Goal: Task Accomplishment & Management: Manage account settings

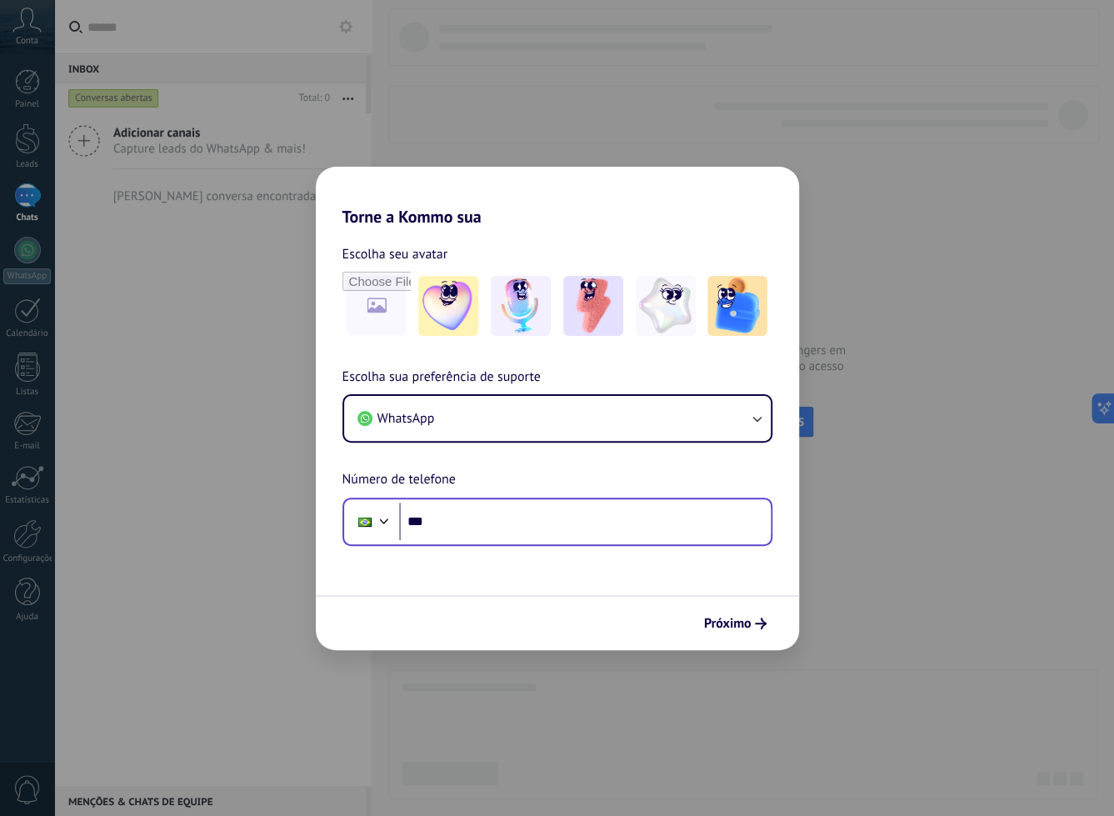
click at [636, 539] on input "***" at bounding box center [585, 522] width 372 height 38
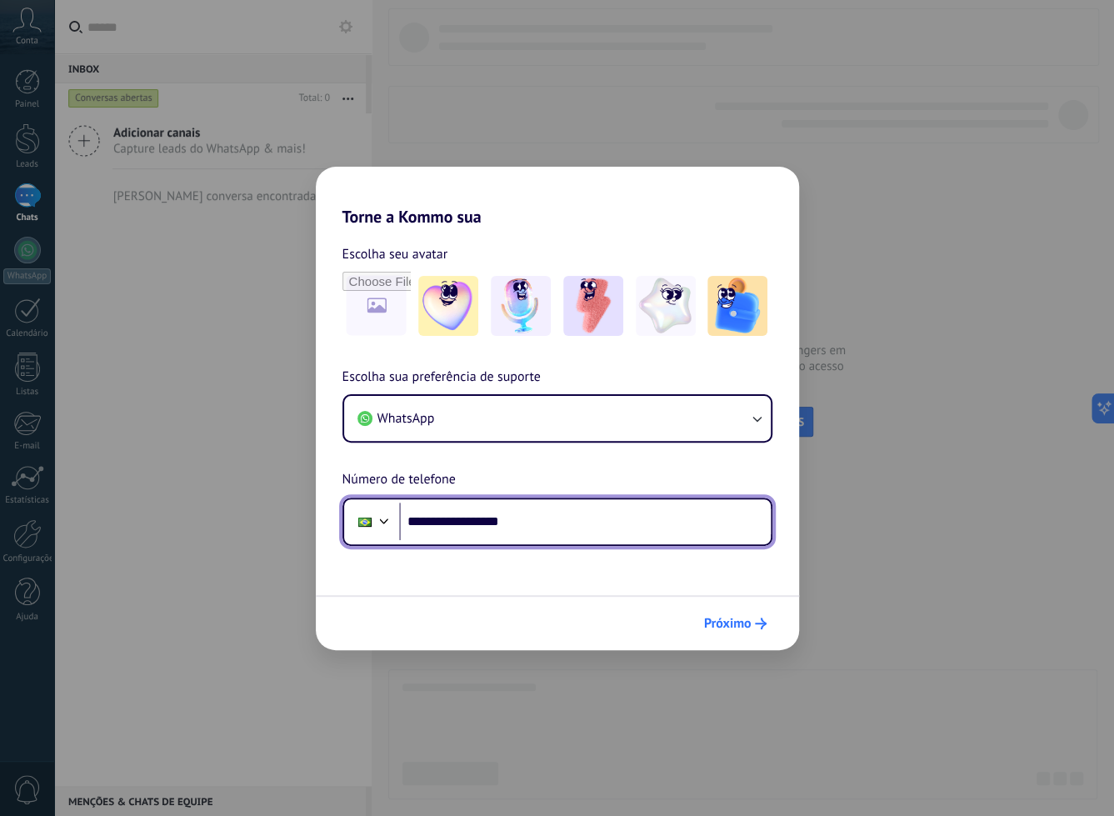
type input "**********"
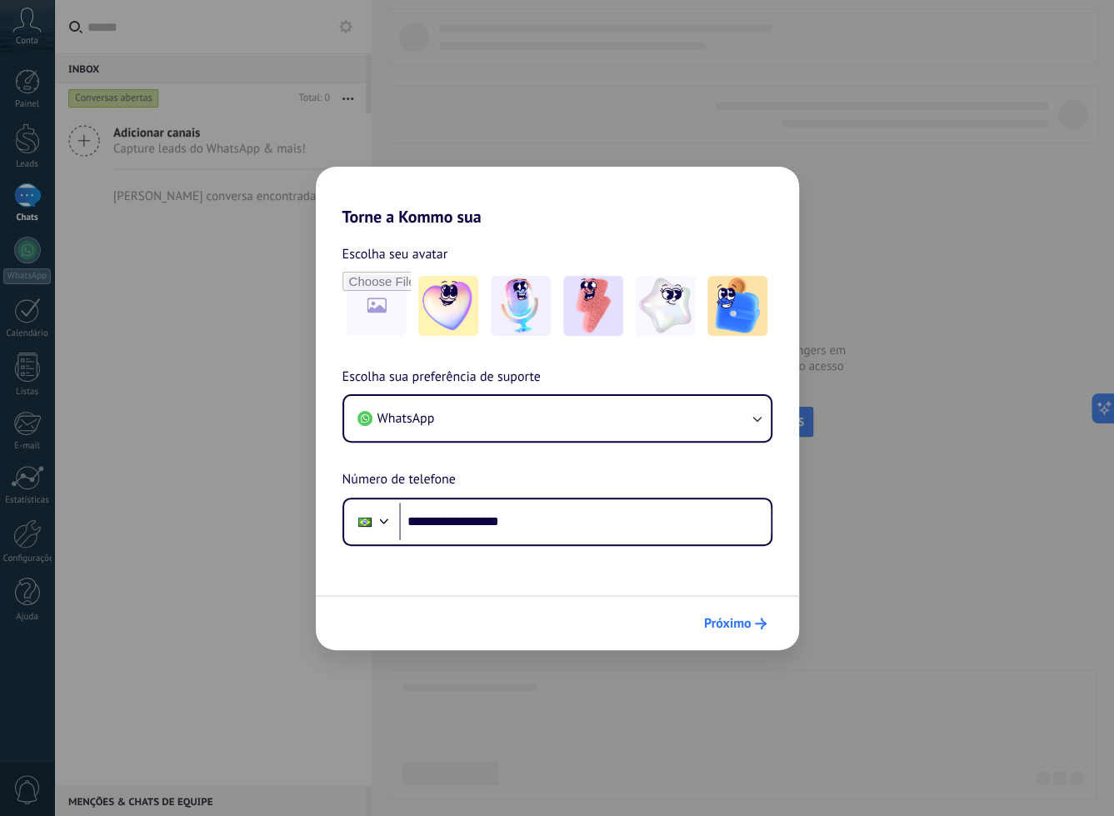
click at [732, 618] on span "Próximo" at bounding box center [728, 624] width 48 height 12
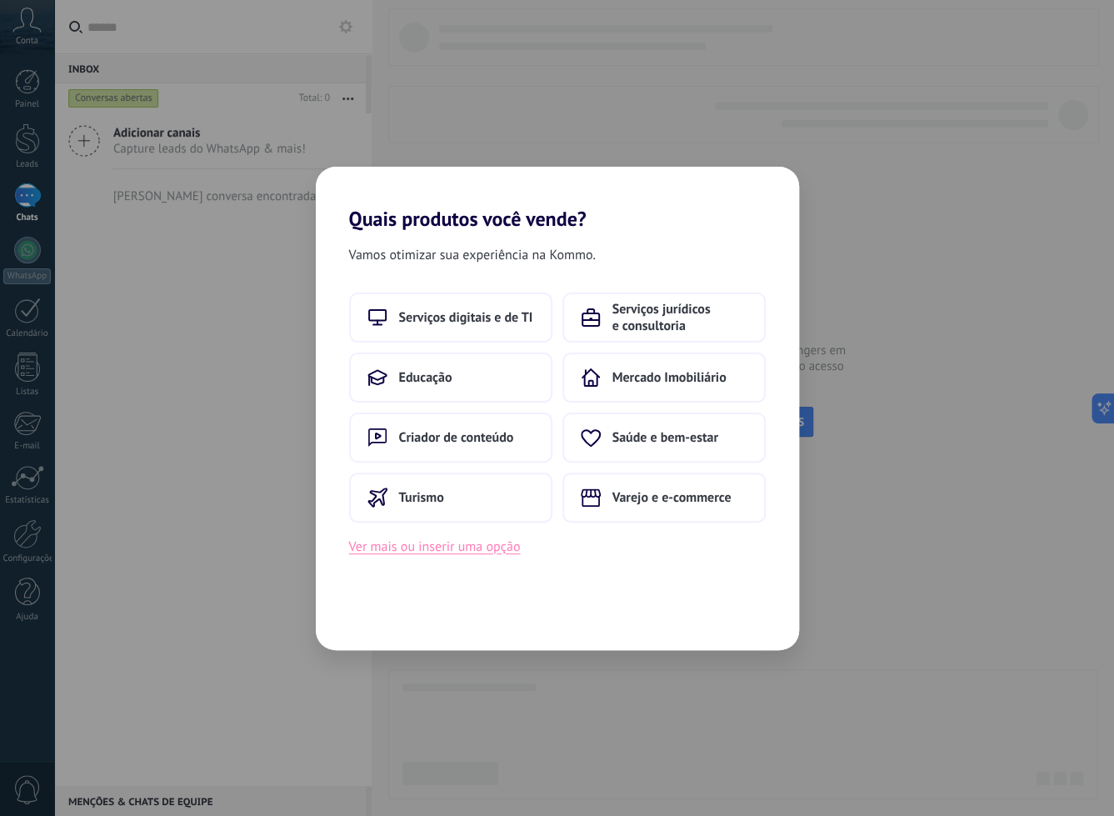
click at [458, 553] on button "Ver mais ou inserir uma opção" at bounding box center [435, 547] width 172 height 22
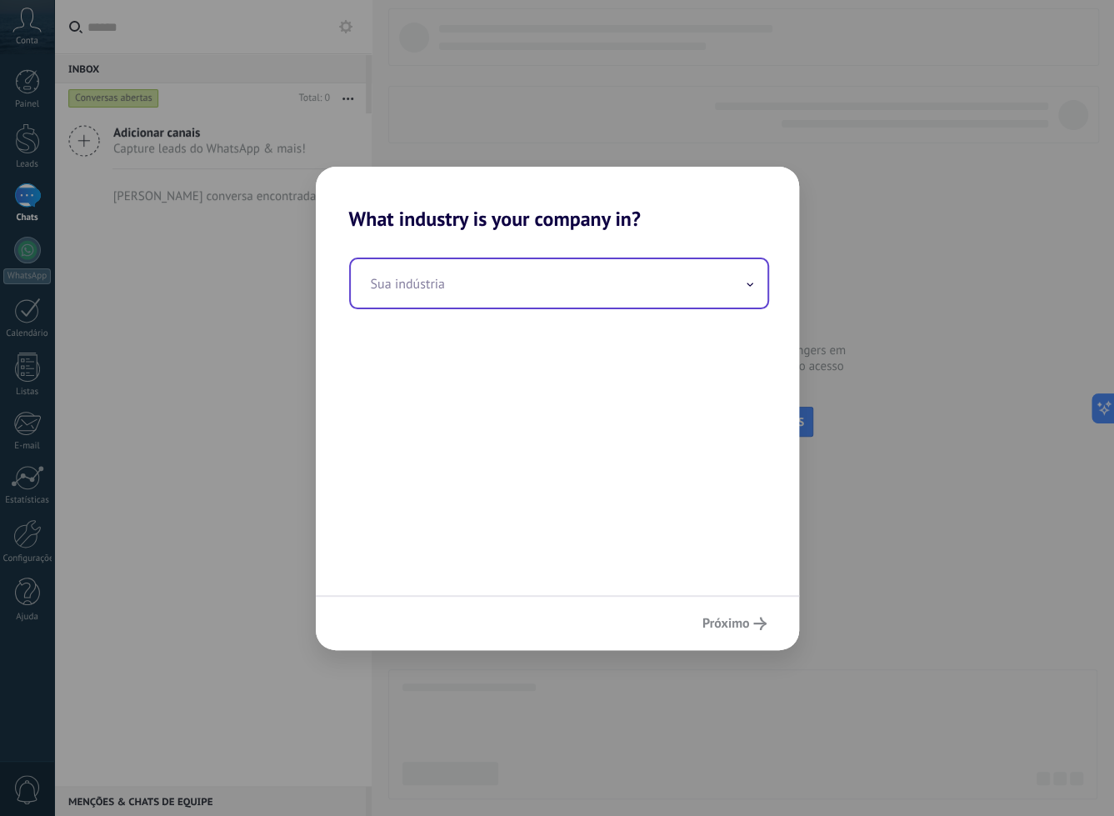
click at [468, 295] on input "text" at bounding box center [559, 283] width 417 height 48
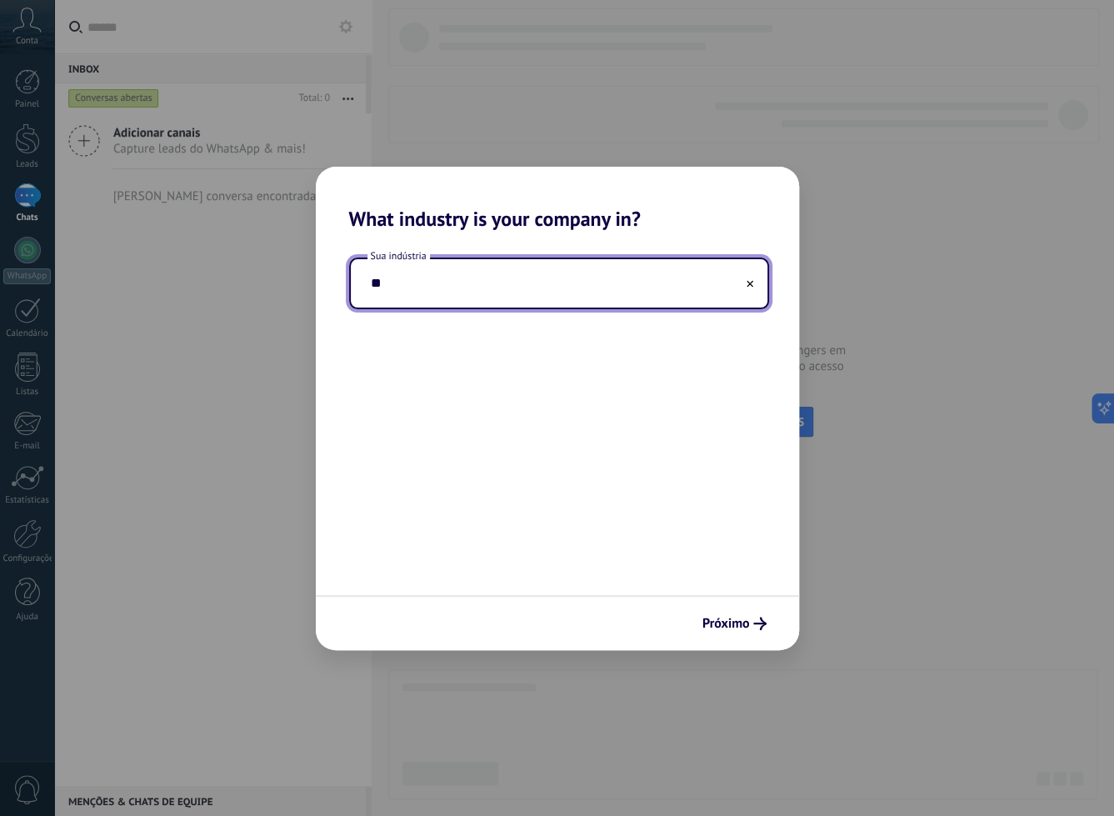
type input "*"
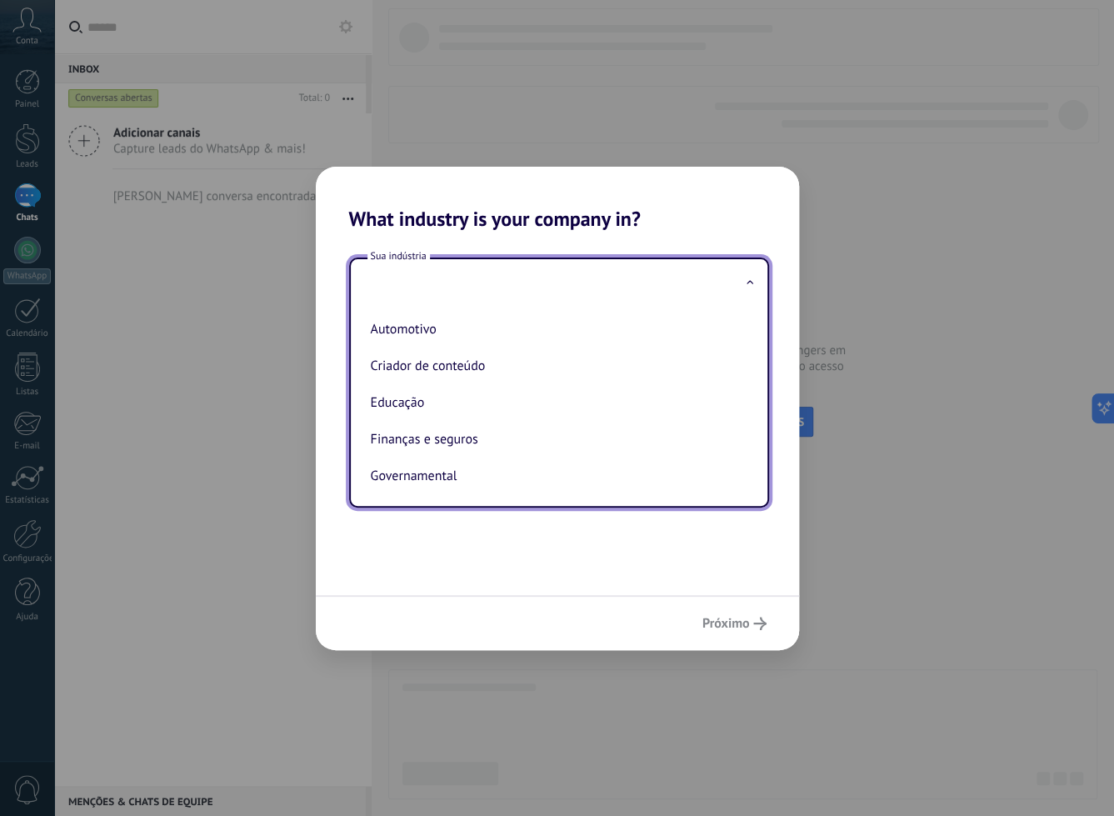
type input "*"
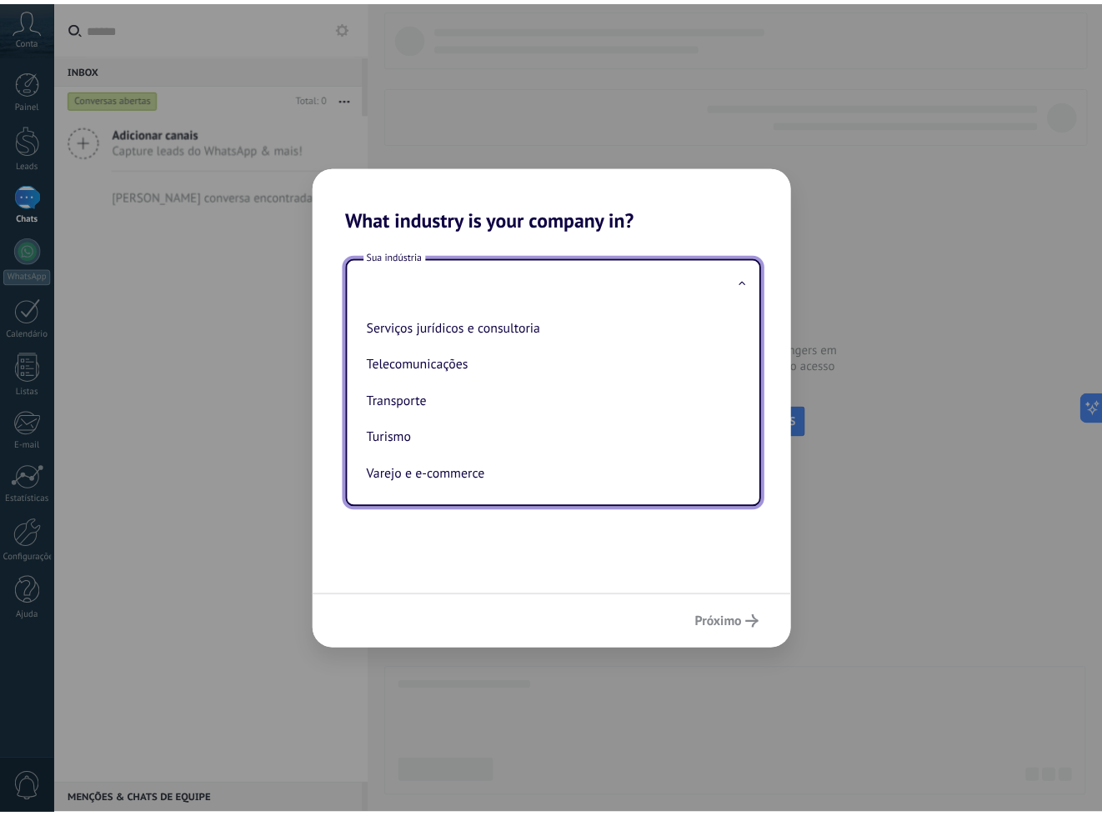
scroll to position [453, 0]
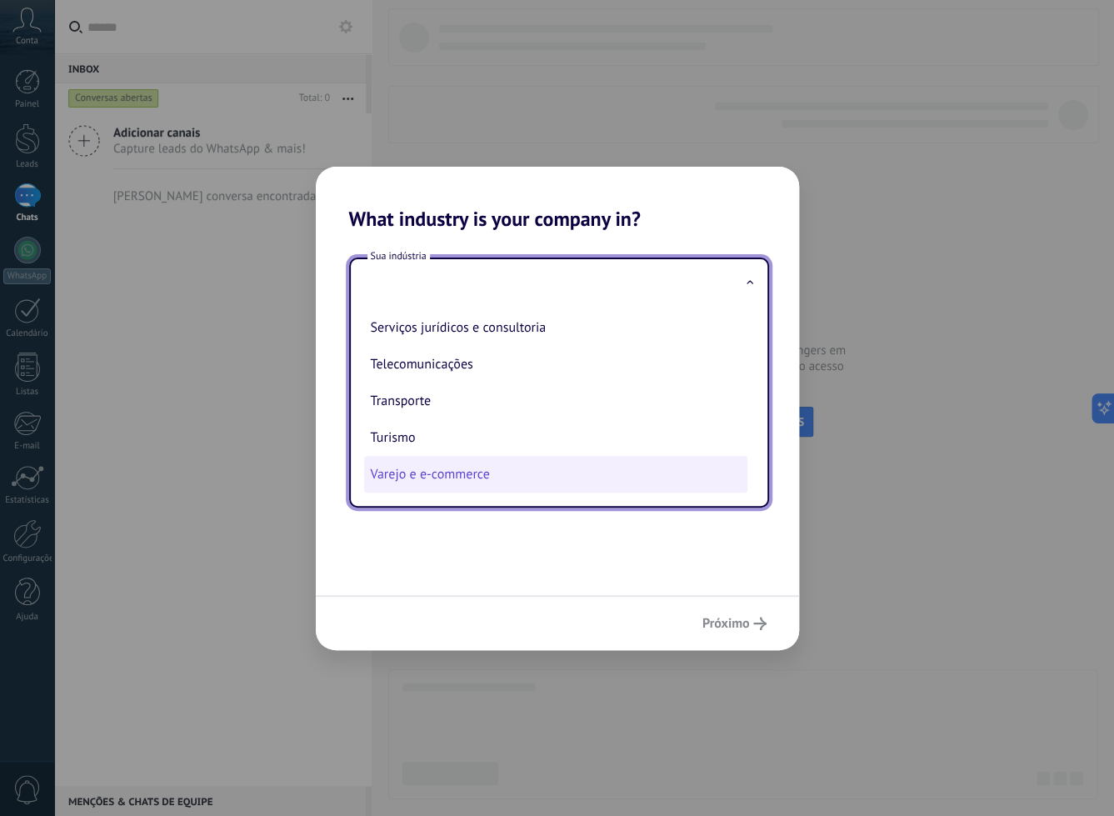
click at [476, 461] on li "Varejo e e-commerce" at bounding box center [555, 474] width 383 height 37
type input "**********"
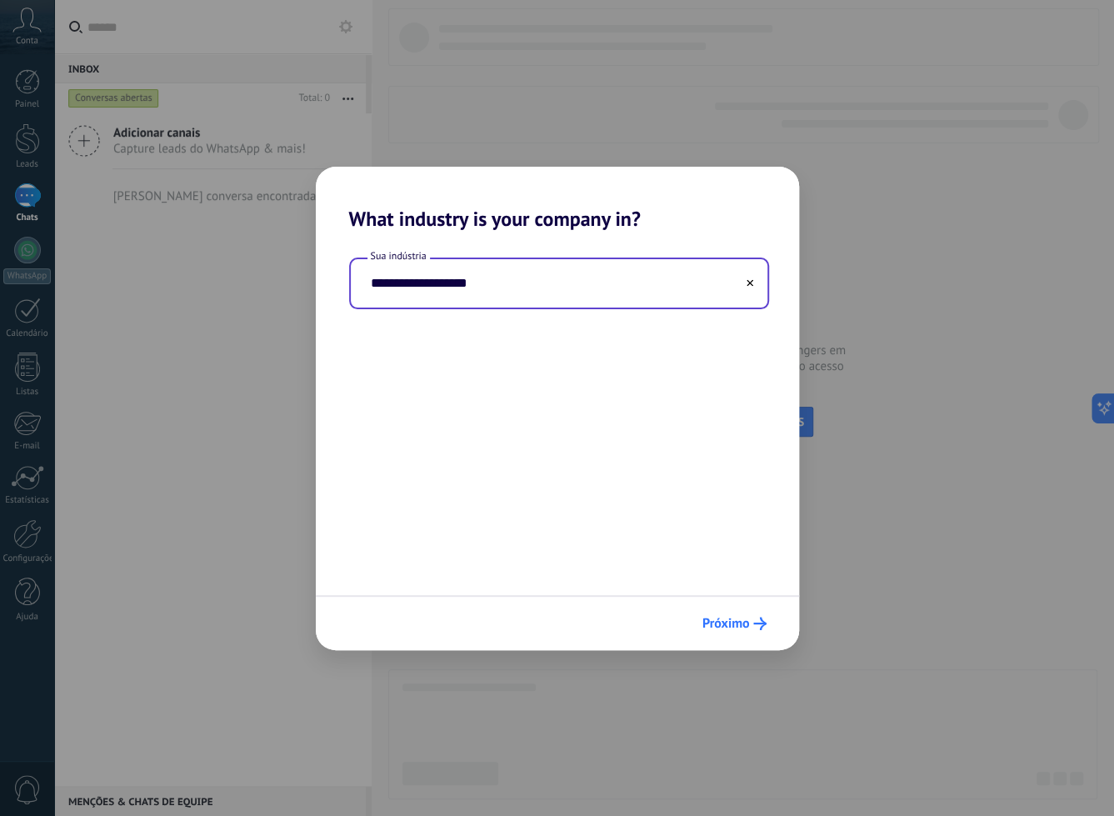
click at [727, 620] on span "Próximo" at bounding box center [727, 624] width 48 height 12
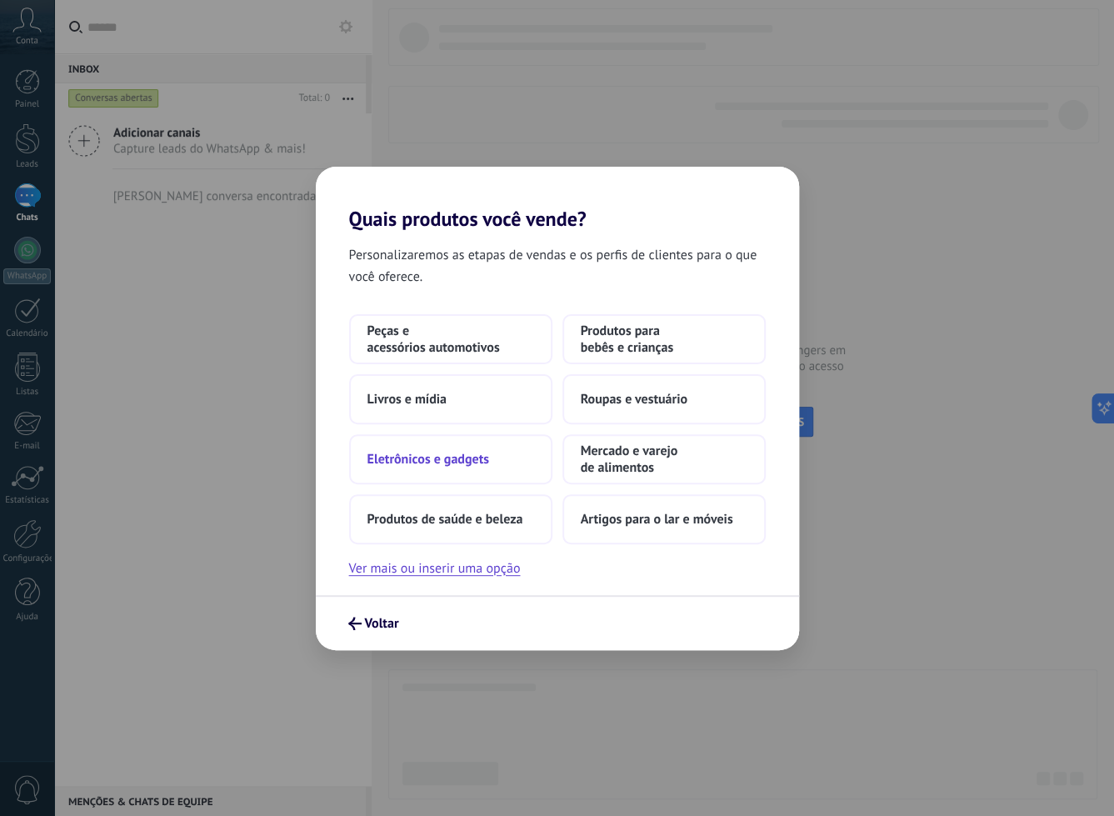
click at [503, 465] on button "Eletrônicos e gadgets" at bounding box center [450, 459] width 203 height 50
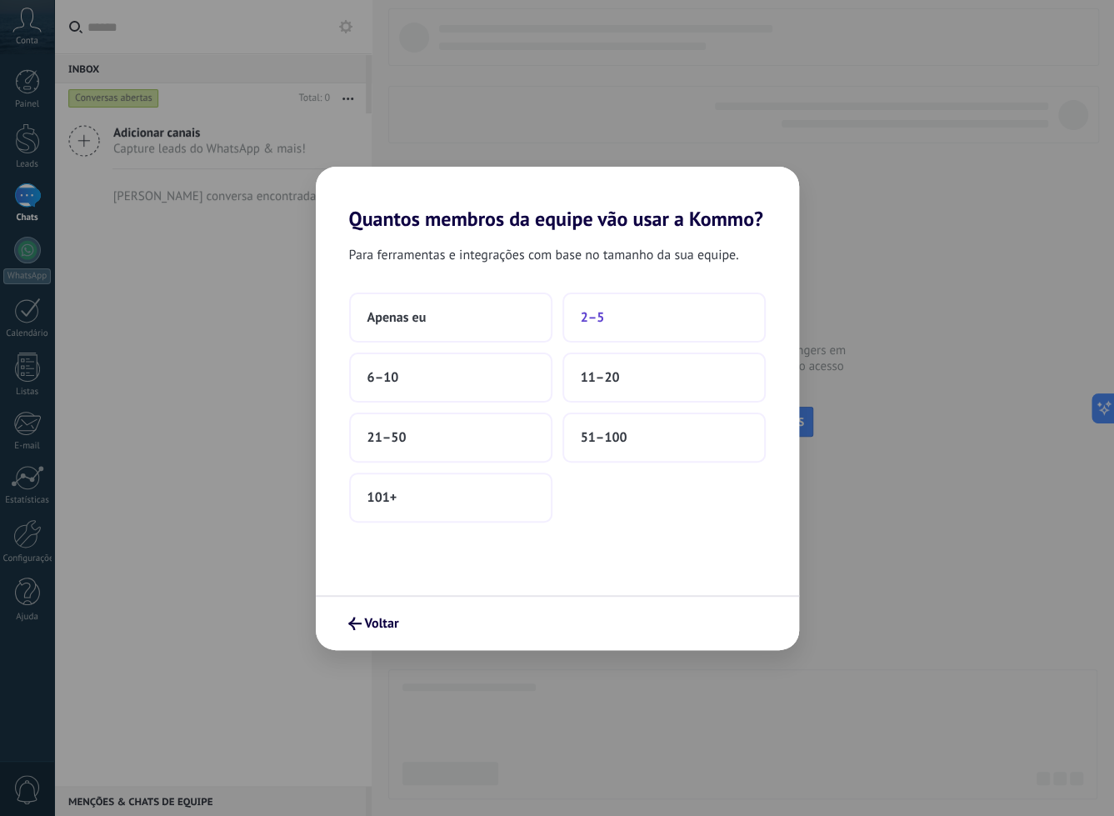
click at [593, 320] on span "2–5" at bounding box center [593, 317] width 24 height 17
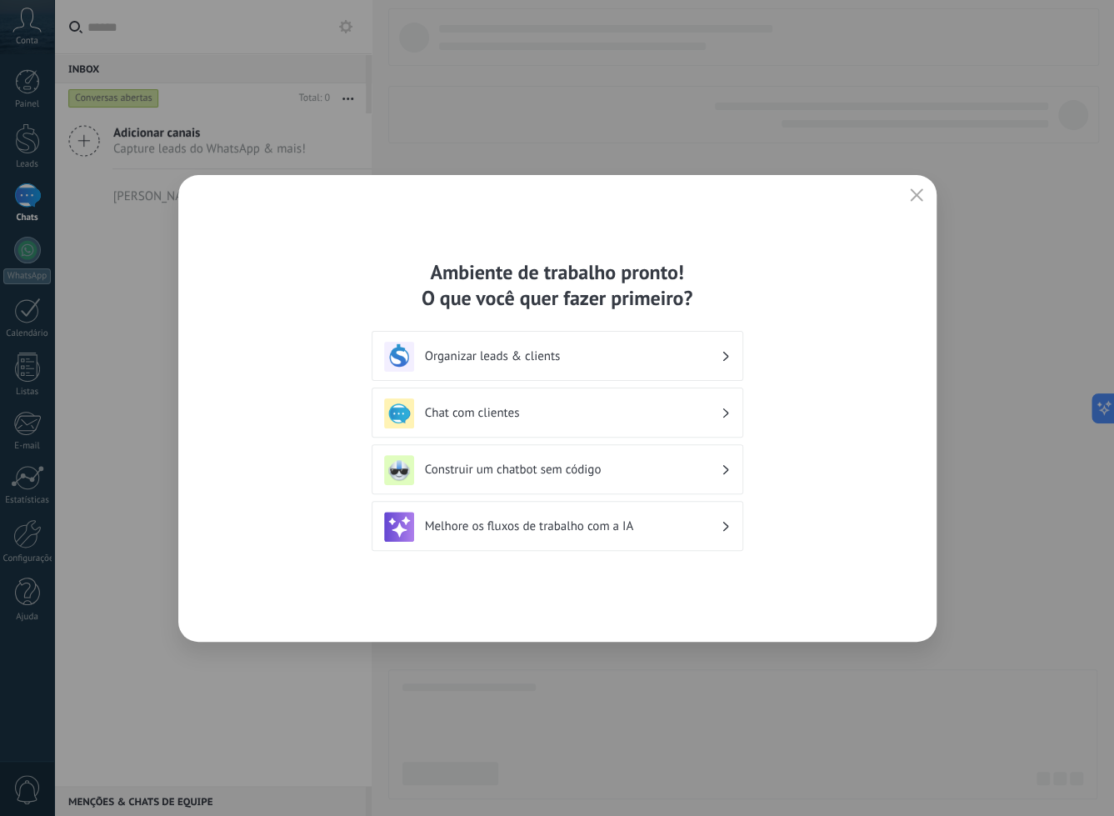
click at [571, 357] on h3 "Organizar leads & clients" at bounding box center [573, 356] width 296 height 16
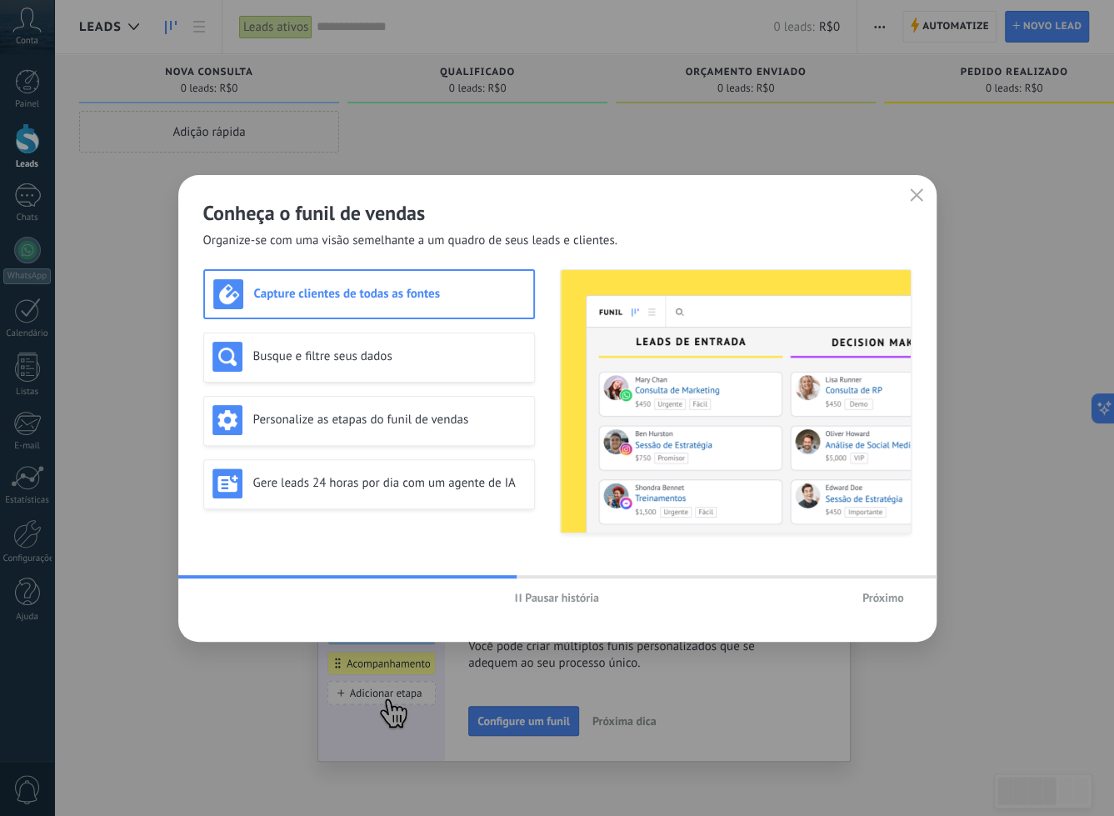
click at [484, 280] on div "Capture clientes de todas as fontes" at bounding box center [369, 294] width 312 height 30
click at [897, 594] on span "Próximo" at bounding box center [884, 598] width 42 height 12
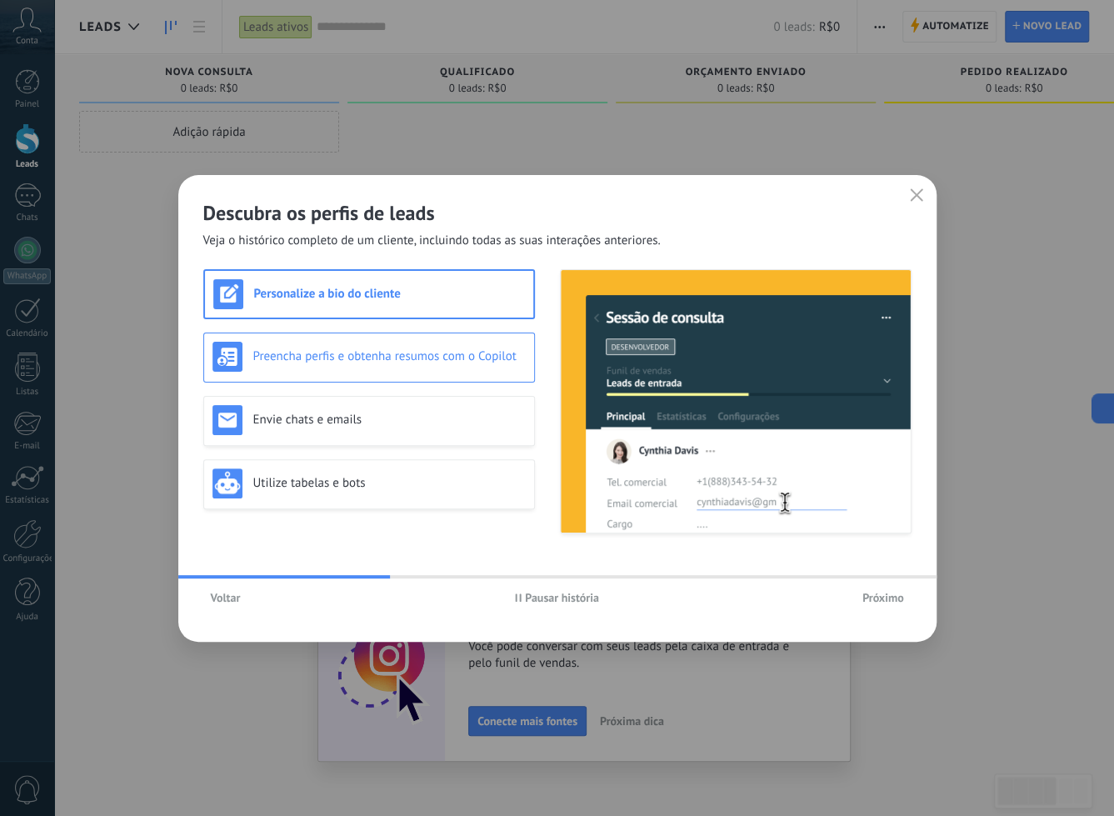
click at [513, 353] on h3 "Preencha perfis e obtenha resumos com o Copilot" at bounding box center [389, 356] width 273 height 16
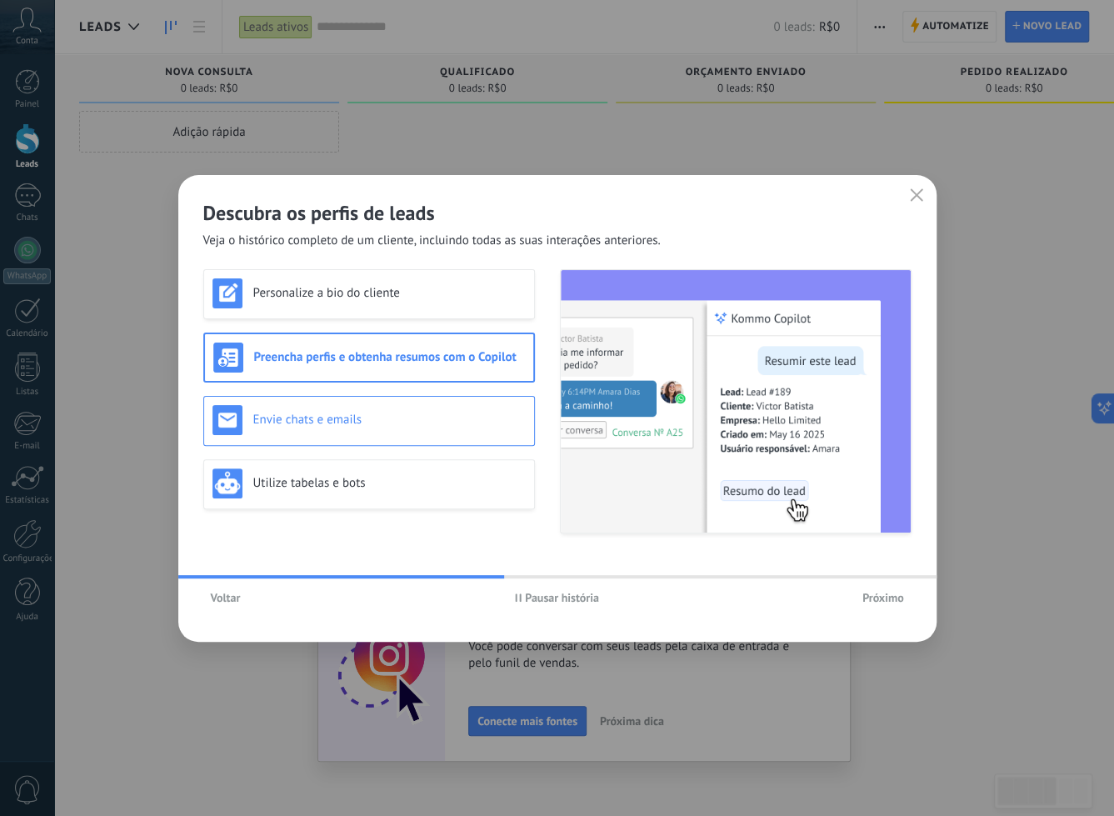
click at [495, 416] on h3 "Envie chats e emails" at bounding box center [389, 420] width 273 height 16
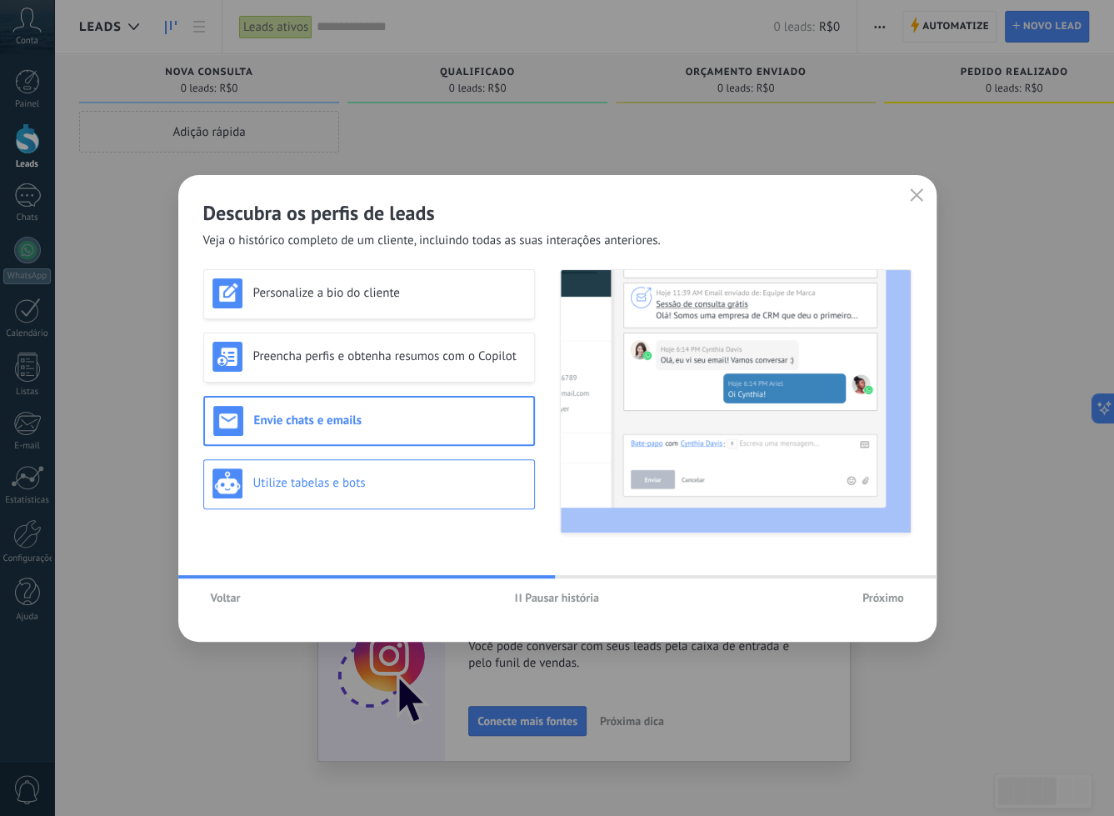
click at [488, 473] on div "Utilize tabelas e bots" at bounding box center [369, 483] width 313 height 30
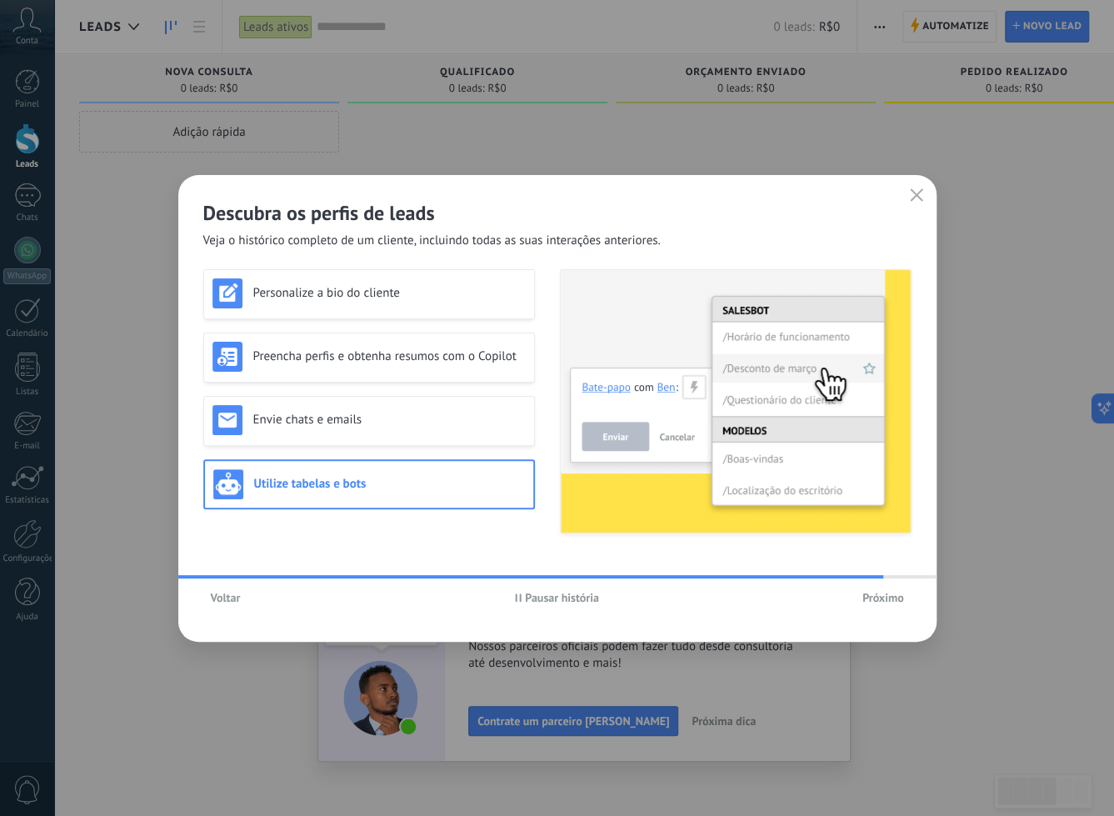
click at [902, 597] on span "Próximo" at bounding box center [884, 598] width 42 height 12
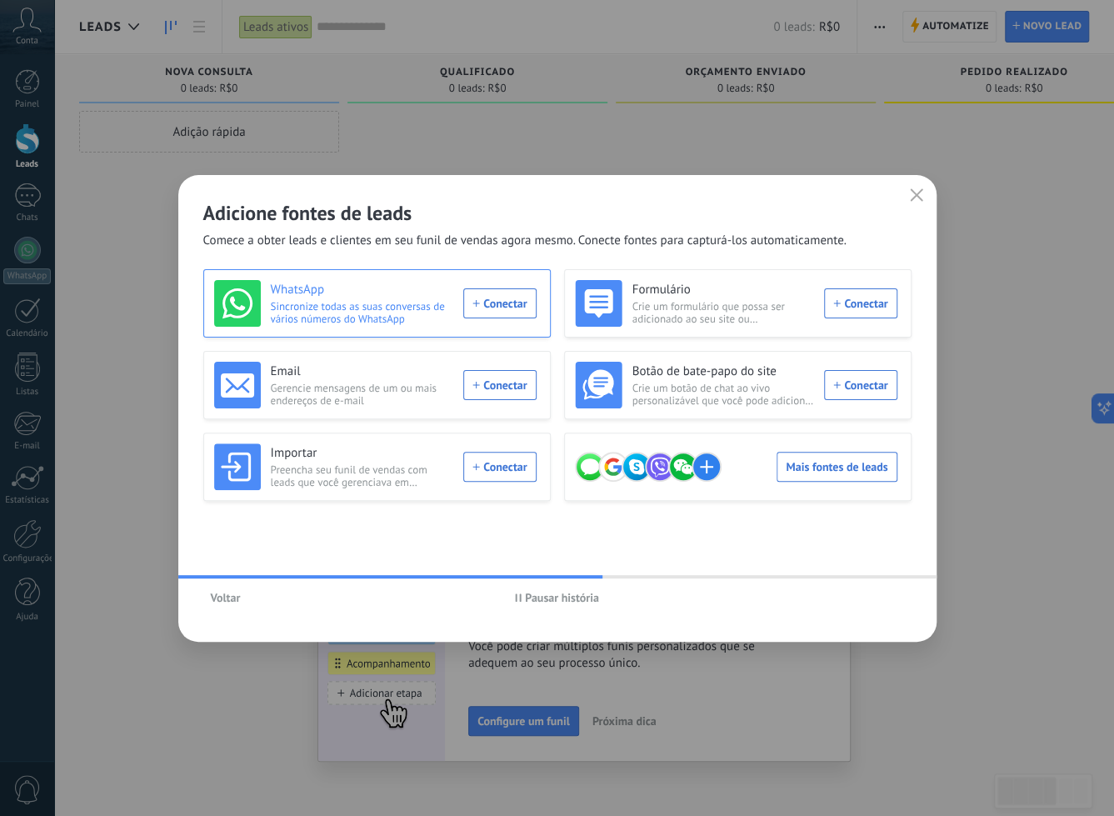
click at [509, 309] on div "WhatsApp Sincronize todas as suas conversas de vários números do WhatsApp Conec…" at bounding box center [375, 303] width 323 height 47
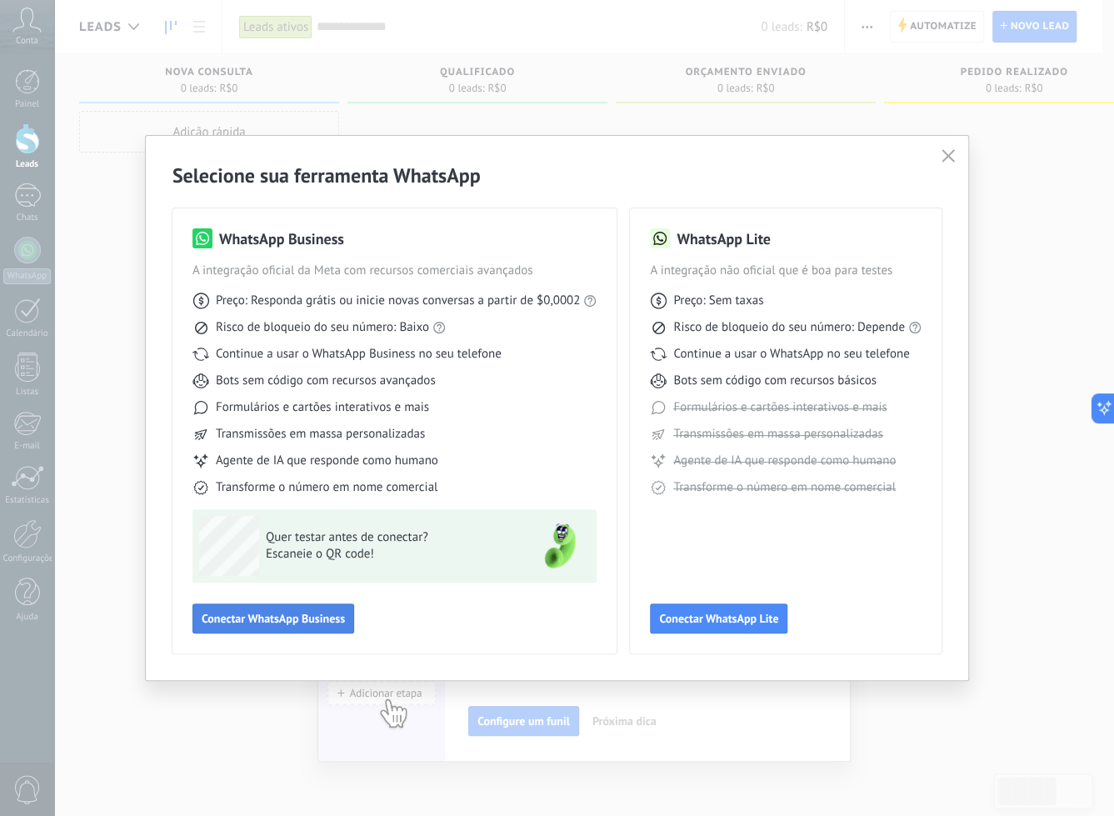
click at [278, 614] on span "Conectar WhatsApp Business" at bounding box center [273, 619] width 143 height 12
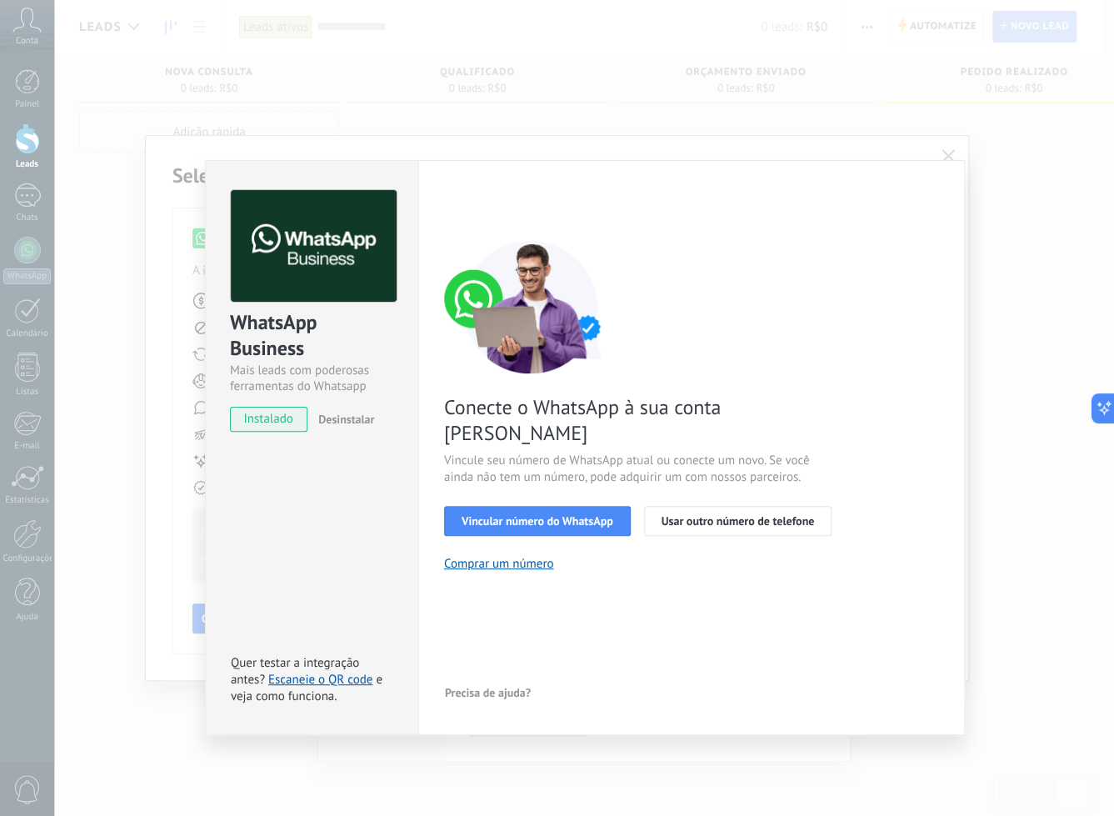
click at [288, 421] on span "instalado" at bounding box center [269, 419] width 76 height 25
click at [991, 269] on div "WhatsApp Business Mais leads com poderosas ferramentas do Whatsapp instalado De…" at bounding box center [584, 408] width 1060 height 816
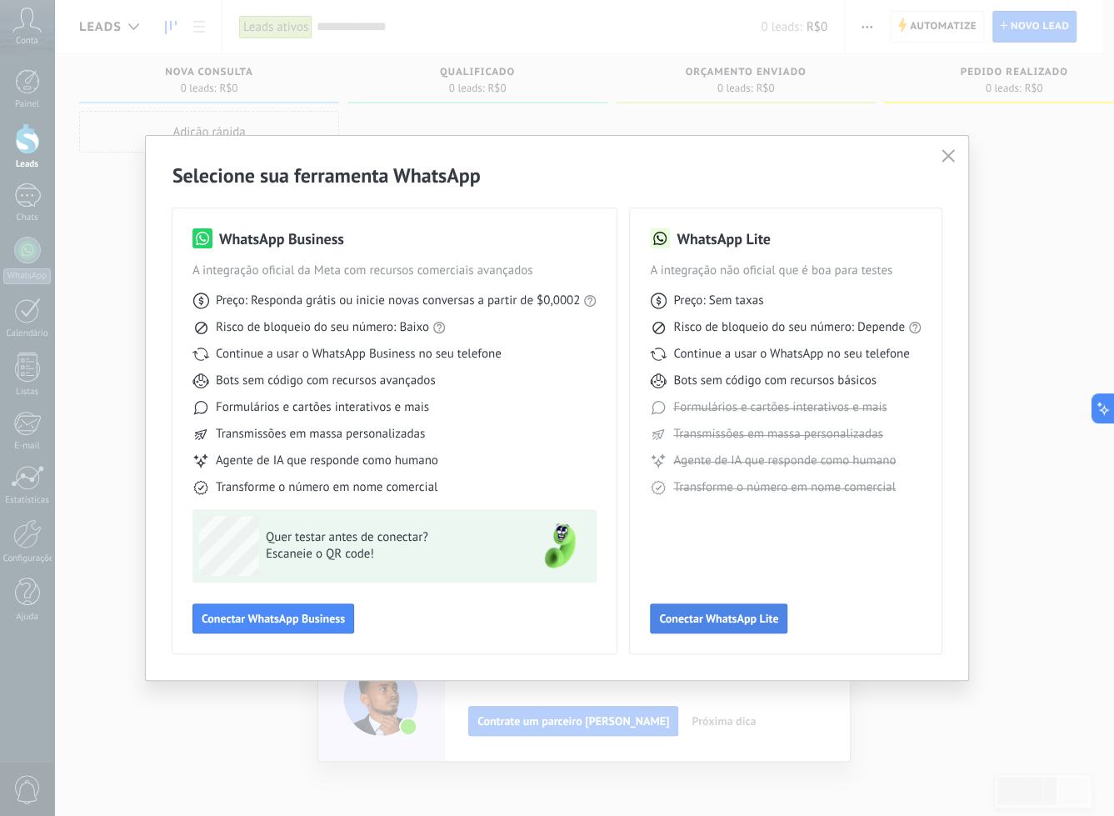
click at [770, 610] on button "Conectar WhatsApp Lite" at bounding box center [719, 618] width 138 height 30
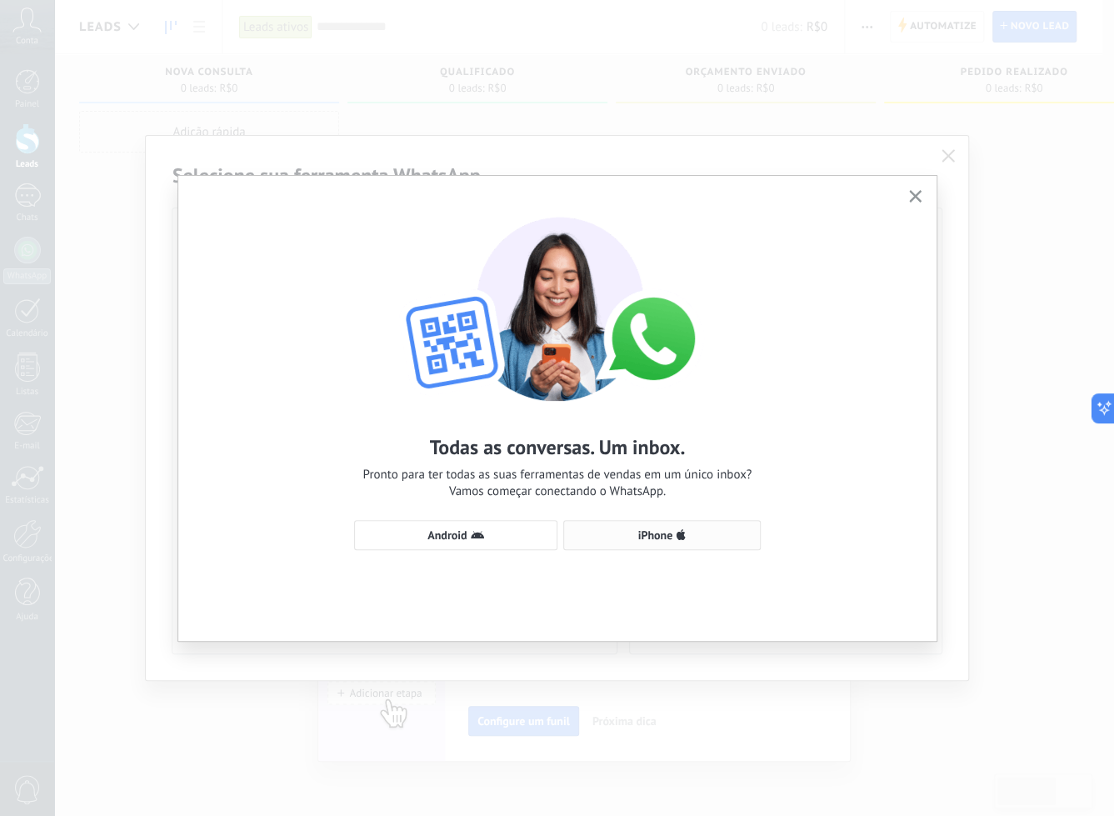
click at [734, 533] on span "iPhone" at bounding box center [662, 534] width 179 height 13
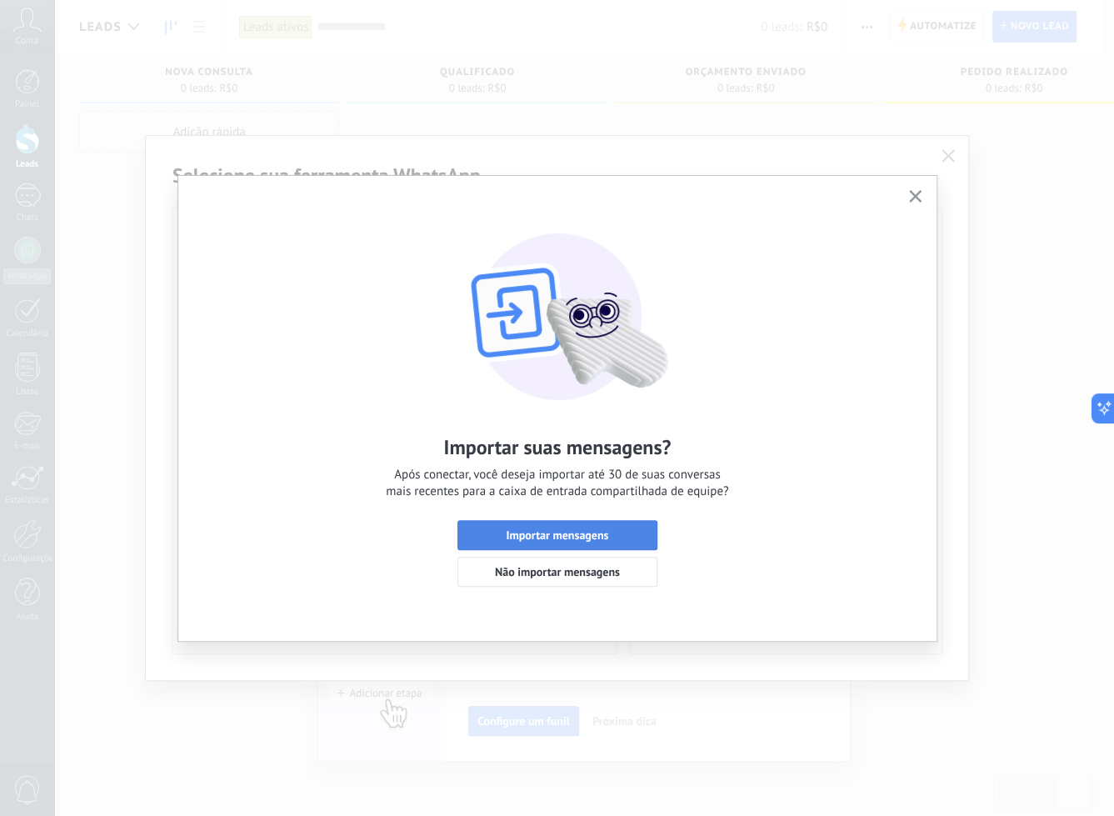
click at [641, 532] on span "Importar mensagens" at bounding box center [558, 535] width 182 height 12
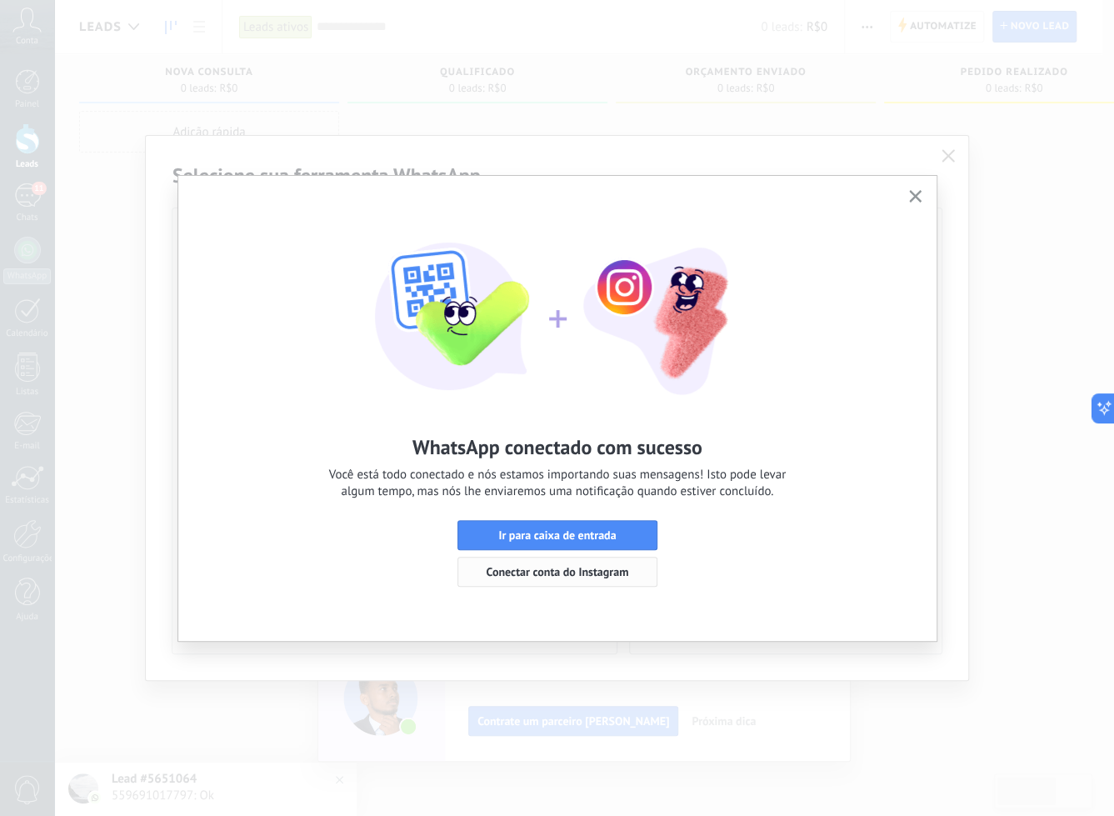
click at [592, 574] on span "Conectar conta do Instagram" at bounding box center [557, 572] width 143 height 12
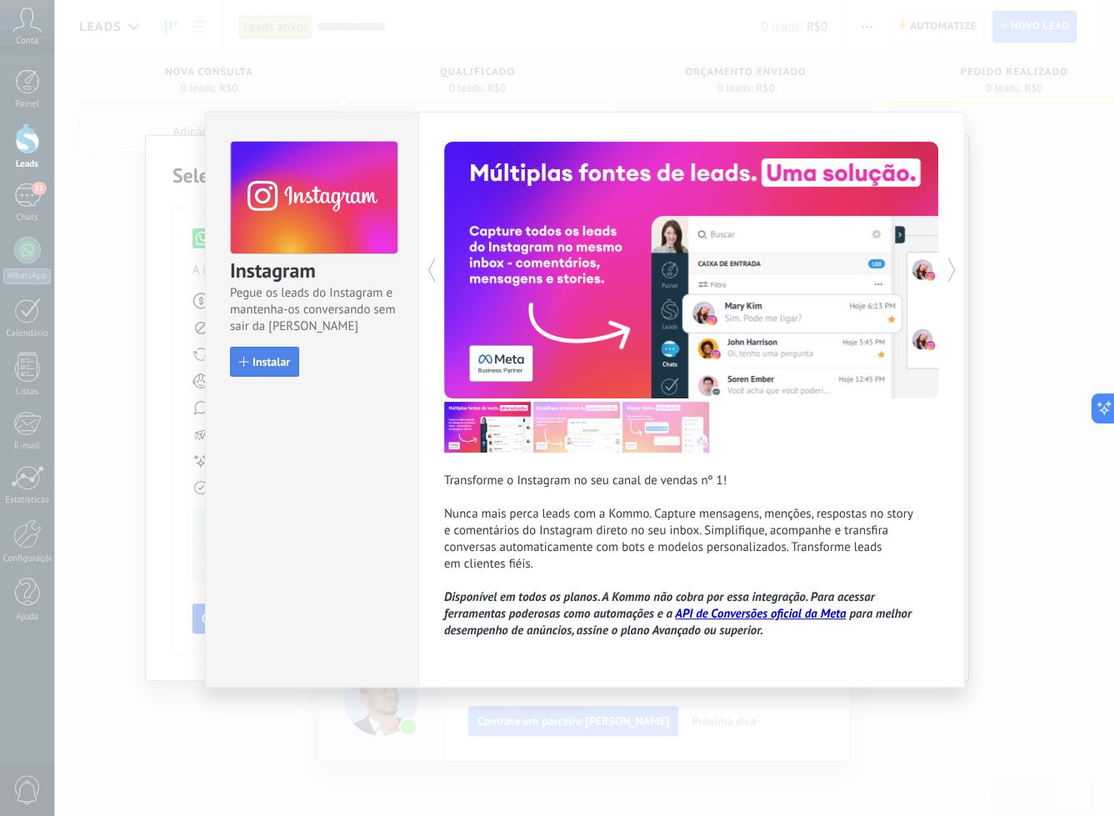
click at [281, 370] on button "Instalar" at bounding box center [264, 362] width 69 height 30
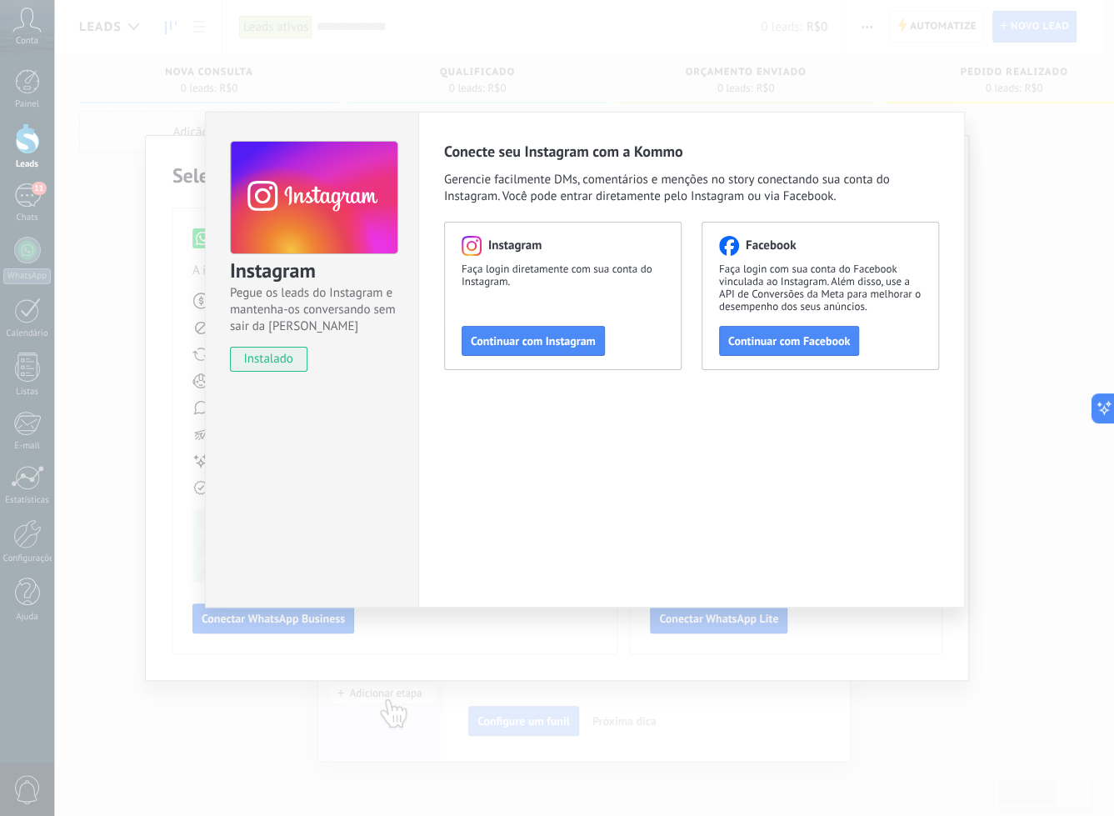
click at [578, 61] on div "Instagram Pegue os leads do Instagram e mantenha-os conversando sem sair da Kom…" at bounding box center [584, 408] width 1060 height 816
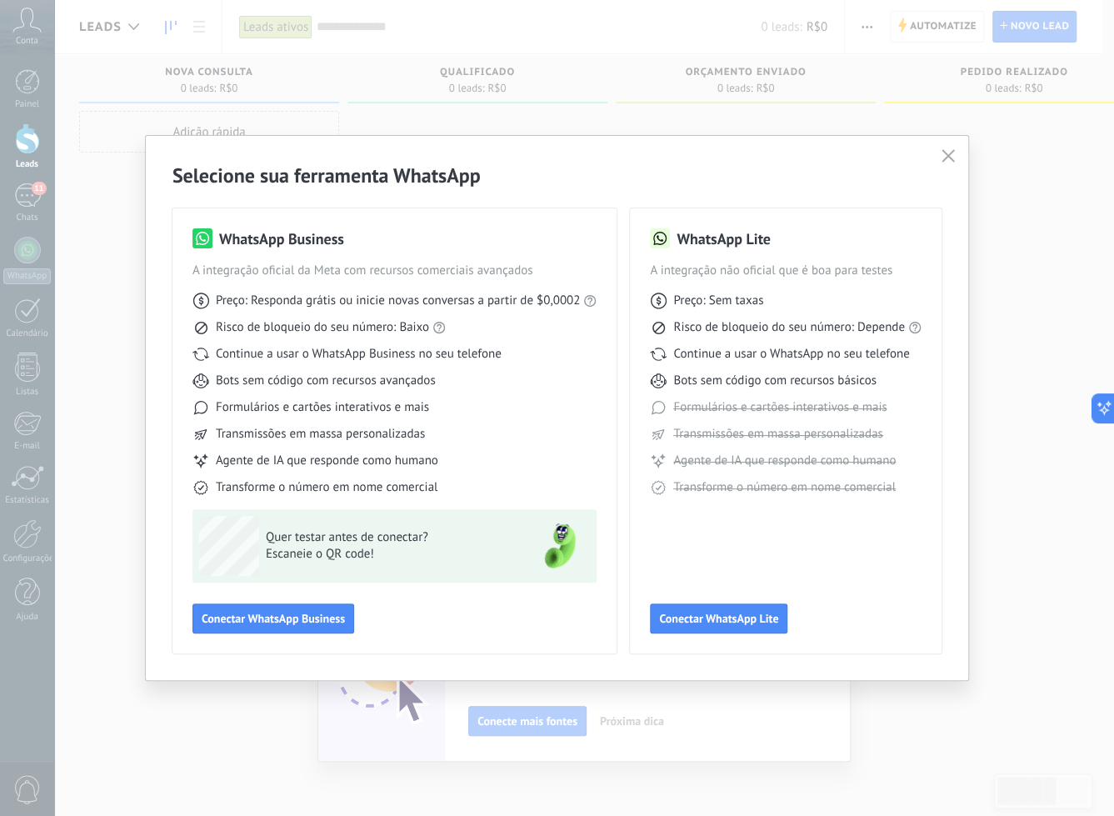
click at [948, 154] on icon "button" at bounding box center [948, 155] width 13 height 13
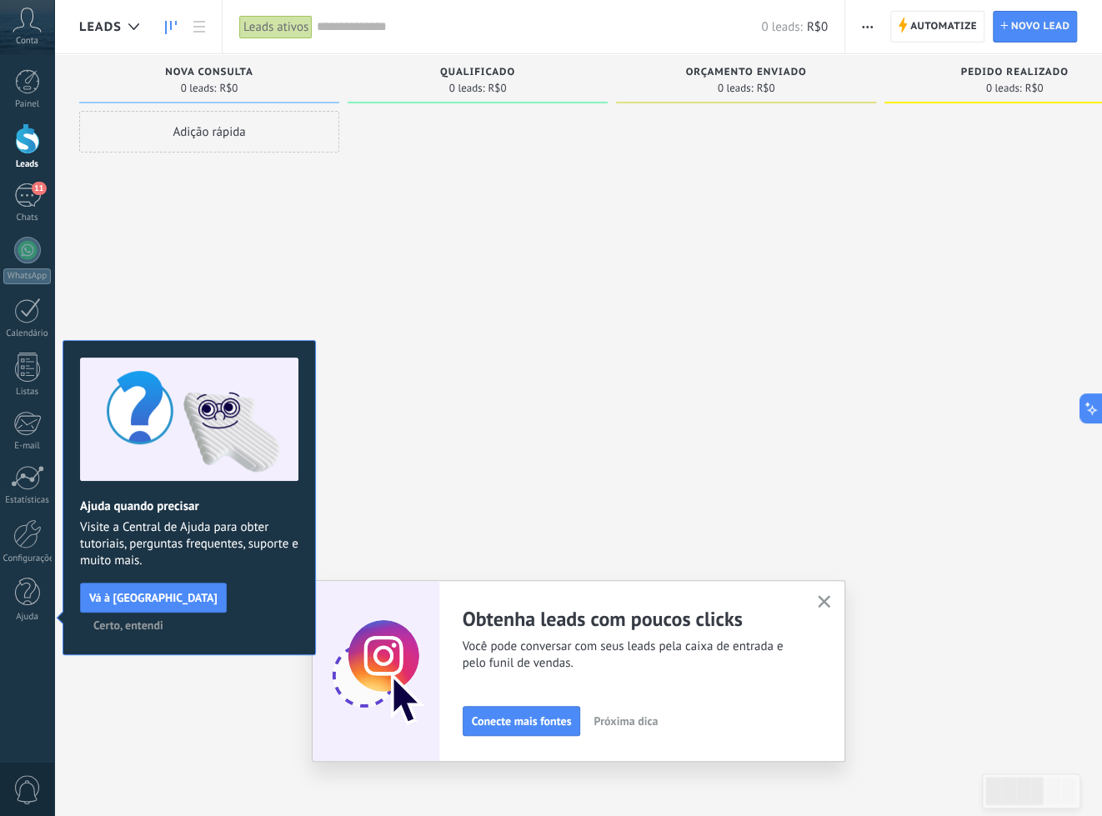
click at [830, 598] on icon "button" at bounding box center [824, 601] width 13 height 13
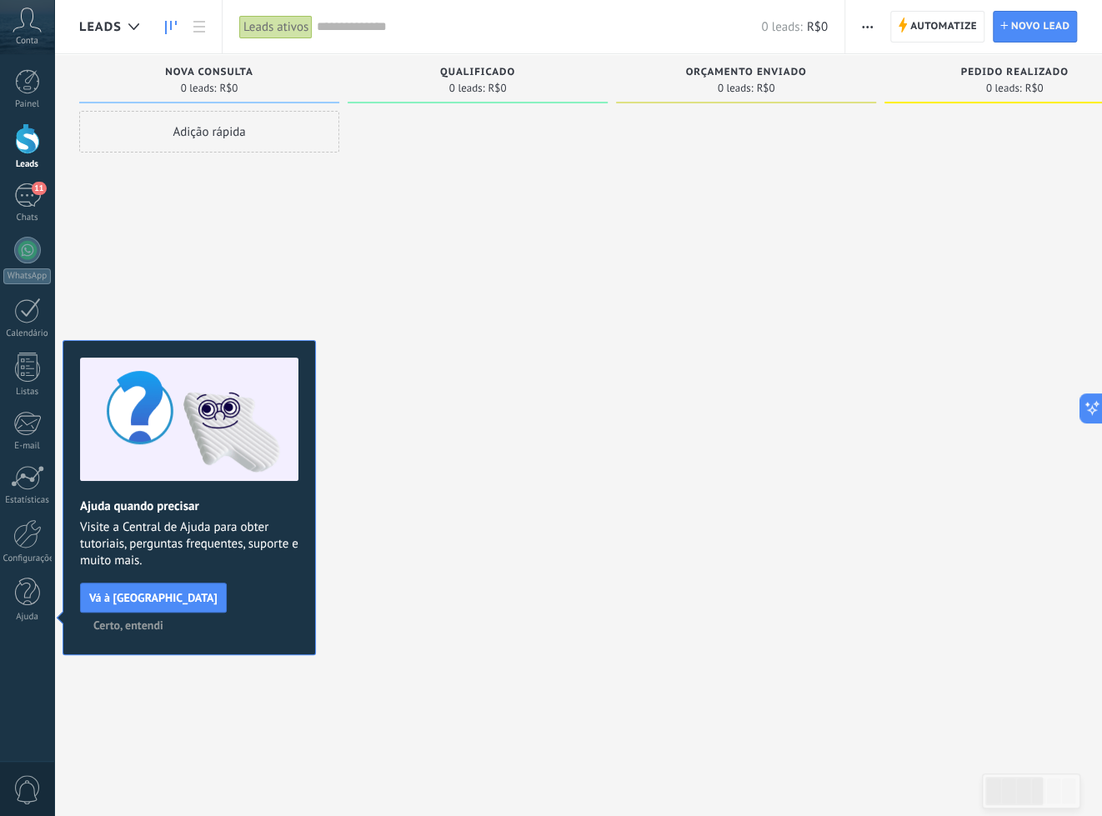
click at [163, 619] on span "Certo, entendi" at bounding box center [128, 625] width 70 height 12
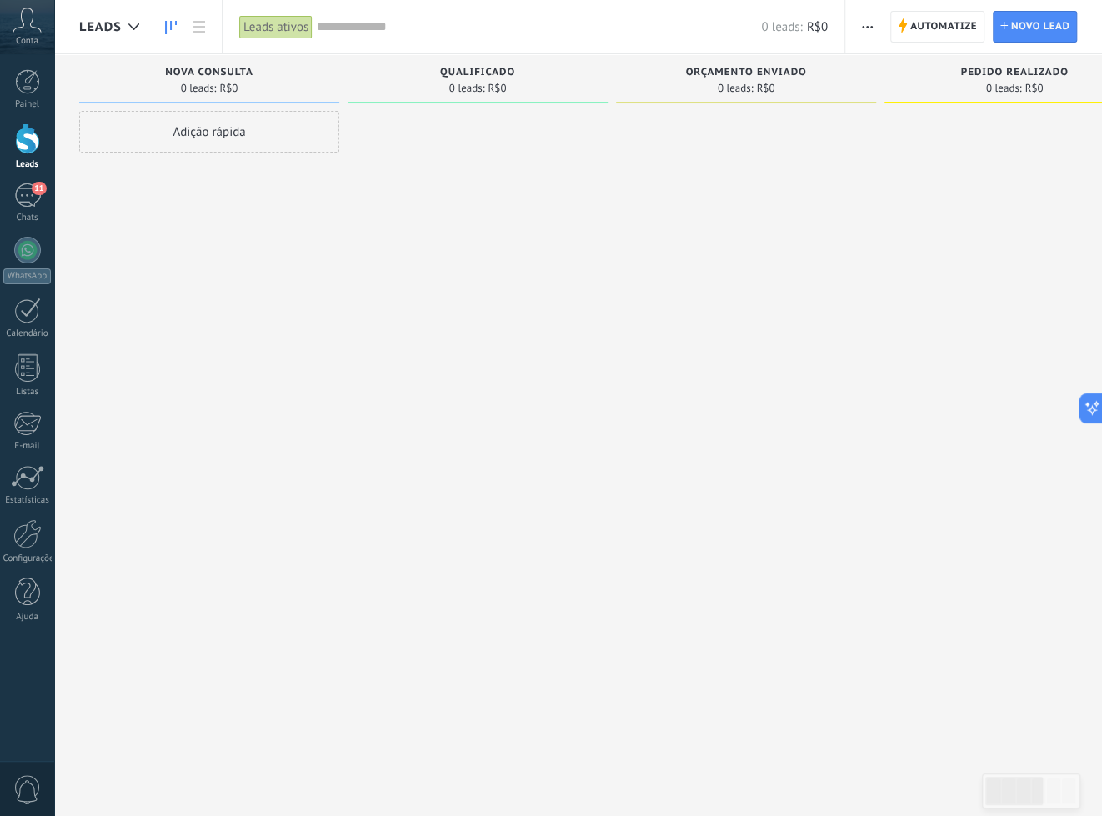
click at [25, 28] on icon at bounding box center [27, 20] width 29 height 25
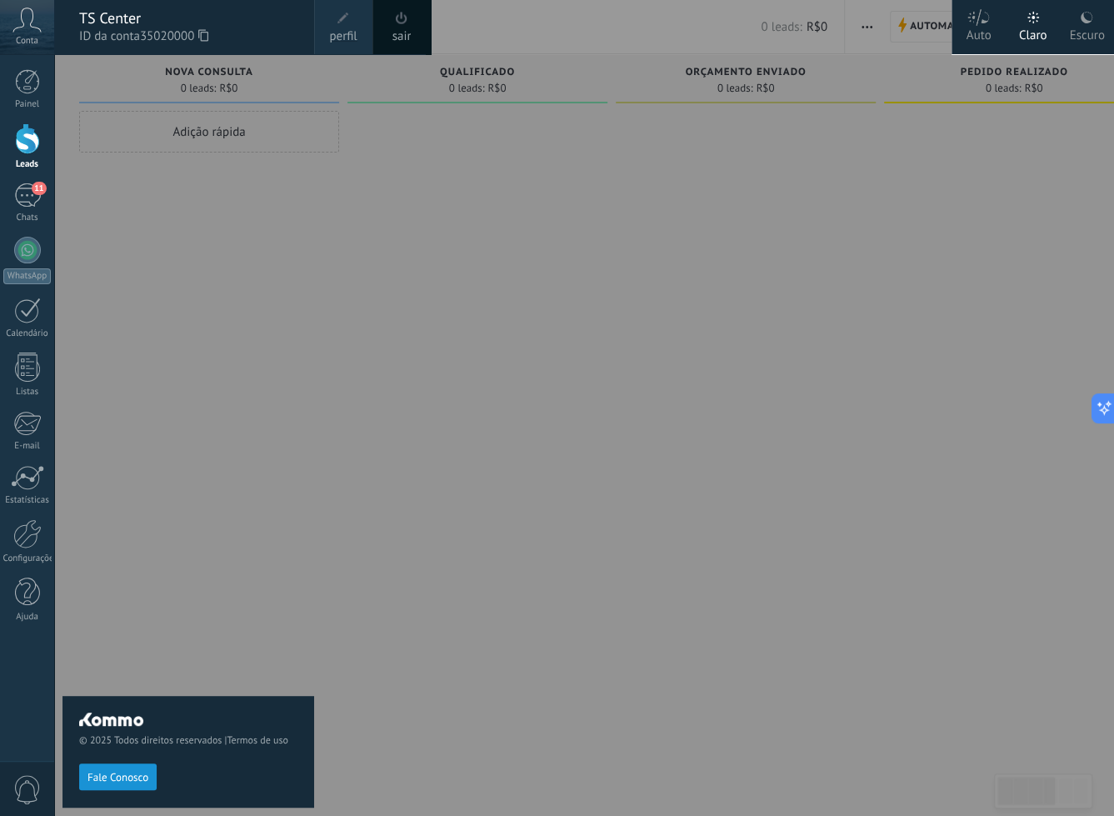
click at [29, 28] on icon at bounding box center [27, 20] width 29 height 25
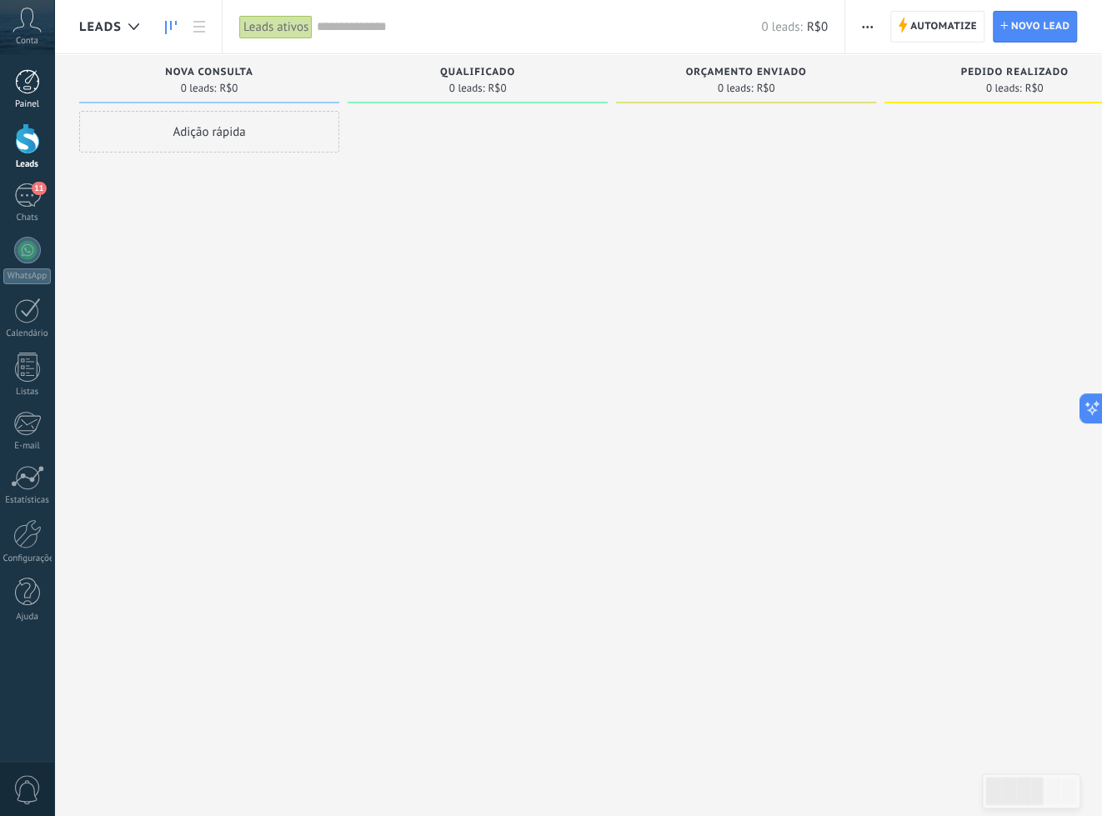
click at [42, 93] on link "Painel" at bounding box center [27, 89] width 54 height 41
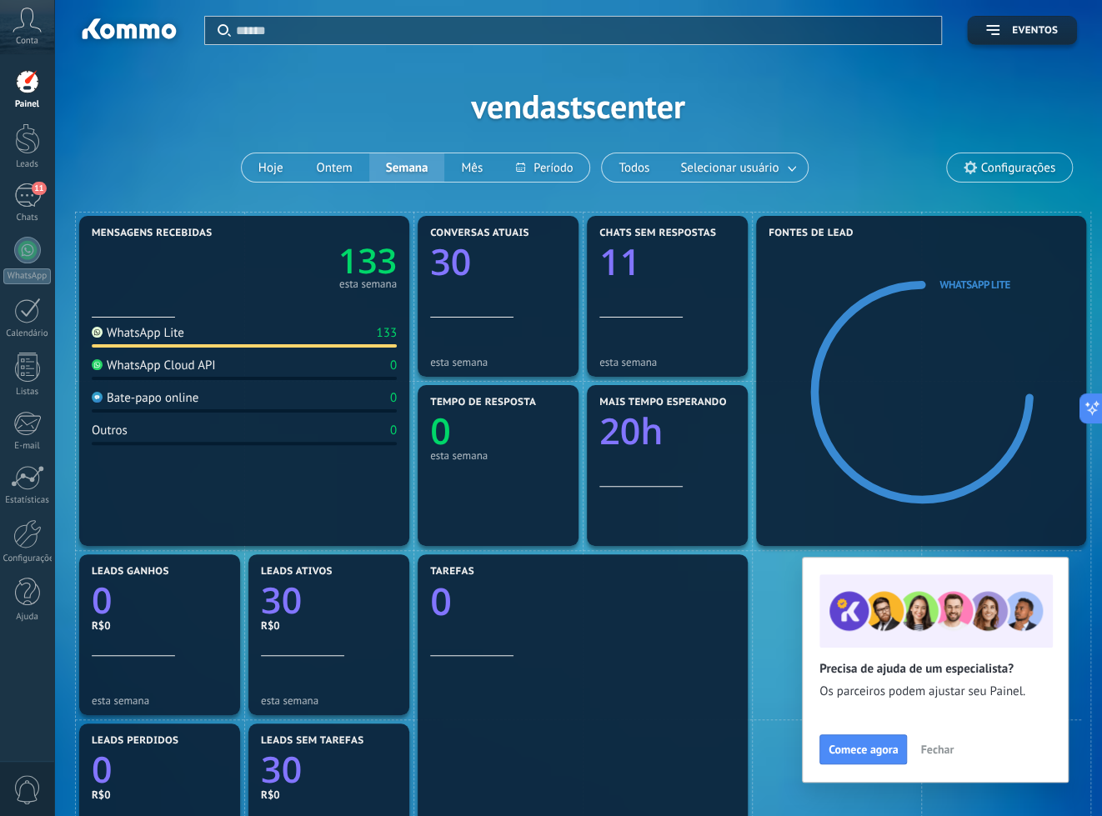
click at [943, 743] on span "Fechar" at bounding box center [936, 749] width 33 height 12
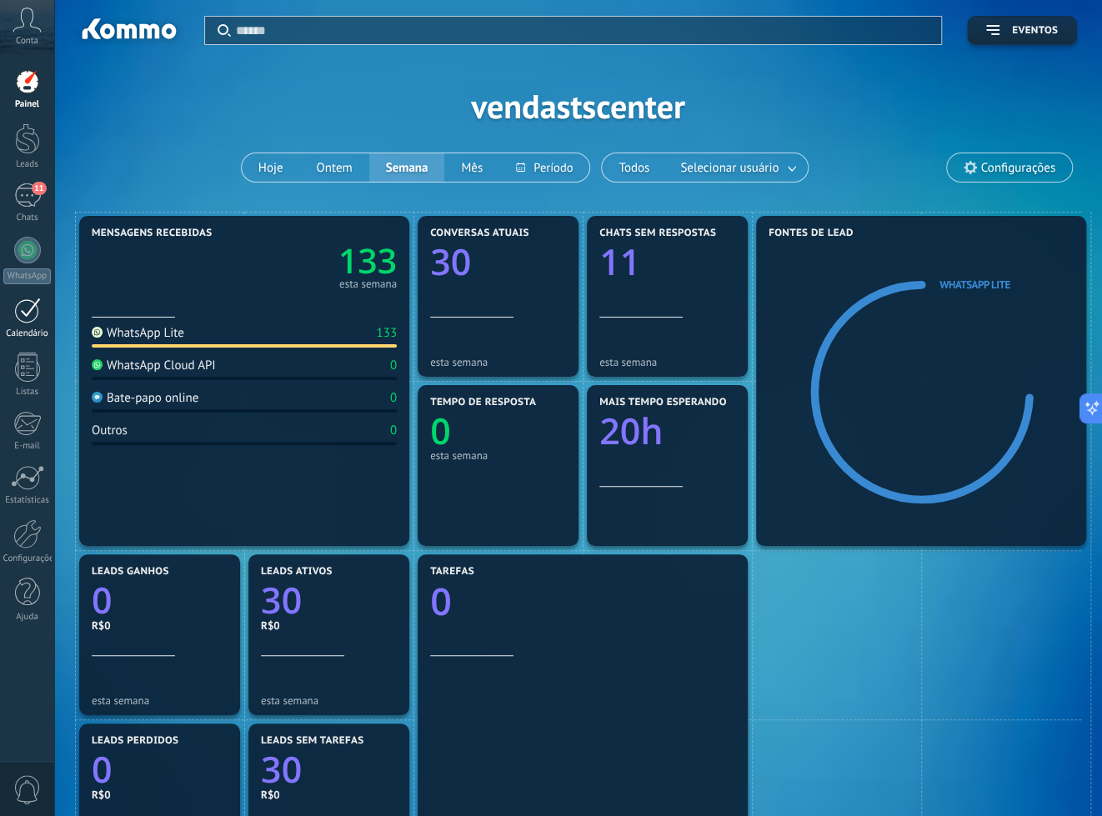
click at [38, 303] on div at bounding box center [27, 311] width 27 height 26
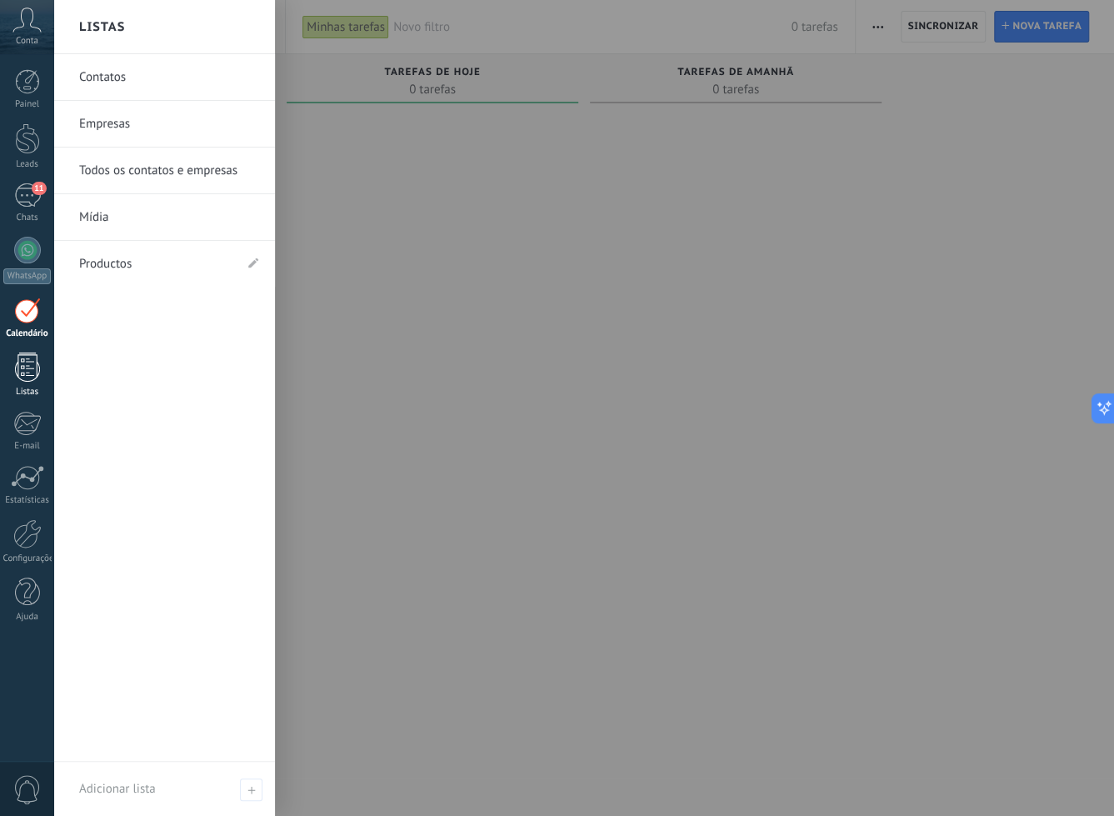
click at [22, 372] on div at bounding box center [27, 367] width 25 height 29
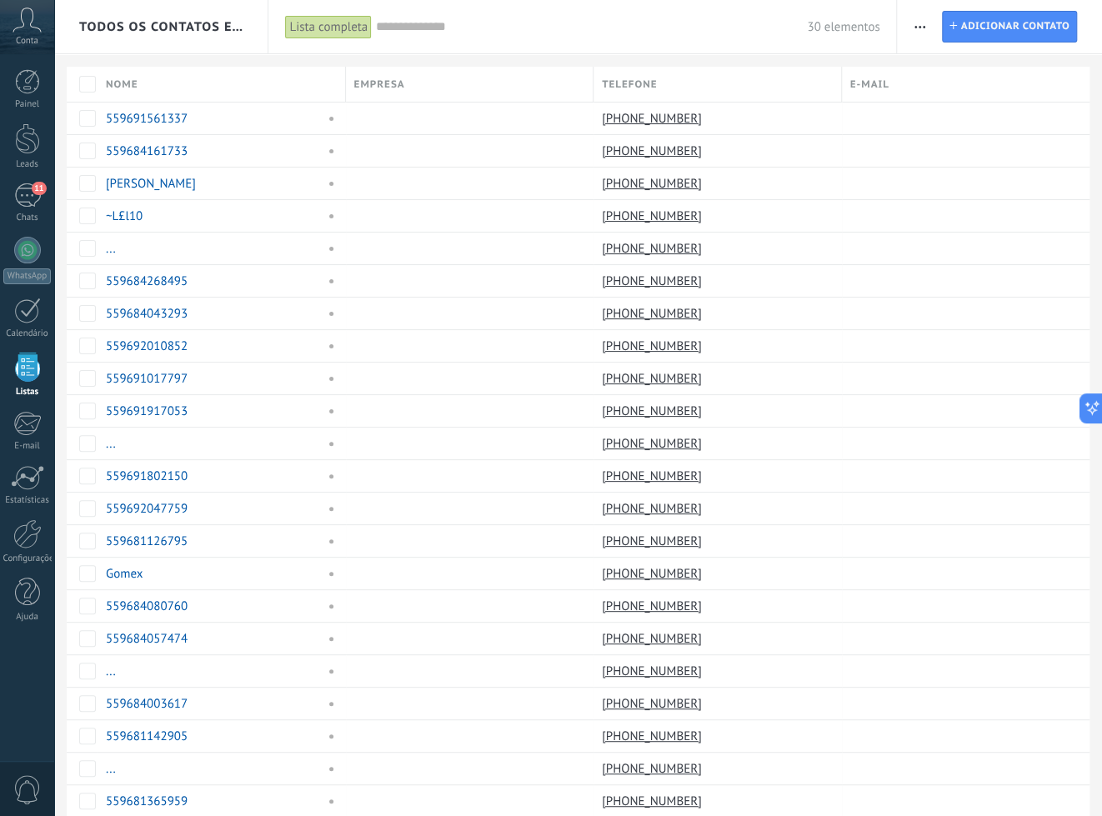
click at [20, 408] on div "Painel Leads 11 Chats WhatsApp Clientes" at bounding box center [27, 354] width 54 height 570
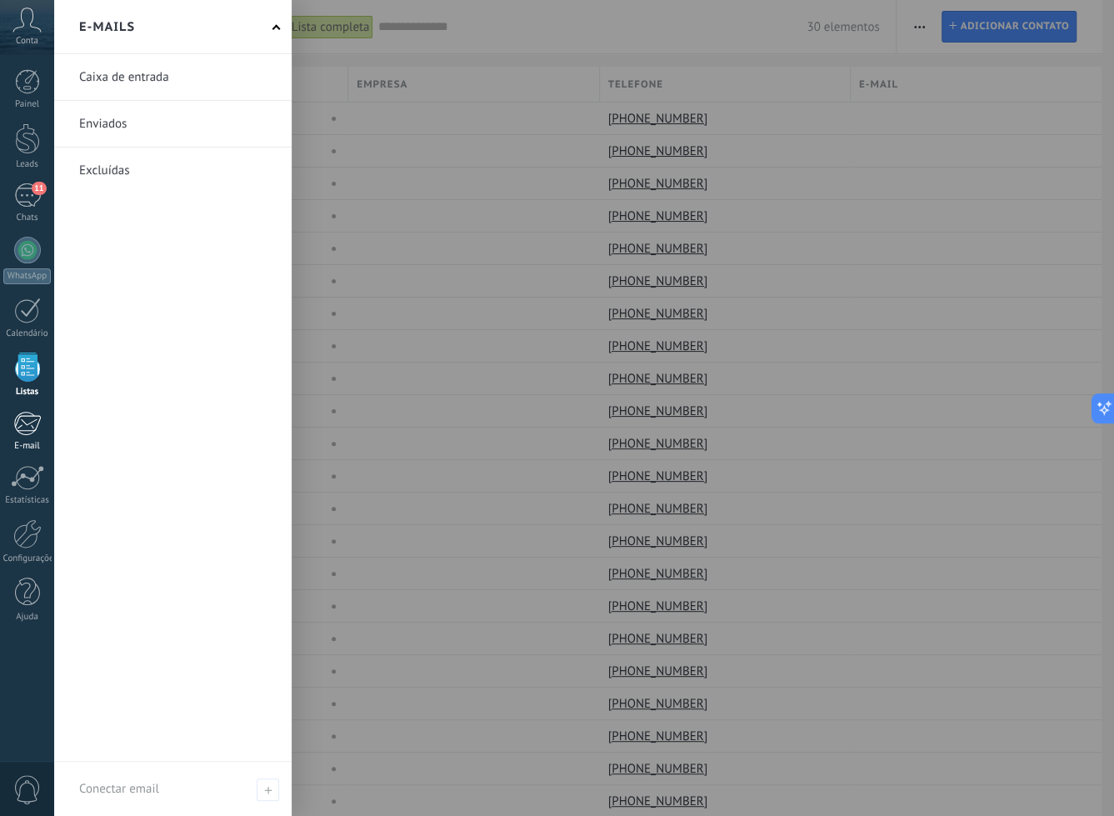
click at [31, 418] on div at bounding box center [27, 423] width 28 height 25
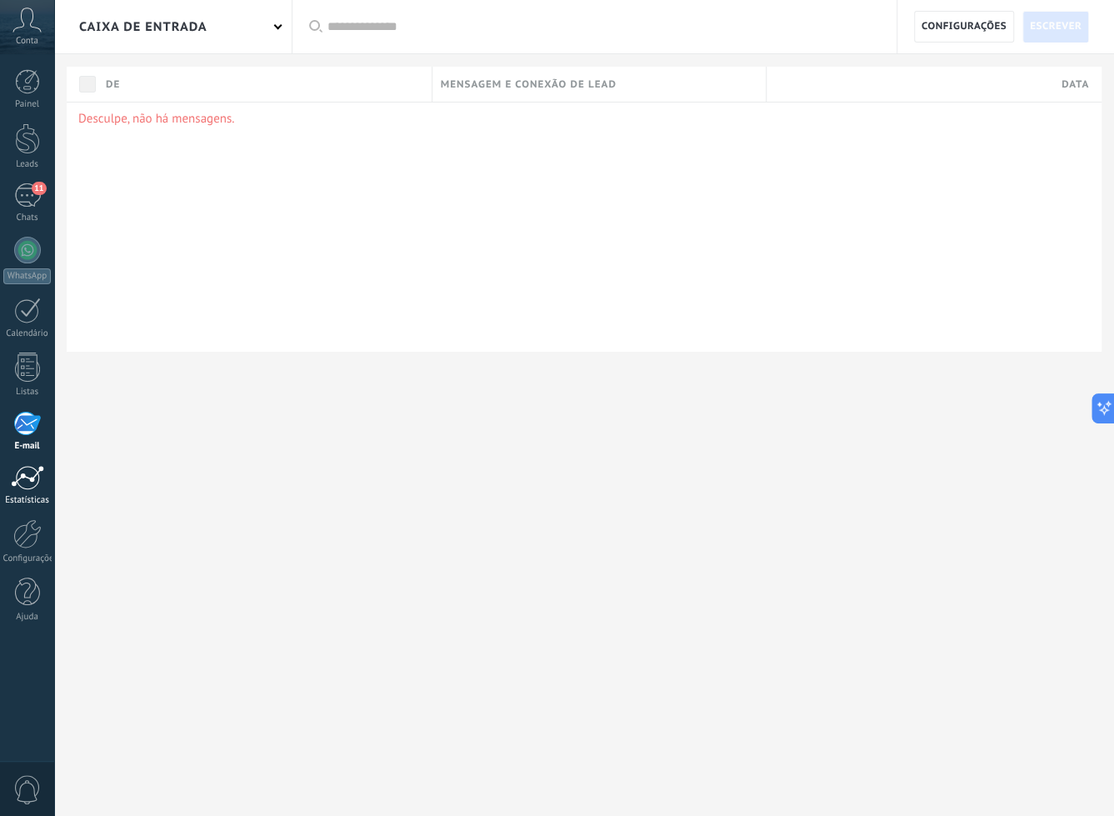
click at [23, 478] on div at bounding box center [27, 477] width 33 height 25
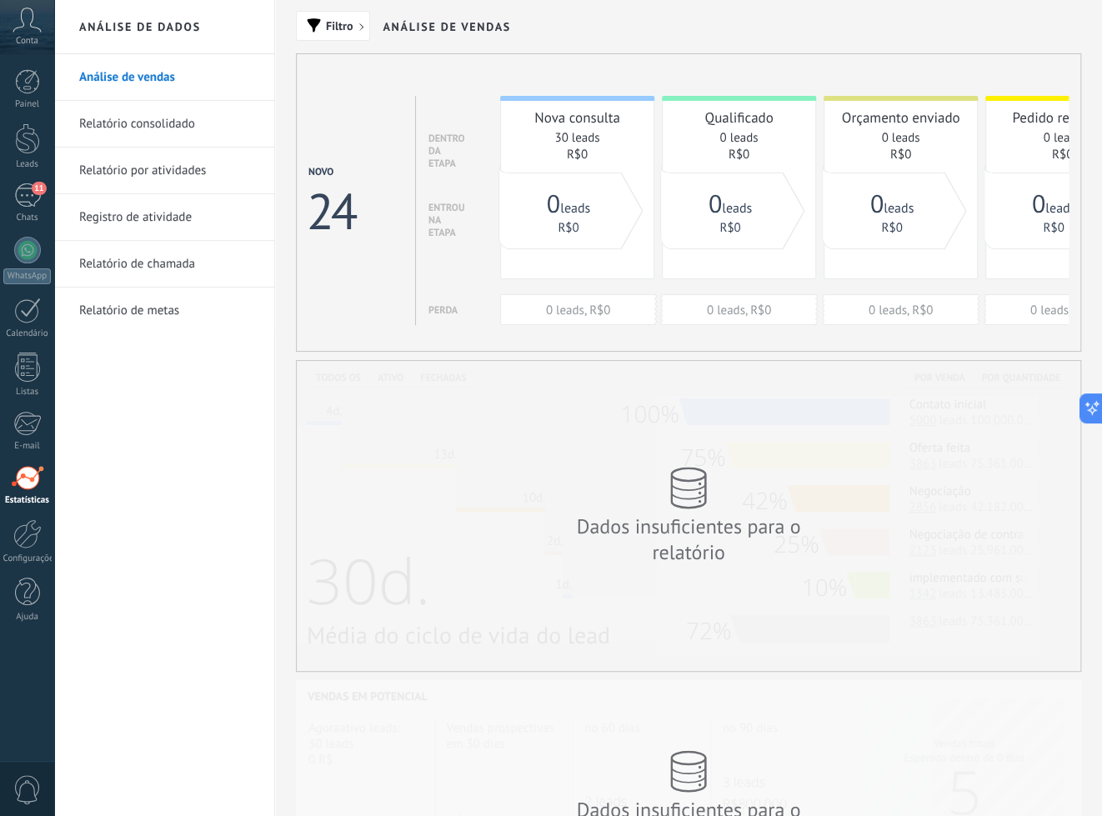
click at [145, 121] on link "Relatório consolidado" at bounding box center [168, 124] width 178 height 47
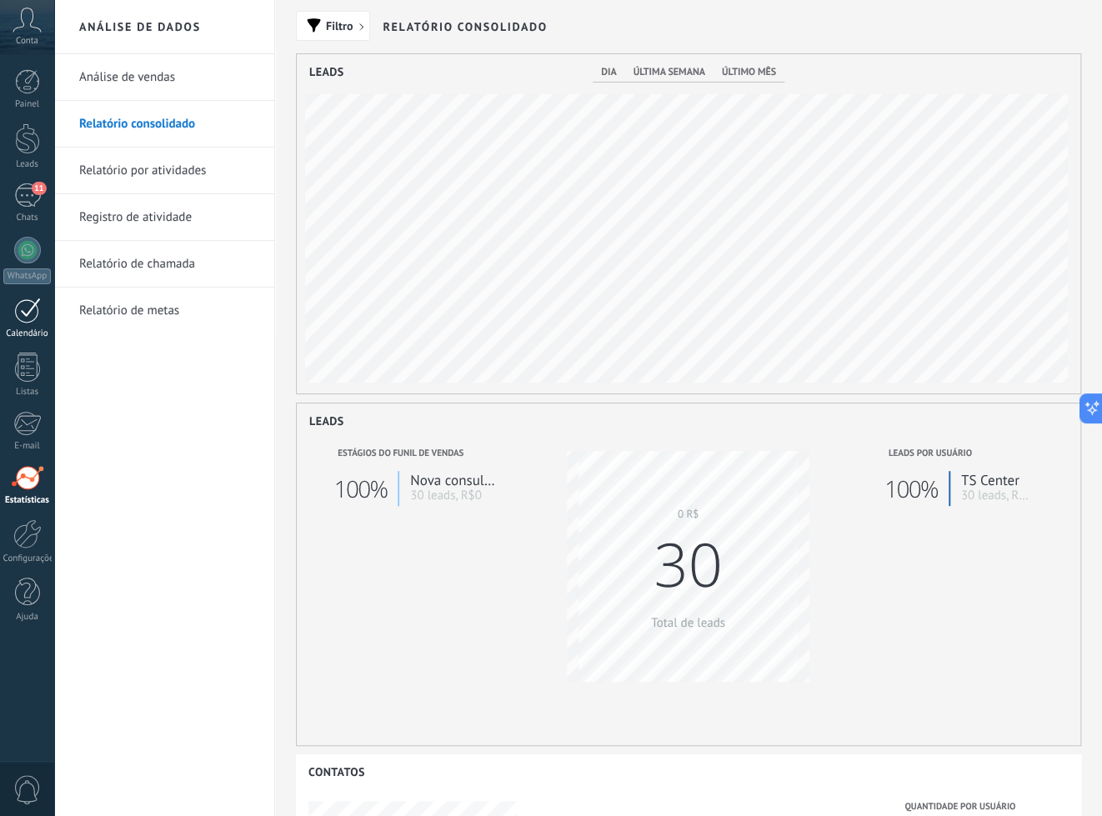
click at [21, 313] on div at bounding box center [27, 311] width 27 height 26
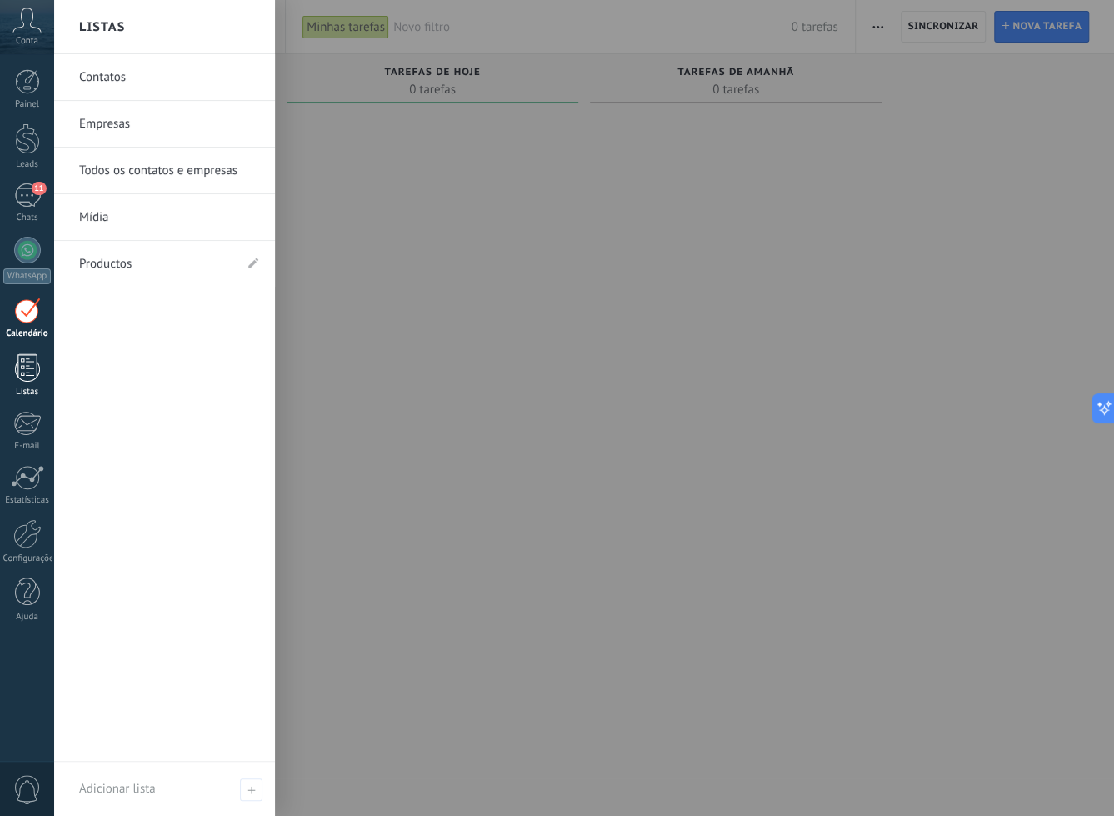
click at [33, 374] on div at bounding box center [27, 367] width 25 height 29
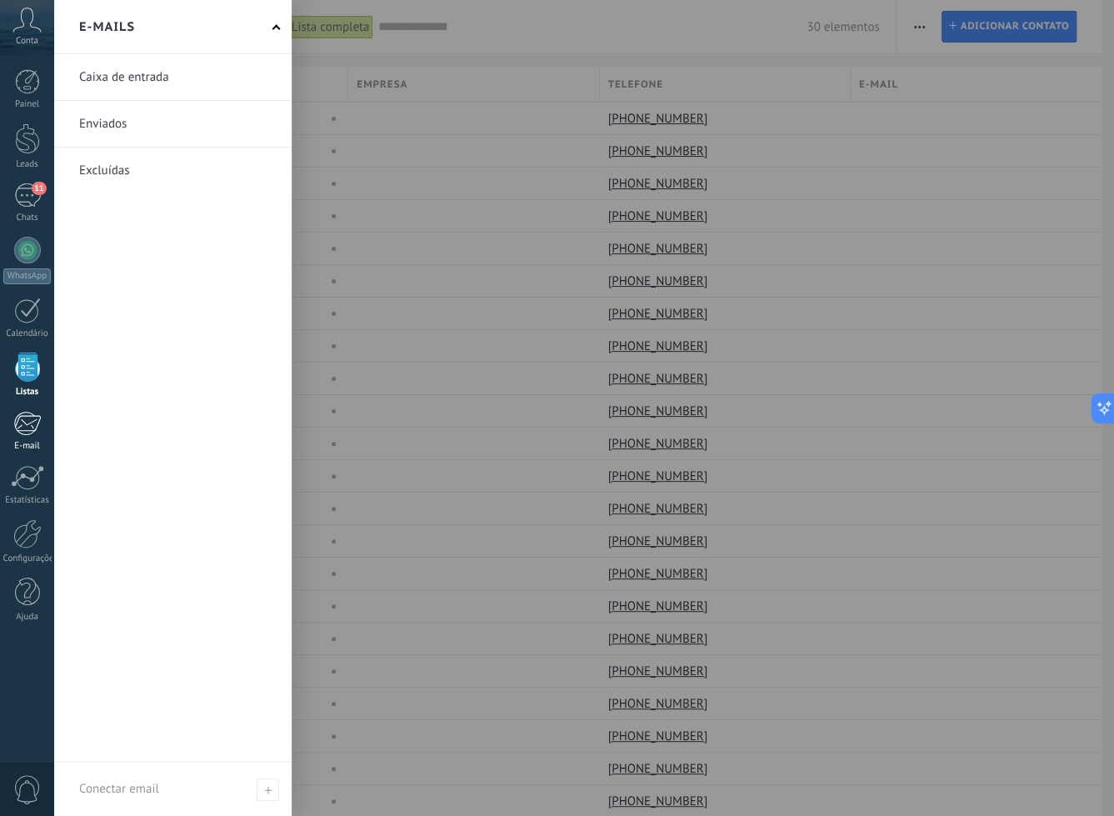
click at [36, 418] on div at bounding box center [27, 423] width 28 height 25
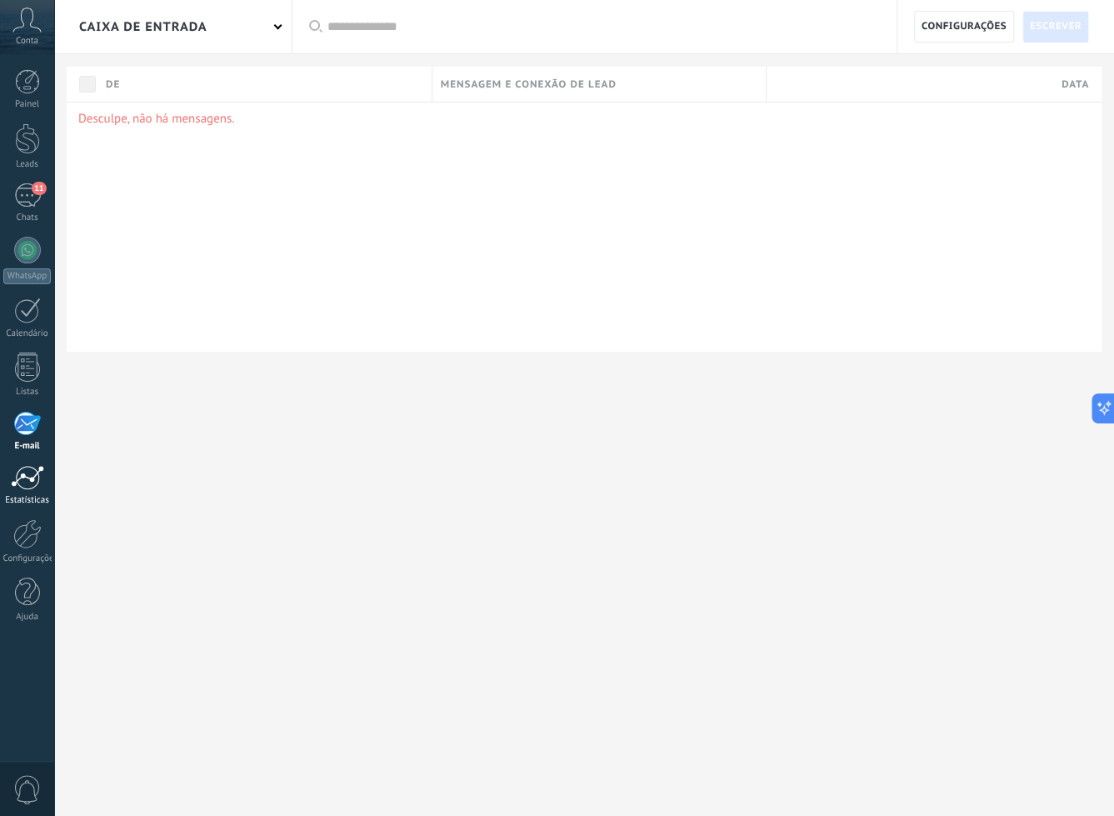
click at [23, 474] on div at bounding box center [27, 477] width 33 height 25
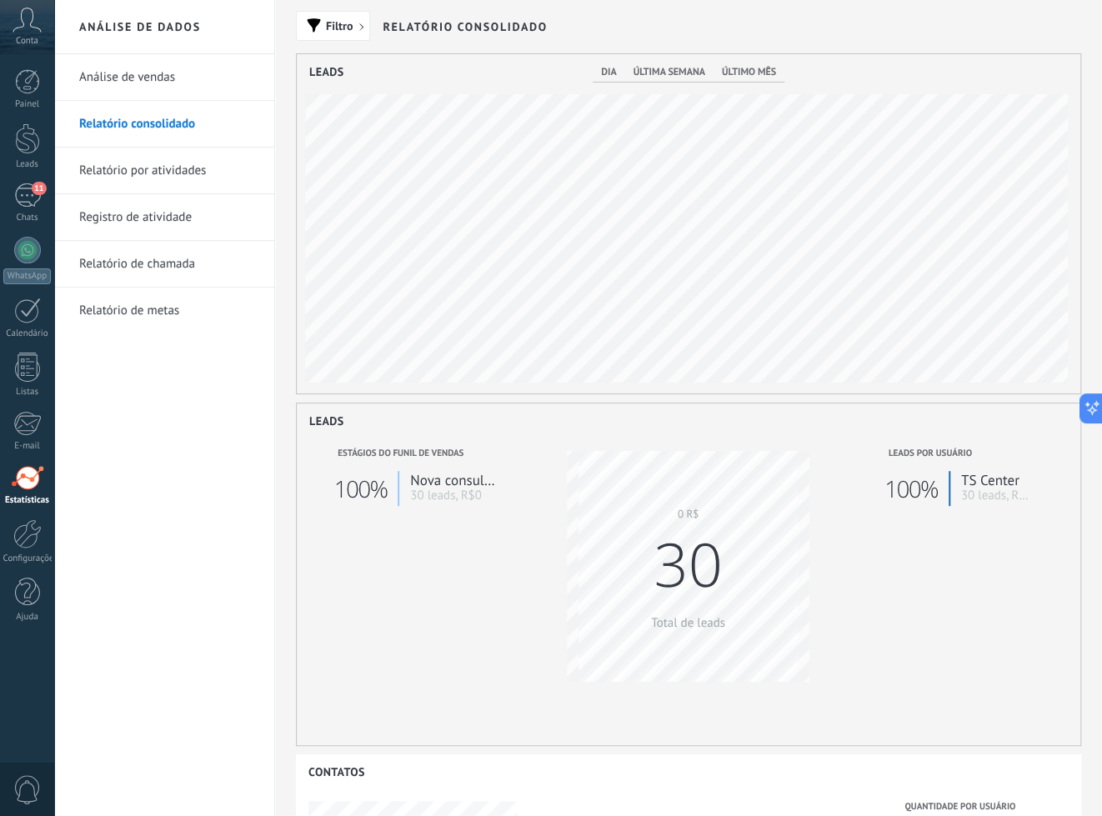
scroll to position [339, 783]
click at [153, 87] on link "Análise de vendas" at bounding box center [168, 77] width 178 height 47
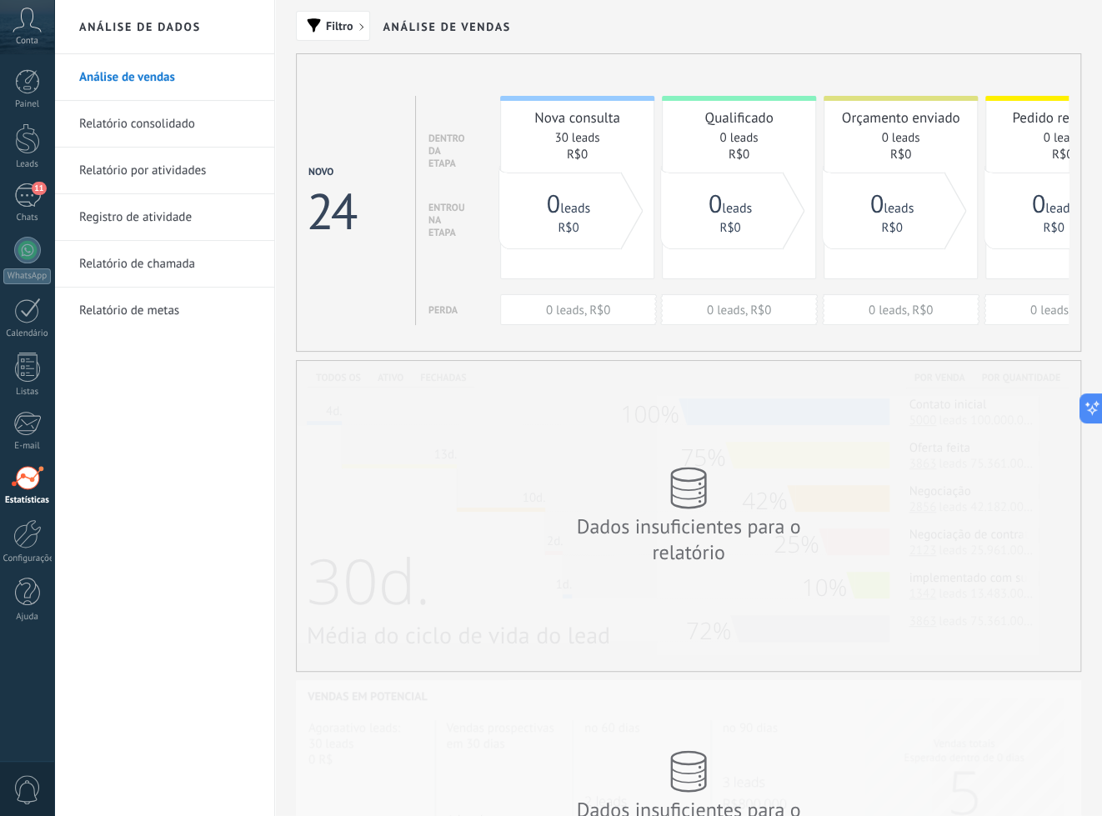
click at [188, 308] on link "Relatório de metas" at bounding box center [168, 311] width 178 height 47
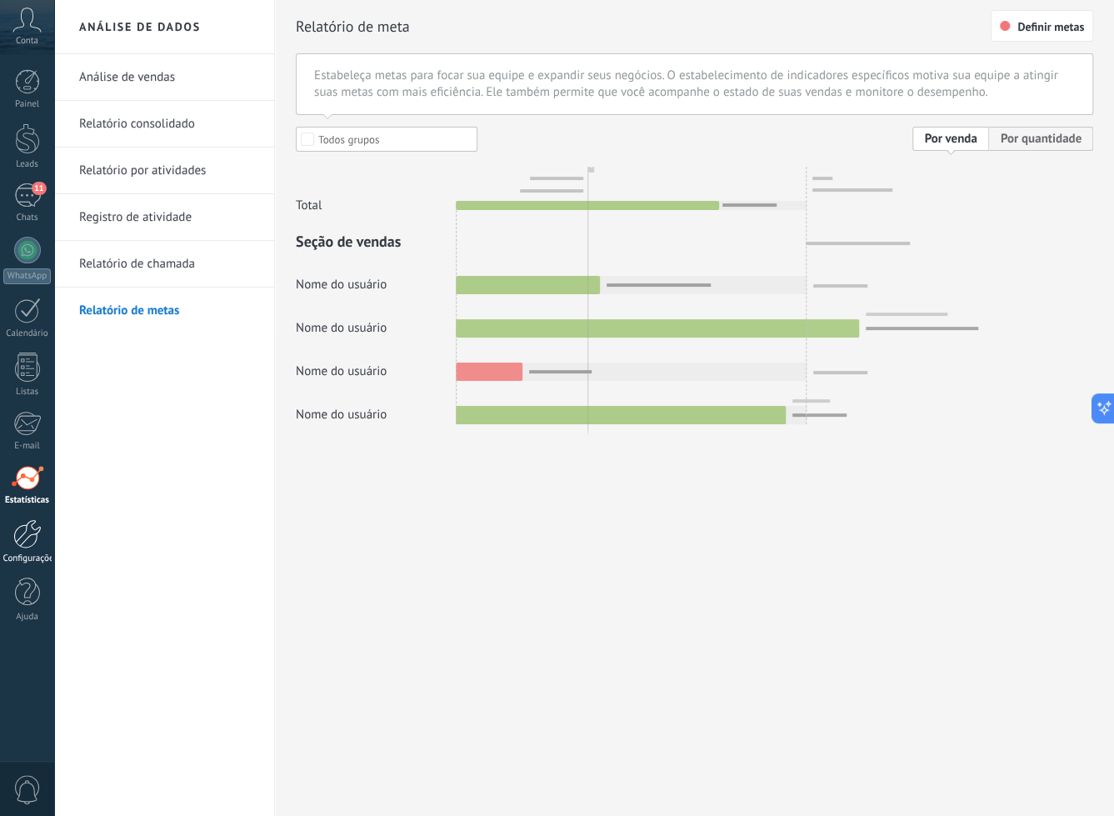
click at [33, 530] on div at bounding box center [27, 533] width 28 height 29
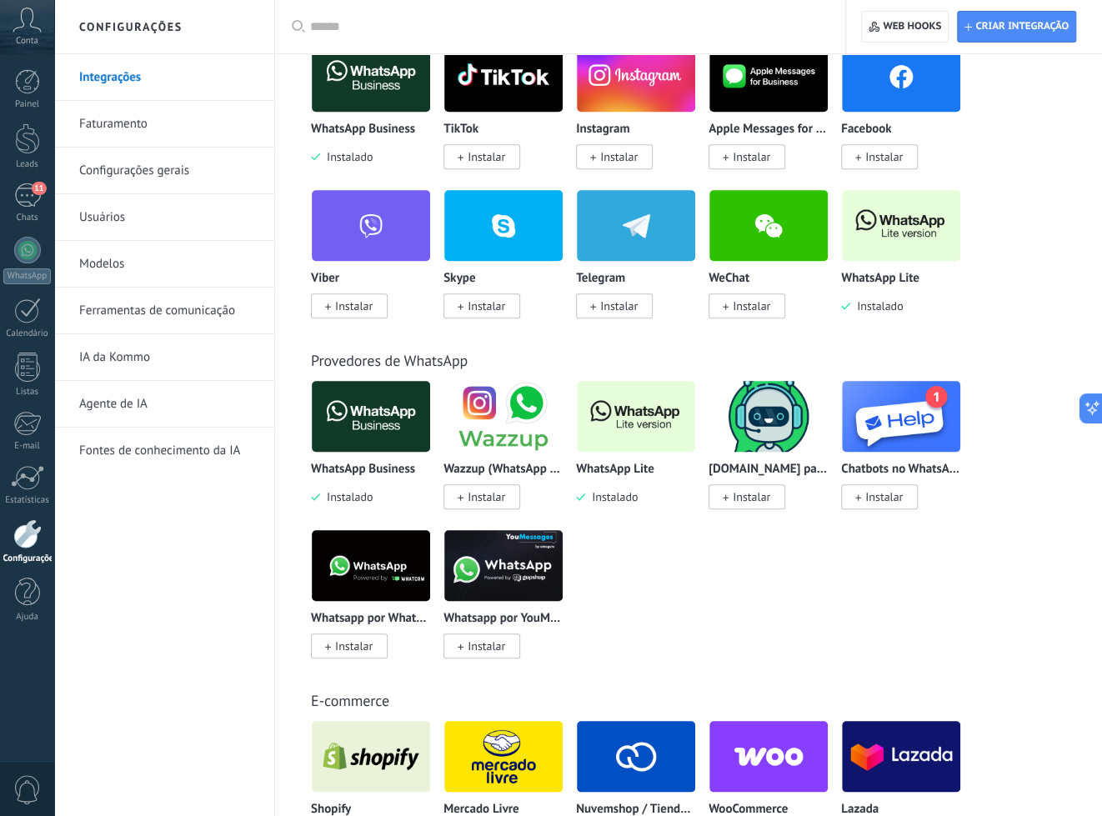
scroll to position [416, 0]
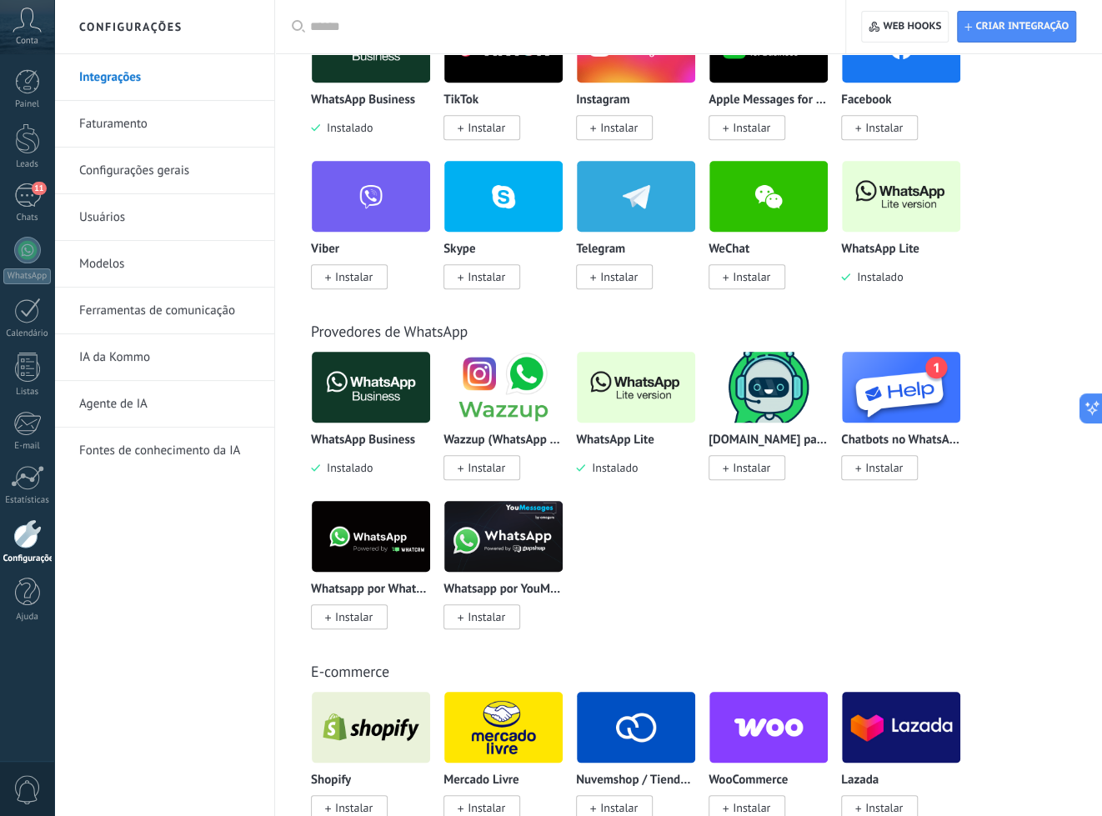
click at [507, 411] on img at bounding box center [503, 387] width 118 height 81
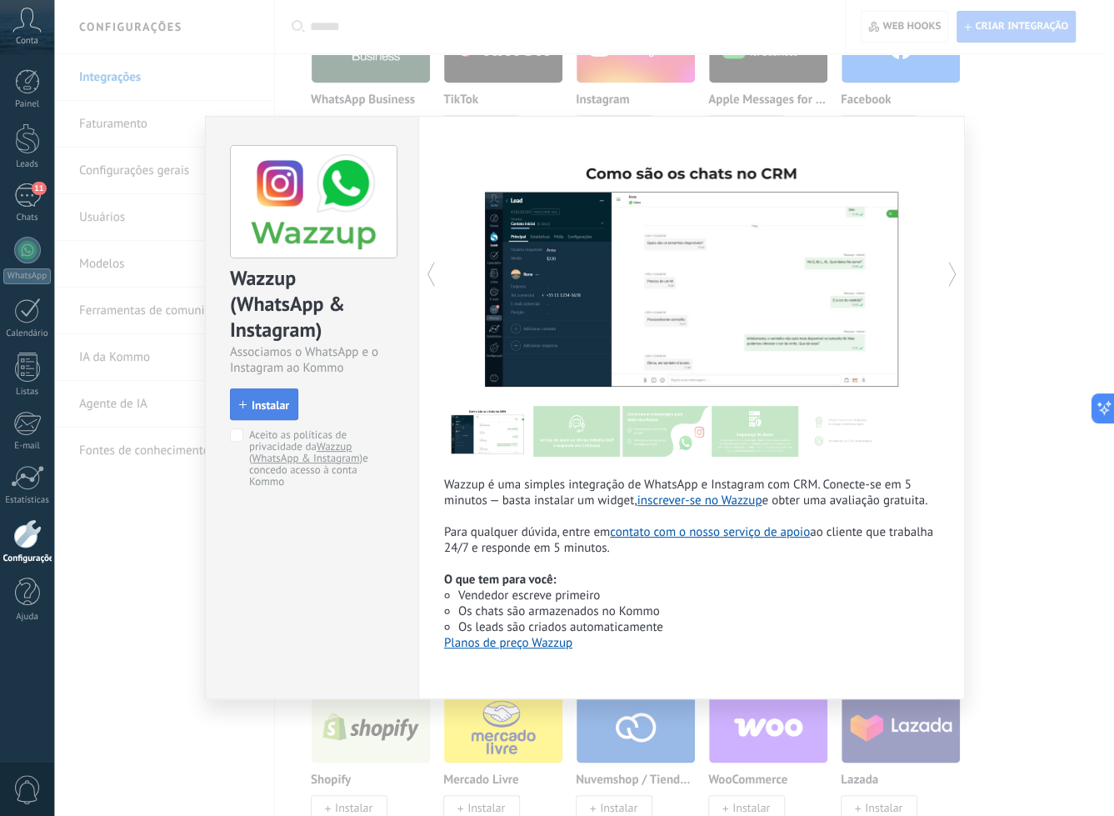
click at [257, 410] on span "Instalar" at bounding box center [271, 405] width 38 height 12
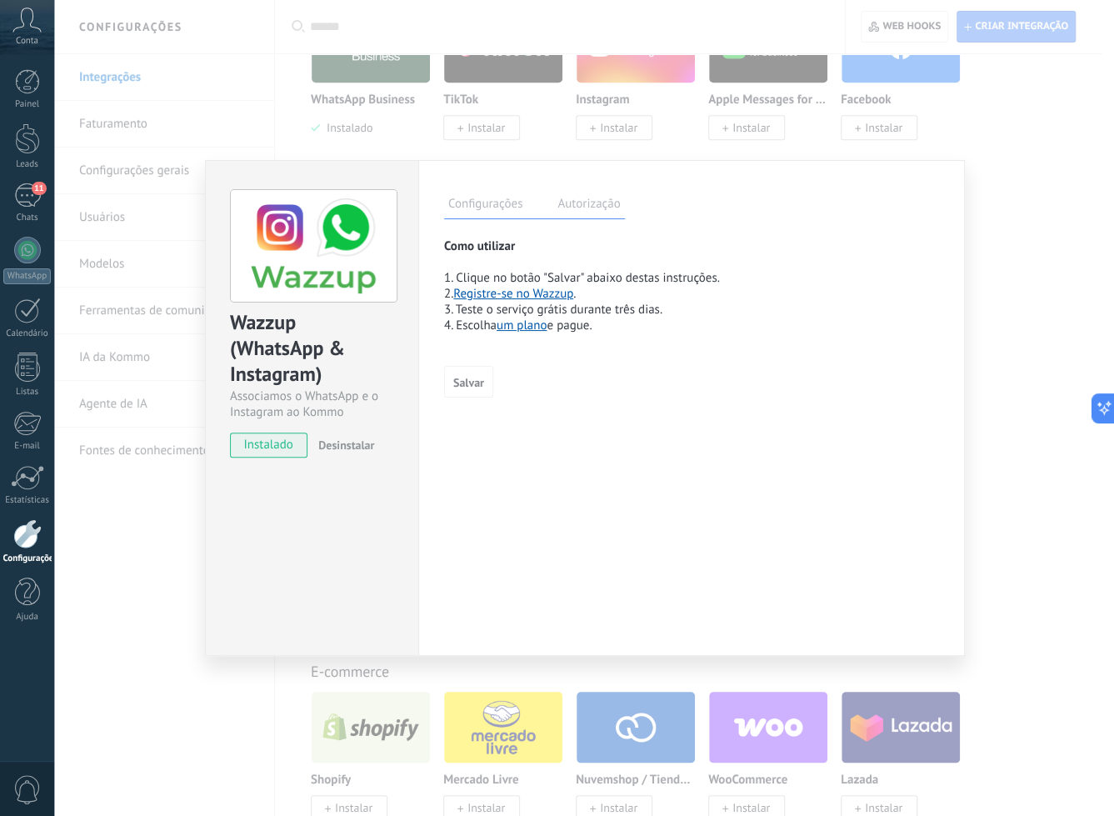
click at [303, 495] on div "Wazzup (WhatsApp & Instagram) Associamos o WhatsApp e o Instagram ao Kommo inst…" at bounding box center [311, 408] width 213 height 496
click at [151, 567] on div "Wazzup (WhatsApp & Instagram) Associamos o WhatsApp e o Instagram ao Kommo inst…" at bounding box center [584, 408] width 1060 height 816
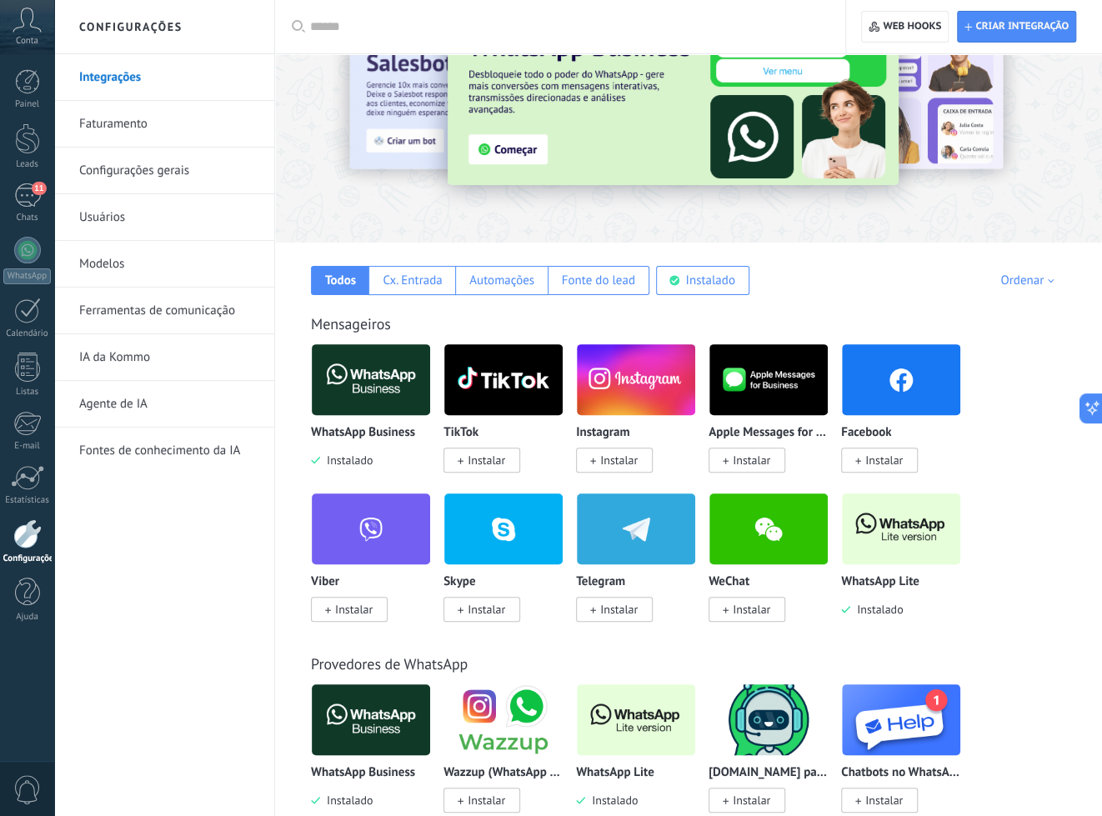
scroll to position [0, 0]
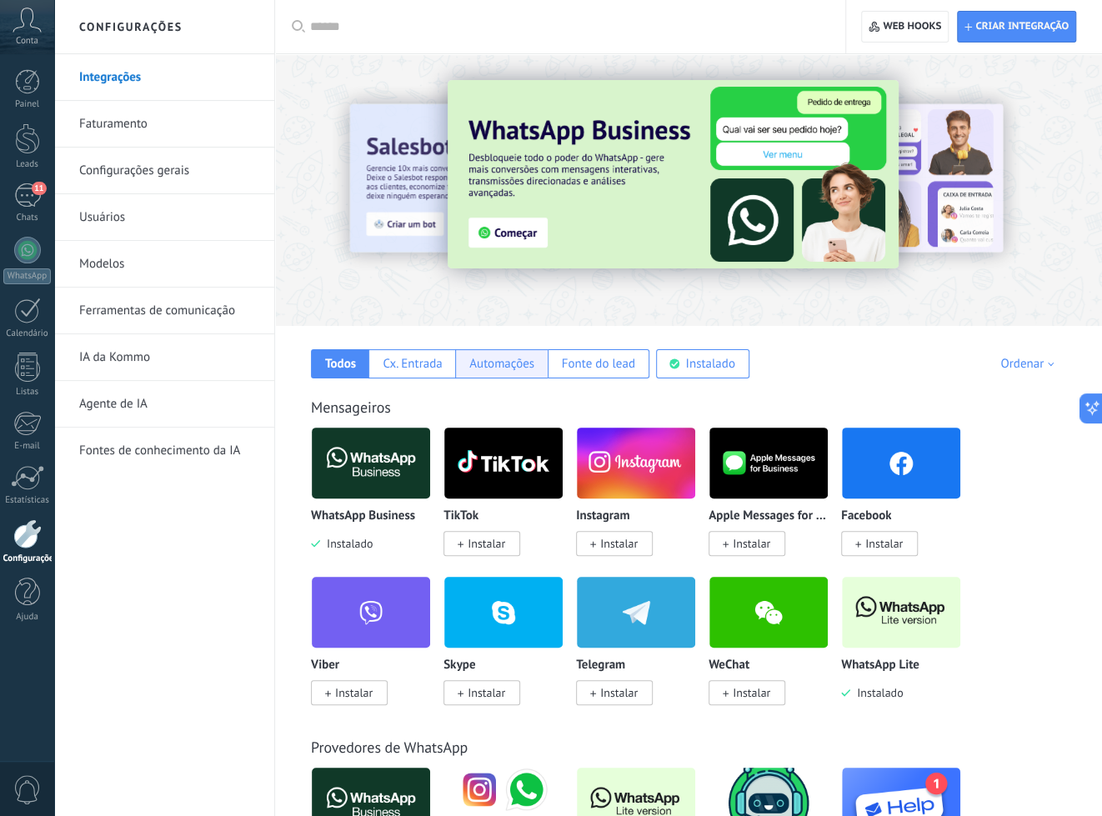
click at [511, 372] on div "Automações" at bounding box center [501, 363] width 92 height 29
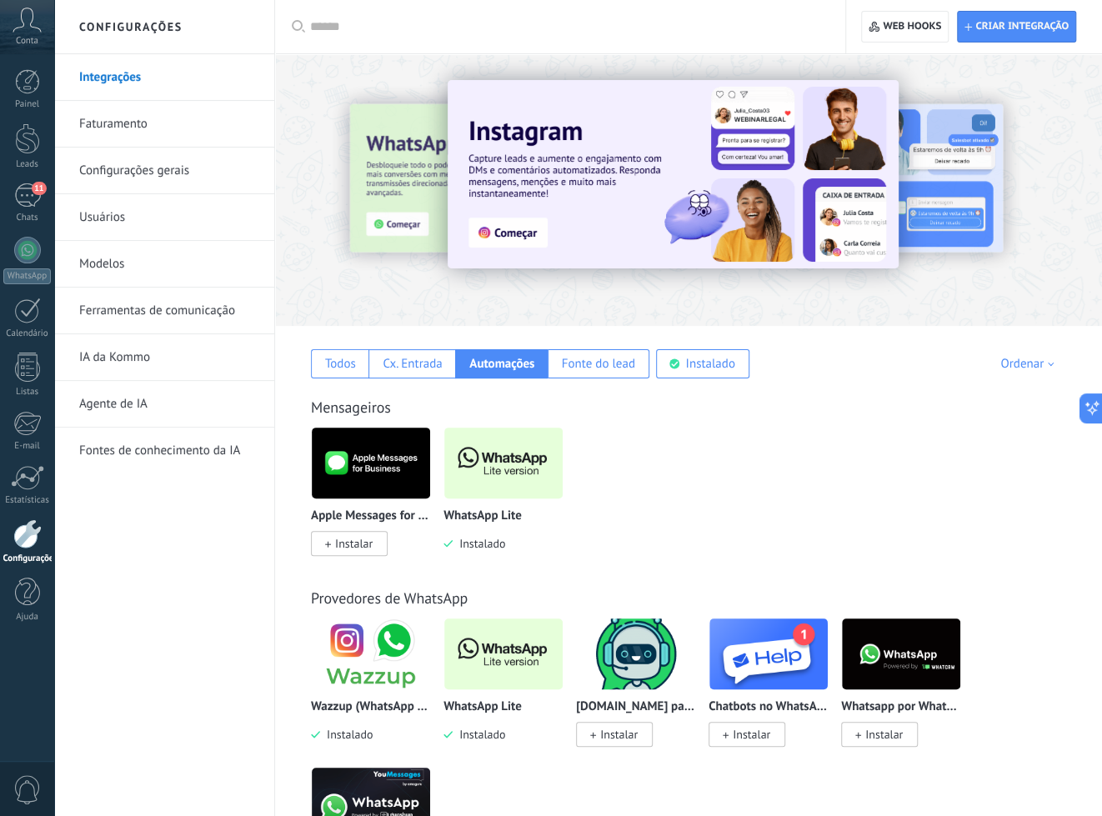
click at [395, 478] on img at bounding box center [371, 463] width 118 height 81
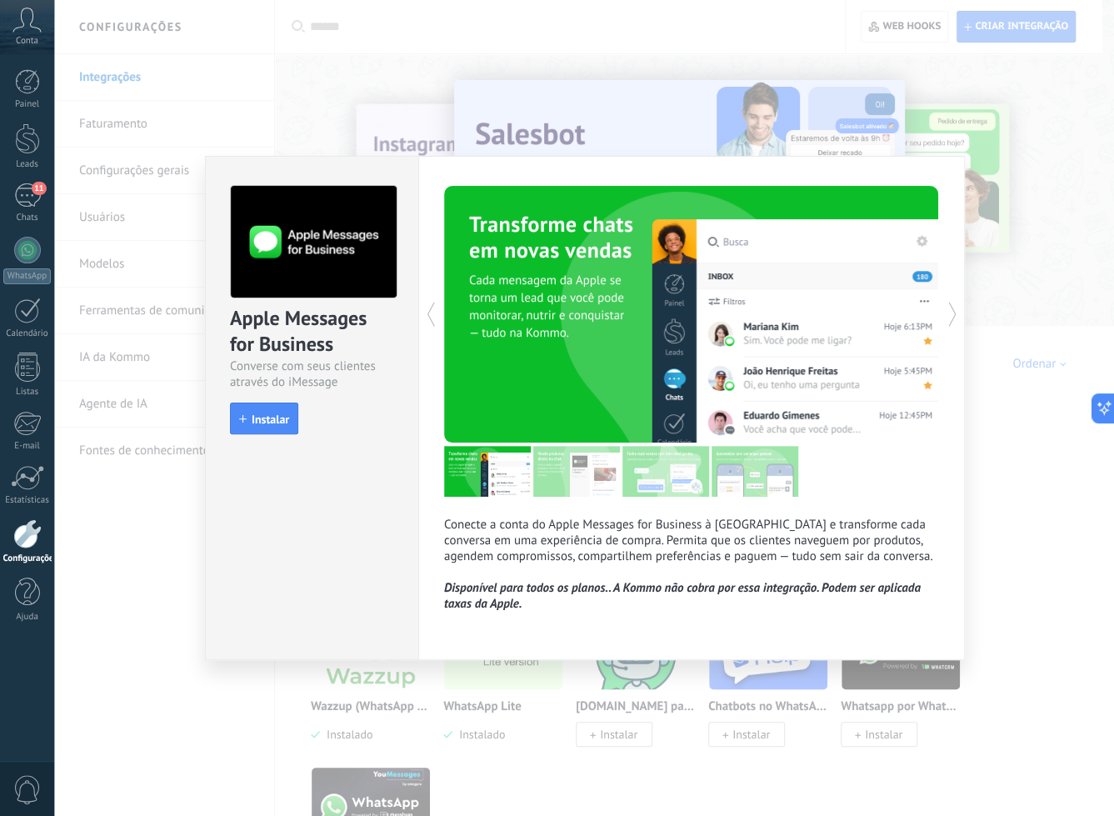
click at [1021, 531] on div "Apple Messages for Business Converse com seus clientes através do iMessage inst…" at bounding box center [584, 408] width 1060 height 816
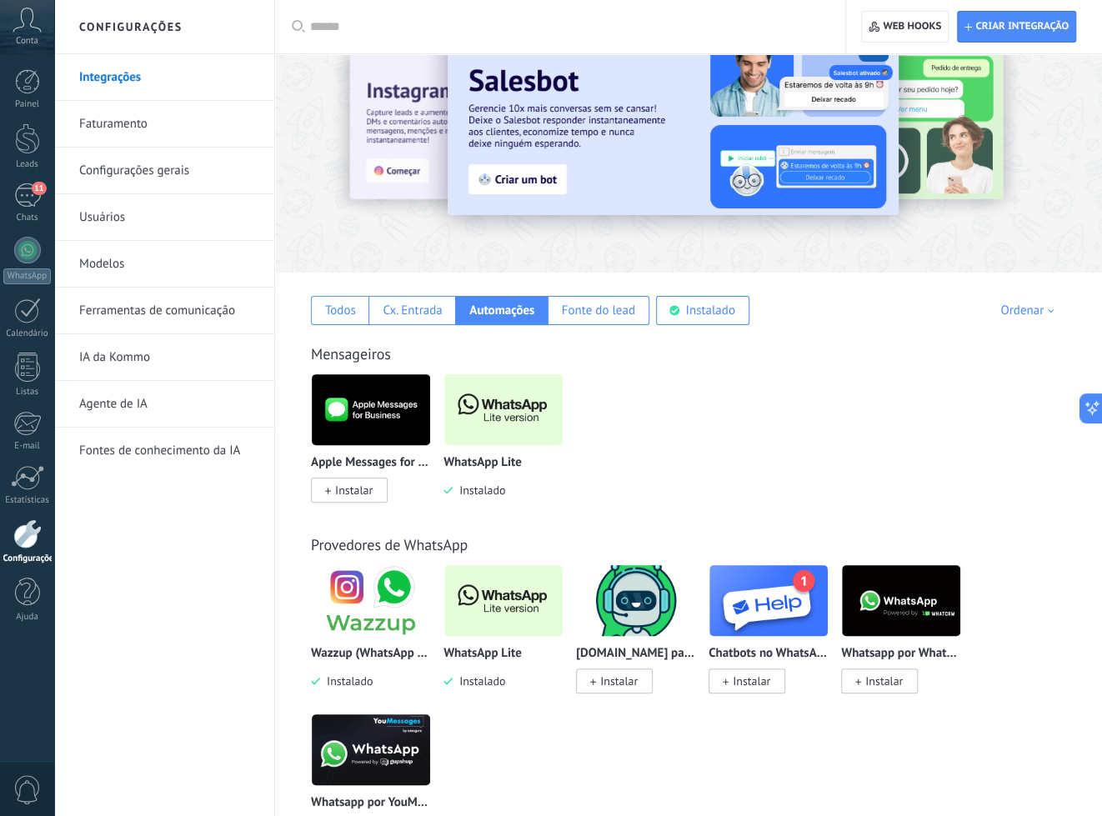
scroll to position [166, 0]
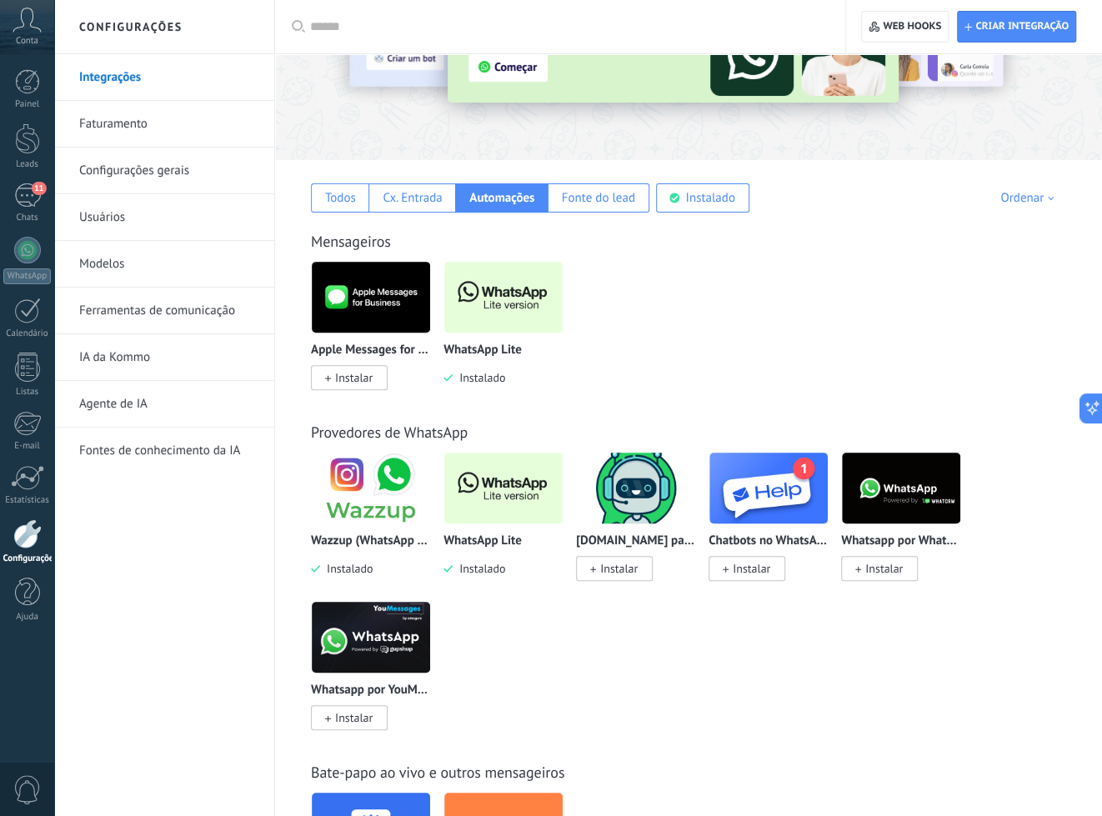
click at [374, 392] on div "Provedores de WhatsApp Wazzup (WhatsApp & Instagram) Instalado WhatsApp Lite In…" at bounding box center [688, 559] width 793 height 340
click at [363, 386] on span "Instalar" at bounding box center [349, 377] width 77 height 25
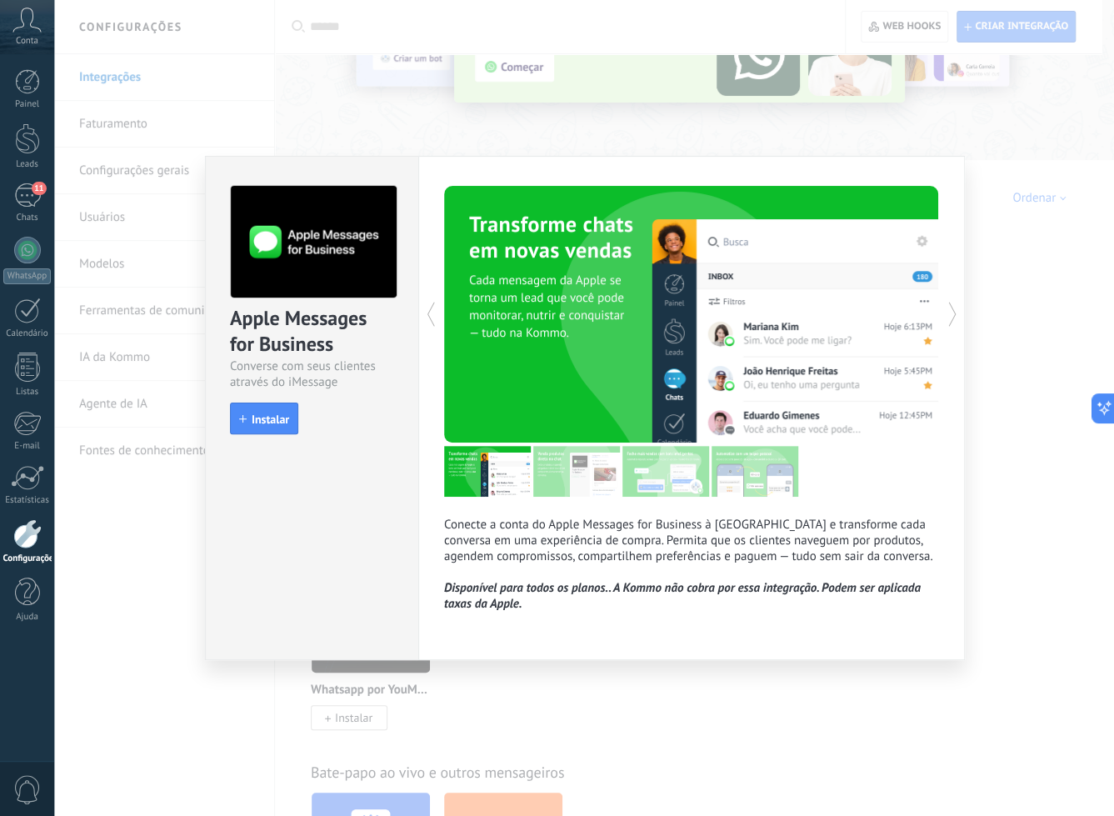
click at [271, 412] on button "Instalar" at bounding box center [264, 419] width 68 height 32
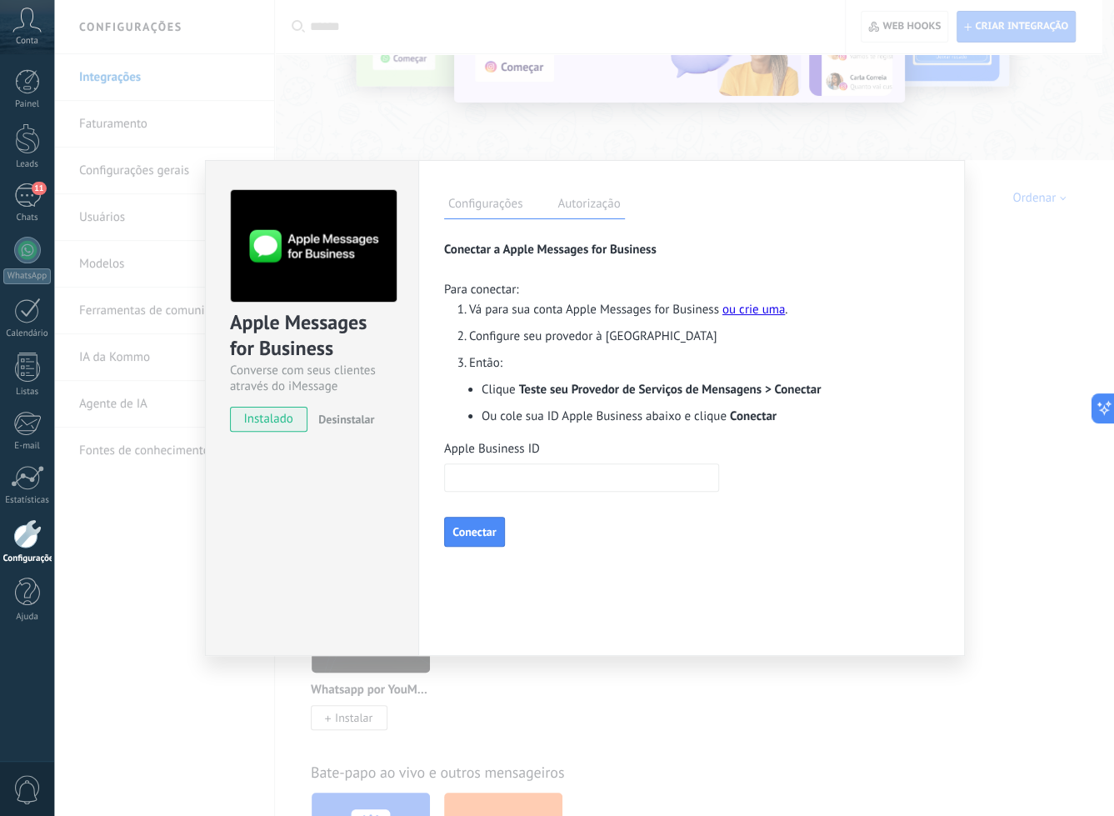
click at [748, 303] on link "ou crie uma" at bounding box center [754, 310] width 63 height 16
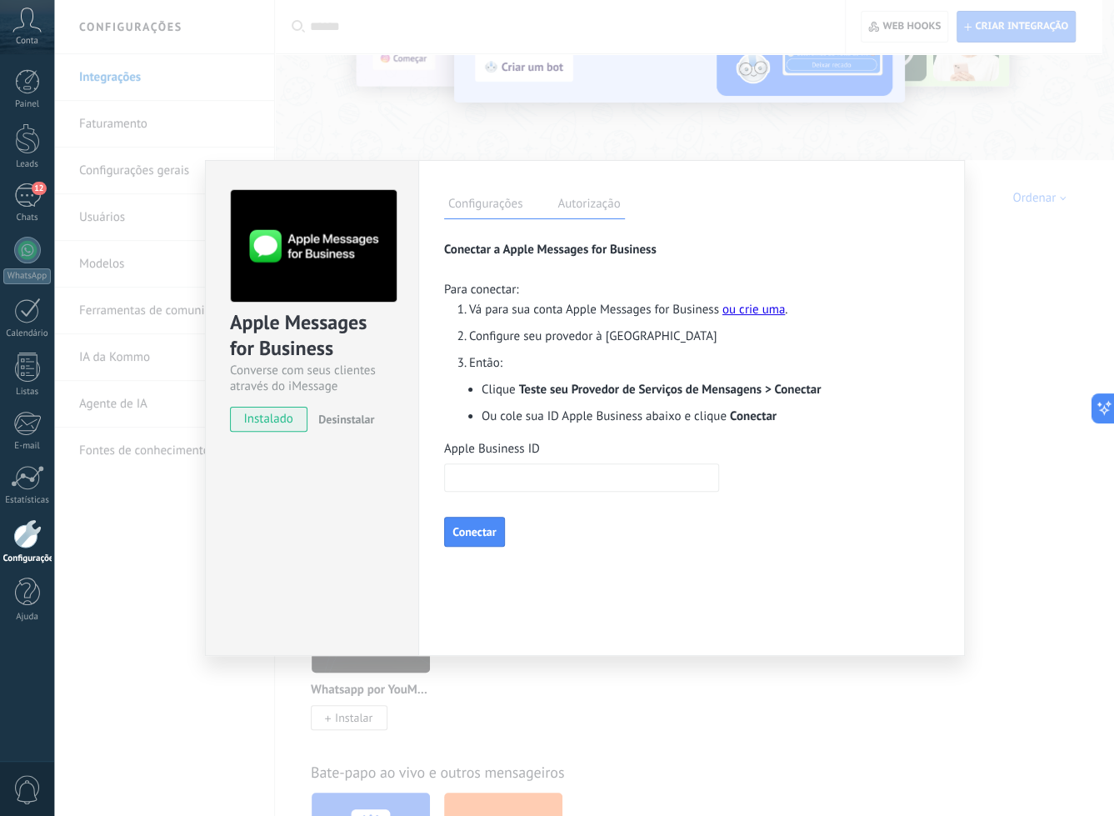
click at [631, 668] on div "Apple Messages for Business Converse com seus clientes através do iMessage inst…" at bounding box center [584, 408] width 1060 height 816
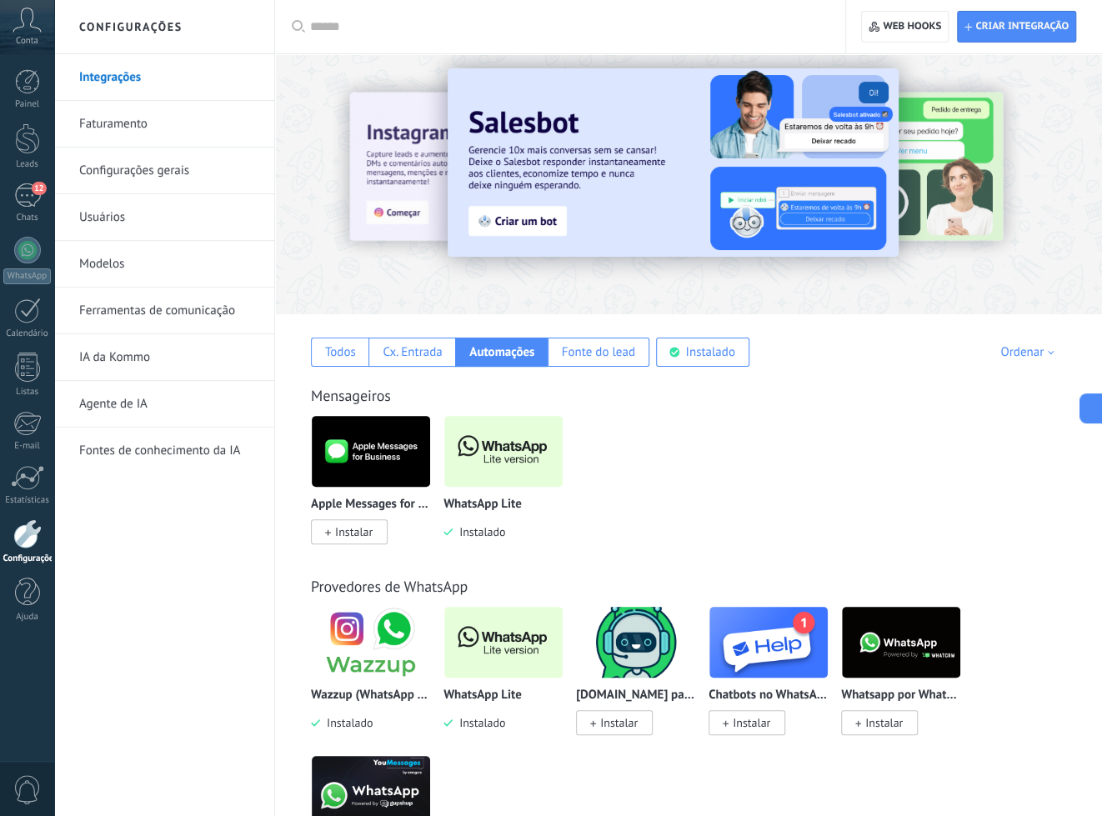
scroll to position [0, 0]
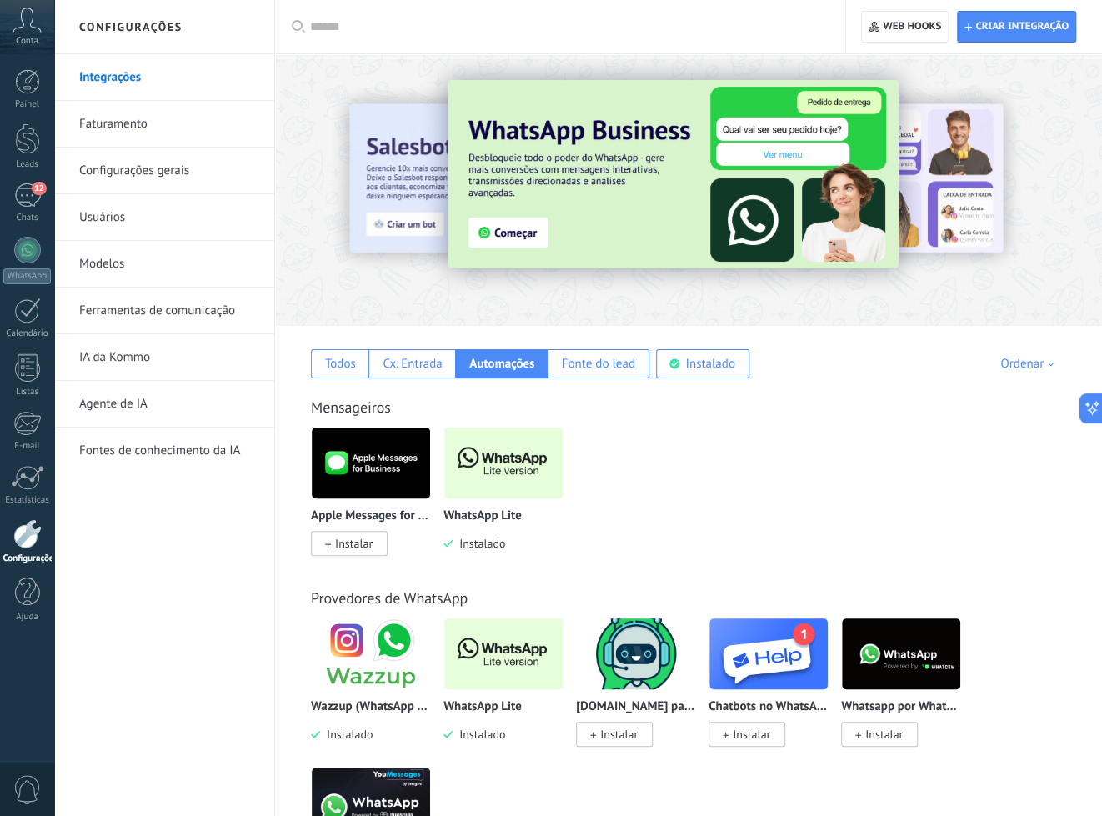
click at [204, 129] on link "Faturamento" at bounding box center [168, 124] width 178 height 47
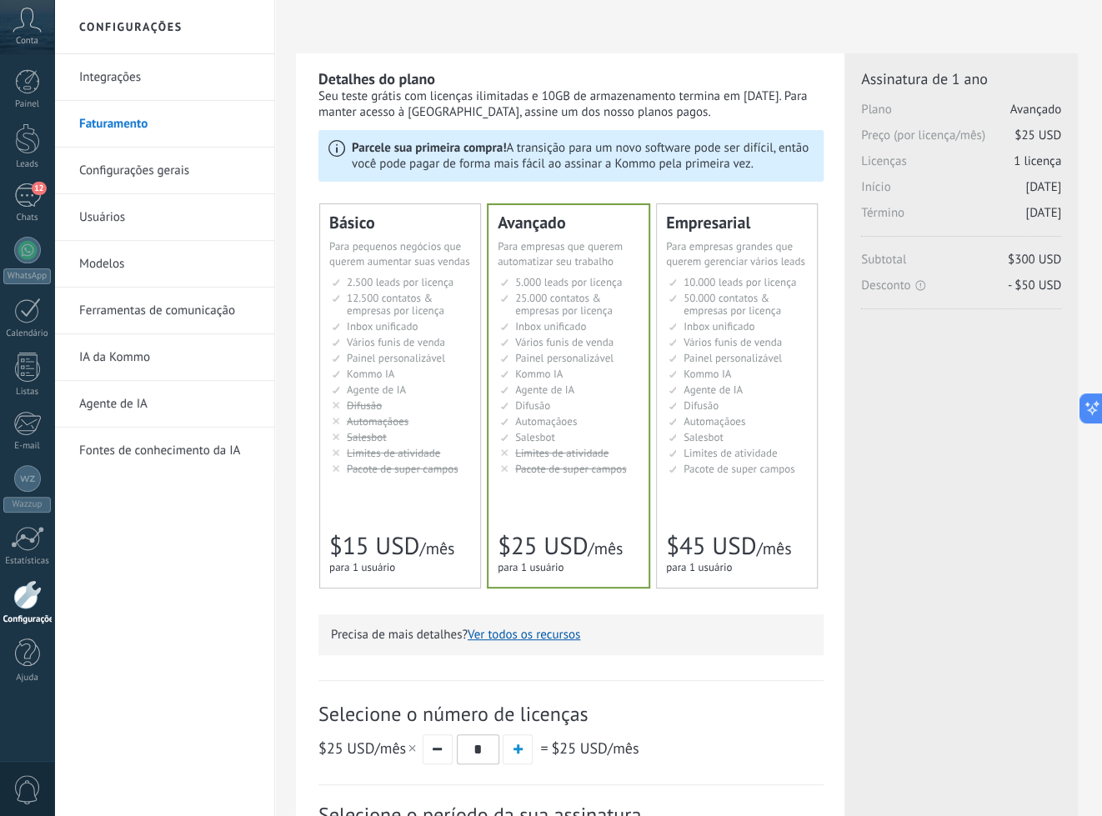
click at [406, 382] on ul "2.500 сделок на место 2.500 leads per seat 2.500 leads por licencia 添加线索和联系人 2.…" at bounding box center [401, 375] width 139 height 199
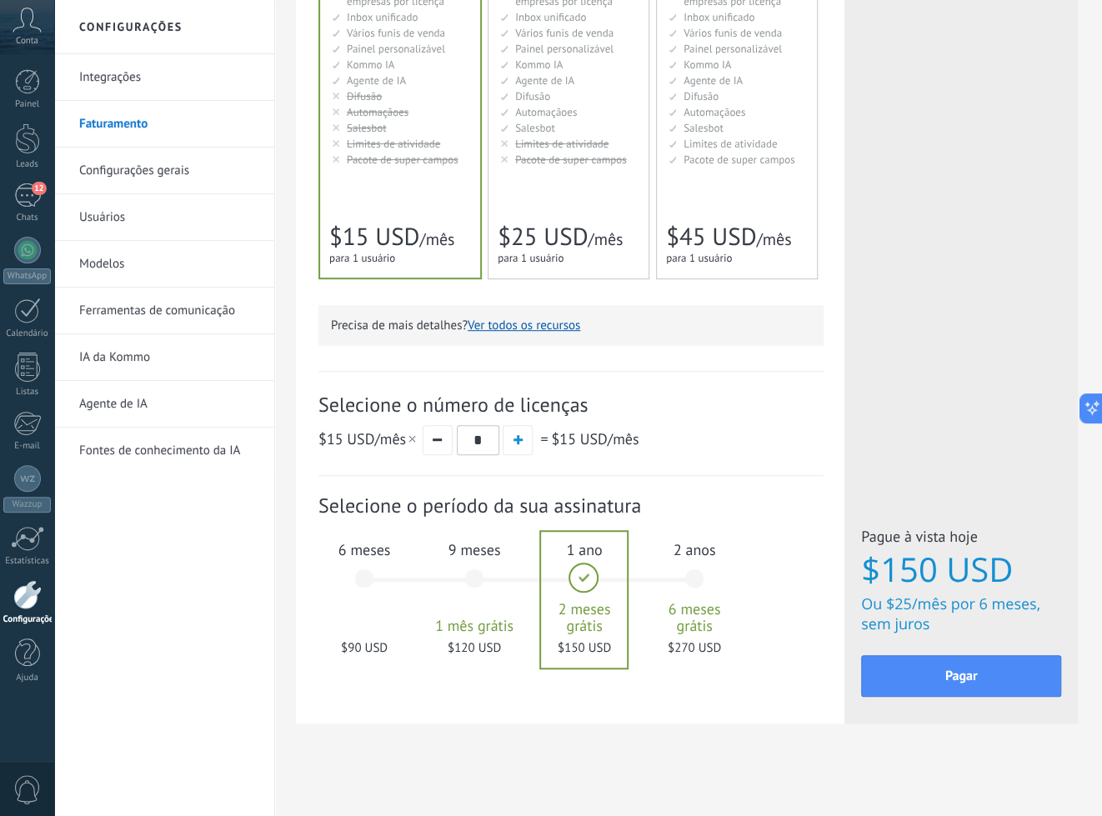
scroll to position [313, 0]
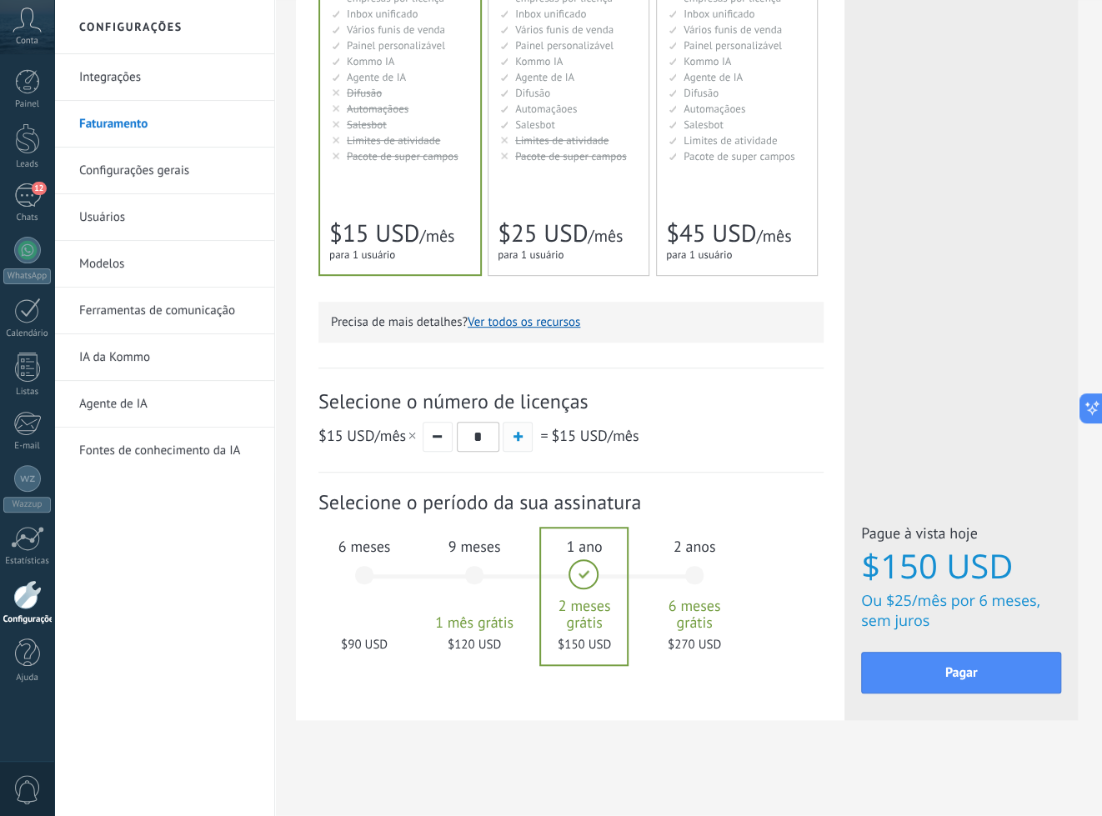
click at [523, 438] on button "button" at bounding box center [518, 437] width 30 height 30
click at [451, 442] on button "button" at bounding box center [438, 437] width 30 height 30
type input "*"
click at [364, 566] on div "6 meses $90 USD" at bounding box center [364, 583] width 90 height 118
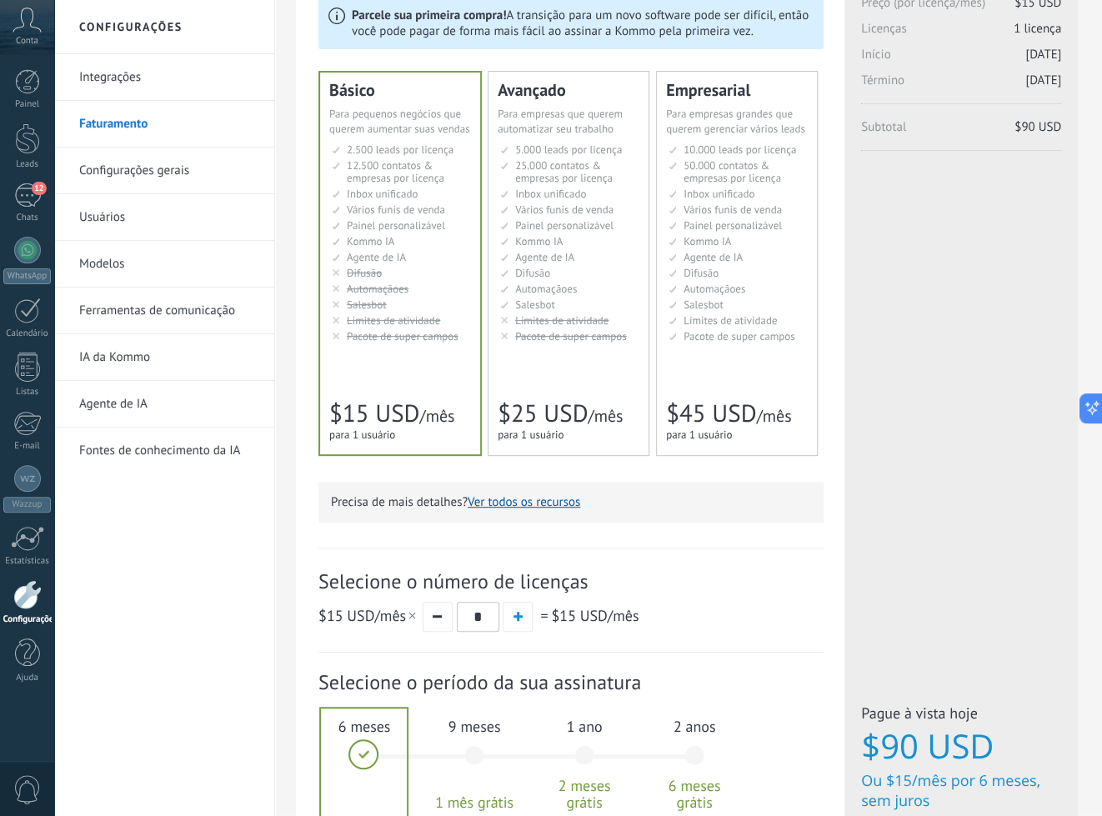
scroll to position [0, 0]
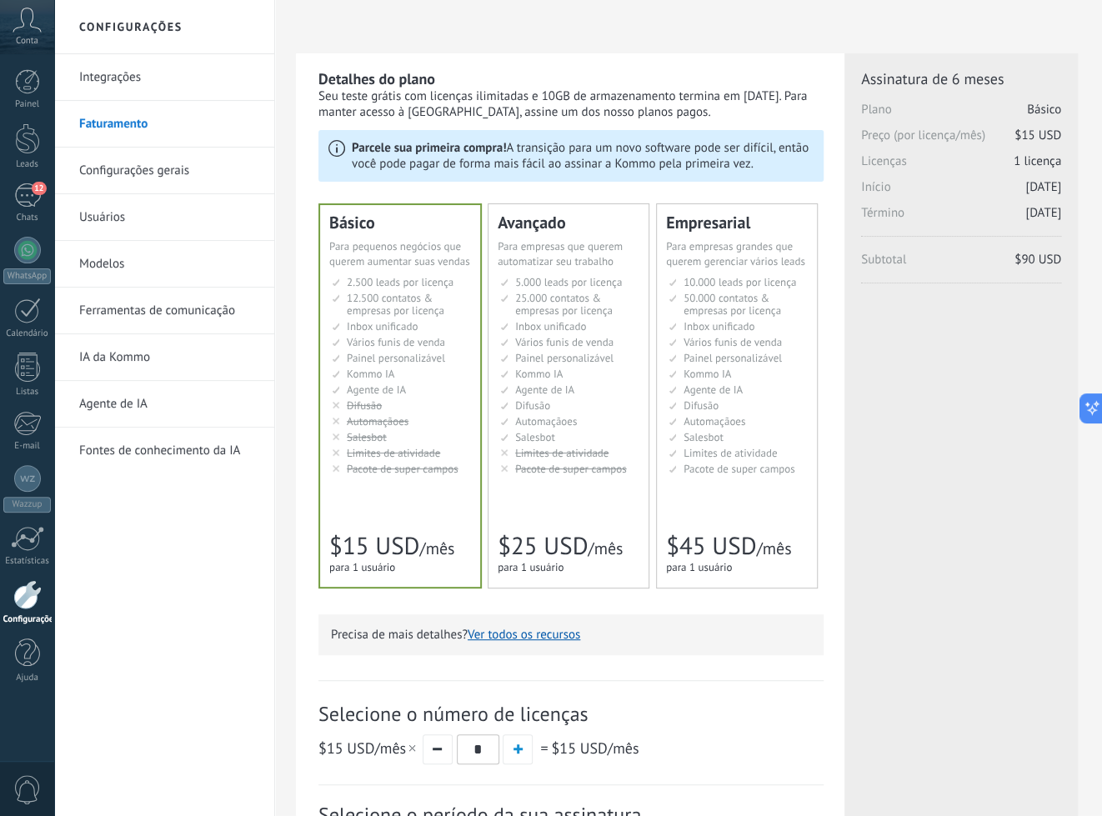
click at [601, 462] on span "Pacote de super campos" at bounding box center [571, 469] width 112 height 14
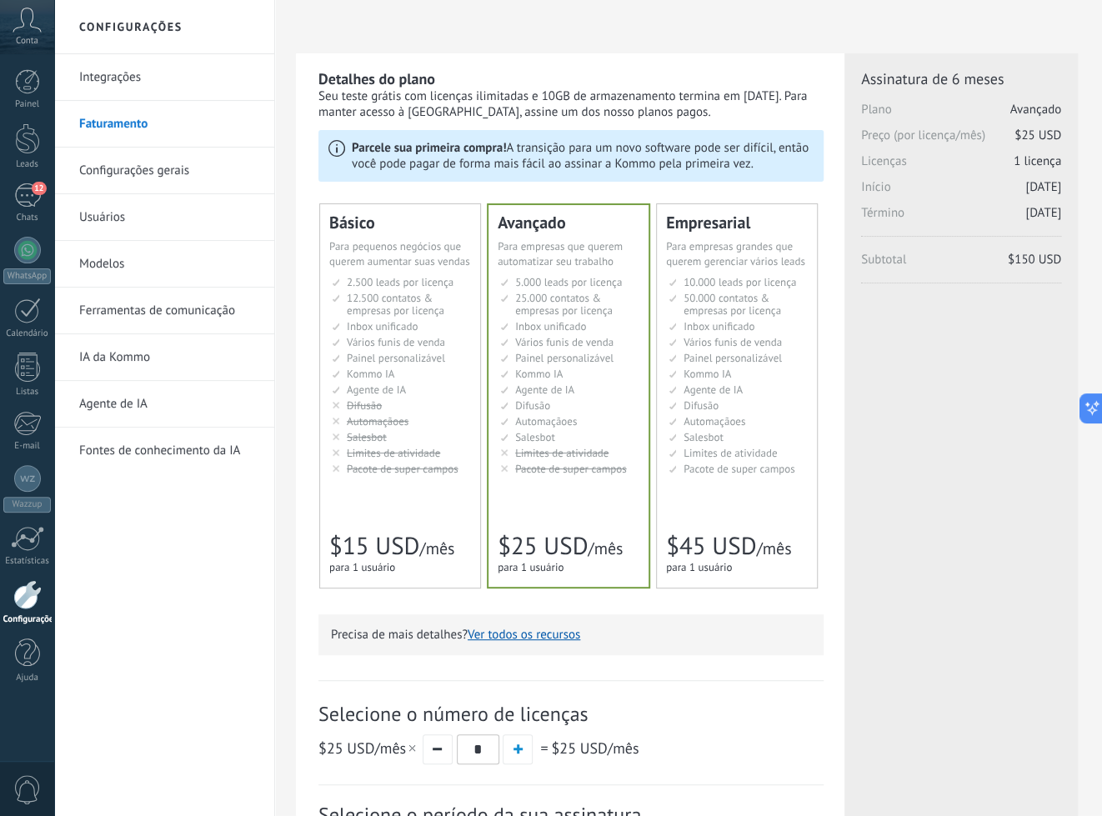
click at [133, 172] on link "Configurações gerais" at bounding box center [168, 171] width 178 height 47
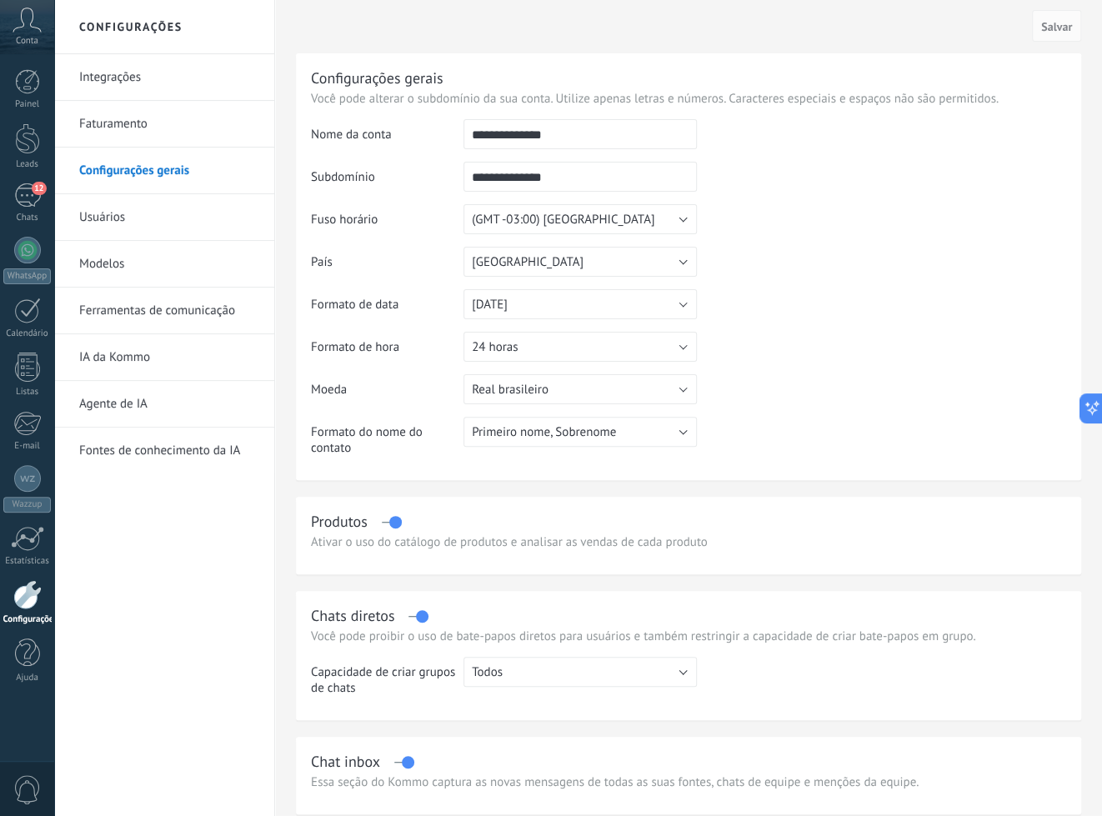
click at [243, 220] on link "Usuários" at bounding box center [168, 217] width 178 height 47
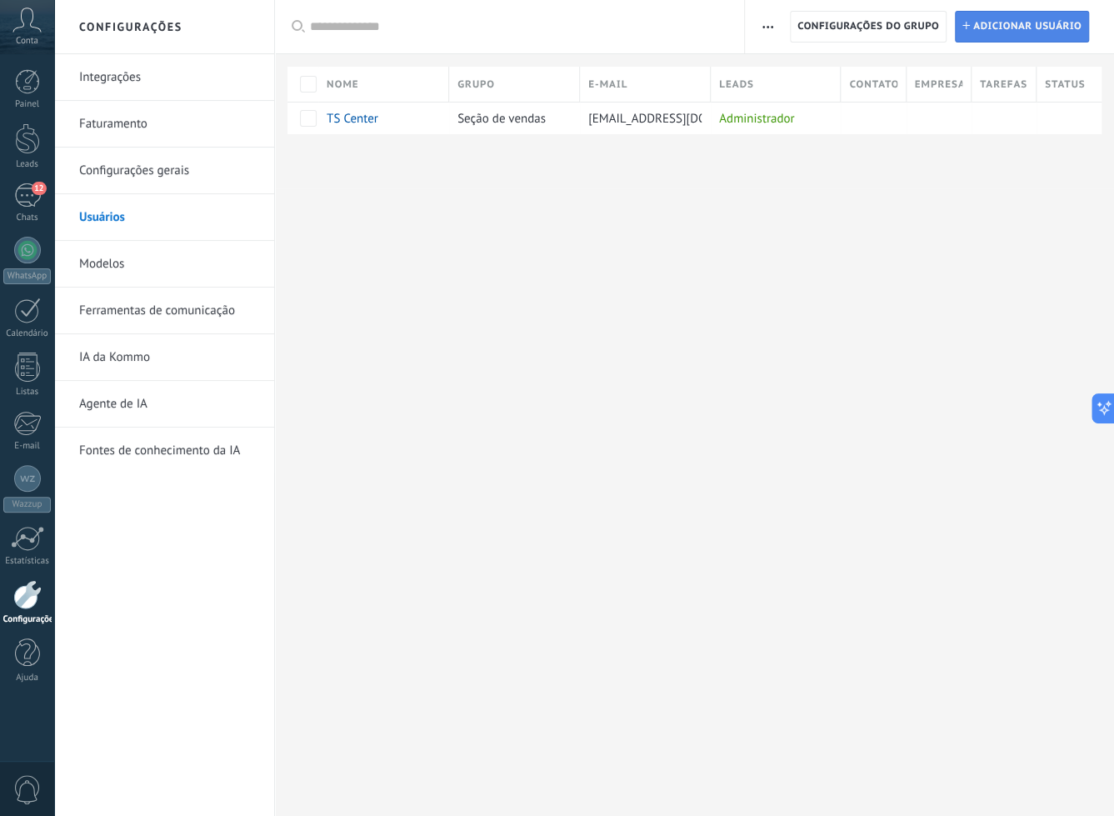
click at [988, 38] on span "Adicionar usuário" at bounding box center [1027, 27] width 108 height 30
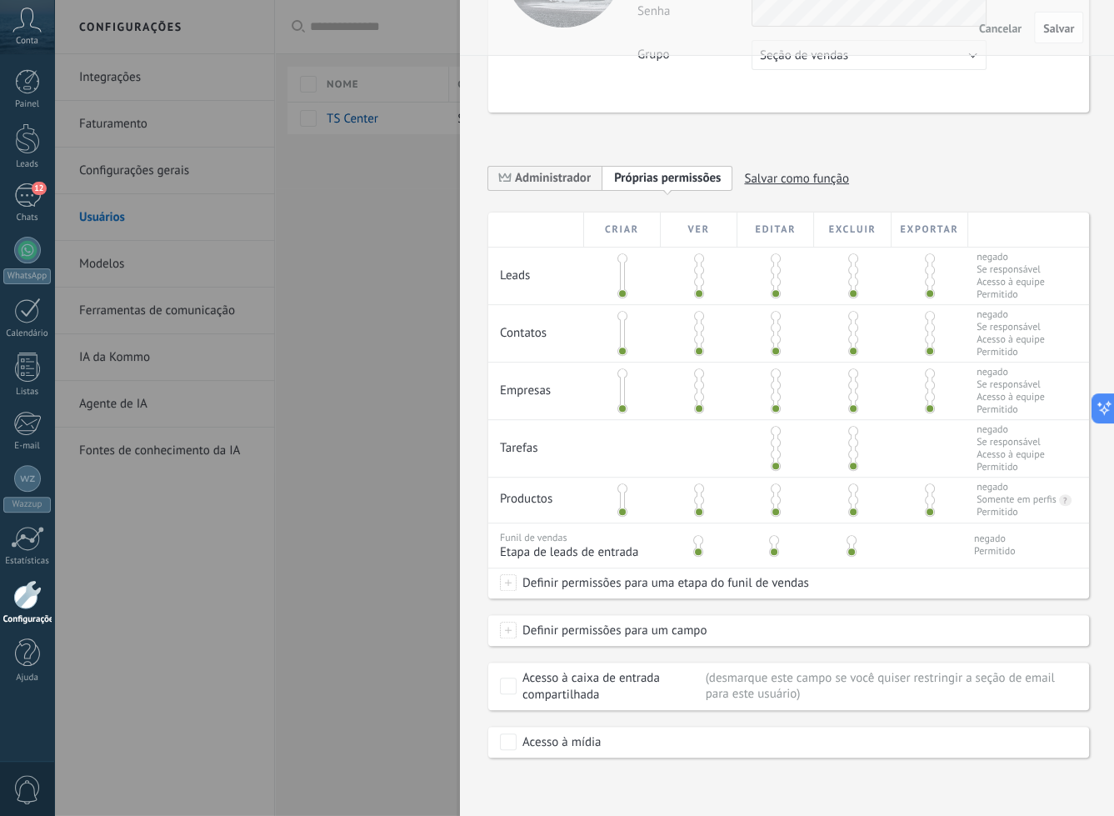
scroll to position [183, 0]
click at [536, 170] on span "Administrador" at bounding box center [553, 178] width 76 height 16
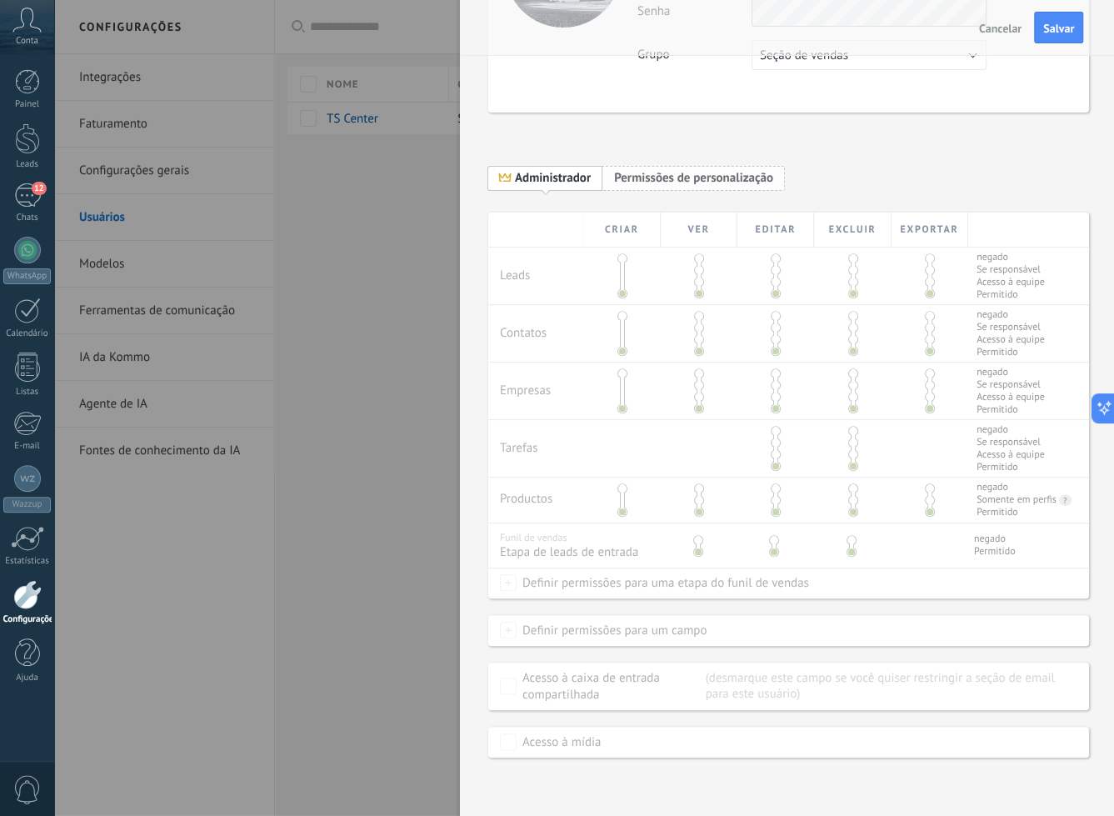
click at [643, 170] on span "Permissões de personalização" at bounding box center [693, 178] width 159 height 16
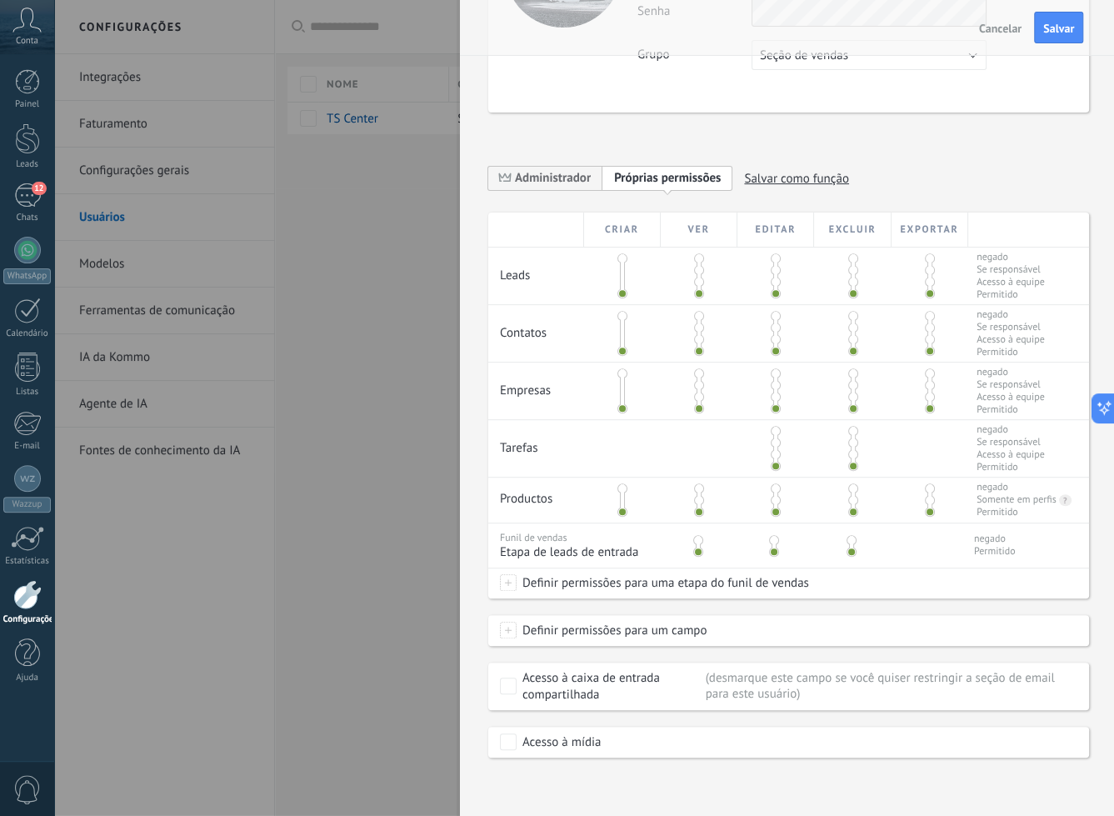
click at [700, 170] on span "Próprias permissões" at bounding box center [667, 178] width 107 height 16
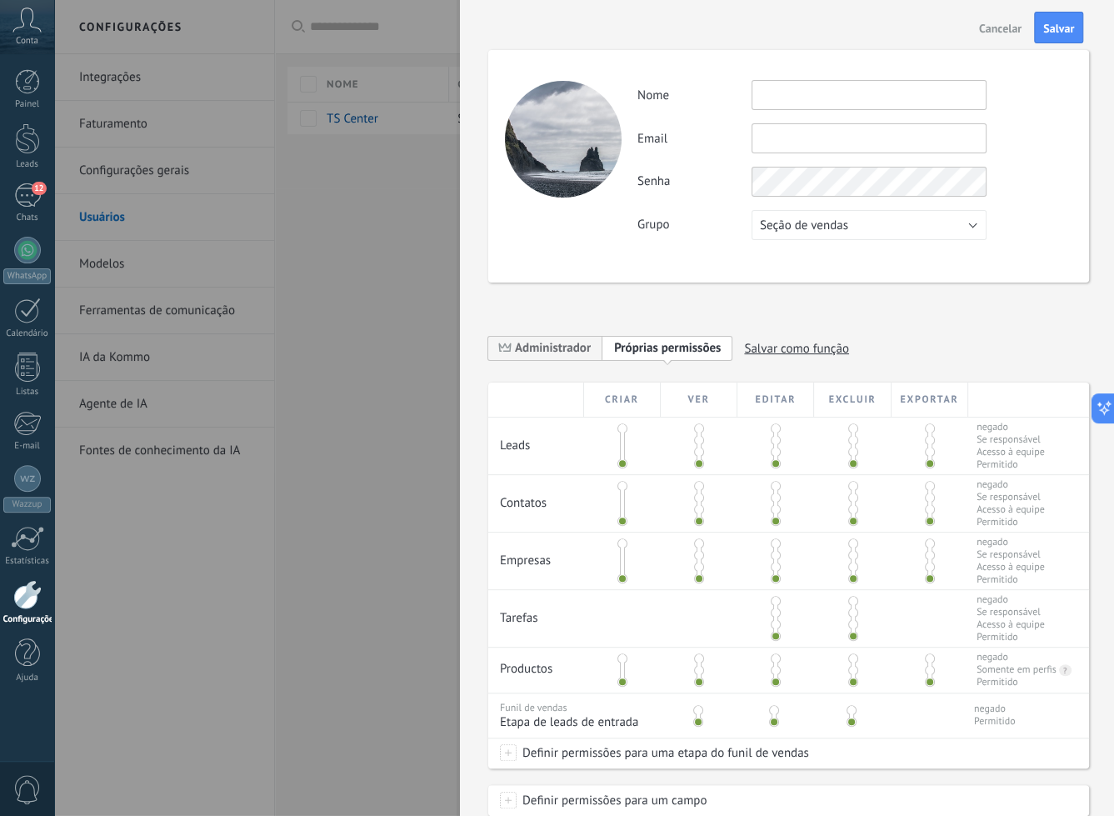
scroll to position [0, 0]
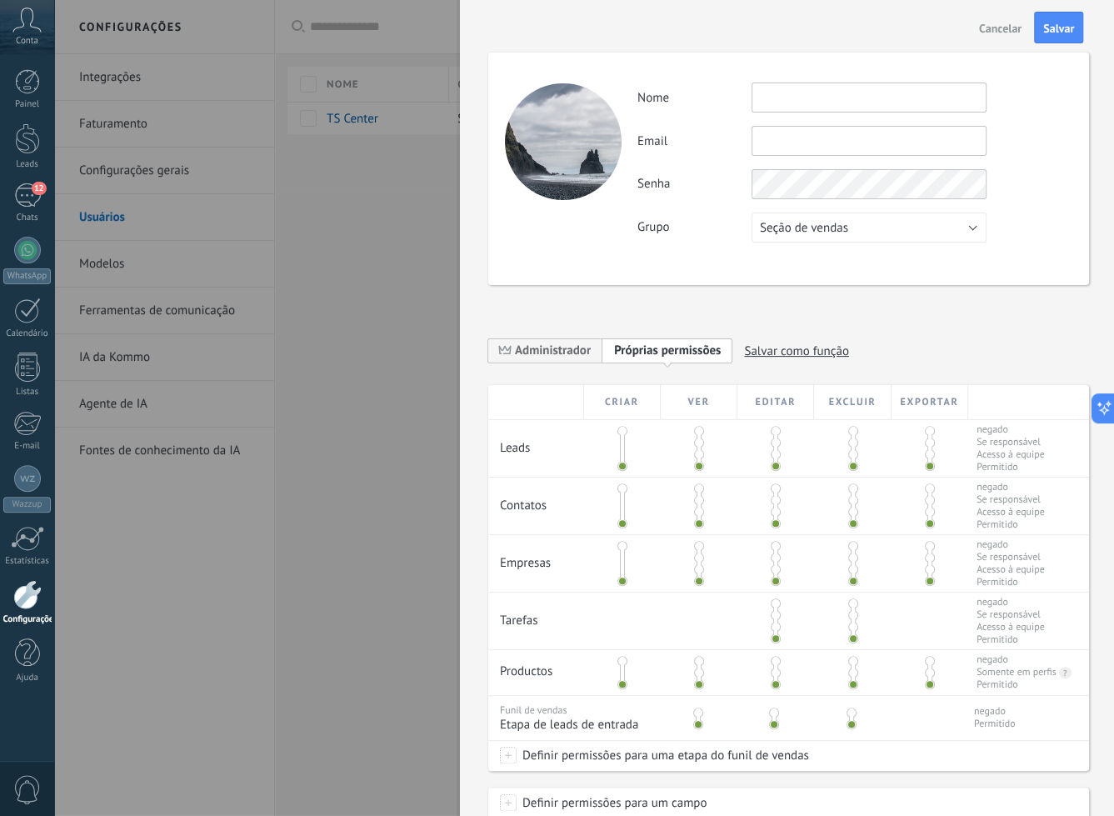
click at [799, 95] on input "text" at bounding box center [869, 98] width 235 height 30
click at [768, 144] on input "text" at bounding box center [869, 141] width 235 height 30
click at [783, 233] on span "Seção de vendas" at bounding box center [804, 228] width 88 height 16
click at [783, 233] on span "Seção de vendas" at bounding box center [861, 228] width 239 height 16
click at [783, 233] on span "Seção de vendas" at bounding box center [804, 228] width 88 height 16
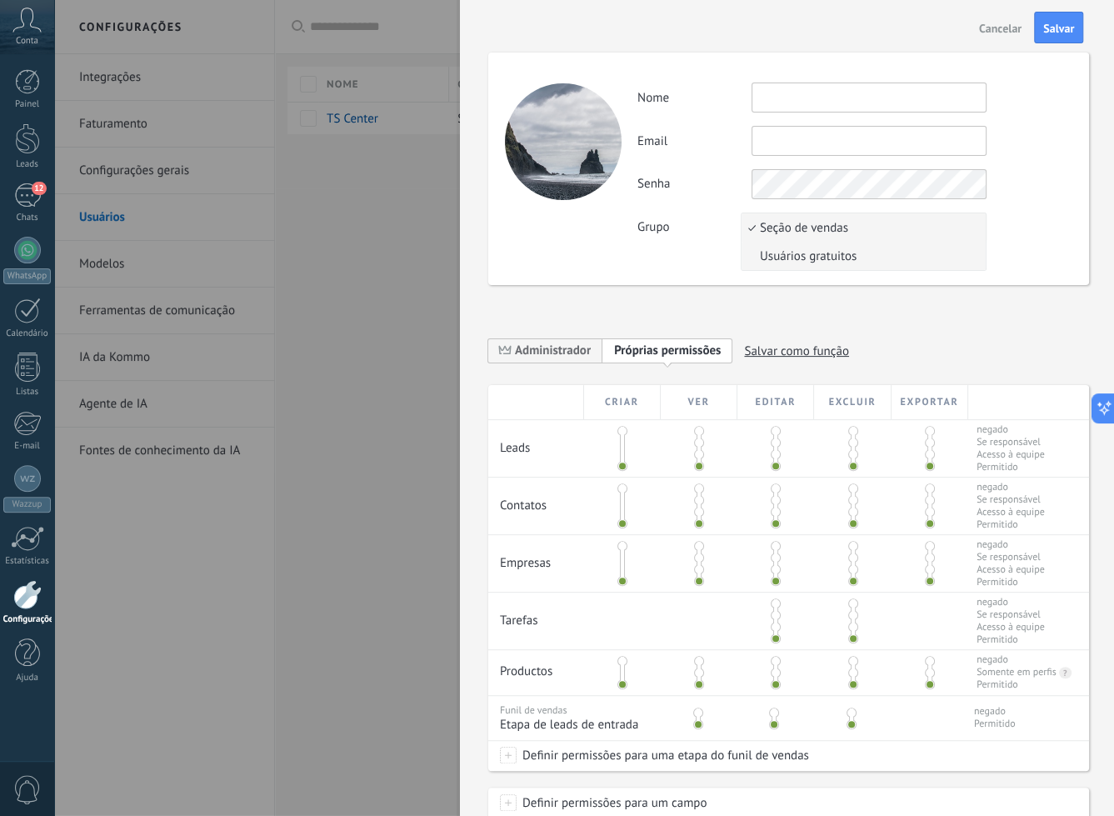
click at [784, 264] on li "Usuários gratuitos" at bounding box center [864, 256] width 244 height 28
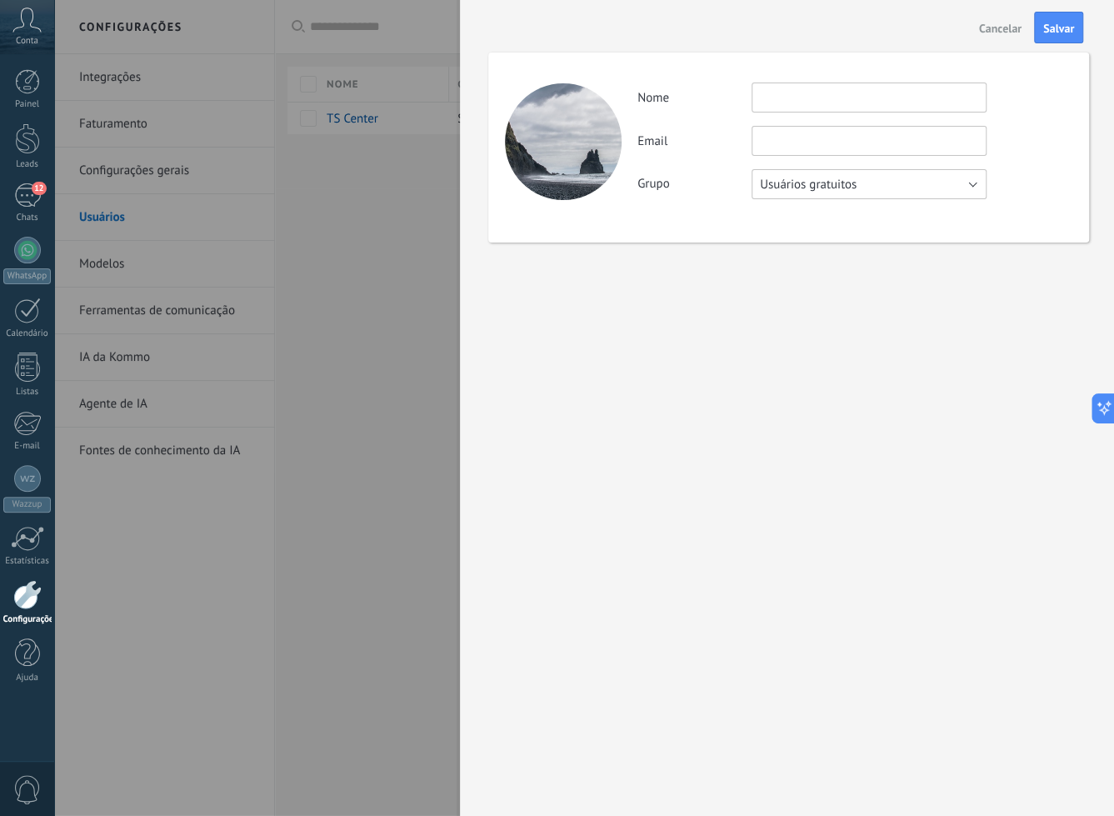
click at [803, 175] on button "Usuários gratuitos" at bounding box center [869, 184] width 235 height 30
click at [801, 184] on span "Seção de vendas" at bounding box center [861, 185] width 239 height 16
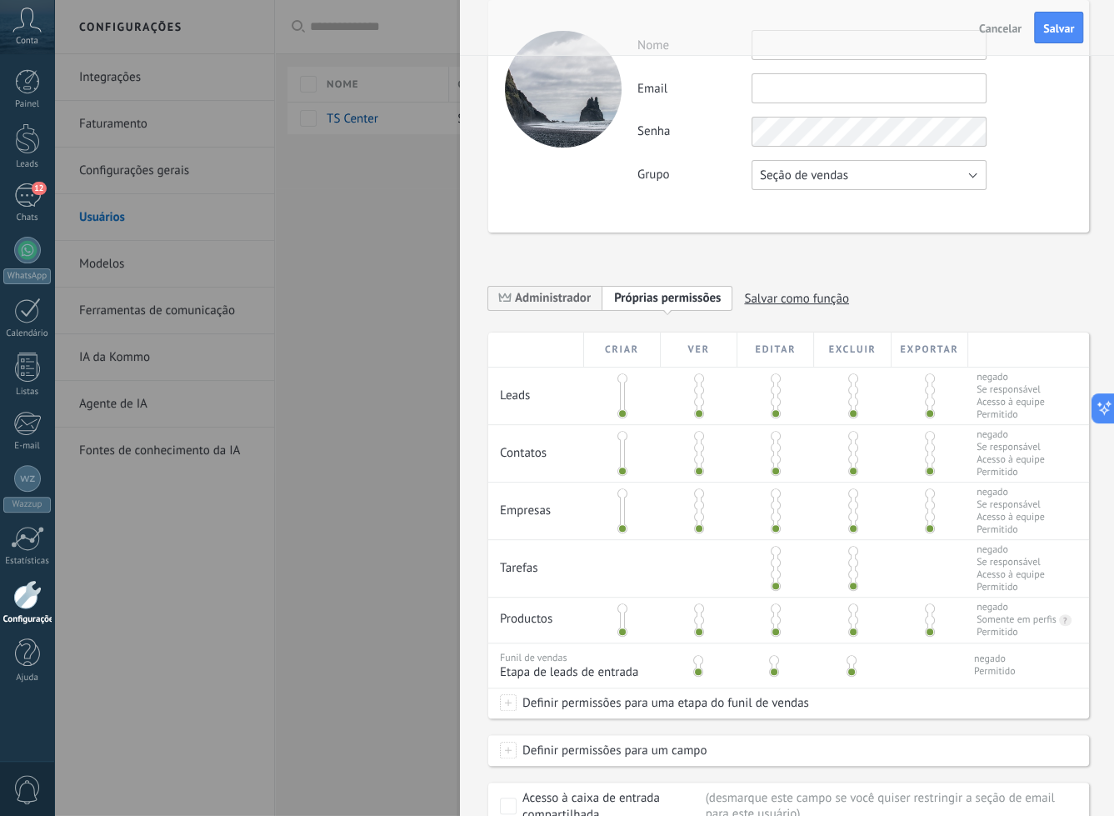
scroll to position [83, 0]
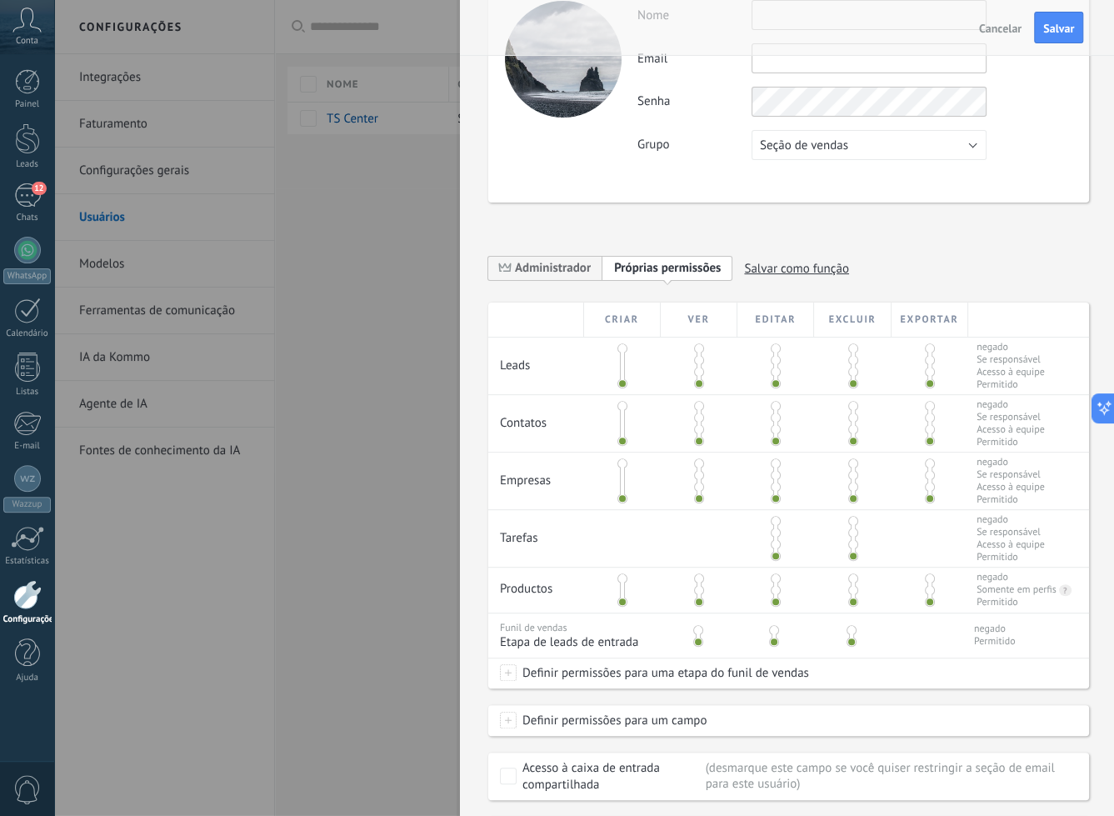
click at [696, 316] on div "Ver" at bounding box center [699, 320] width 77 height 34
click at [695, 338] on div at bounding box center [699, 366] width 77 height 57
click at [695, 349] on span at bounding box center [699, 348] width 10 height 10
click at [695, 355] on span at bounding box center [699, 360] width 10 height 10
click at [700, 378] on span at bounding box center [699, 383] width 10 height 10
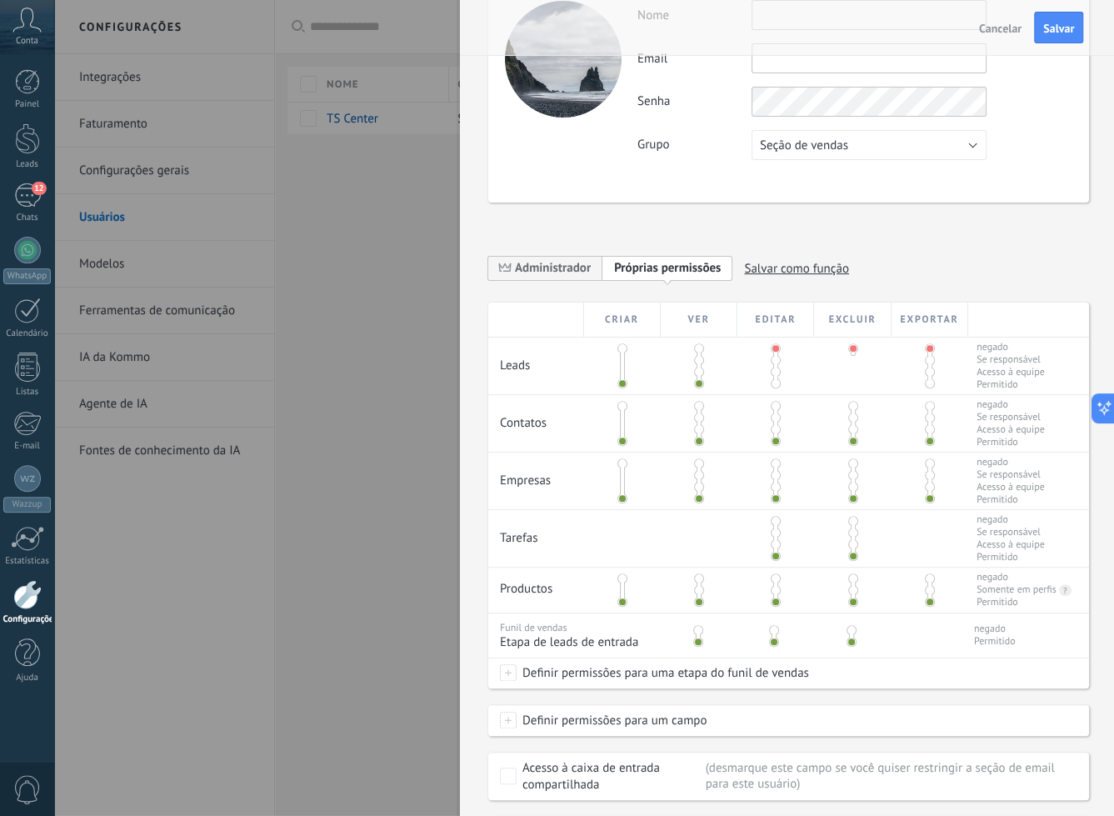
click at [780, 383] on div at bounding box center [776, 366] width 77 height 57
click at [767, 381] on div at bounding box center [776, 366] width 77 height 57
click at [773, 379] on span at bounding box center [776, 383] width 10 height 10
click at [848, 362] on span at bounding box center [853, 360] width 10 height 10
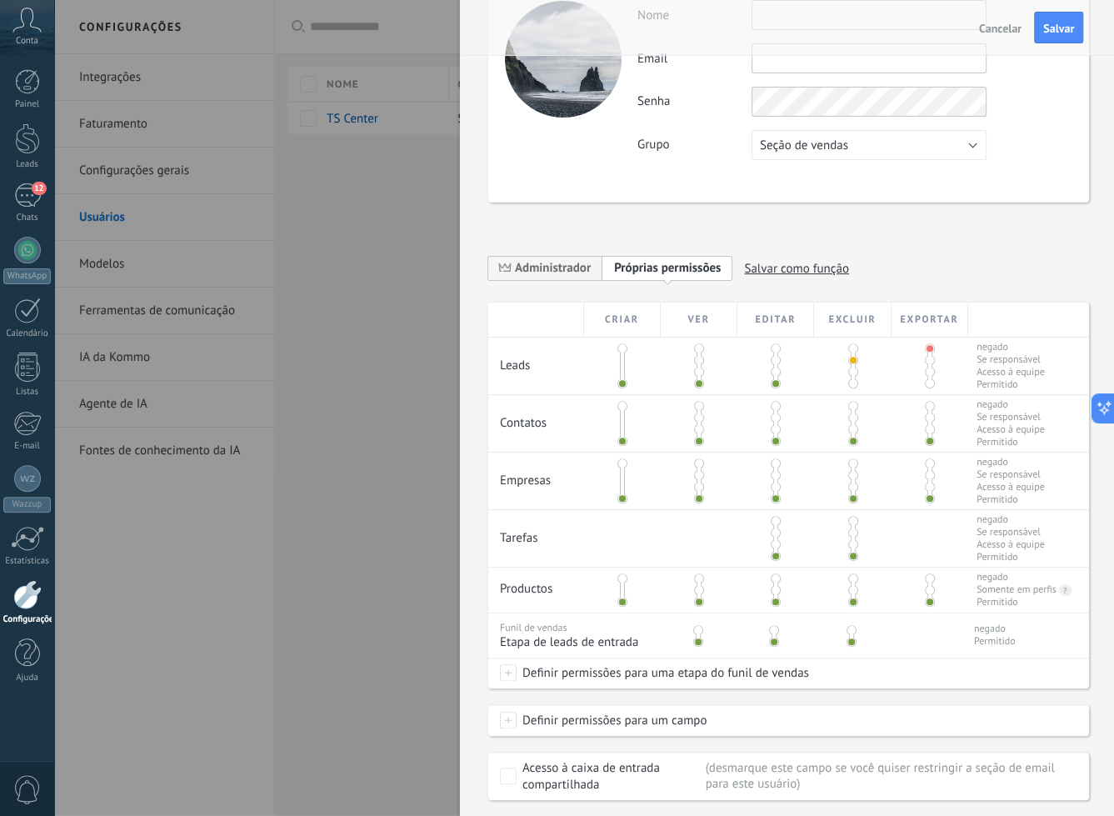
click at [880, 365] on div at bounding box center [852, 366] width 77 height 57
click at [920, 363] on div at bounding box center [930, 366] width 77 height 57
click at [925, 362] on span at bounding box center [930, 360] width 10 height 10
click at [925, 346] on span at bounding box center [930, 348] width 10 height 10
click at [925, 361] on span at bounding box center [930, 360] width 10 height 10
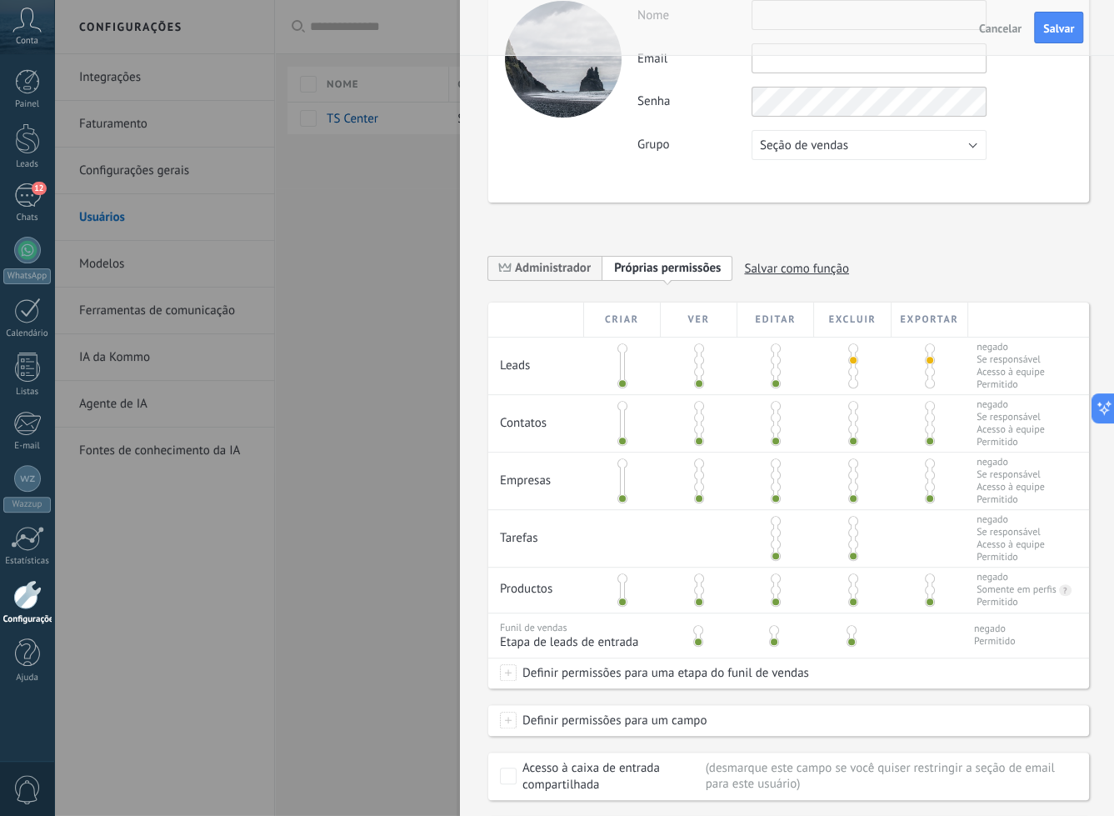
click at [927, 386] on div at bounding box center [930, 366] width 77 height 57
click at [925, 374] on span at bounding box center [930, 372] width 10 height 10
click at [925, 382] on span at bounding box center [930, 383] width 10 height 10
click at [930, 361] on div at bounding box center [930, 366] width 77 height 57
click at [927, 358] on span at bounding box center [930, 360] width 10 height 10
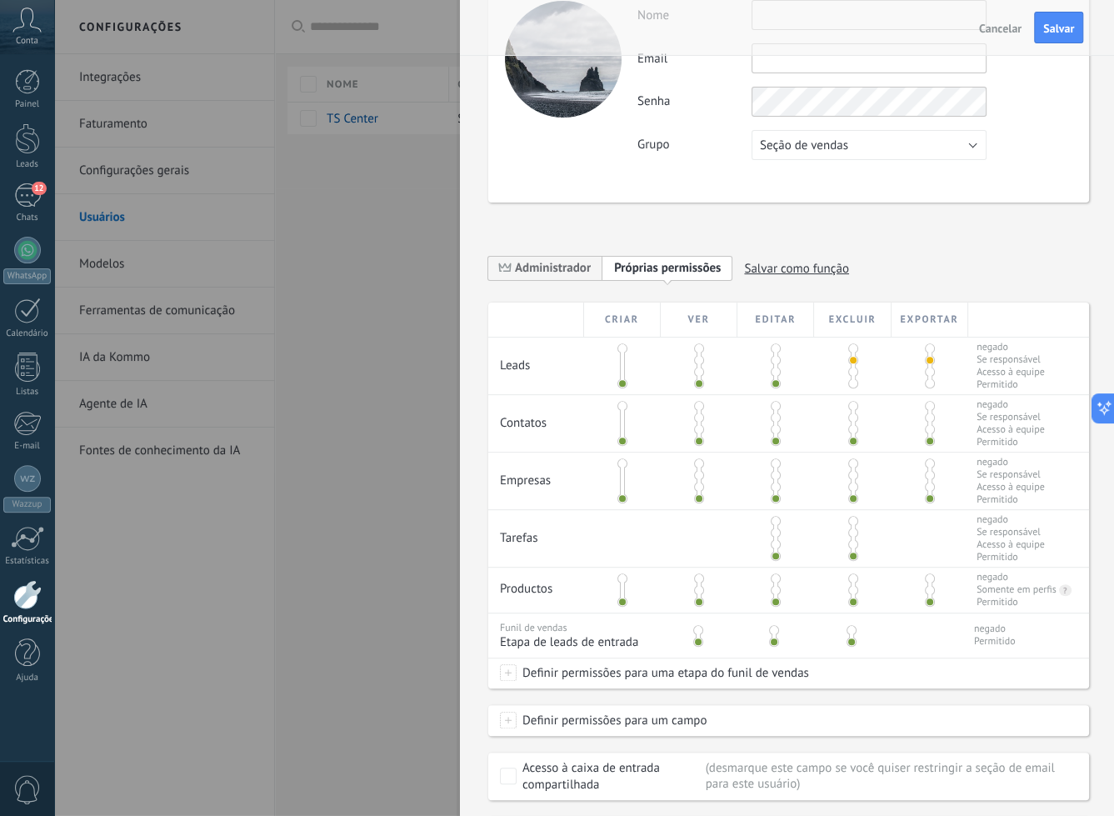
click at [843, 410] on div at bounding box center [852, 423] width 77 height 57
click at [848, 410] on span at bounding box center [853, 406] width 10 height 10
click at [925, 407] on span at bounding box center [930, 406] width 10 height 10
click at [776, 483] on div at bounding box center [776, 481] width 77 height 57
click at [771, 485] on span at bounding box center [776, 487] width 10 height 10
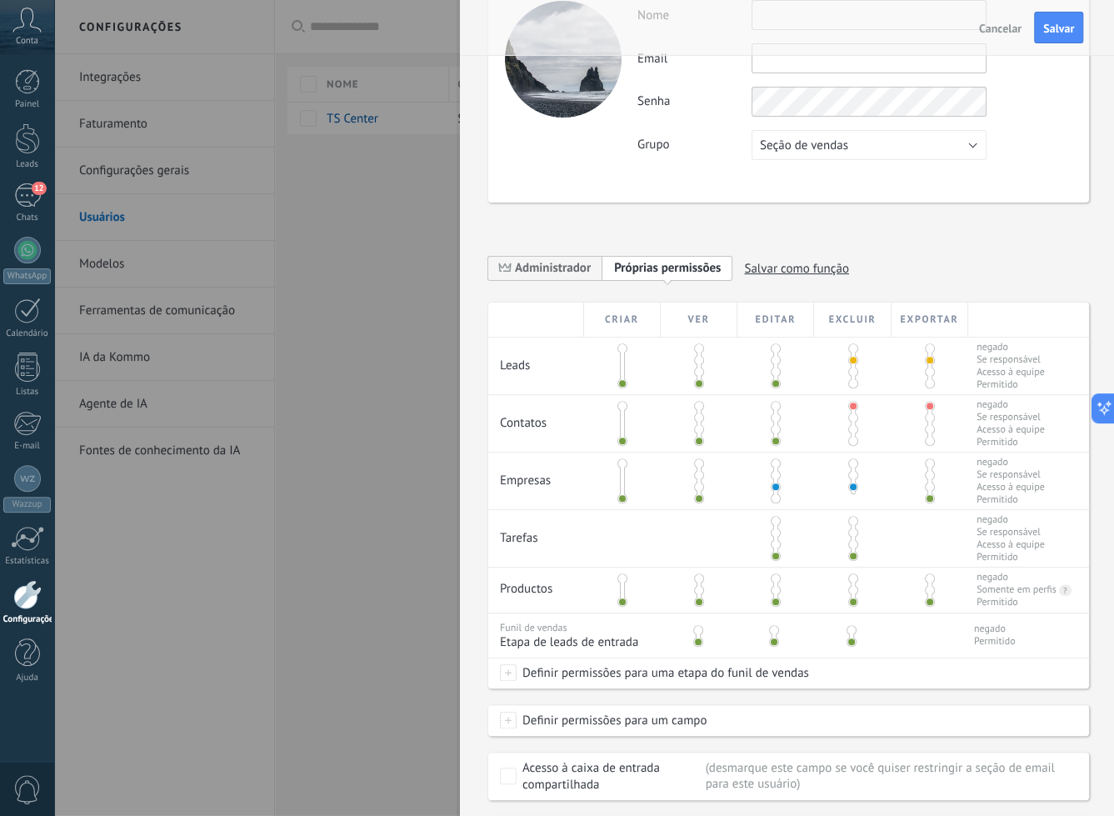
click at [928, 488] on span at bounding box center [930, 487] width 10 height 10
click at [925, 426] on span at bounding box center [930, 429] width 10 height 10
click at [850, 433] on span at bounding box center [853, 429] width 10 height 10
drag, startPoint x: 845, startPoint y: 368, endPoint x: 893, endPoint y: 370, distance: 48.4
click at [848, 368] on span at bounding box center [853, 372] width 10 height 10
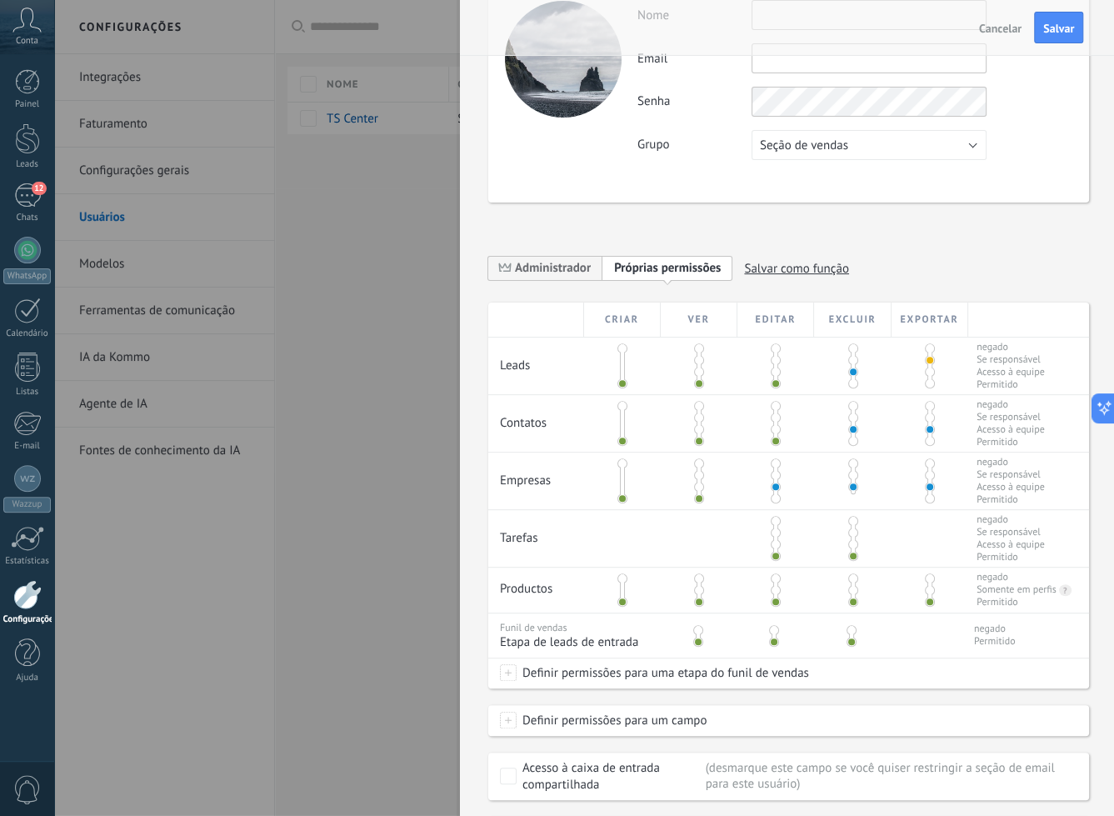
click at [926, 370] on span at bounding box center [930, 372] width 10 height 10
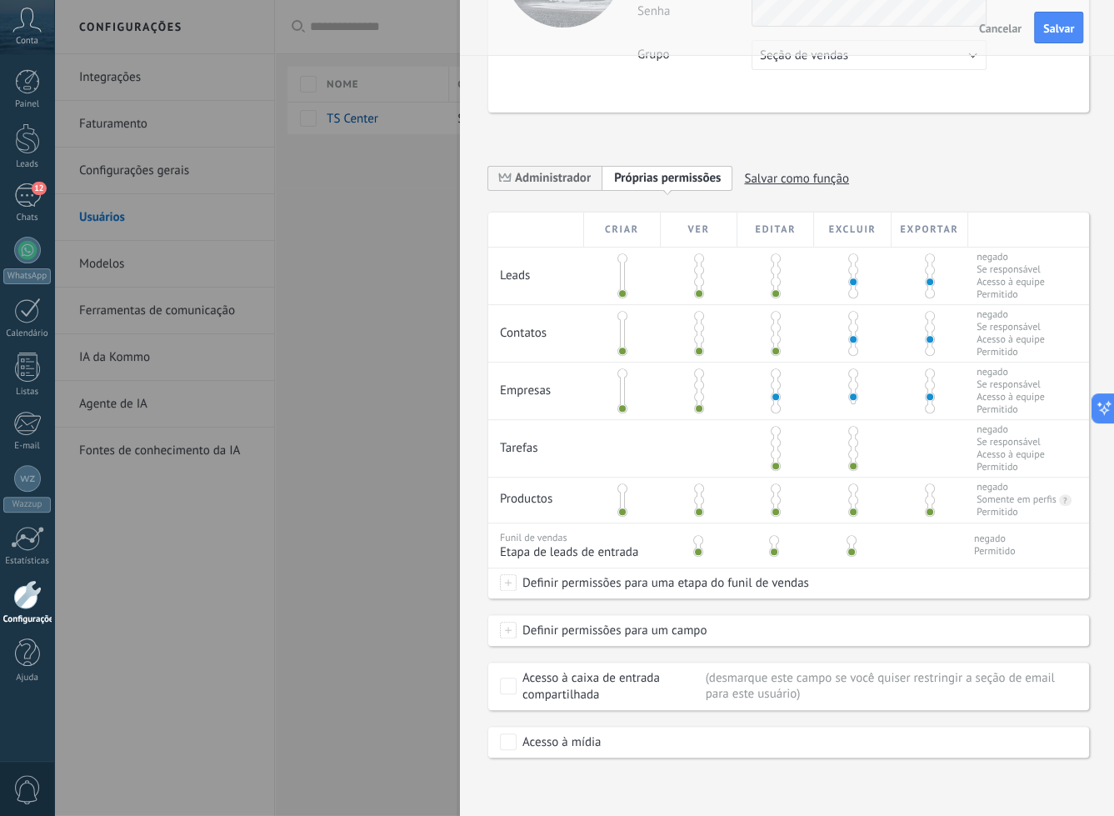
scroll to position [0, 0]
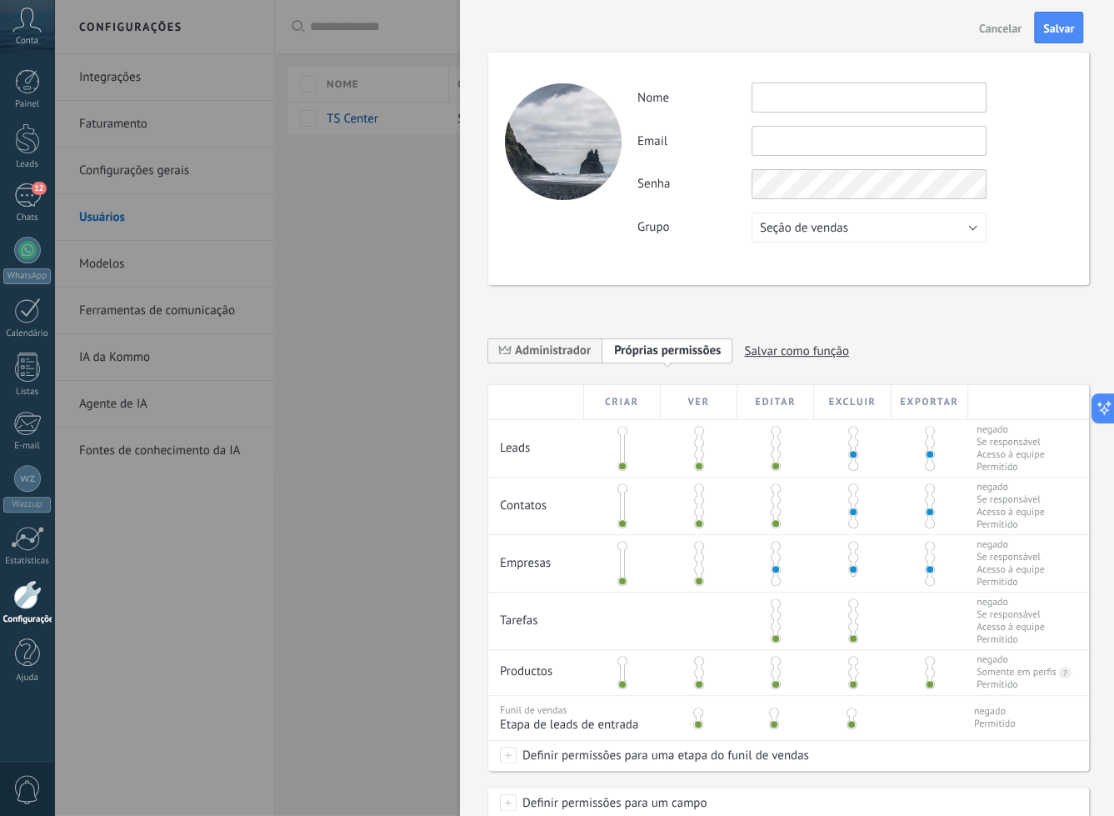
click at [792, 108] on input "text" at bounding box center [869, 98] width 235 height 30
click at [1004, 32] on span "Cancelar" at bounding box center [1000, 29] width 43 height 12
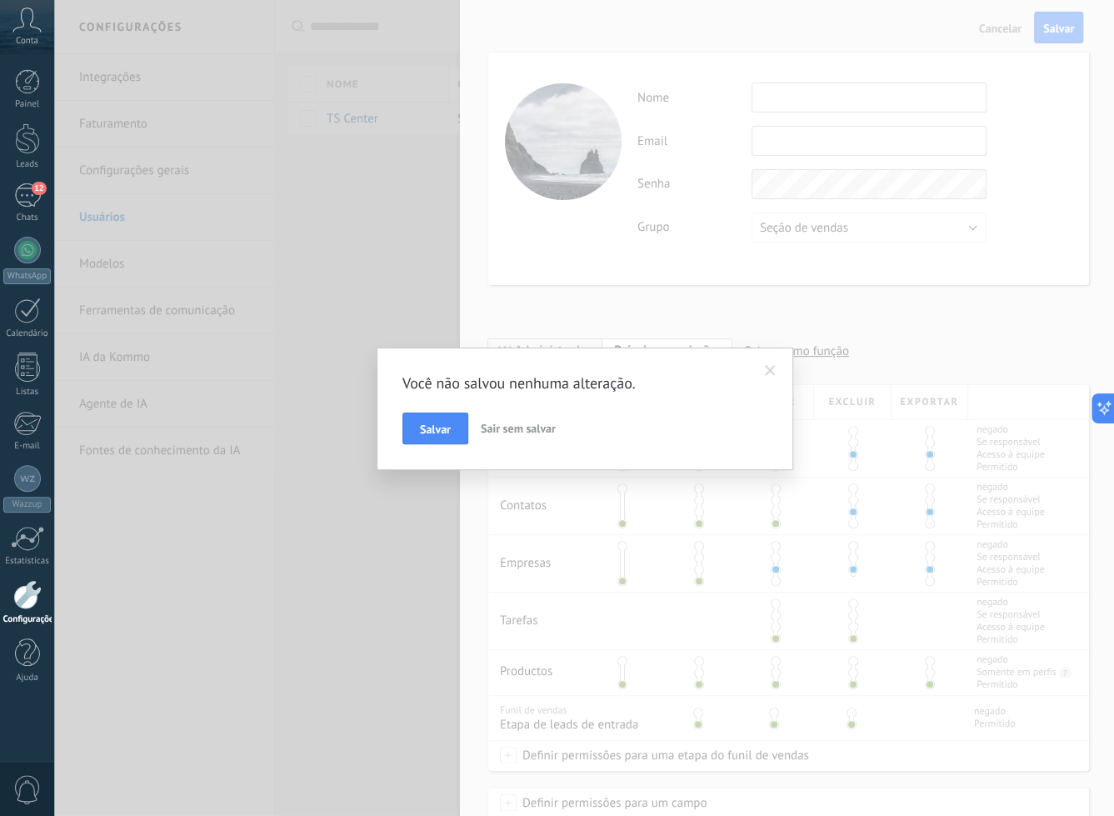
click at [513, 431] on span "Sair sem salvar" at bounding box center [518, 428] width 75 height 15
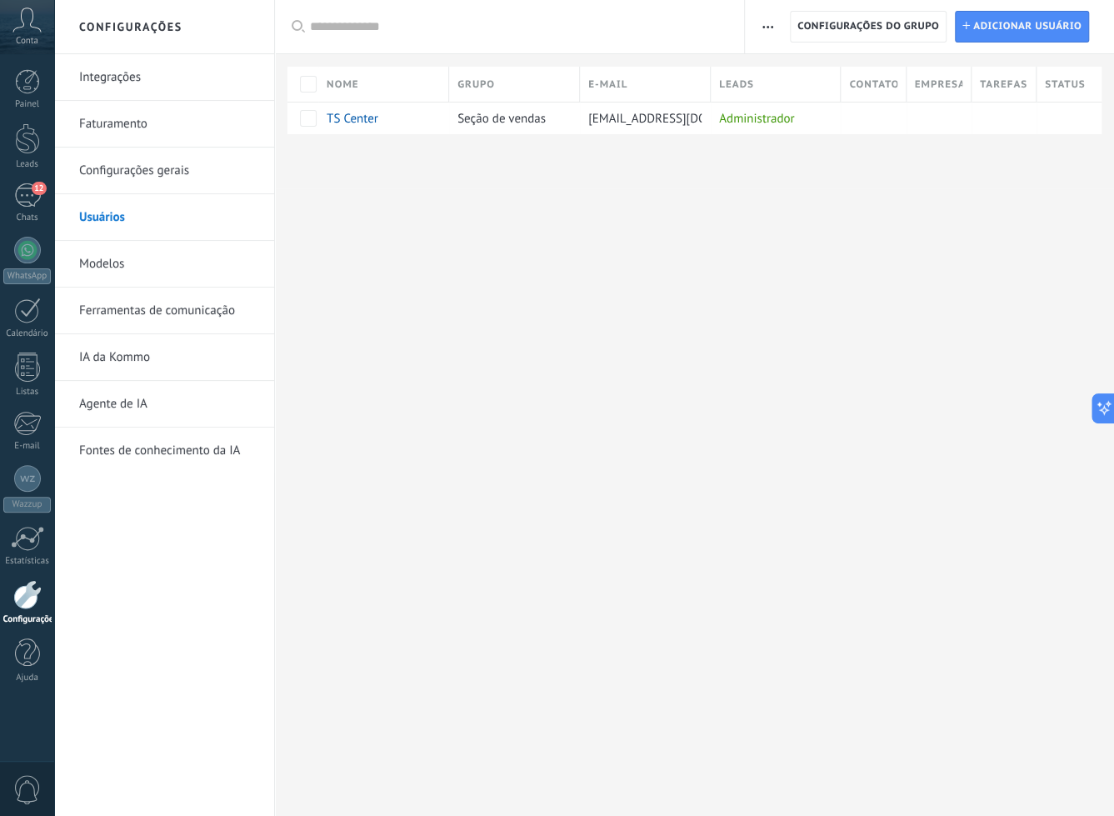
click at [155, 257] on link "Modelos" at bounding box center [168, 264] width 178 height 47
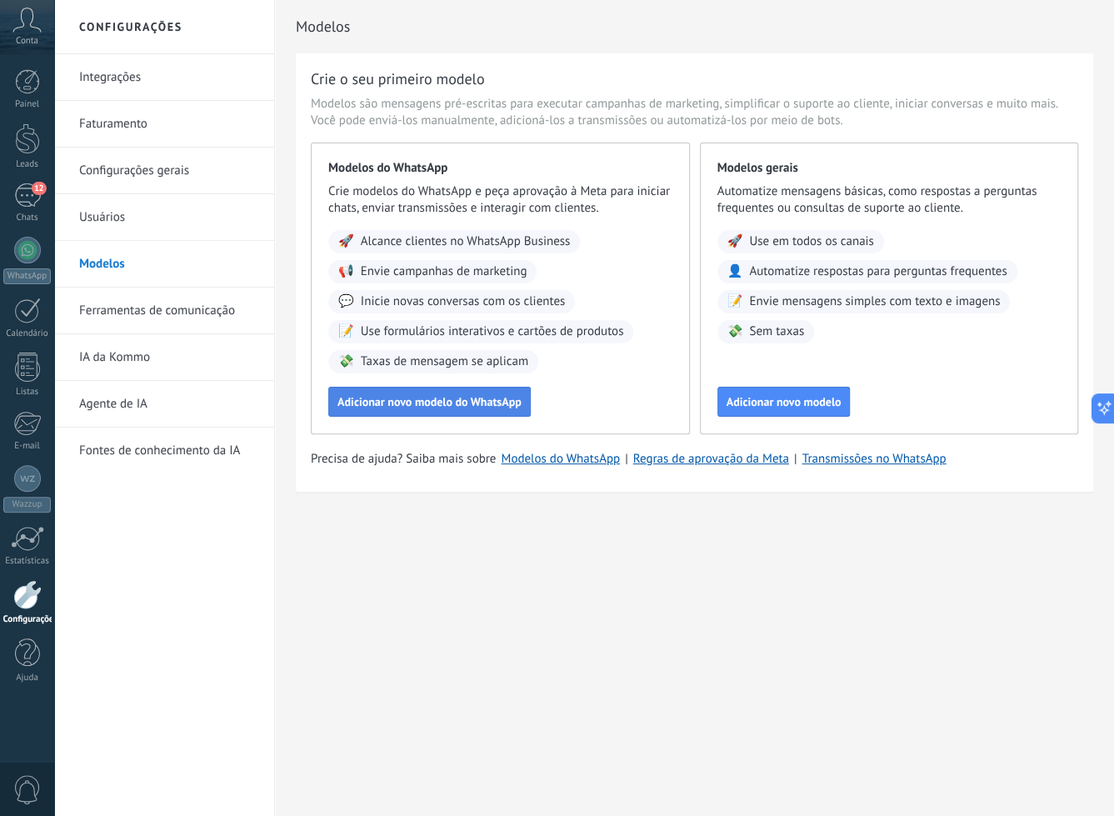
click at [448, 399] on span "Adicionar novo modelo do WhatsApp" at bounding box center [430, 402] width 184 height 12
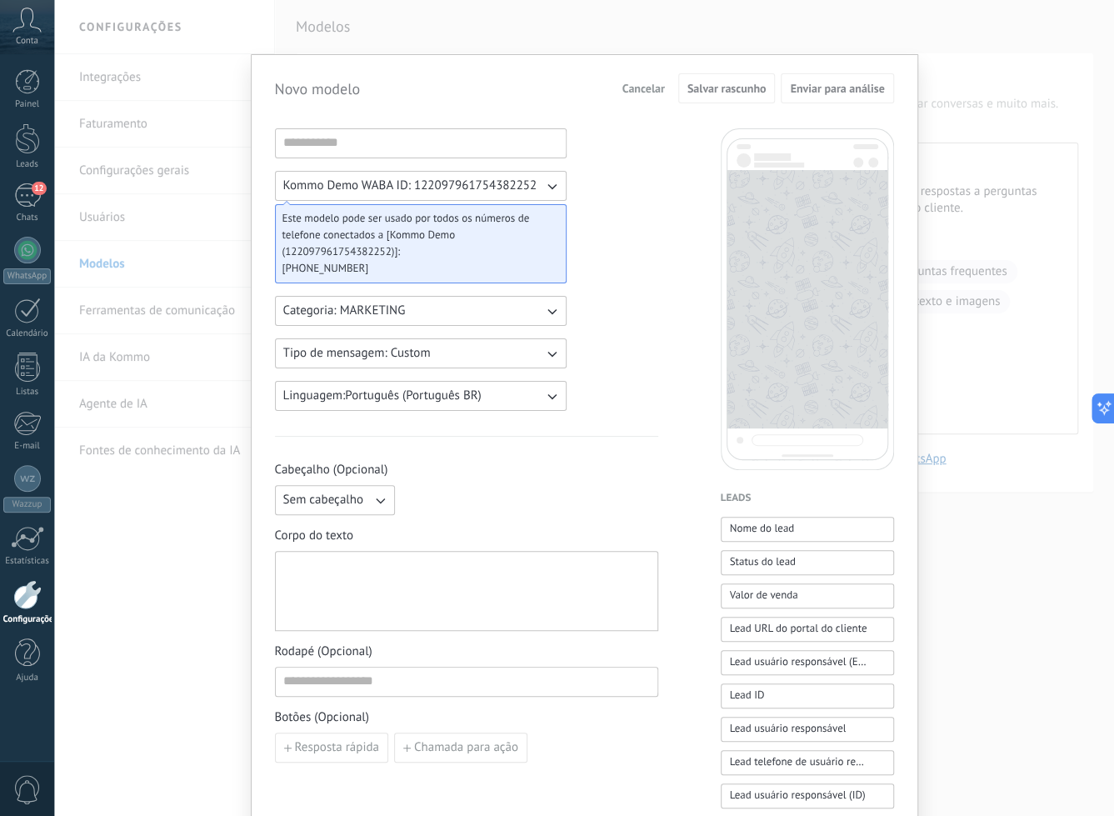
click at [498, 150] on input at bounding box center [421, 142] width 290 height 27
click at [472, 318] on button "Categoria: MARKETING" at bounding box center [421, 311] width 292 height 30
click at [490, 333] on li "MARKETING" at bounding box center [415, 339] width 301 height 28
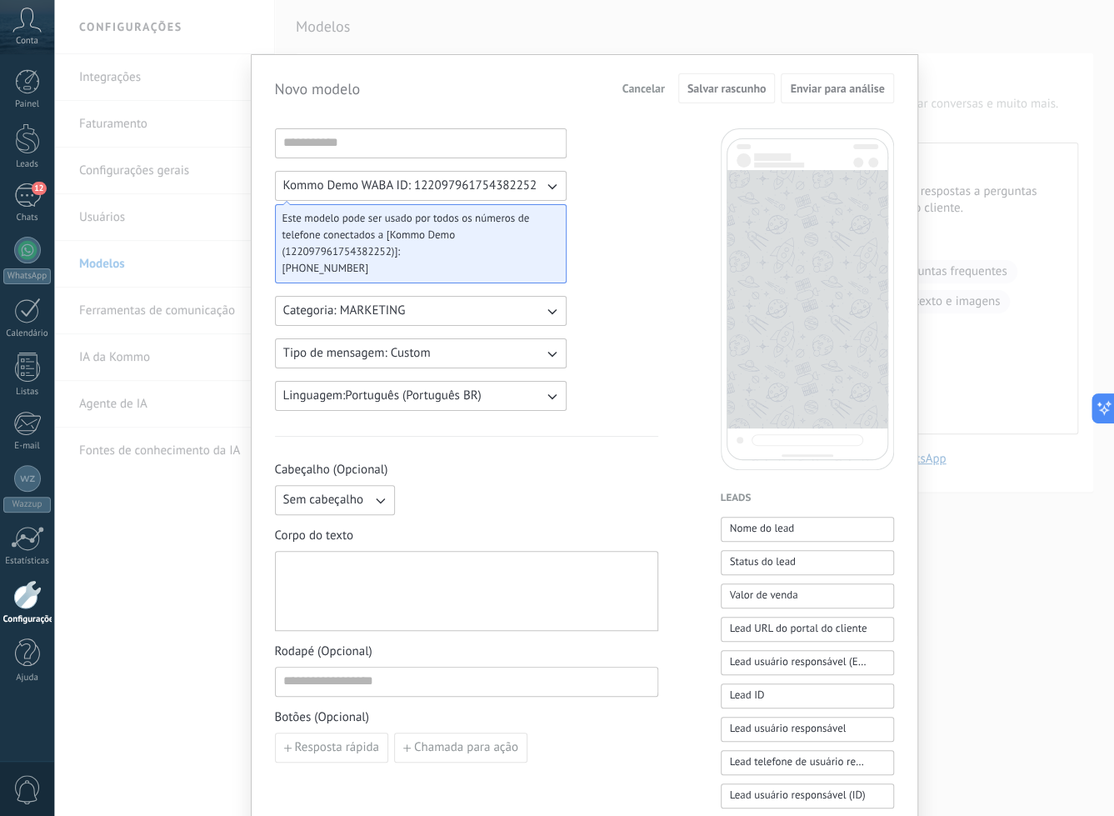
click at [485, 346] on button "Tipo de mensagem: Custom" at bounding box center [421, 353] width 292 height 30
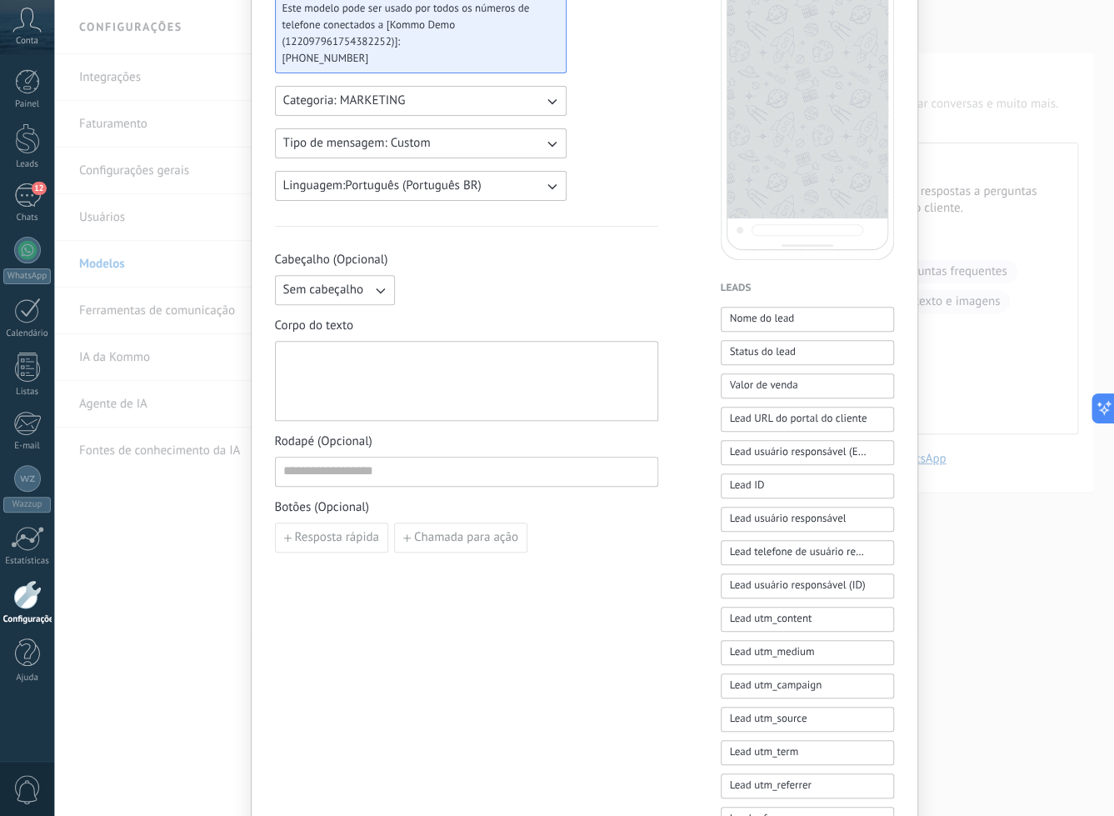
scroll to position [250, 0]
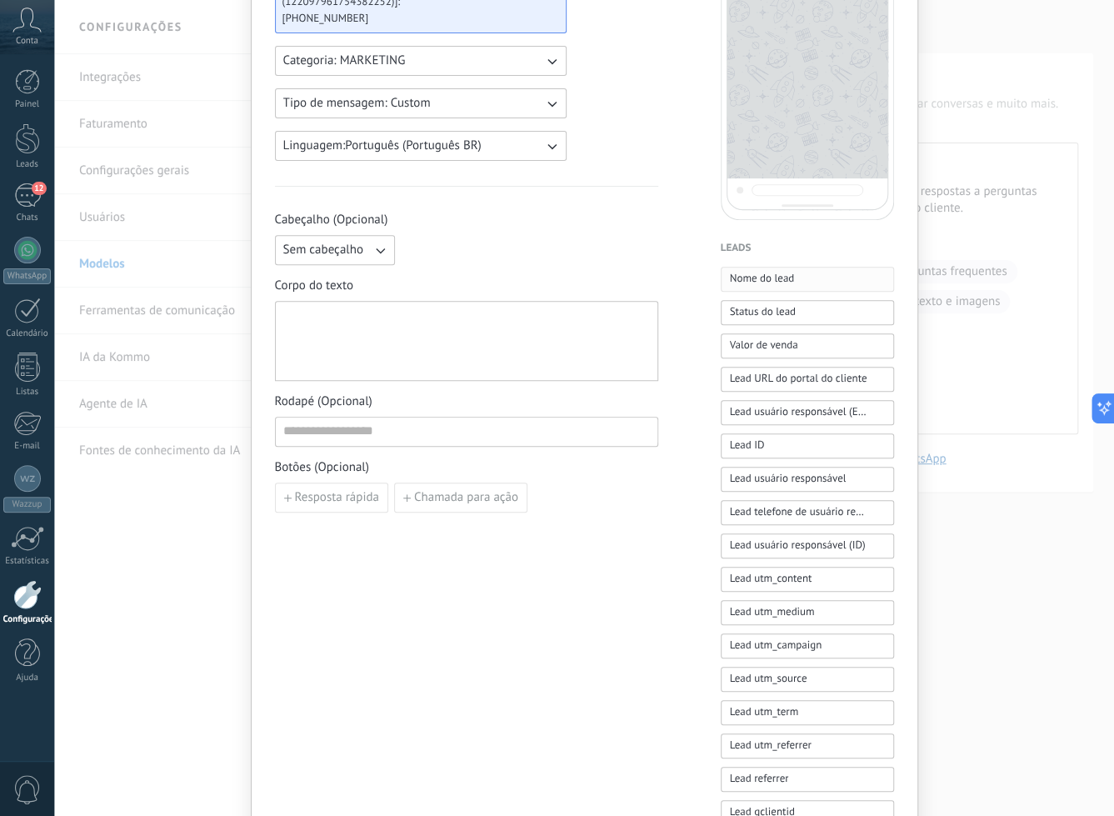
click at [775, 282] on span "Nome do lead" at bounding box center [762, 278] width 65 height 17
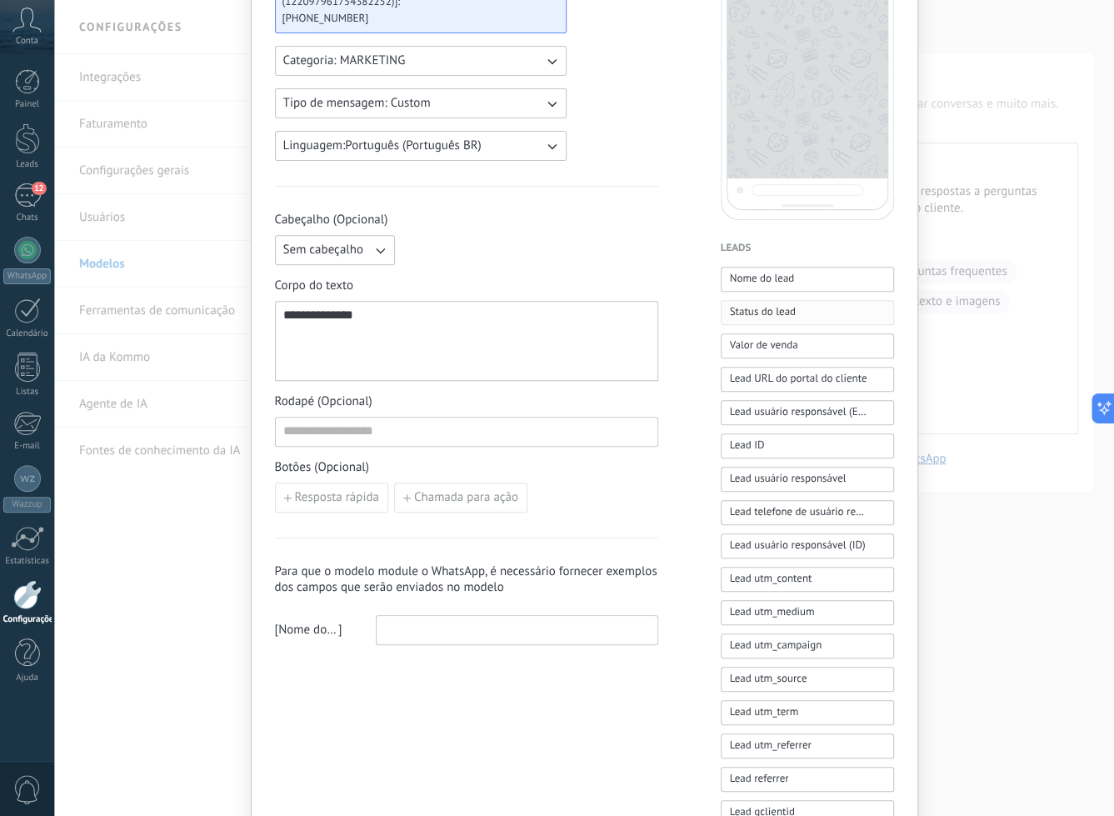
click at [774, 316] on span "Status do lead" at bounding box center [763, 311] width 66 height 17
click at [776, 353] on span "Valor de venda" at bounding box center [764, 346] width 68 height 18
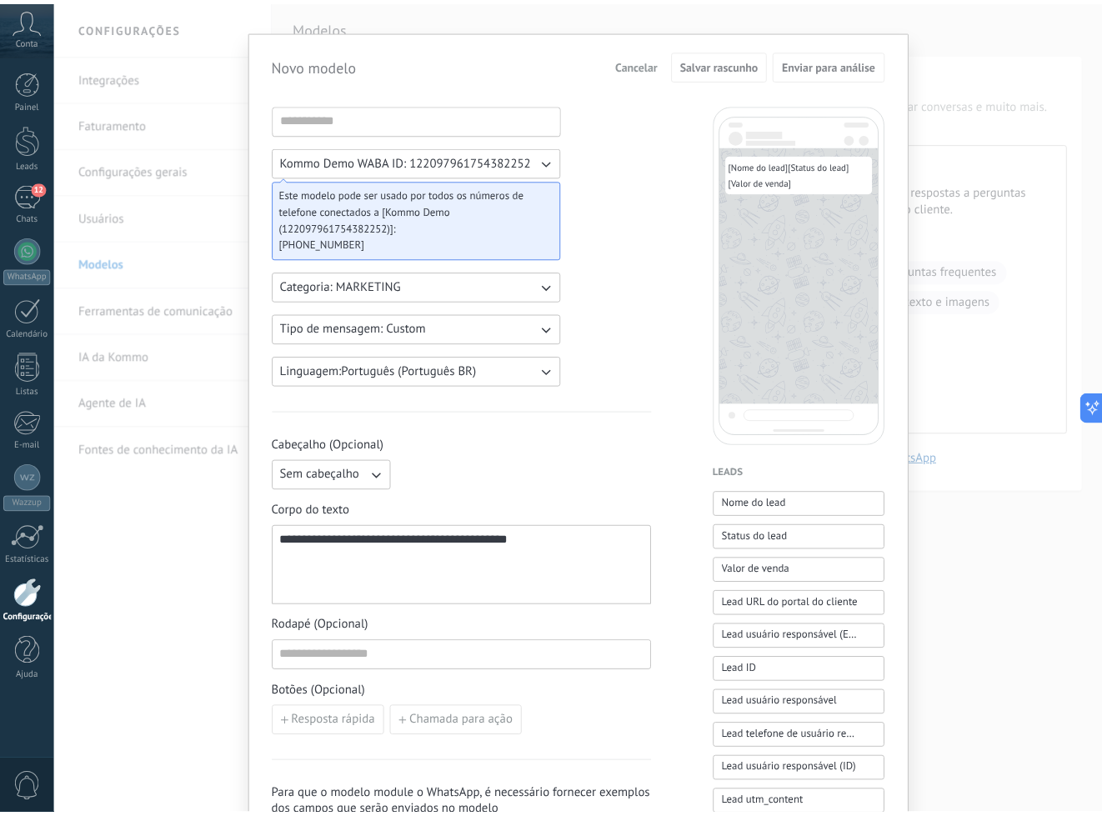
scroll to position [0, 0]
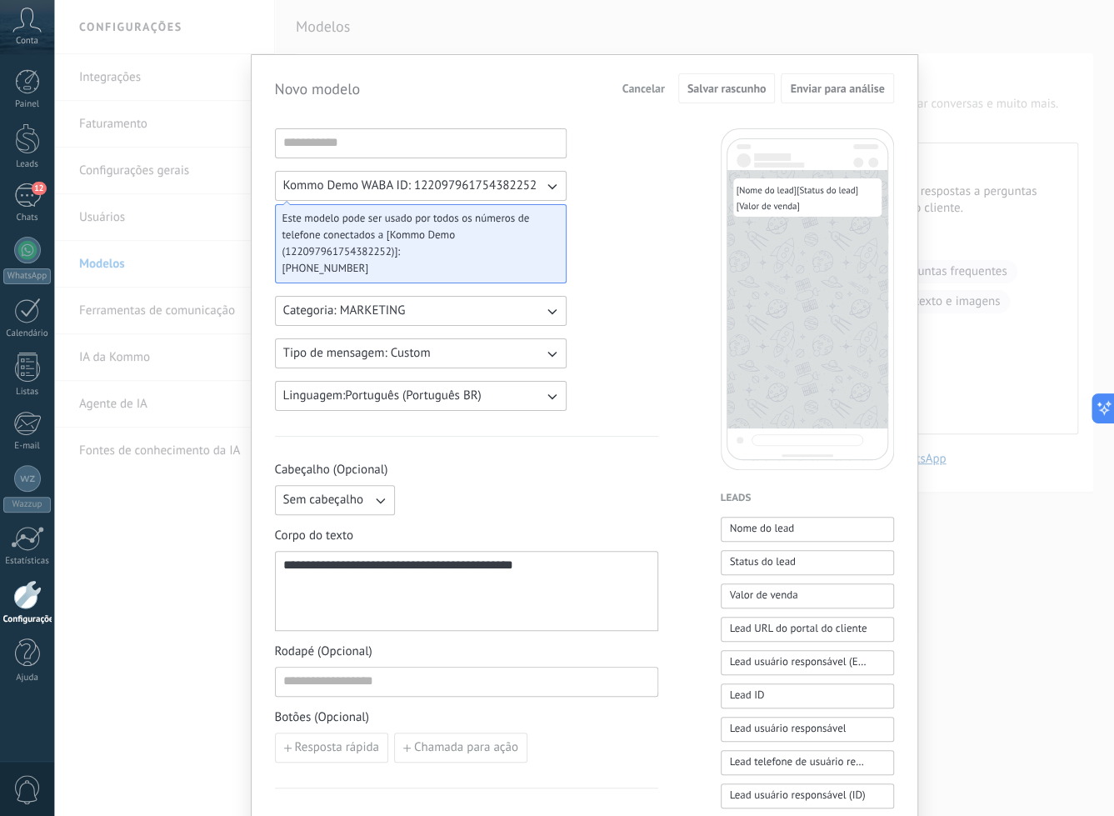
click at [634, 83] on span "Cancelar" at bounding box center [644, 89] width 43 height 12
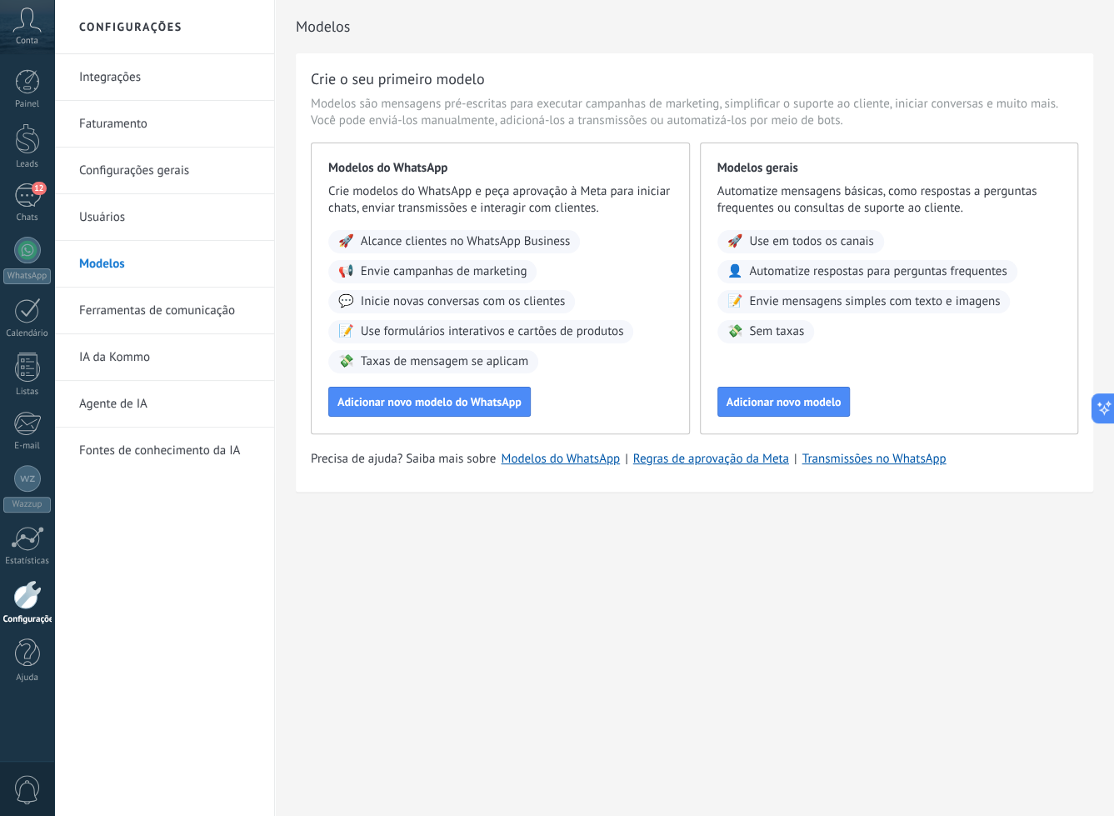
click at [196, 312] on link "Ferramentas de comunicação" at bounding box center [168, 311] width 178 height 47
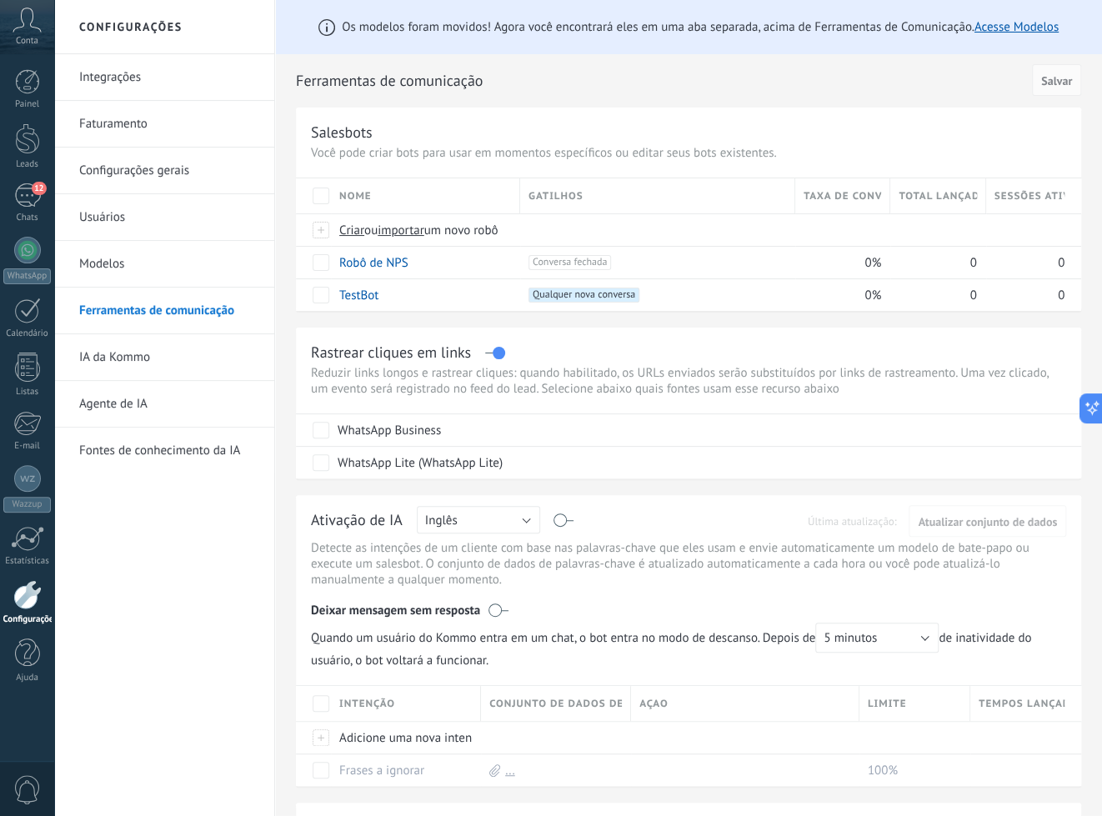
click at [198, 344] on link "IA da Kommo" at bounding box center [168, 357] width 178 height 47
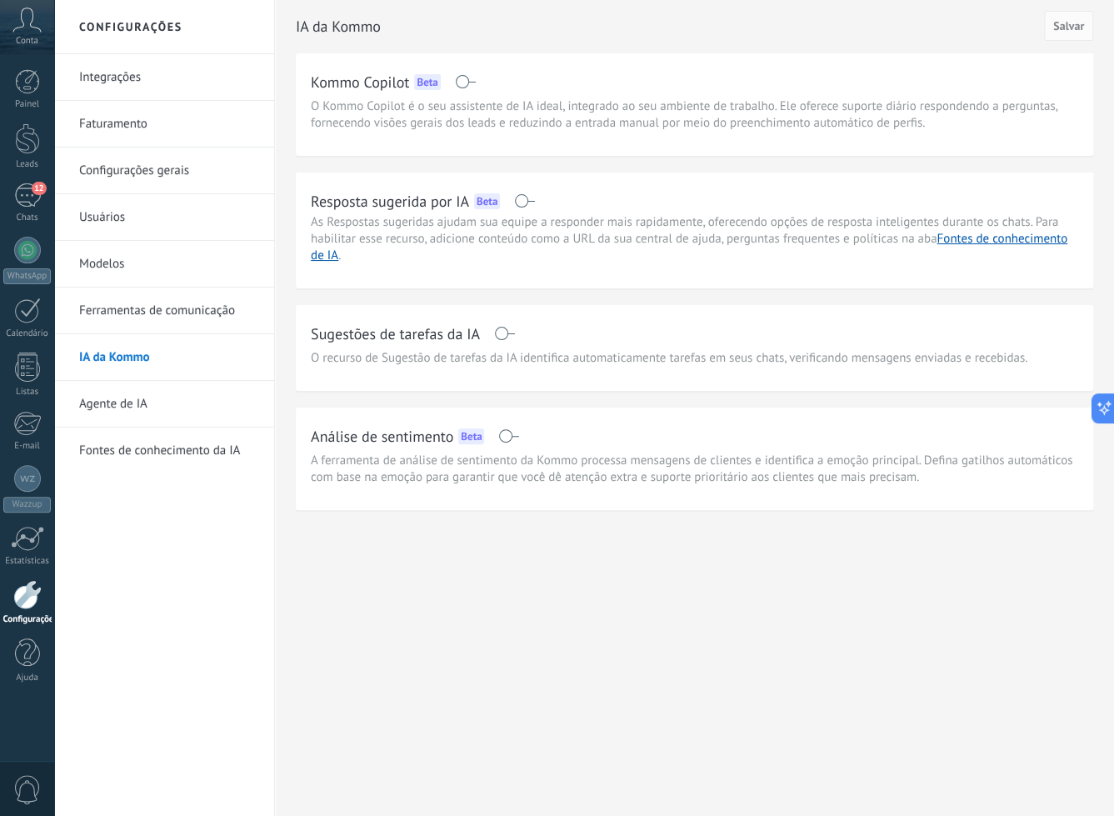
click at [467, 80] on span at bounding box center [465, 81] width 21 height 13
click at [467, 79] on span at bounding box center [465, 81] width 21 height 13
click at [226, 412] on link "Agente de IA" at bounding box center [168, 404] width 178 height 47
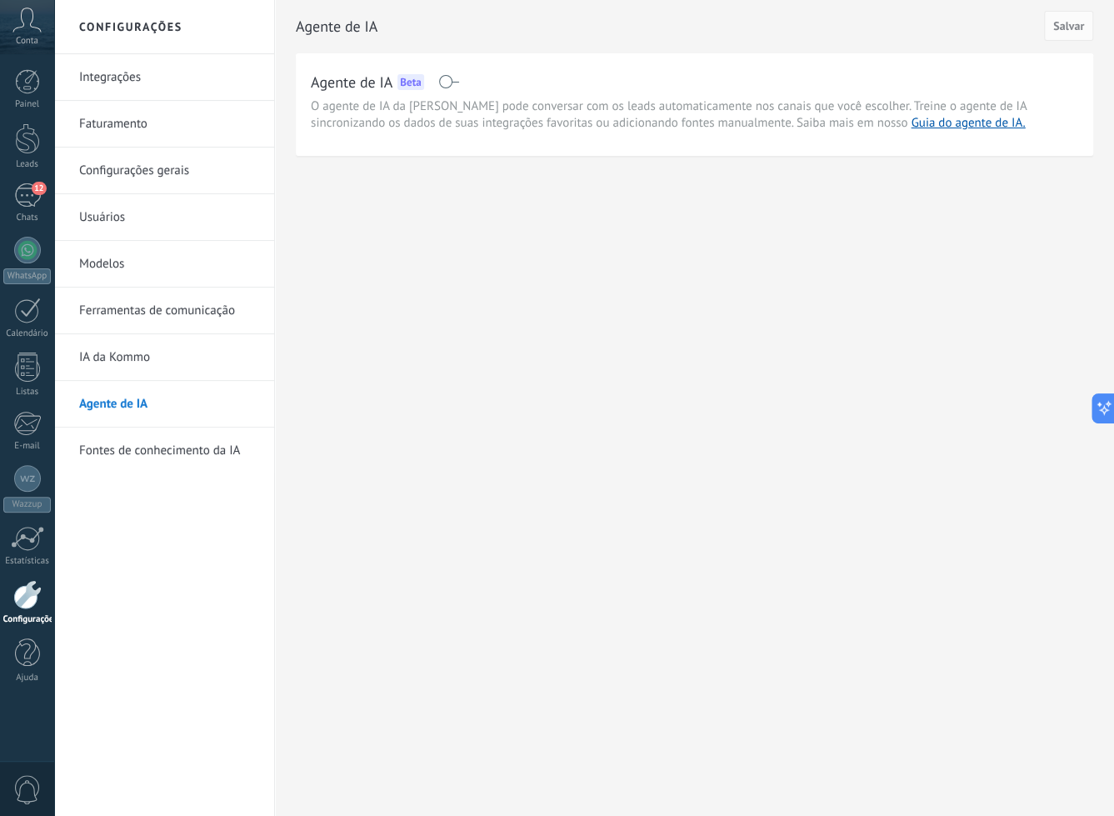
click at [218, 460] on link "Fontes de conhecimento da IA" at bounding box center [168, 451] width 178 height 47
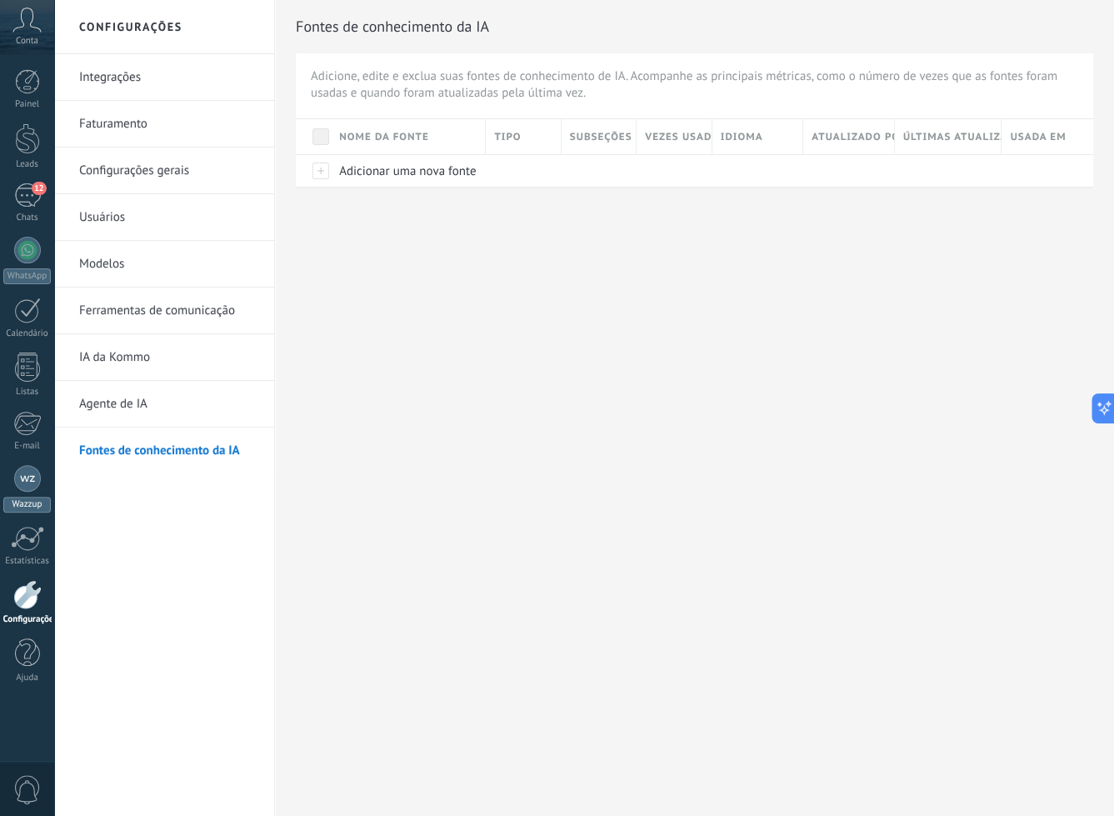
click at [36, 478] on div at bounding box center [27, 478] width 27 height 27
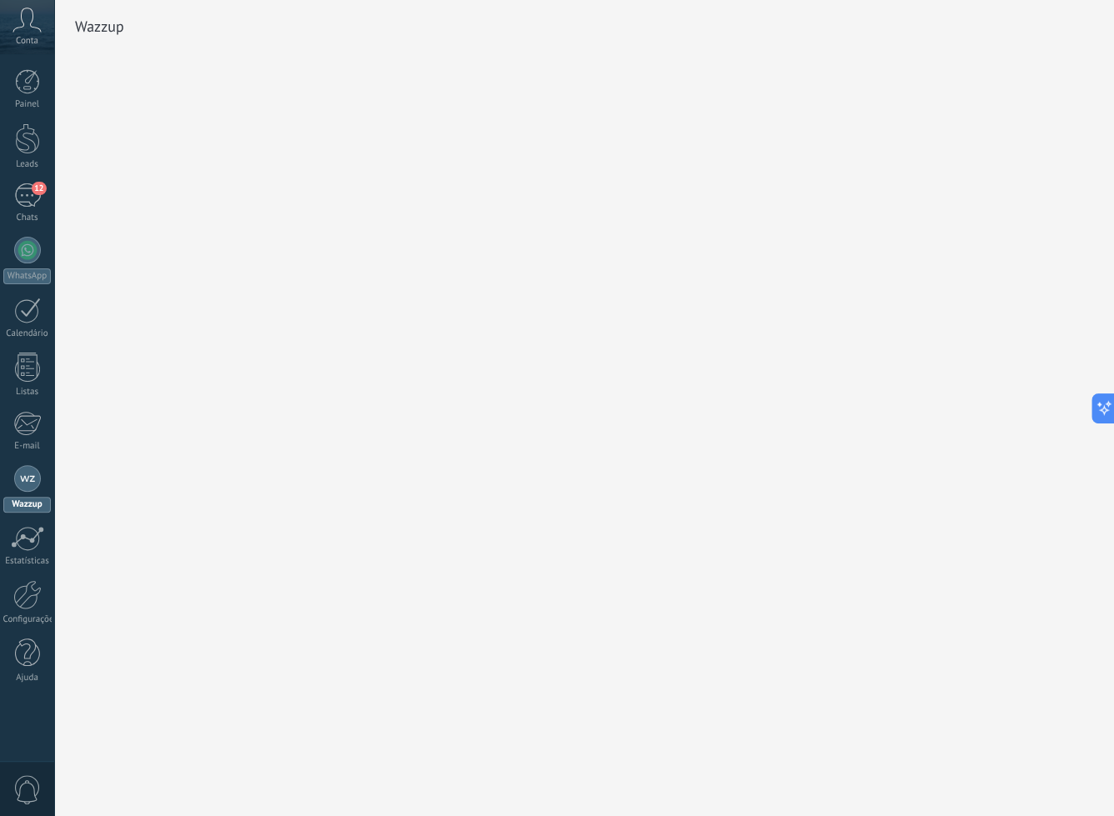
click at [36, 16] on icon at bounding box center [27, 20] width 29 height 25
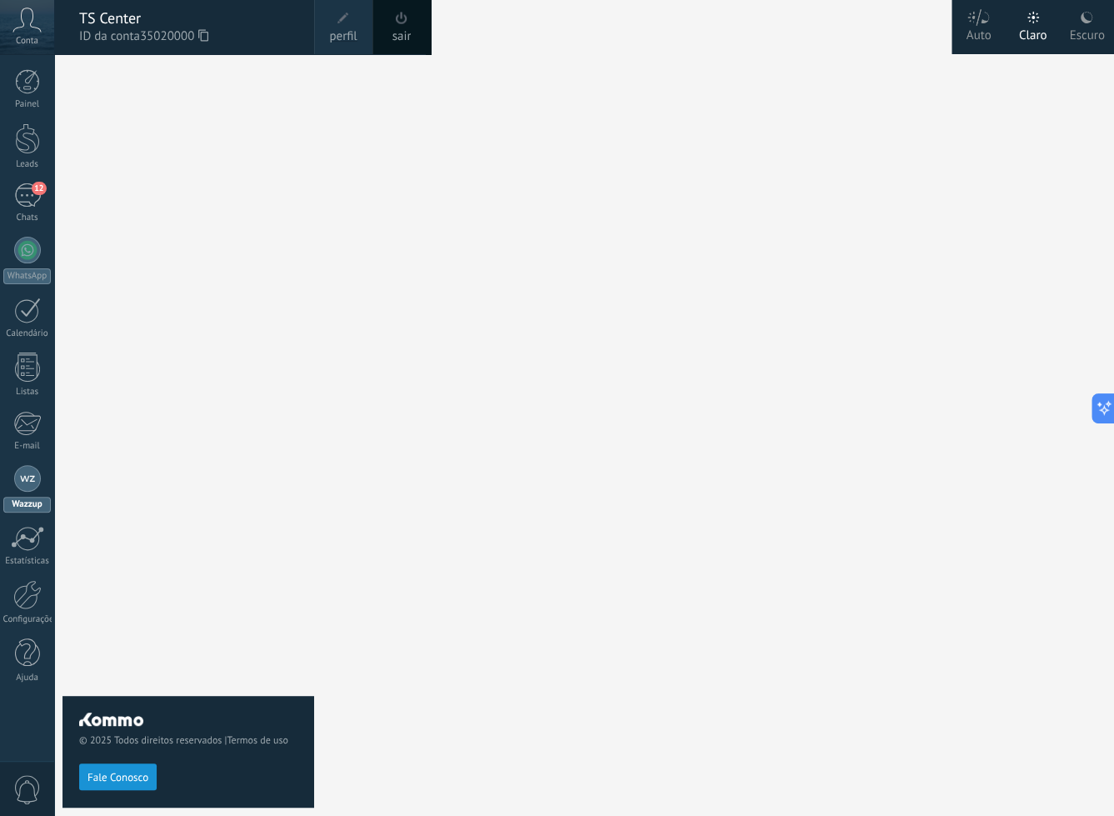
click at [25, 30] on icon at bounding box center [27, 20] width 29 height 25
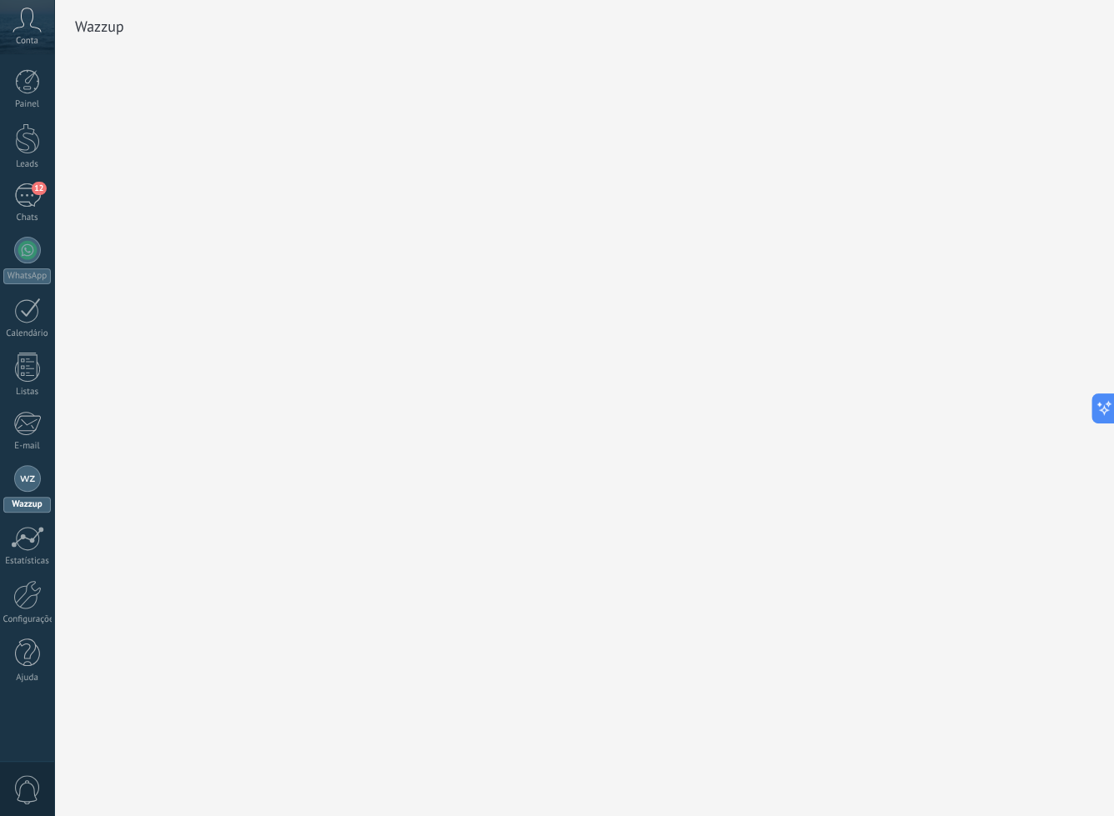
click at [25, 31] on icon at bounding box center [27, 20] width 29 height 25
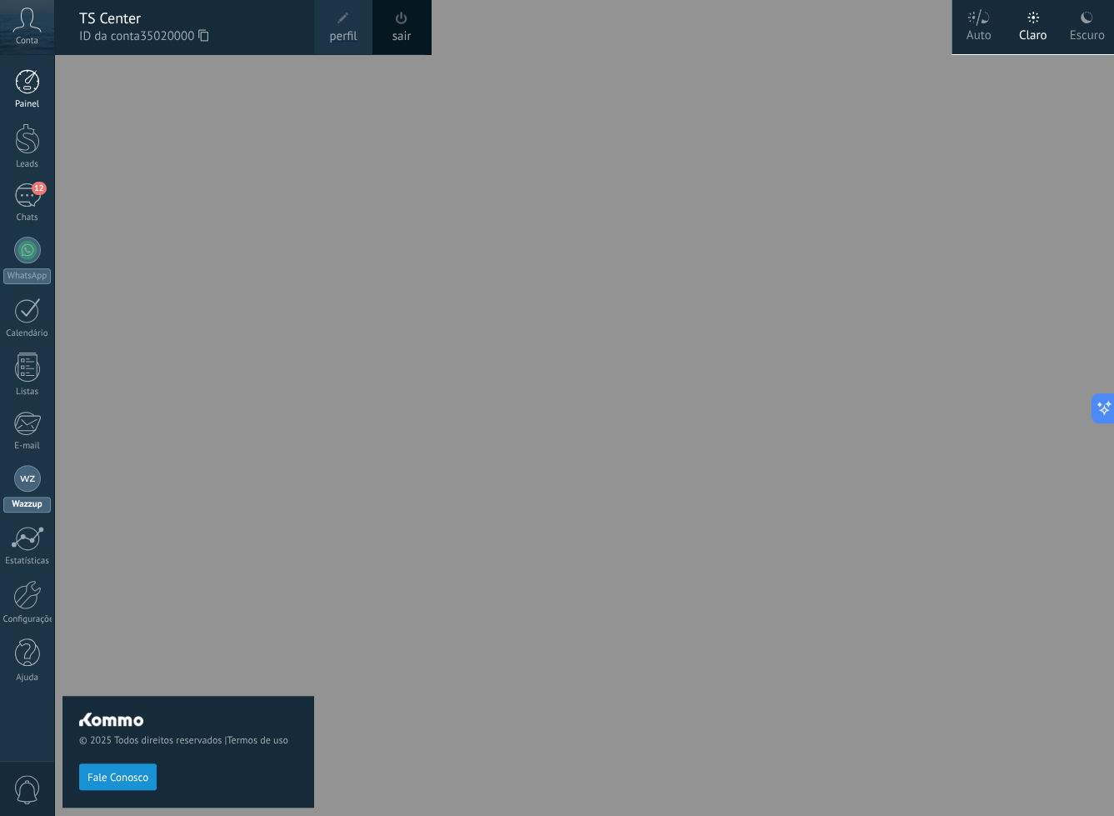
click at [25, 91] on div at bounding box center [27, 81] width 25 height 25
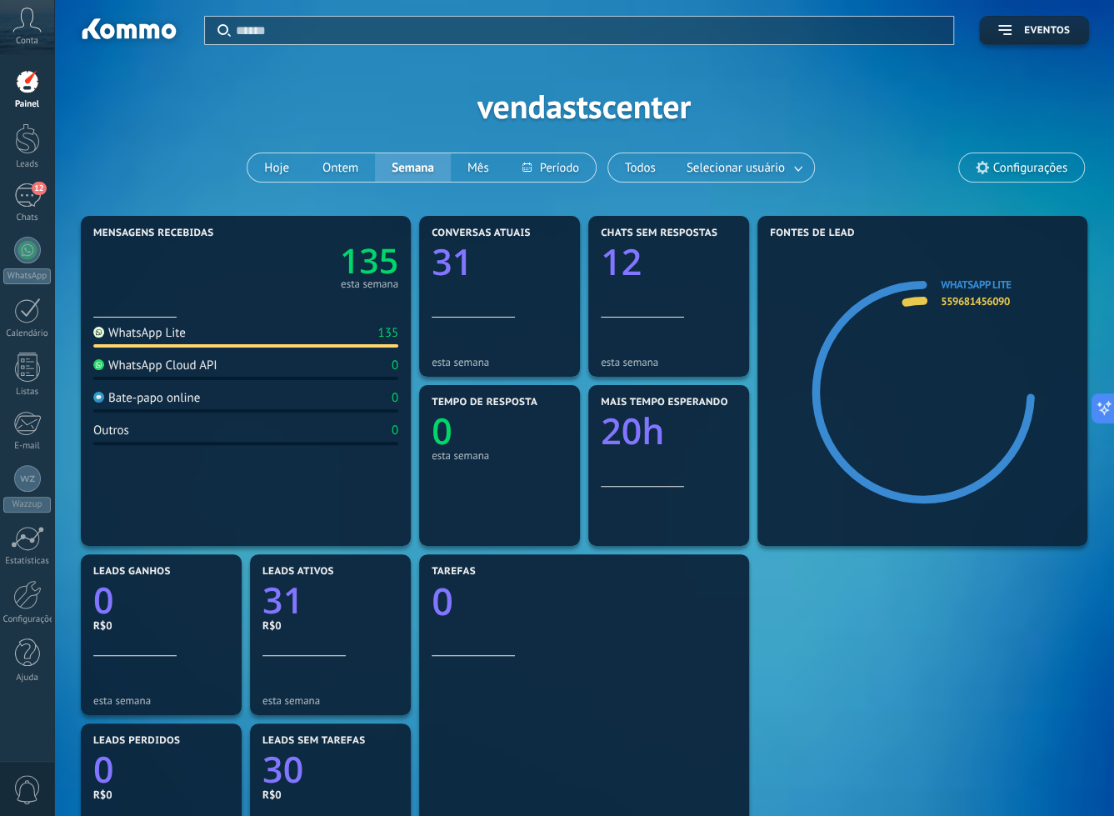
click at [40, 34] on div "Conta" at bounding box center [27, 27] width 54 height 54
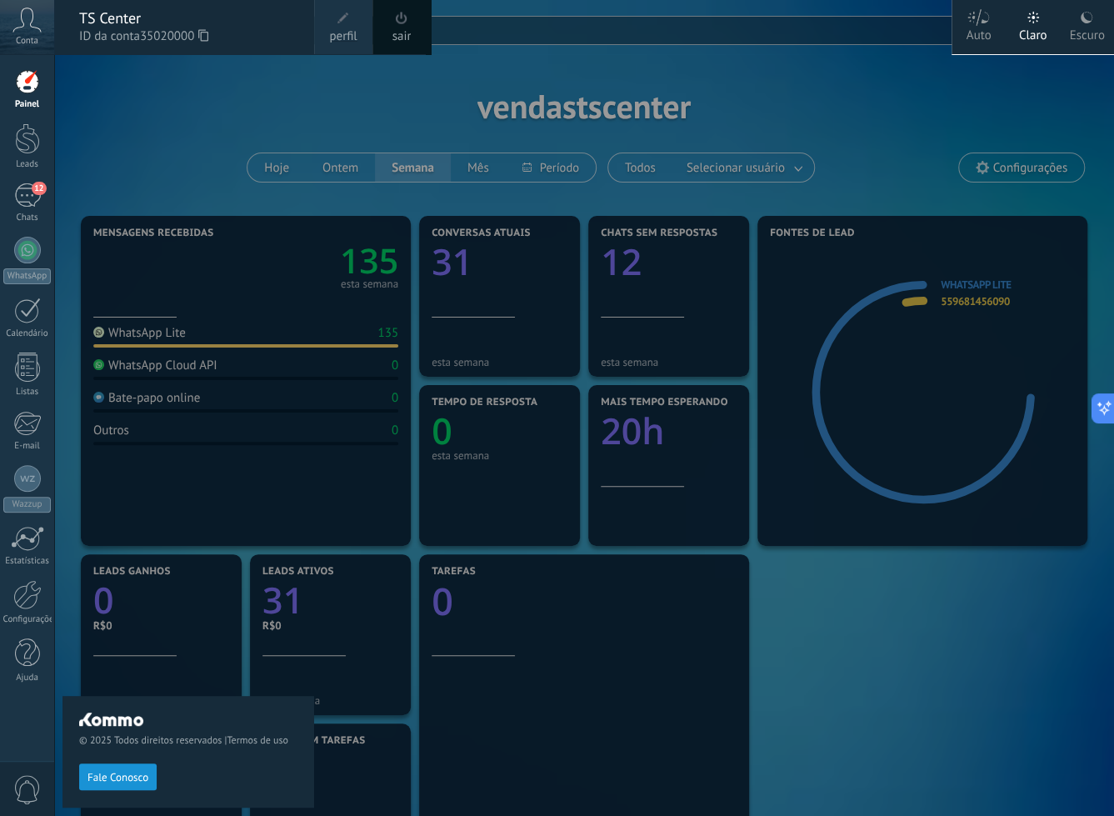
click at [351, 31] on span "perfil" at bounding box center [343, 37] width 28 height 18
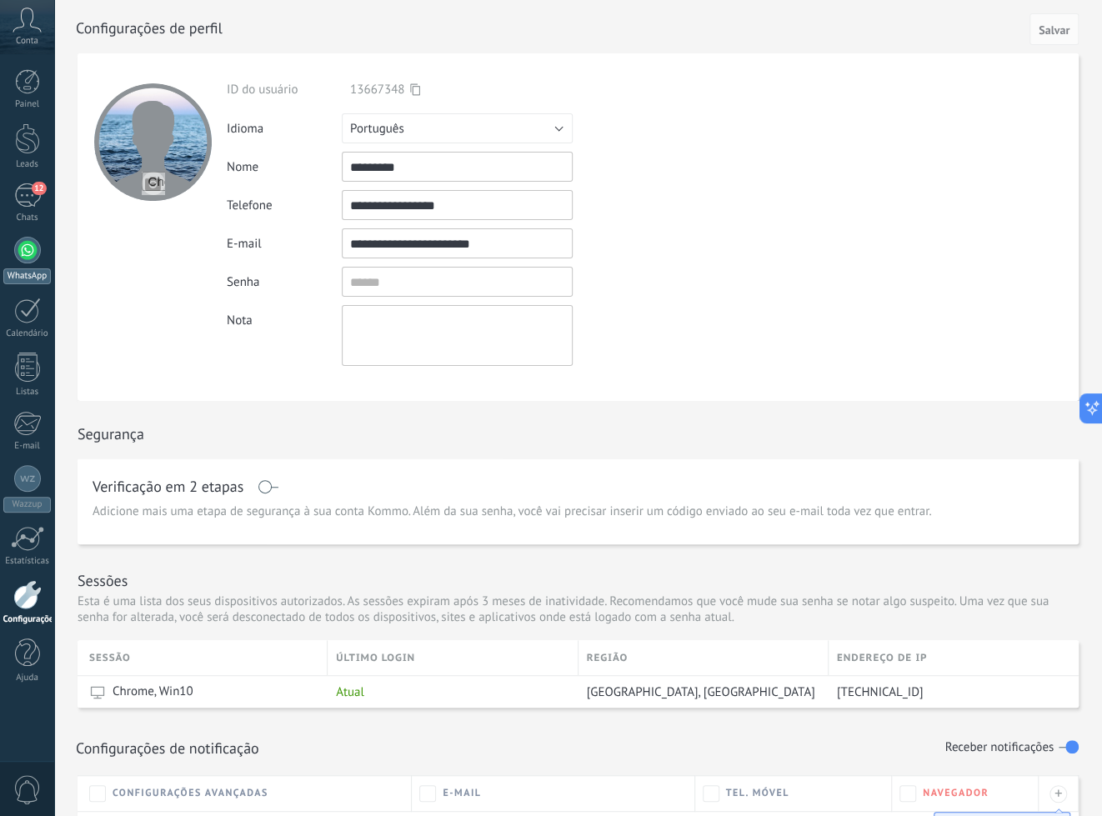
click at [25, 237] on link "WhatsApp" at bounding box center [27, 261] width 54 height 48
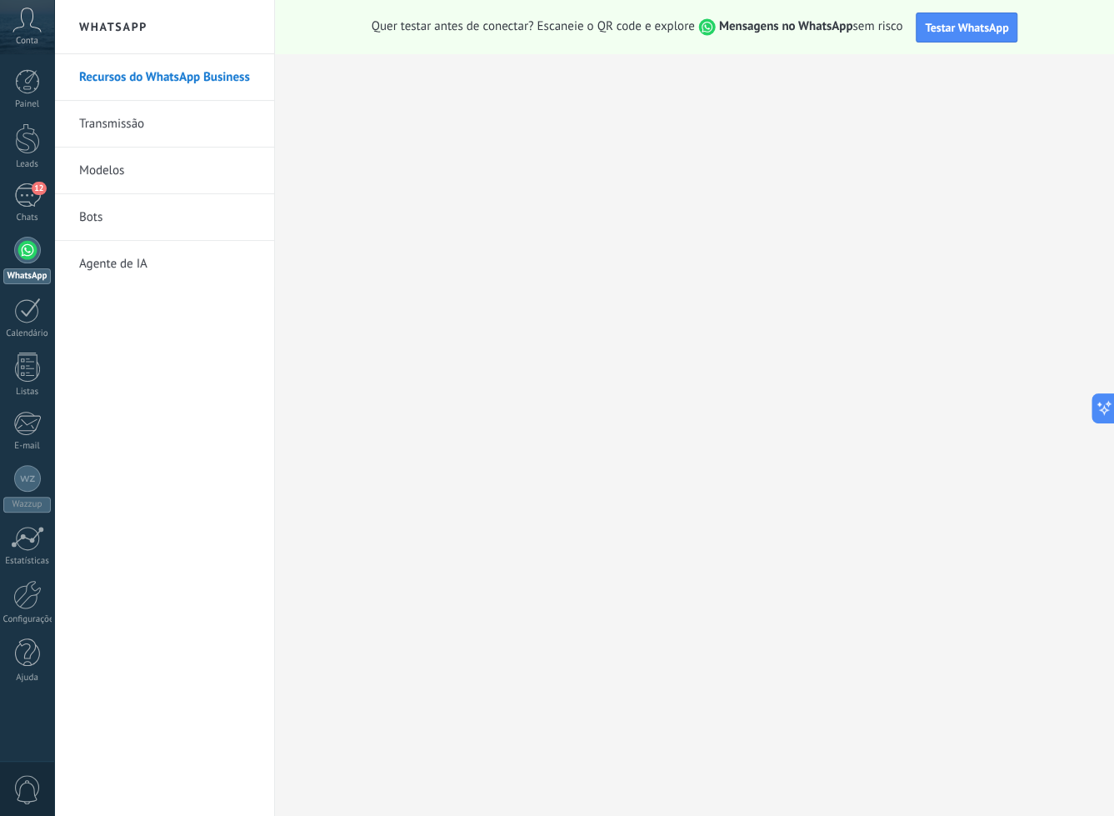
click at [184, 267] on link "Agente de IA" at bounding box center [168, 264] width 178 height 47
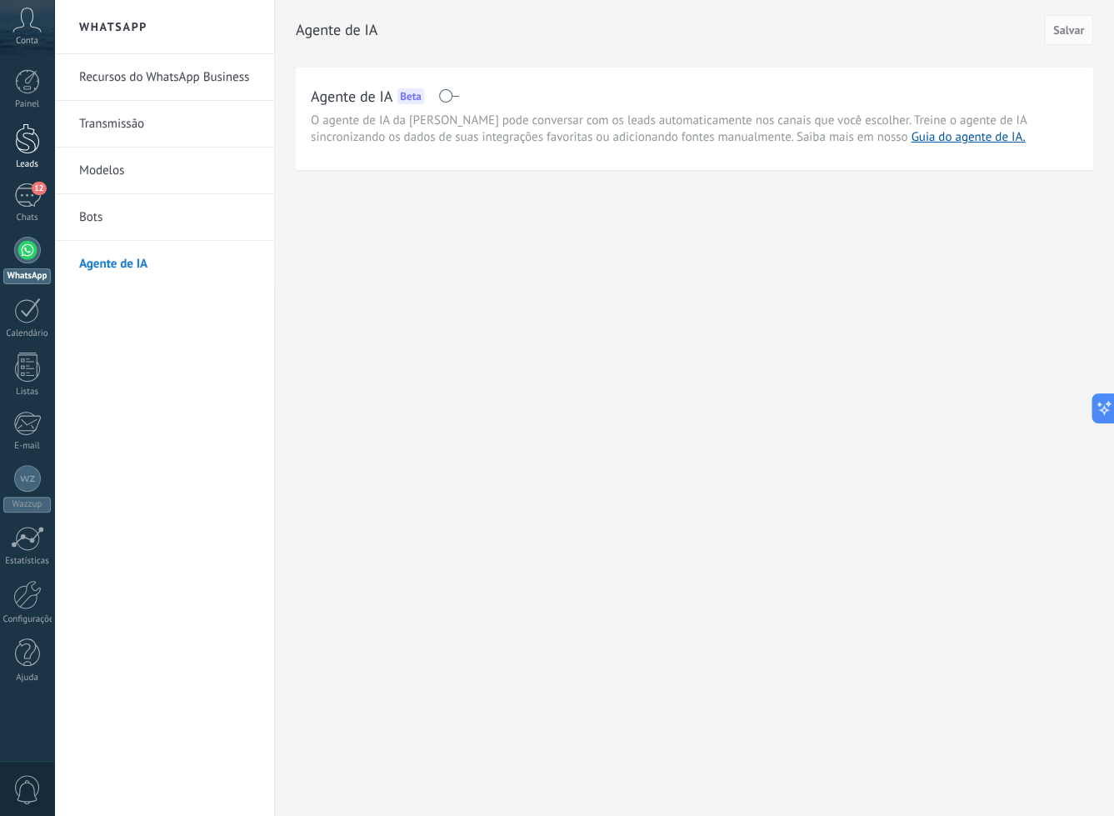
click at [42, 163] on div "Leads" at bounding box center [27, 164] width 48 height 11
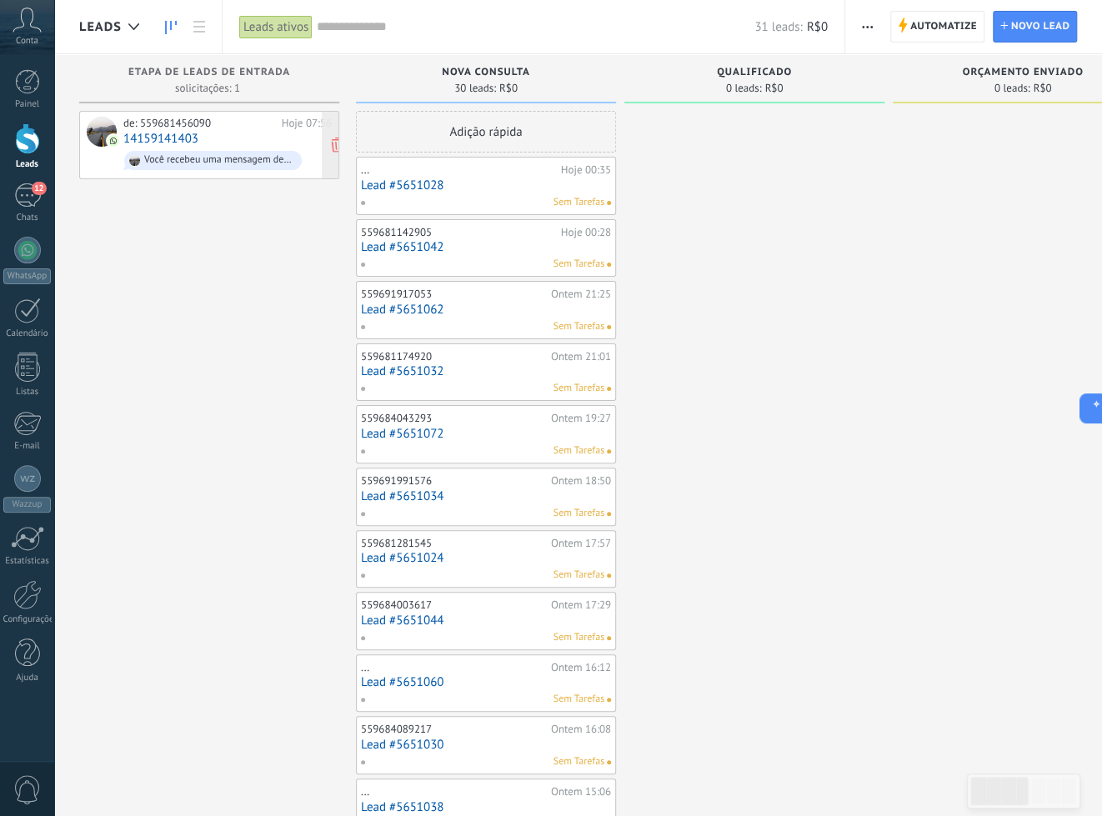
click at [233, 143] on div "de: 559681456090 Hoje 07:56 14159141403 Você recebeu uma mensagem de mídia (ID …" at bounding box center [227, 145] width 208 height 57
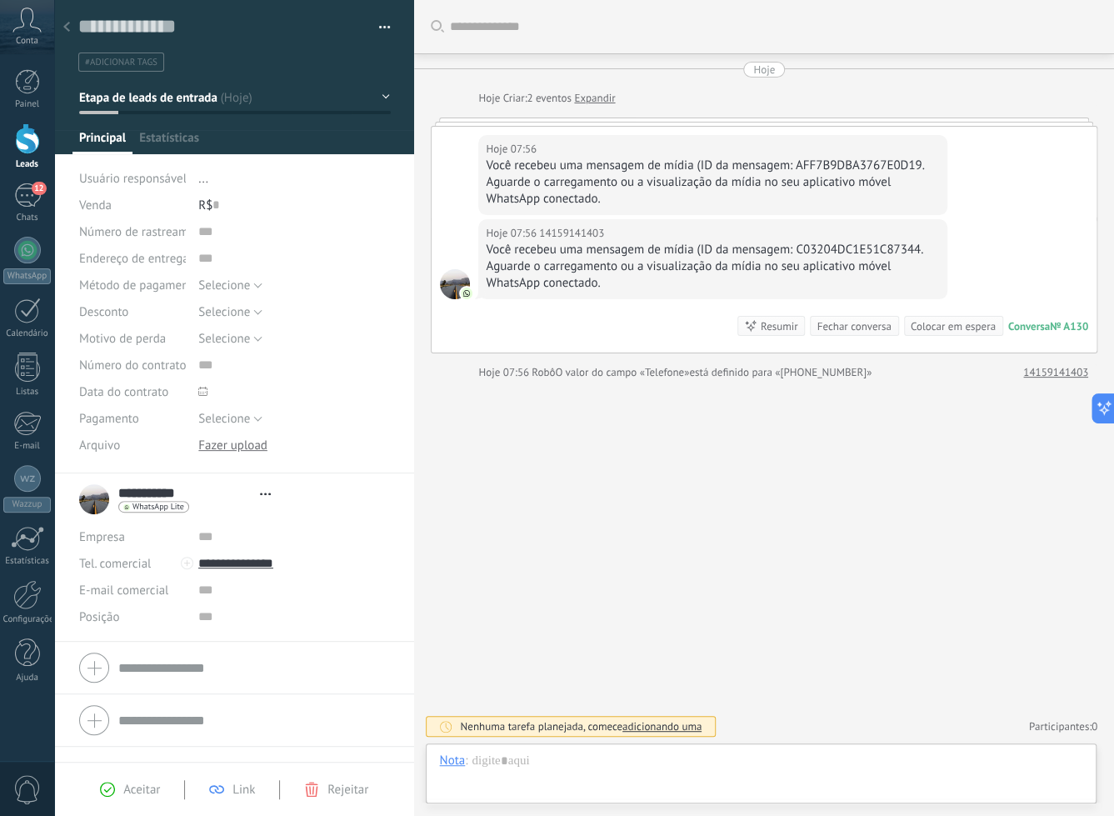
scroll to position [24, 0]
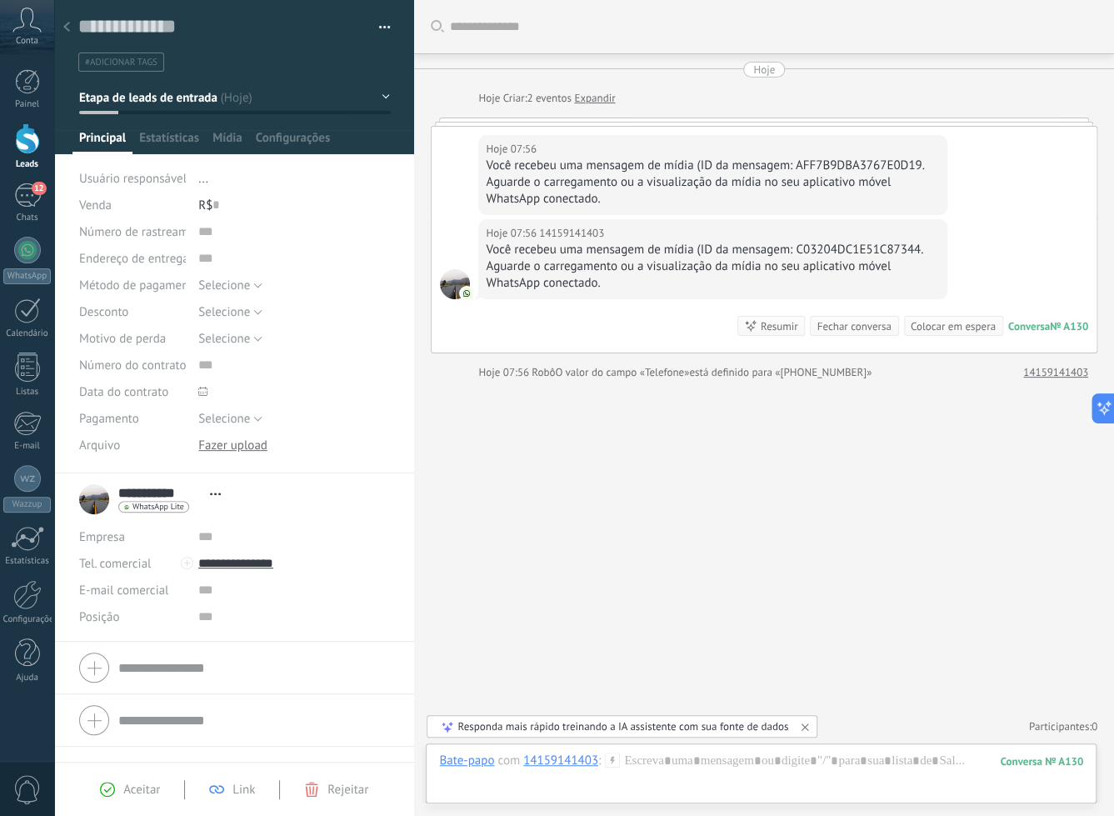
click at [129, 63] on span "#adicionar tags" at bounding box center [121, 63] width 73 height 12
click at [131, 63] on input "text" at bounding box center [233, 62] width 301 height 18
click at [333, 94] on button "Etapa de leads de entrada" at bounding box center [234, 98] width 311 height 30
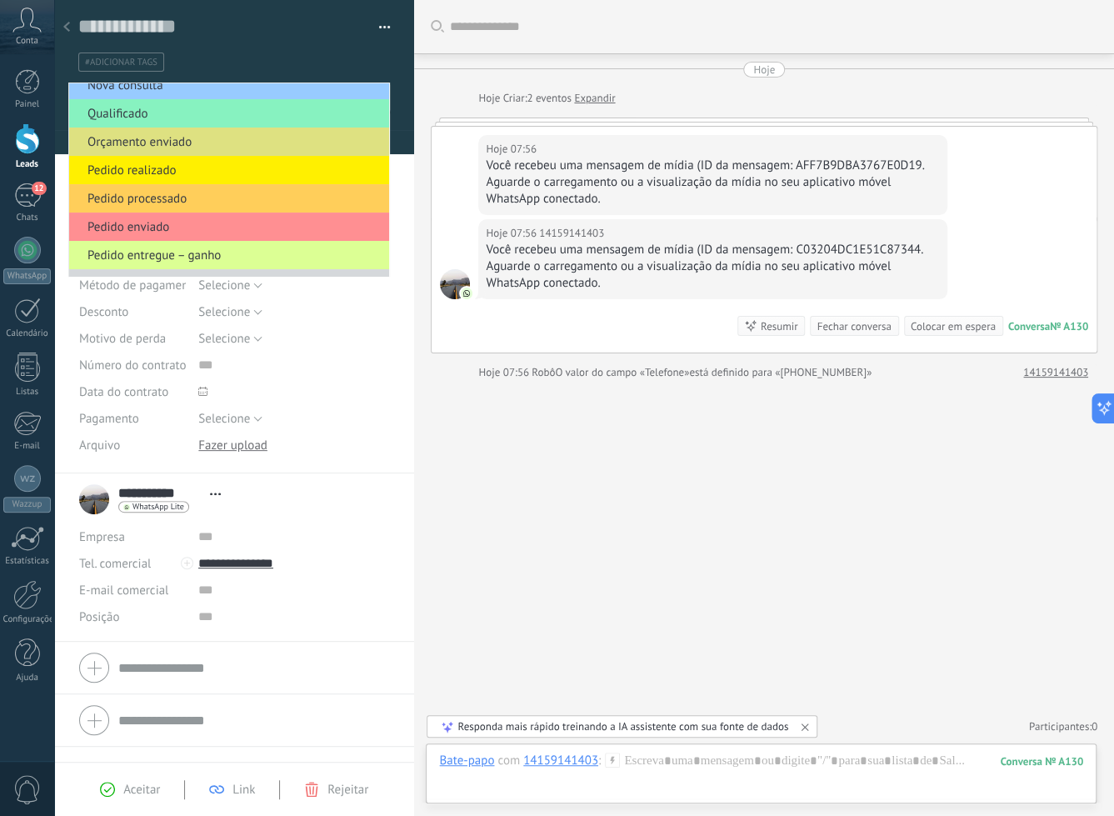
scroll to position [63, 0]
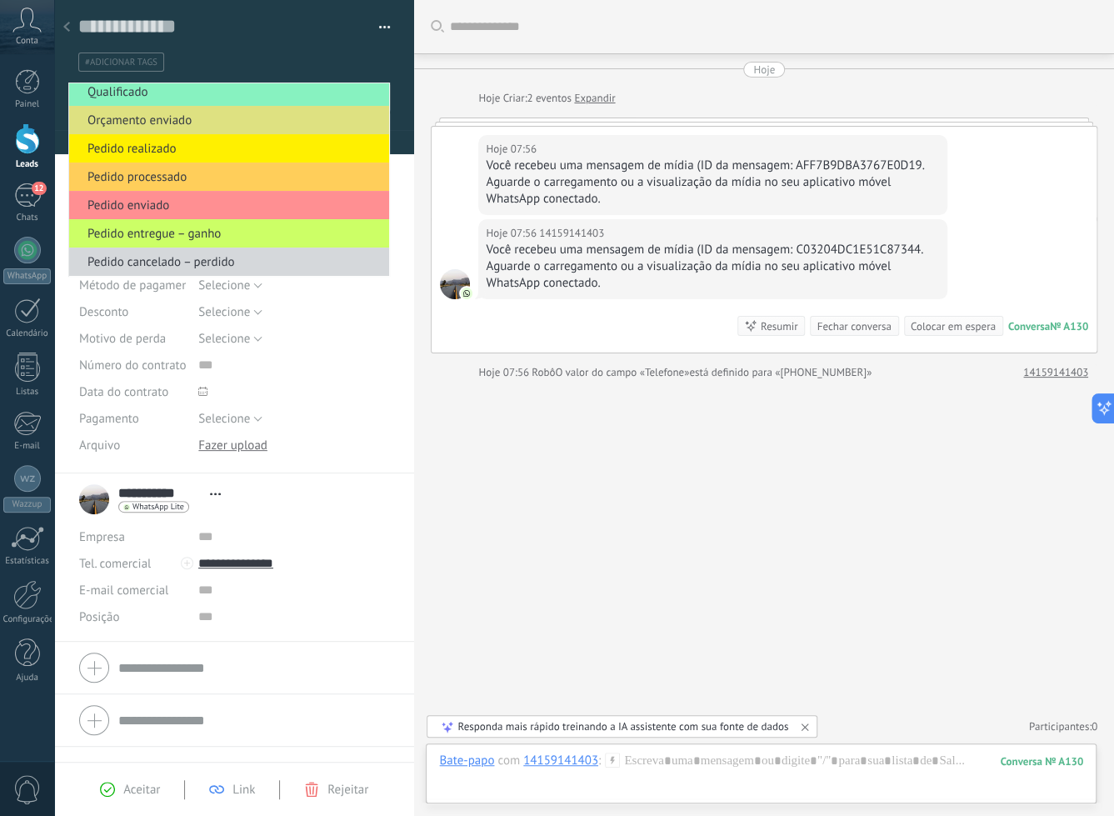
click at [354, 43] on div "#adicionar tags" at bounding box center [234, 57] width 313 height 29
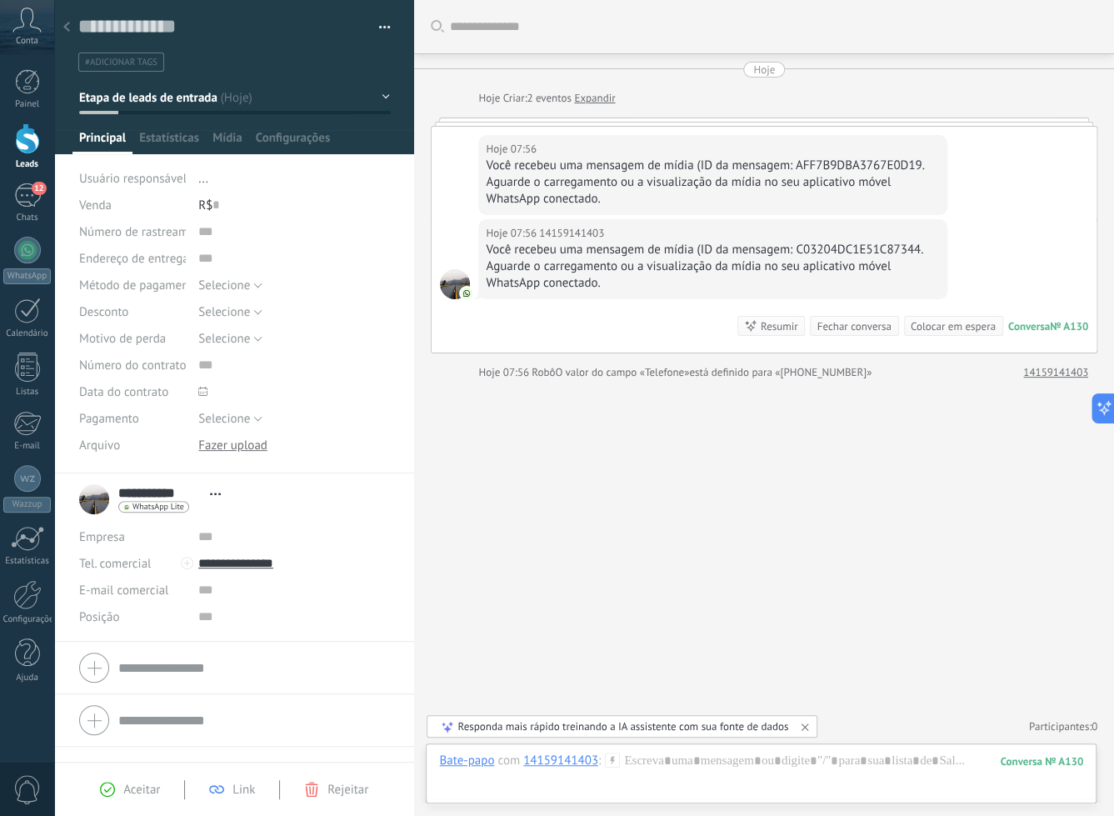
click at [121, 782] on div "Aceitar" at bounding box center [130, 789] width 60 height 15
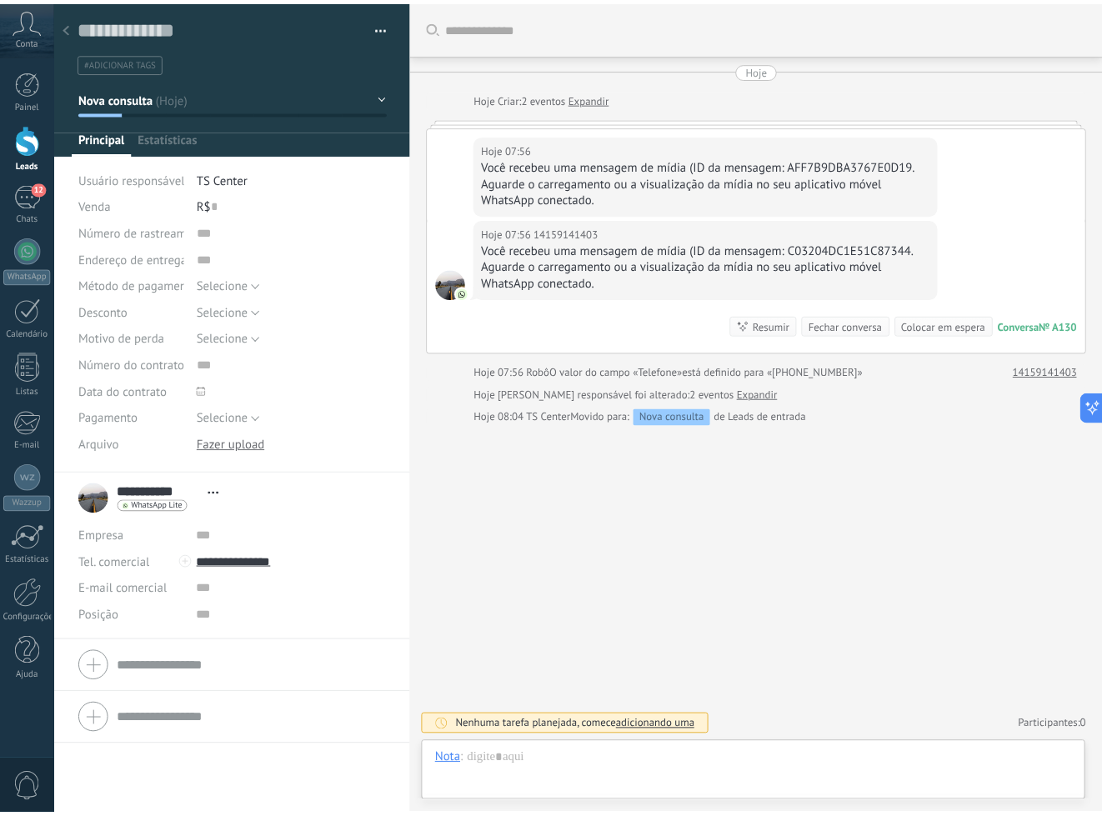
scroll to position [24, 0]
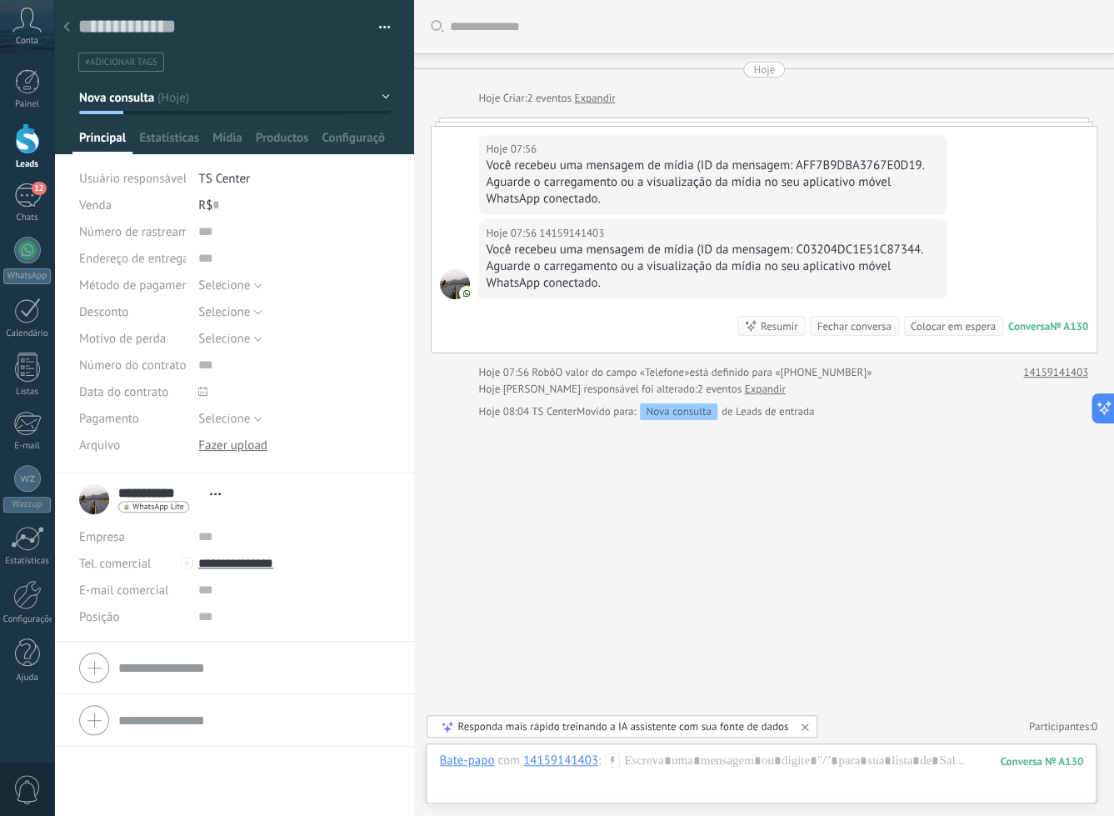
click at [529, 538] on div "Buscar Carregar mais Hoje Hoje Criar: 2 eventos Expandir Hoje 07:56 14159141403…" at bounding box center [764, 408] width 700 height 816
click at [18, 27] on icon at bounding box center [27, 20] width 29 height 25
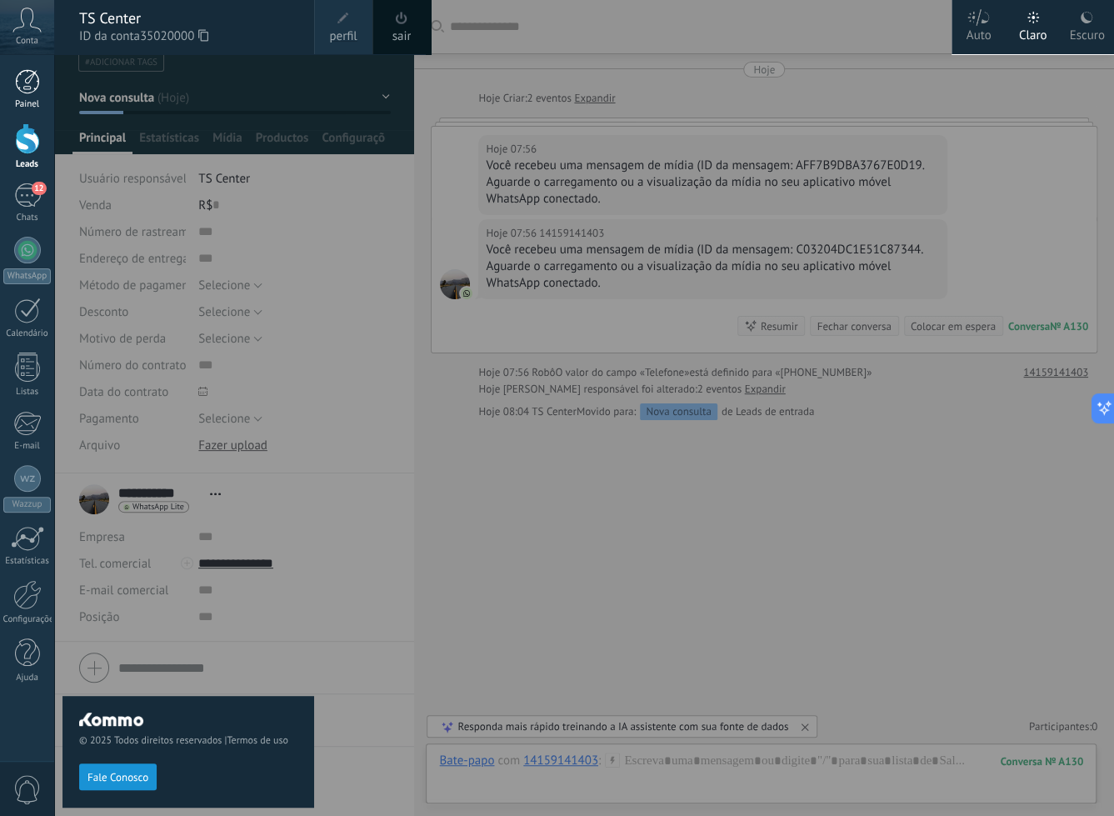
click at [27, 78] on div at bounding box center [27, 81] width 25 height 25
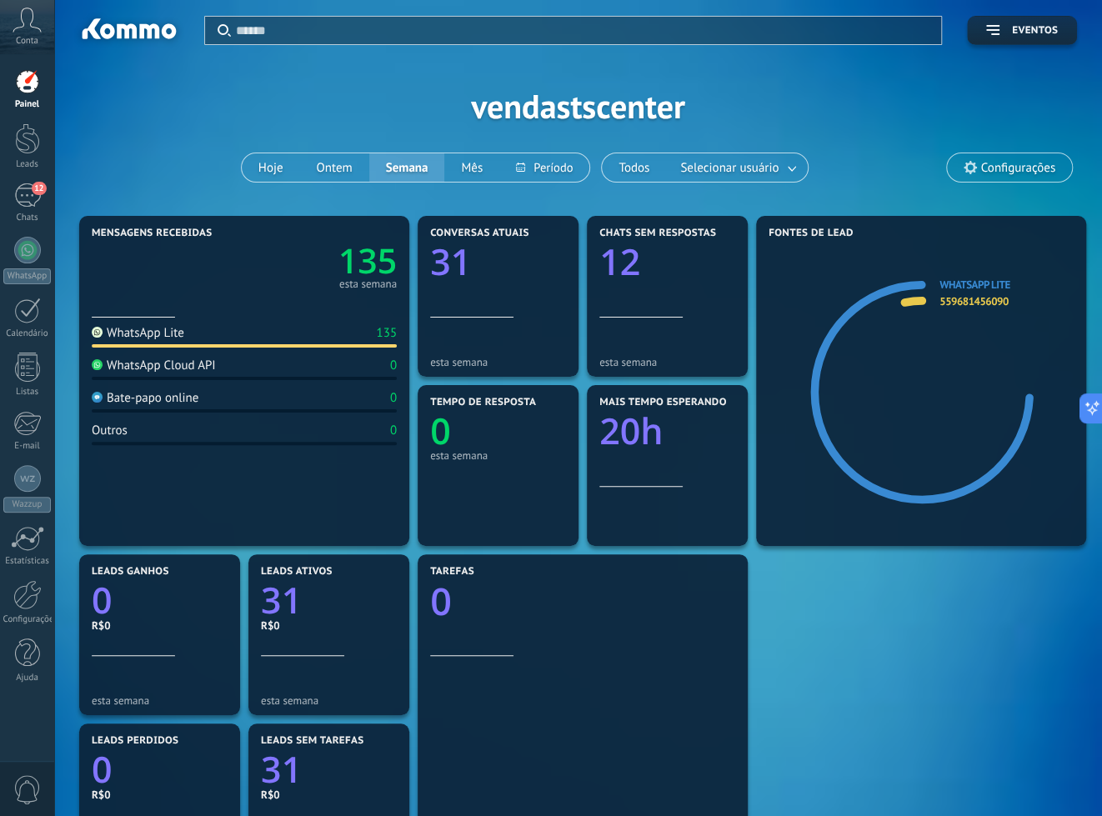
click at [372, 266] on text "135" at bounding box center [367, 261] width 58 height 47
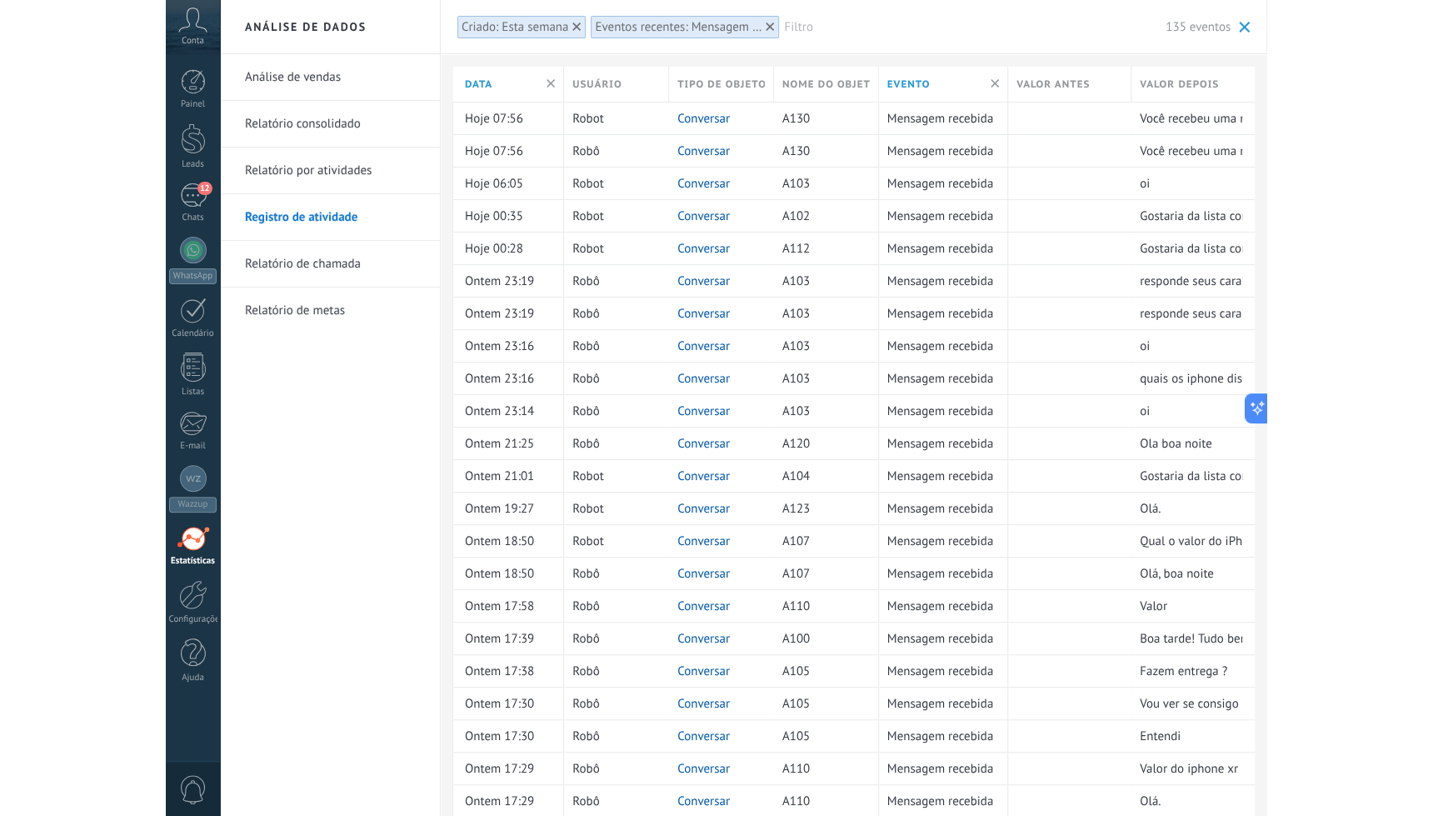
scroll to position [16, 0]
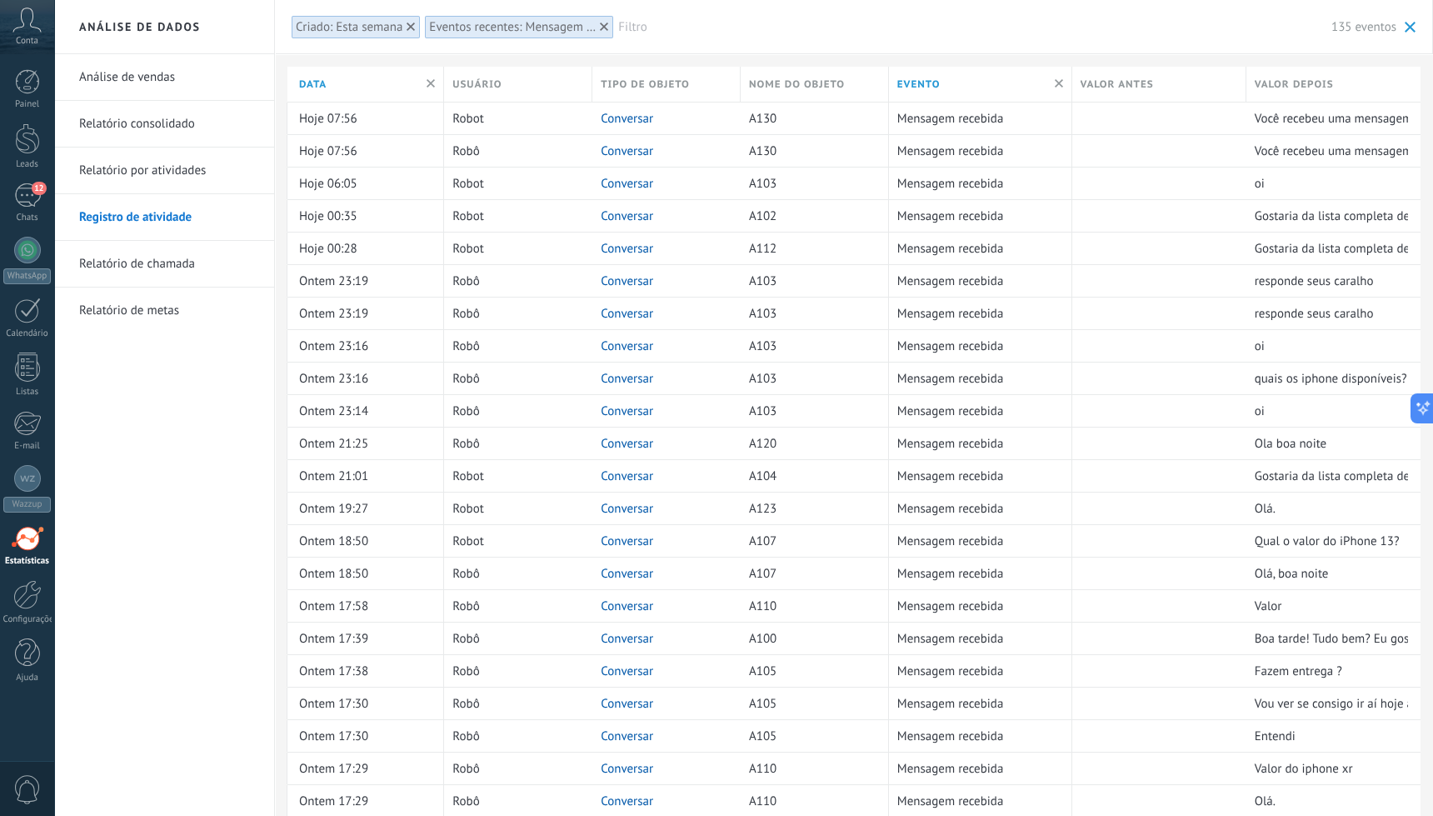
click at [1101, 83] on div "Valor depois" at bounding box center [1334, 84] width 174 height 35
click at [1101, 178] on button "Aplicar" at bounding box center [1259, 186] width 68 height 27
click at [1101, 200] on div "Filtro Aplicar Cancelar" at bounding box center [1317, 162] width 208 height 118
click at [1101, 201] on div "Filtro Aplicar Cancelar" at bounding box center [1317, 162] width 208 height 118
drag, startPoint x: 1254, startPoint y: 188, endPoint x: 1303, endPoint y: 186, distance: 49.2
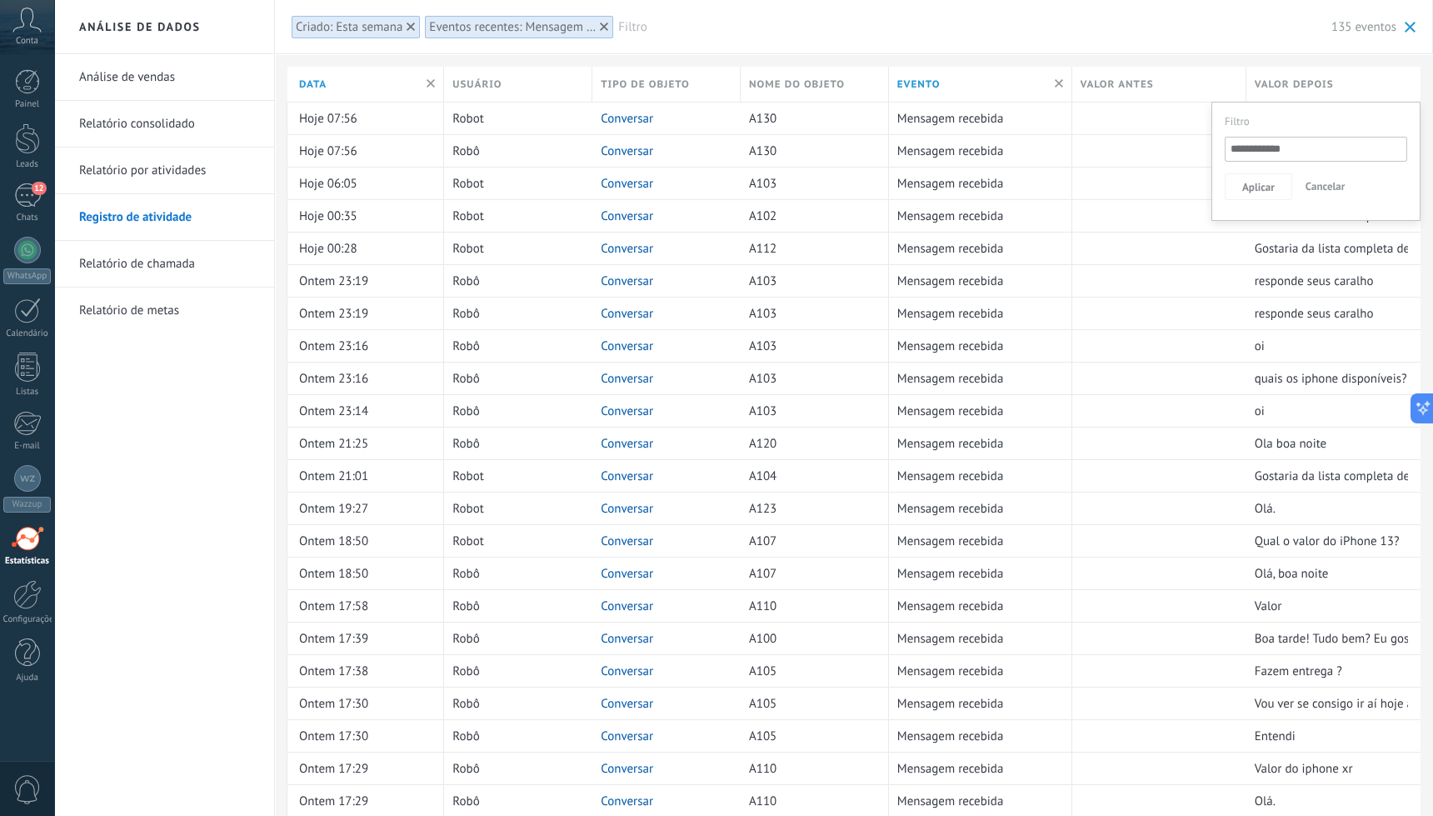
click at [1101, 187] on span "Aplicar" at bounding box center [1259, 188] width 33 height 12
click at [1101, 186] on span "Cancelar" at bounding box center [1326, 186] width 40 height 14
click at [175, 268] on link "Relatório de chamada" at bounding box center [168, 264] width 178 height 47
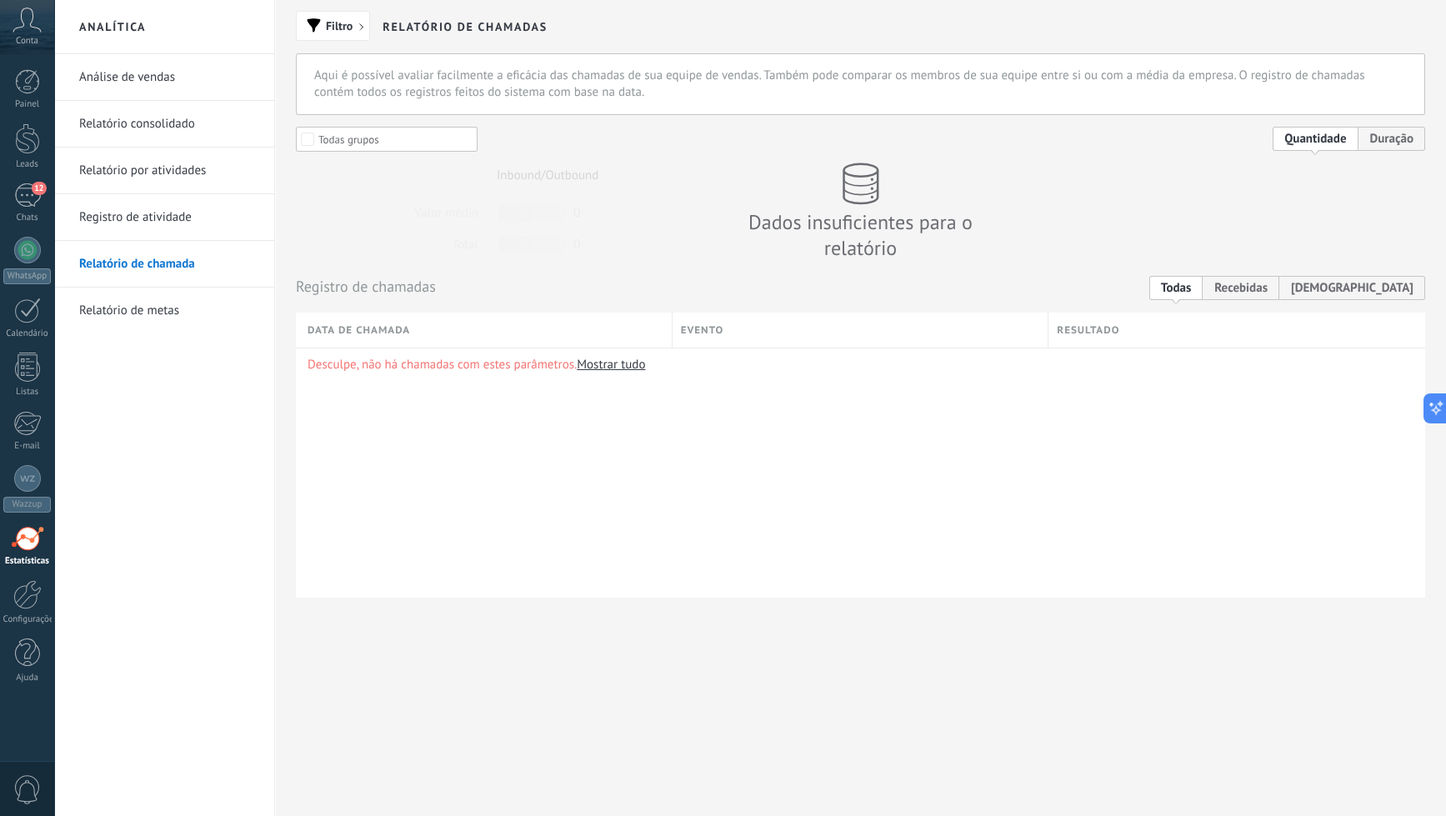
click at [158, 87] on link "Análise de vendas" at bounding box center [168, 77] width 178 height 47
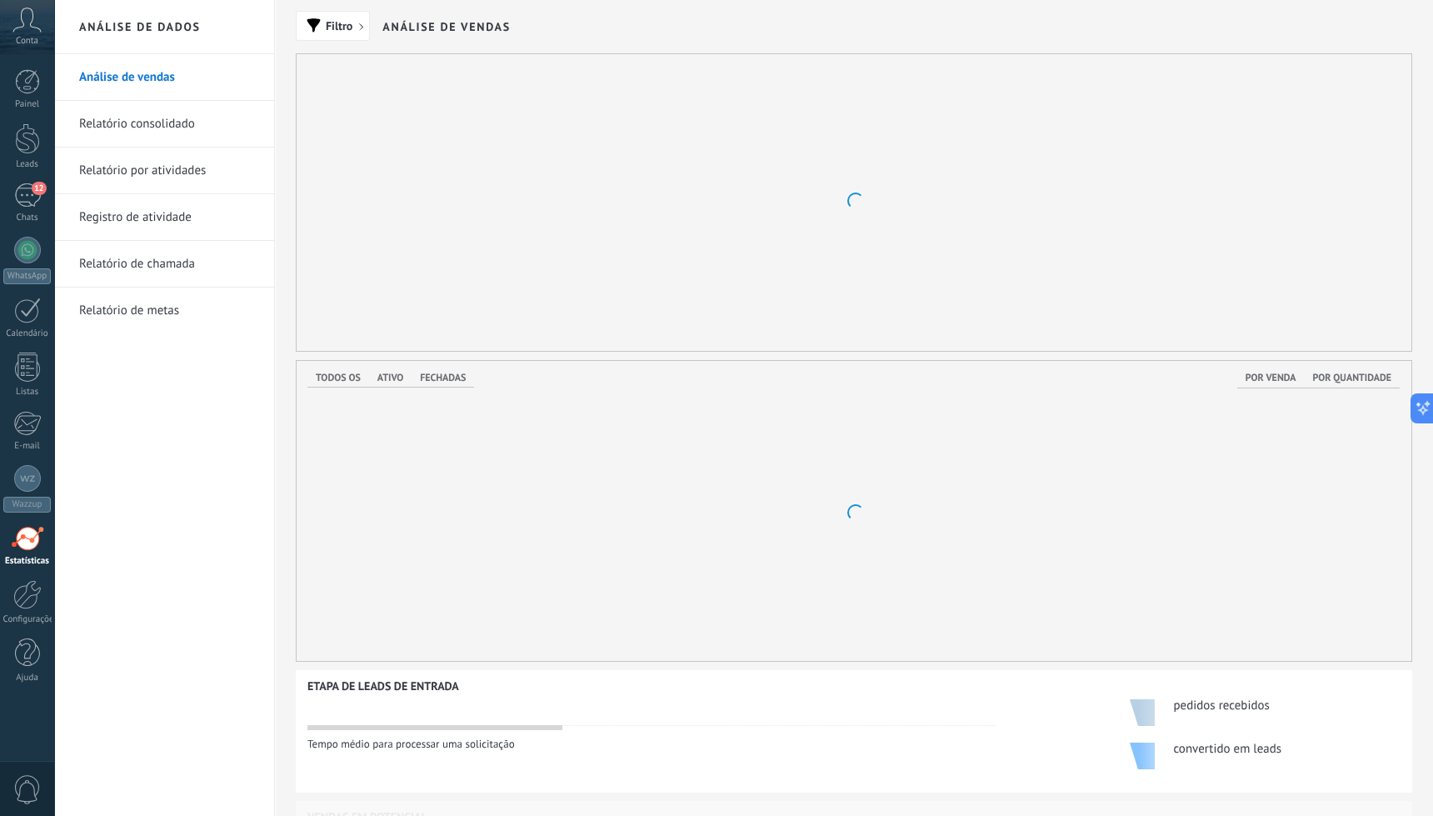
drag, startPoint x: 191, startPoint y: 130, endPoint x: 194, endPoint y: 138, distance: 9.0
click at [192, 131] on link "Relatório consolidado" at bounding box center [168, 124] width 178 height 47
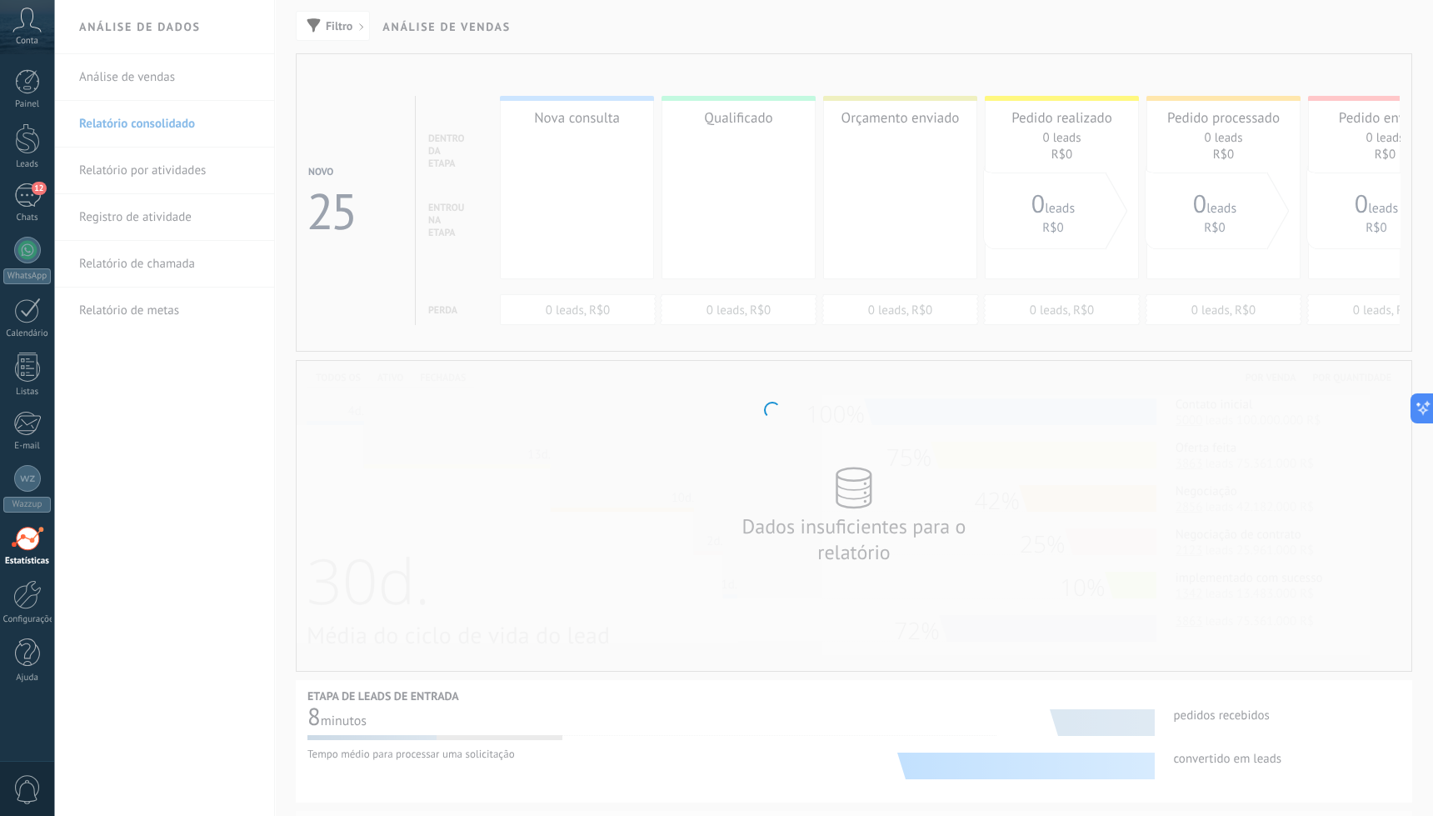
click at [198, 179] on body ".abccls-1,.abccls-2{fill-rule:evenodd}.abccls-2{fill:#fff} .abfcls-1{fill:none}…" at bounding box center [716, 408] width 1433 height 816
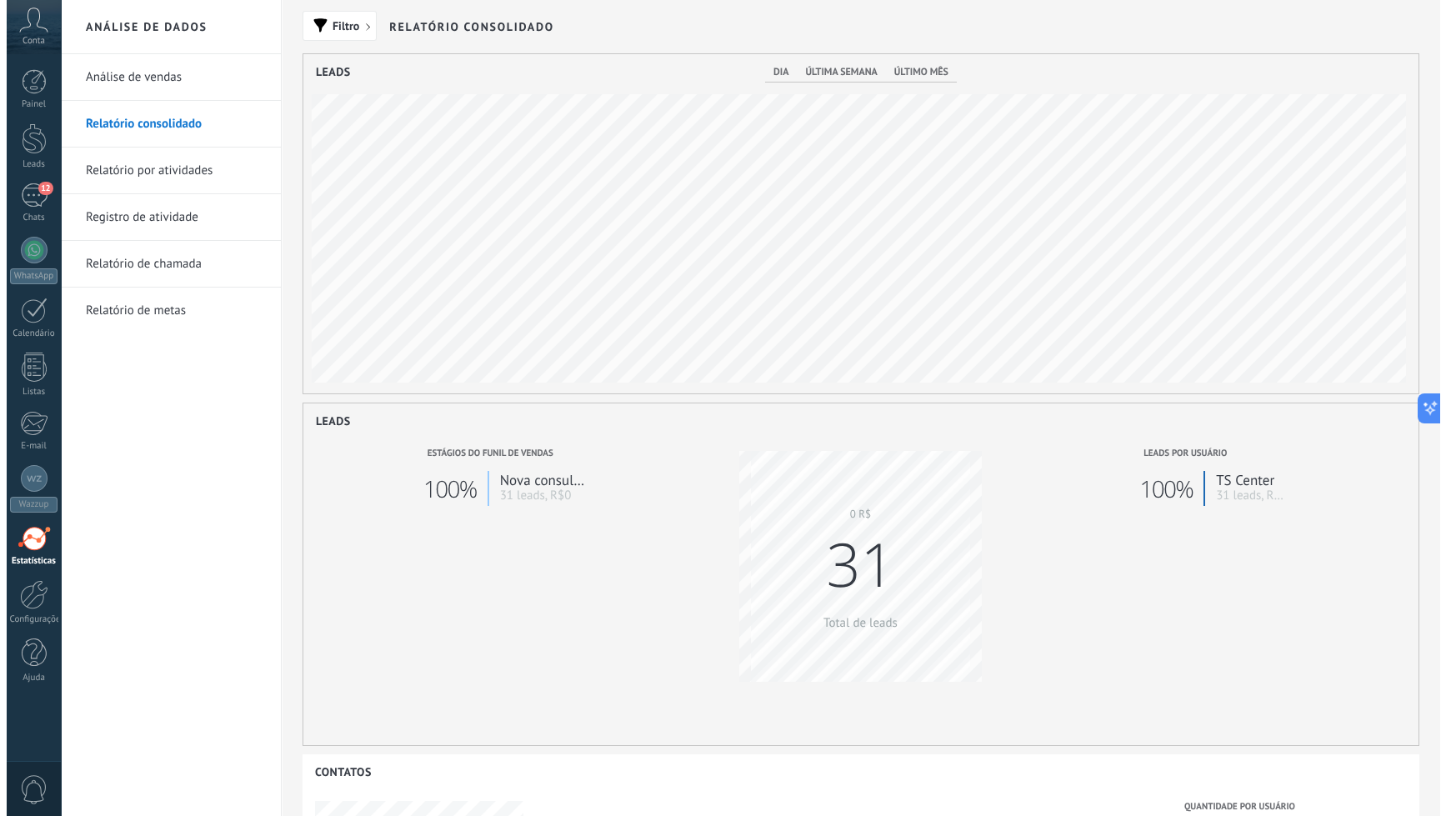
scroll to position [339, 1115]
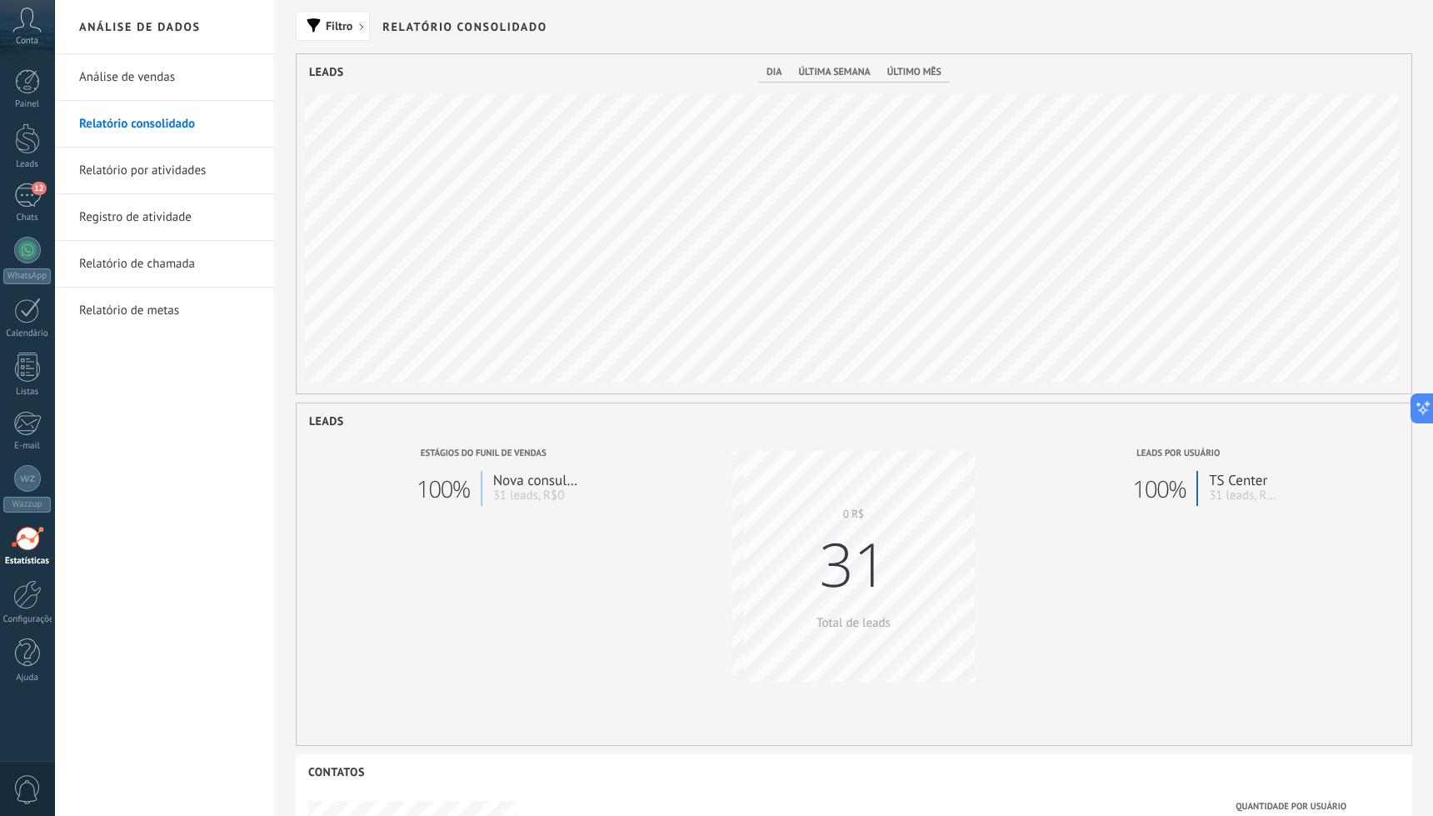
click at [19, 41] on span "Conta" at bounding box center [27, 41] width 23 height 11
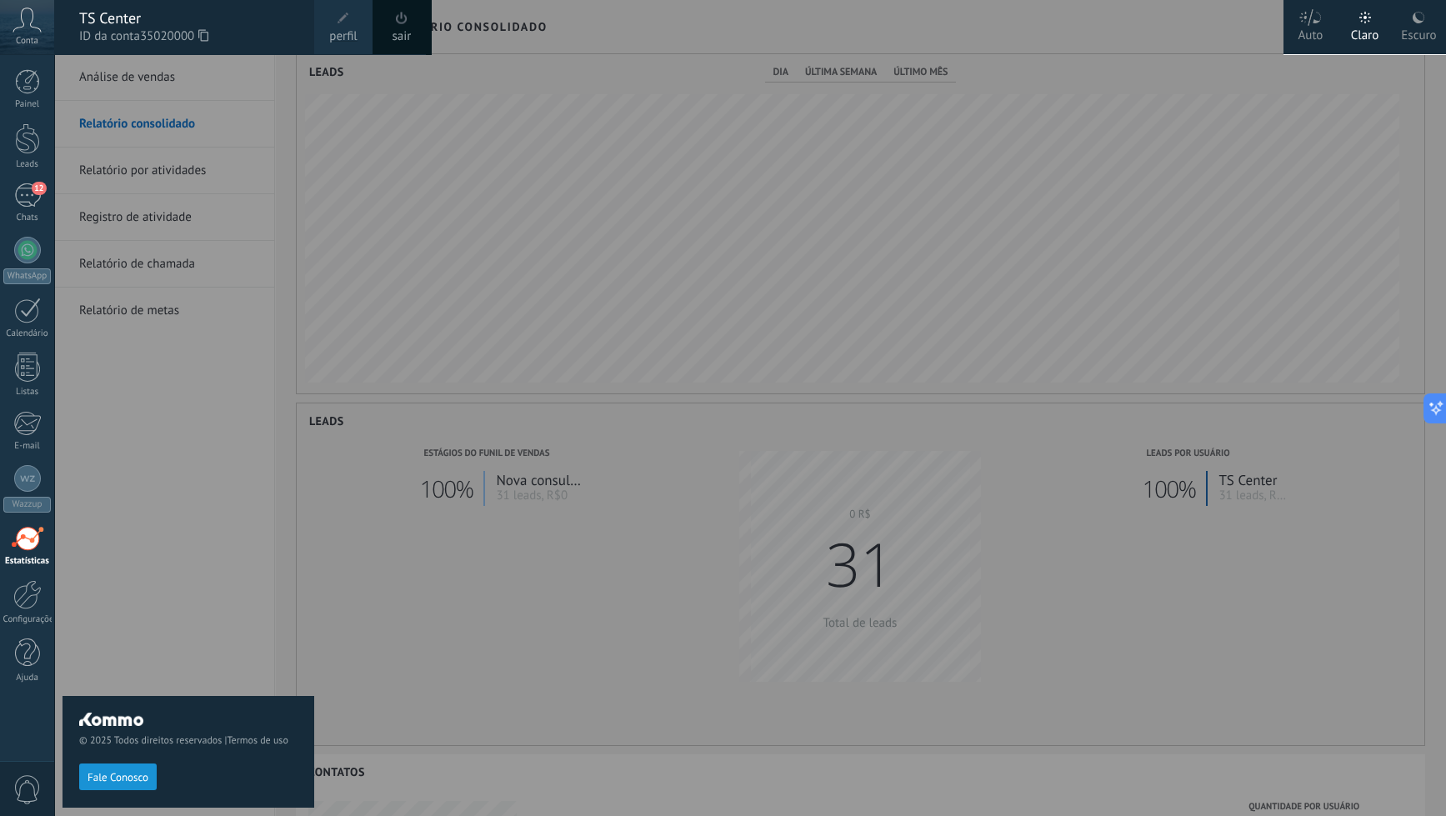
click at [351, 25] on span at bounding box center [343, 18] width 18 height 18
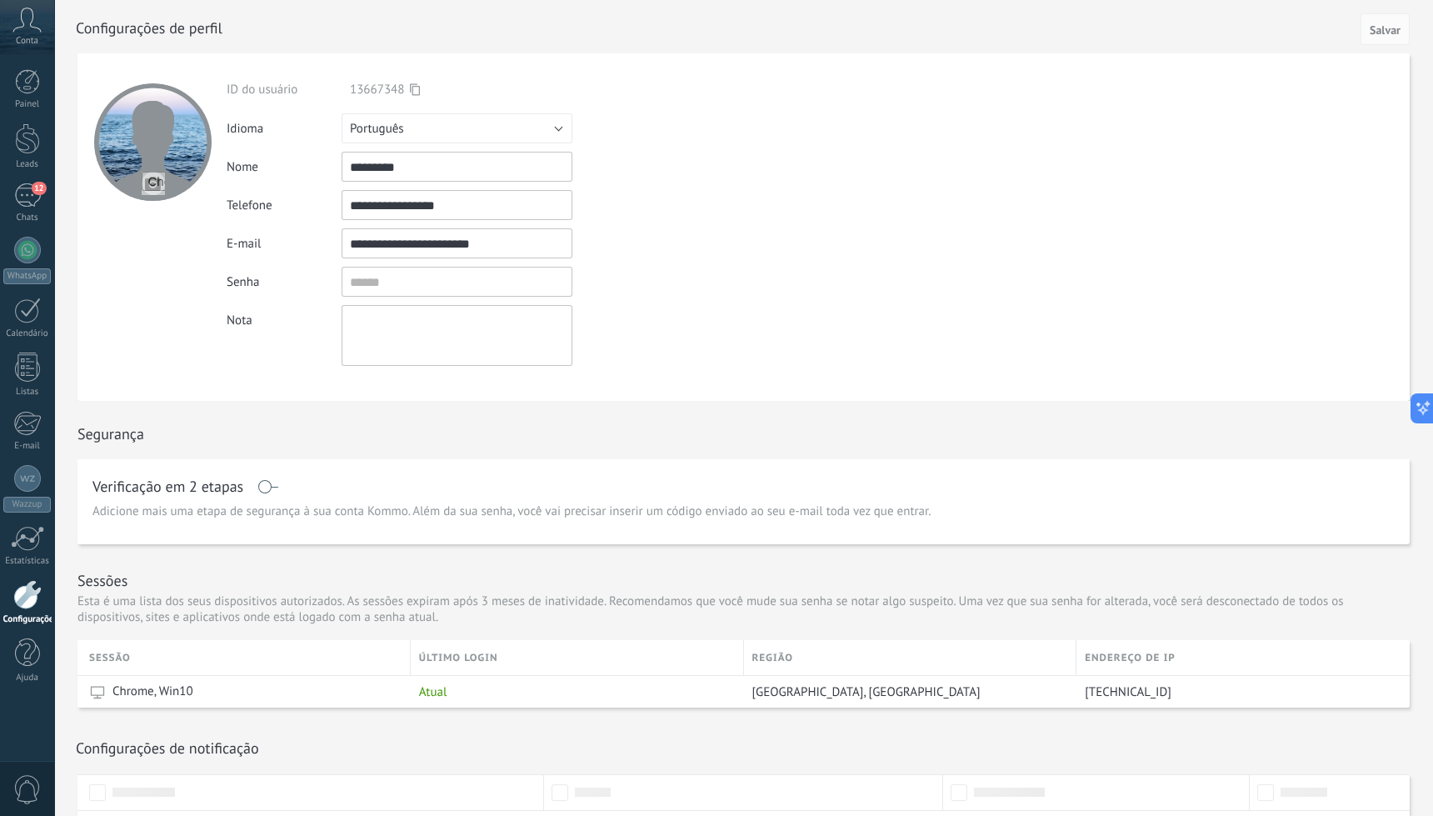
click at [38, 24] on icon at bounding box center [27, 20] width 29 height 25
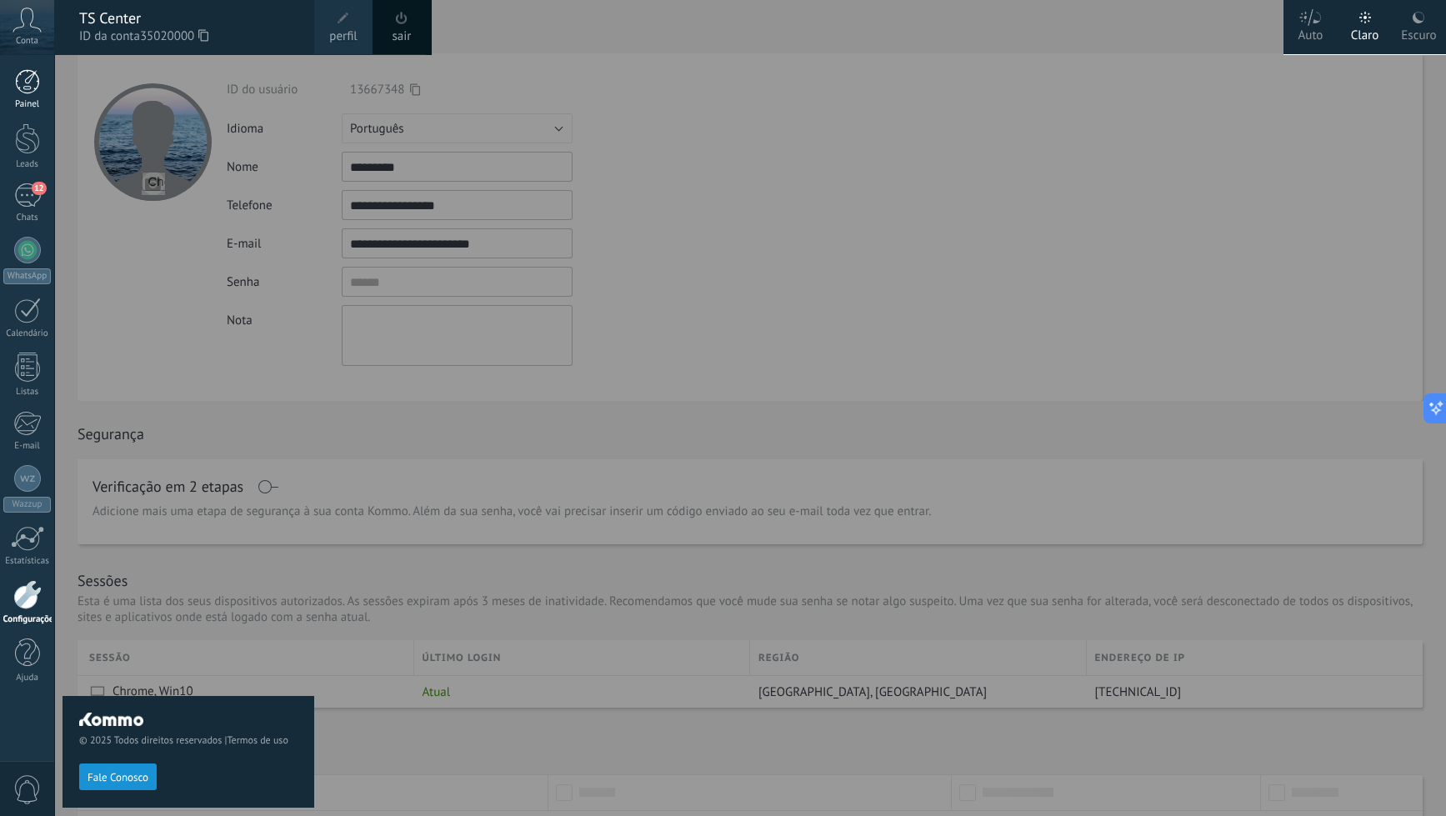
click at [28, 79] on div at bounding box center [27, 81] width 25 height 25
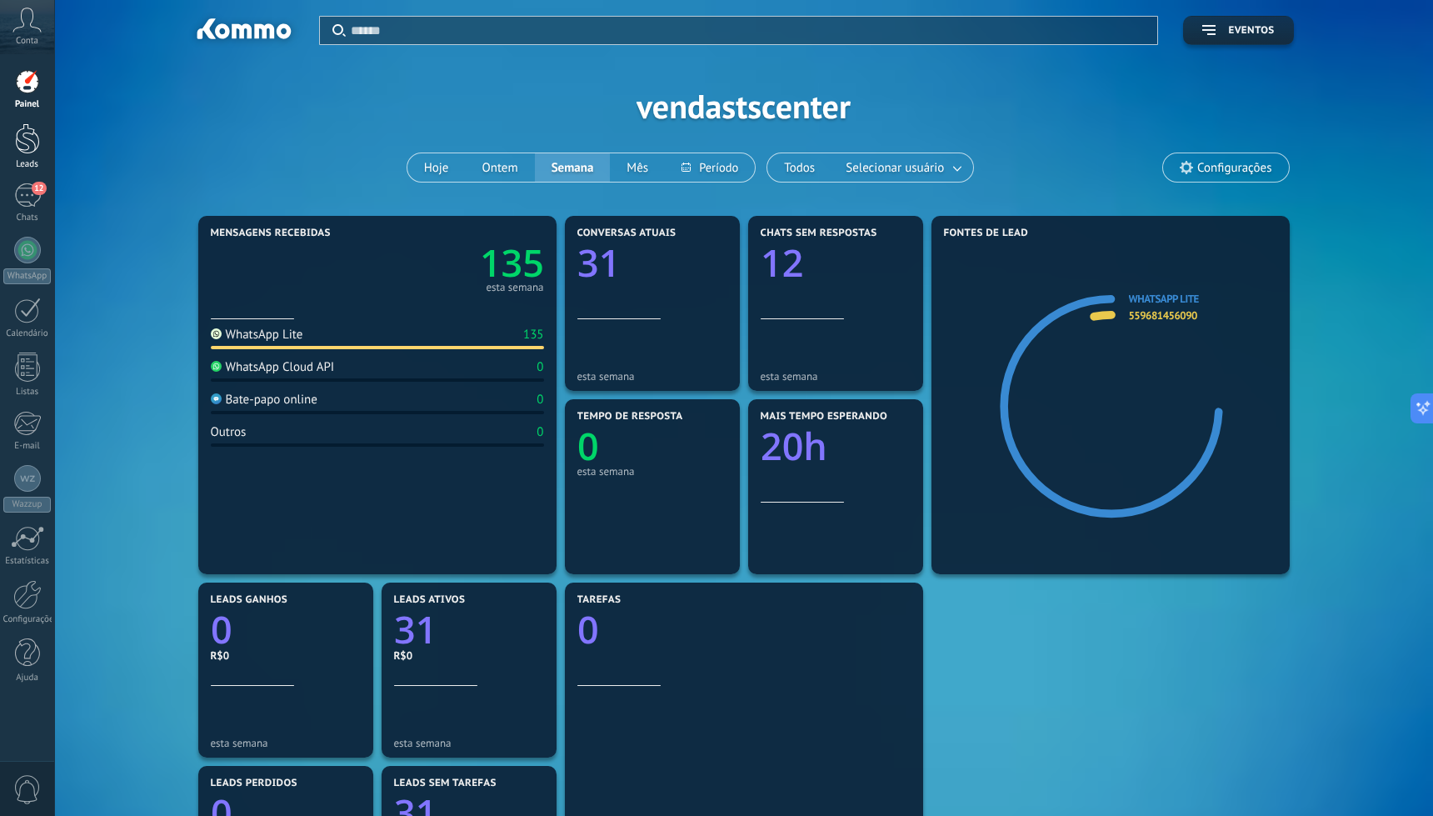
click at [29, 132] on div at bounding box center [27, 138] width 25 height 31
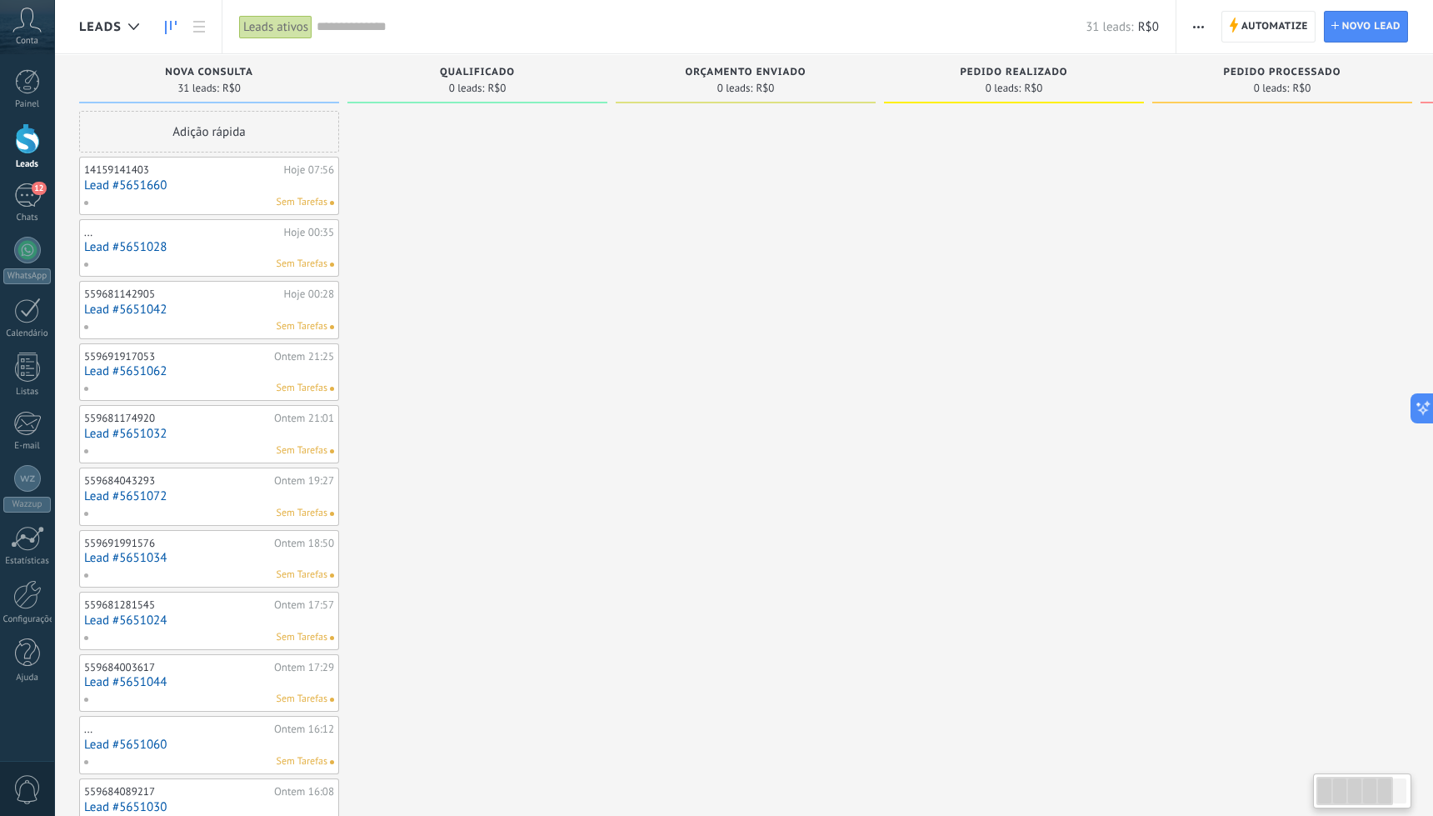
click at [303, 182] on link "Lead #5651660" at bounding box center [209, 185] width 250 height 14
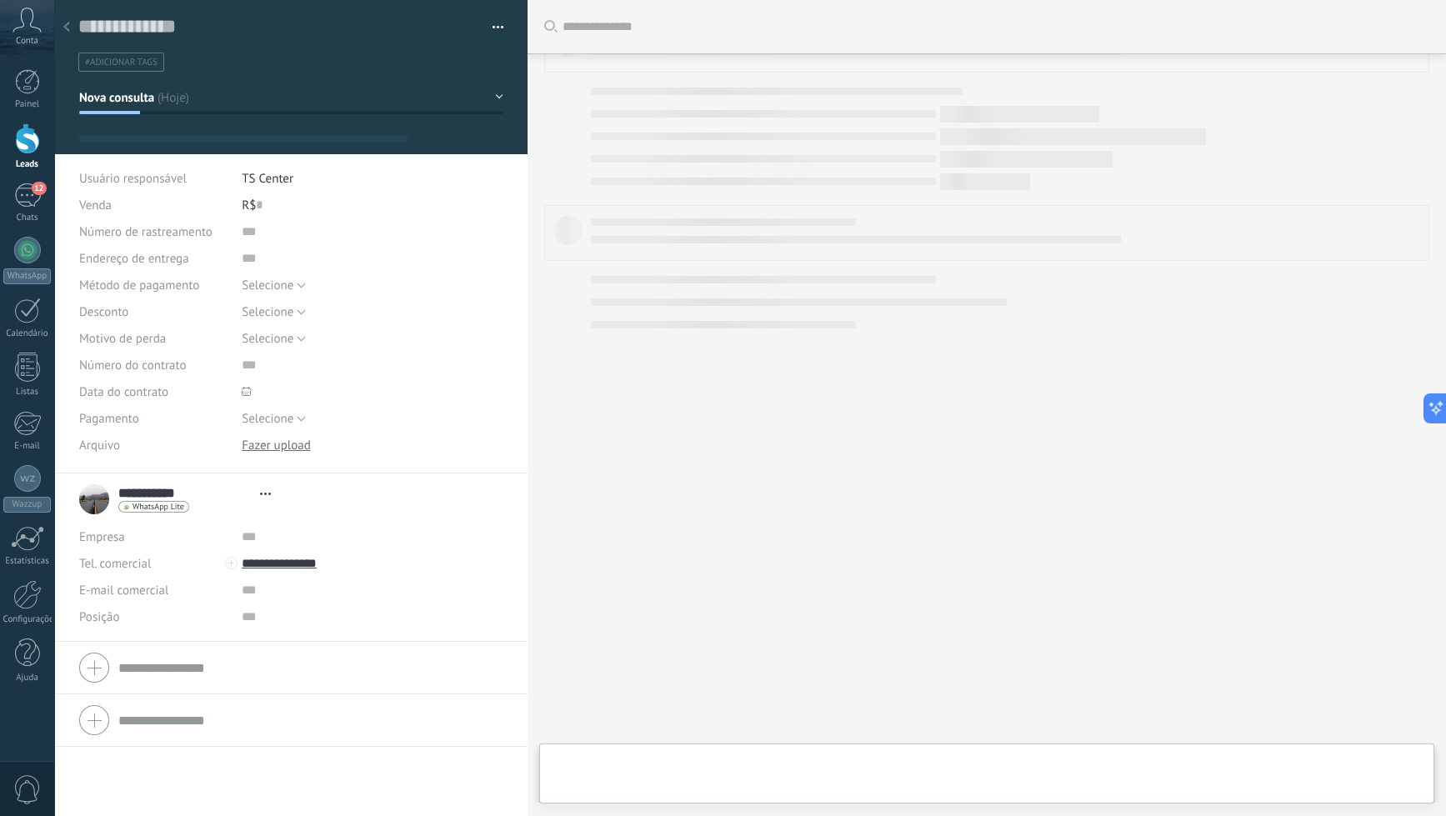
scroll to position [24, 0]
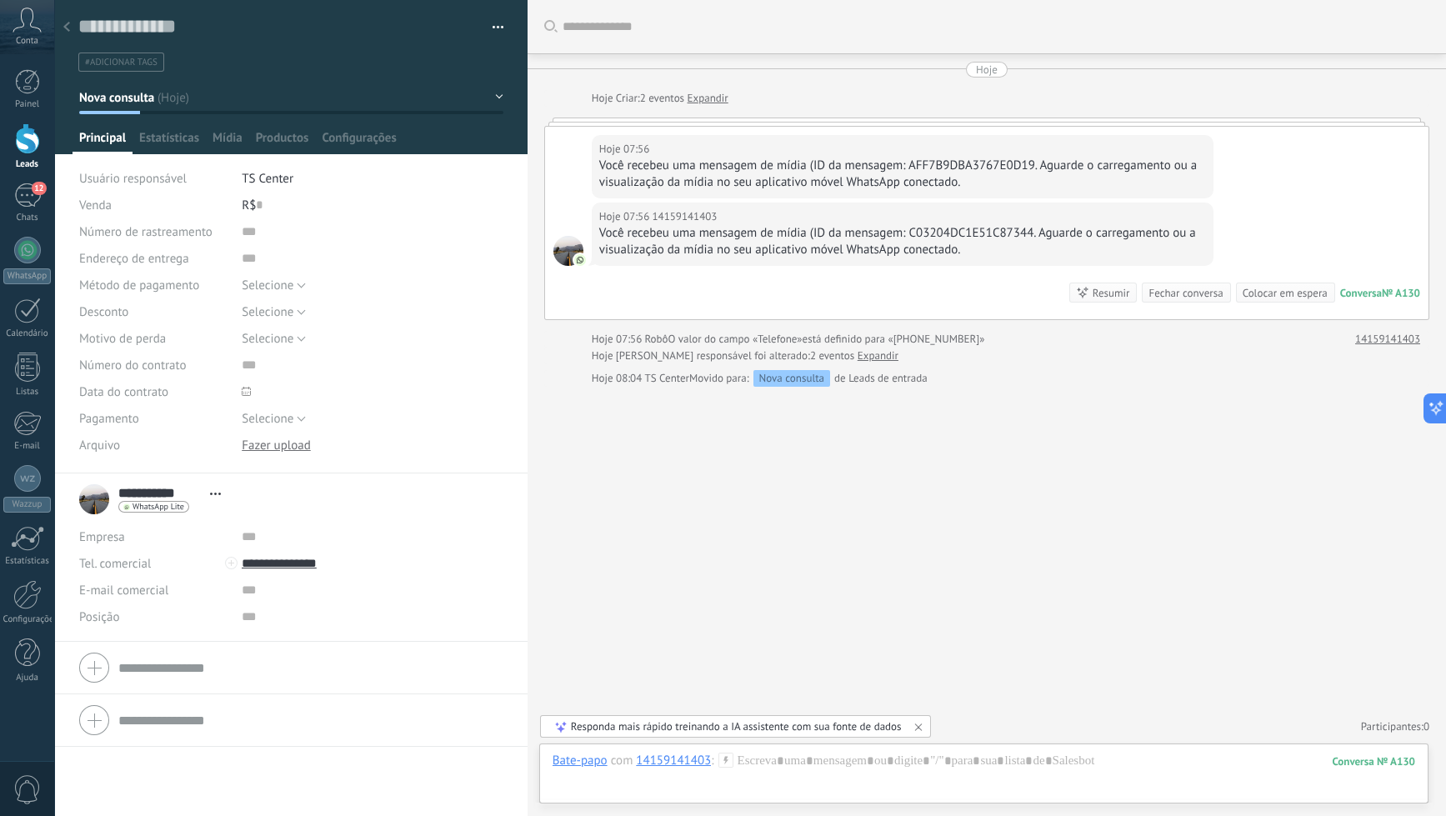
click at [65, 22] on div at bounding box center [66, 28] width 23 height 33
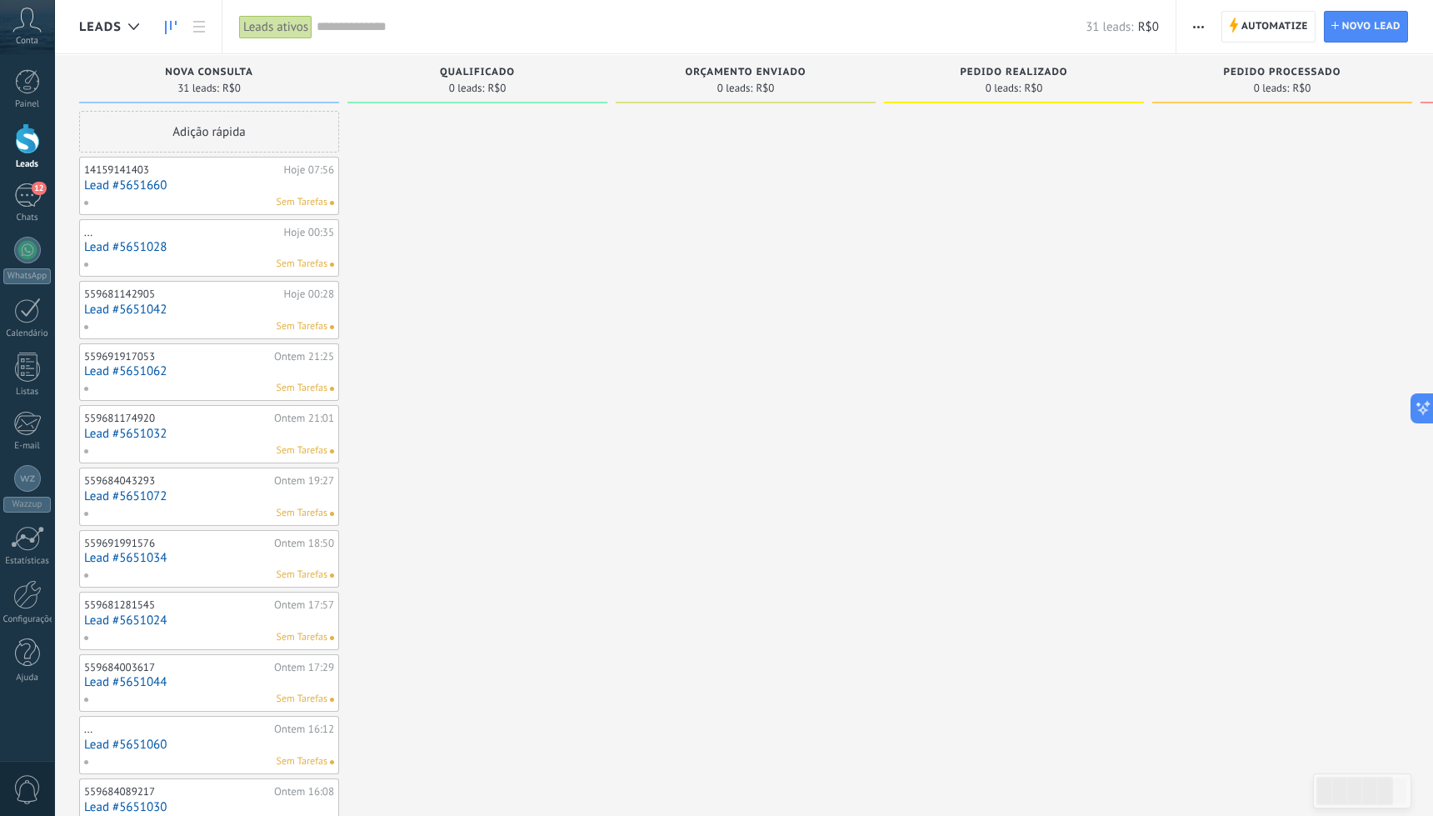
click at [188, 253] on link "Lead #5651028" at bounding box center [209, 247] width 250 height 14
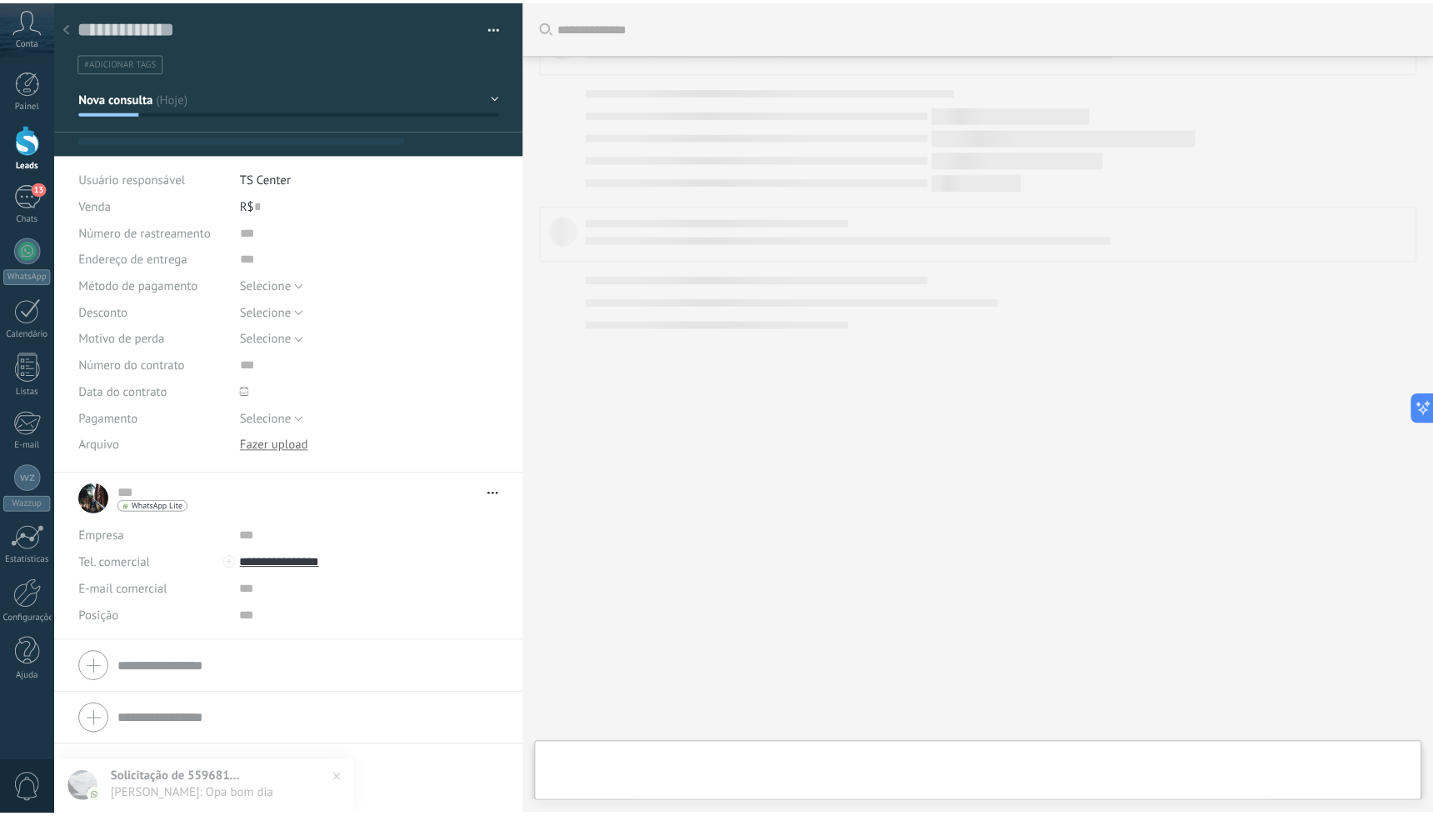
scroll to position [24, 0]
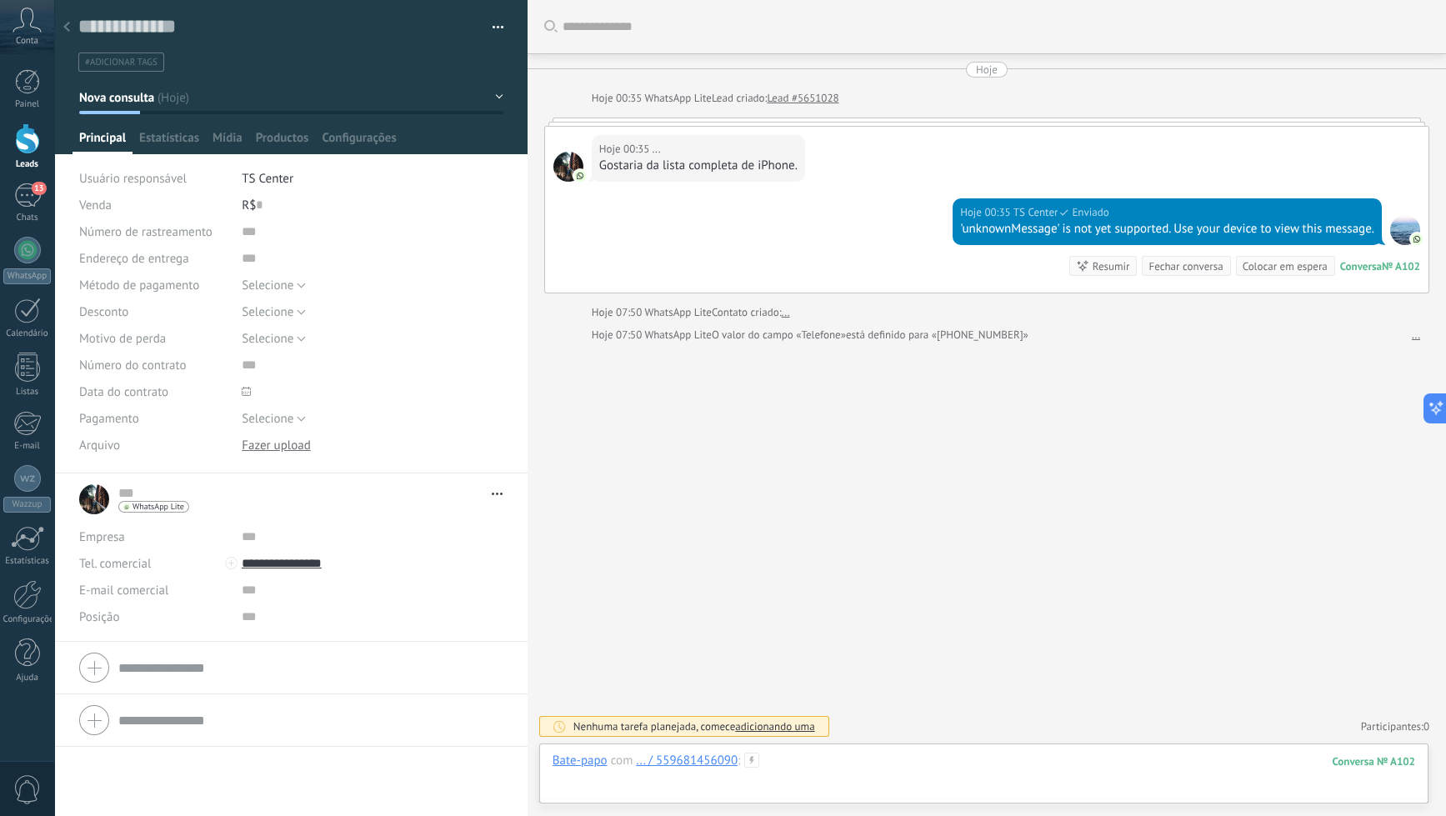
click at [765, 778] on div at bounding box center [984, 778] width 863 height 50
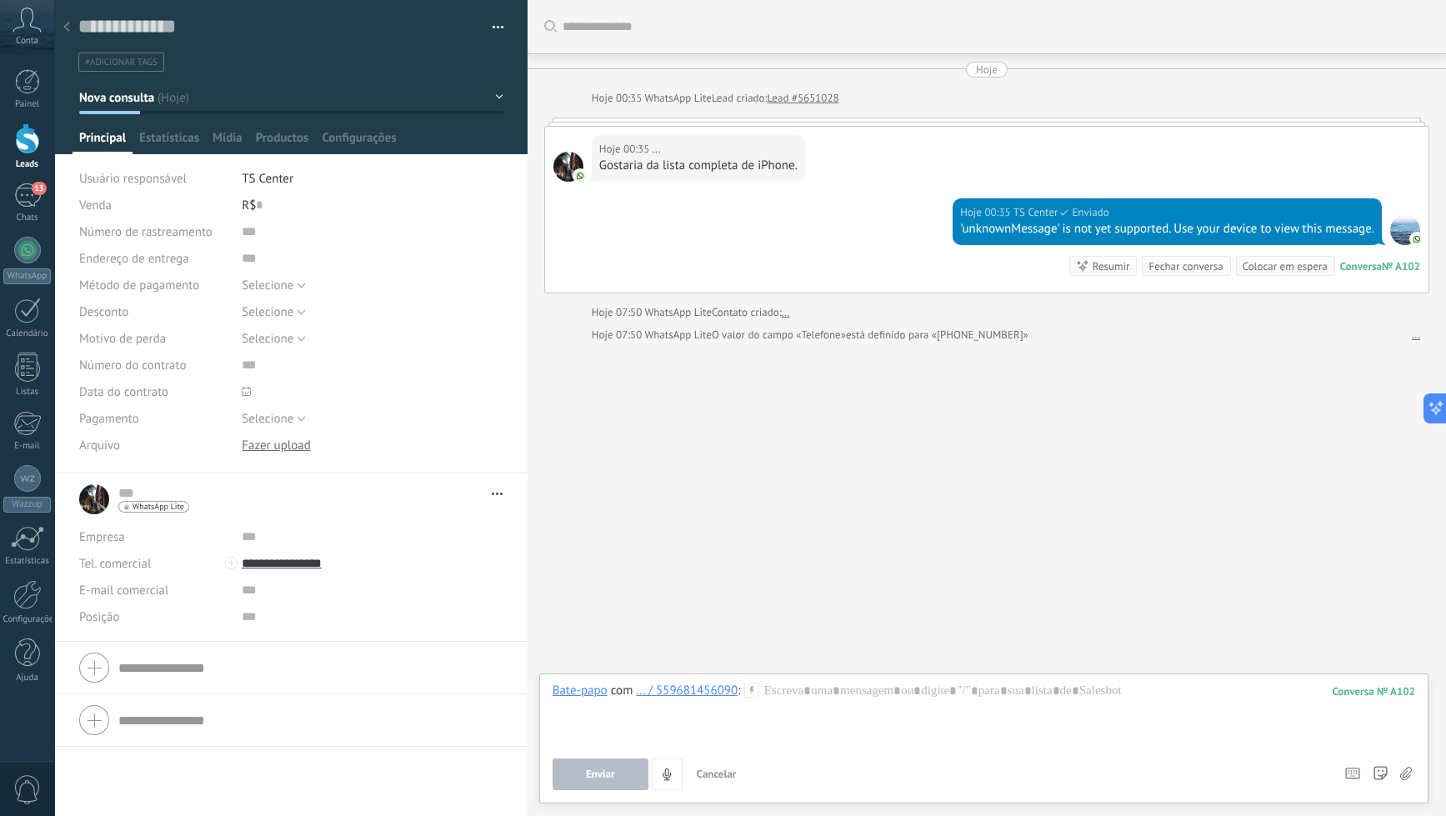
click at [723, 775] on span "Cancelar" at bounding box center [717, 774] width 40 height 14
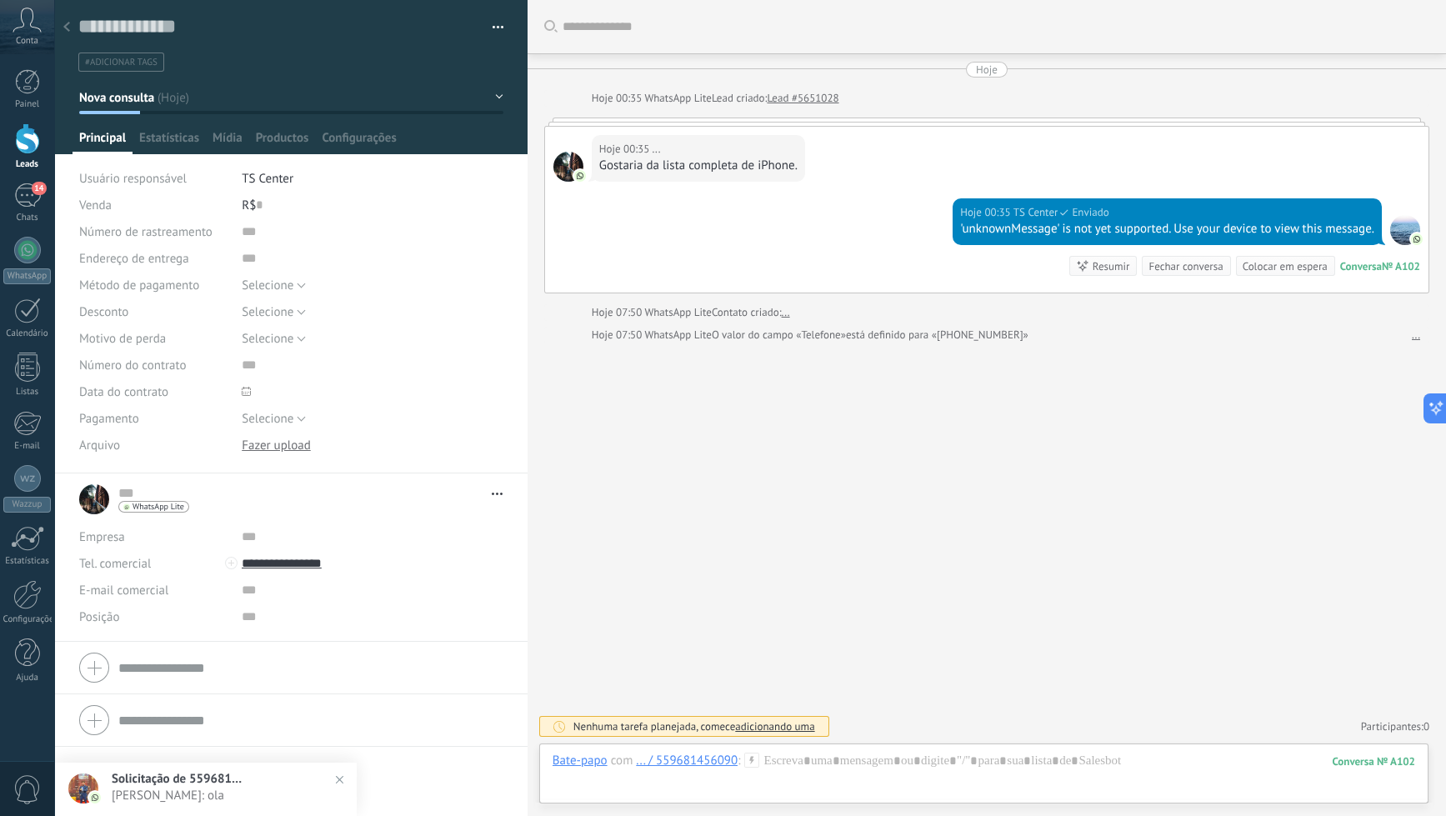
click at [70, 20] on div at bounding box center [66, 28] width 23 height 33
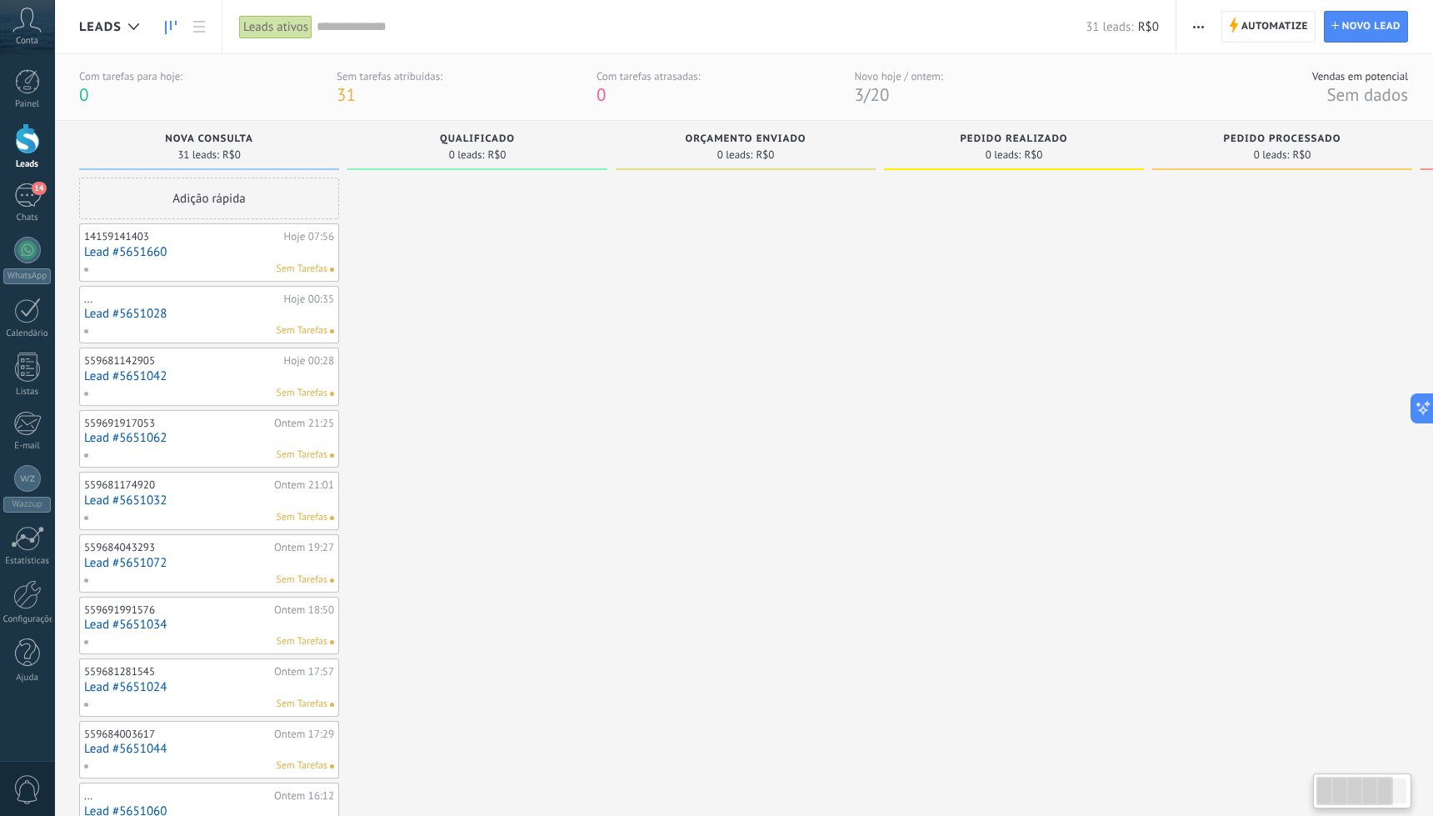
click at [281, 16] on div "Leads ativos" at bounding box center [275, 27] width 73 height 24
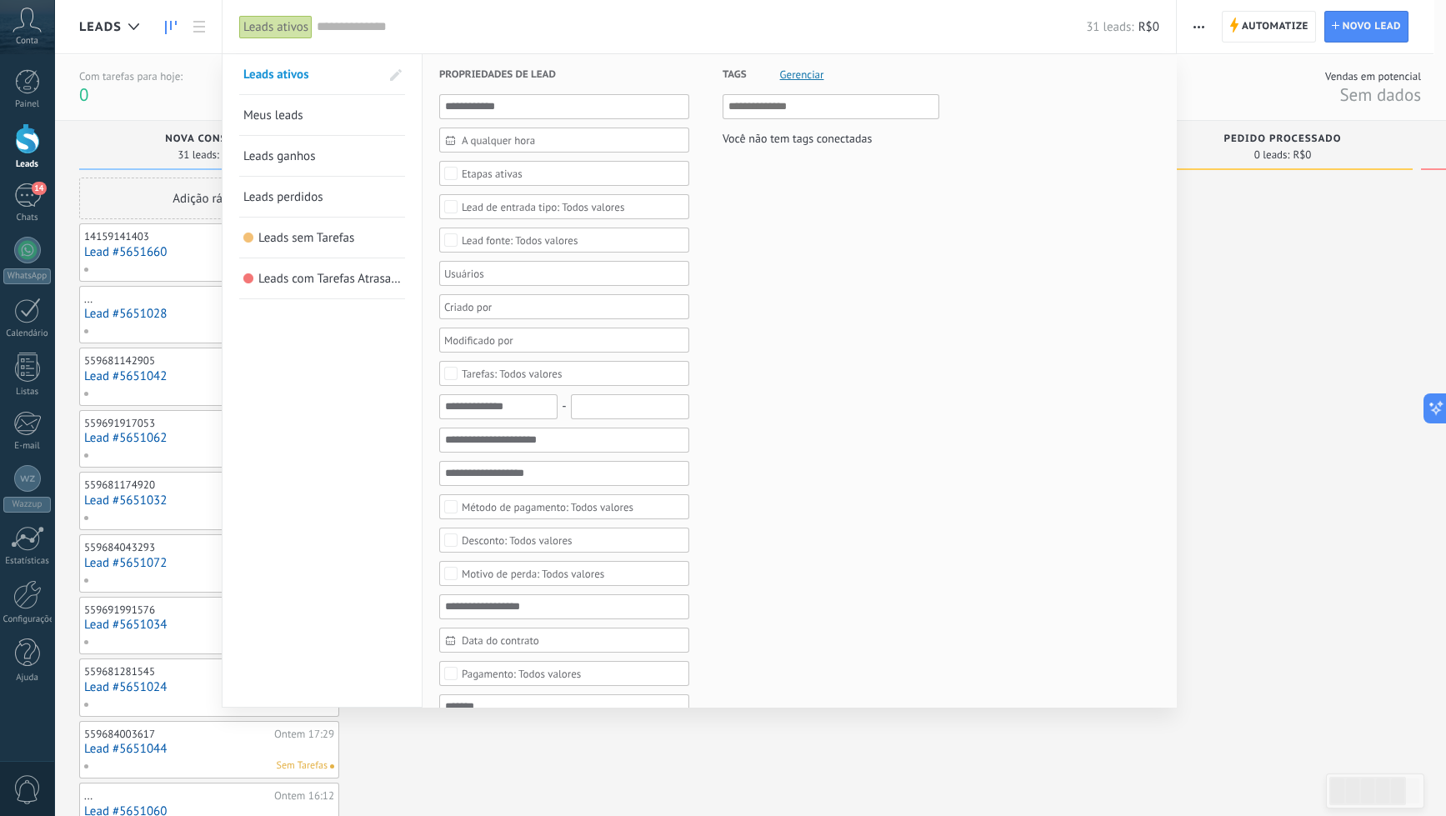
click at [486, 18] on input "text" at bounding box center [701, 27] width 769 height 18
click at [1101, 83] on div at bounding box center [723, 408] width 1446 height 816
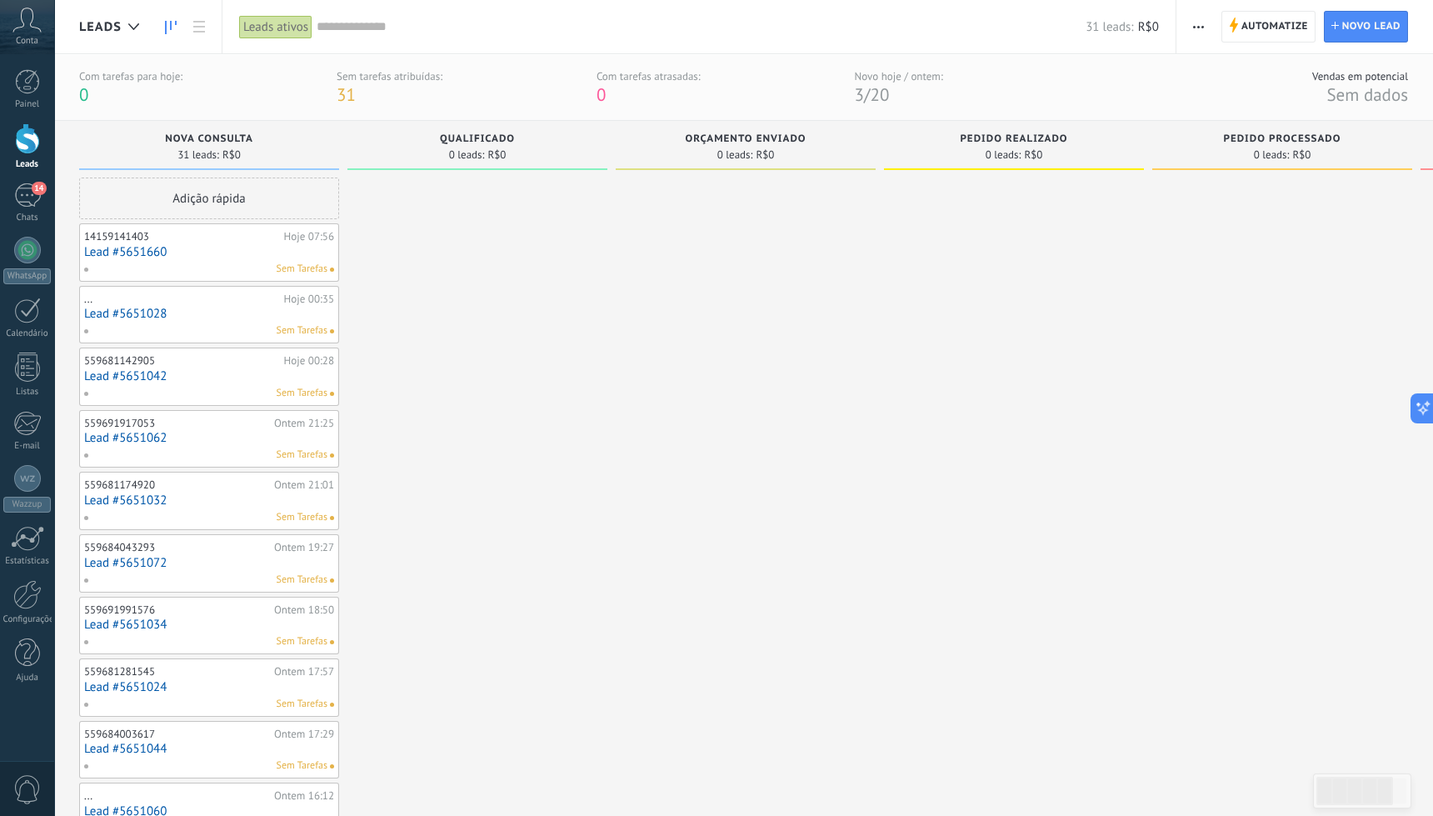
click at [879, 95] on span "20" at bounding box center [879, 94] width 19 height 23
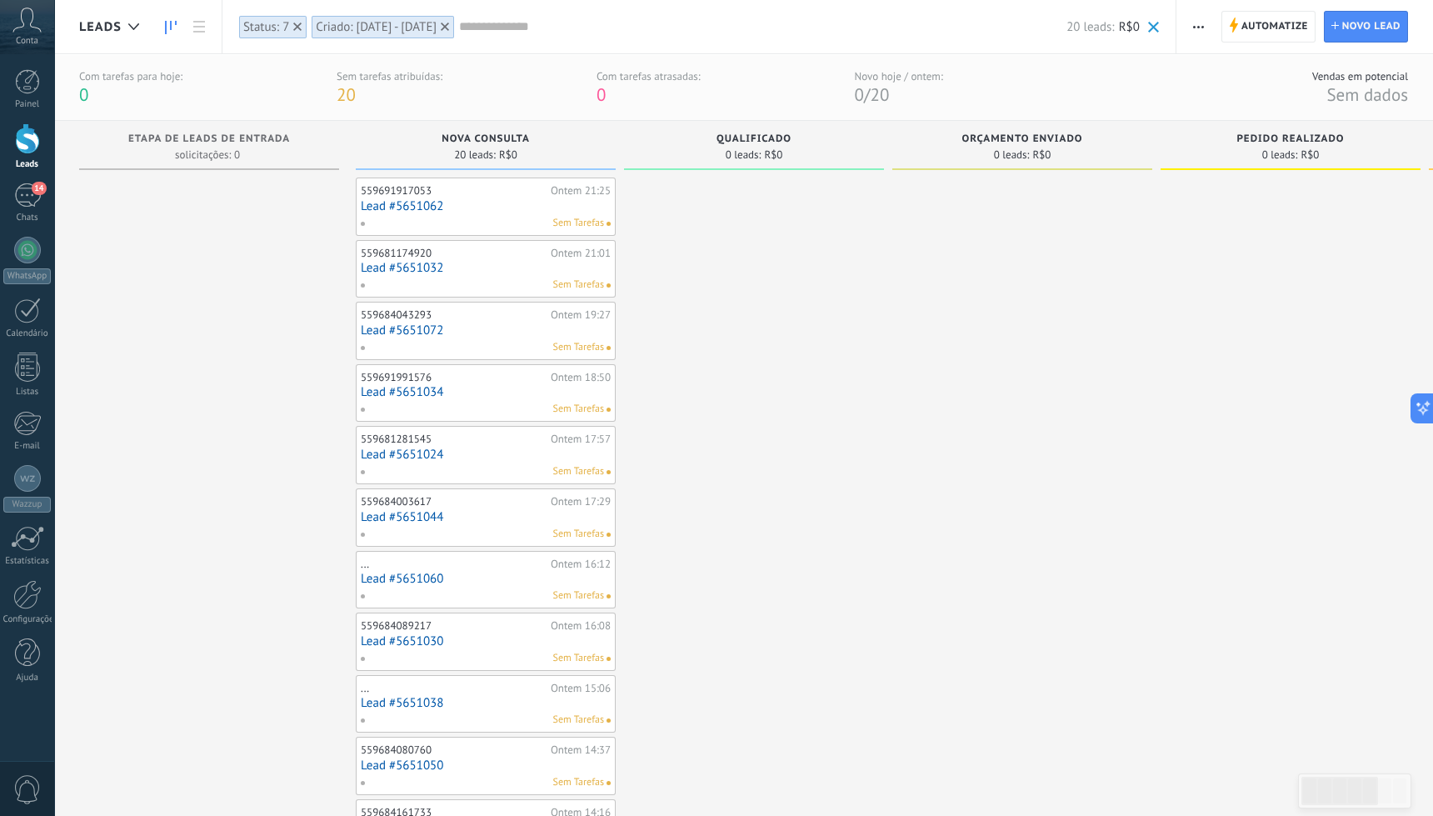
click at [504, 212] on link "Lead #5651062" at bounding box center [486, 206] width 250 height 14
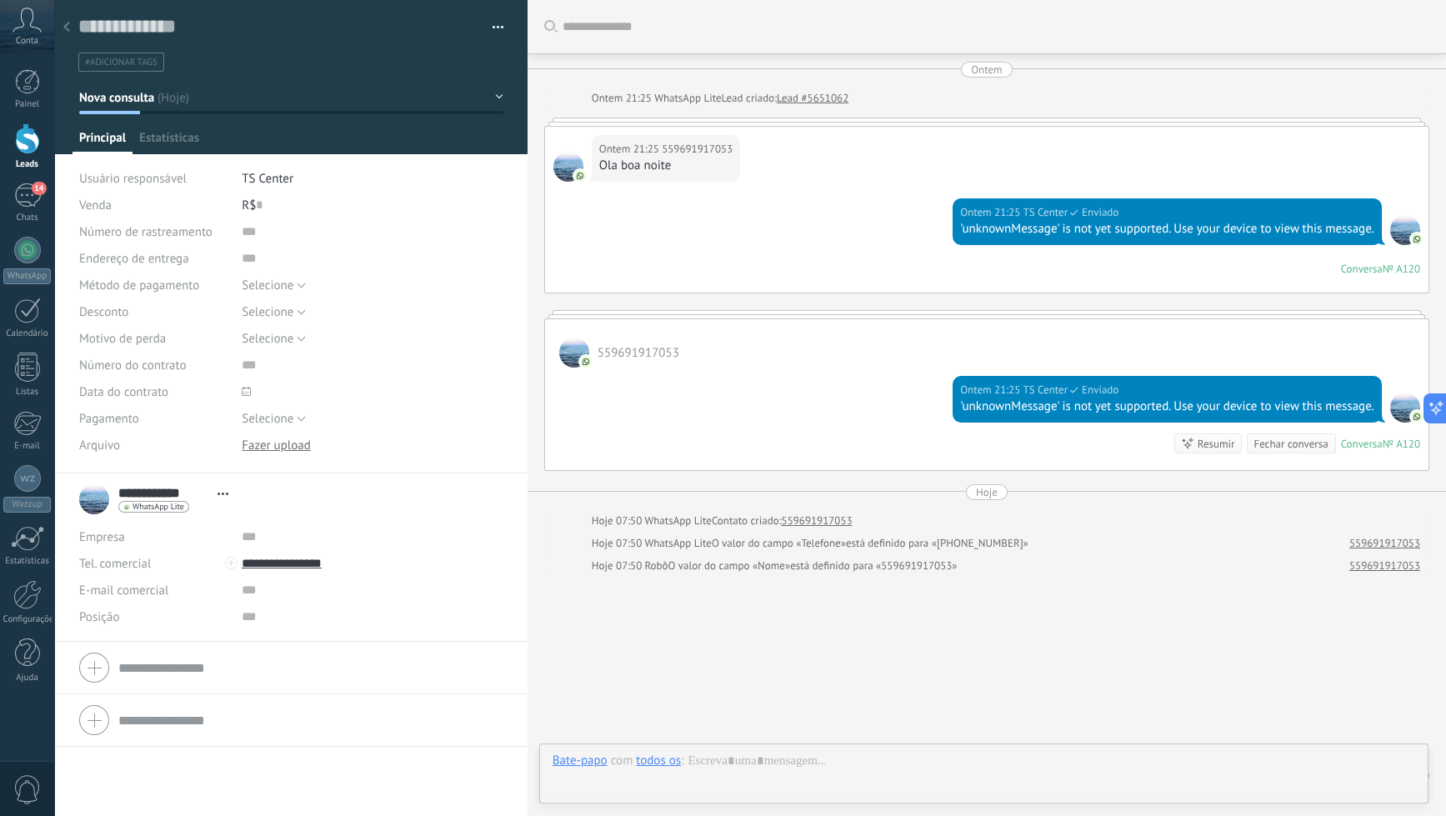
scroll to position [47, 0]
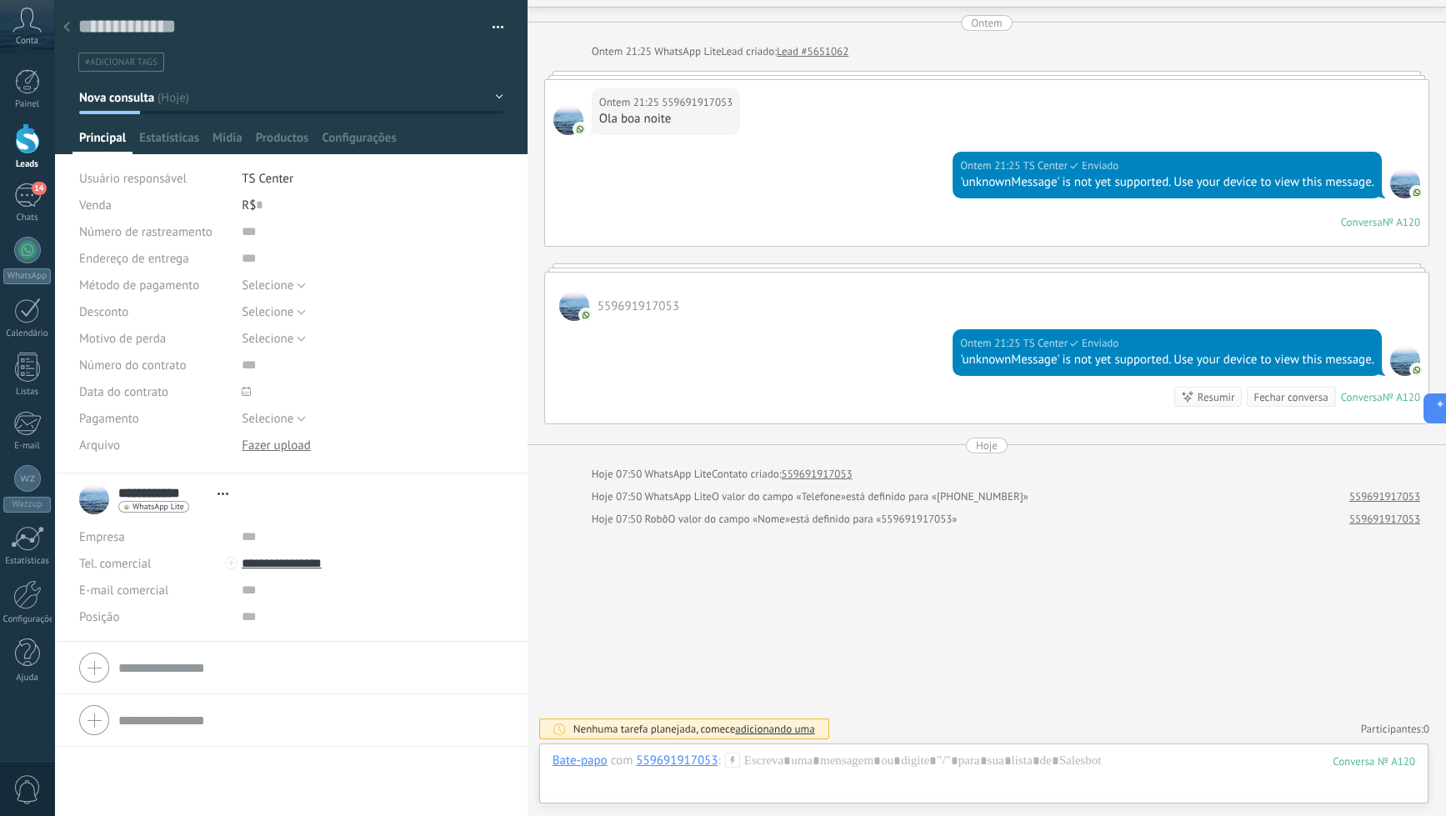
click at [70, 32] on div at bounding box center [66, 28] width 23 height 33
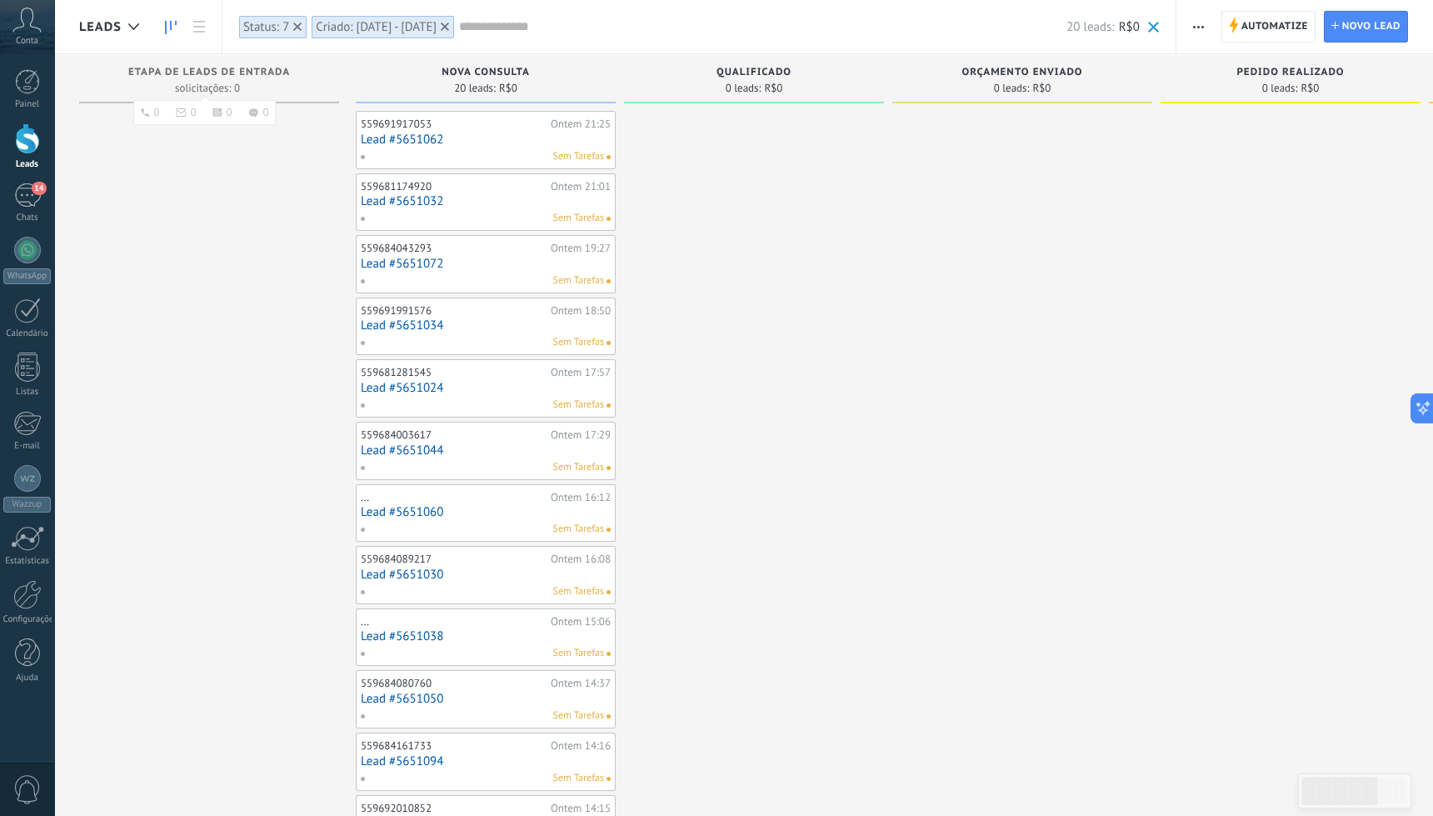
click at [204, 74] on span "Etapa de leads de entrada" at bounding box center [209, 73] width 162 height 12
click at [31, 253] on div at bounding box center [27, 250] width 27 height 27
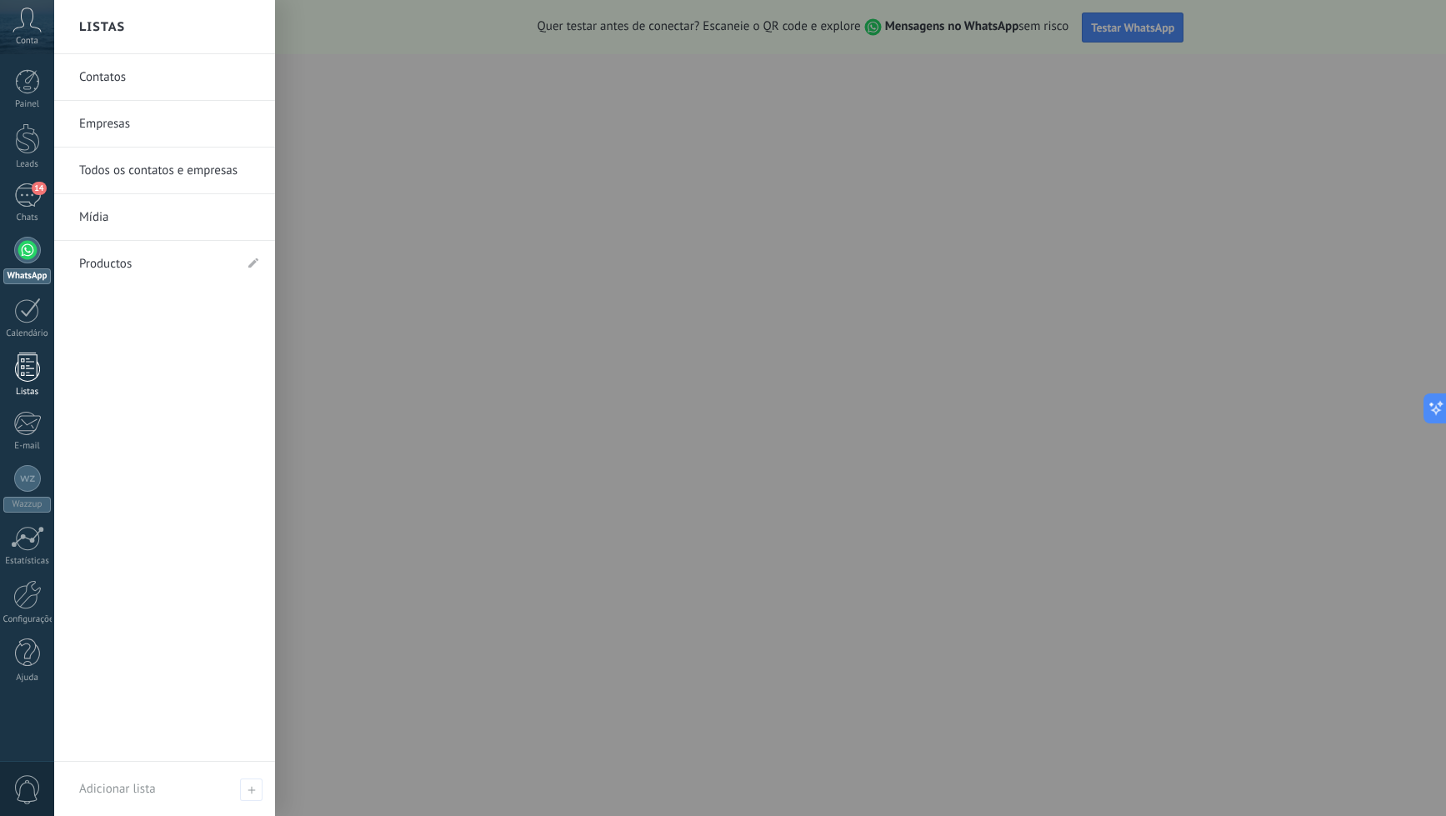
click at [18, 370] on div at bounding box center [27, 367] width 25 height 29
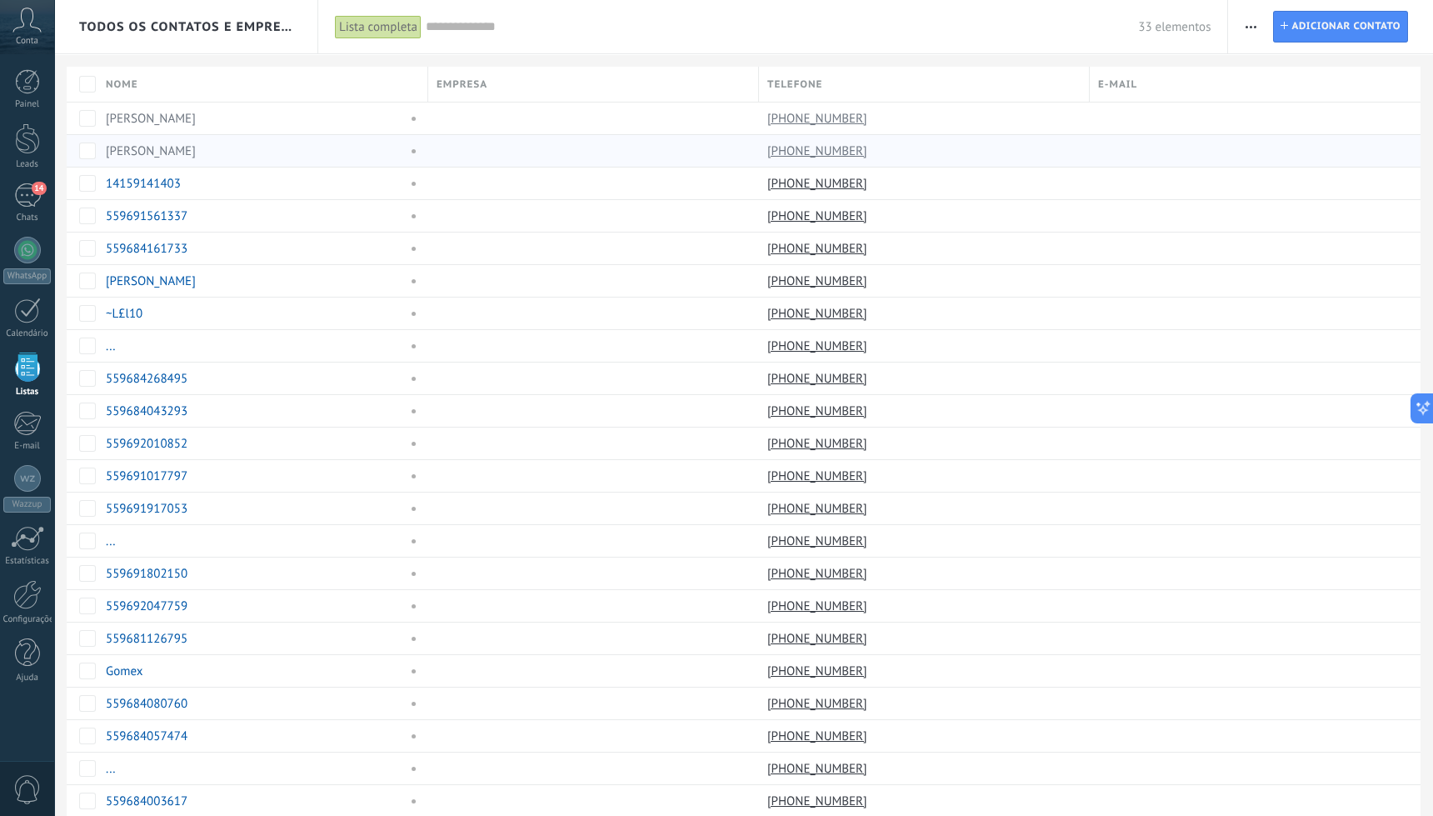
click at [120, 149] on link "[PERSON_NAME]" at bounding box center [151, 151] width 90 height 16
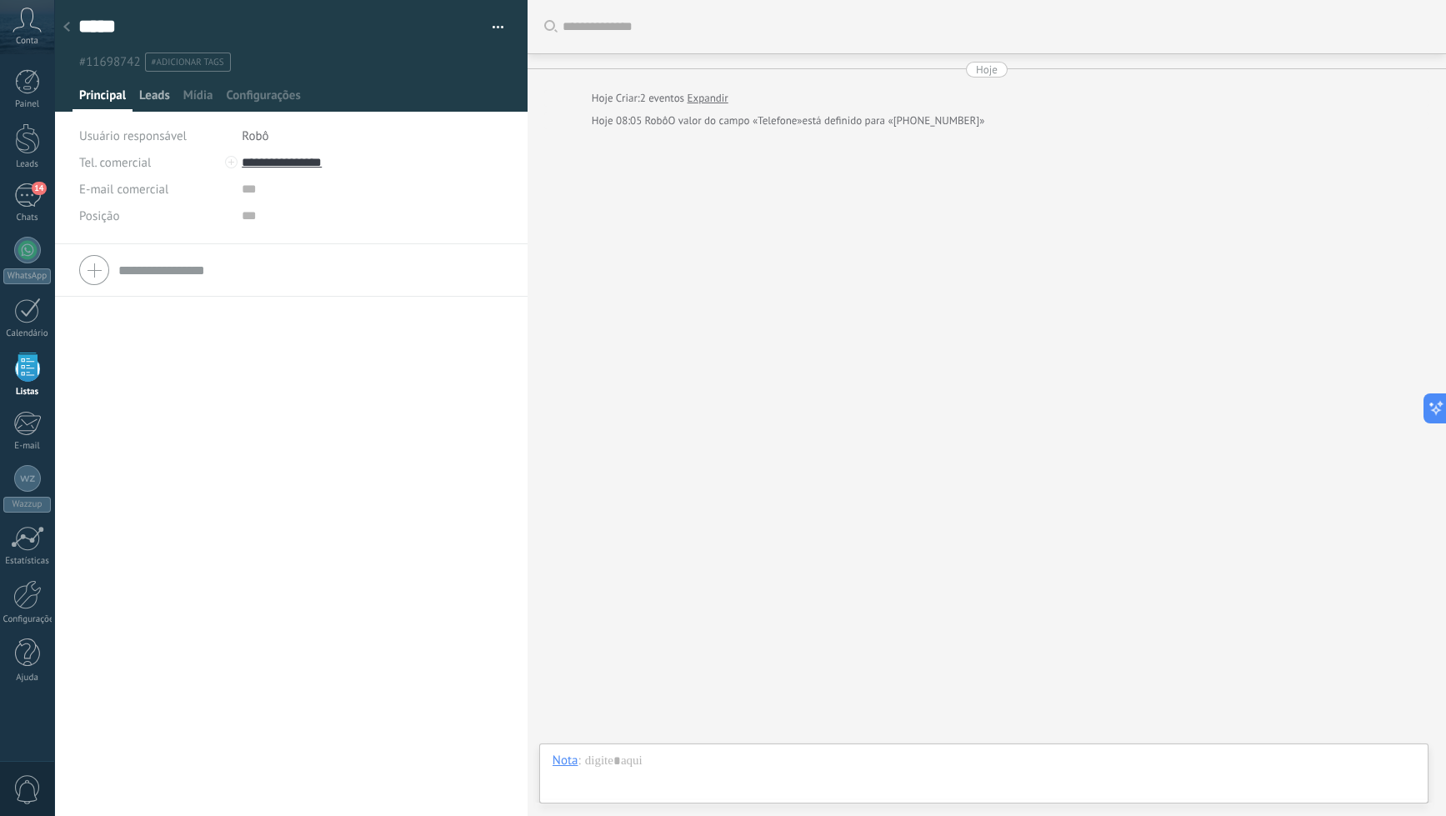
click at [159, 99] on span "Leads" at bounding box center [154, 100] width 31 height 24
click at [196, 96] on span "Mídia" at bounding box center [198, 100] width 30 height 24
click at [246, 101] on span "Configurações" at bounding box center [263, 100] width 74 height 24
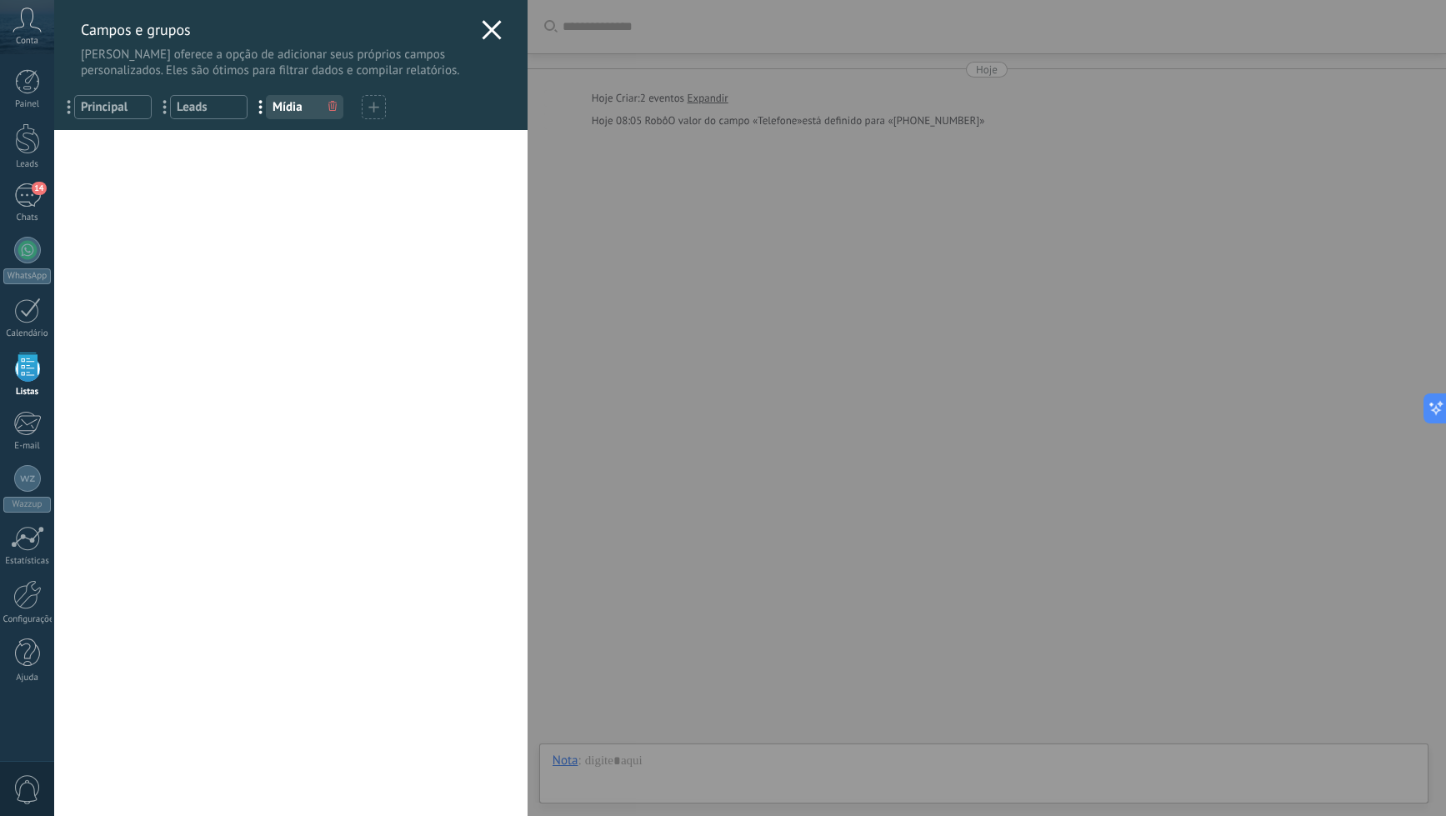
click at [488, 21] on icon at bounding box center [492, 30] width 20 height 20
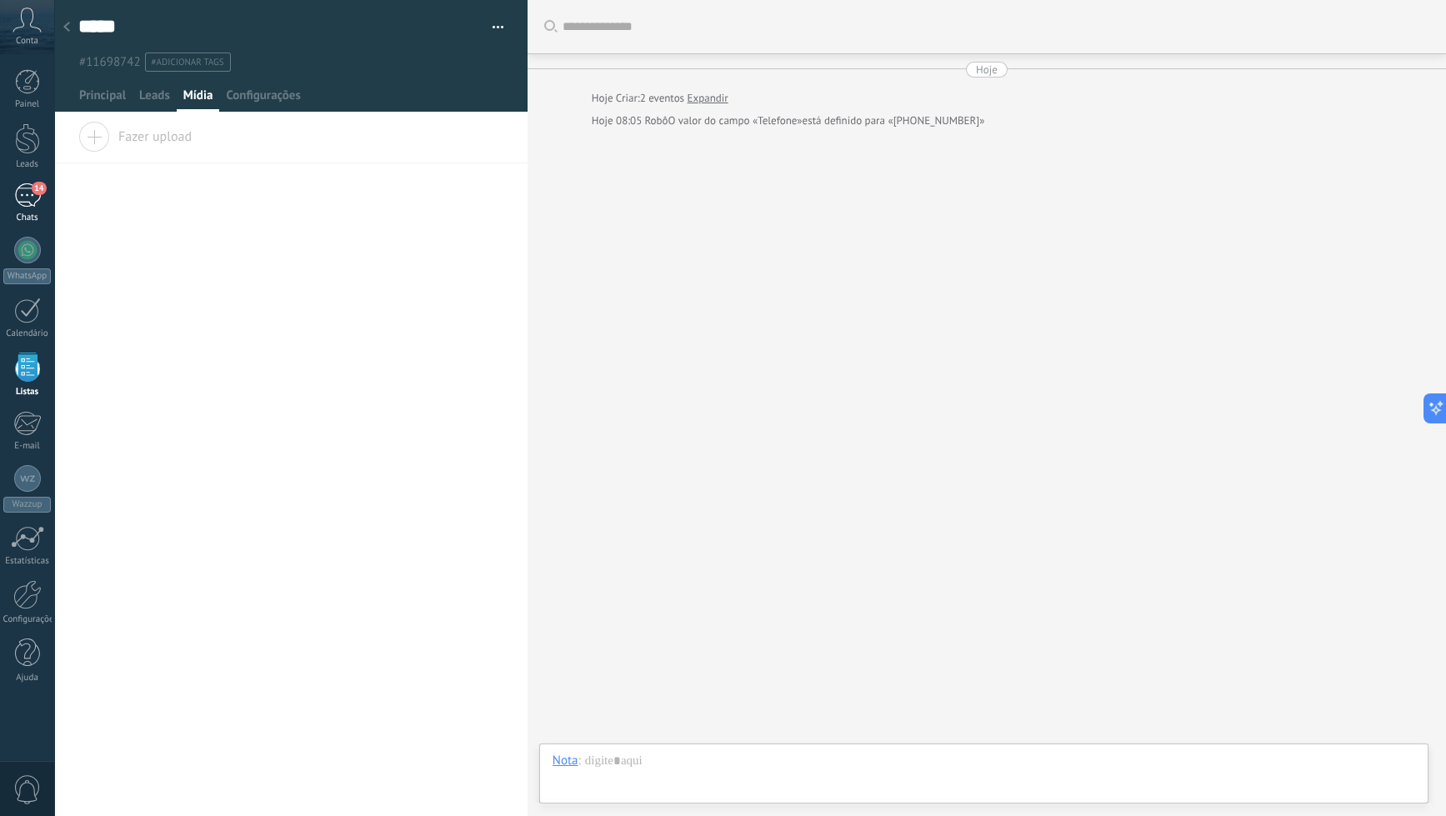
click at [31, 198] on div "14" at bounding box center [27, 195] width 27 height 24
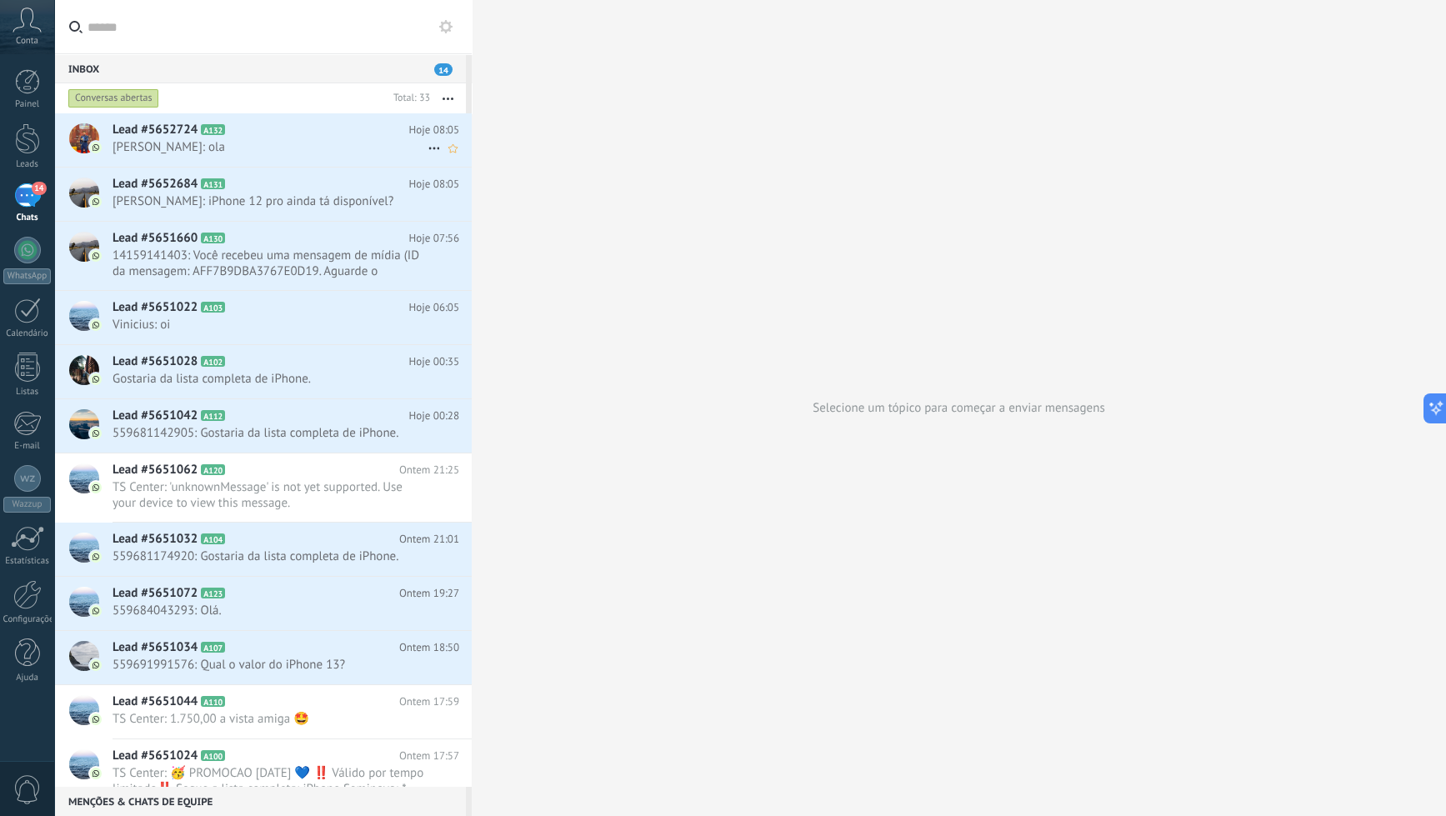
click at [313, 135] on h2 "Lead #5652724 A132" at bounding box center [261, 130] width 297 height 17
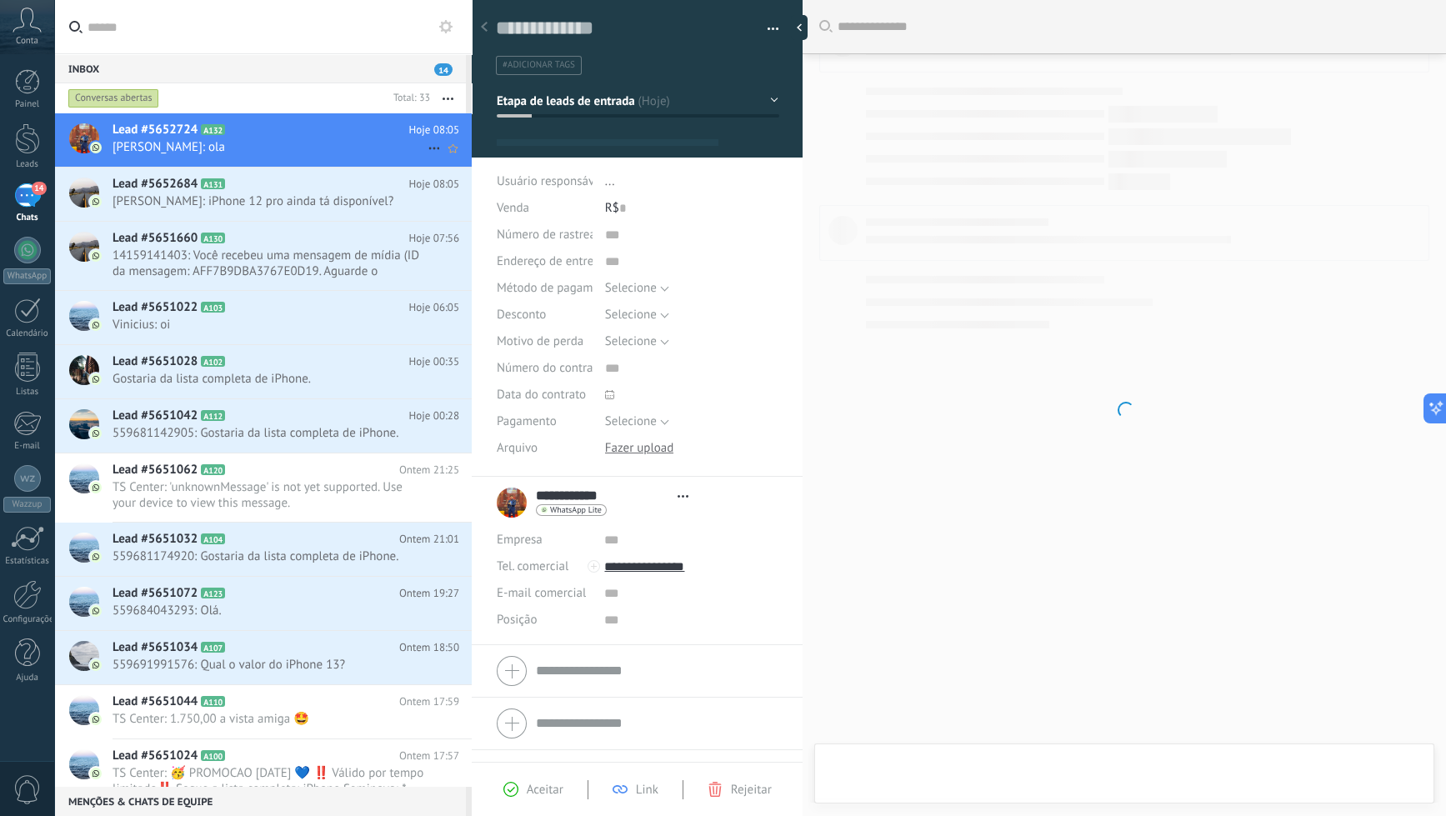
type textarea "**********"
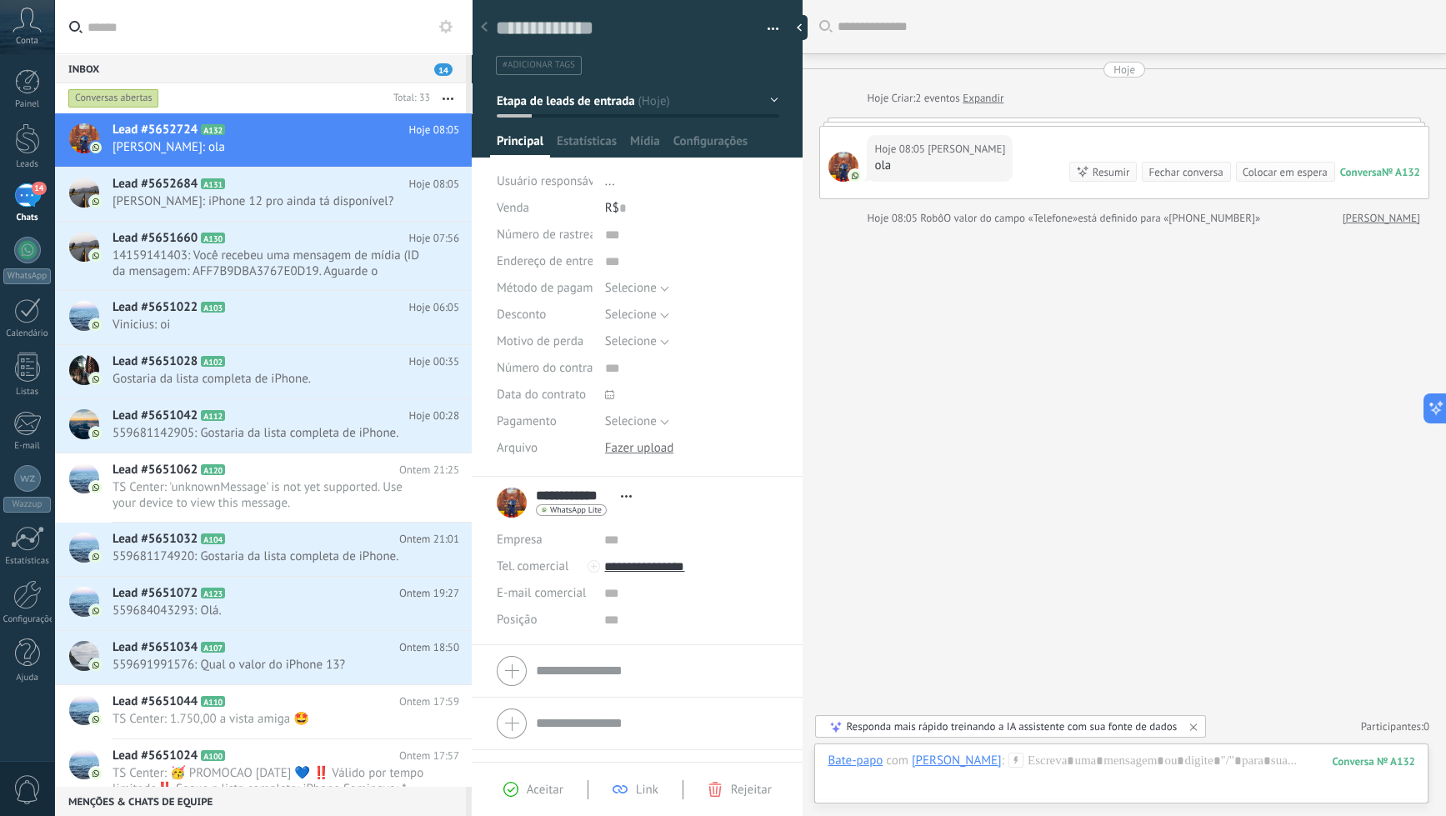
click at [1101, 723] on icon at bounding box center [1193, 726] width 13 height 13
click at [1101, 768] on div at bounding box center [1122, 778] width 588 height 50
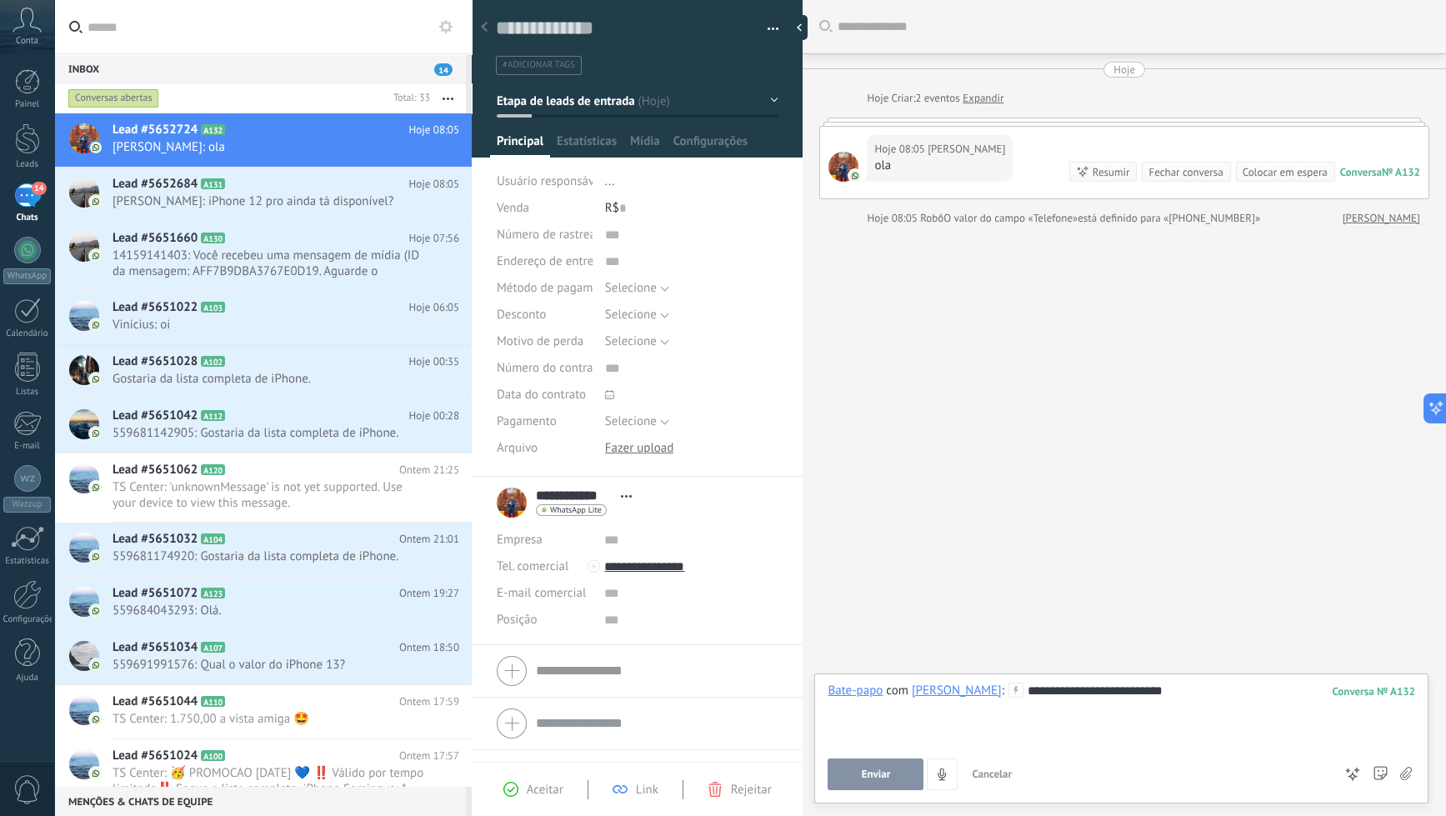
click at [1101, 728] on div at bounding box center [1122, 724] width 588 height 17
click at [1101, 707] on div at bounding box center [1122, 707] width 588 height 17
click at [890, 780] on button "Enviar" at bounding box center [876, 774] width 96 height 32
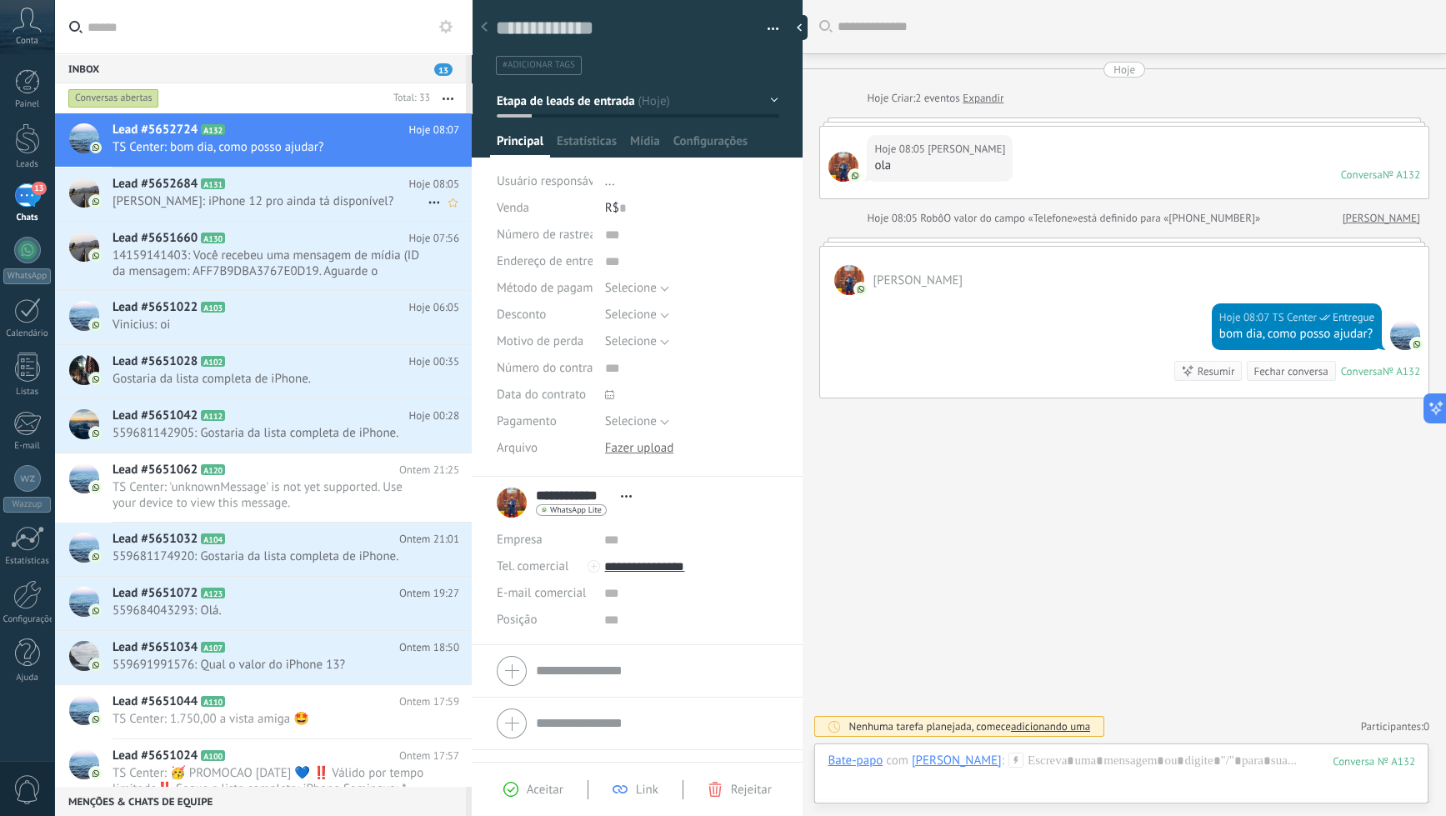
click at [335, 213] on div "Lead #5652684 A131 Hoje 08:05 [PERSON_NAME]: iPhone 12 pro ainda tá disponível?" at bounding box center [292, 194] width 359 height 53
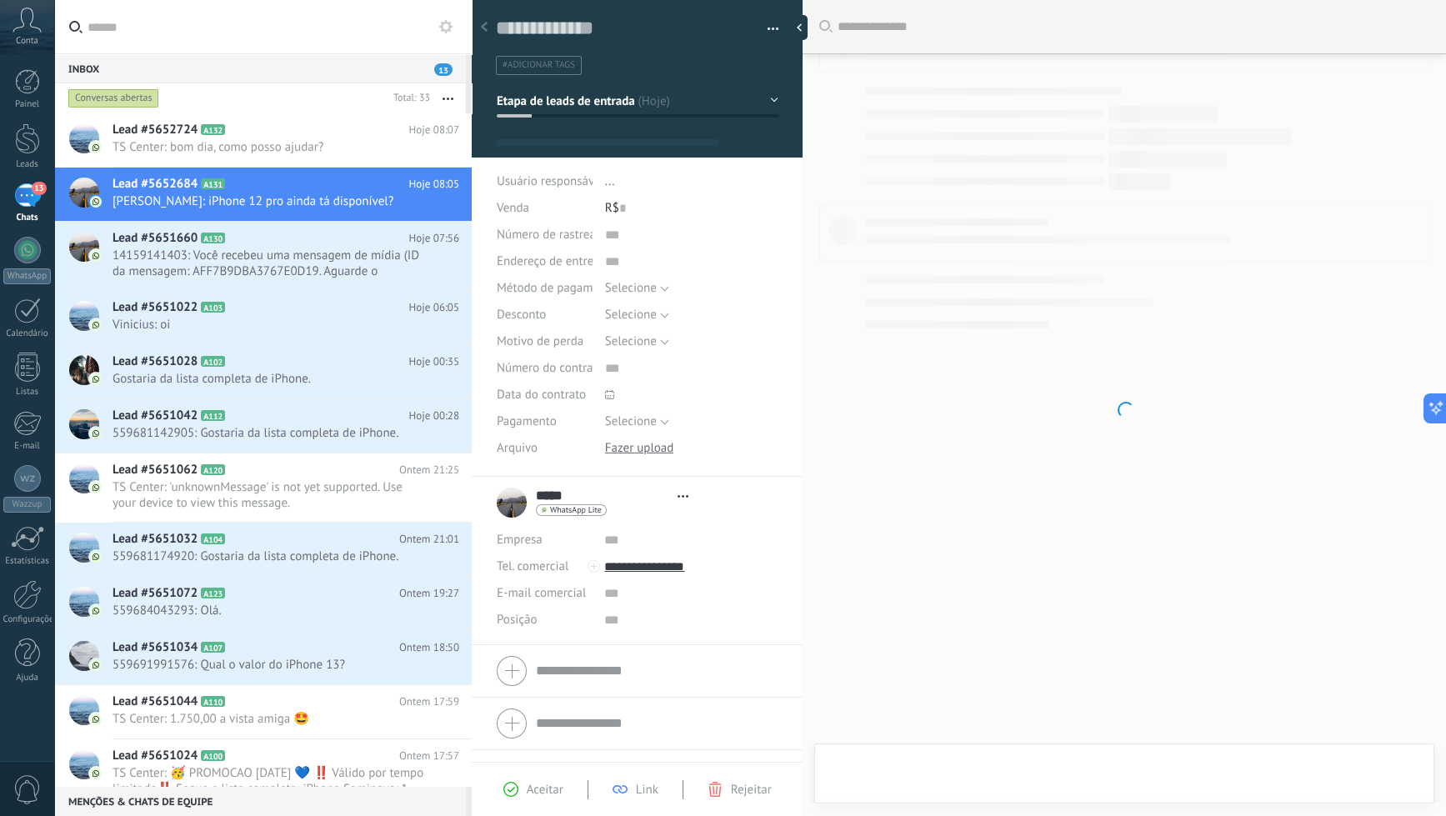
type textarea "**********"
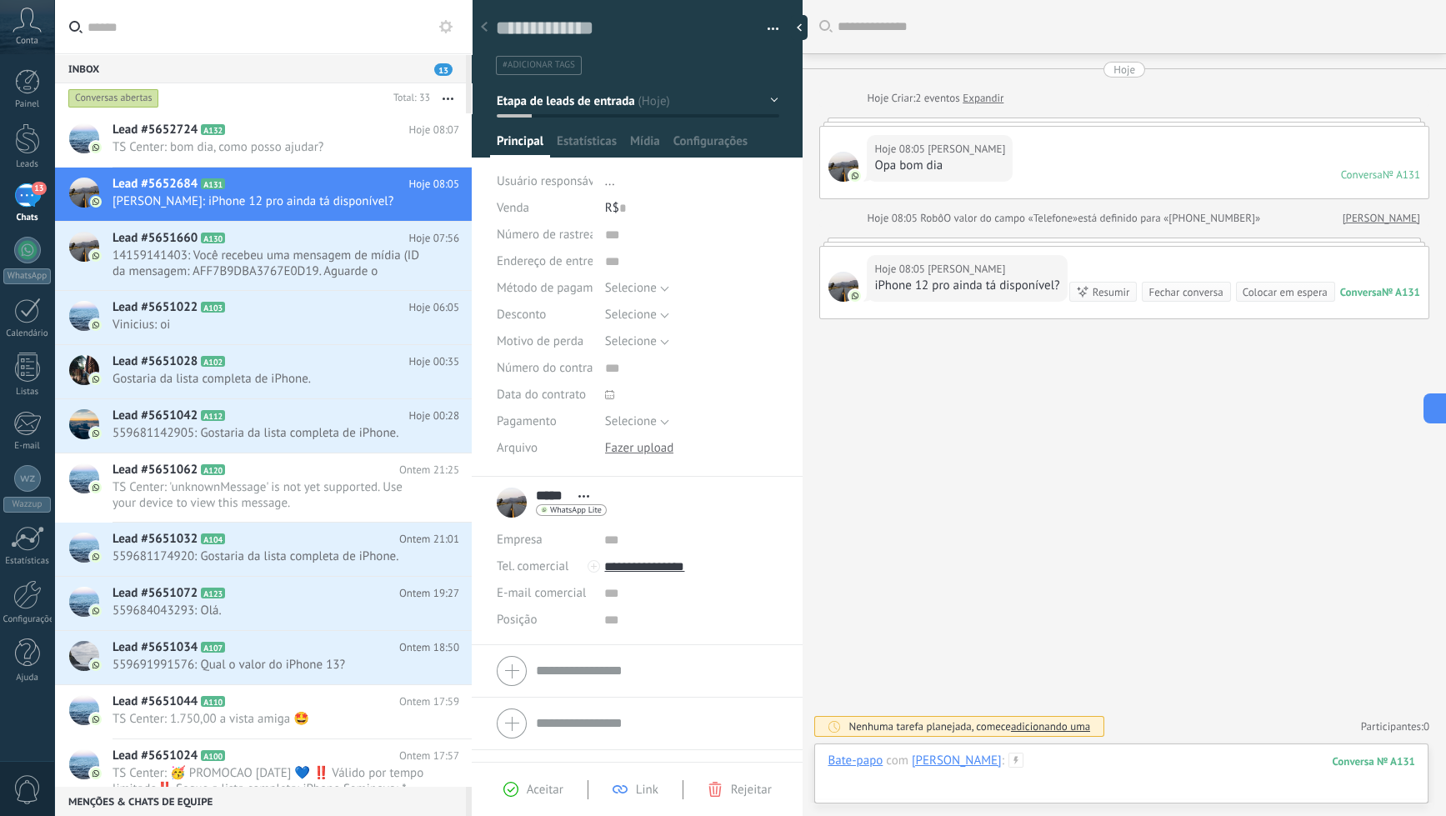
click at [1093, 758] on div at bounding box center [1122, 778] width 588 height 50
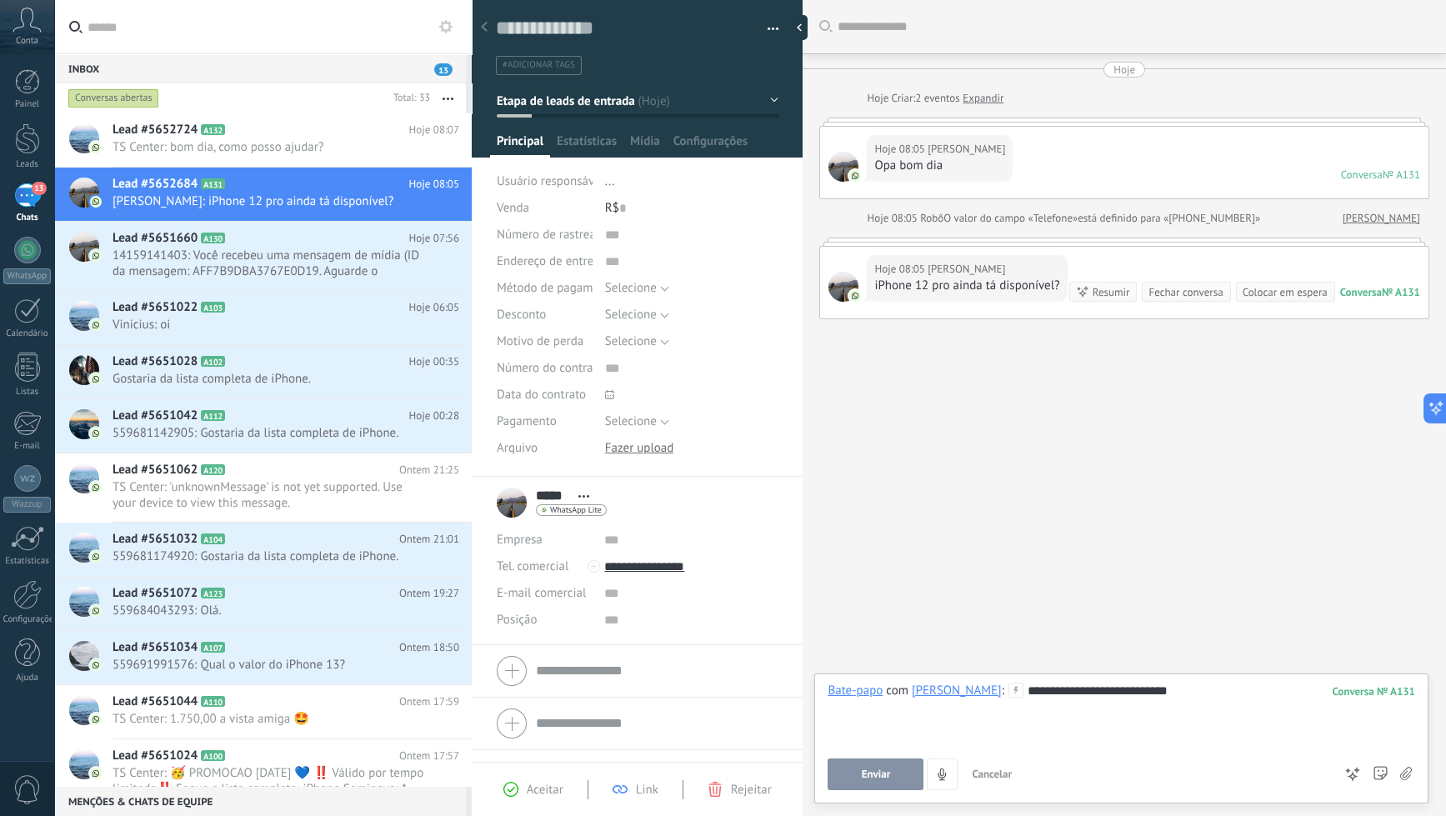
click at [856, 780] on button "Enviar" at bounding box center [876, 774] width 96 height 32
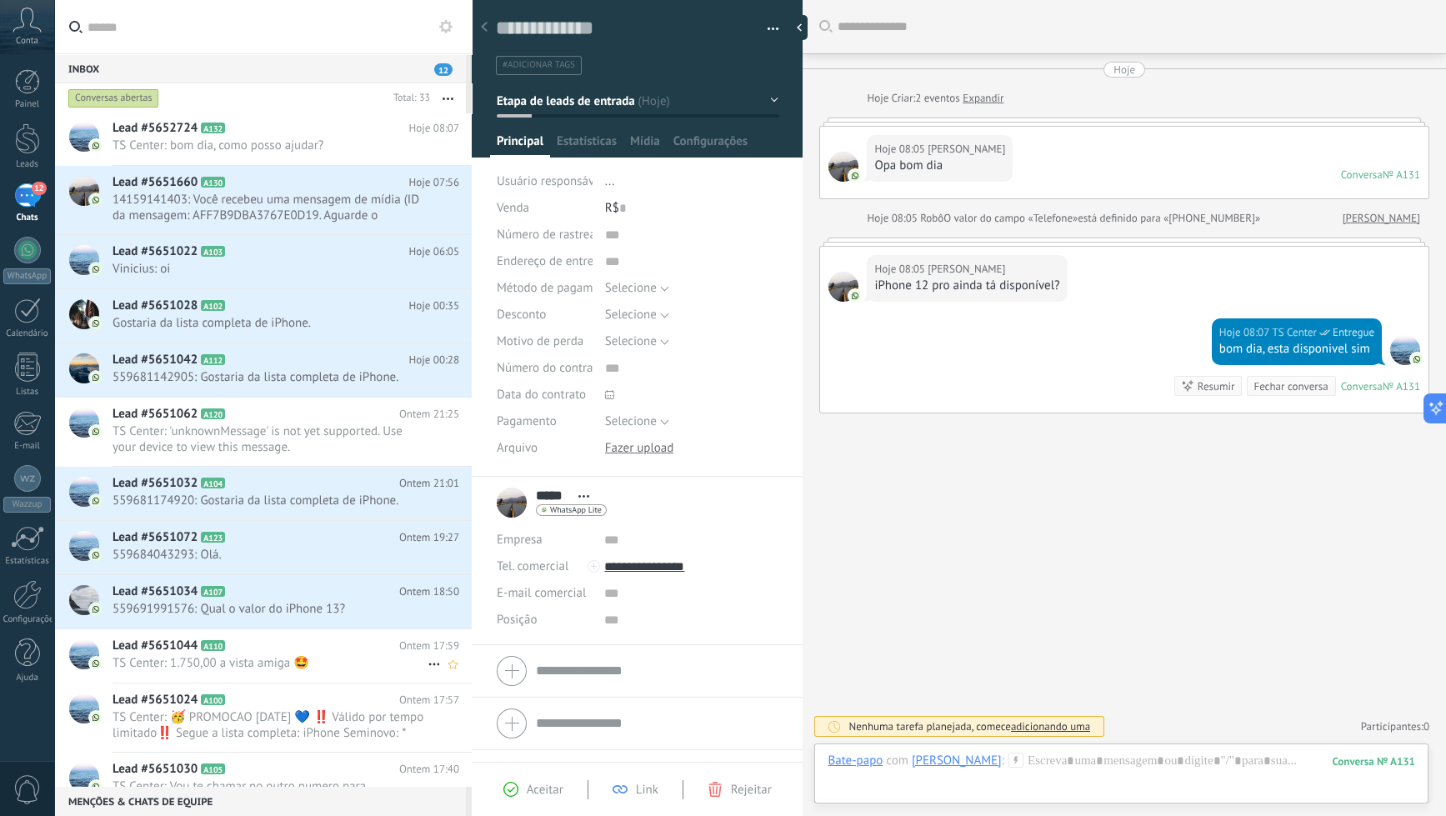
scroll to position [0, 0]
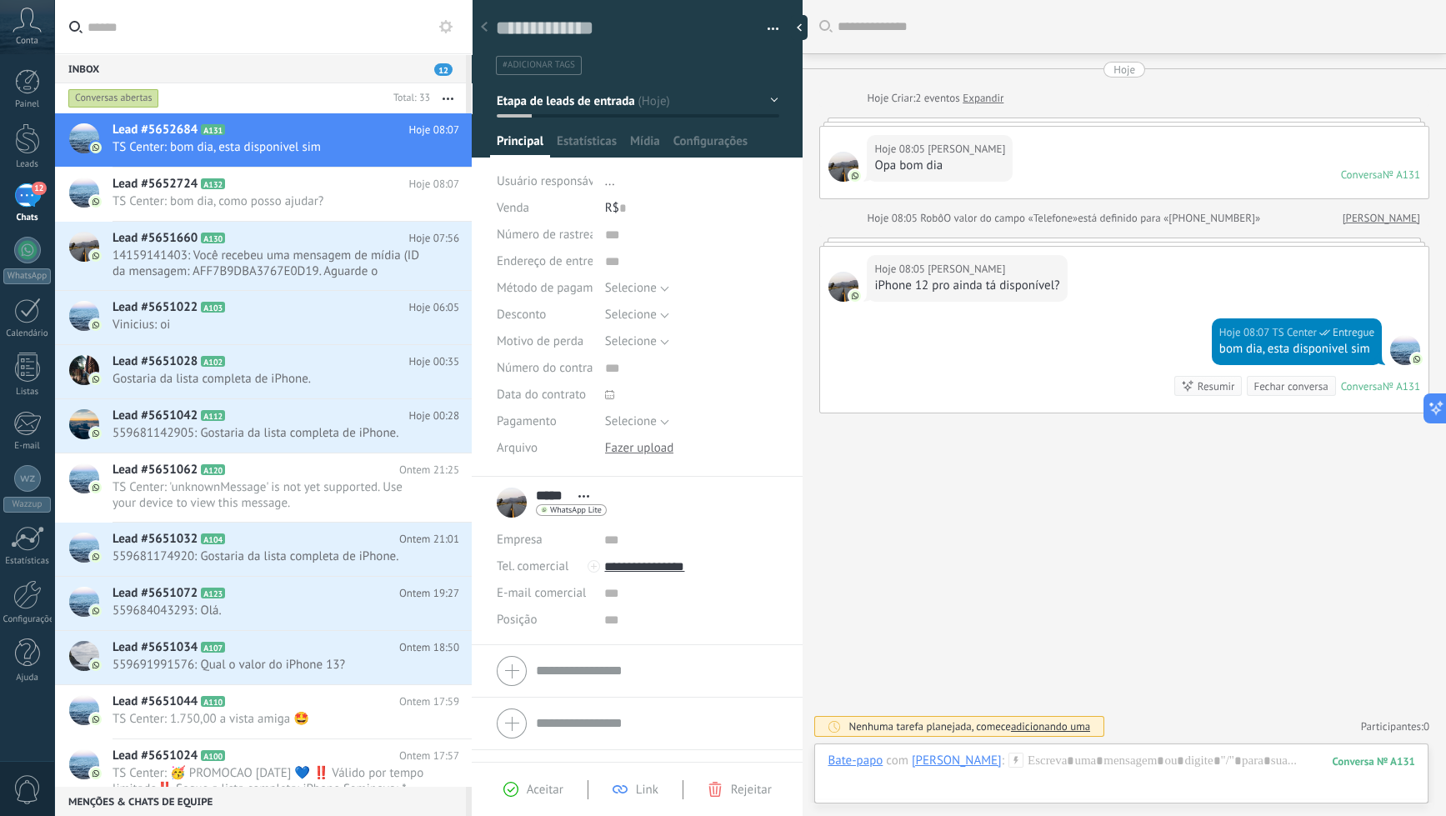
click at [1101, 347] on div at bounding box center [1405, 350] width 30 height 30
click at [296, 203] on span "TS Center: bom dia, como posso ajudar?" at bounding box center [270, 201] width 315 height 16
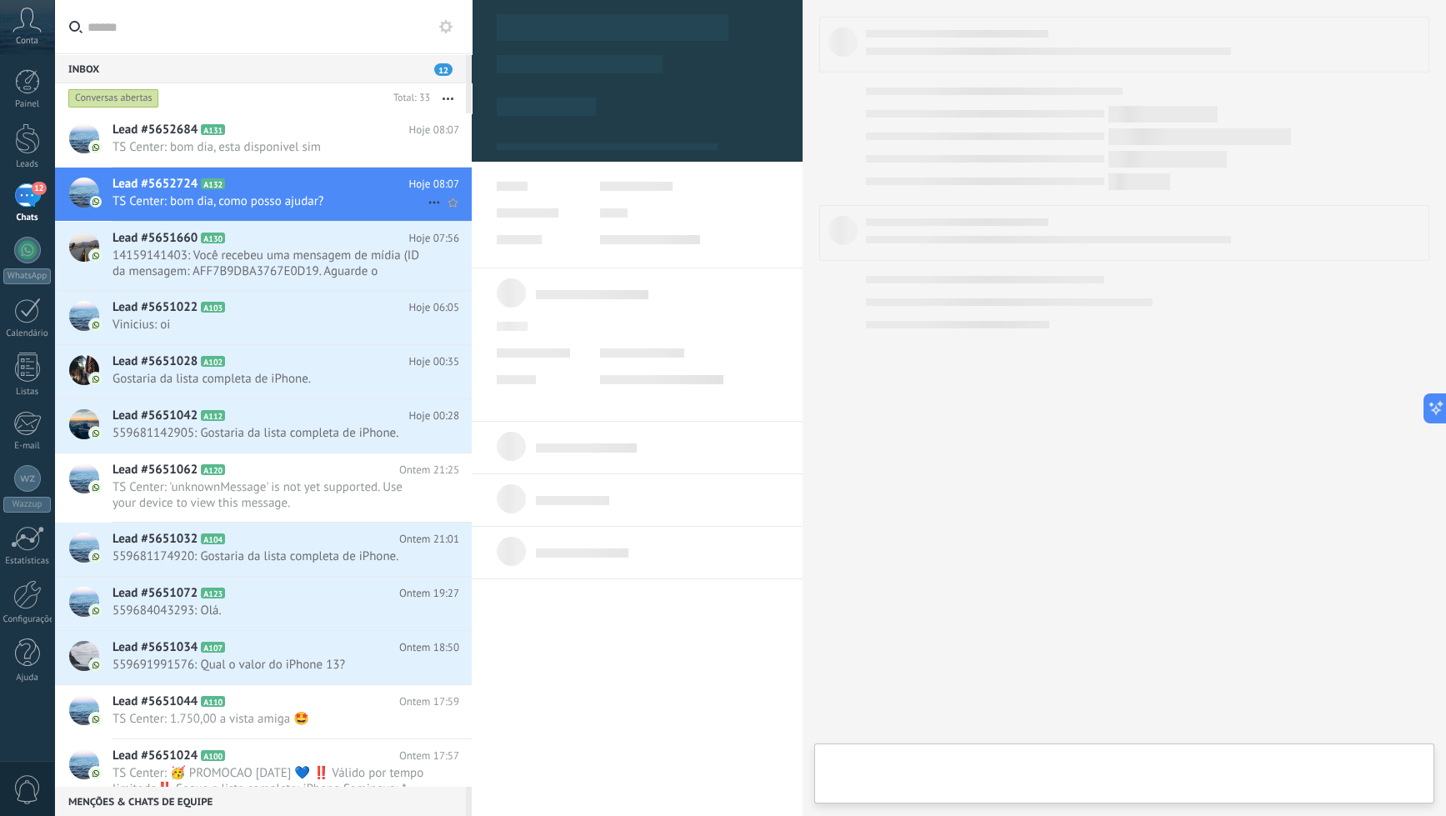
scroll to position [24, 0]
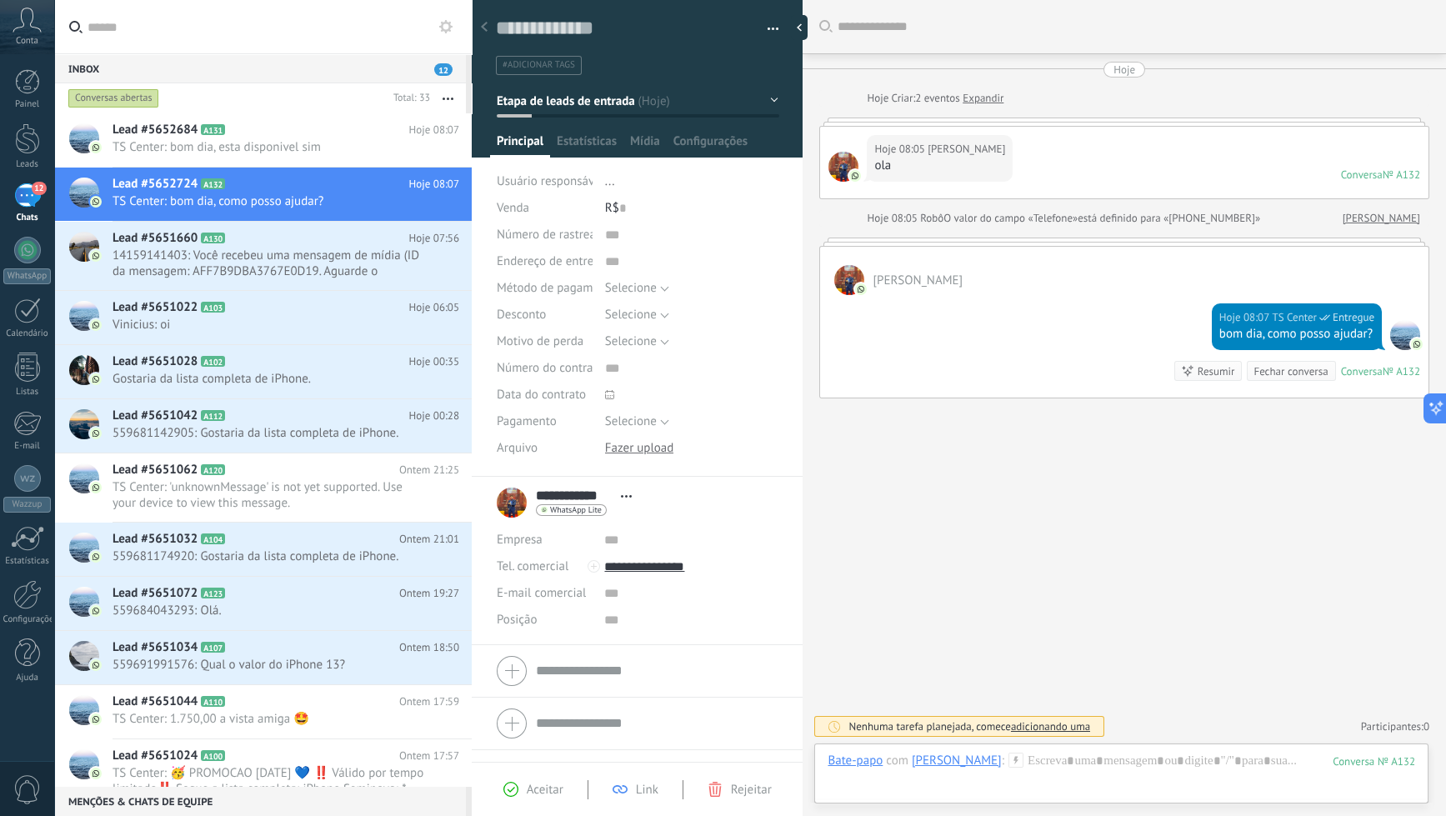
click at [1101, 373] on div "Resumir" at bounding box center [1217, 371] width 38 height 16
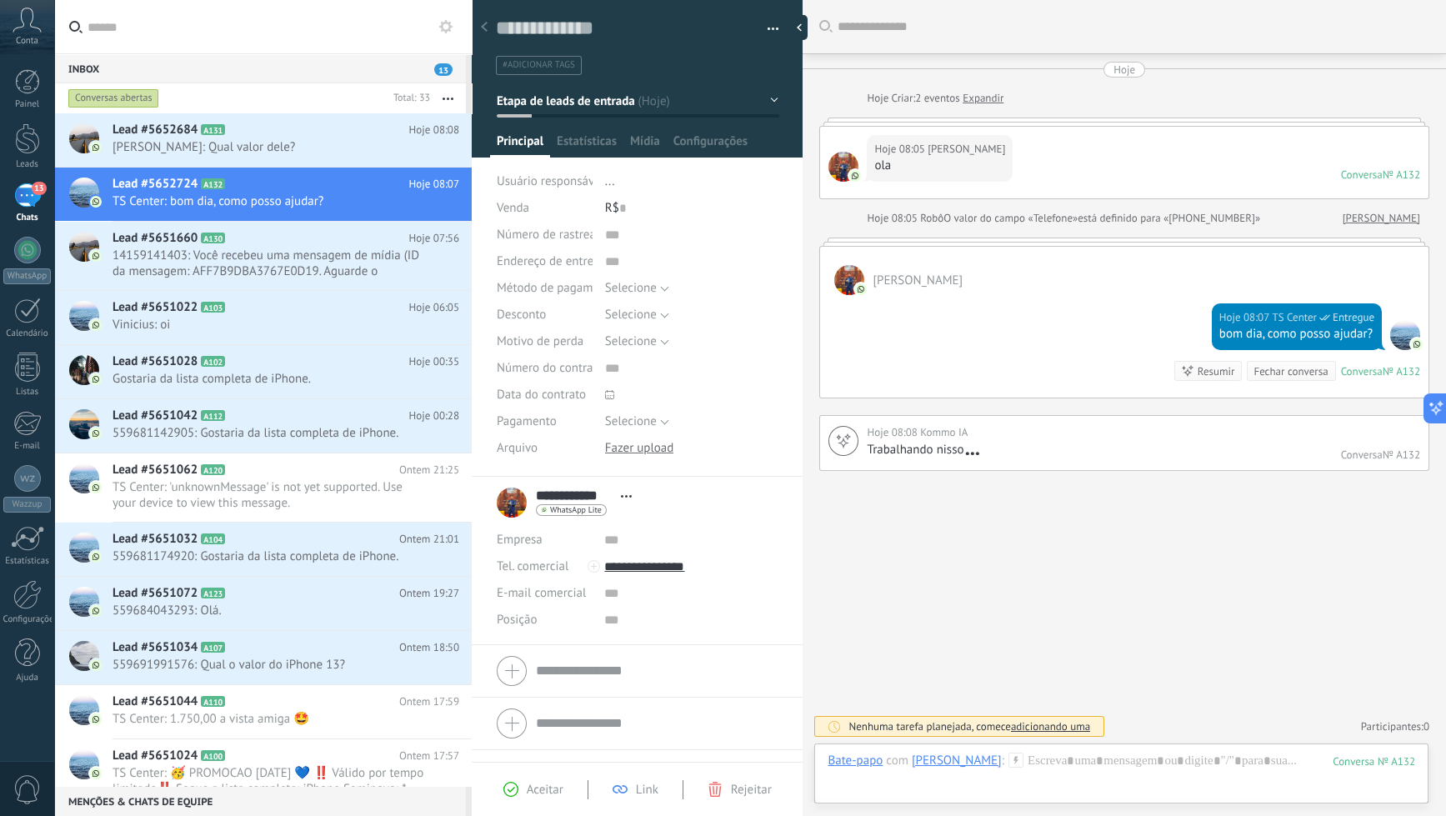
scroll to position [3, 0]
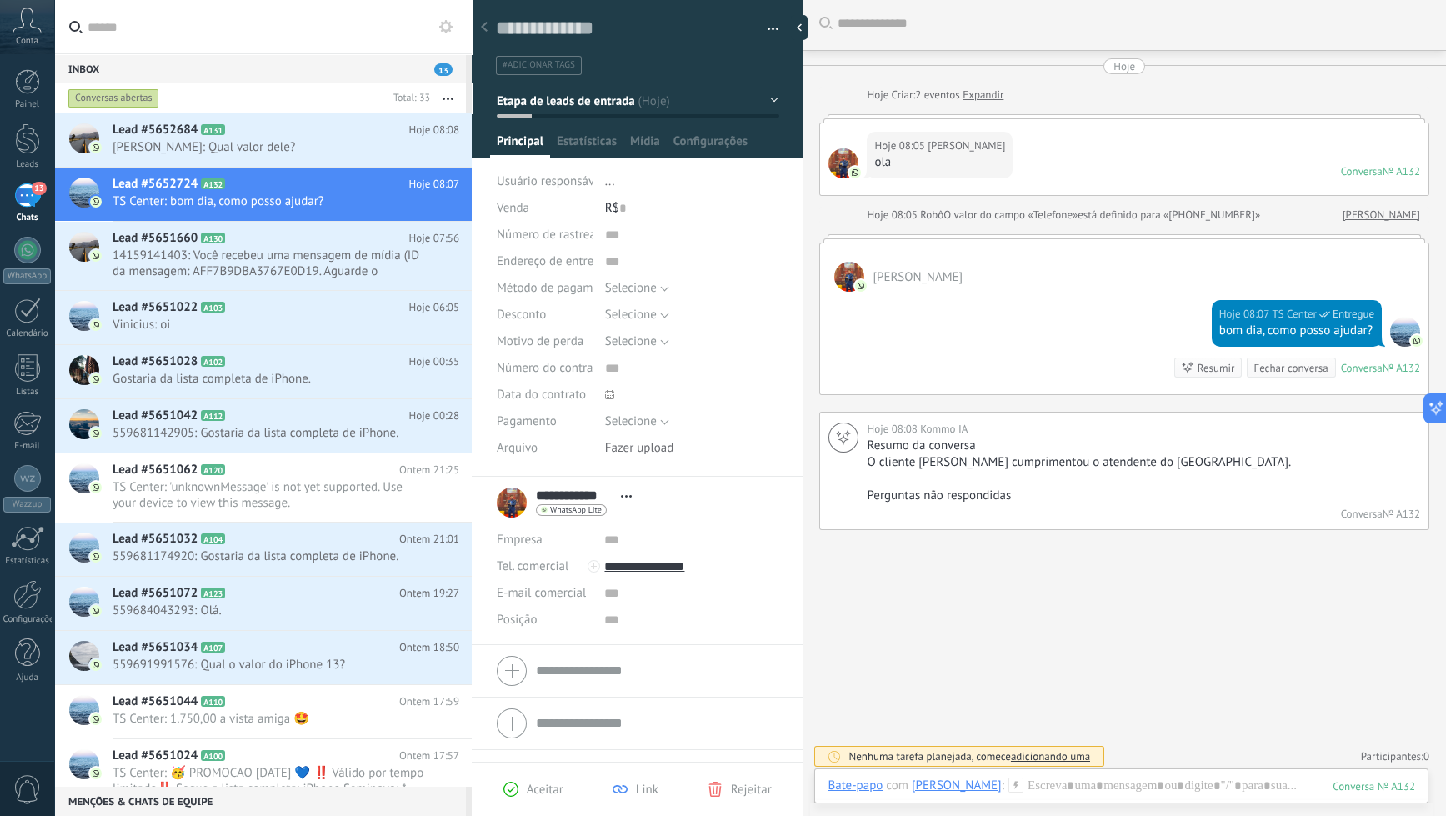
click at [1101, 292] on div "Hoje 08:07 TS Center Entregue bom dia, como posso ajudar? Conversa № A132 Conve…" at bounding box center [1124, 343] width 608 height 103
click at [288, 498] on span "TS Center: 'unknownMessage' is not yet supported. Use your device to view this …" at bounding box center [270, 495] width 315 height 32
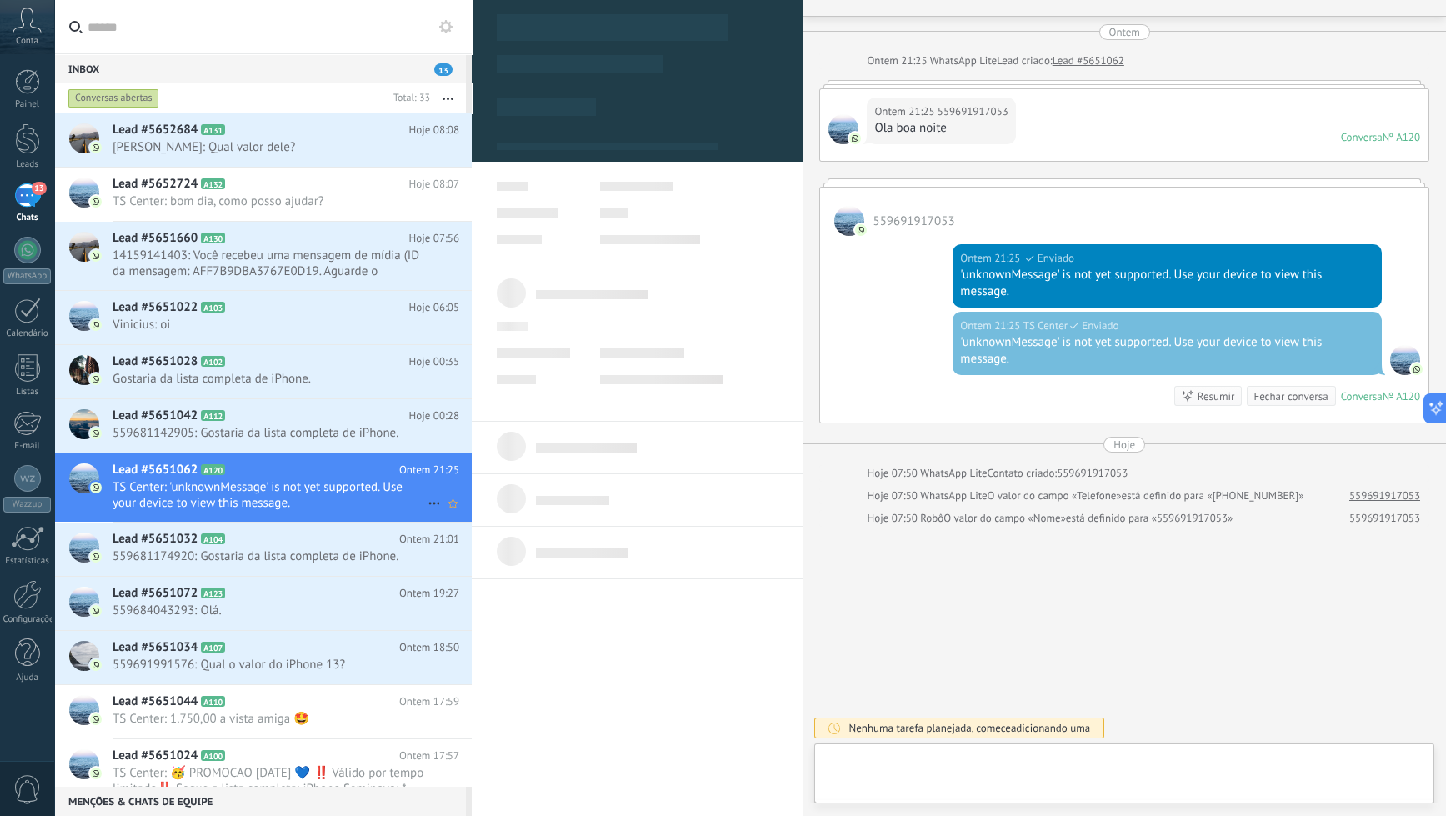
scroll to position [24, 0]
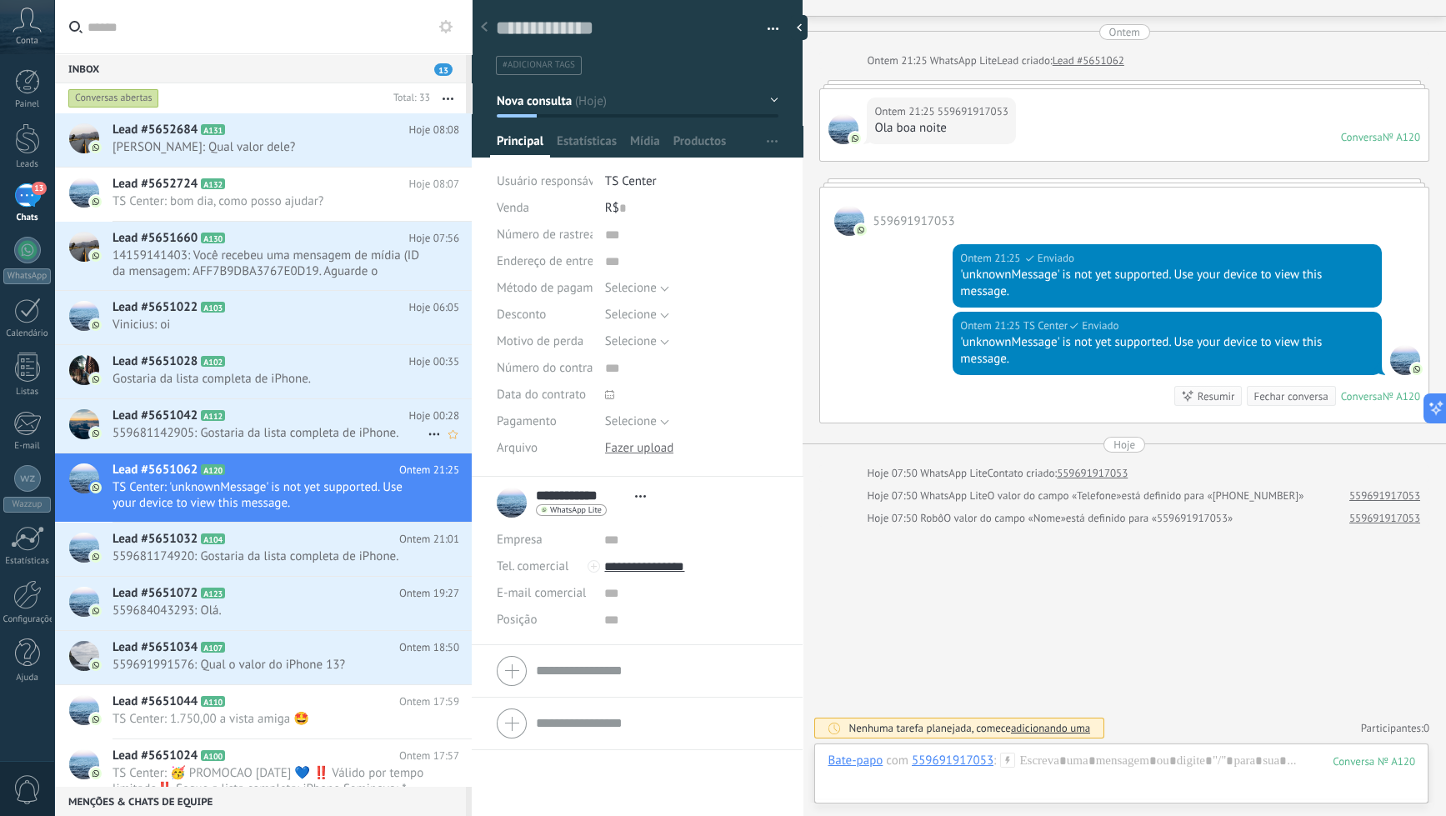
click at [331, 420] on h2 "Lead #5651042 A112" at bounding box center [261, 416] width 297 height 17
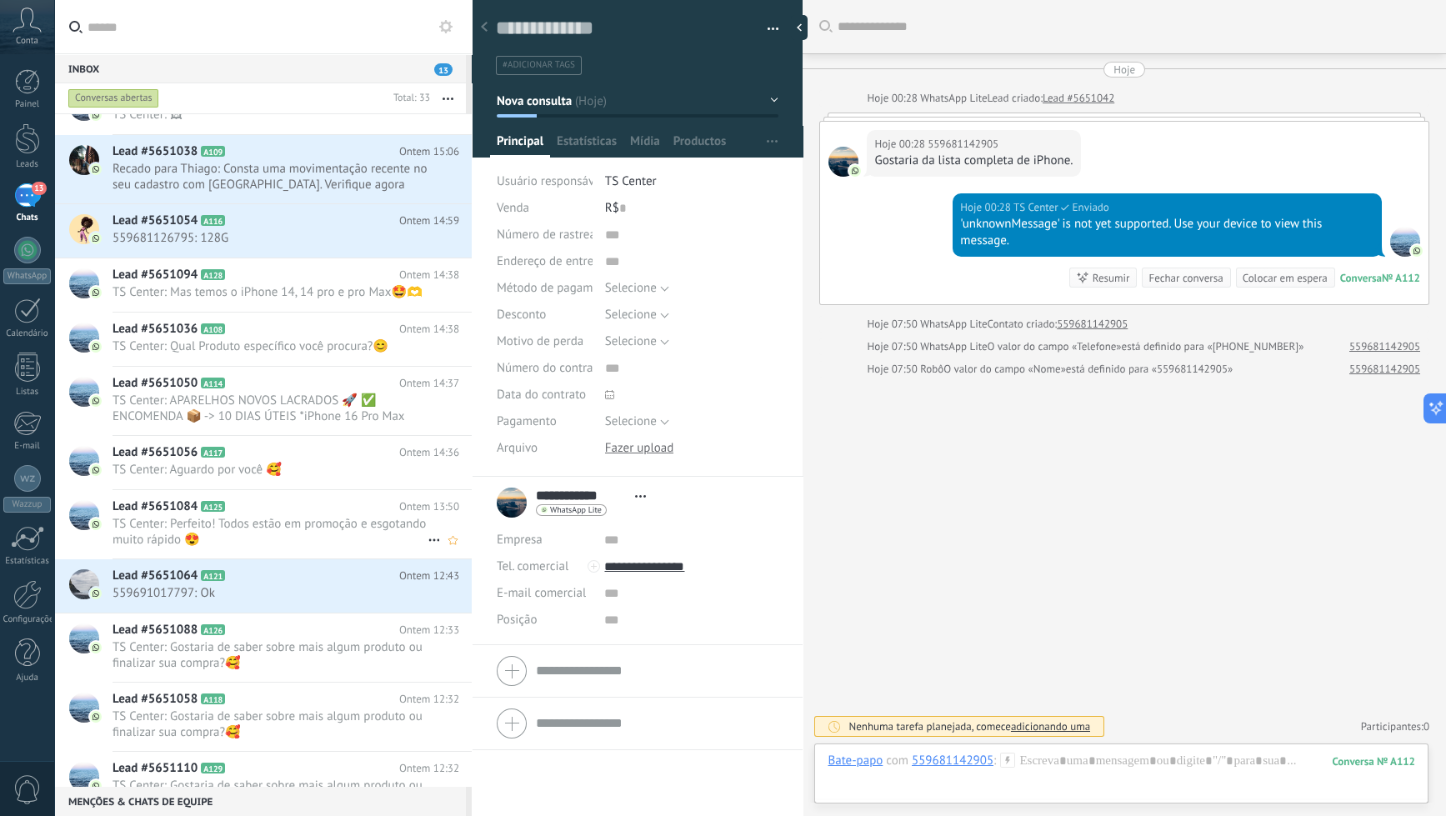
scroll to position [1309, 0]
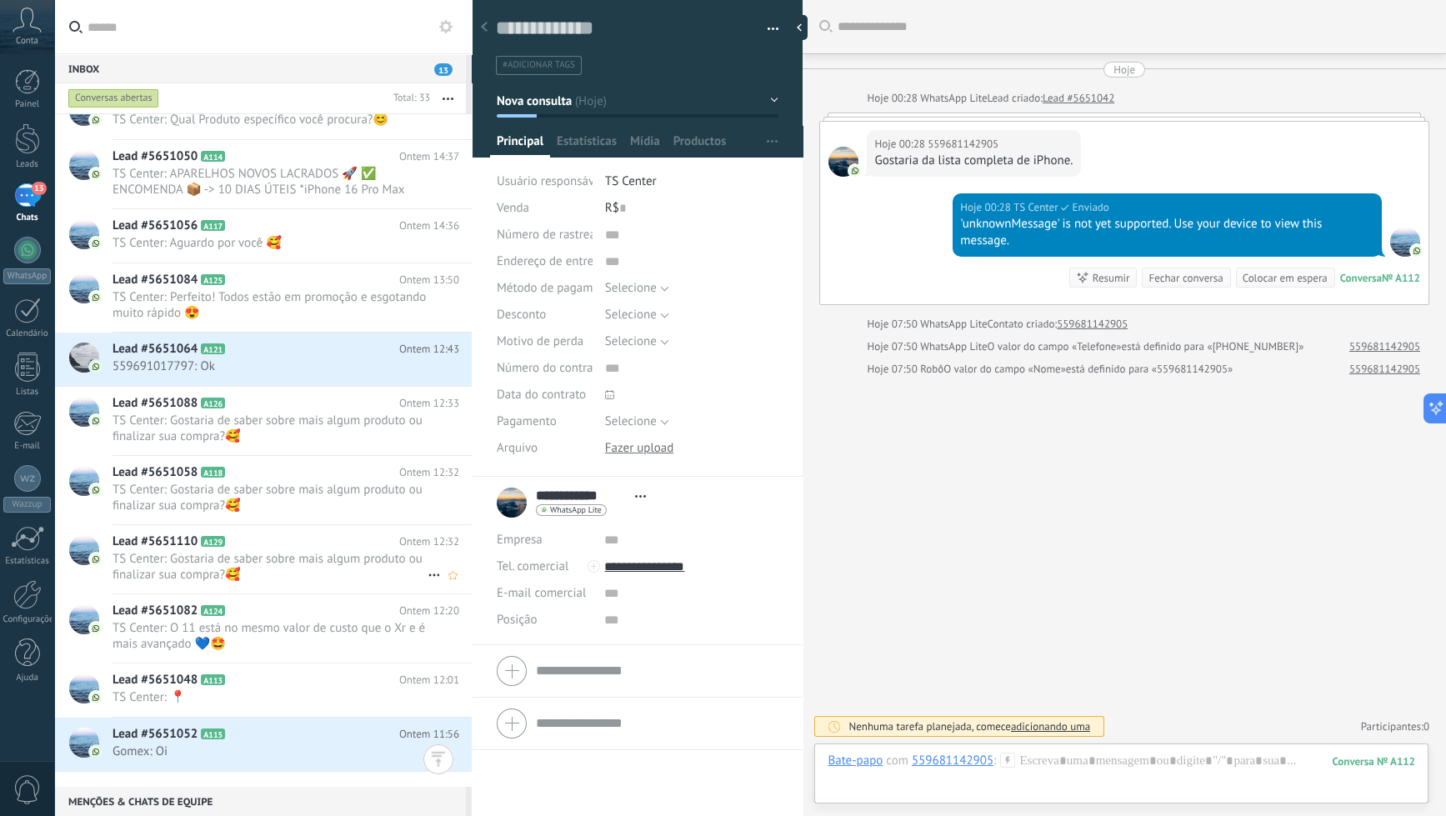
click at [310, 577] on span "TS Center: Gostaria de saber sobre mais algum produto ou finalizar sua compra?🥰" at bounding box center [270, 567] width 315 height 32
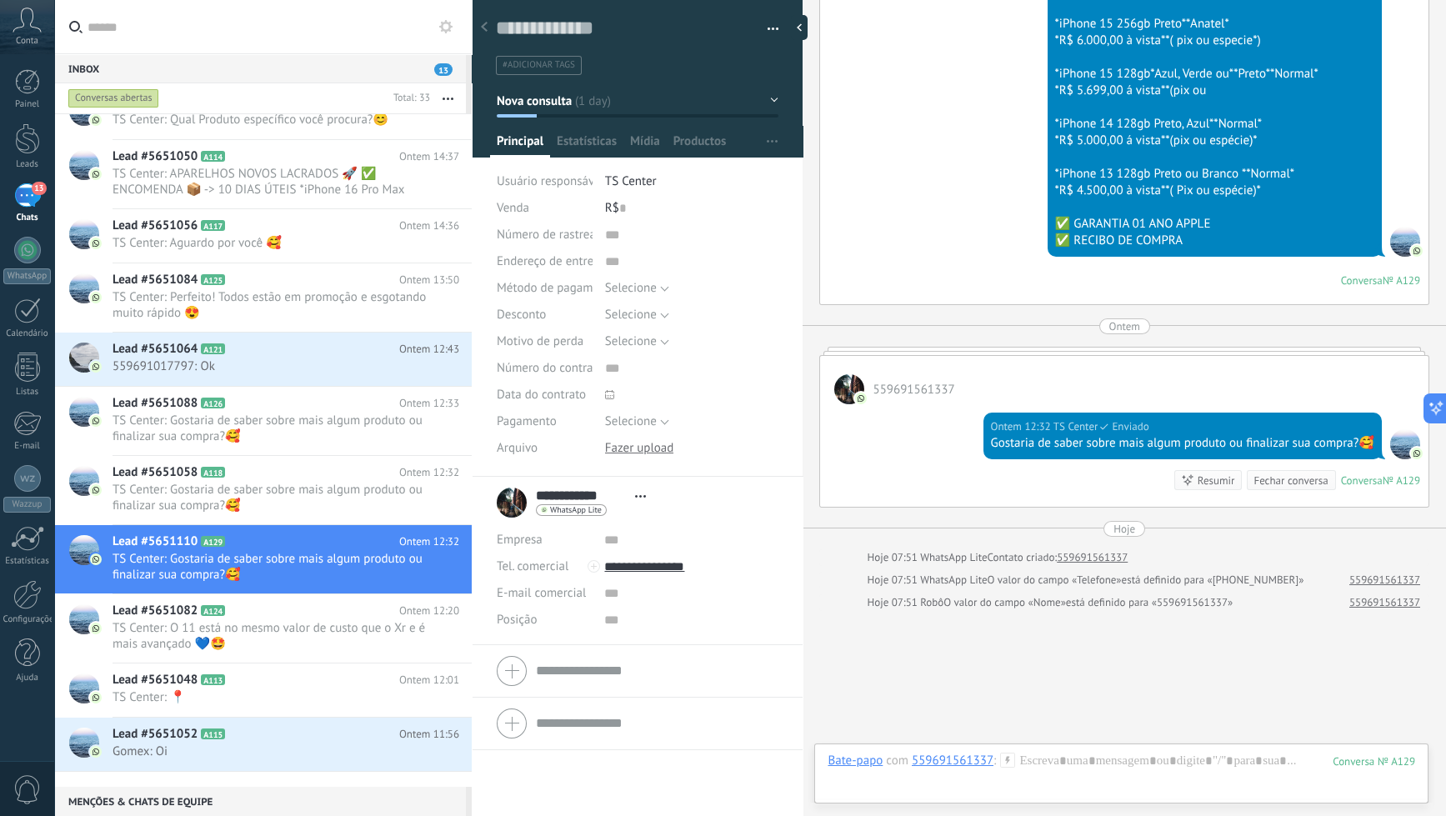
scroll to position [2208, 0]
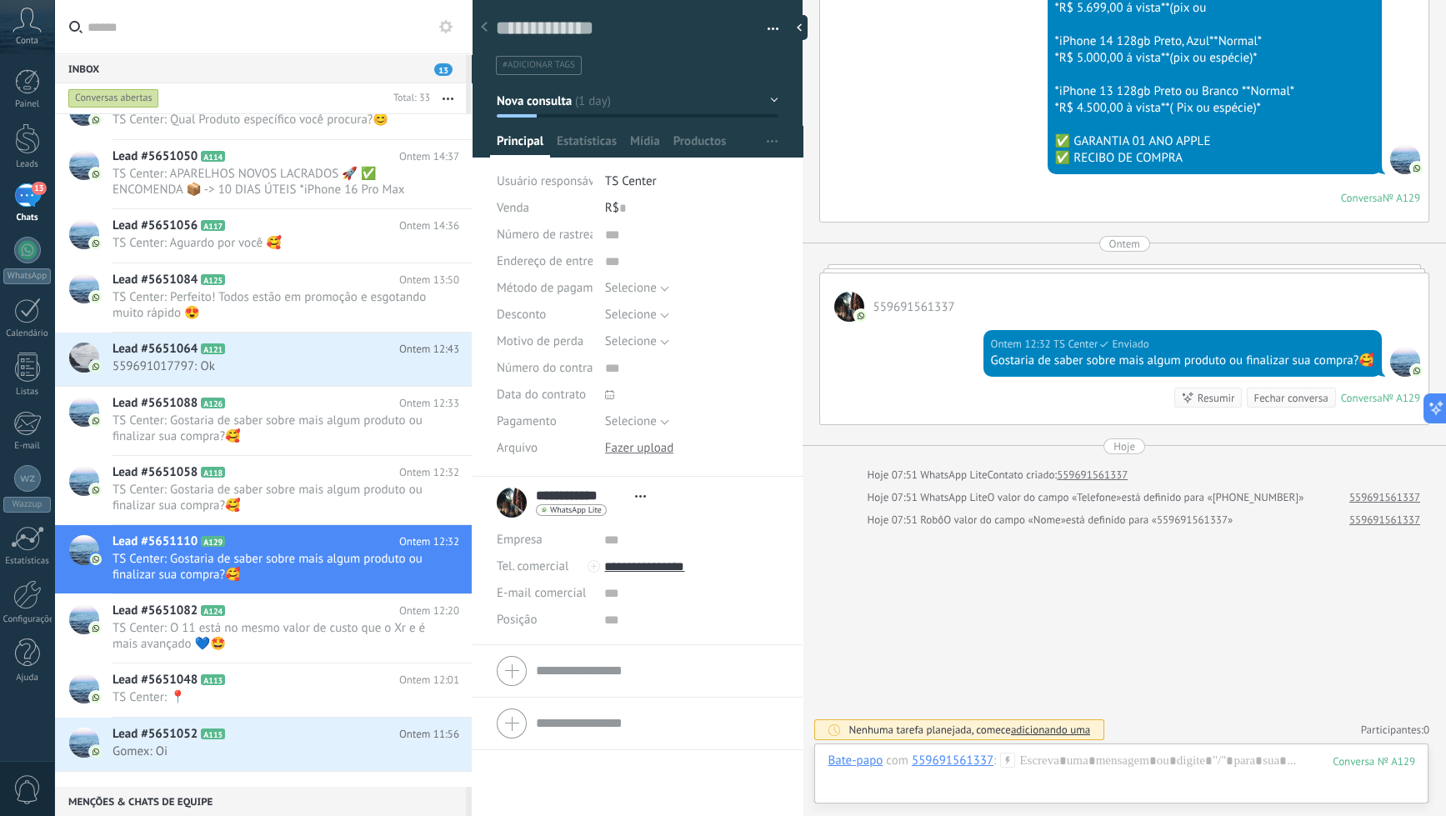
click at [1101, 403] on div "Resumir Resumir" at bounding box center [1208, 398] width 68 height 20
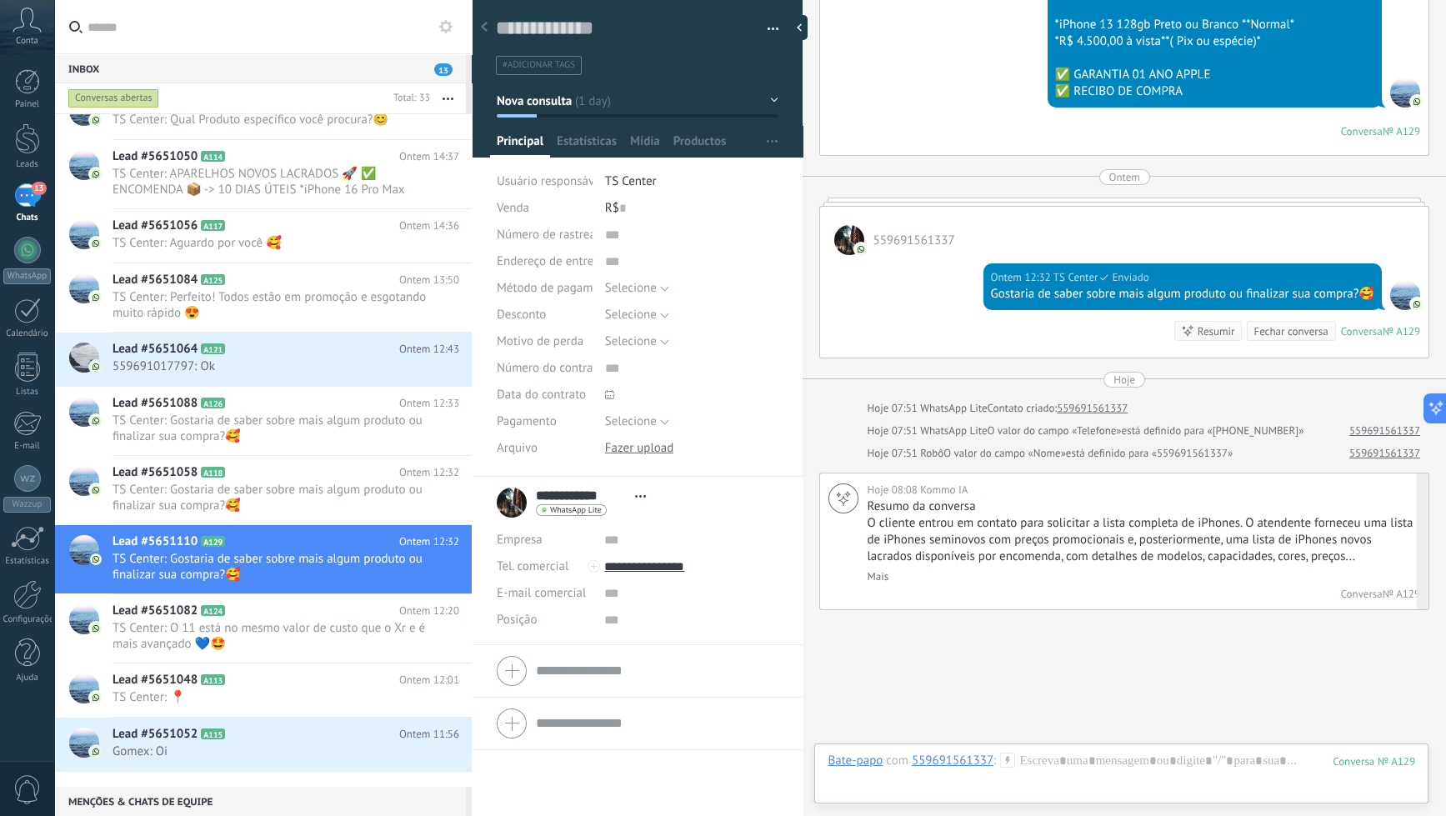
click at [874, 571] on link "Mais" at bounding box center [878, 576] width 22 height 14
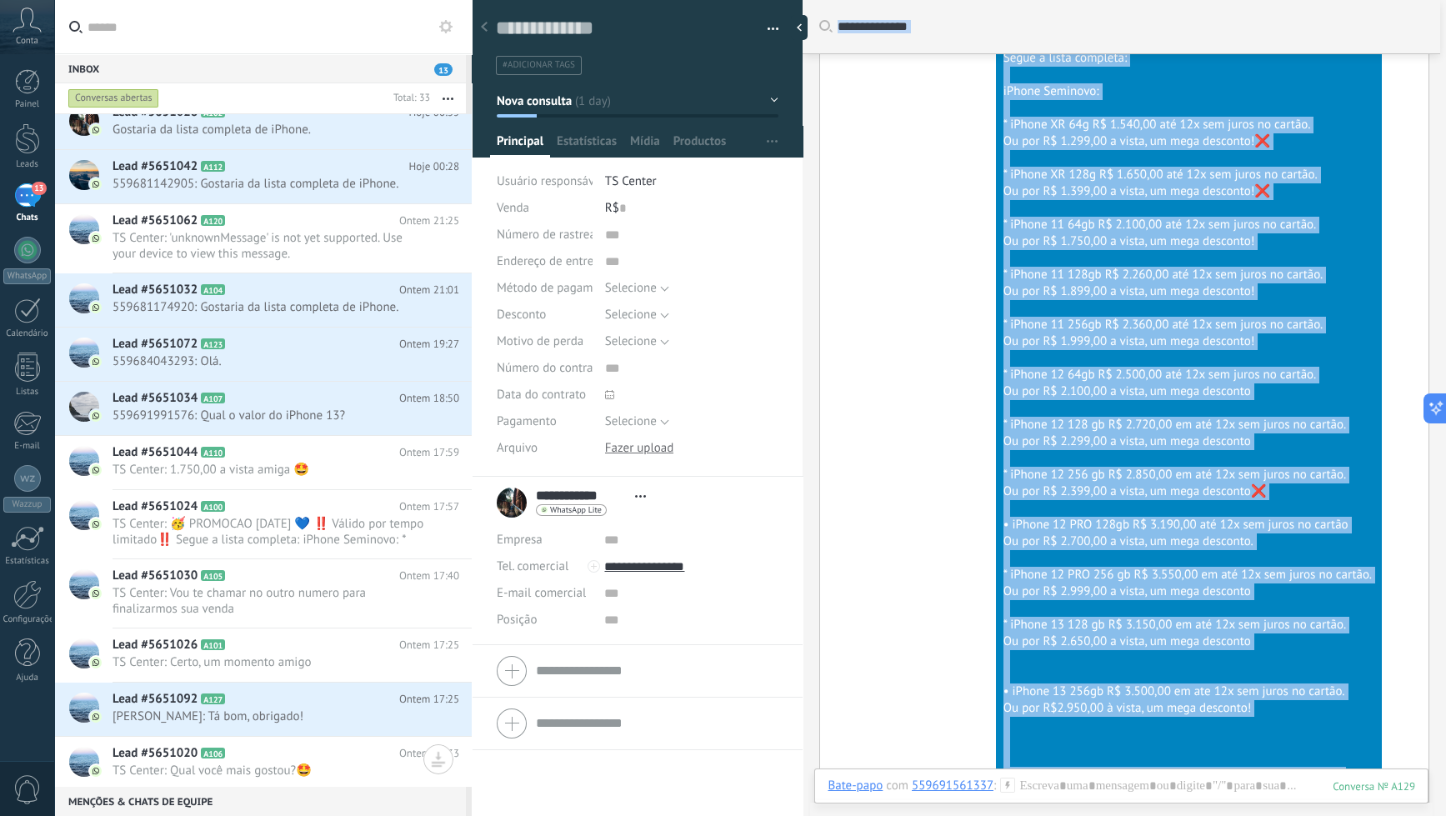
scroll to position [626, 0]
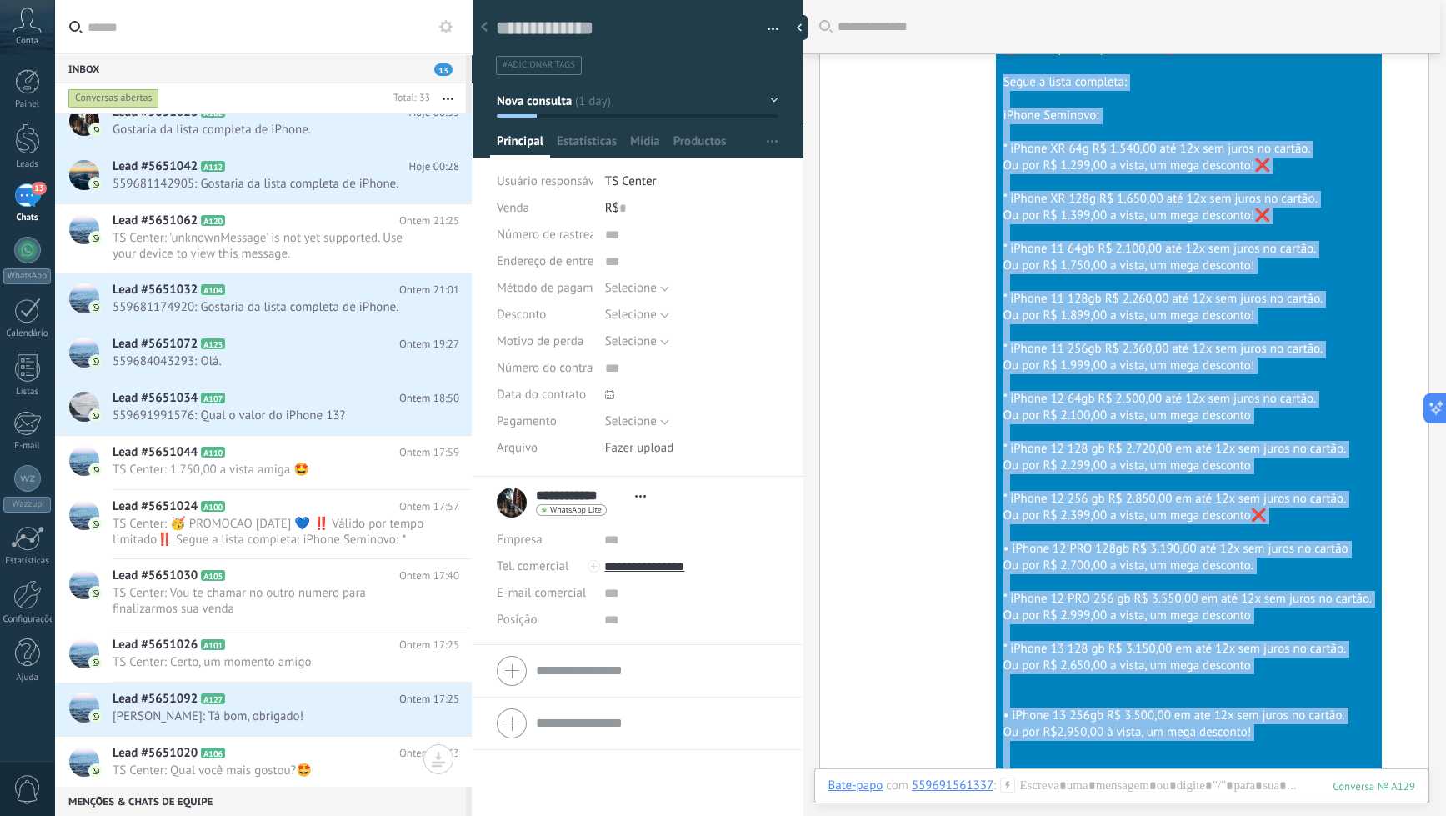
drag, startPoint x: 1241, startPoint y: 423, endPoint x: 999, endPoint y: 78, distance: 420.5
click at [1003, 78] on div "🥳 PROMOCAO [DATE] 💙 ‼️ Válido por tempo limitado‼️ Segue a lista completa: iPho…" at bounding box center [1188, 491] width 371 height 967
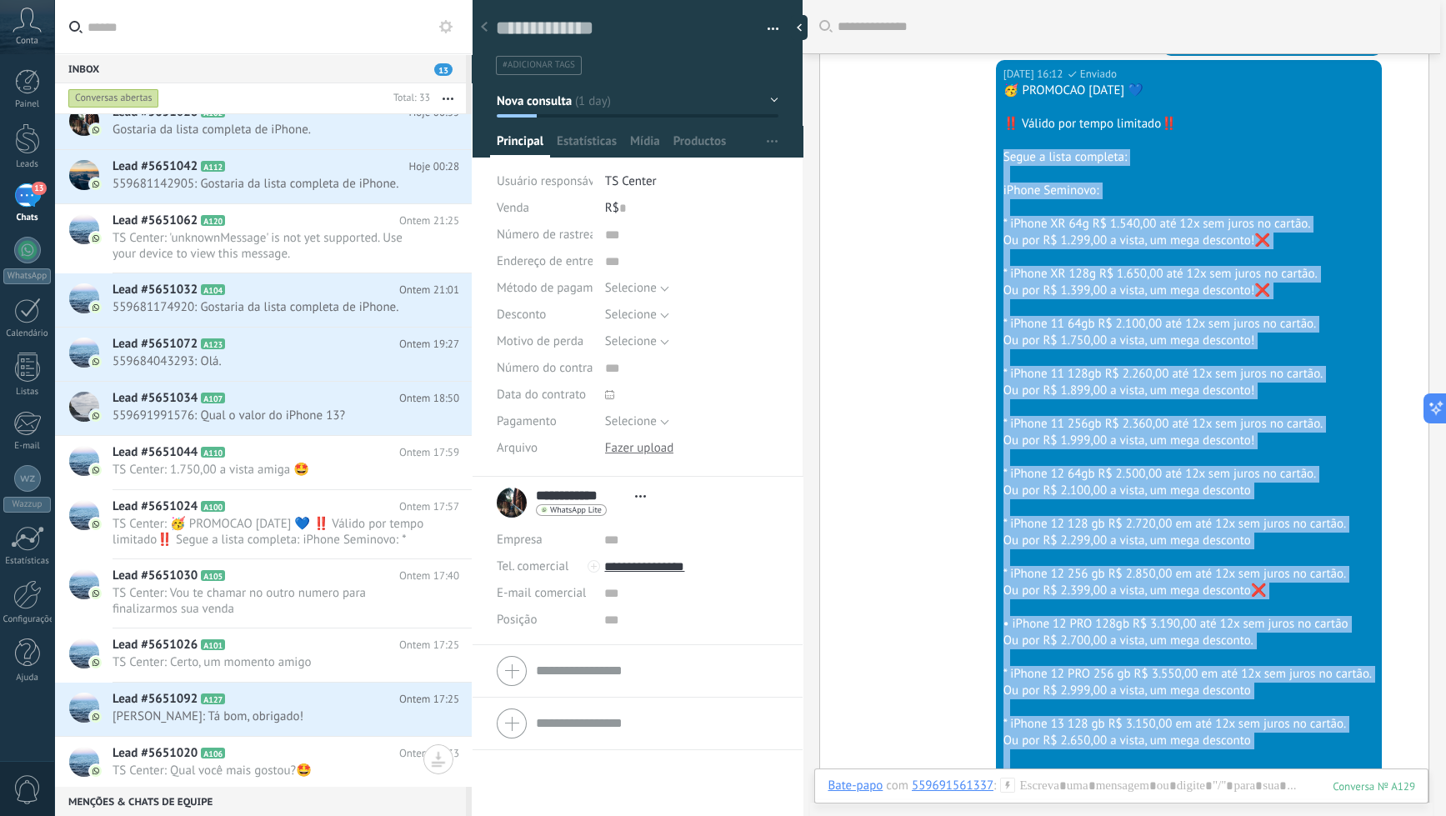
scroll to position [459, 0]
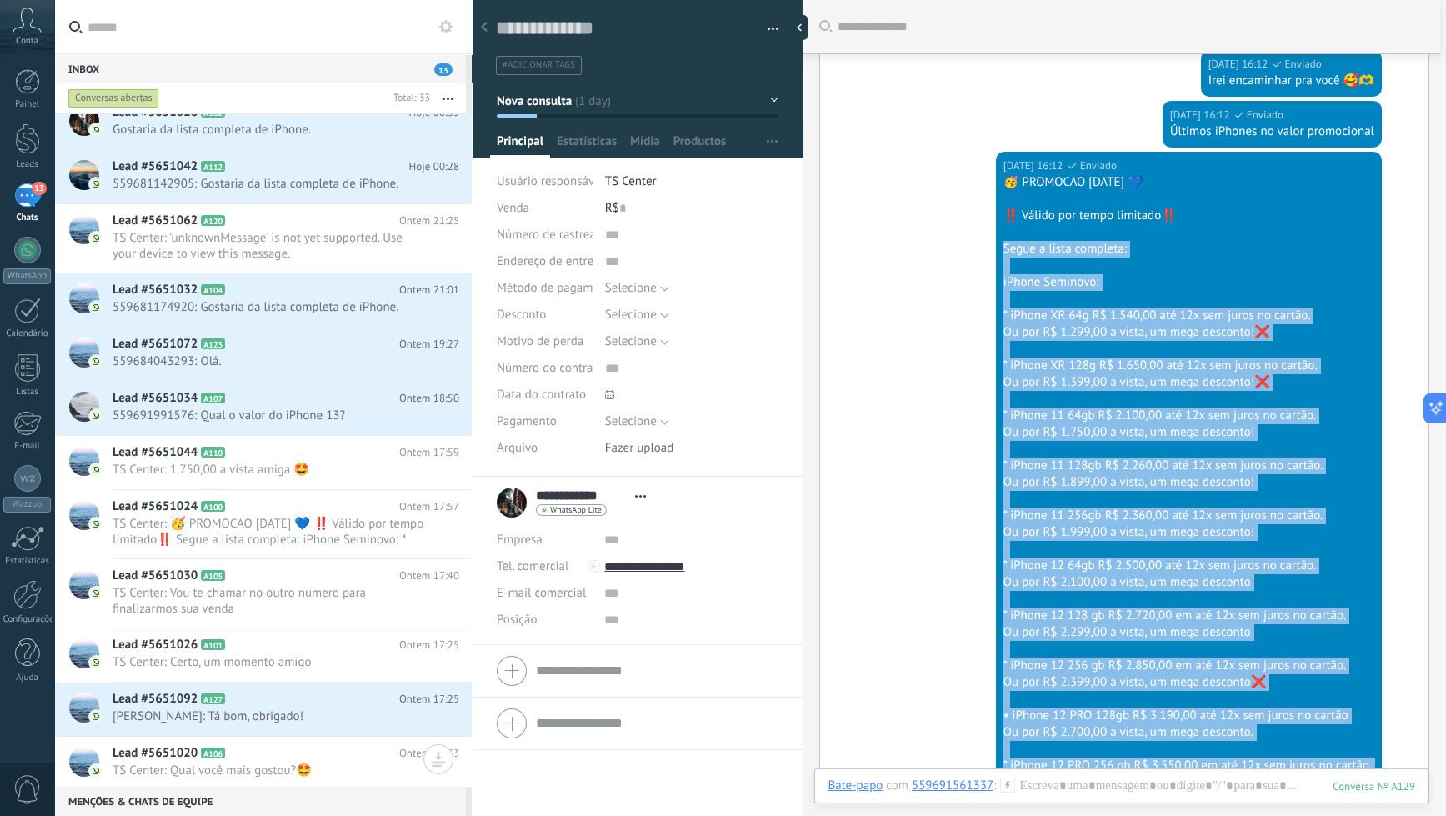
copy div "Lorem i dolor sitametc: aDipis Elitsedd: * eIusmo TE 62i U$ 5.475,00 lab 34e do…"
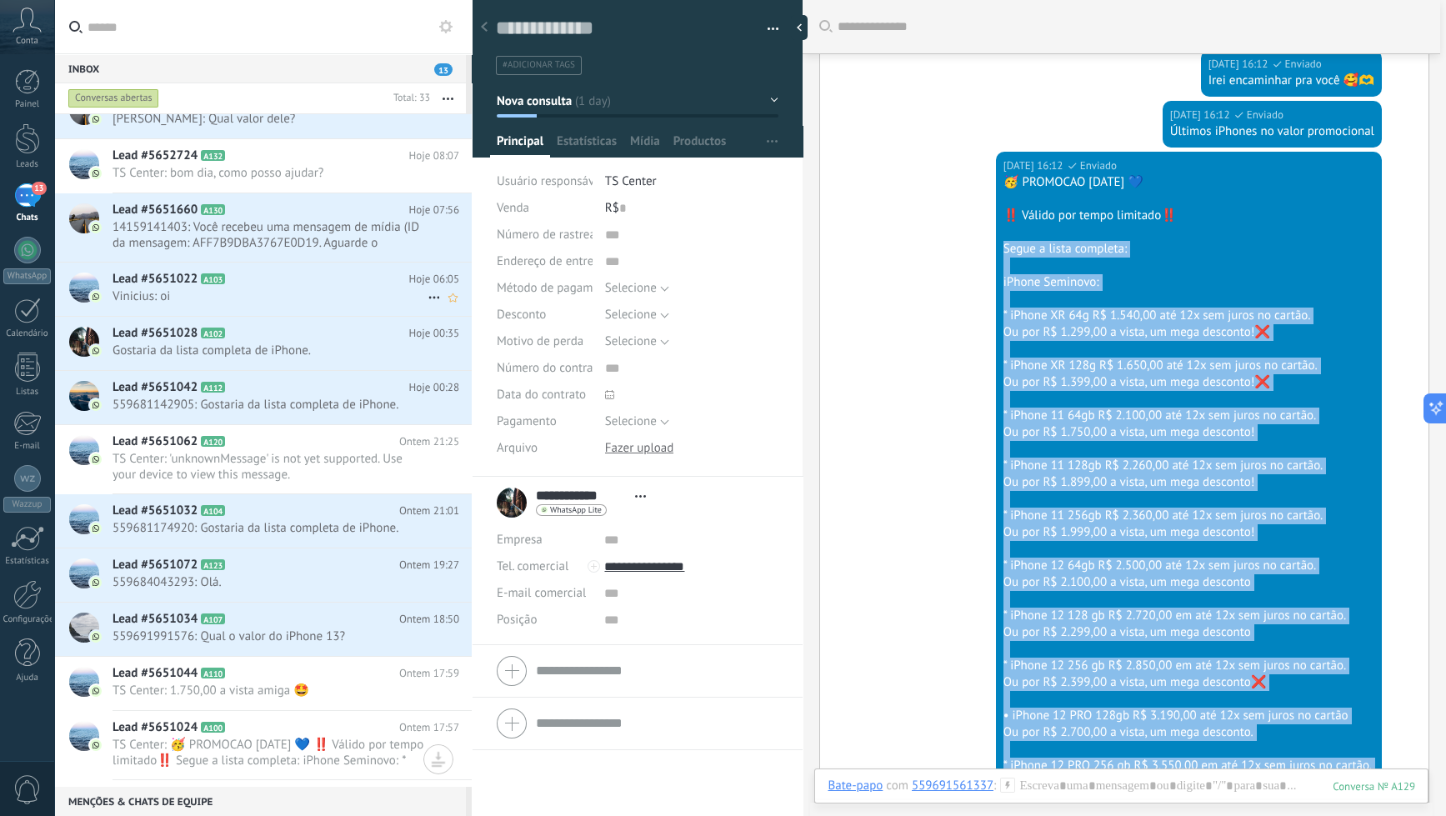
scroll to position [0, 0]
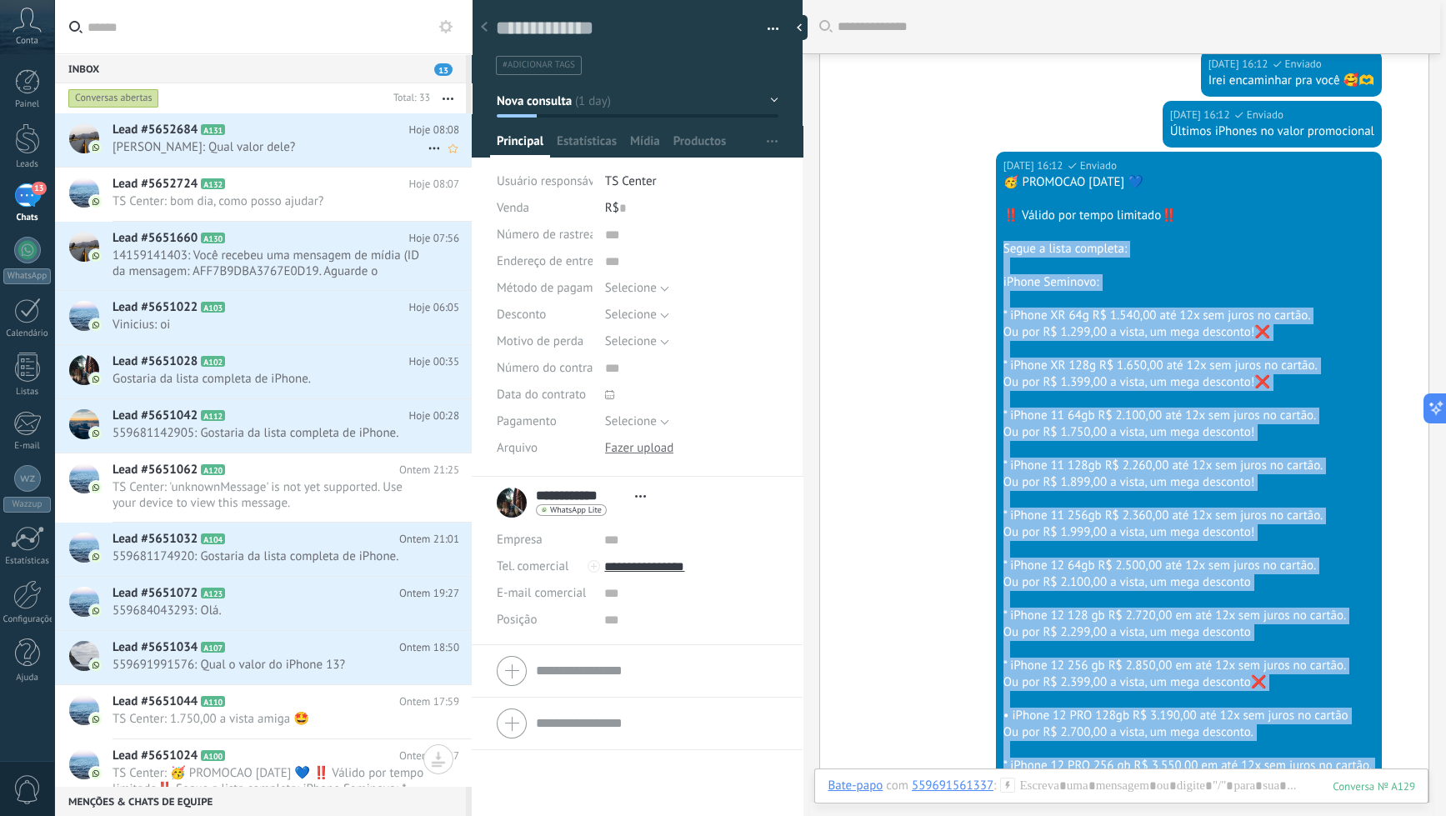
click at [236, 159] on div "Lead #5652684 A131 Hoje 08:08 [PERSON_NAME]: Qual valor dele?" at bounding box center [292, 139] width 359 height 53
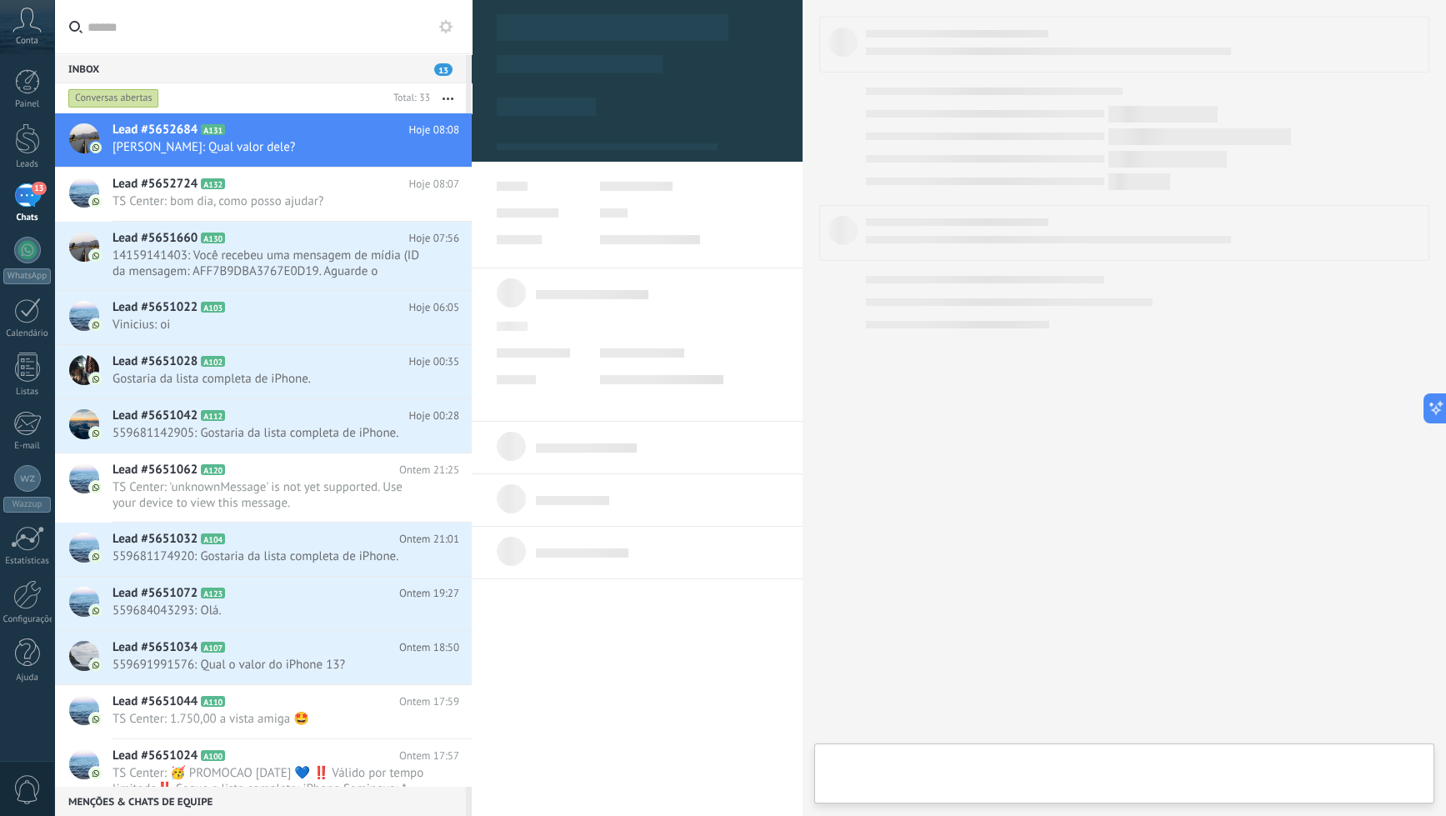
type textarea "**********"
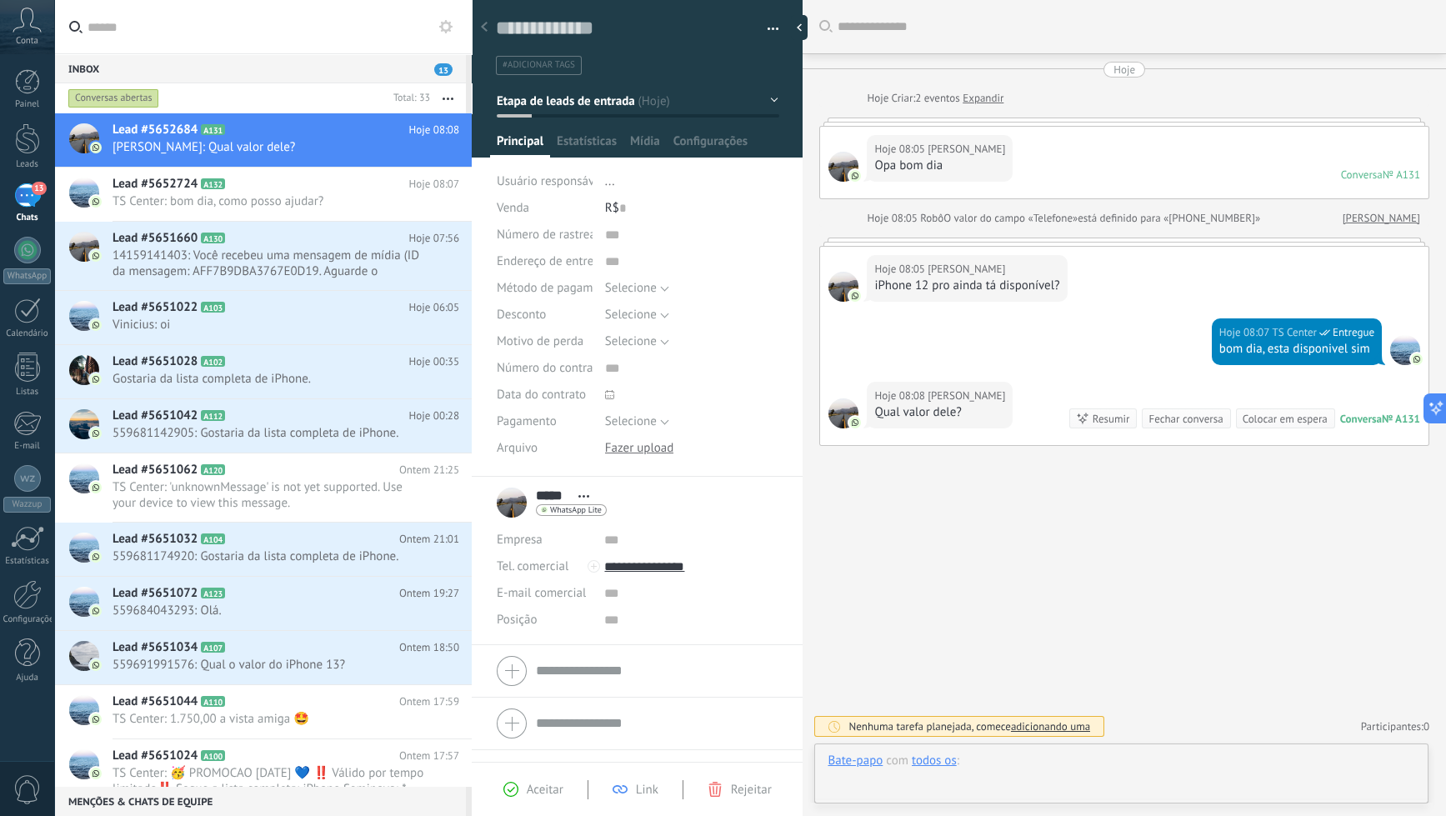
click at [912, 779] on div at bounding box center [1122, 778] width 588 height 50
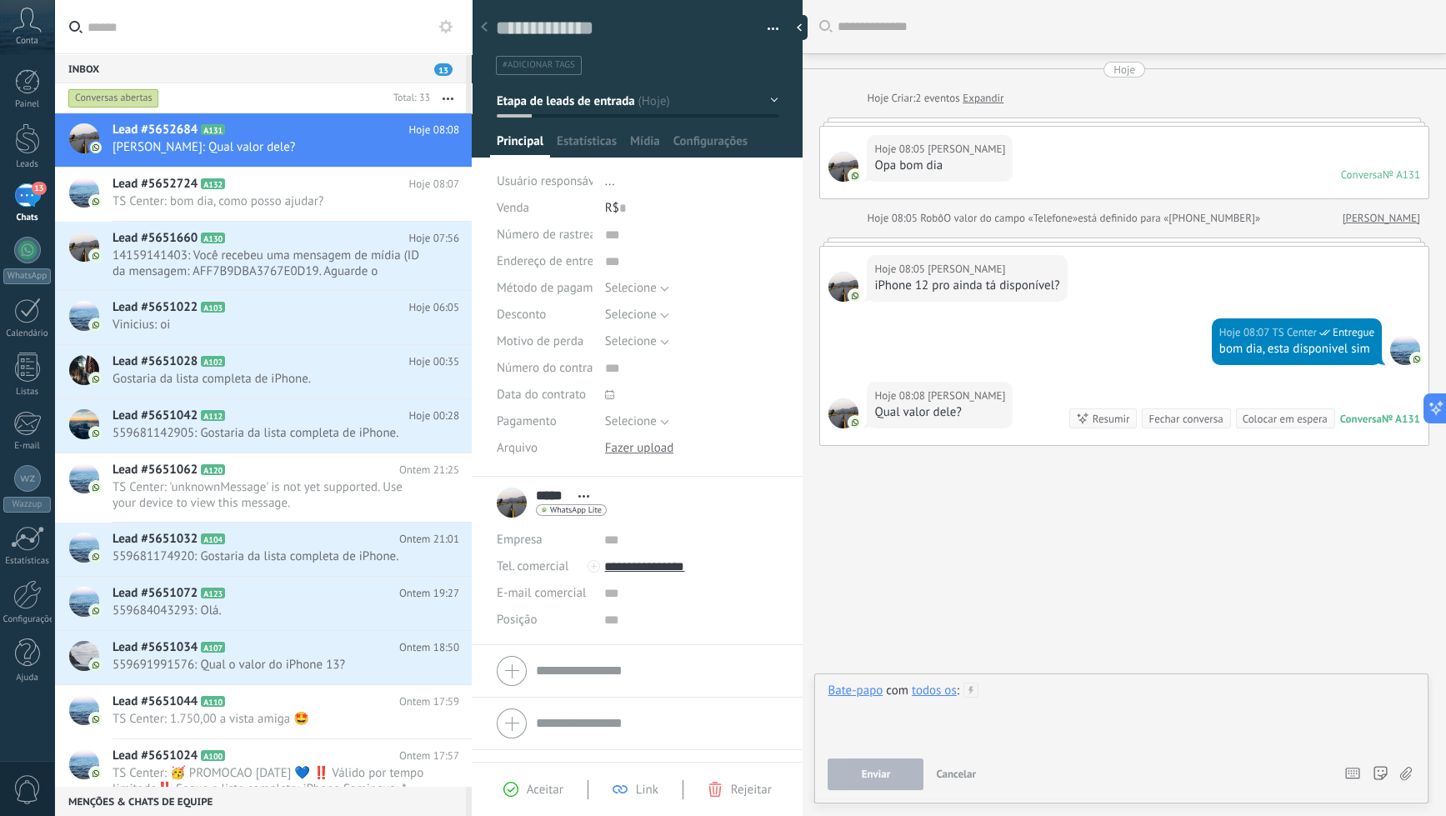
paste div
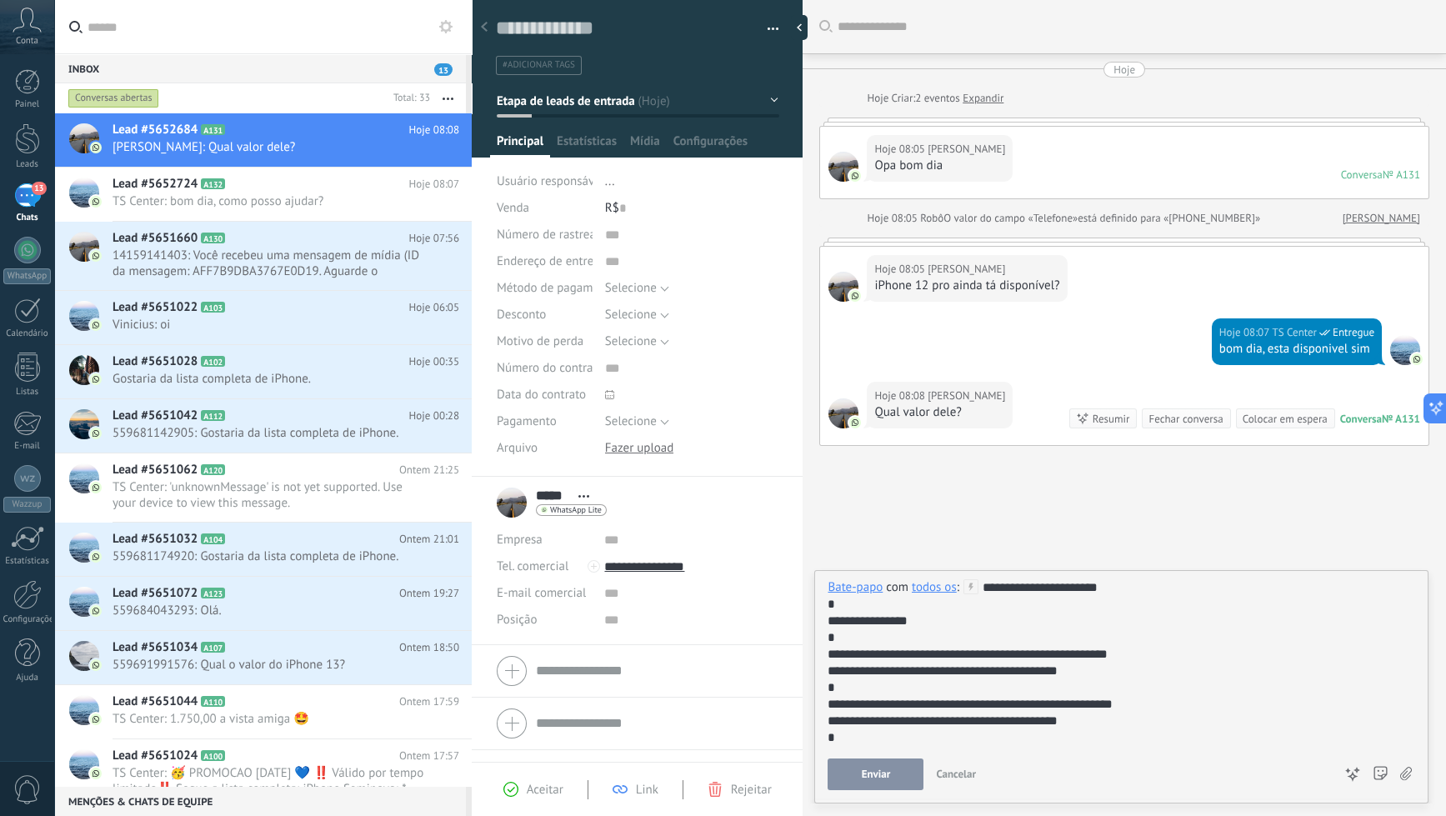
click at [857, 771] on button "Enviar" at bounding box center [876, 774] width 96 height 32
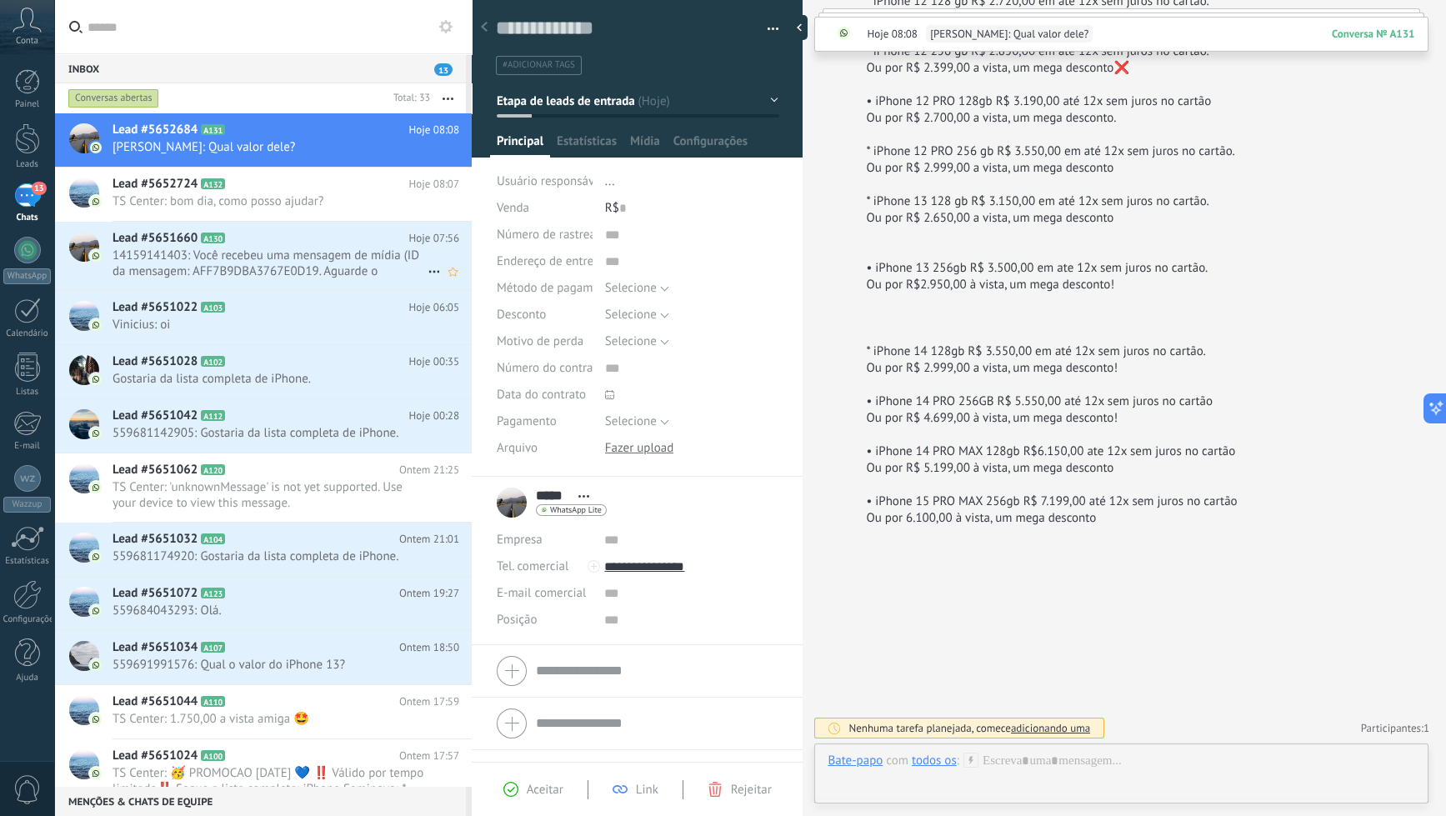
click at [307, 254] on span "14159141403: Você recebeu uma mensagem de mídia (ID da mensagem: AFF7B9DBA3767E…" at bounding box center [270, 264] width 315 height 32
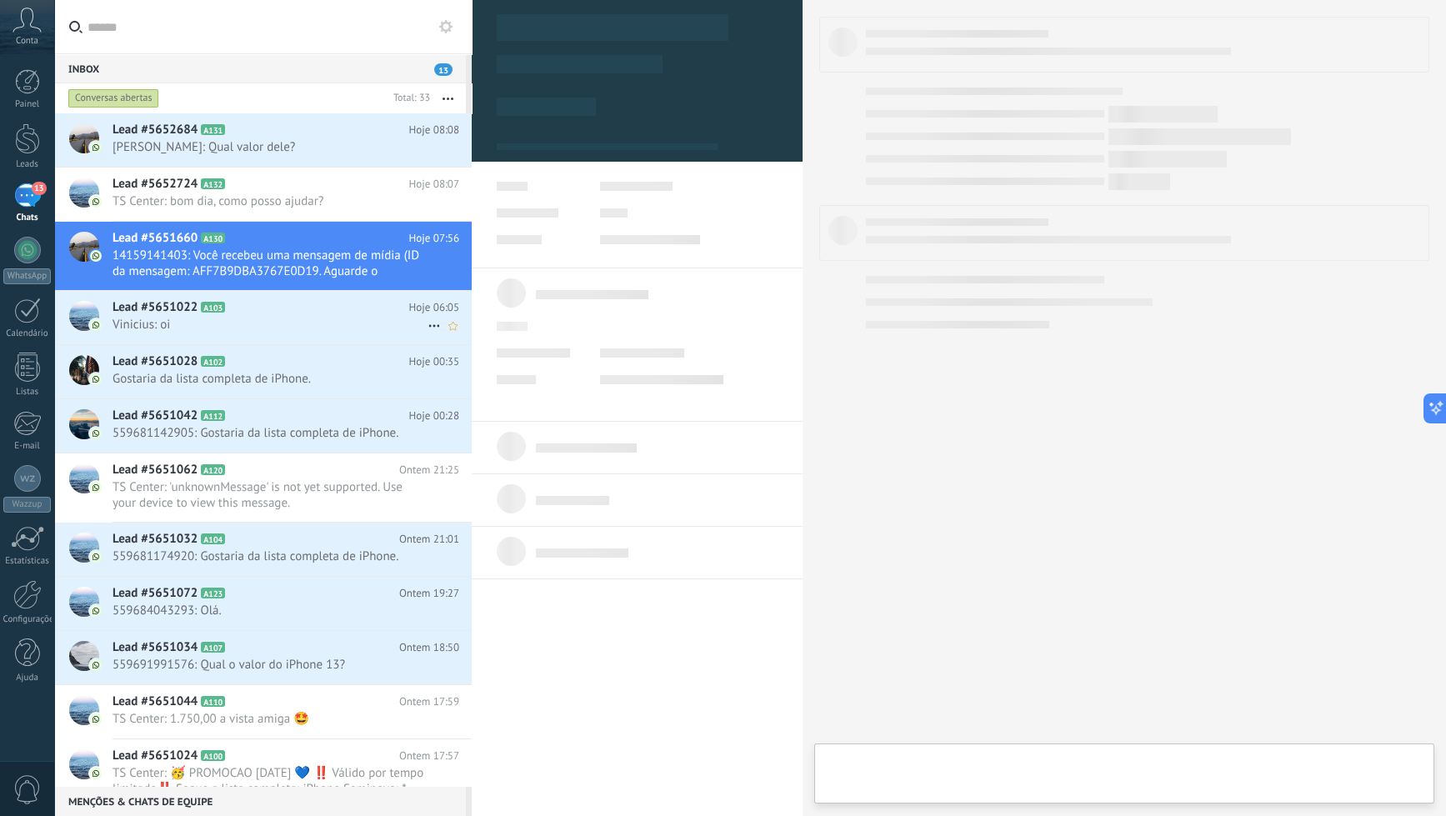
type textarea "**********"
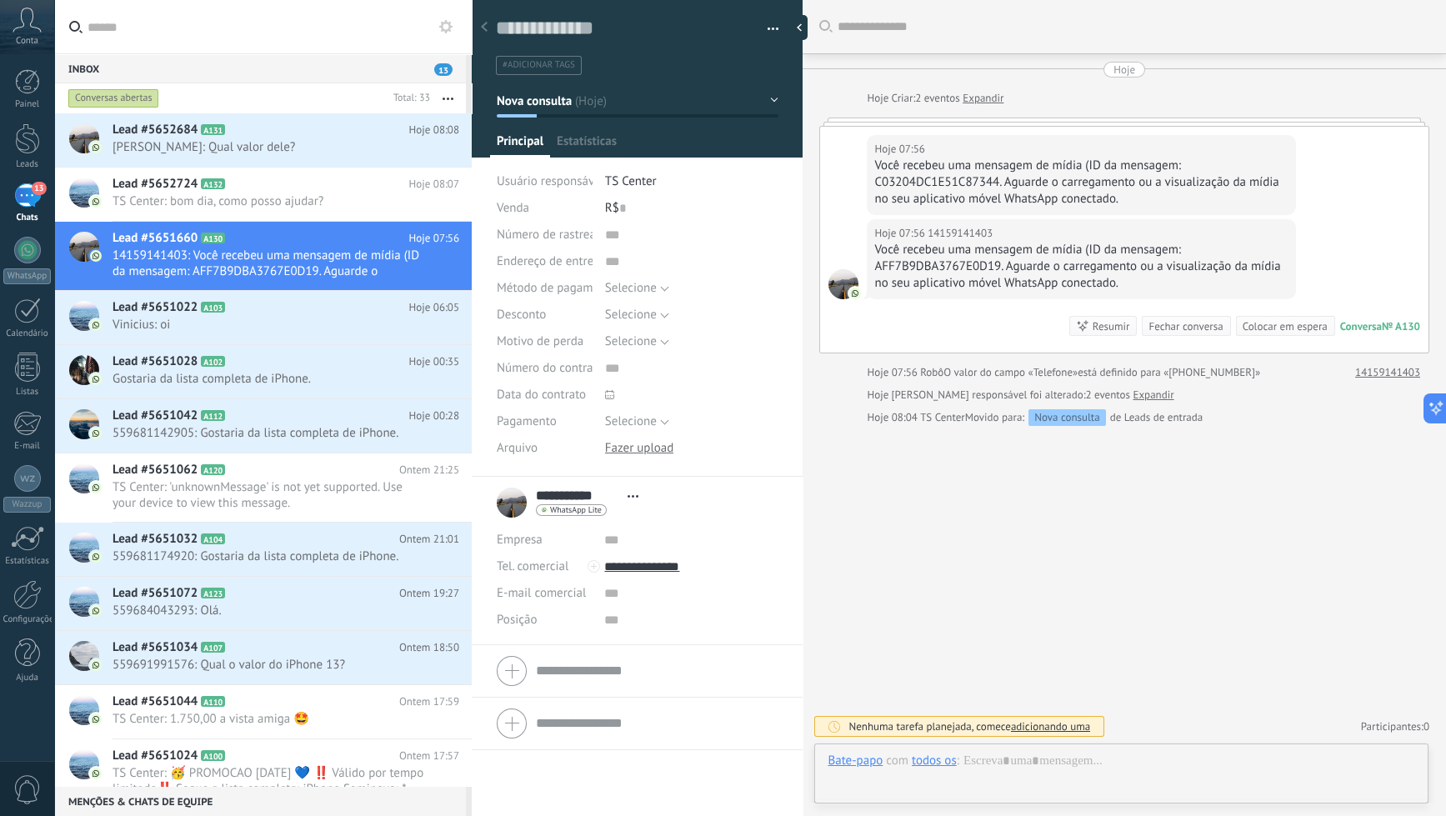
scroll to position [24, 0]
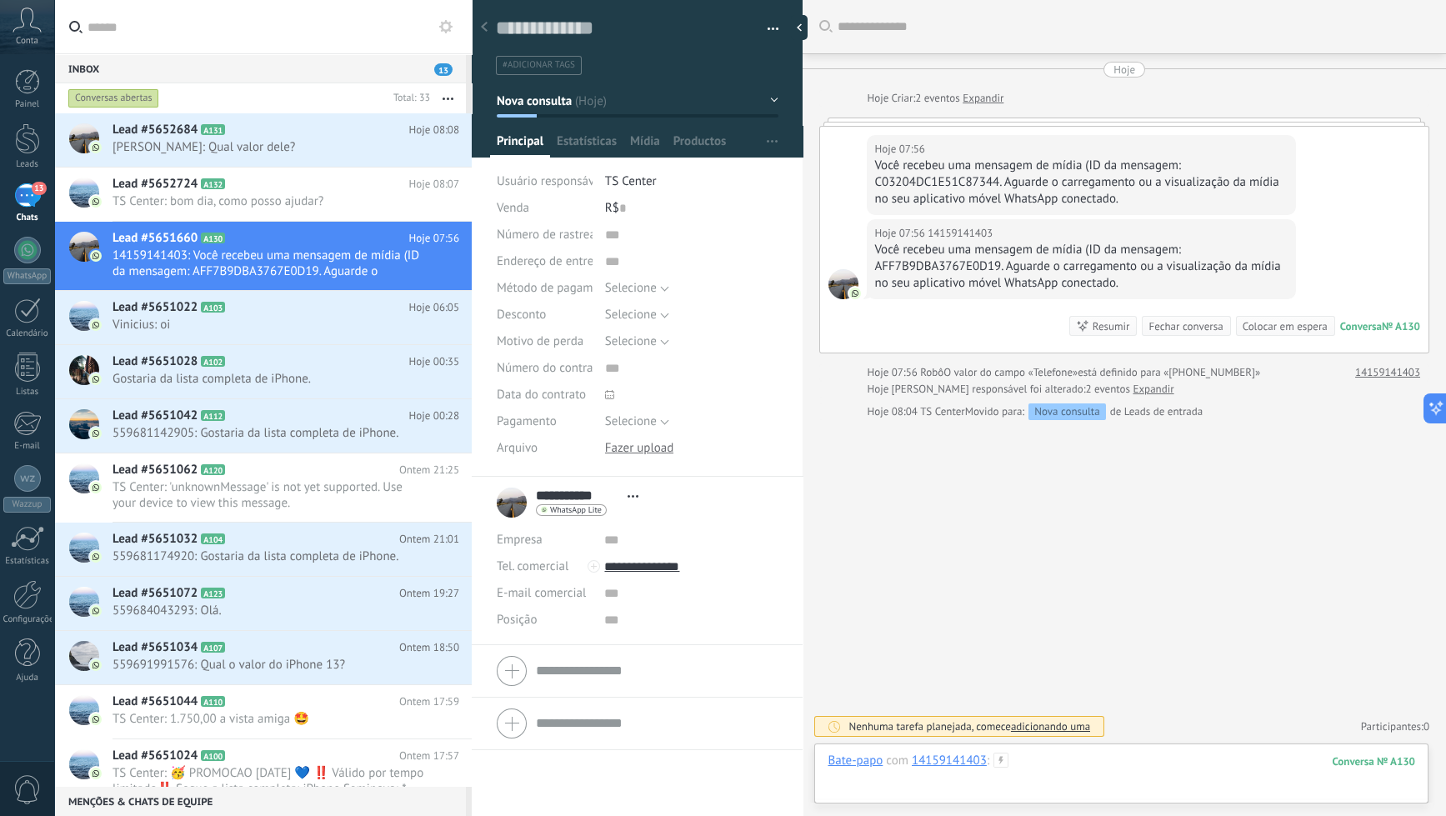
click at [886, 778] on div at bounding box center [1122, 778] width 588 height 50
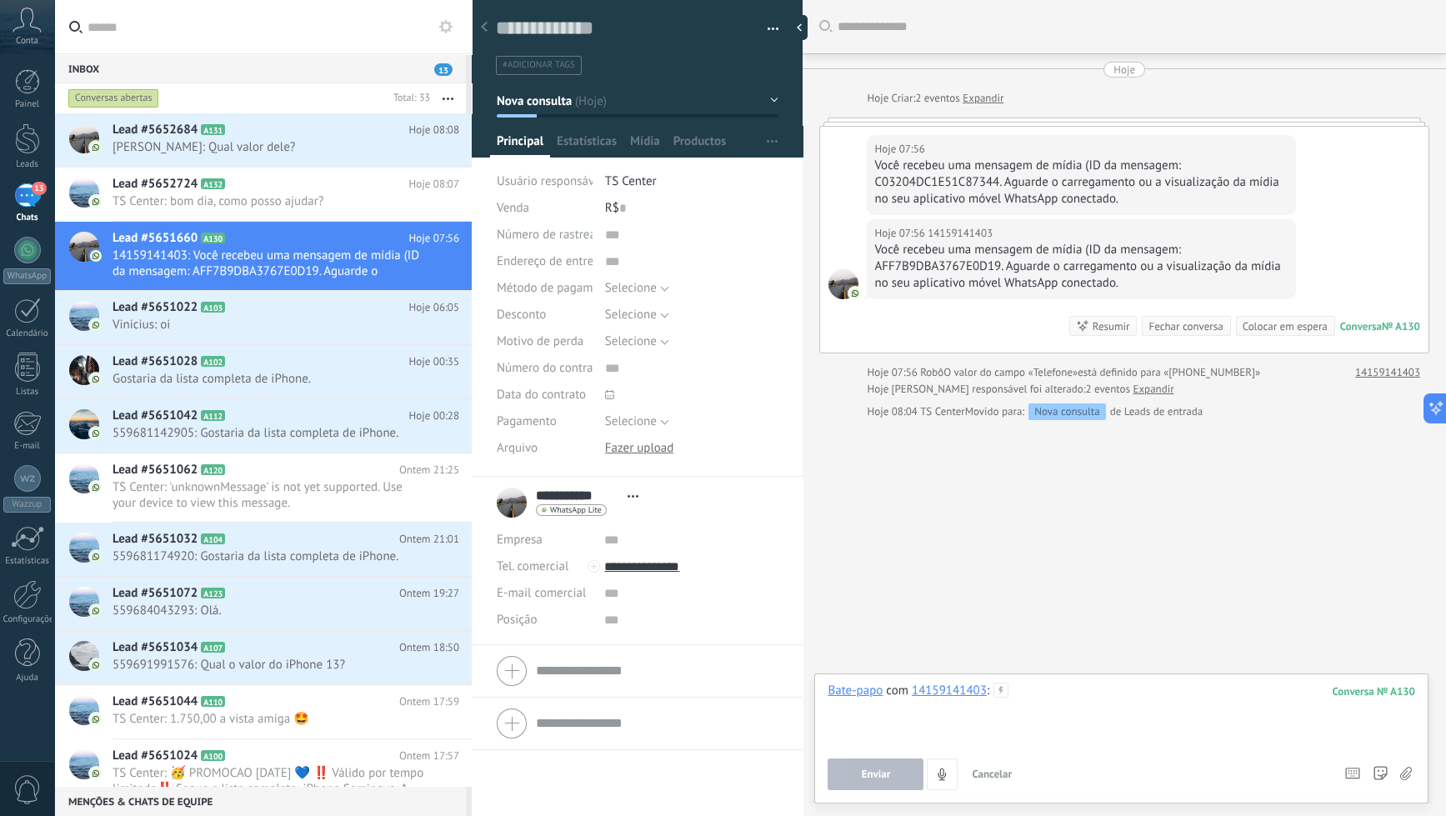
paste div
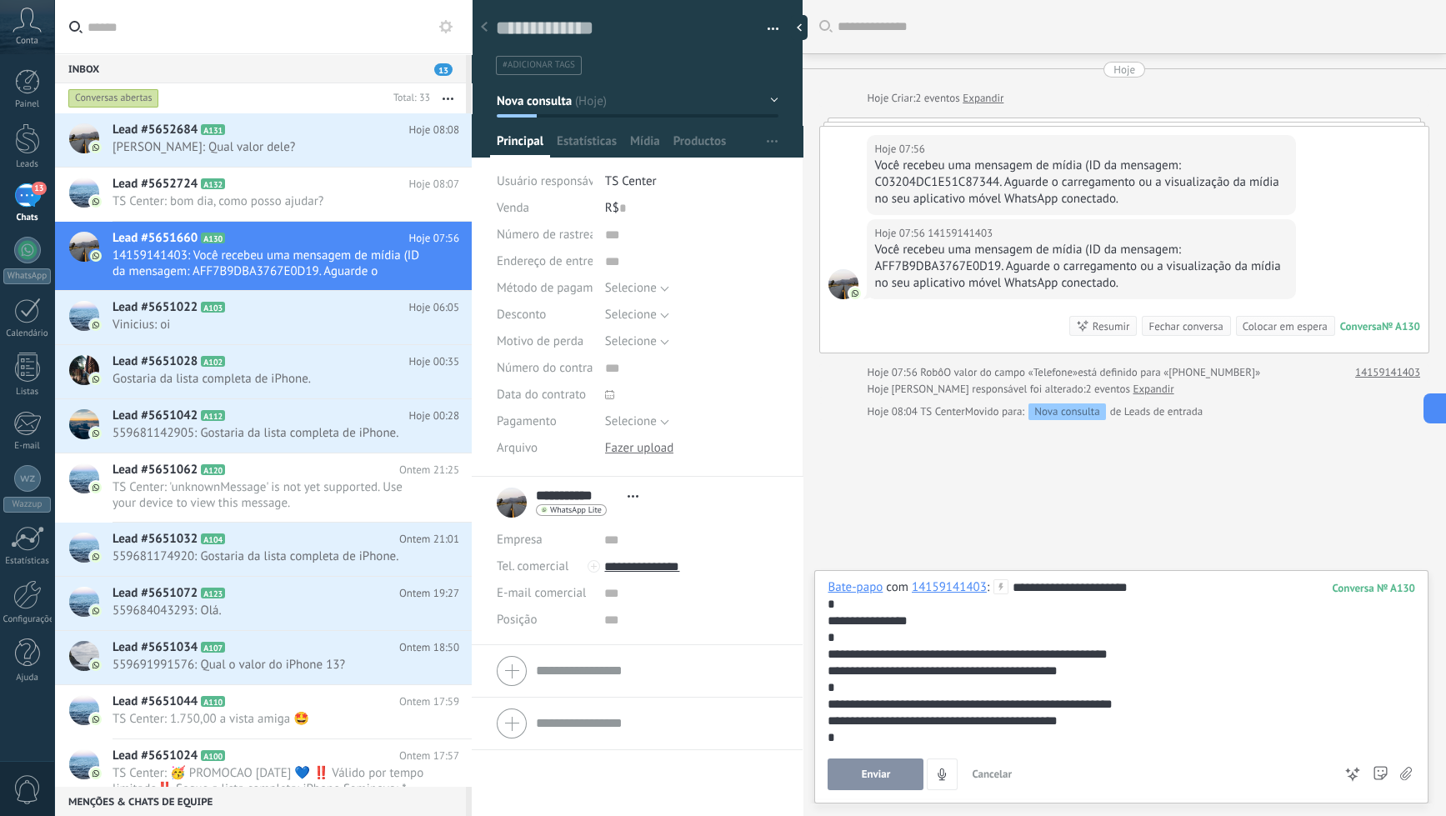
click at [879, 774] on span "Enviar" at bounding box center [876, 774] width 29 height 12
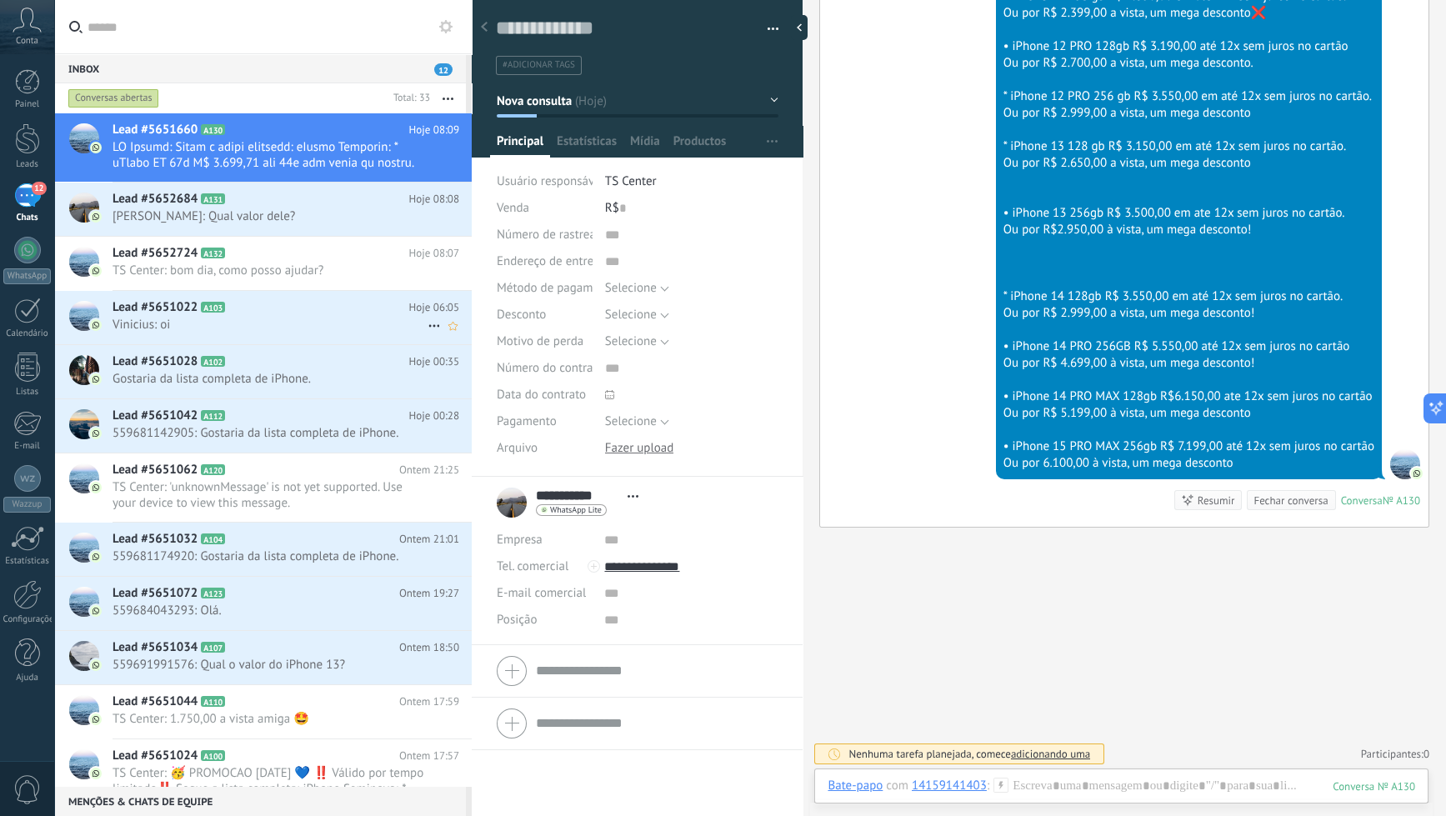
click at [313, 333] on div "Lead #5651022 A103 Hoje 06:05 Vinicius: oi" at bounding box center [292, 317] width 359 height 53
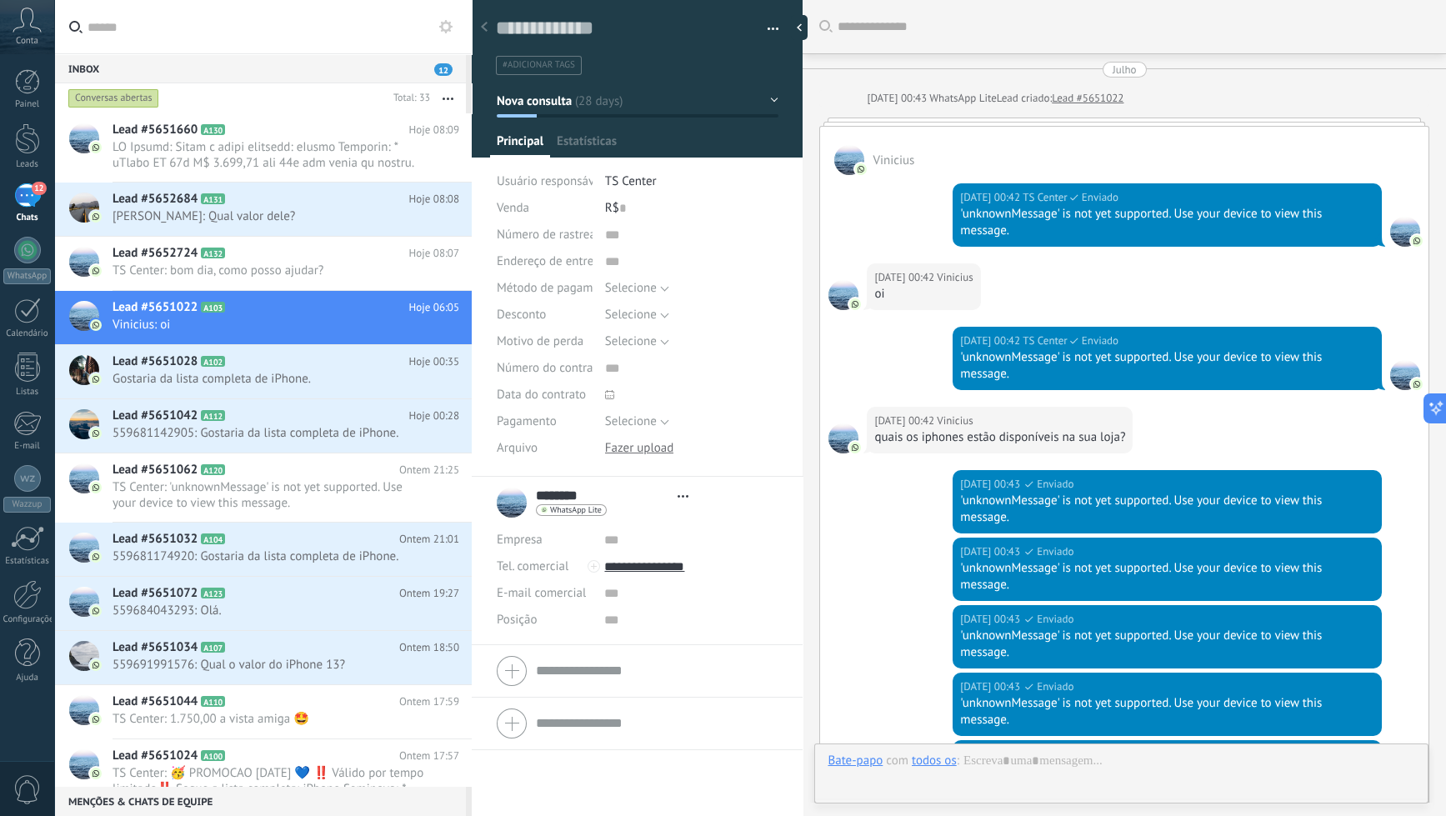
type textarea "**********"
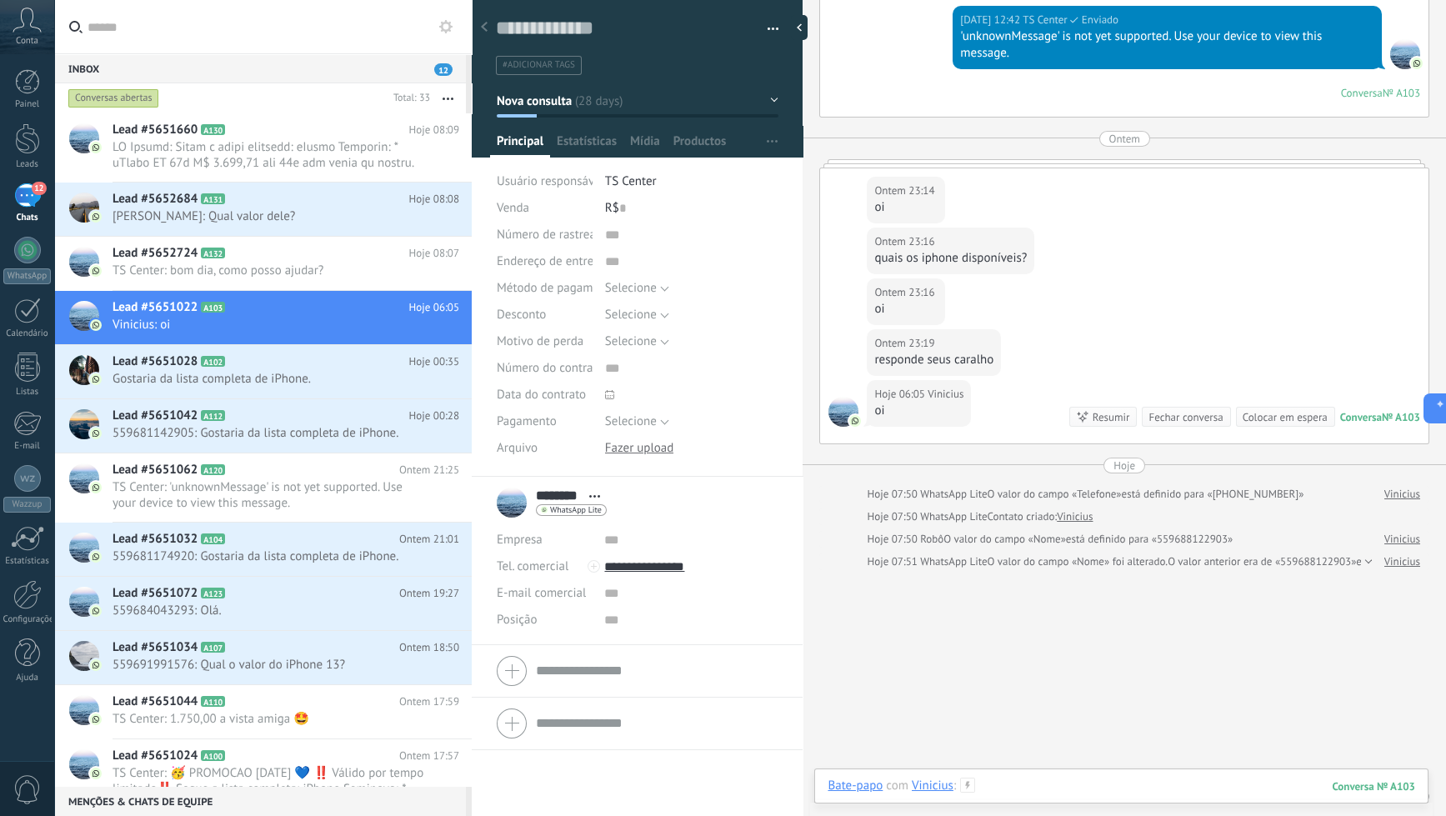
click at [1027, 788] on div at bounding box center [1122, 803] width 588 height 50
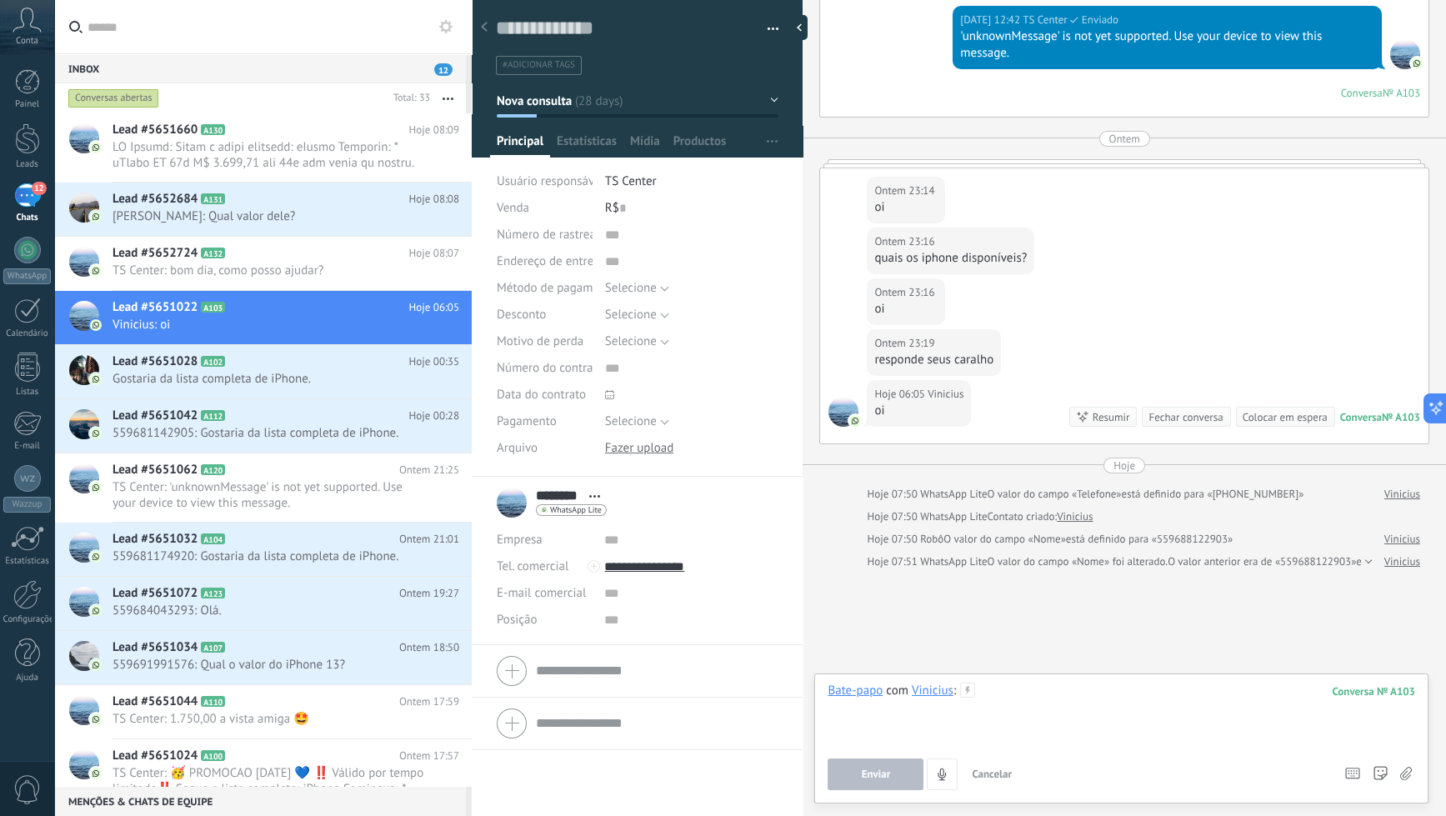
paste div
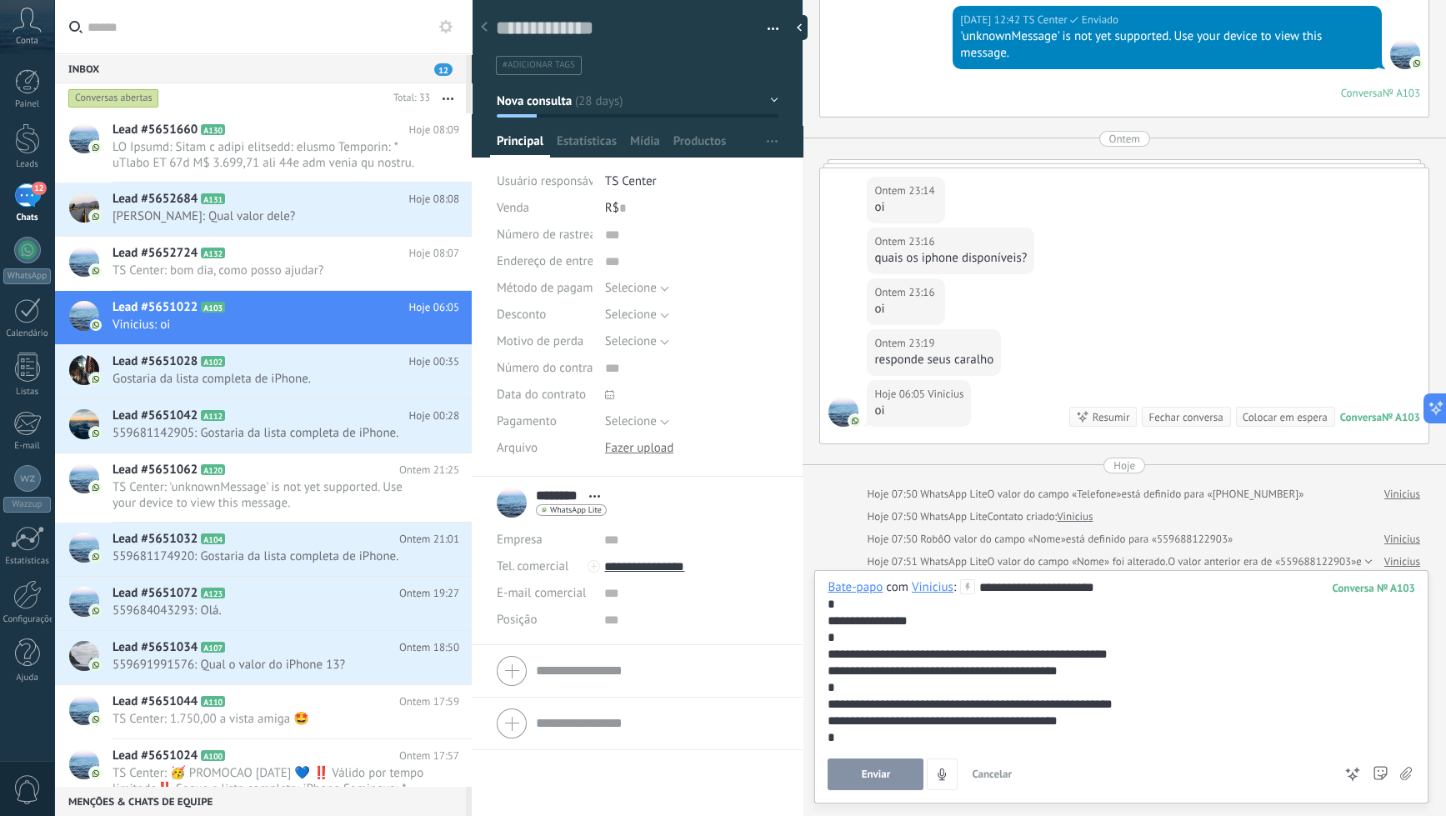
scroll to position [749, 0]
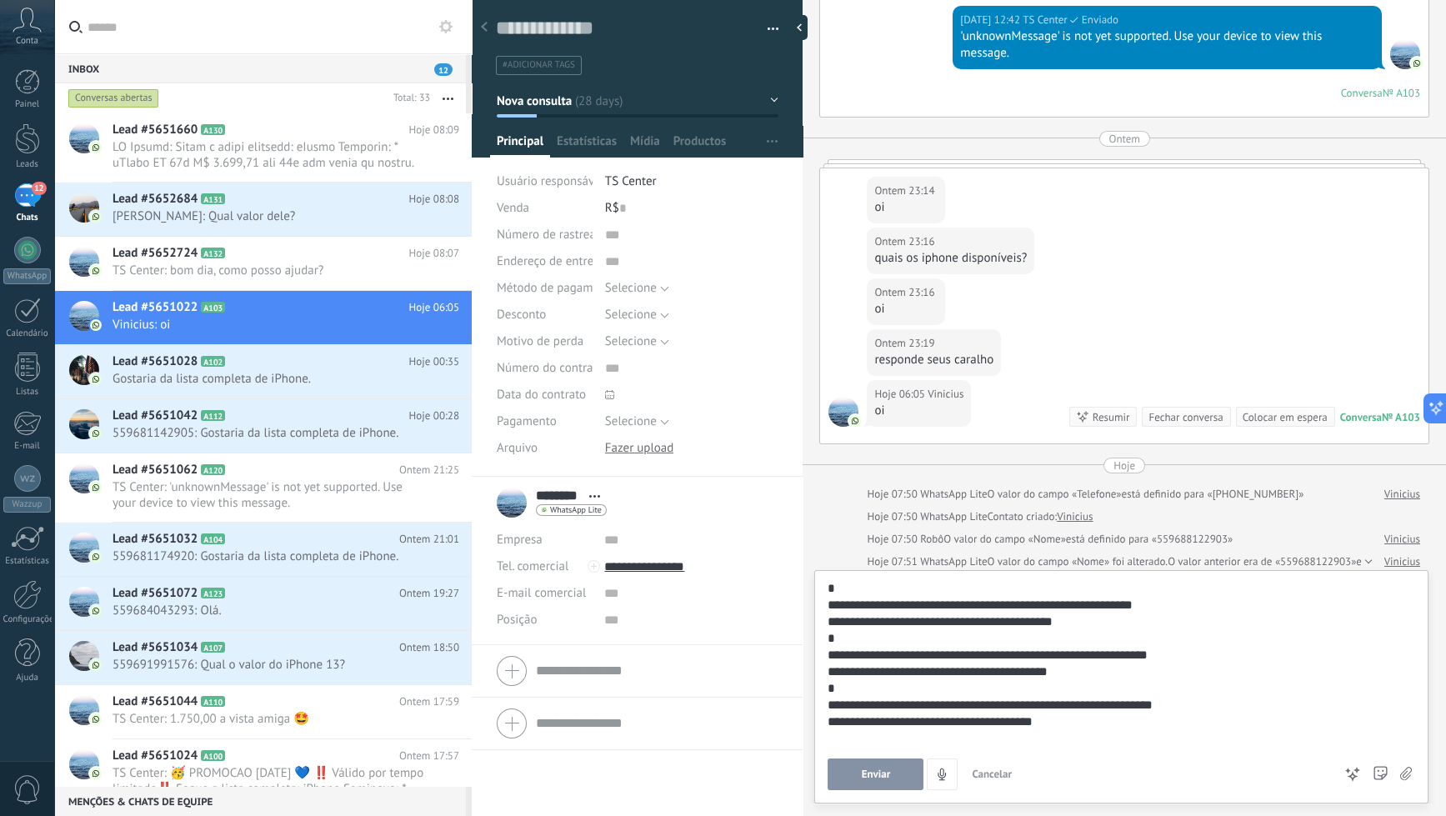
click at [885, 770] on span "Enviar" at bounding box center [876, 774] width 29 height 12
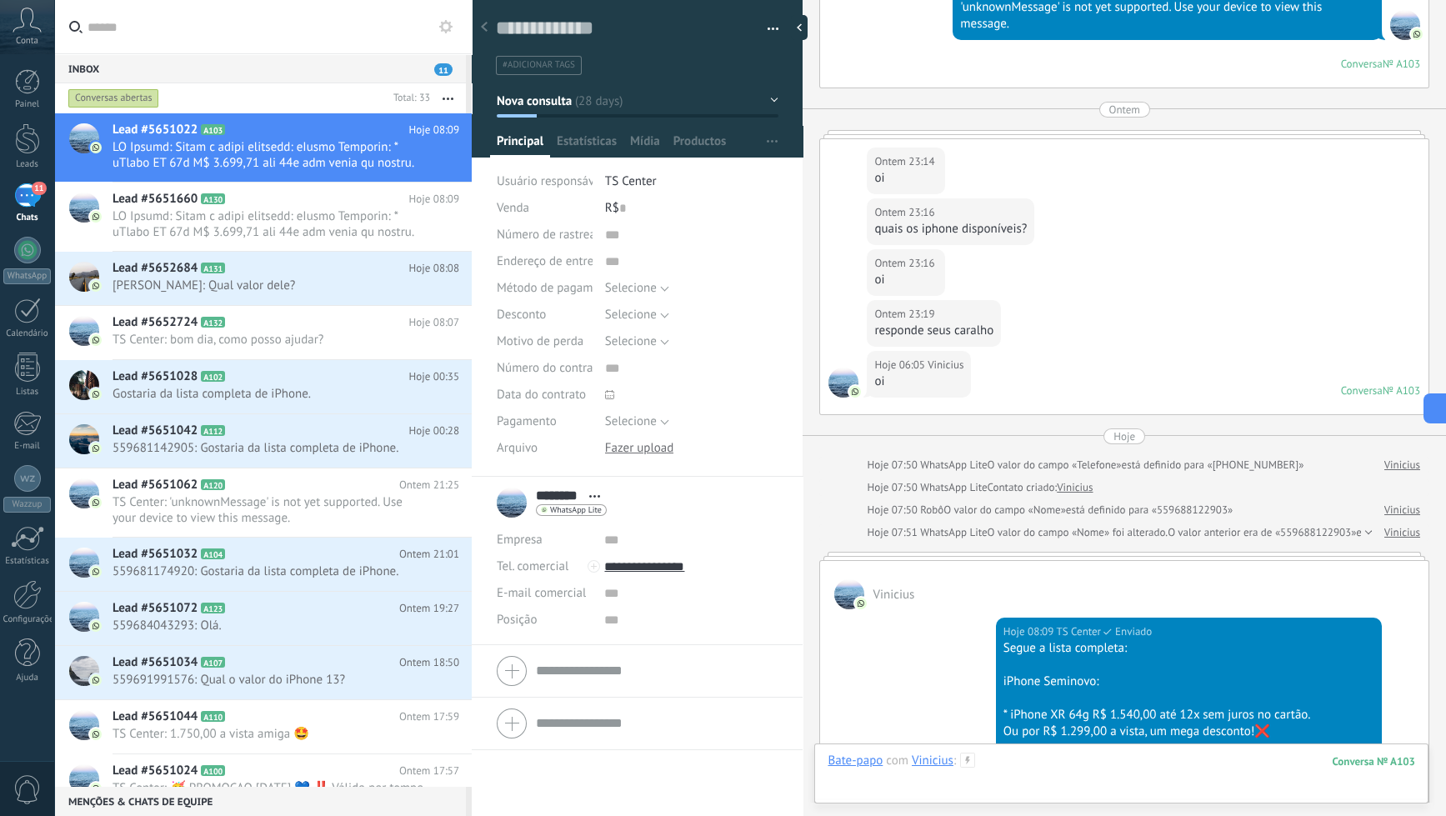
click at [1019, 768] on div at bounding box center [1122, 778] width 588 height 50
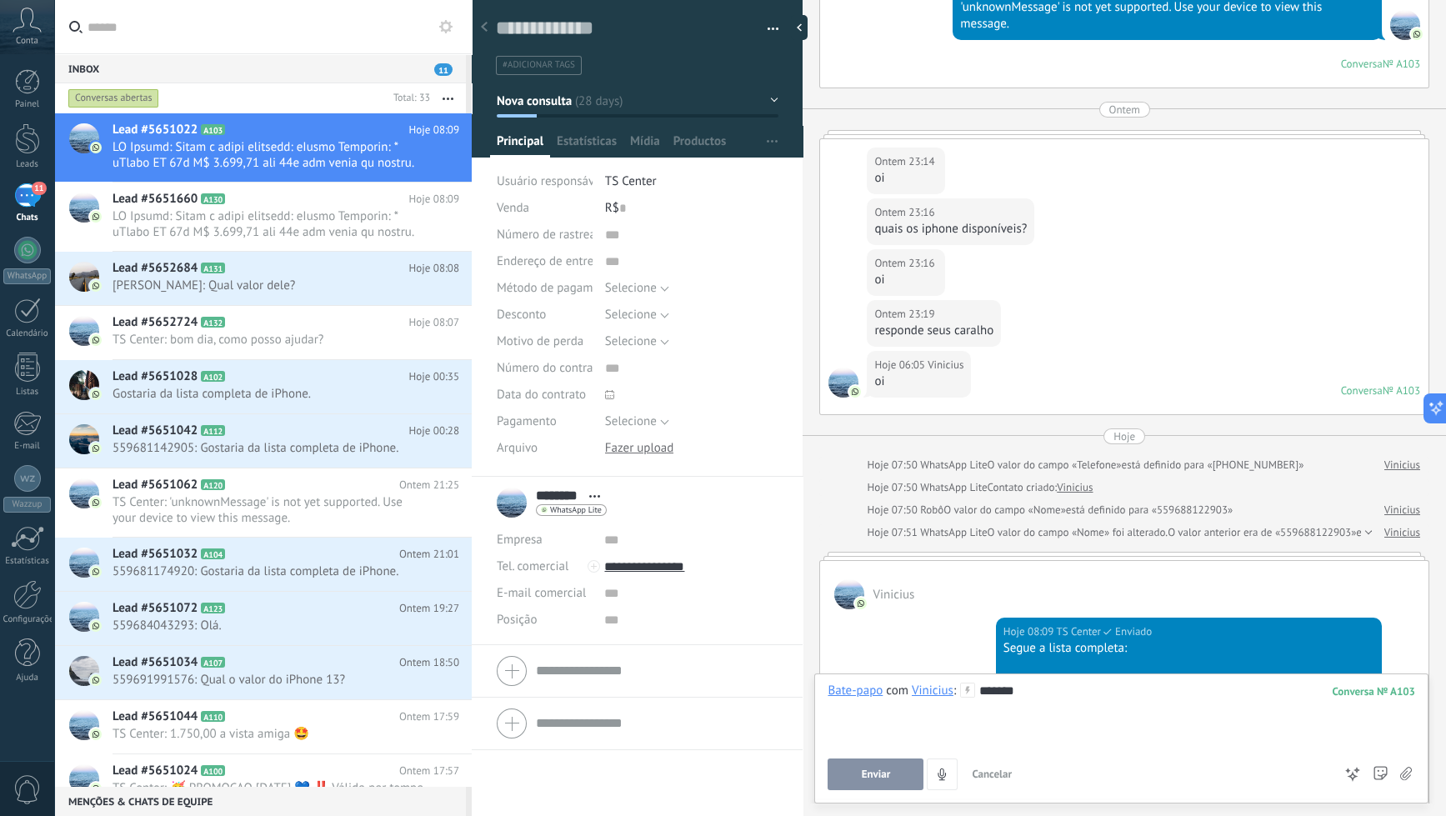
click at [875, 777] on span "Enviar" at bounding box center [876, 774] width 29 height 12
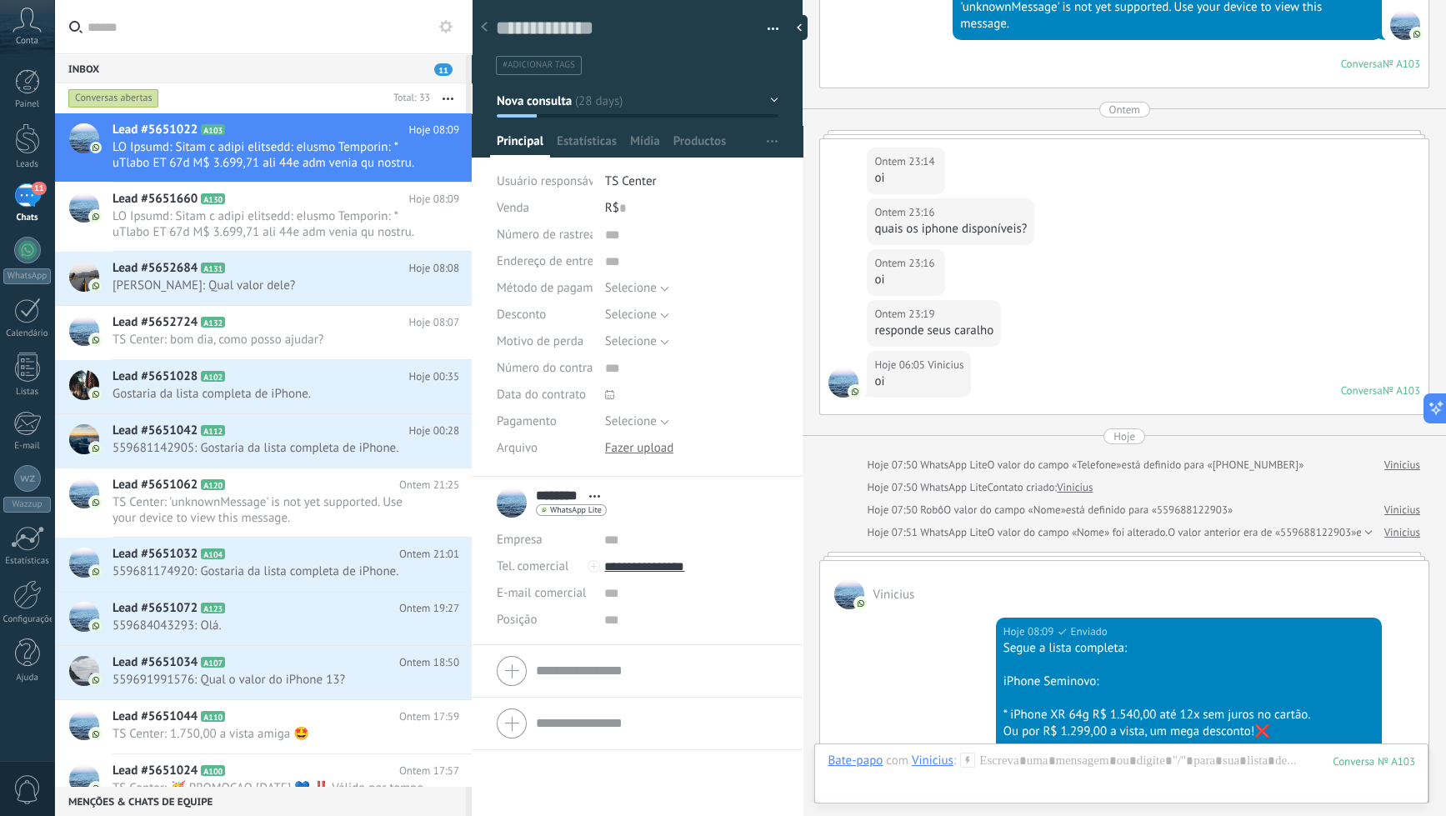
scroll to position [2791, 0]
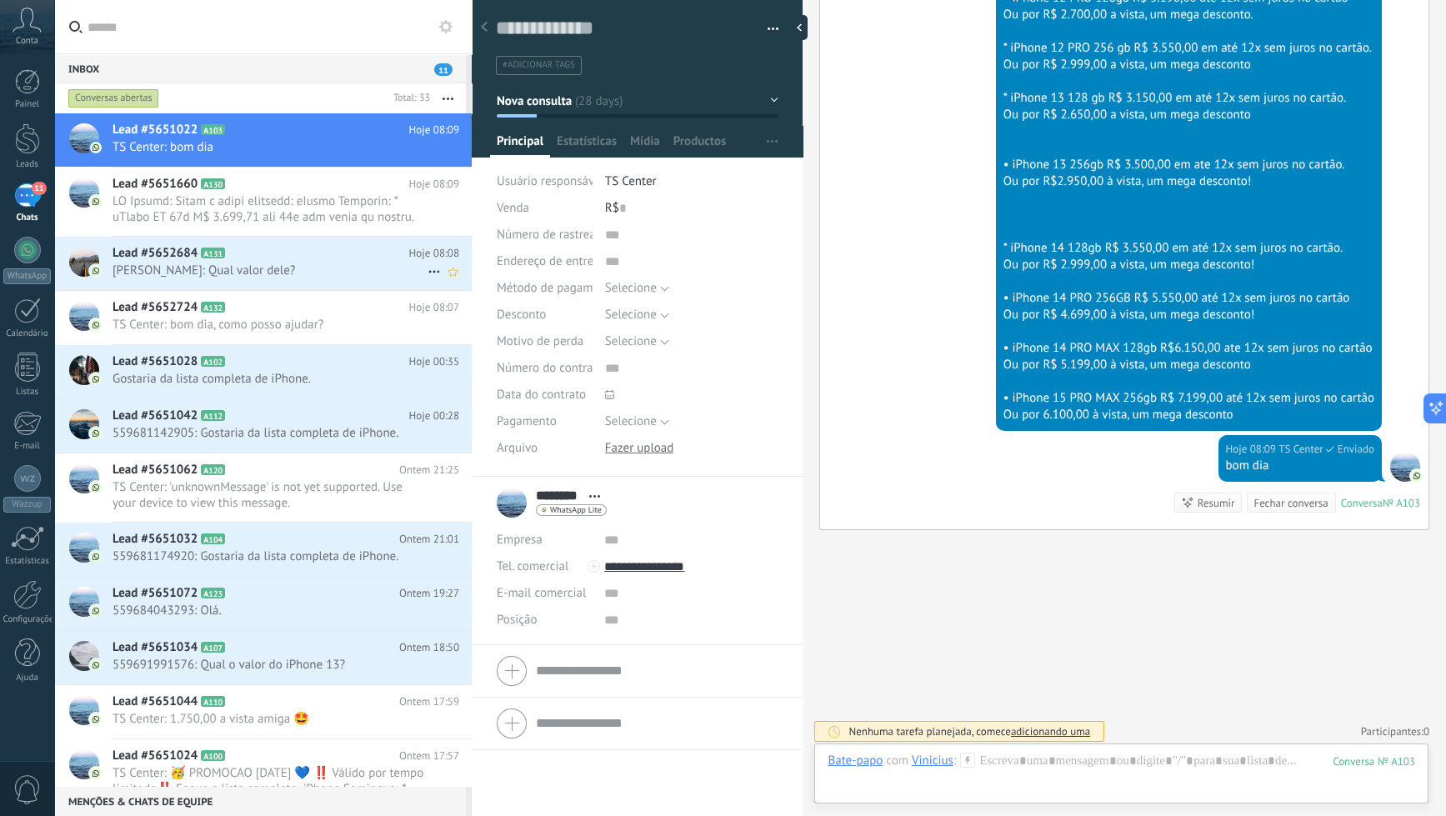
click at [321, 258] on h2 "Lead #5652684 A131" at bounding box center [261, 253] width 297 height 17
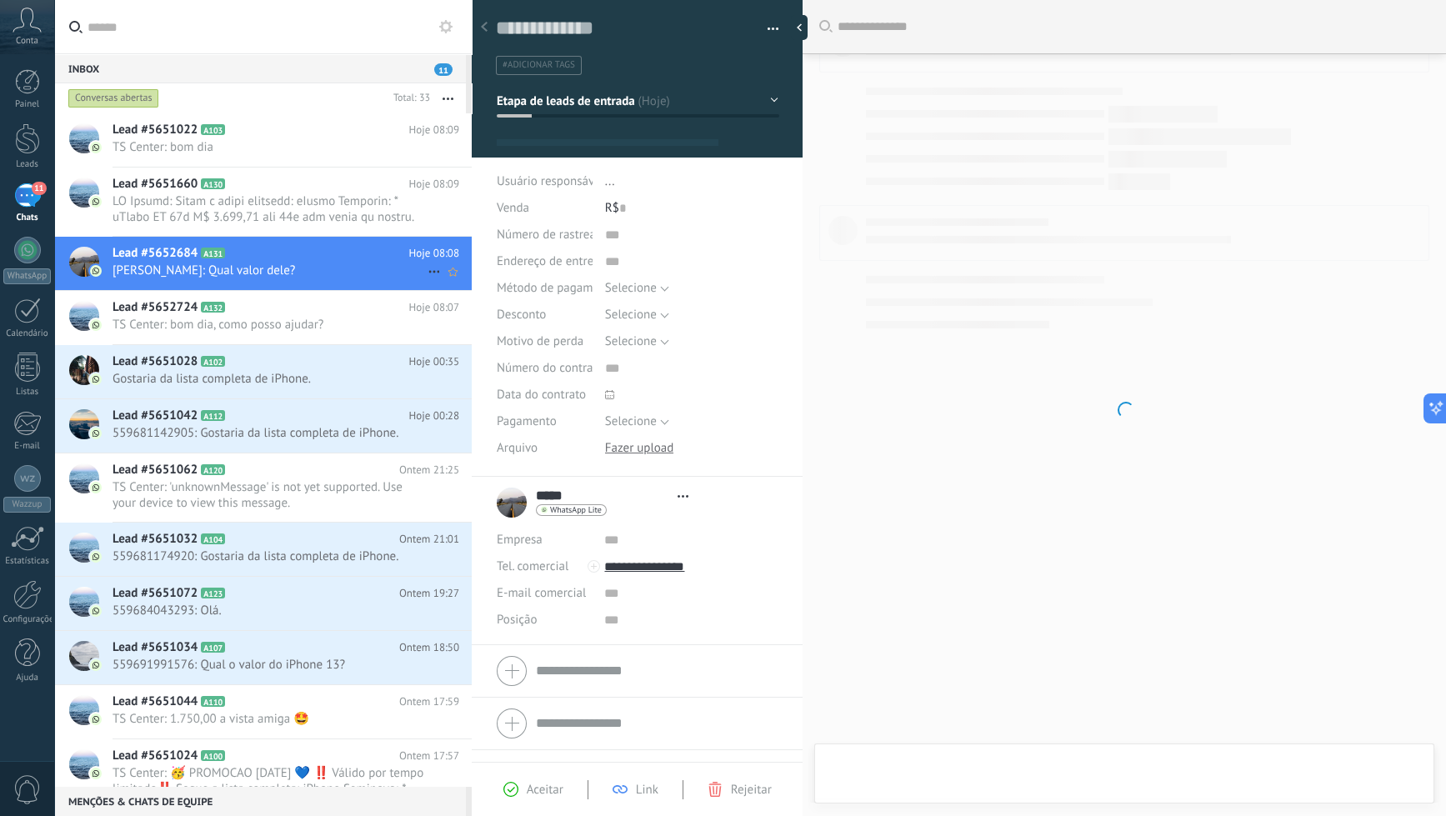
type textarea "**********"
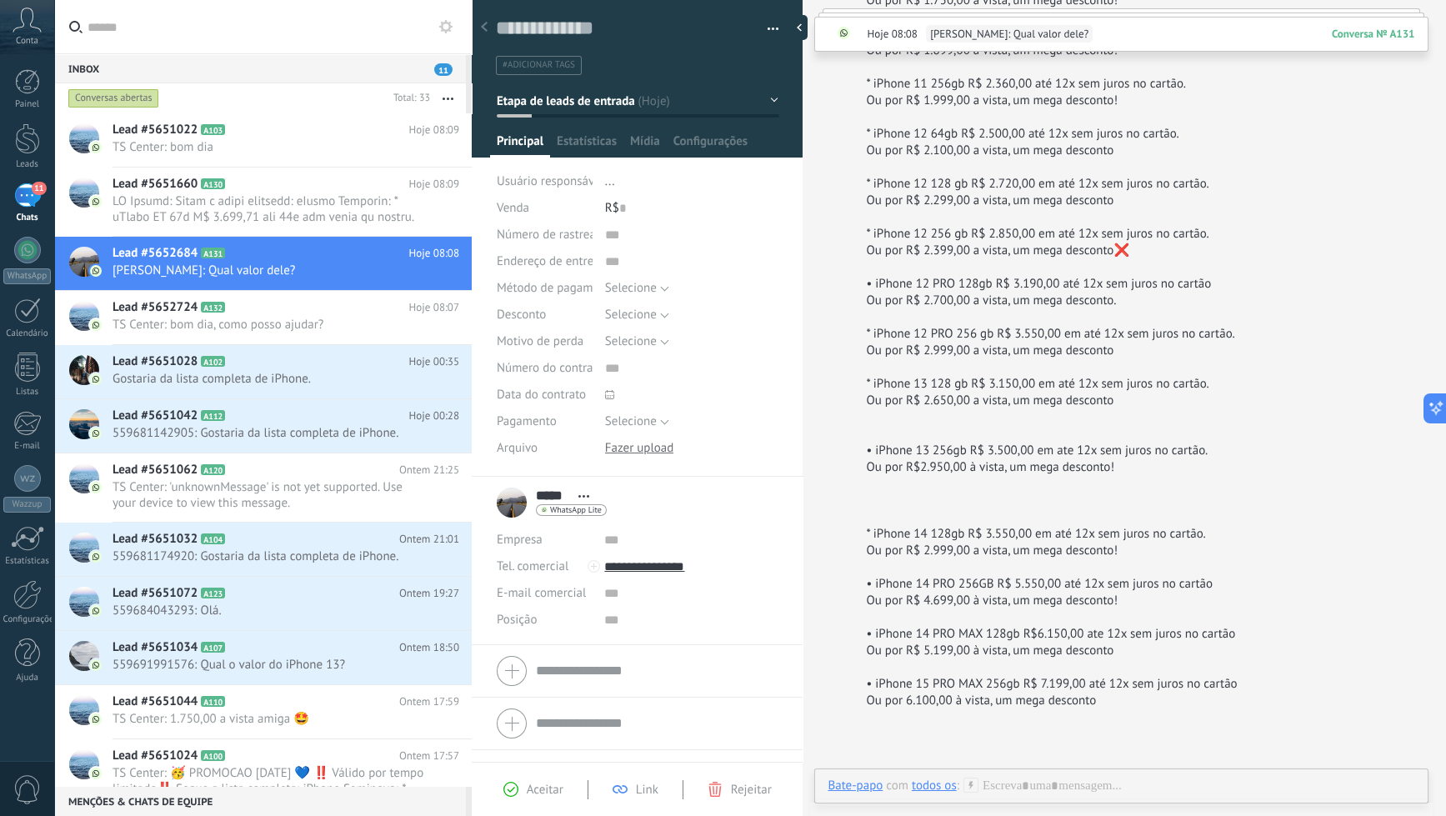
scroll to position [853, 0]
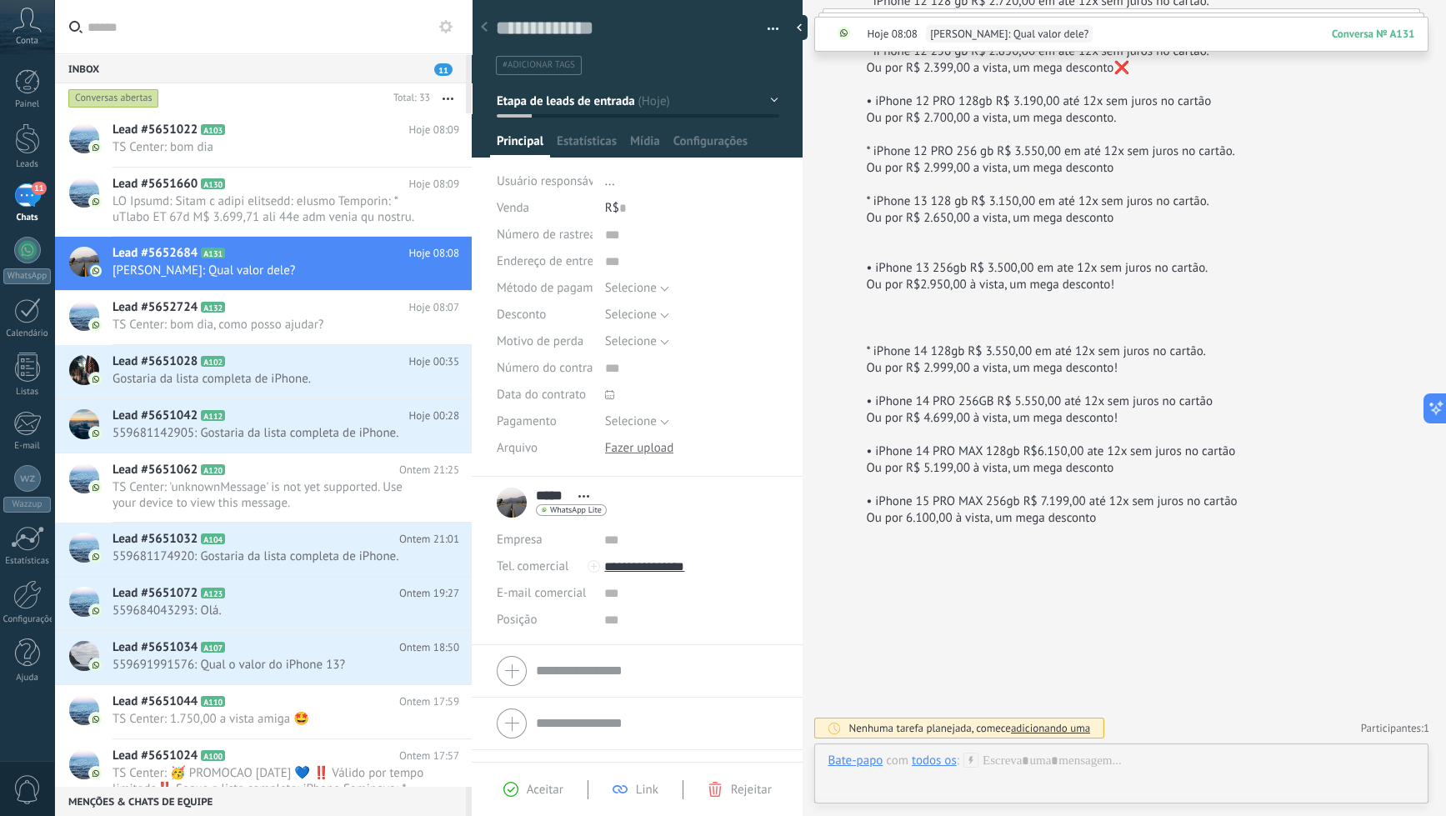
drag, startPoint x: 997, startPoint y: 351, endPoint x: 1003, endPoint y: 362, distance: 12.3
click at [997, 352] on div "* iPhone 14 128gb R$ 3.550,00 em até 12x sem juros no cartão." at bounding box center [1143, 351] width 555 height 17
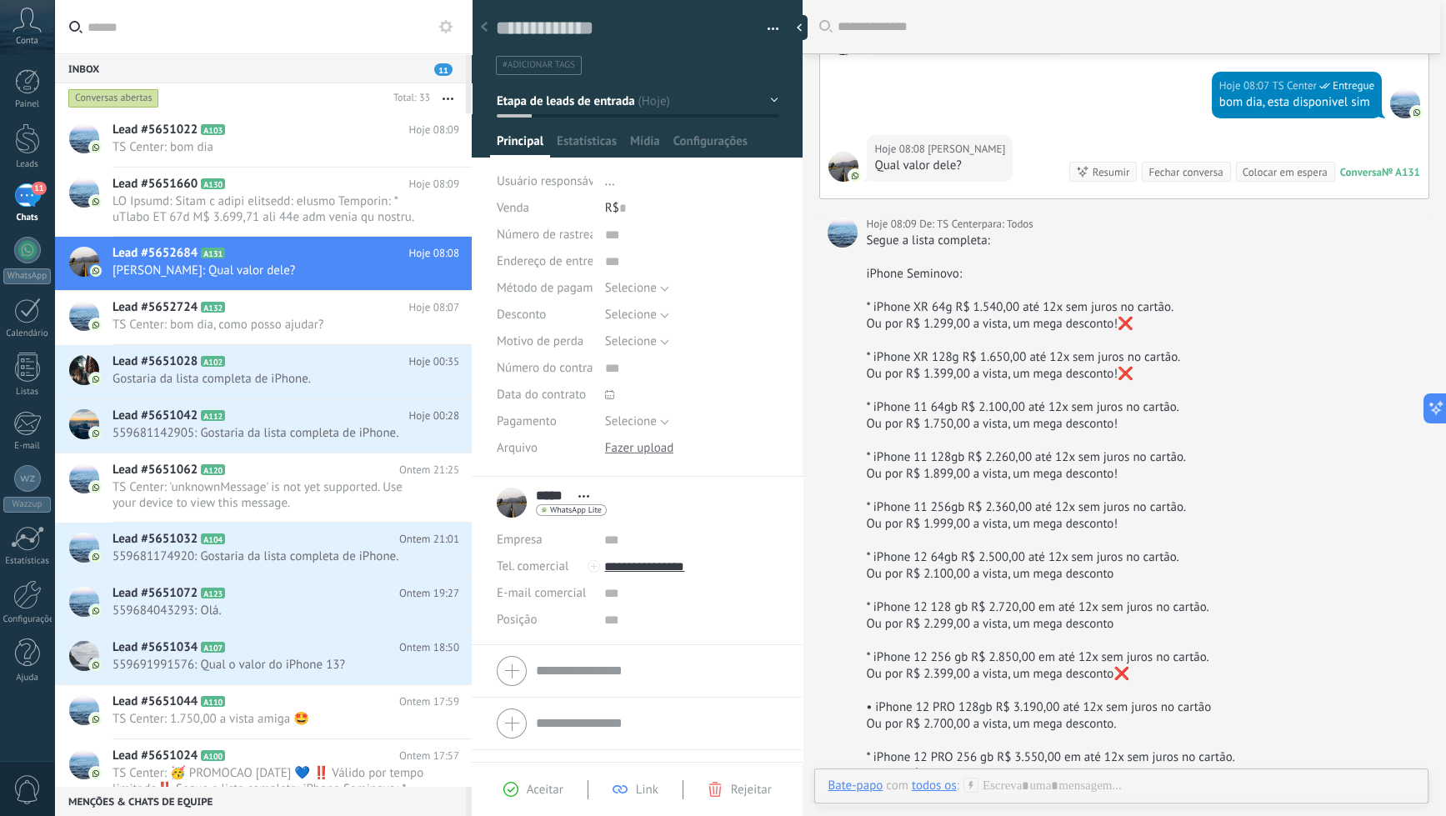
scroll to position [19, 0]
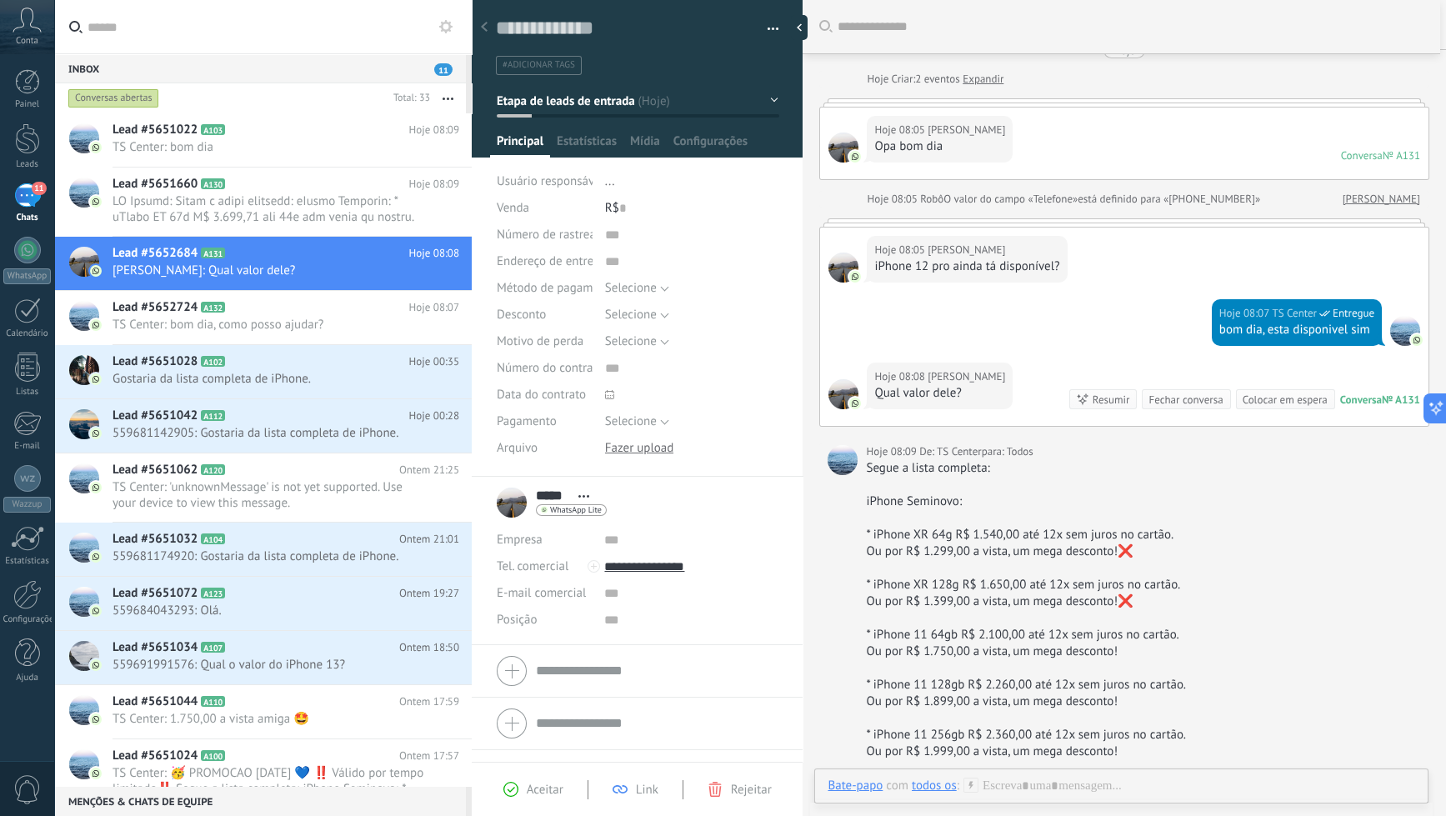
click at [989, 338] on div "Hoje 08:07 TS Center Entregue bom dia, esta disponivel sim" at bounding box center [1124, 330] width 608 height 63
click at [964, 313] on div "Hoje 08:07 TS Center Entregue bom dia, esta disponivel sim" at bounding box center [1124, 330] width 608 height 63
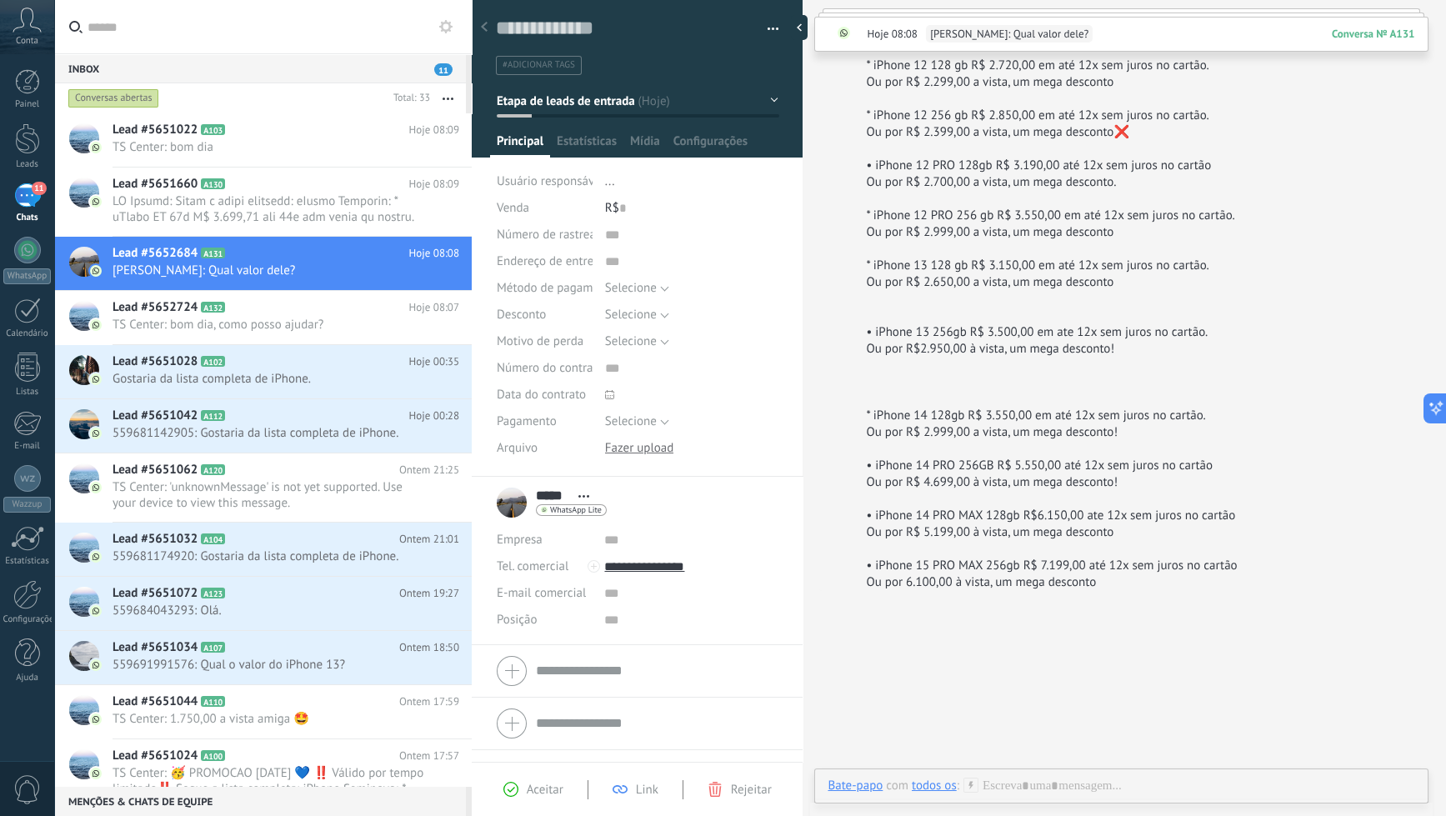
scroll to position [853, 0]
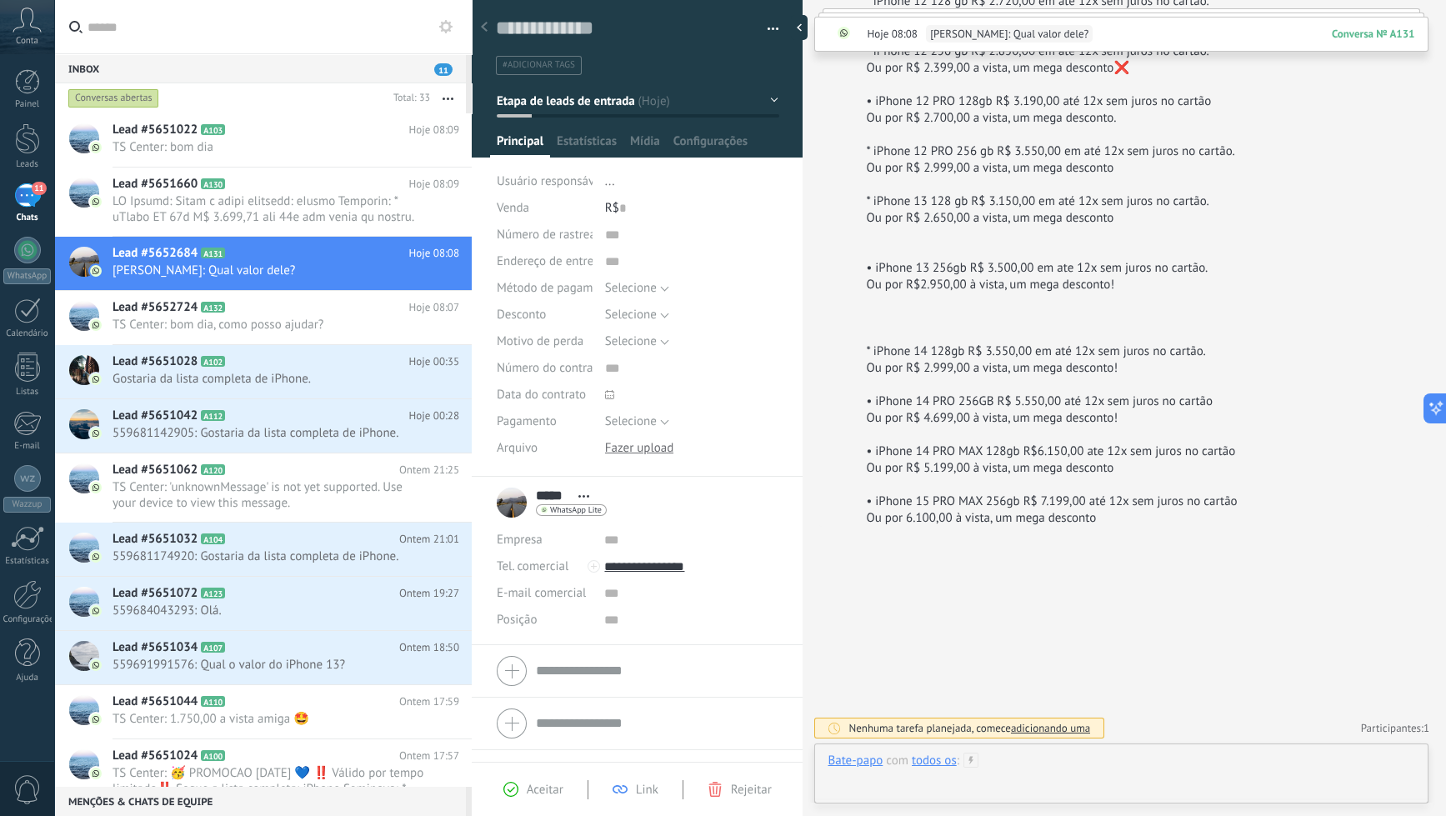
click at [1054, 762] on div at bounding box center [1122, 778] width 588 height 50
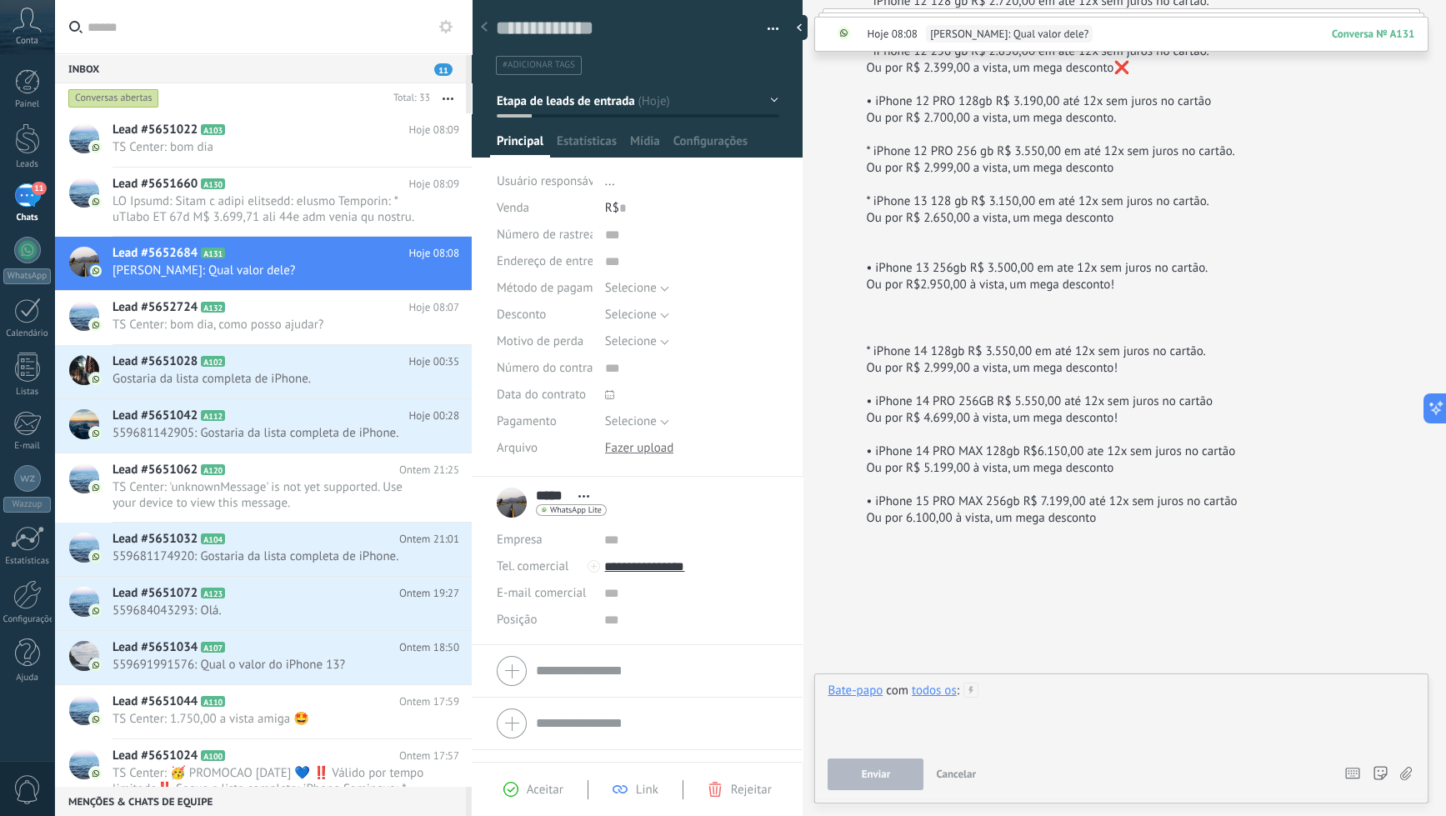
click at [1037, 700] on div at bounding box center [1122, 714] width 588 height 63
paste div
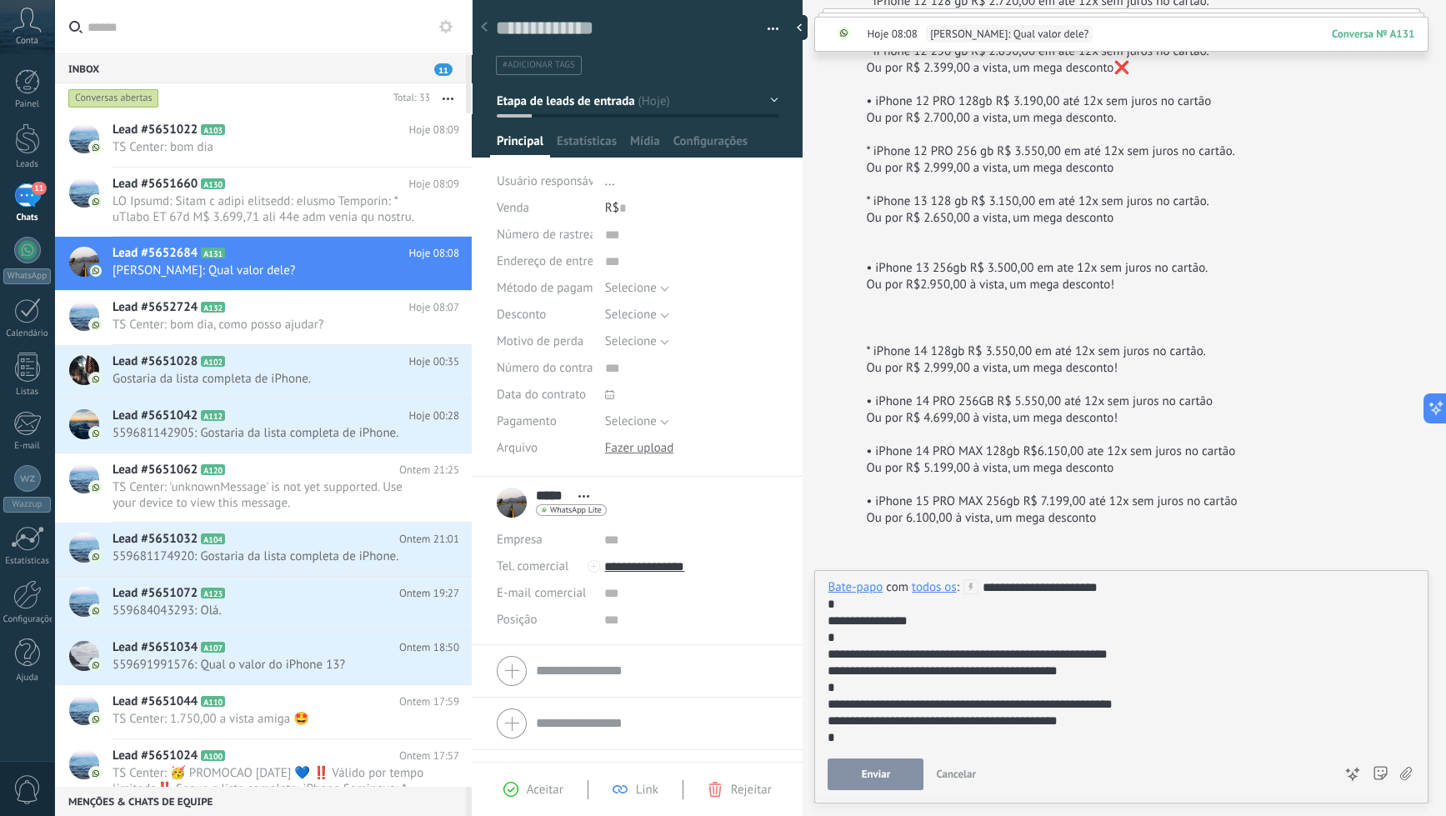
click at [897, 775] on button "Enviar" at bounding box center [876, 774] width 96 height 32
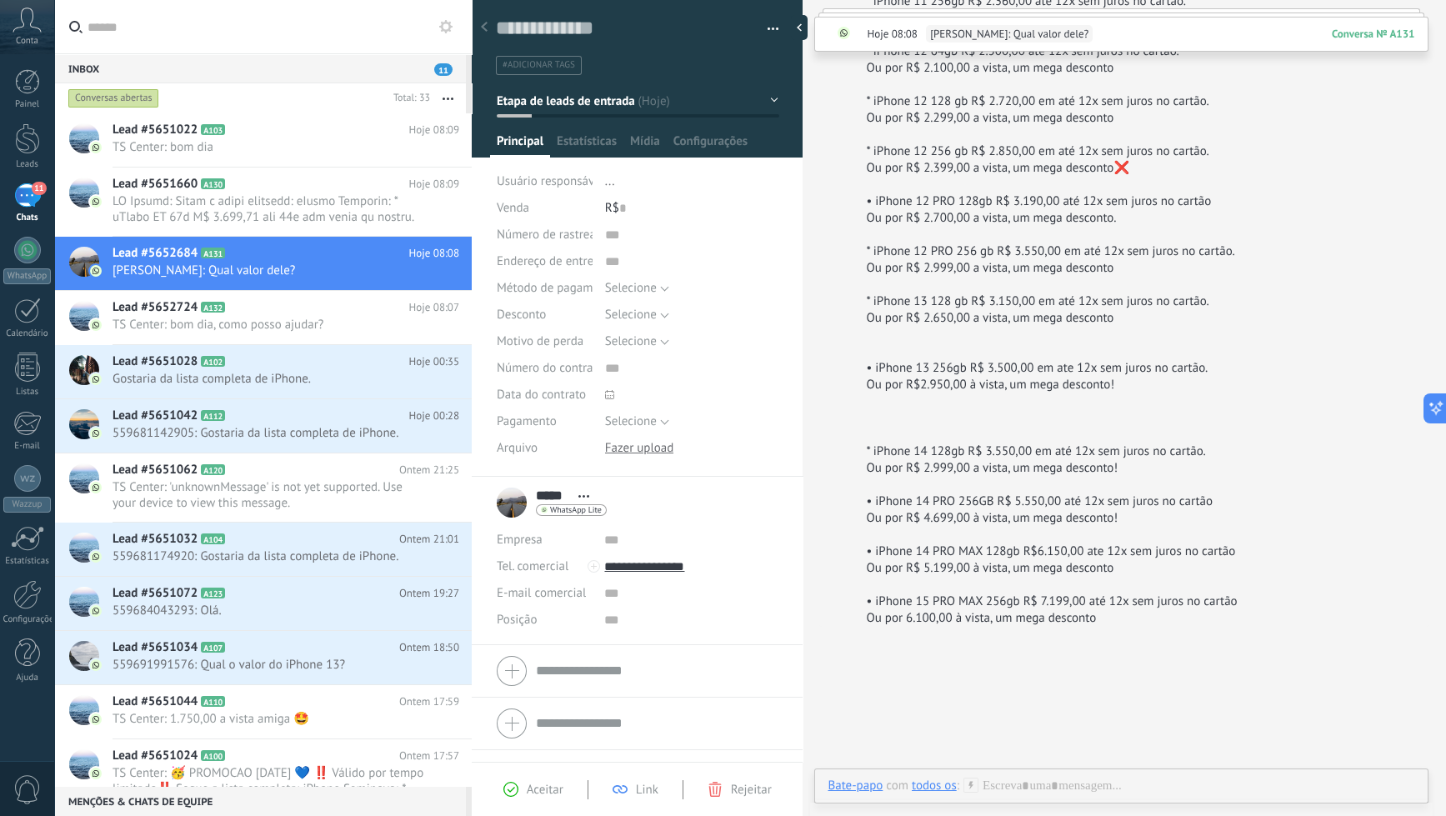
scroll to position [1786, 0]
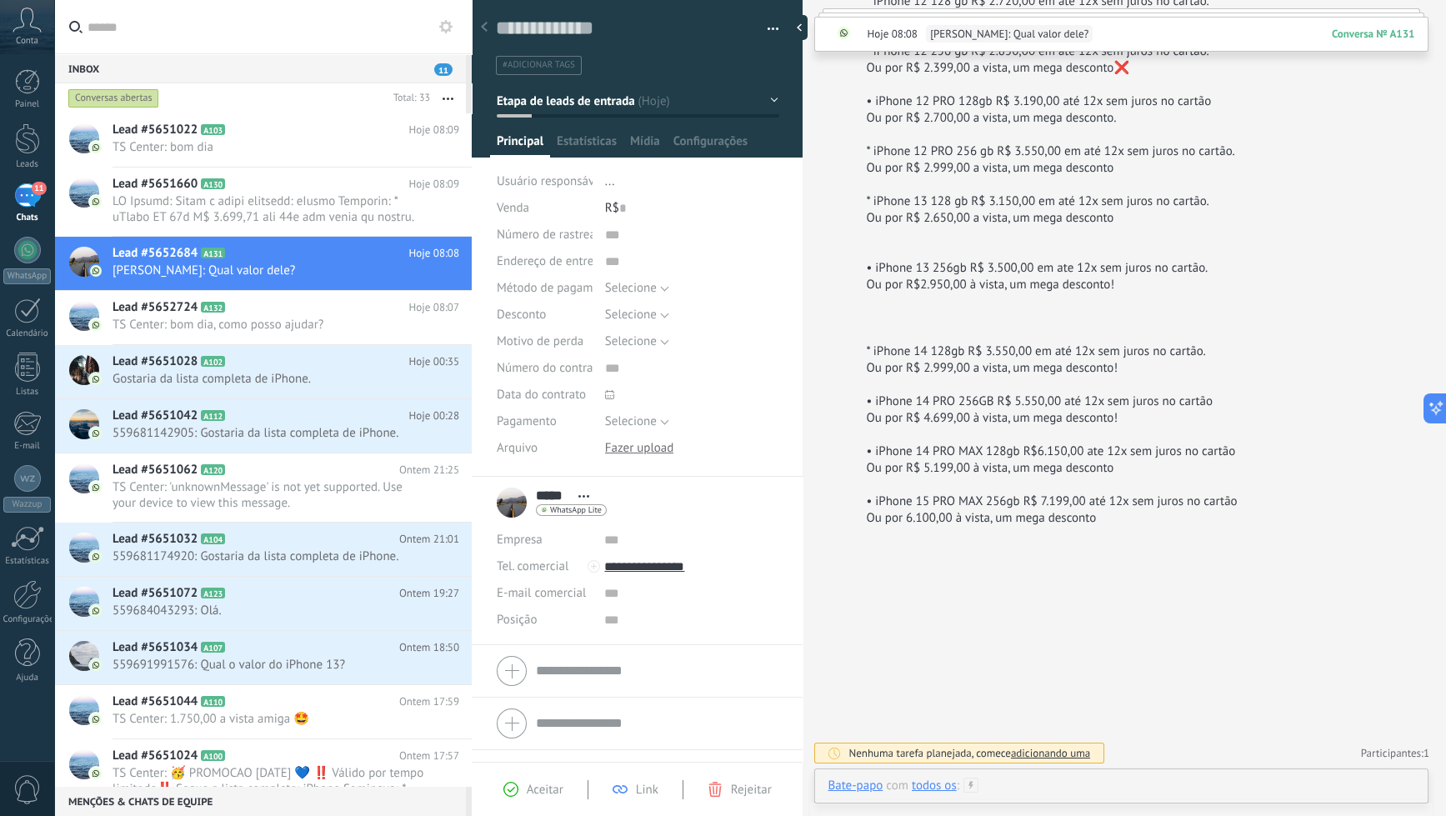
click at [998, 787] on div at bounding box center [1122, 803] width 588 height 50
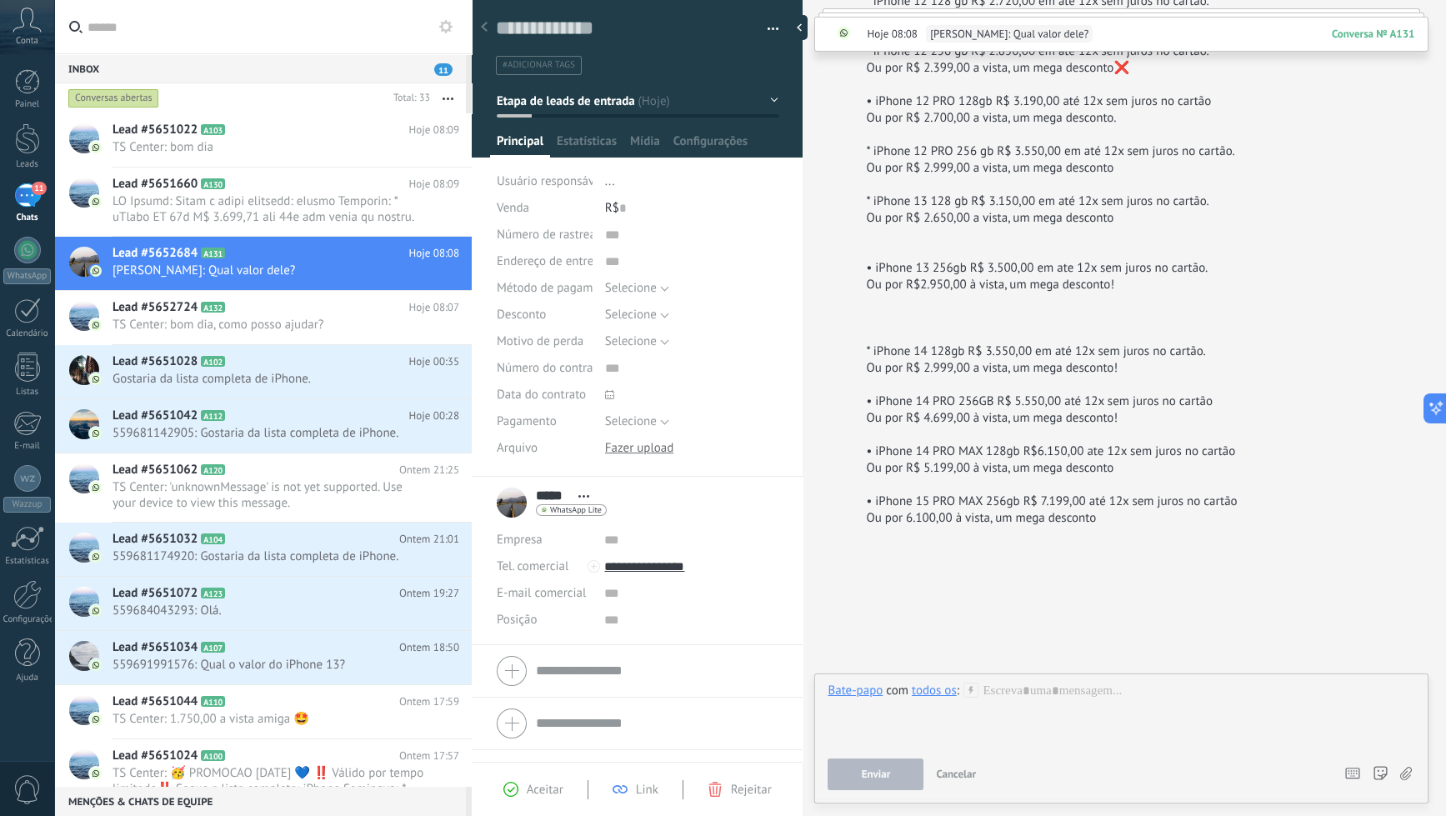
click at [957, 690] on span ":" at bounding box center [958, 691] width 3 height 17
click at [942, 777] on span "Cancelar" at bounding box center [956, 774] width 40 height 14
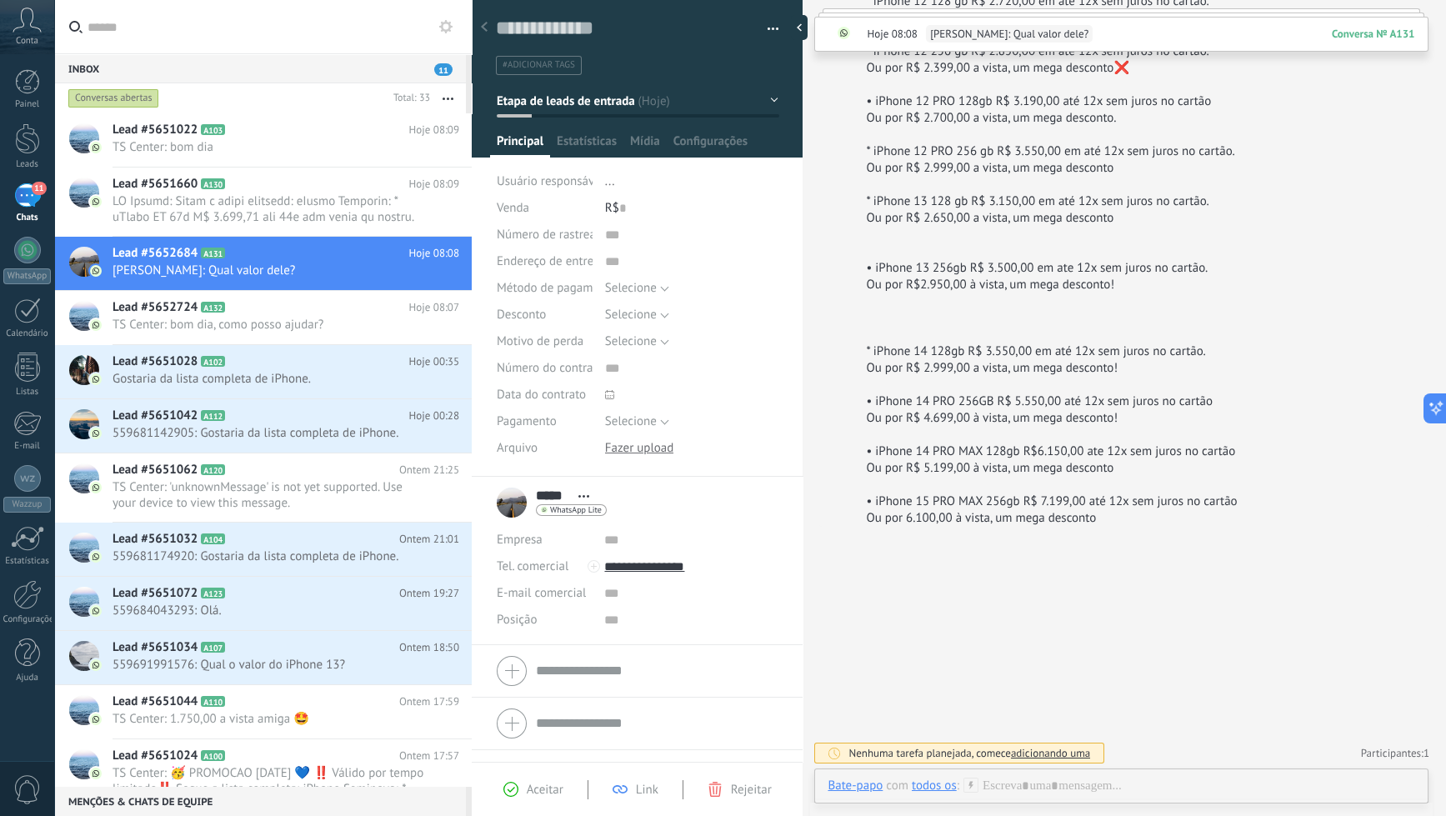
click at [927, 783] on div "todos os" at bounding box center [934, 785] width 45 height 15
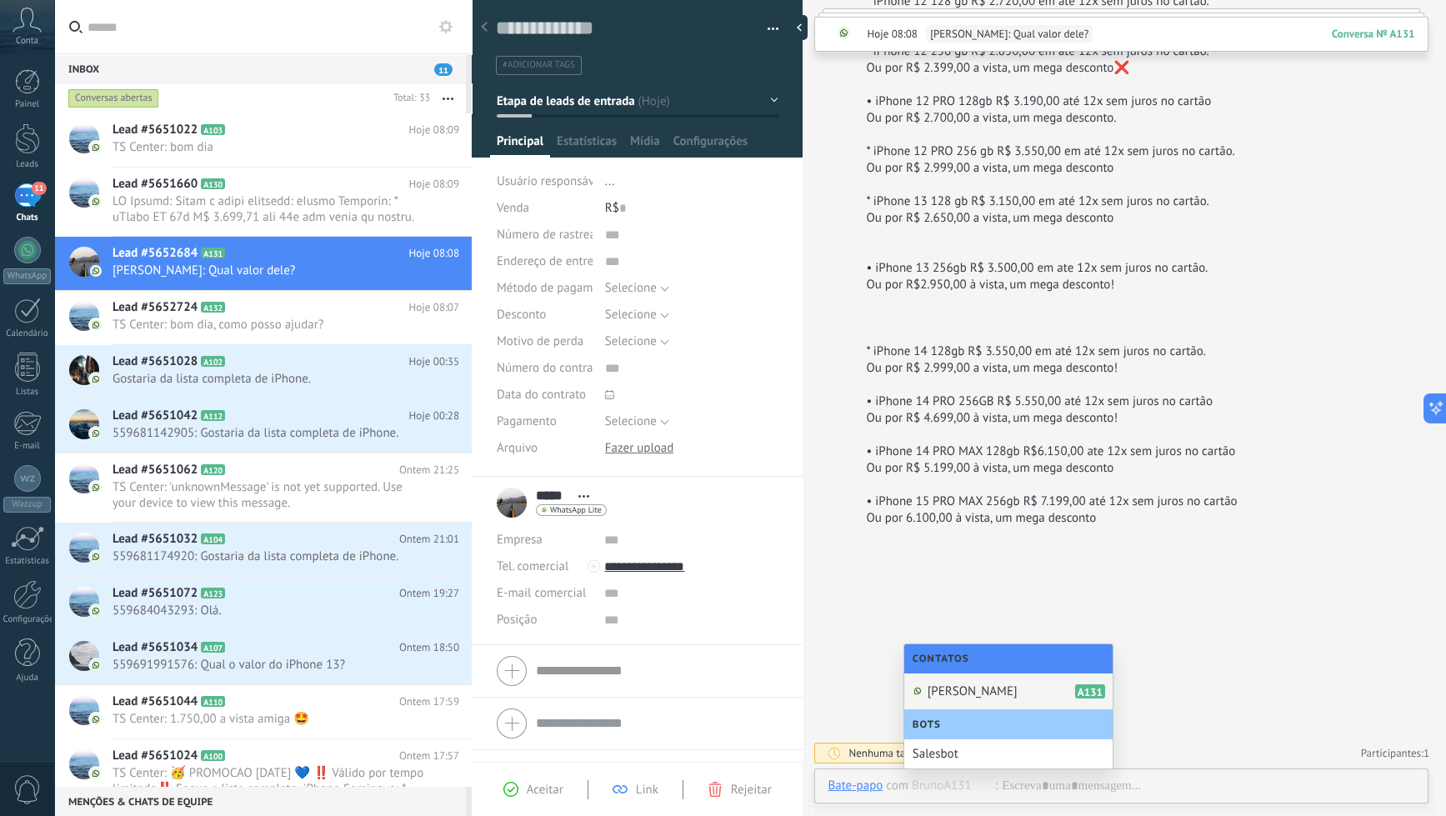
click at [946, 688] on span "[PERSON_NAME]" at bounding box center [973, 691] width 90 height 16
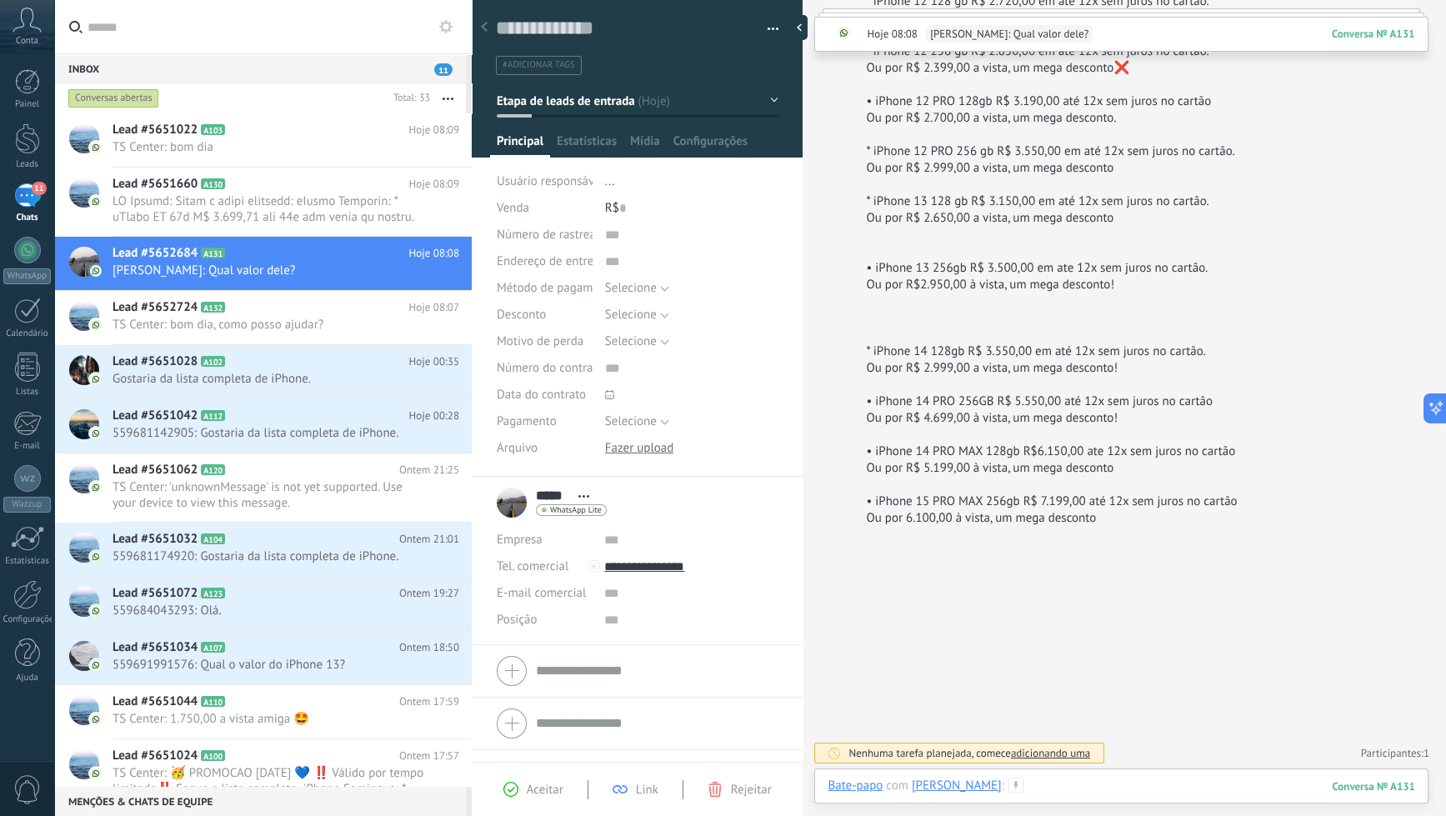
click at [979, 779] on div at bounding box center [1122, 803] width 588 height 50
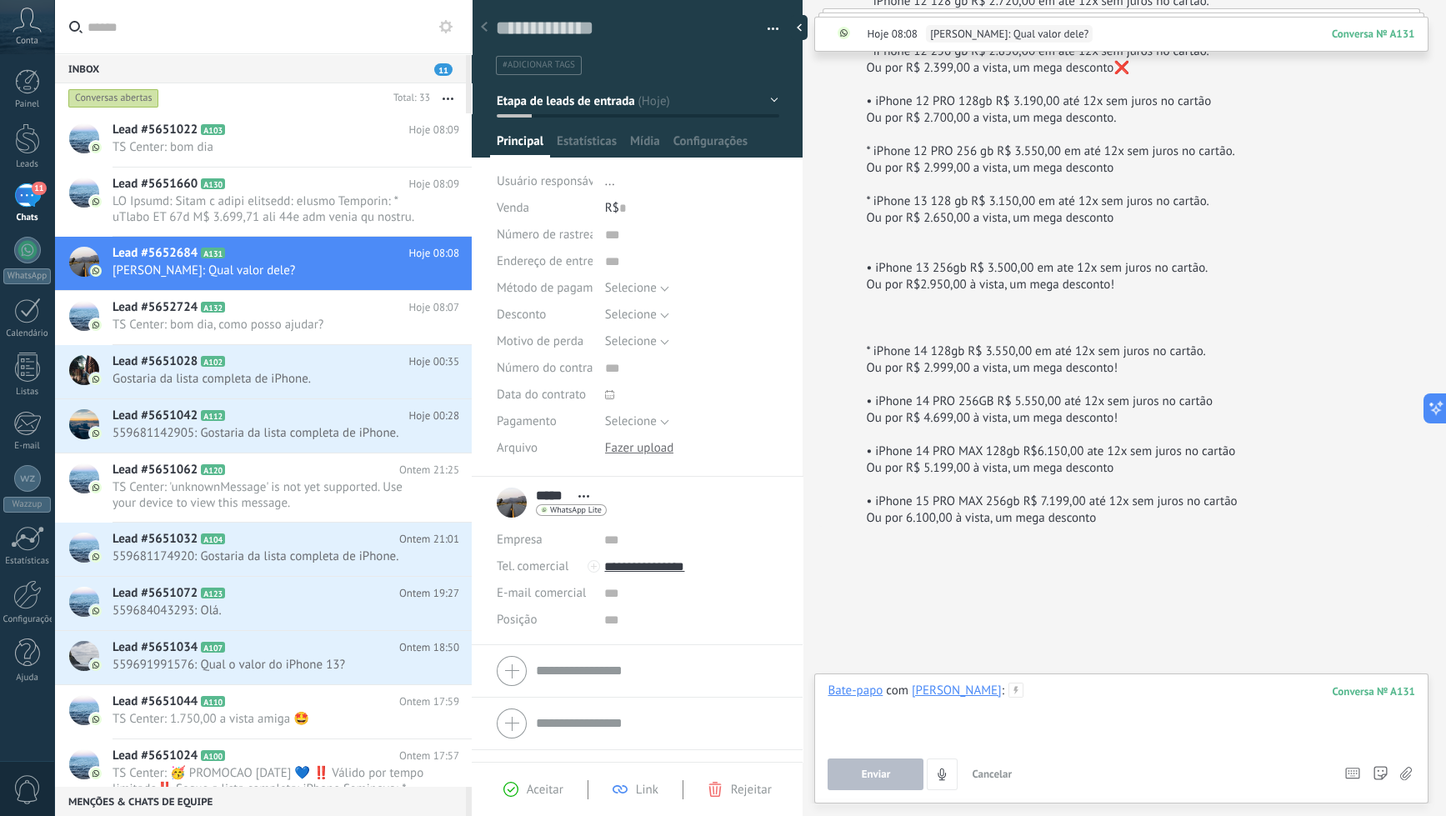
paste div
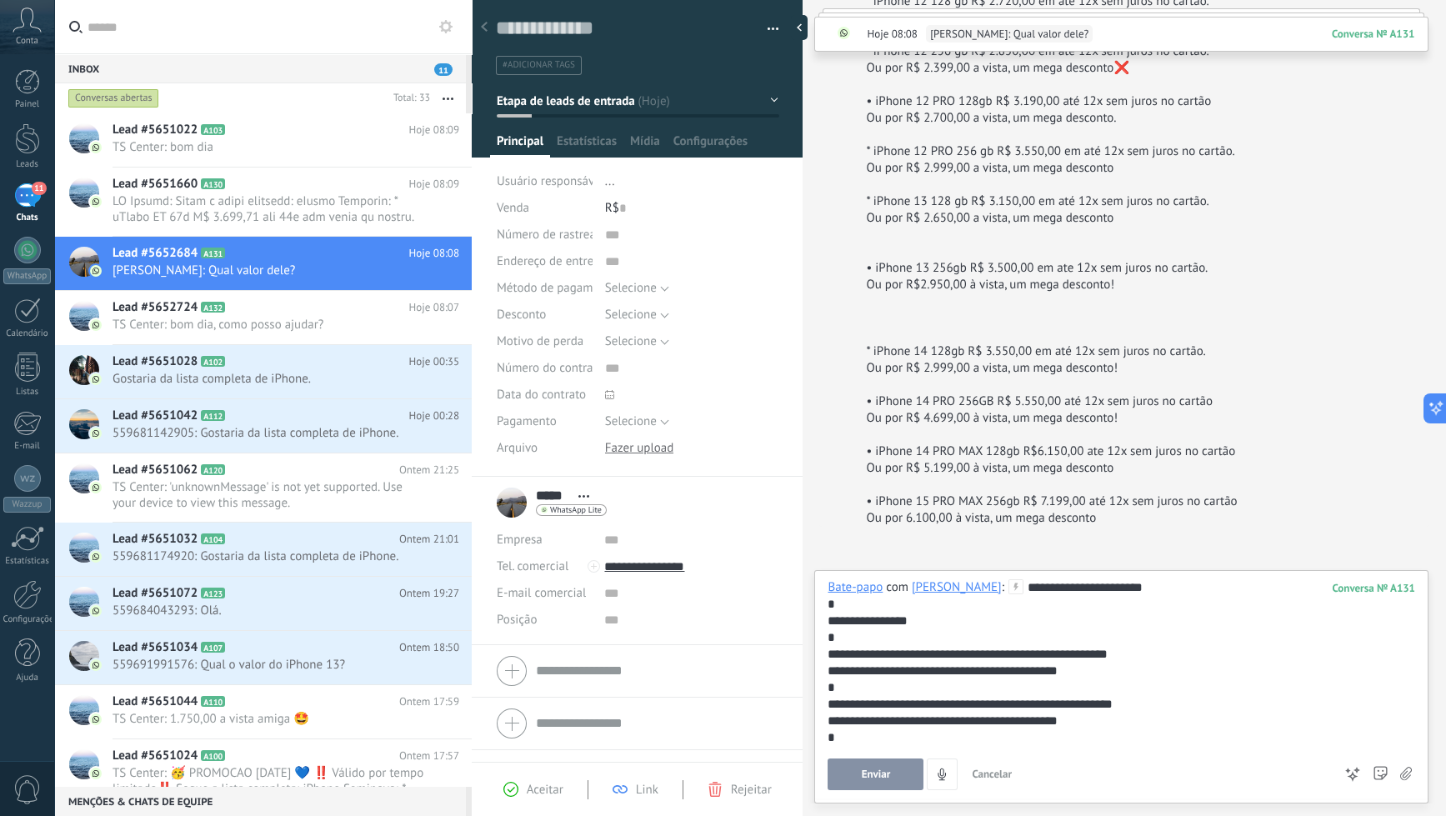
click at [907, 776] on button "Enviar" at bounding box center [876, 774] width 96 height 32
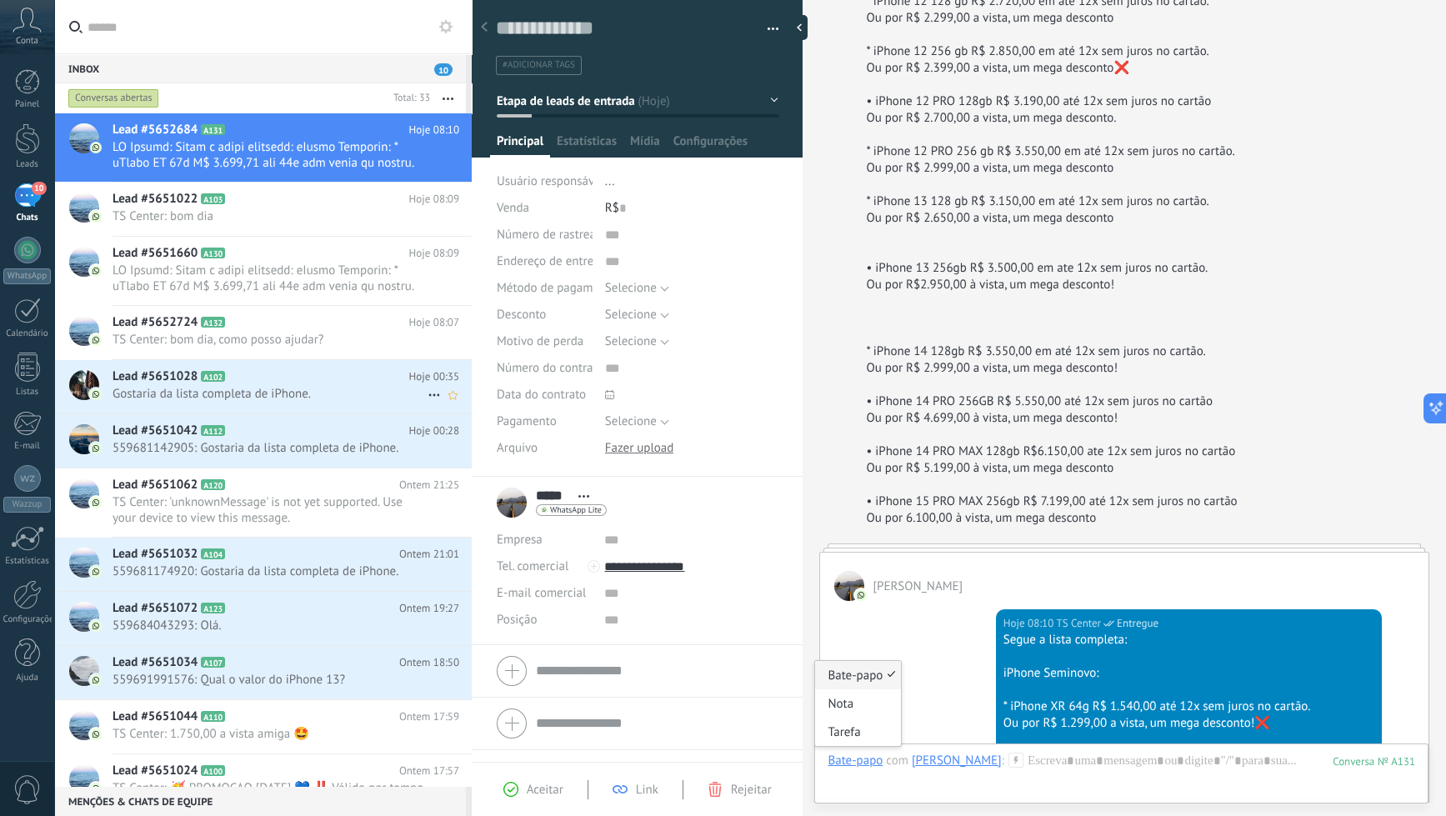
click at [333, 372] on h2 "Lead #5651028 A102" at bounding box center [261, 376] width 297 height 17
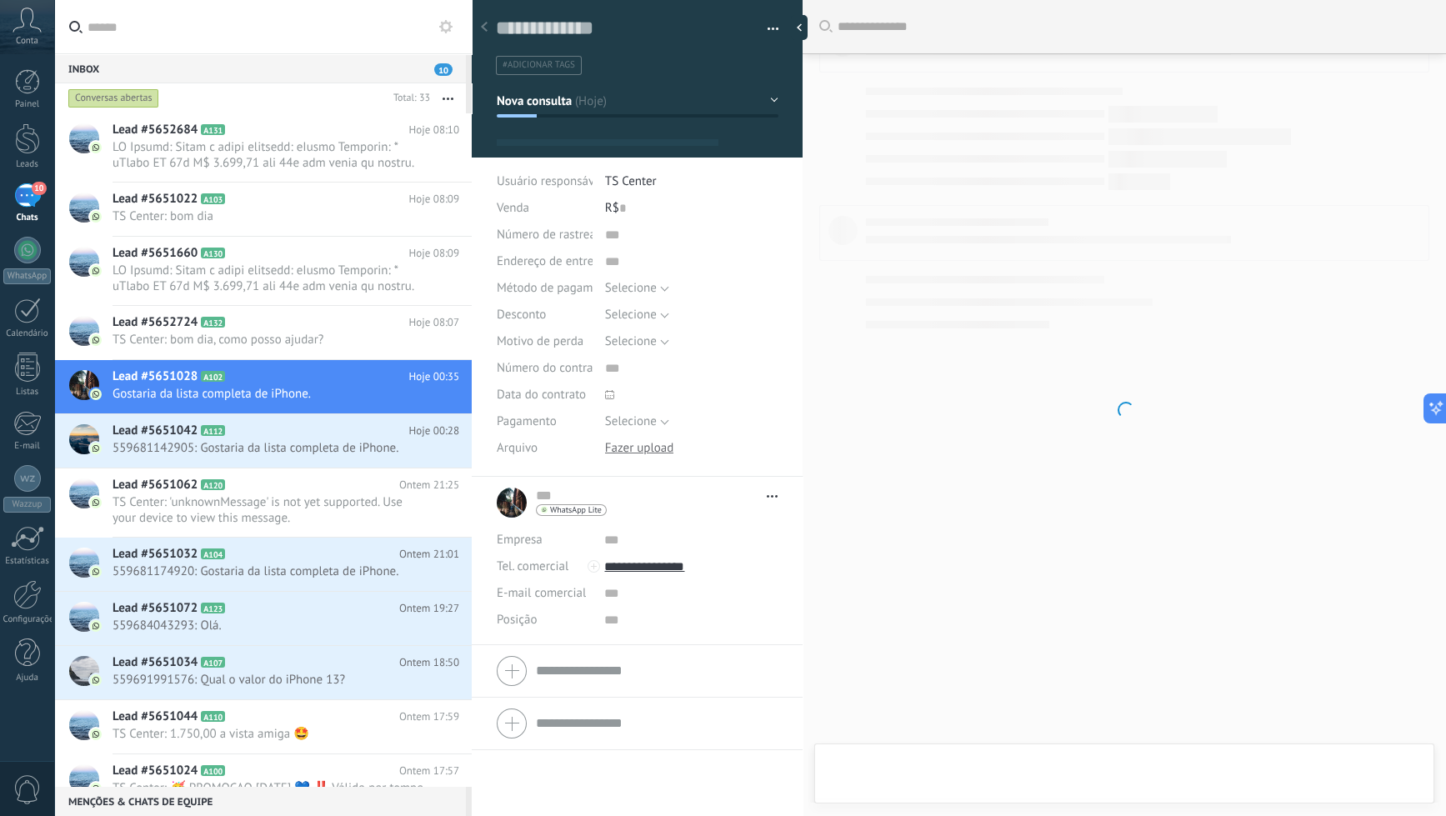
type textarea "**********"
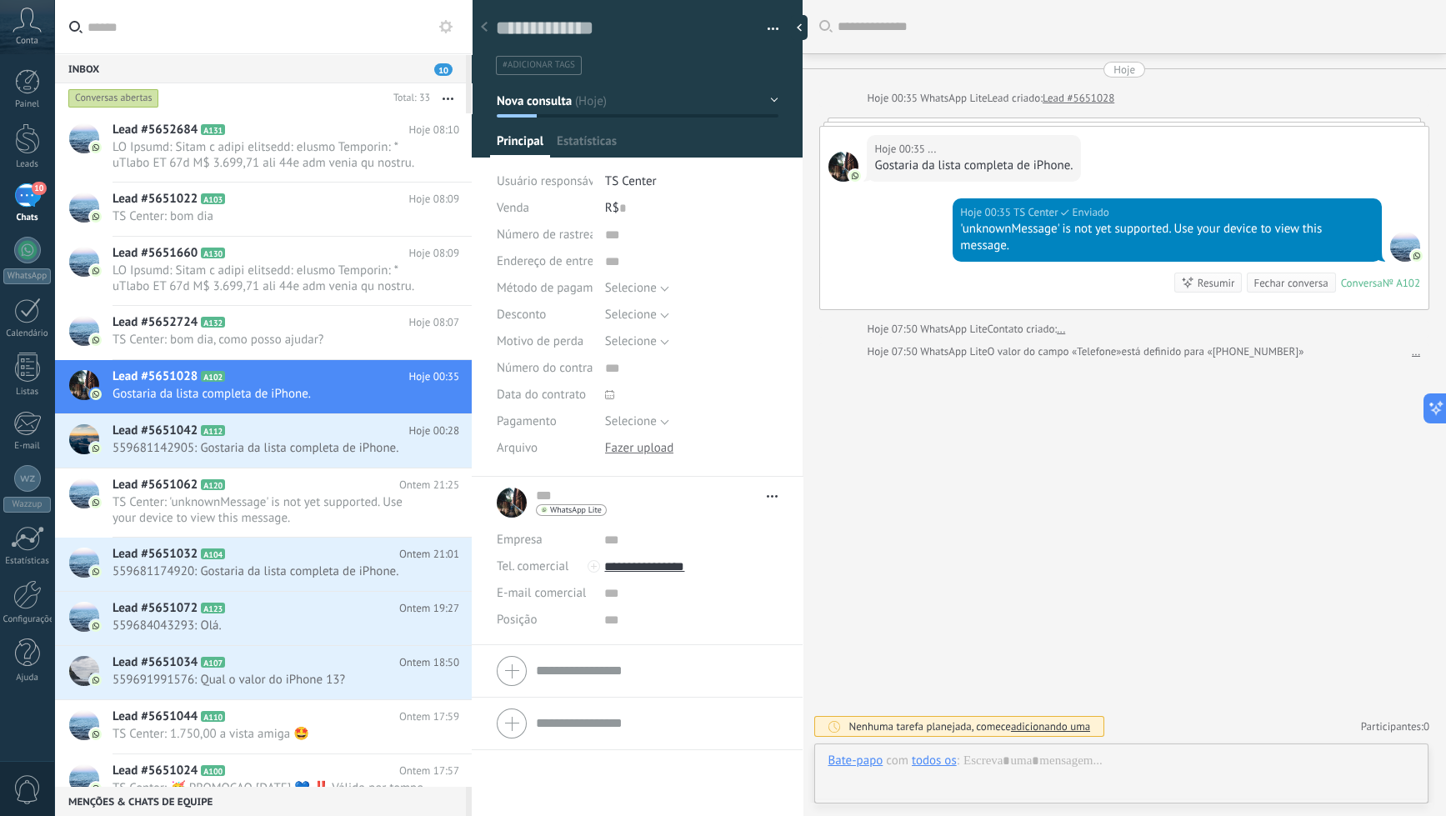
scroll to position [24, 0]
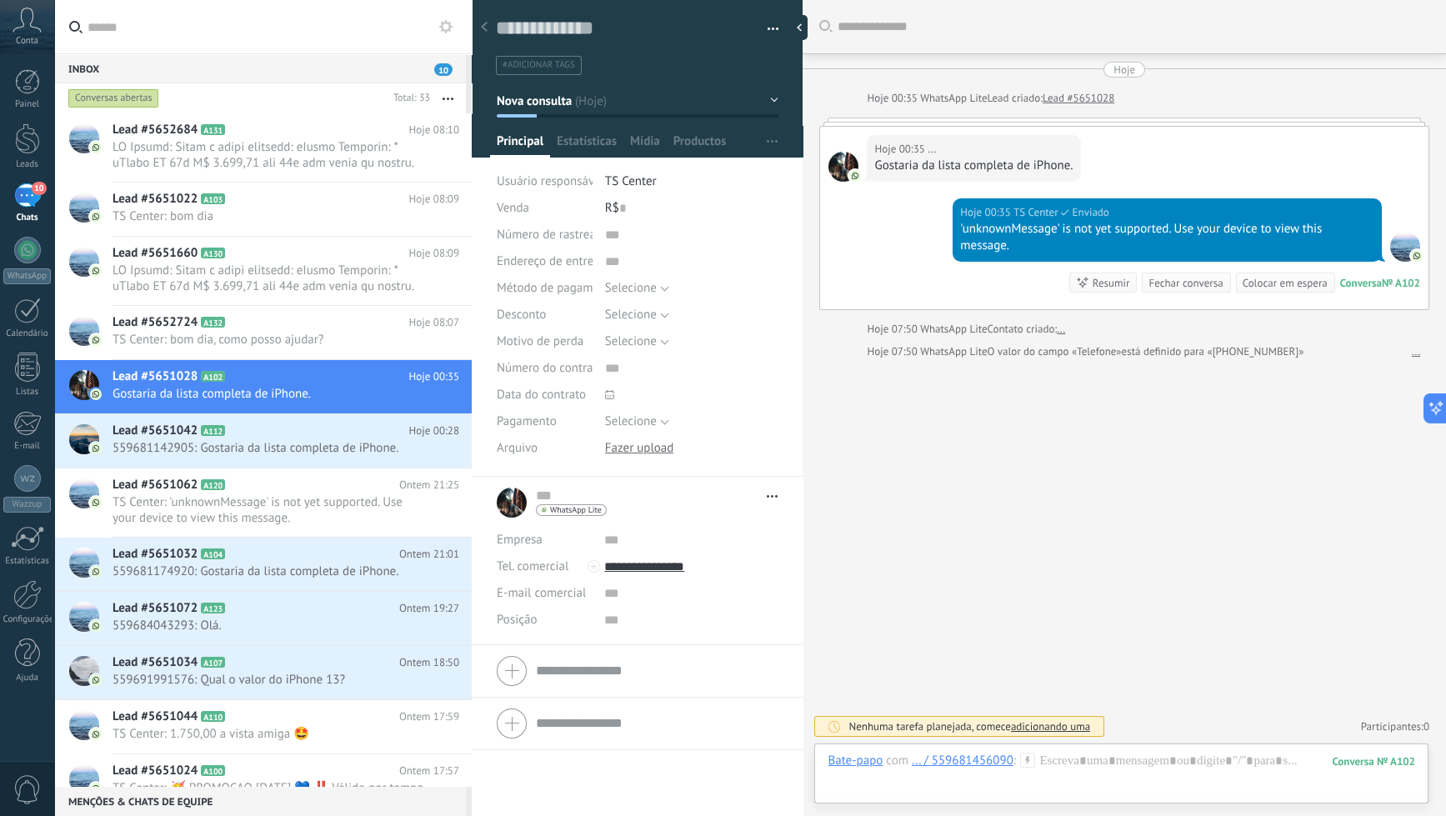
click at [1058, 764] on div at bounding box center [1122, 778] width 588 height 50
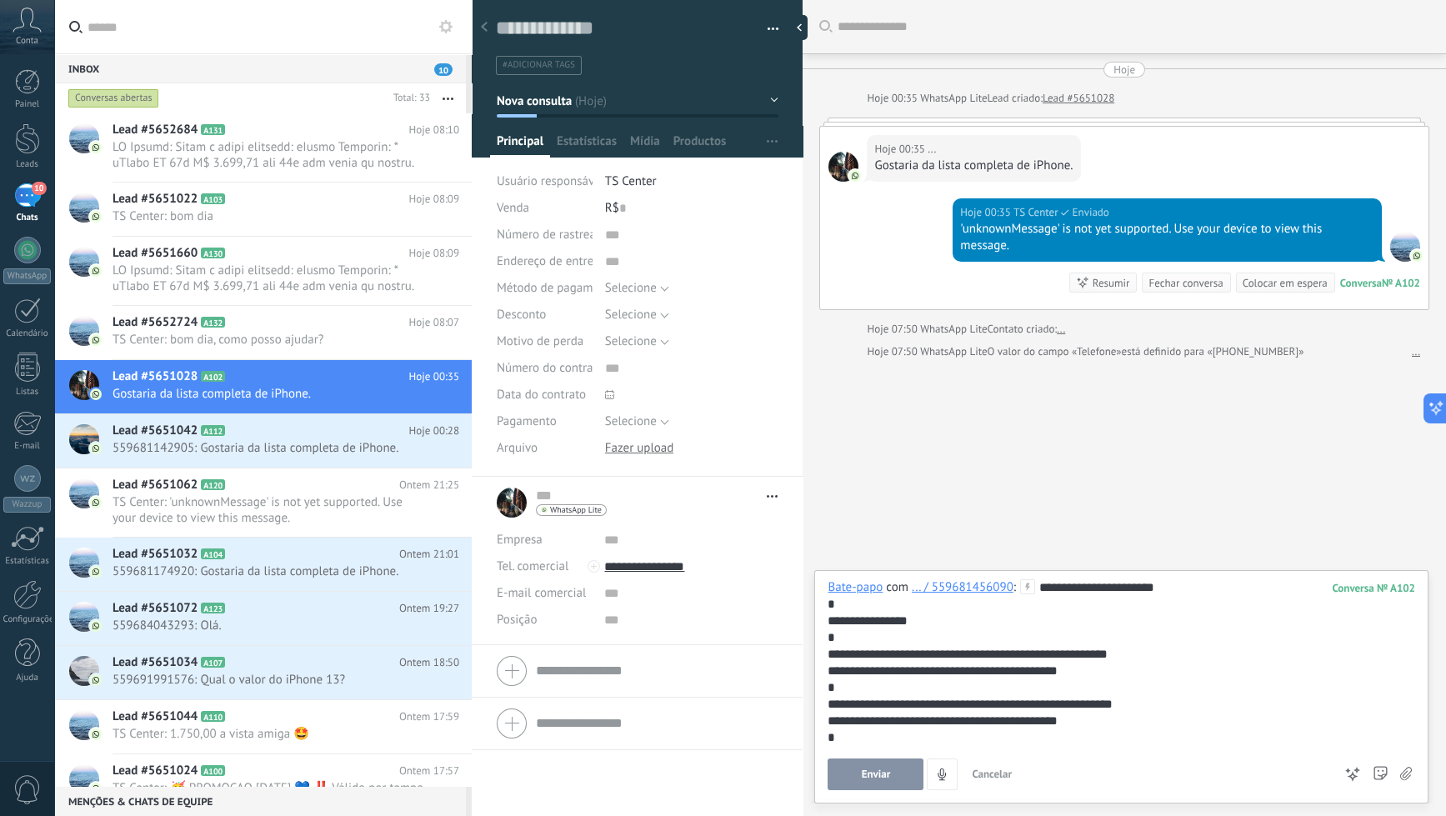
click at [870, 770] on span "Enviar" at bounding box center [876, 774] width 29 height 12
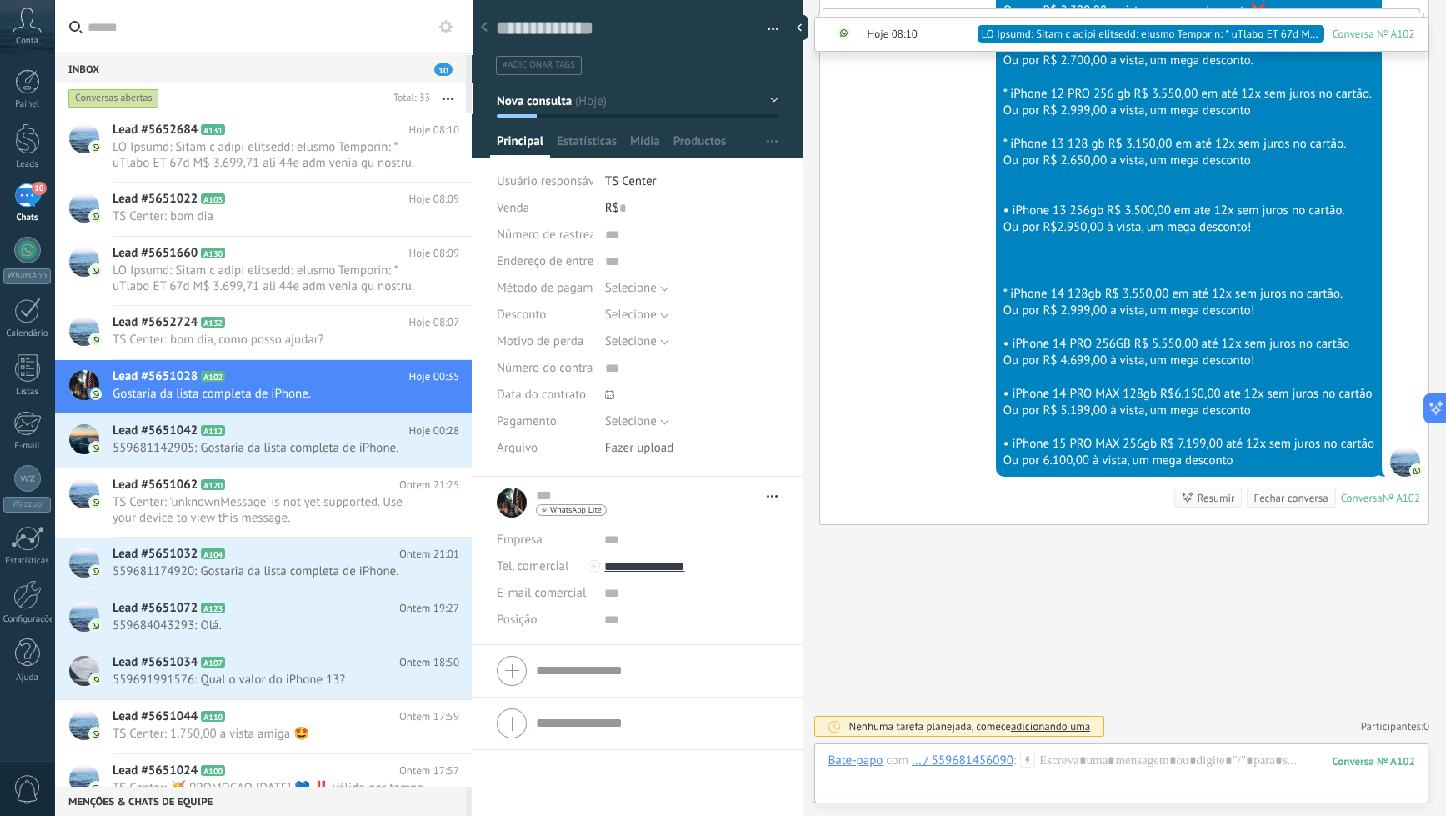
scroll to position [888, 0]
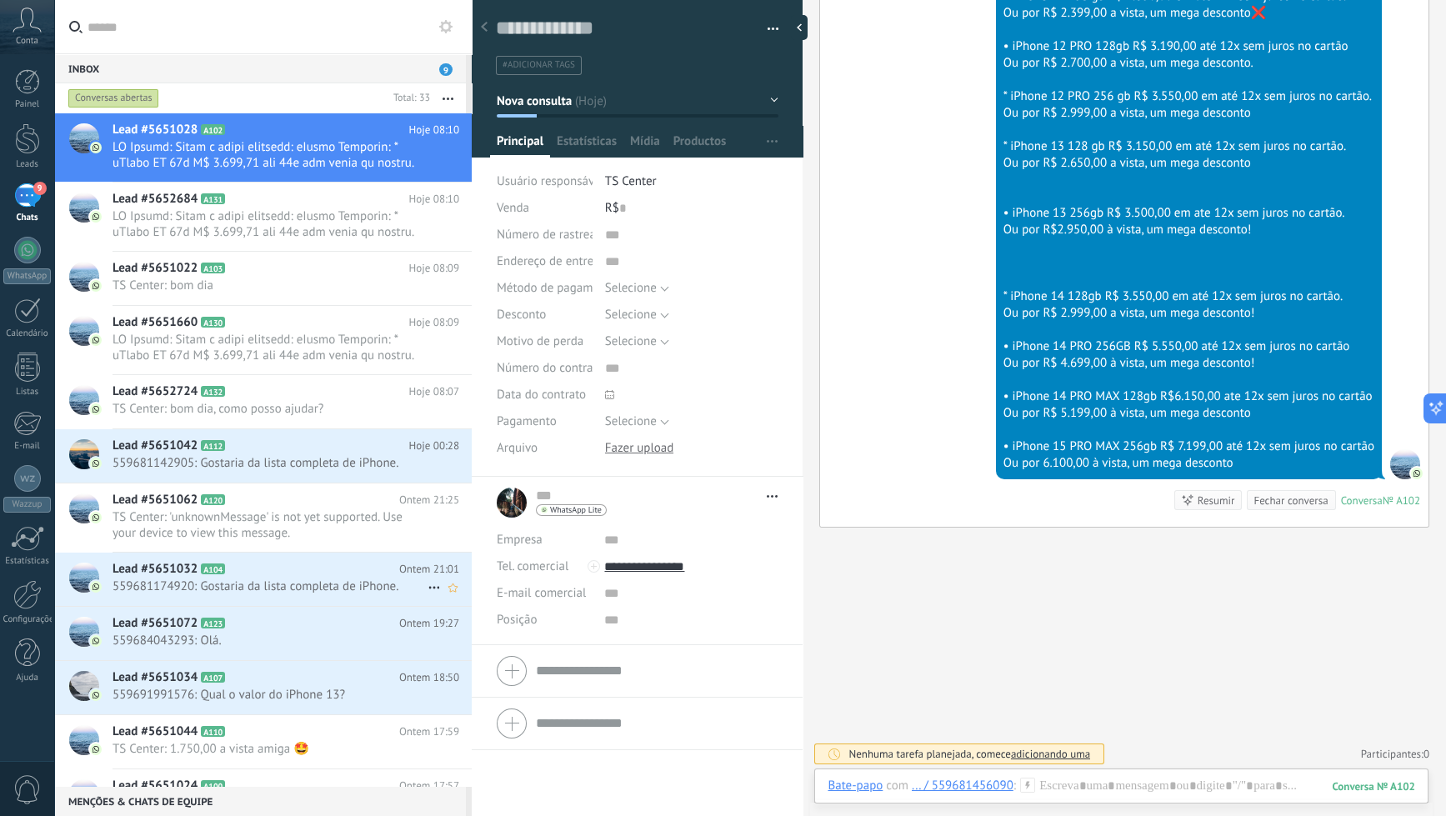
click at [307, 570] on h2 "Lead #5651032 A104" at bounding box center [256, 569] width 287 height 17
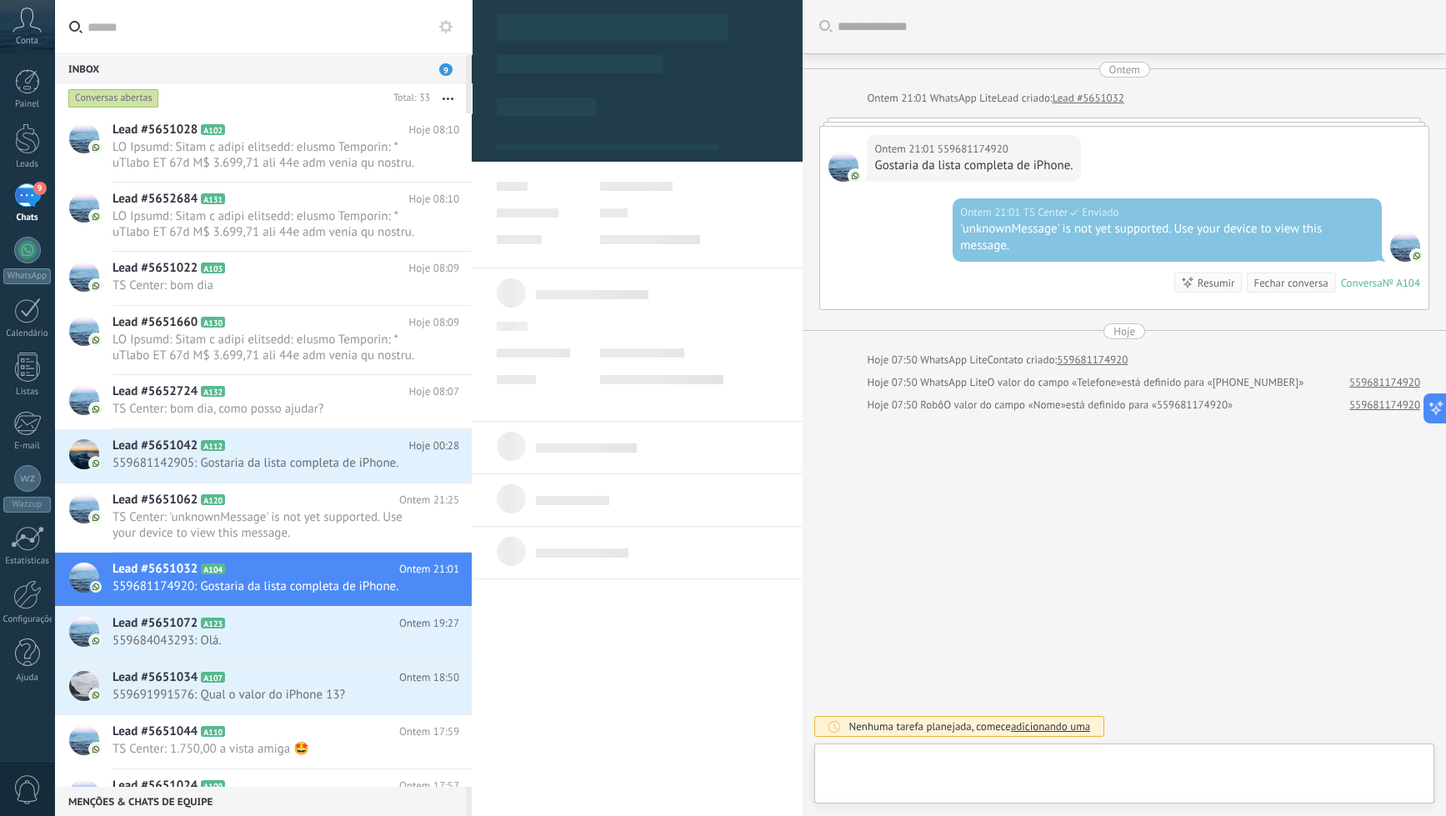
type textarea "**********"
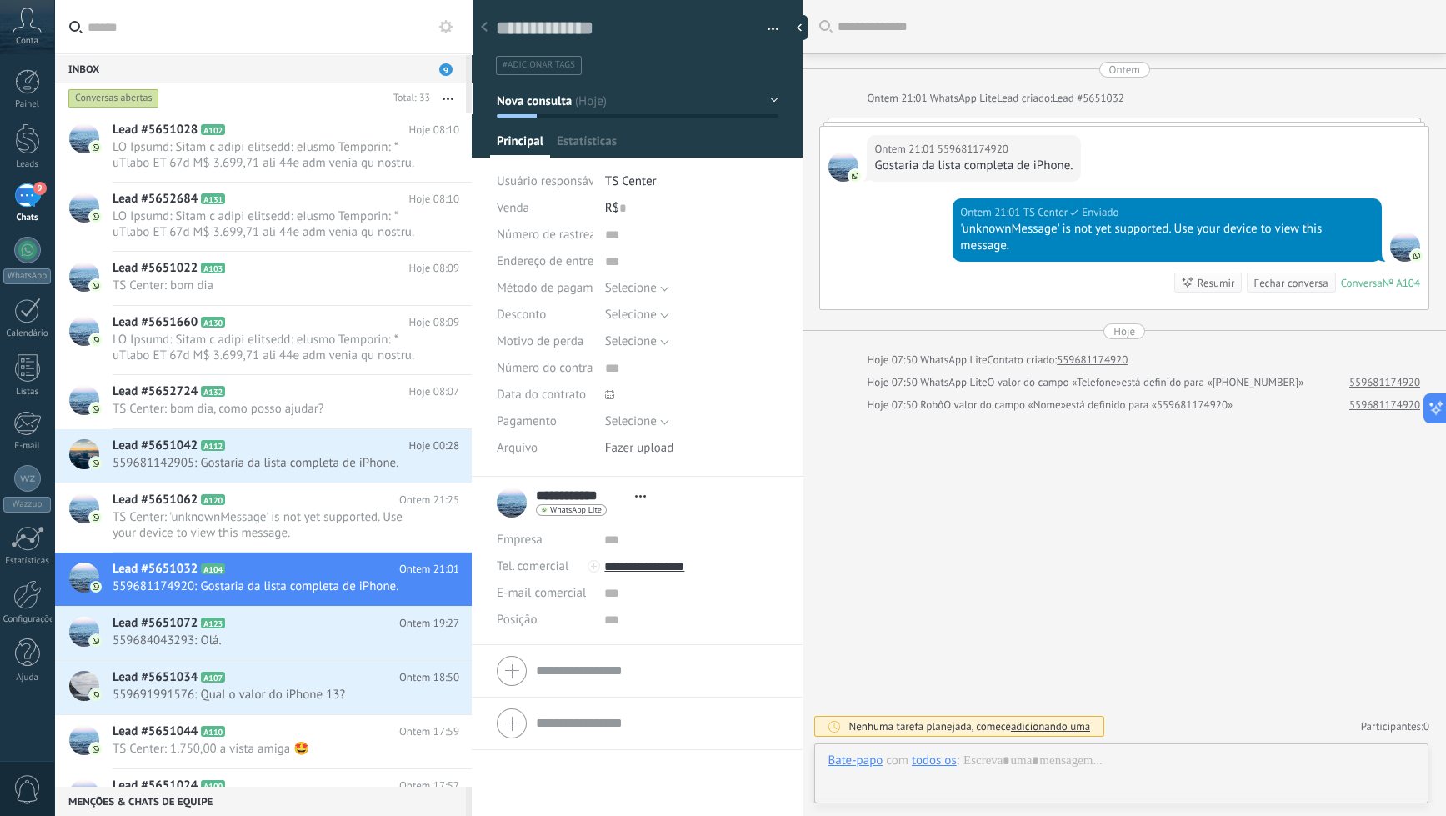
scroll to position [24, 0]
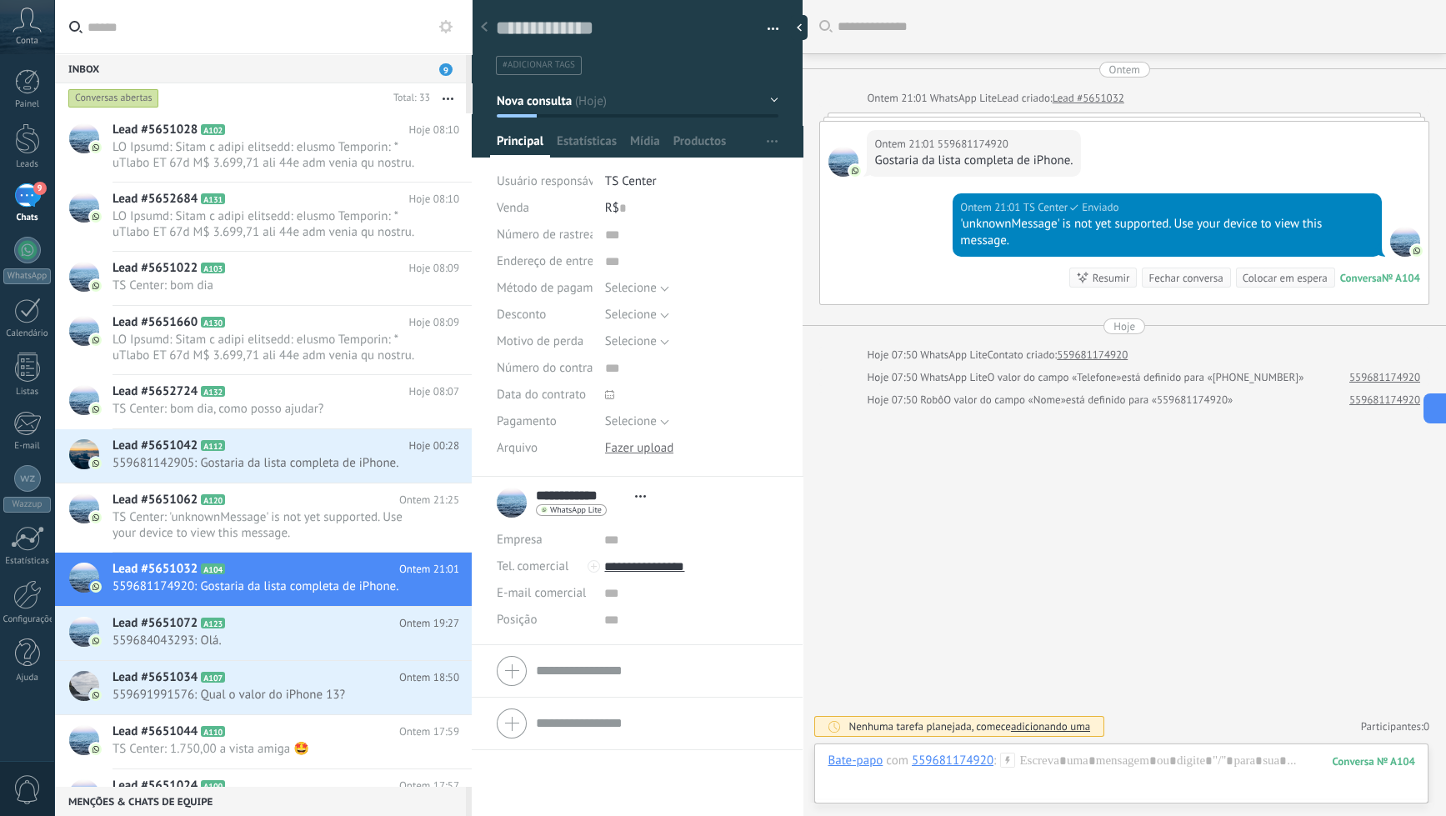
click at [1101, 781] on div at bounding box center [1122, 778] width 588 height 50
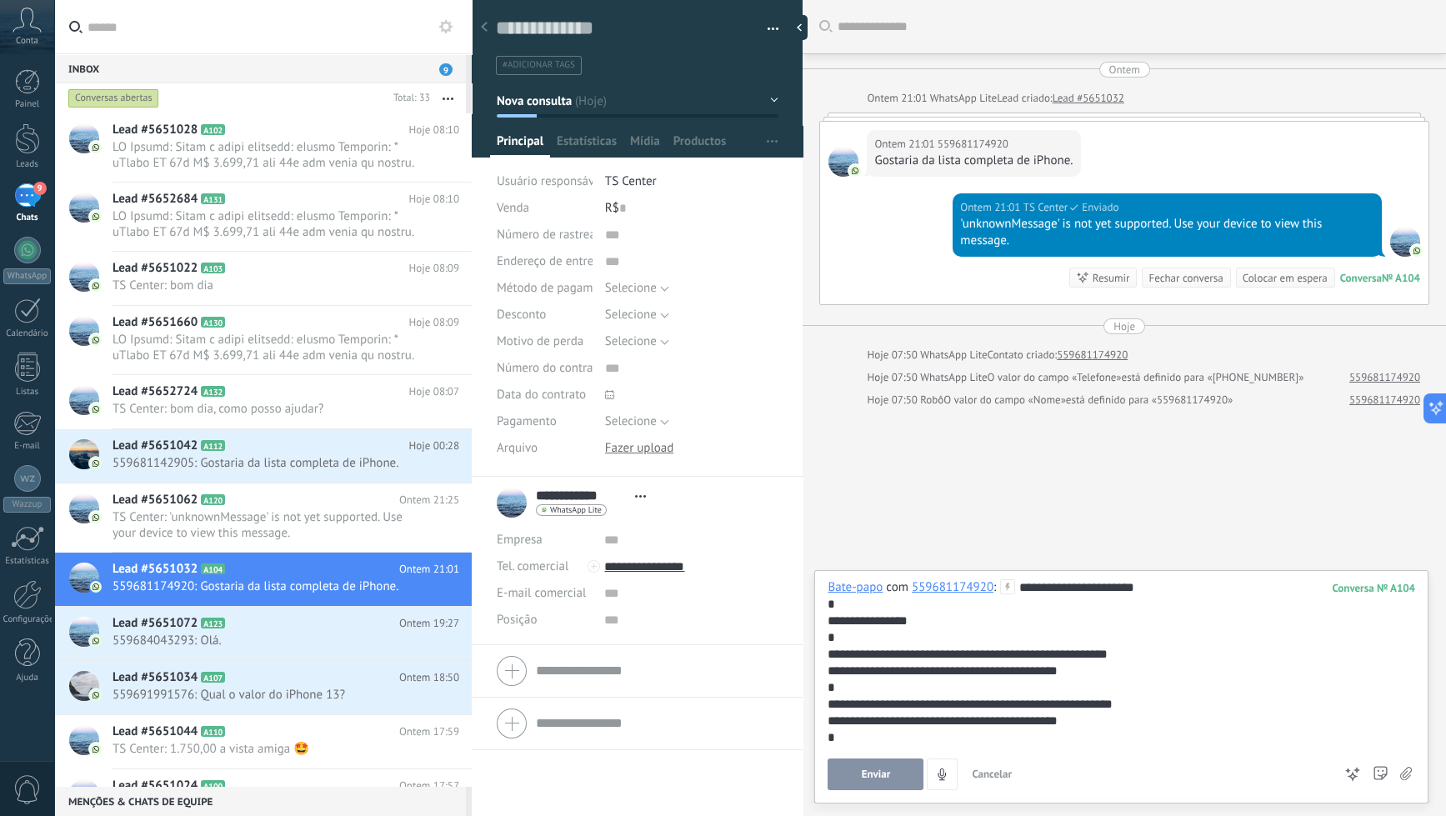
click at [875, 780] on span "Enviar" at bounding box center [876, 774] width 29 height 12
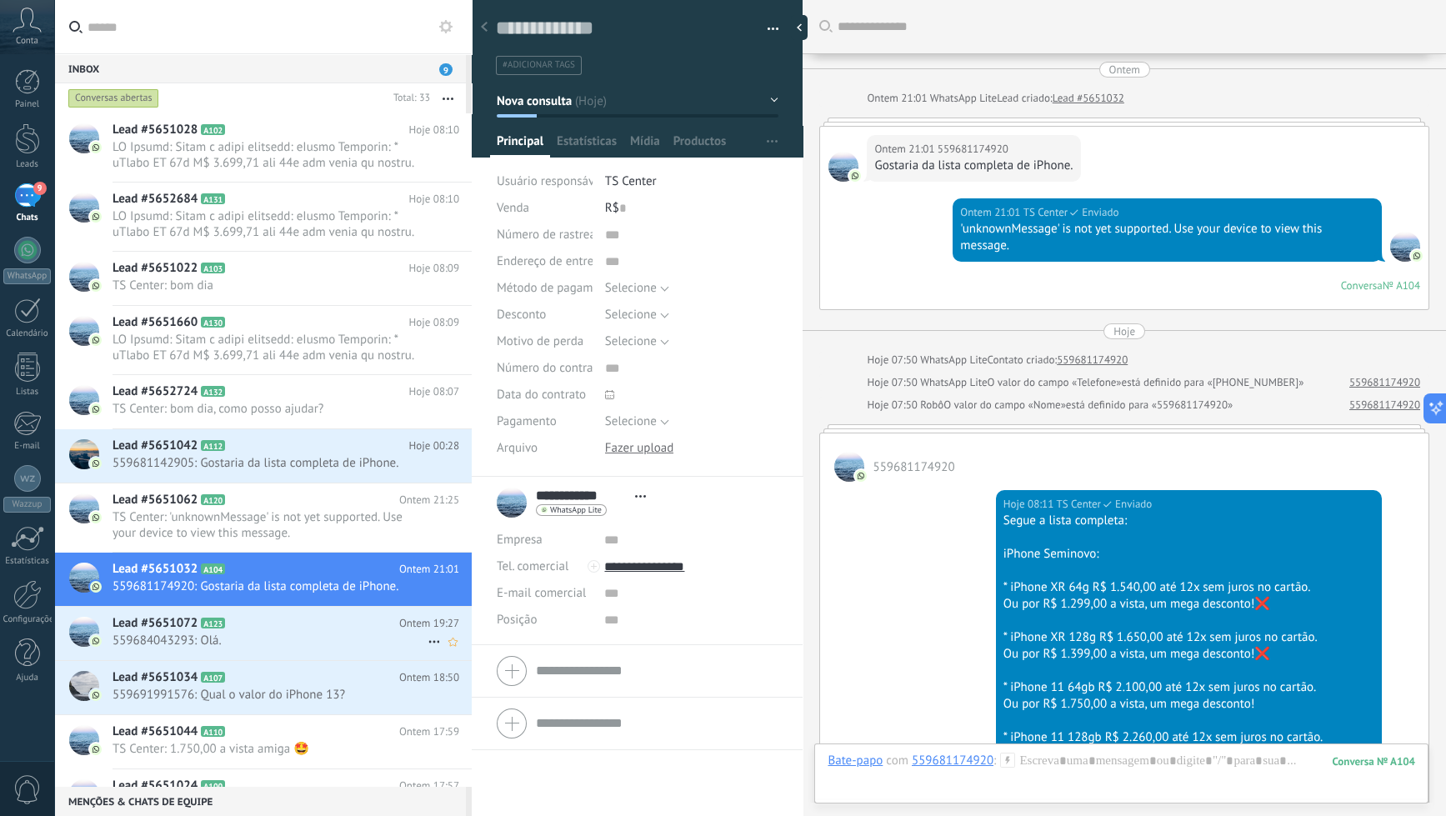
scroll to position [942, 0]
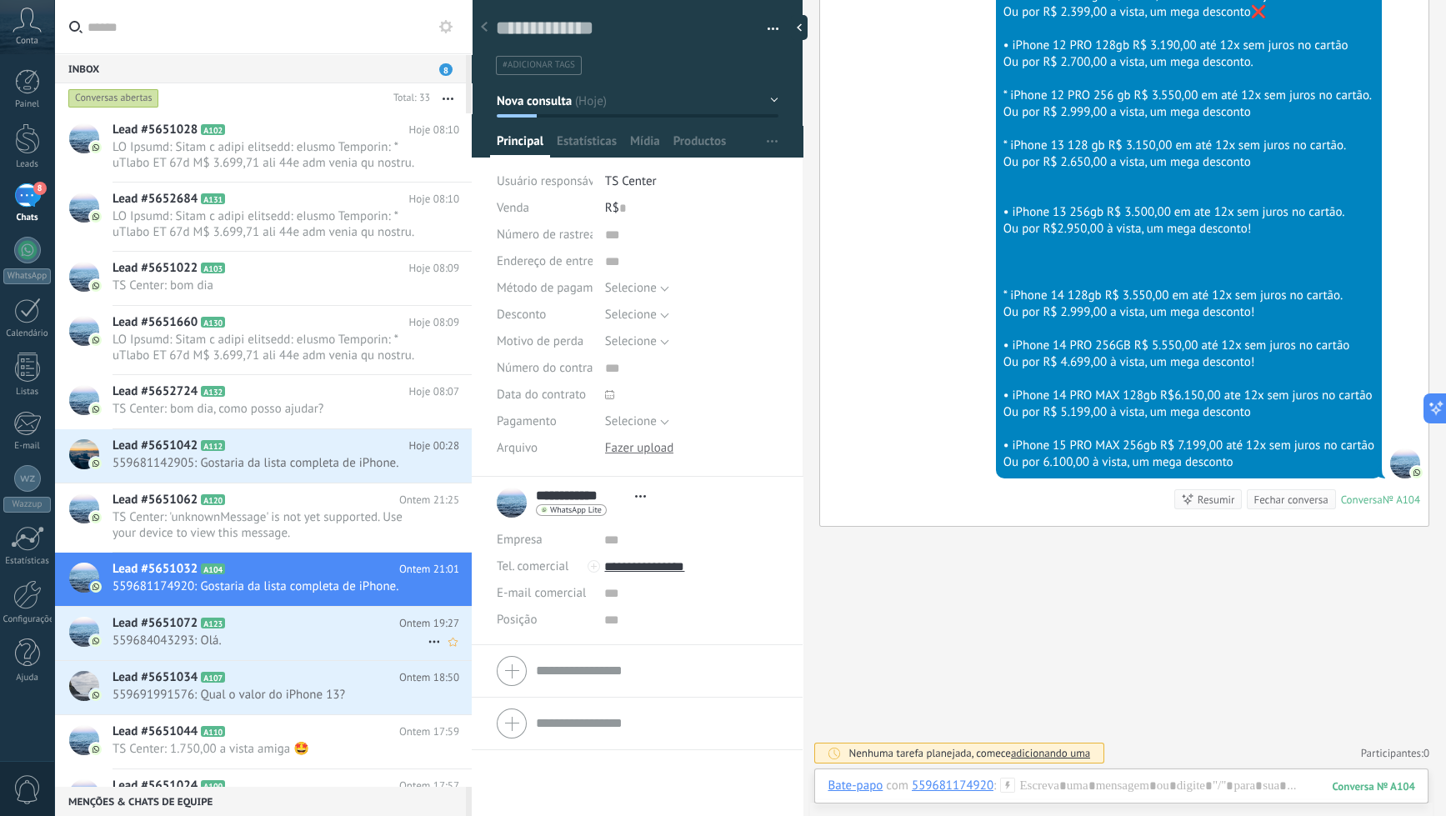
click at [293, 651] on div "Lead #5651072 A123 Ontem 19:27 559684043293: Olá." at bounding box center [292, 633] width 359 height 53
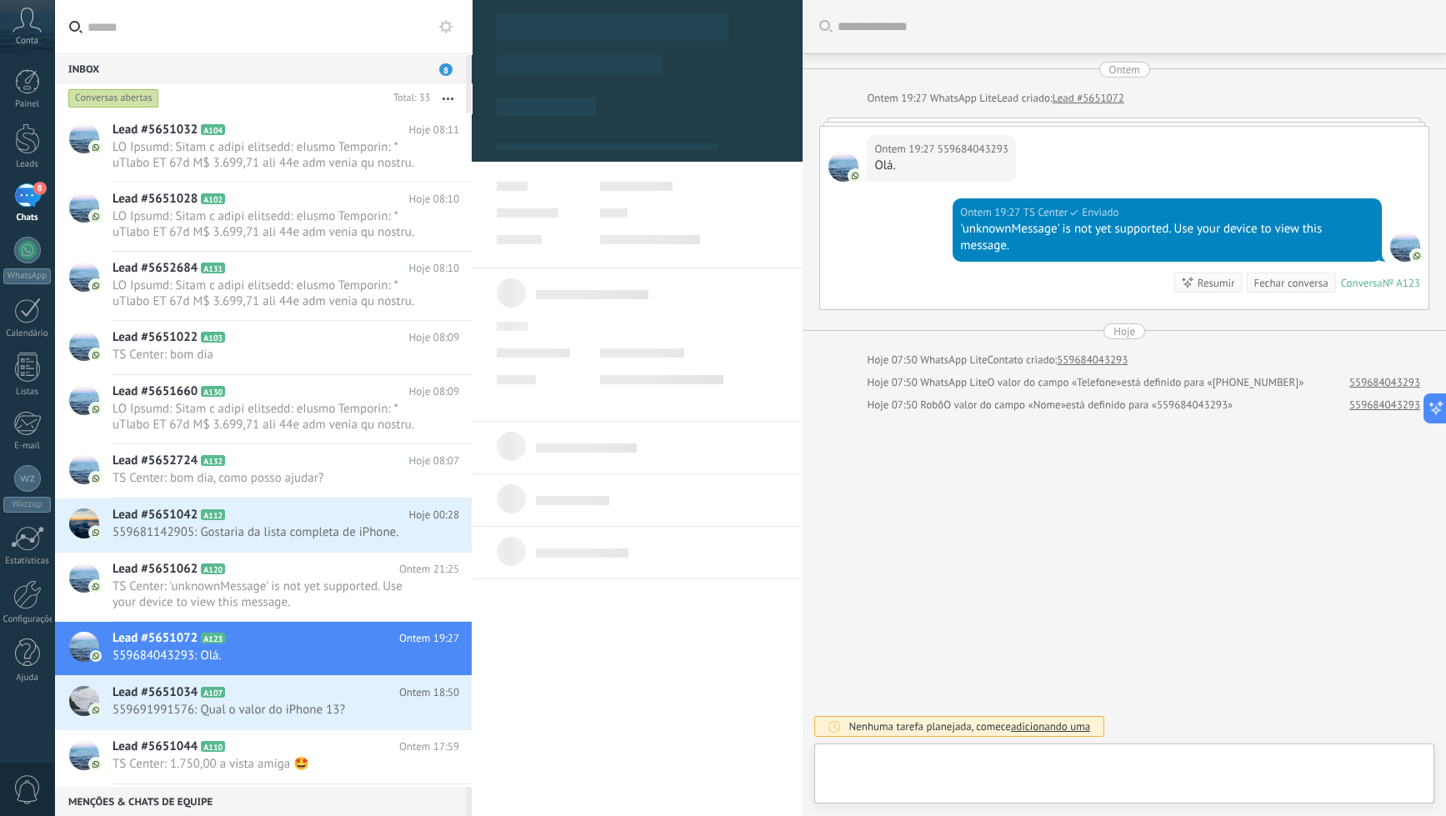
type textarea "**********"
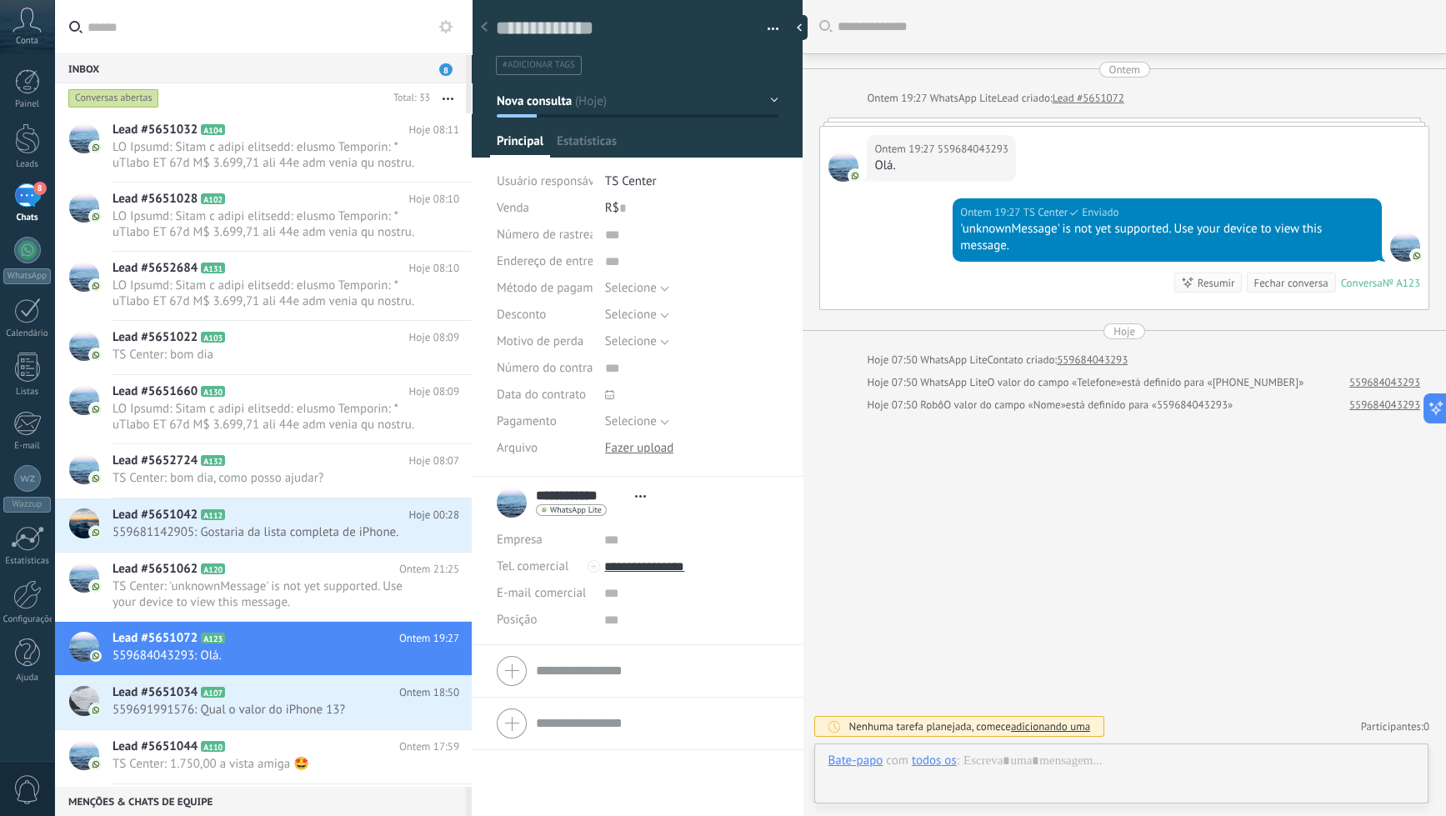
scroll to position [24, 0]
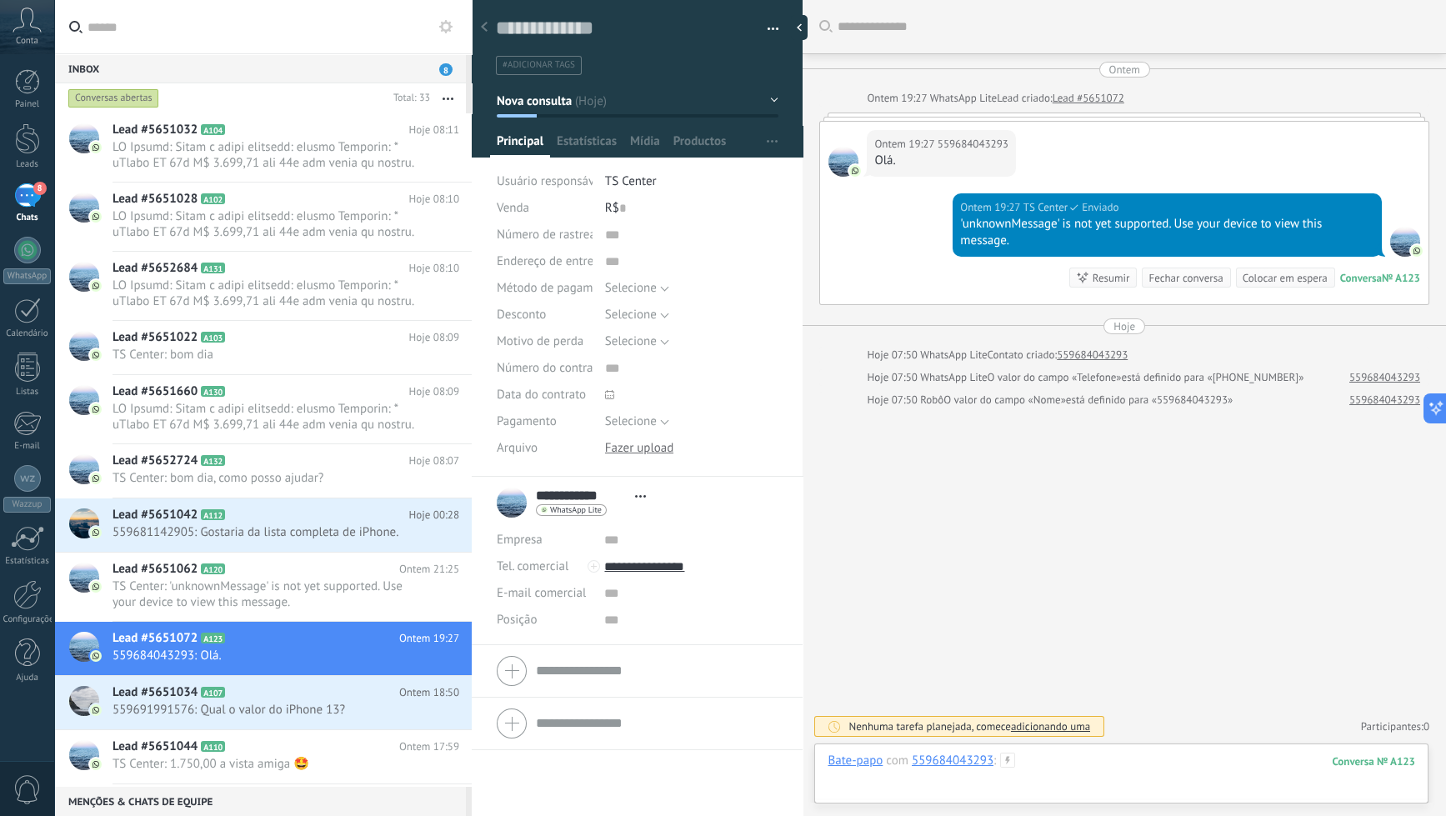
click at [1100, 776] on div at bounding box center [1122, 778] width 588 height 50
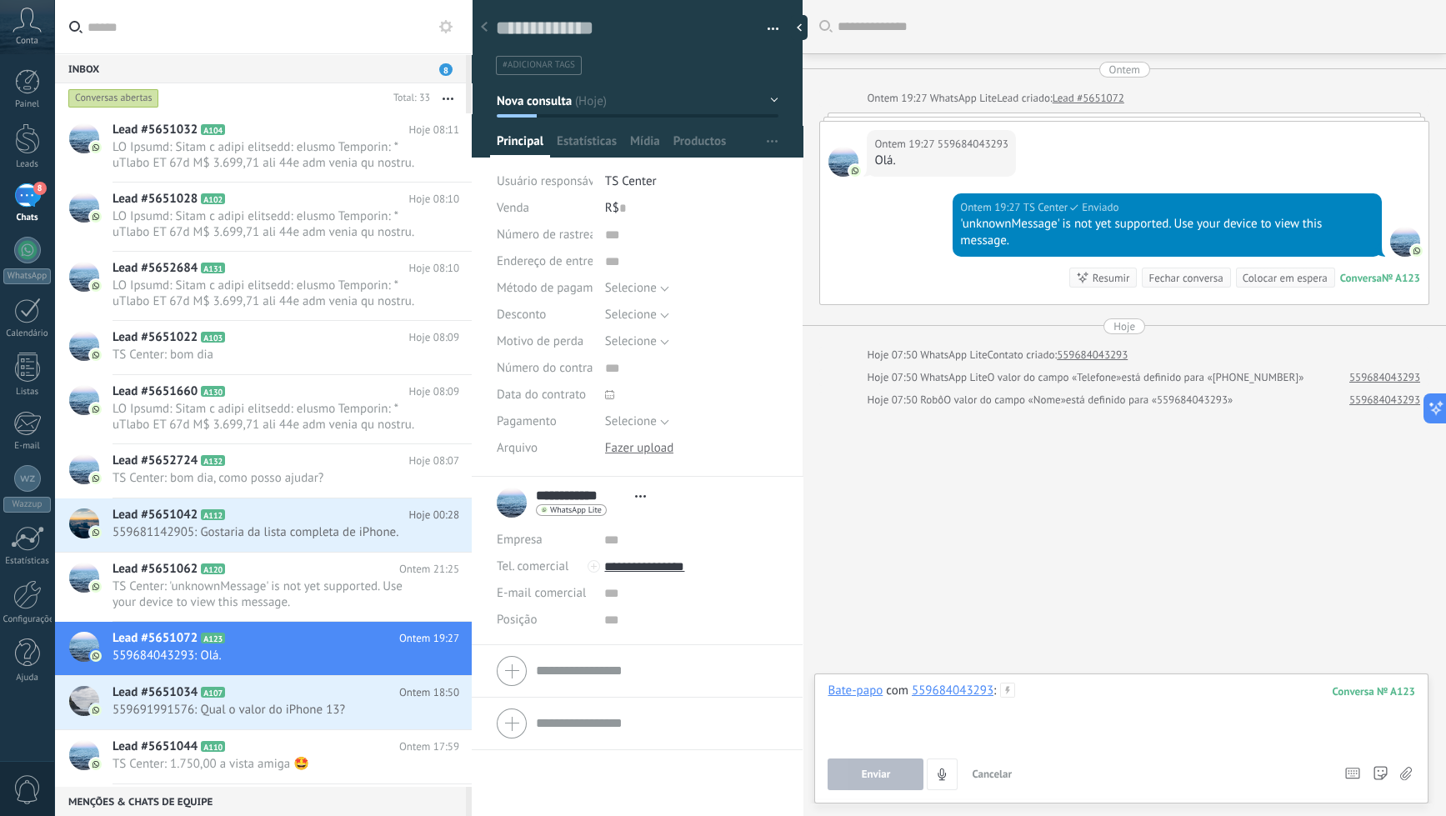
paste div
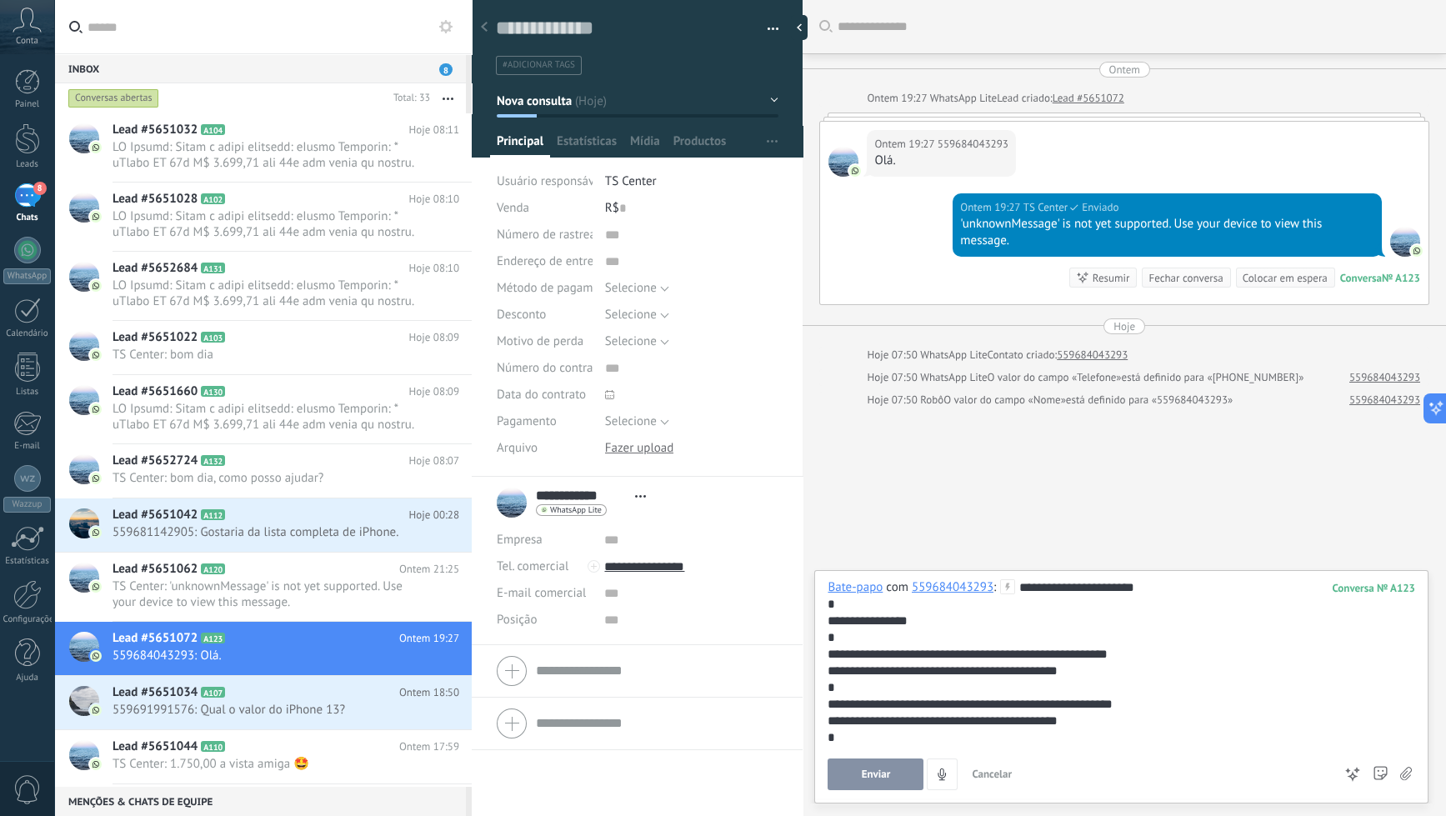
click at [878, 770] on span "Enviar" at bounding box center [876, 774] width 29 height 12
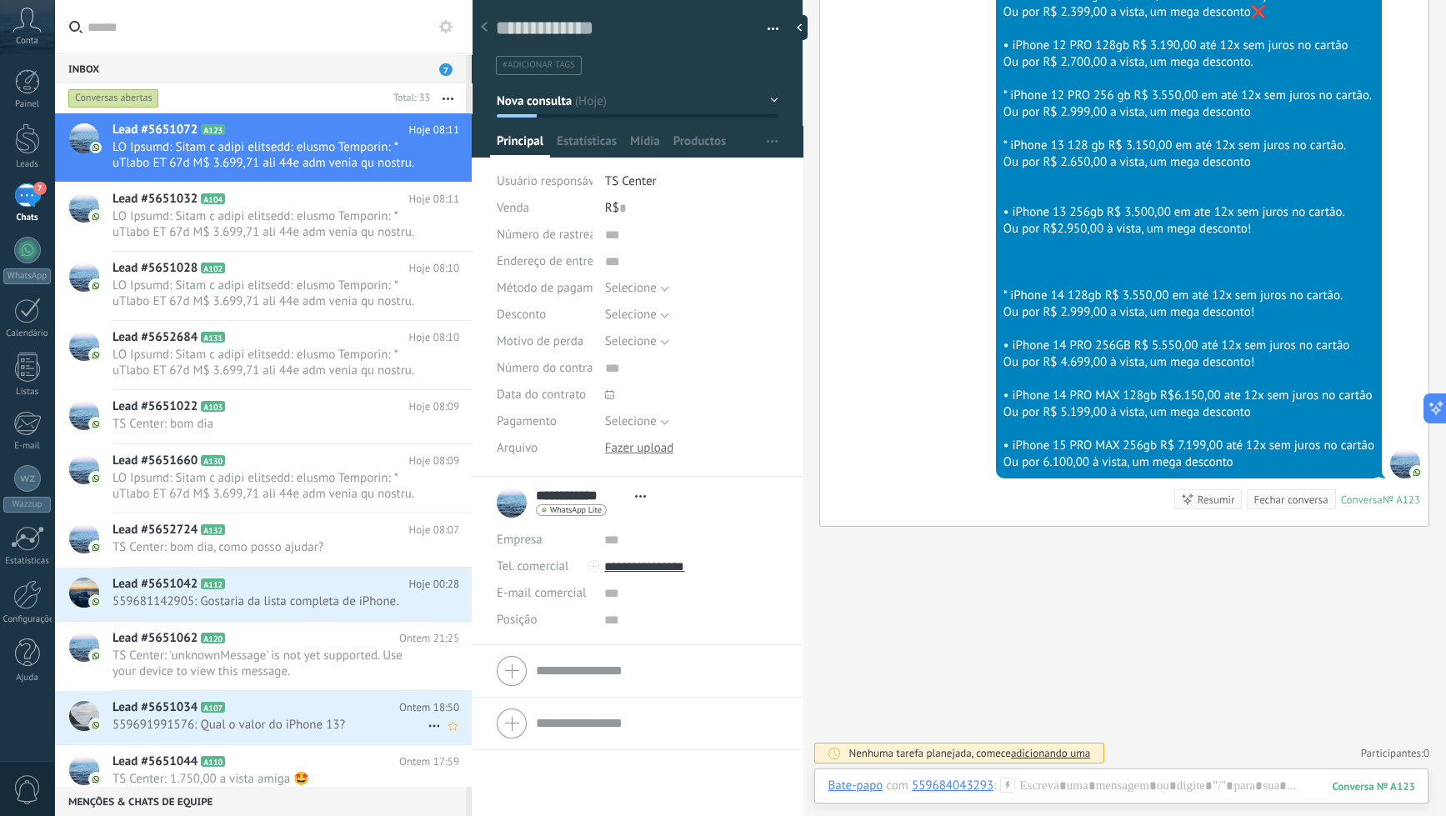
click at [370, 713] on h2 "Lead #5651034 A107" at bounding box center [256, 707] width 287 height 17
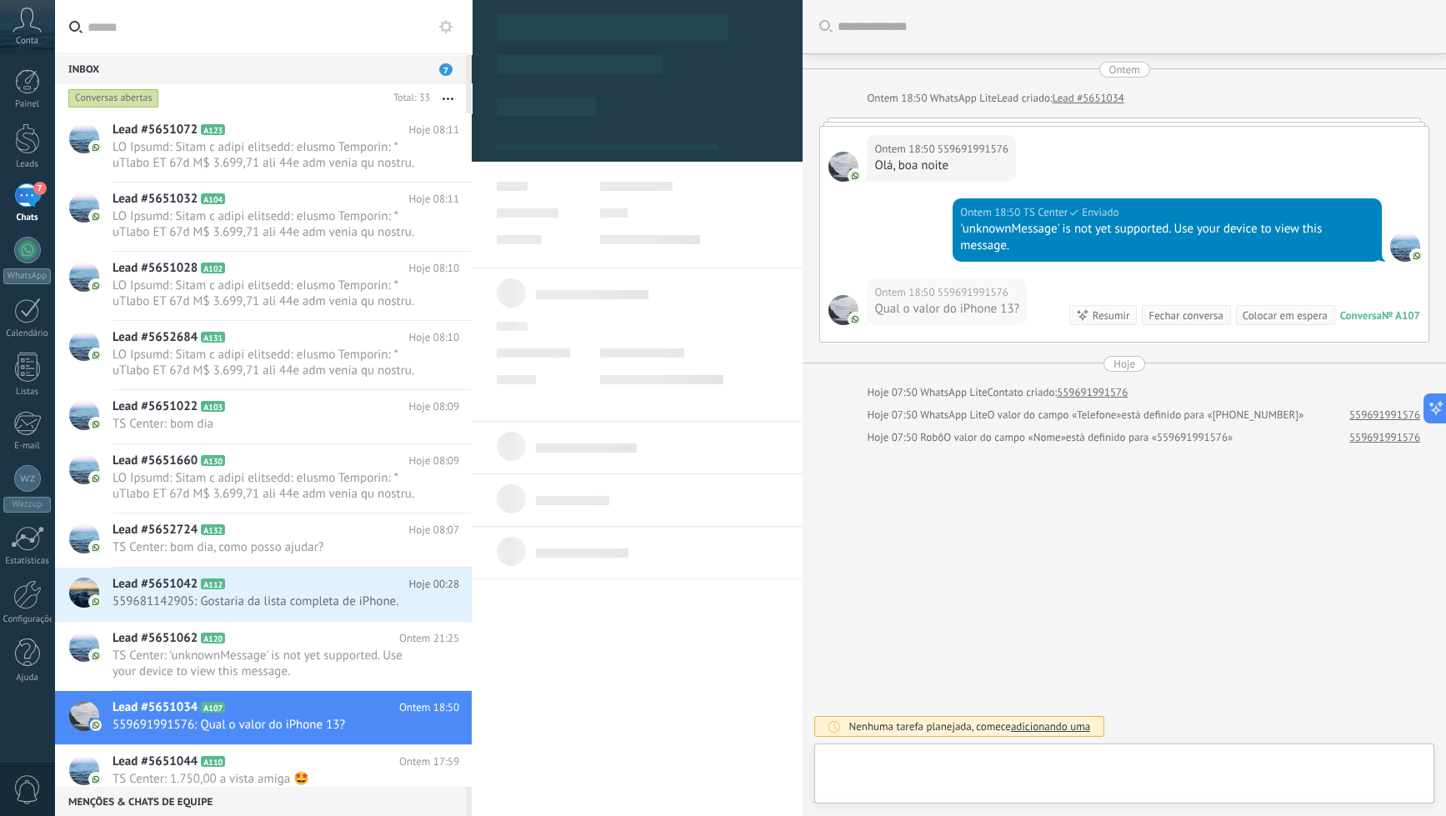
type textarea "**********"
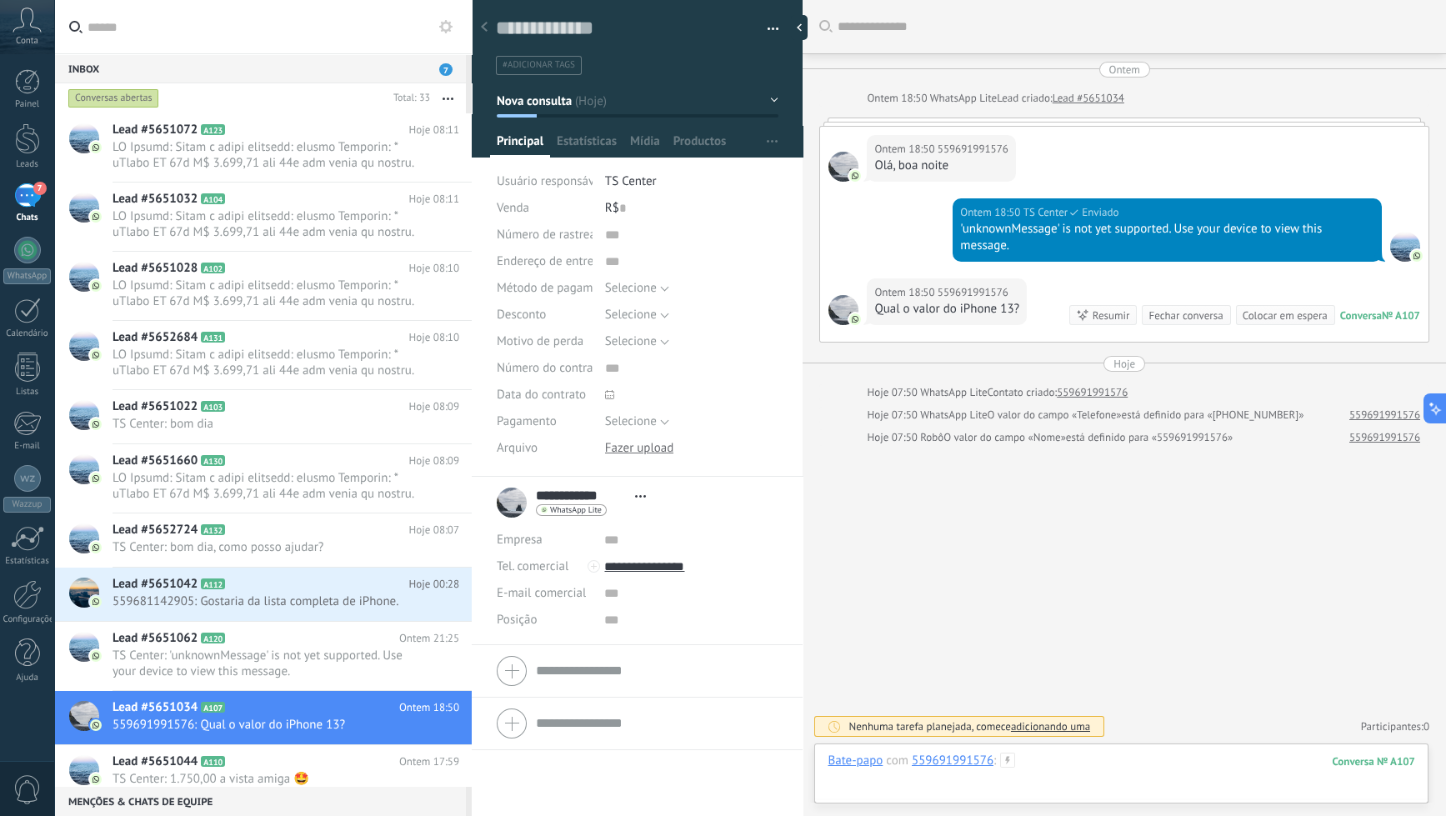
click at [1098, 779] on div at bounding box center [1122, 778] width 588 height 50
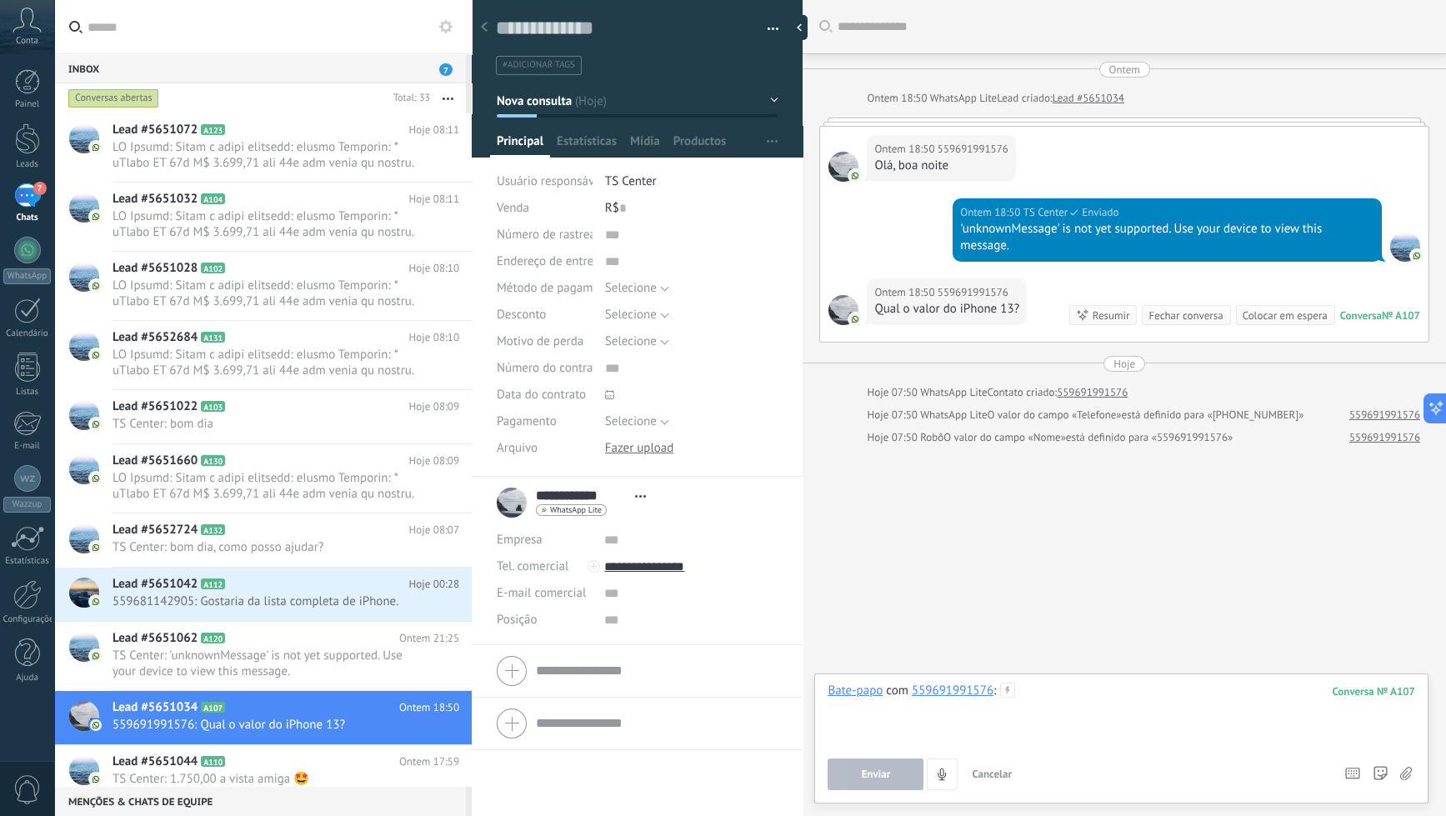
paste div
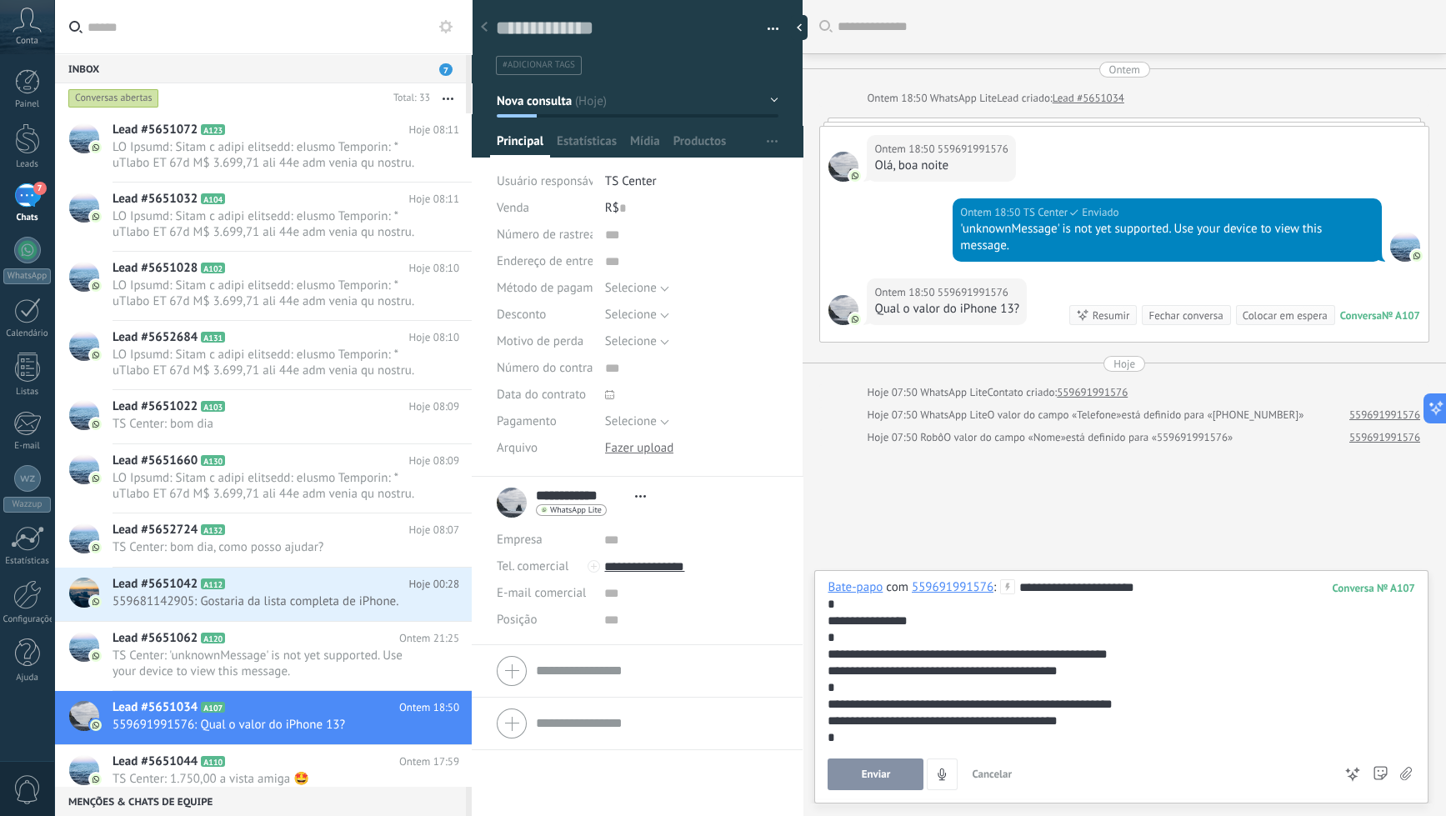
click at [874, 779] on span "Enviar" at bounding box center [876, 774] width 29 height 12
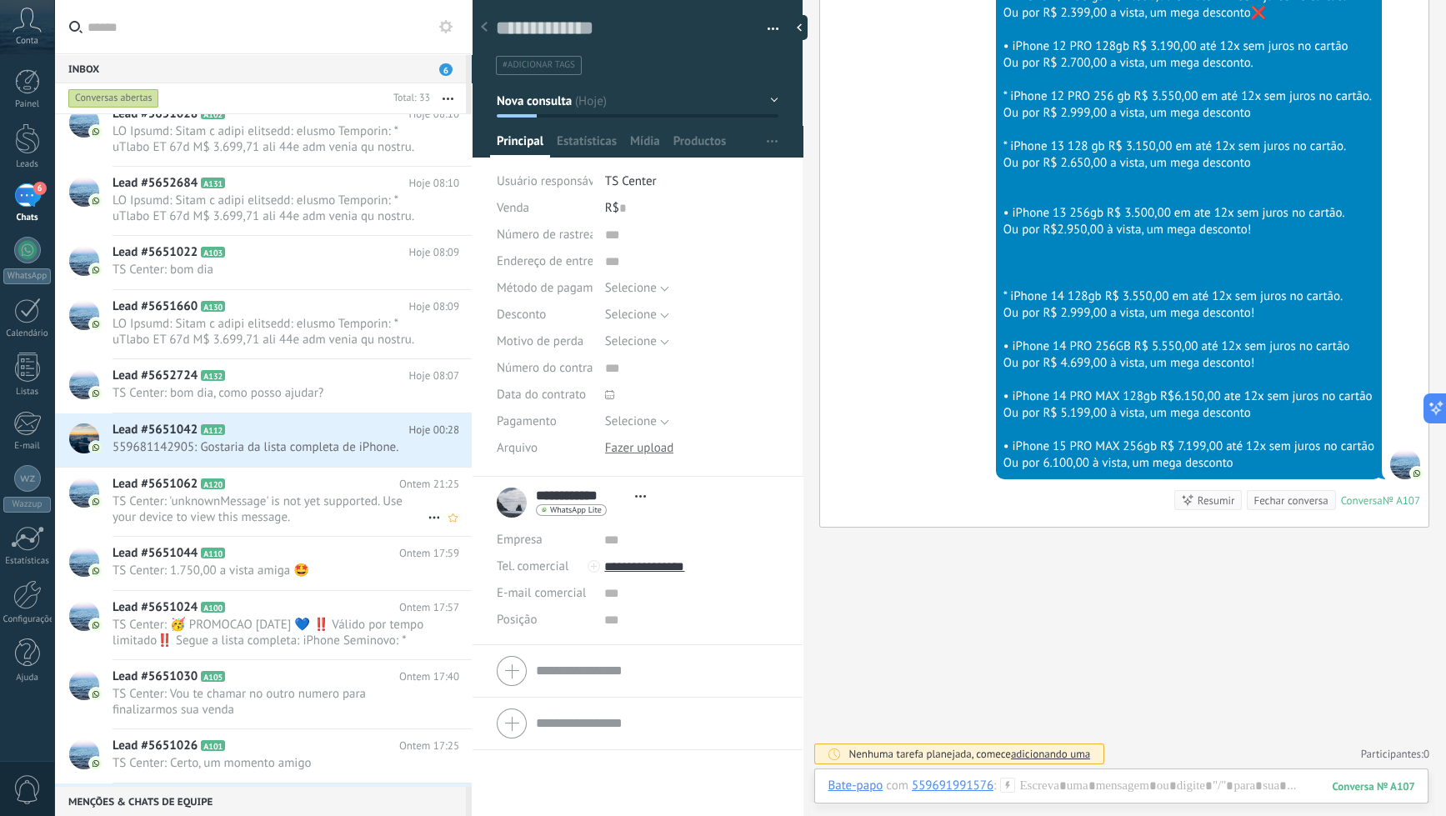
scroll to position [250, 0]
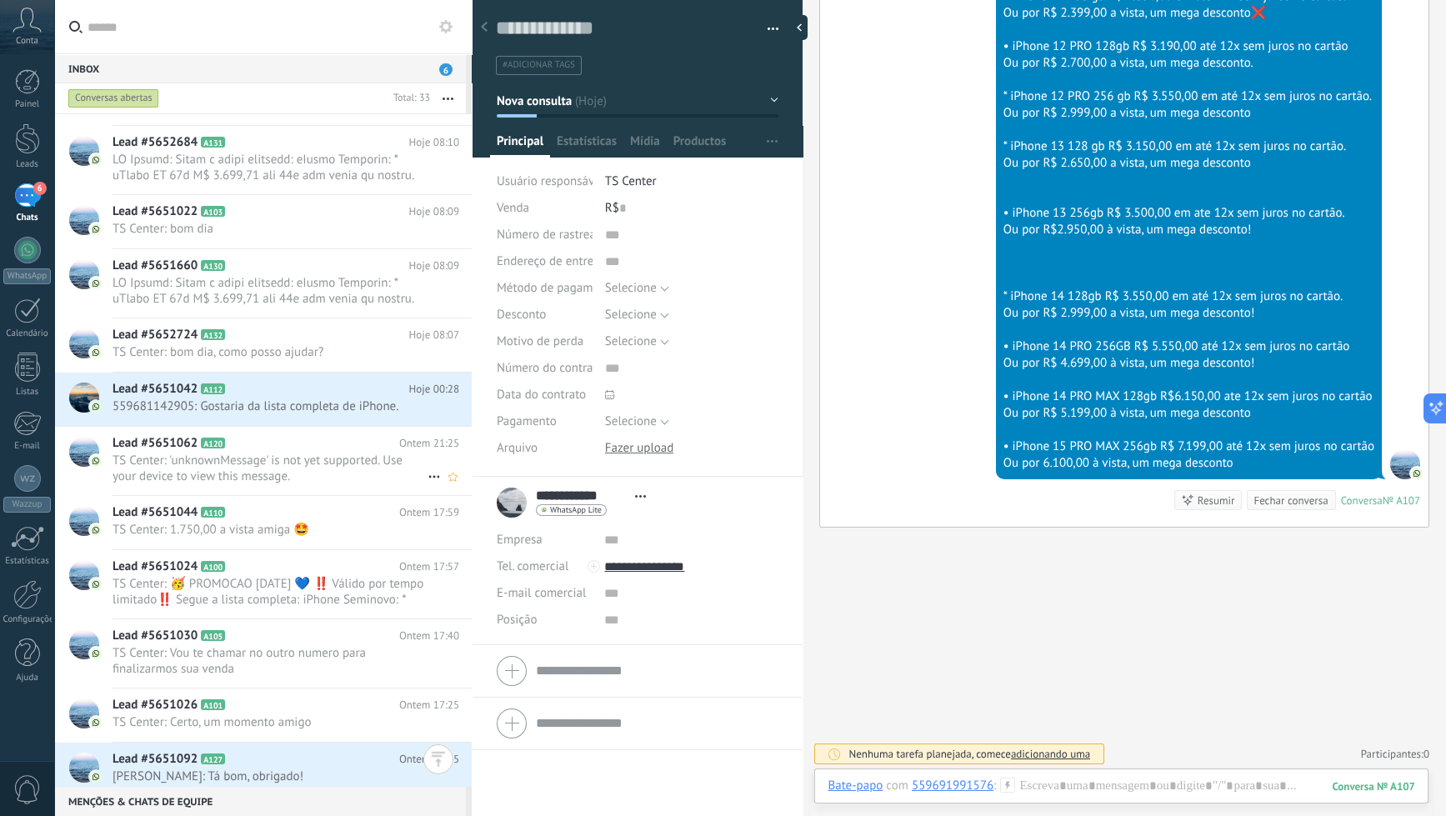
click at [283, 470] on span "TS Center: 'unknownMessage' is not yet supported. Use your device to view this …" at bounding box center [270, 469] width 315 height 32
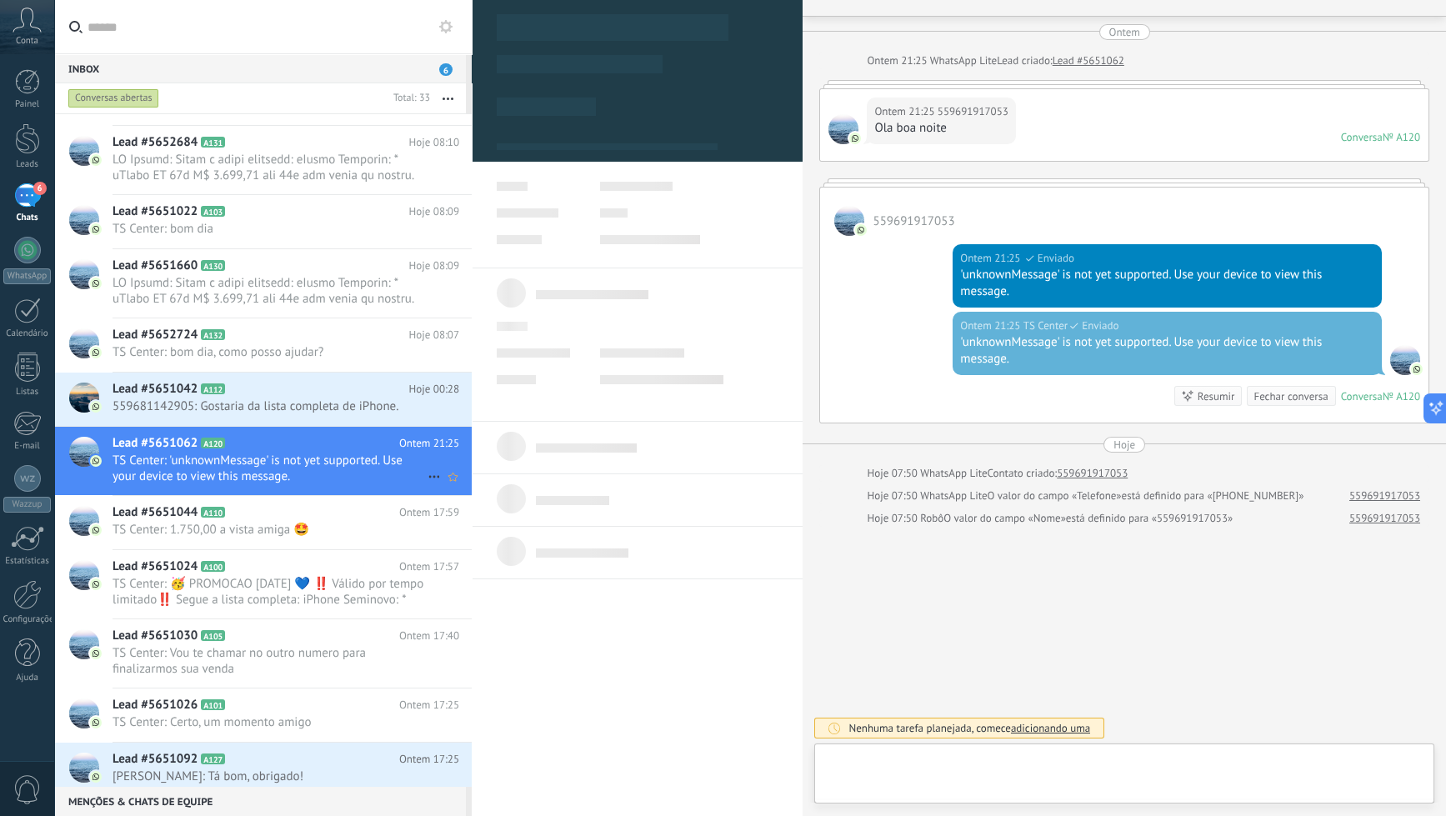
scroll to position [24, 0]
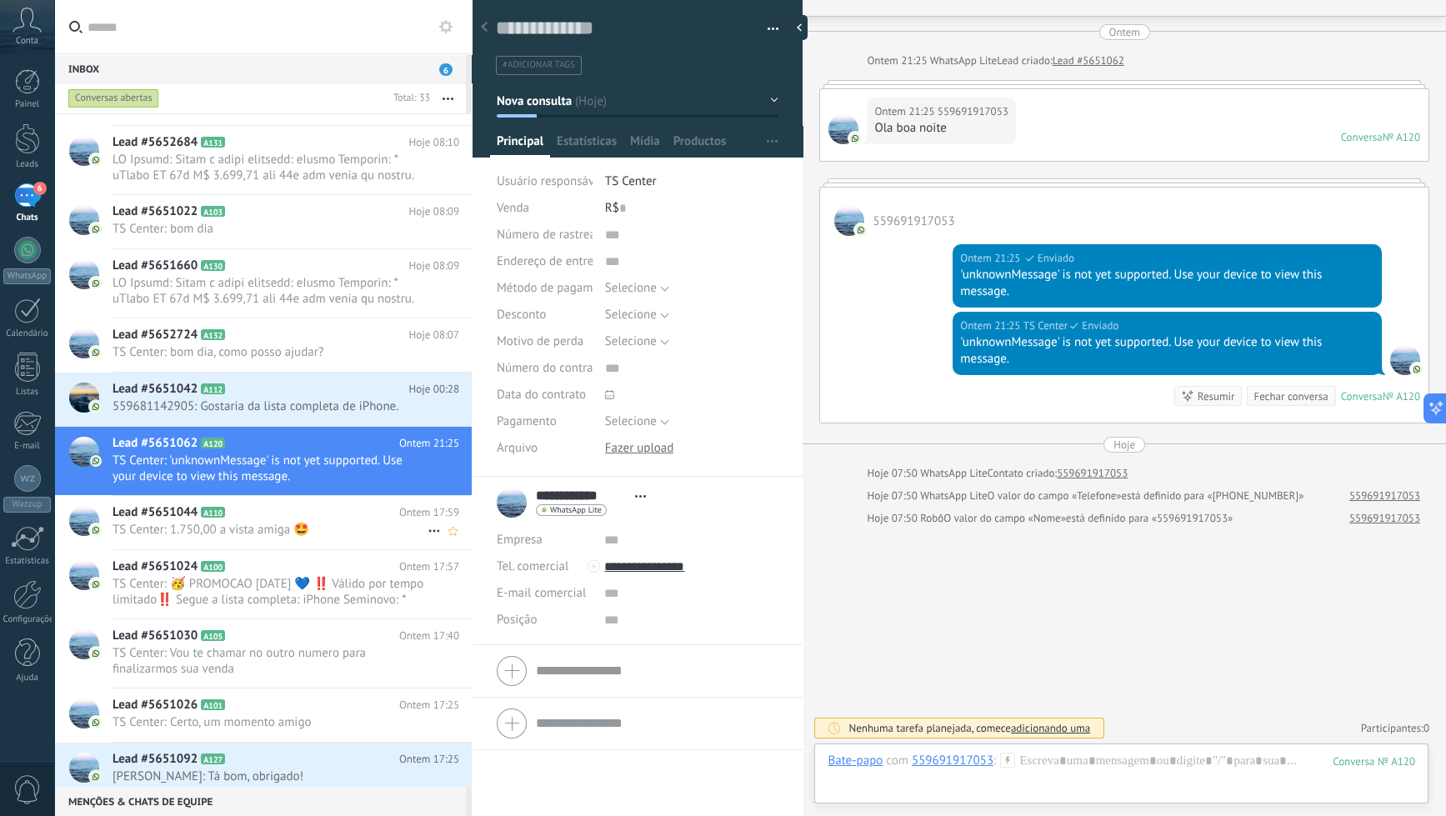
click at [274, 509] on h2 "Lead #5651044 A110" at bounding box center [256, 512] width 287 height 17
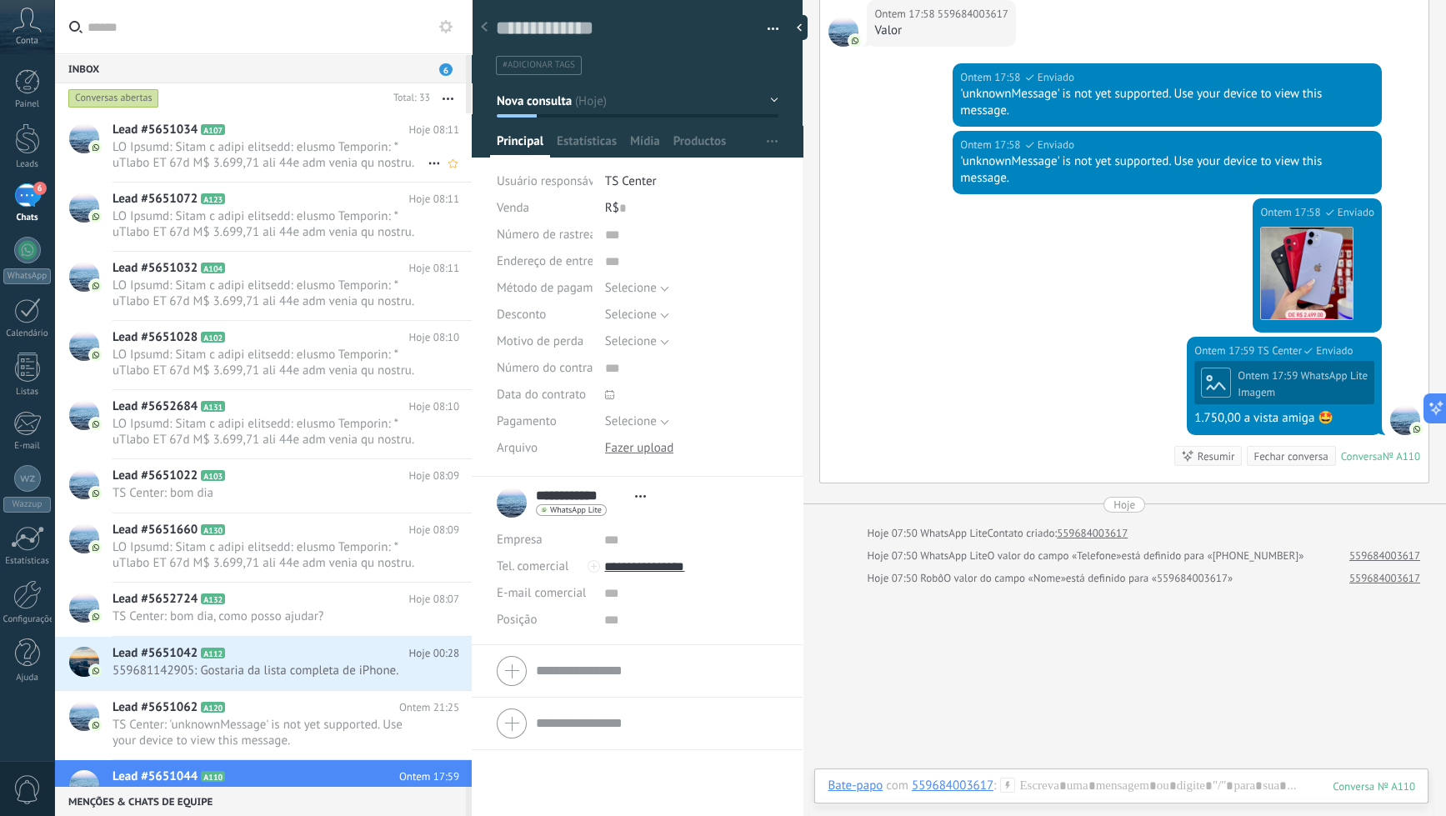
click at [333, 148] on span at bounding box center [270, 155] width 315 height 32
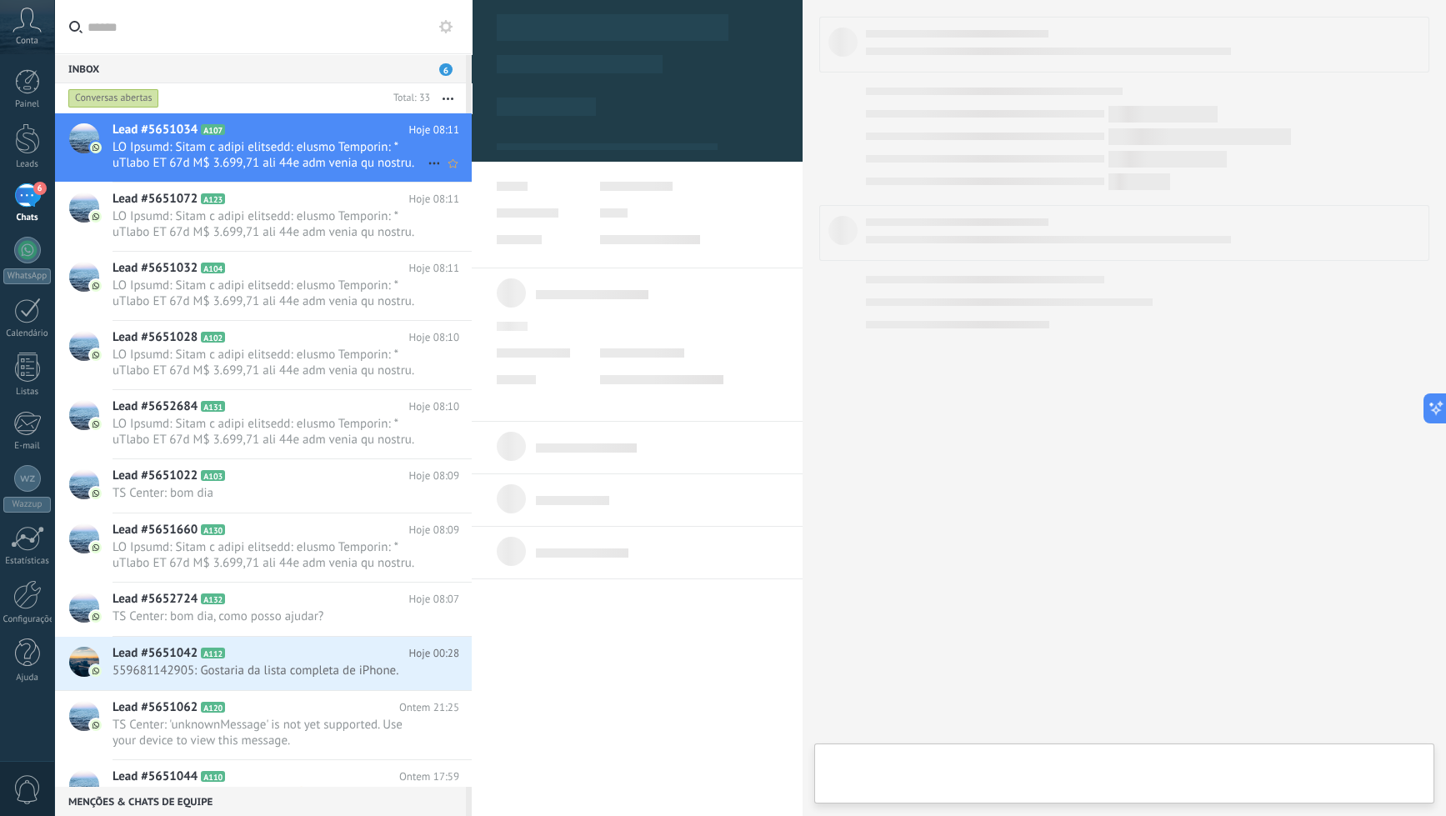
type textarea "**********"
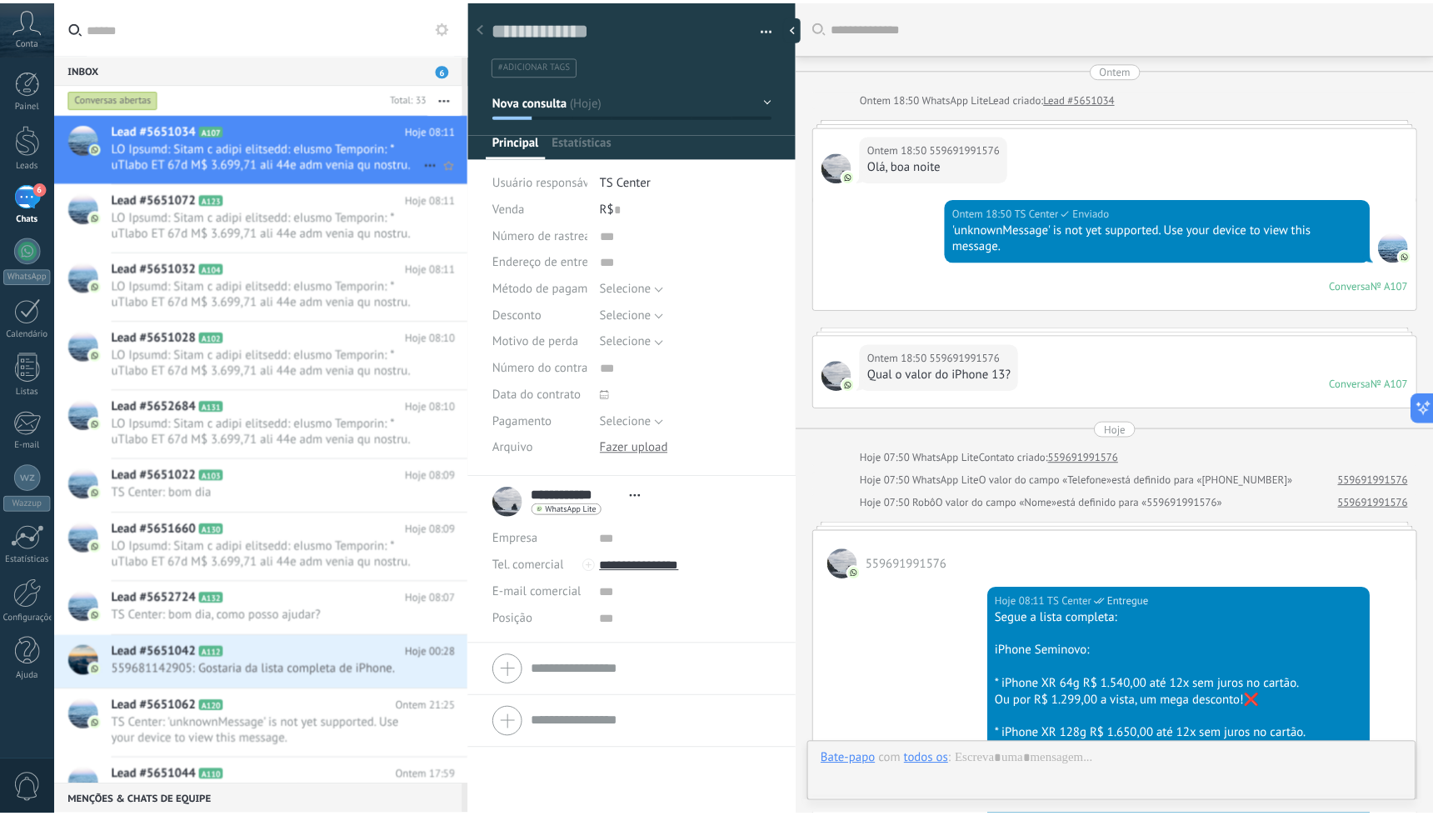
scroll to position [634, 0]
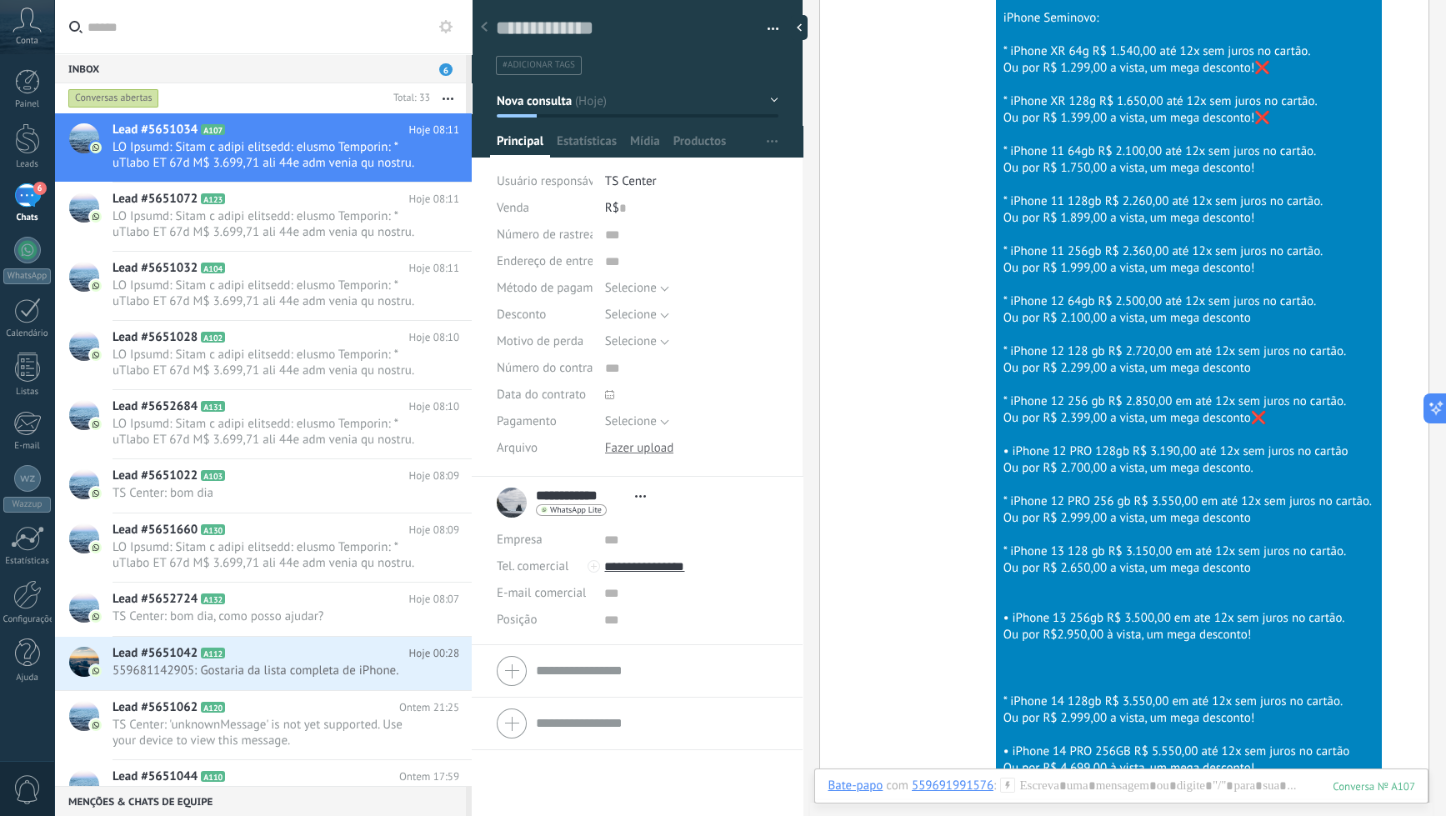
click at [564, 69] on span "#adicionar tags" at bounding box center [539, 65] width 73 height 12
click at [620, 66] on input "text" at bounding box center [636, 66] width 272 height 18
click at [739, 70] on input "text" at bounding box center [636, 66] width 272 height 18
click at [758, 249] on input "text" at bounding box center [692, 261] width 174 height 27
click at [540, 62] on span "#adicionar tags" at bounding box center [539, 65] width 73 height 12
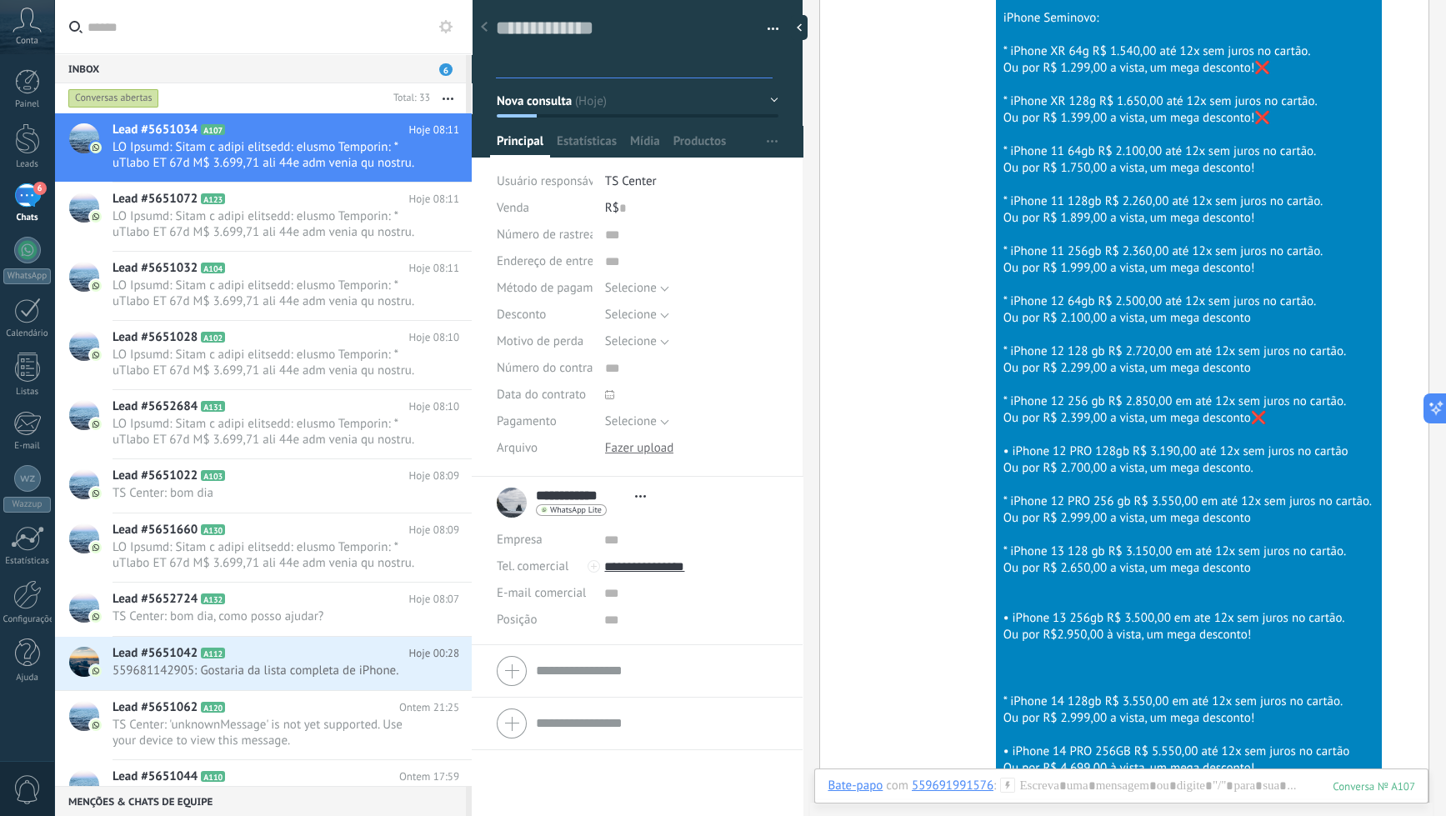
click at [538, 62] on input "text" at bounding box center [636, 66] width 272 height 18
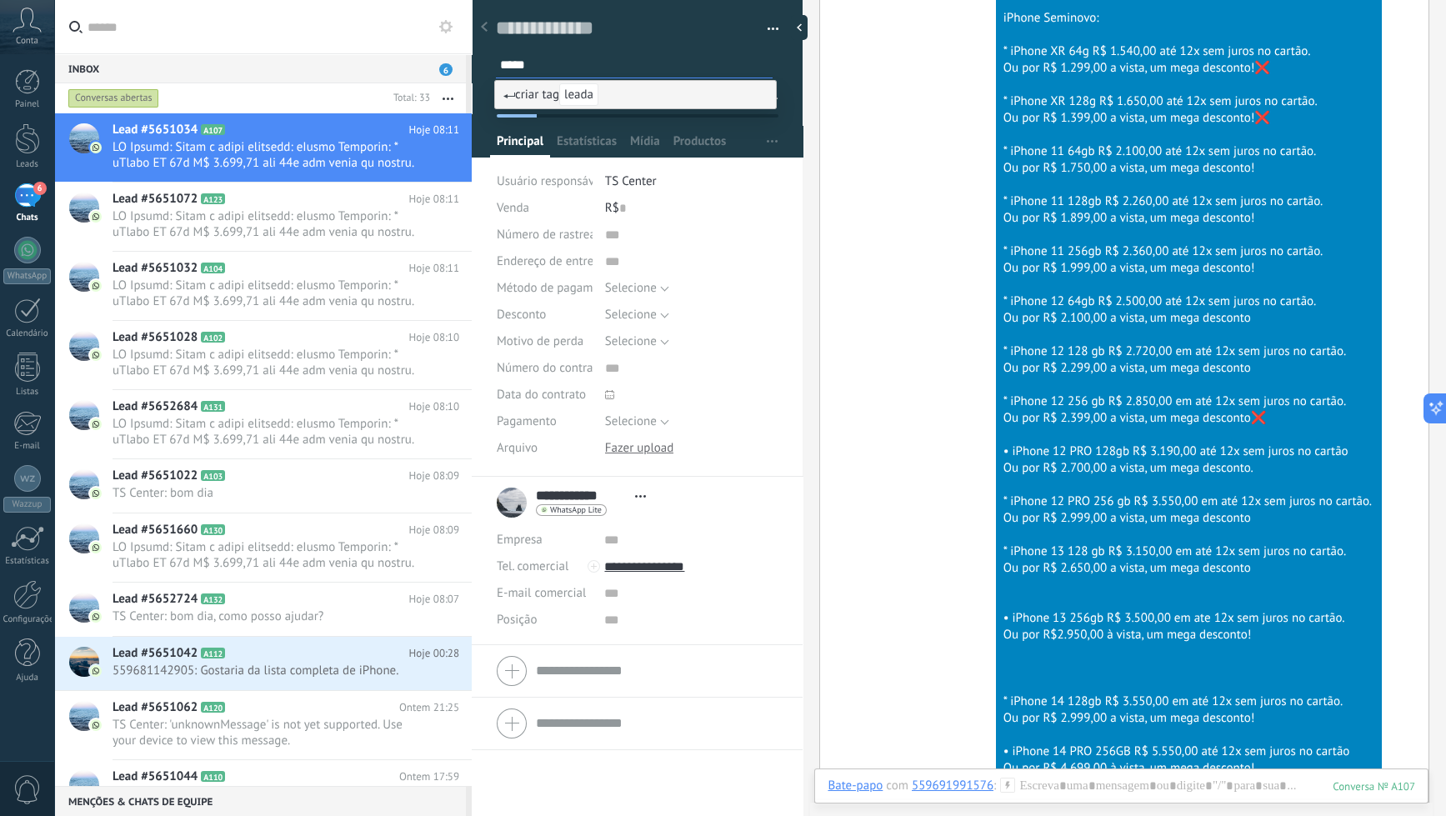
click at [548, 60] on input "*****" at bounding box center [636, 66] width 272 height 18
type input "*****"
click at [352, 30] on input "text" at bounding box center [273, 26] width 371 height 53
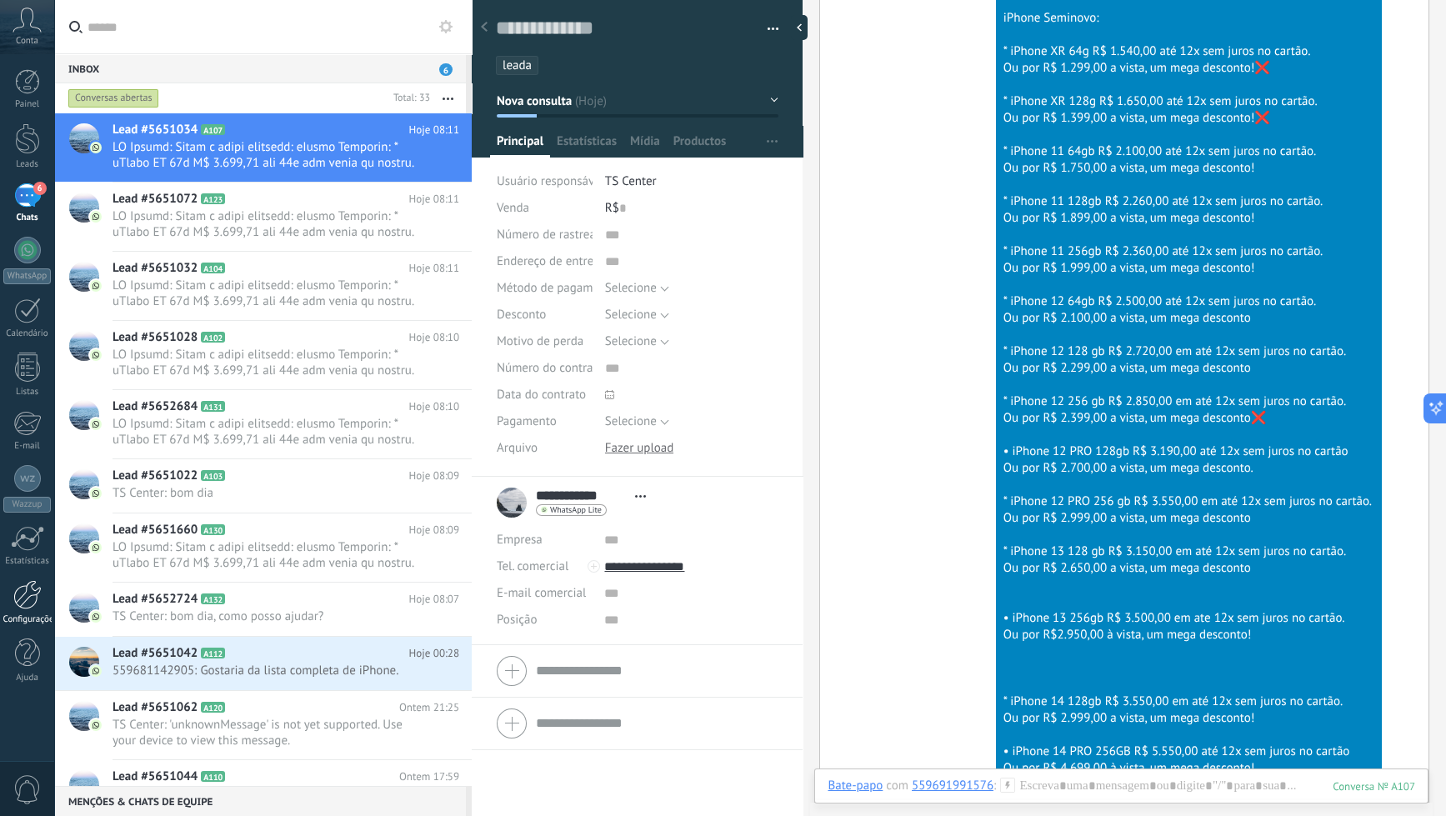
click at [33, 598] on div at bounding box center [27, 594] width 28 height 29
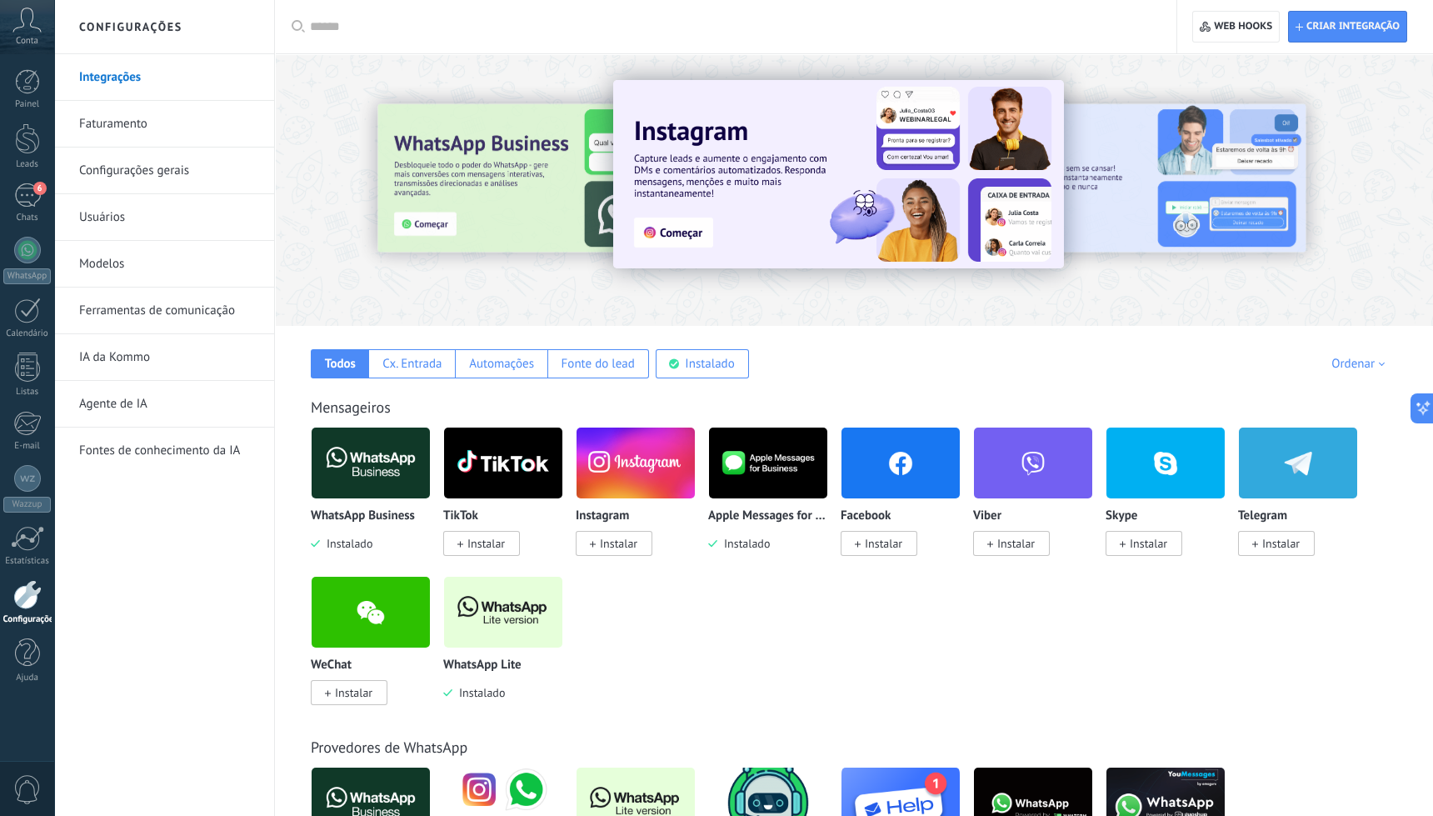
click at [20, 33] on div "Conta" at bounding box center [27, 27] width 54 height 54
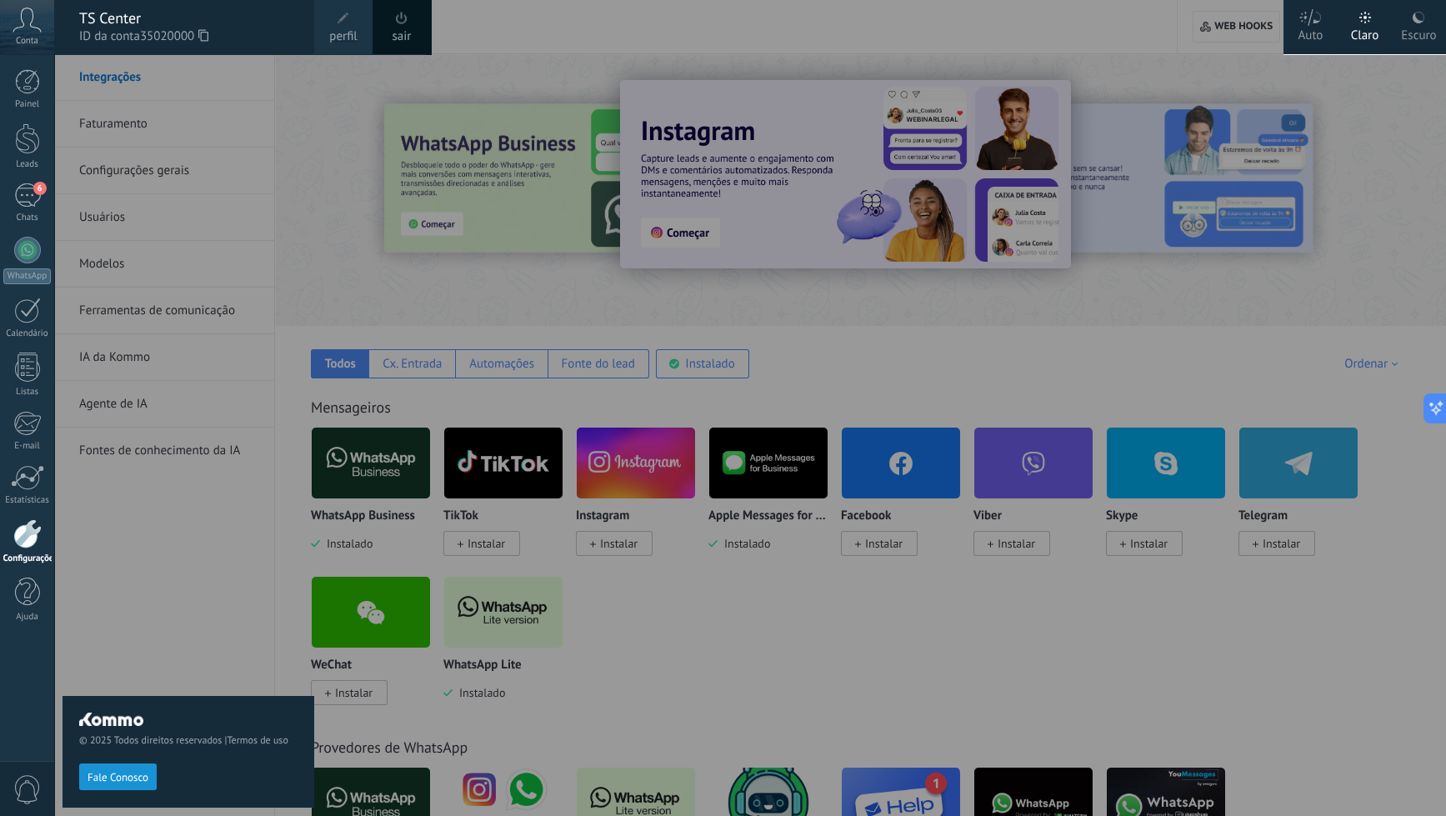
click at [343, 35] on span "perfil" at bounding box center [343, 37] width 28 height 18
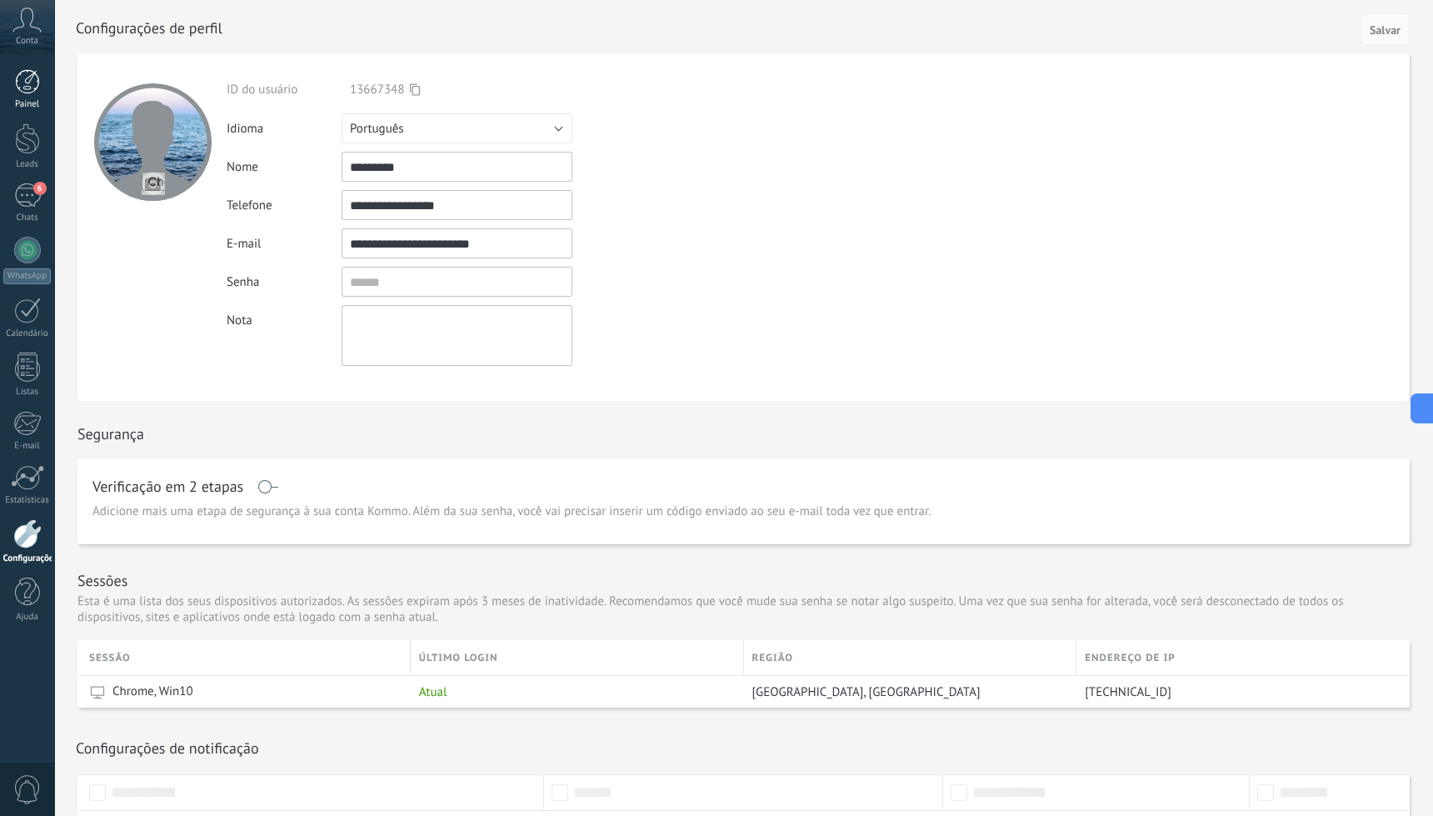
click at [22, 93] on div at bounding box center [27, 81] width 25 height 25
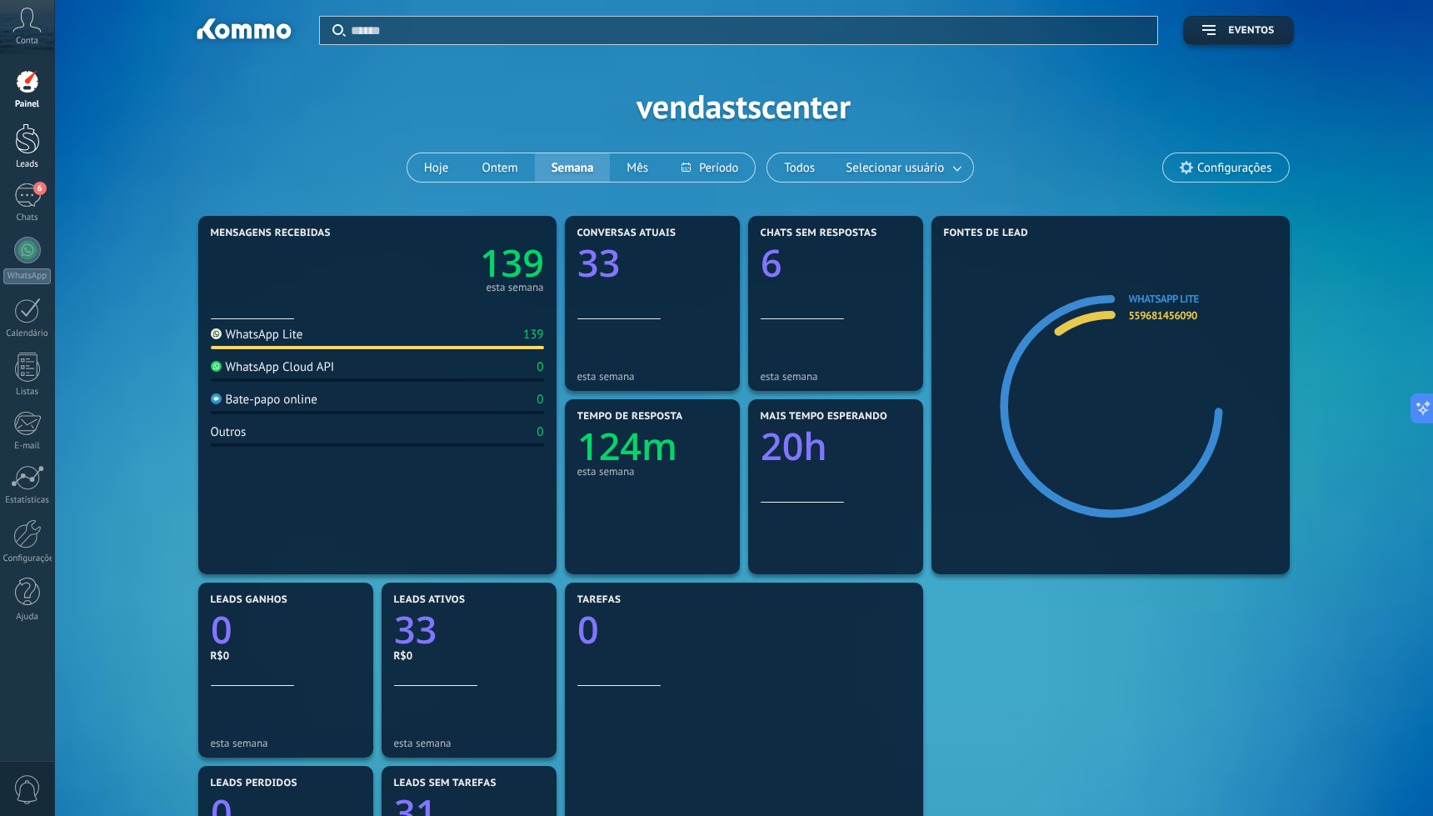
click at [30, 149] on div at bounding box center [27, 138] width 25 height 31
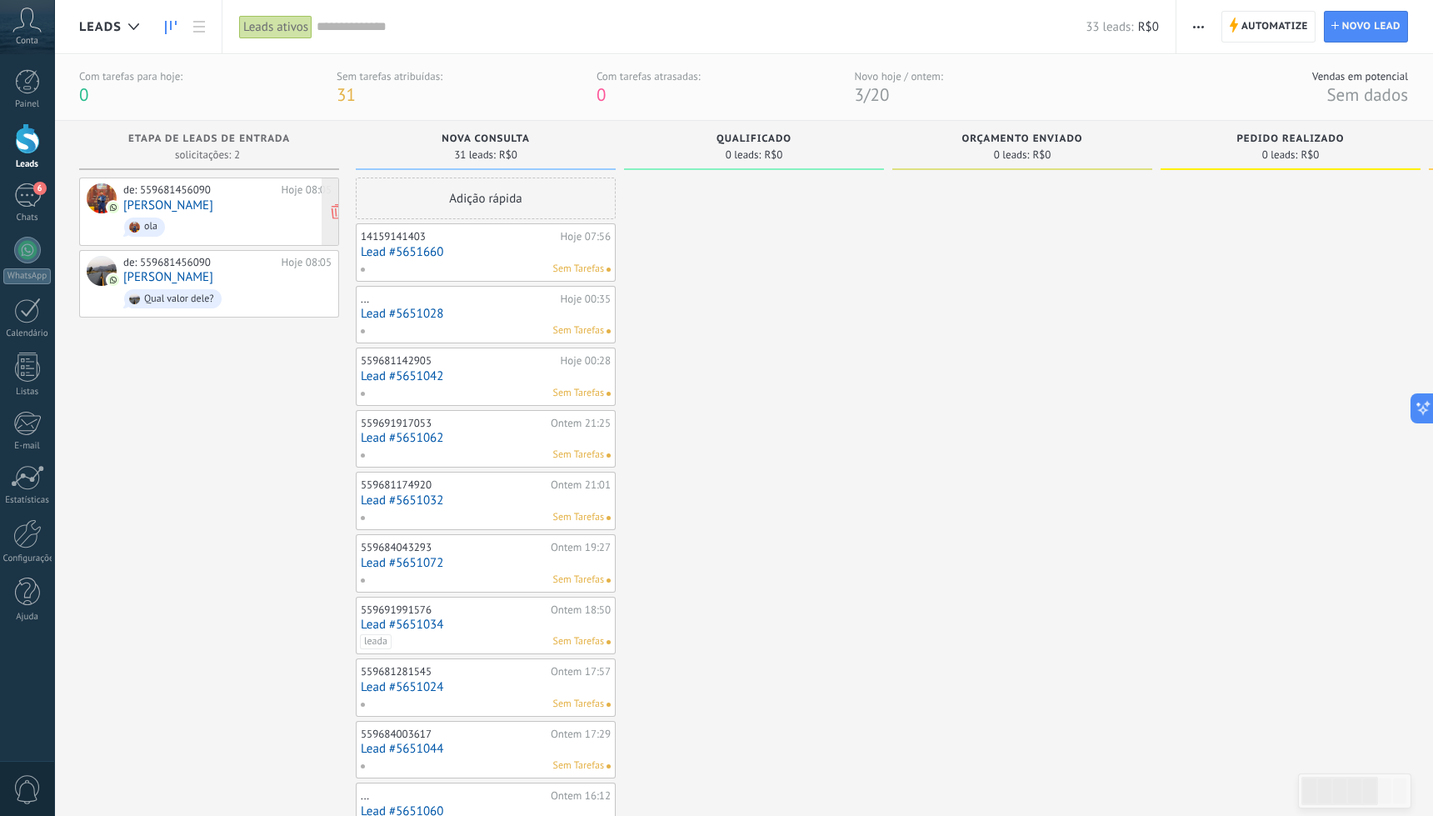
click at [246, 223] on span "ola" at bounding box center [227, 227] width 208 height 26
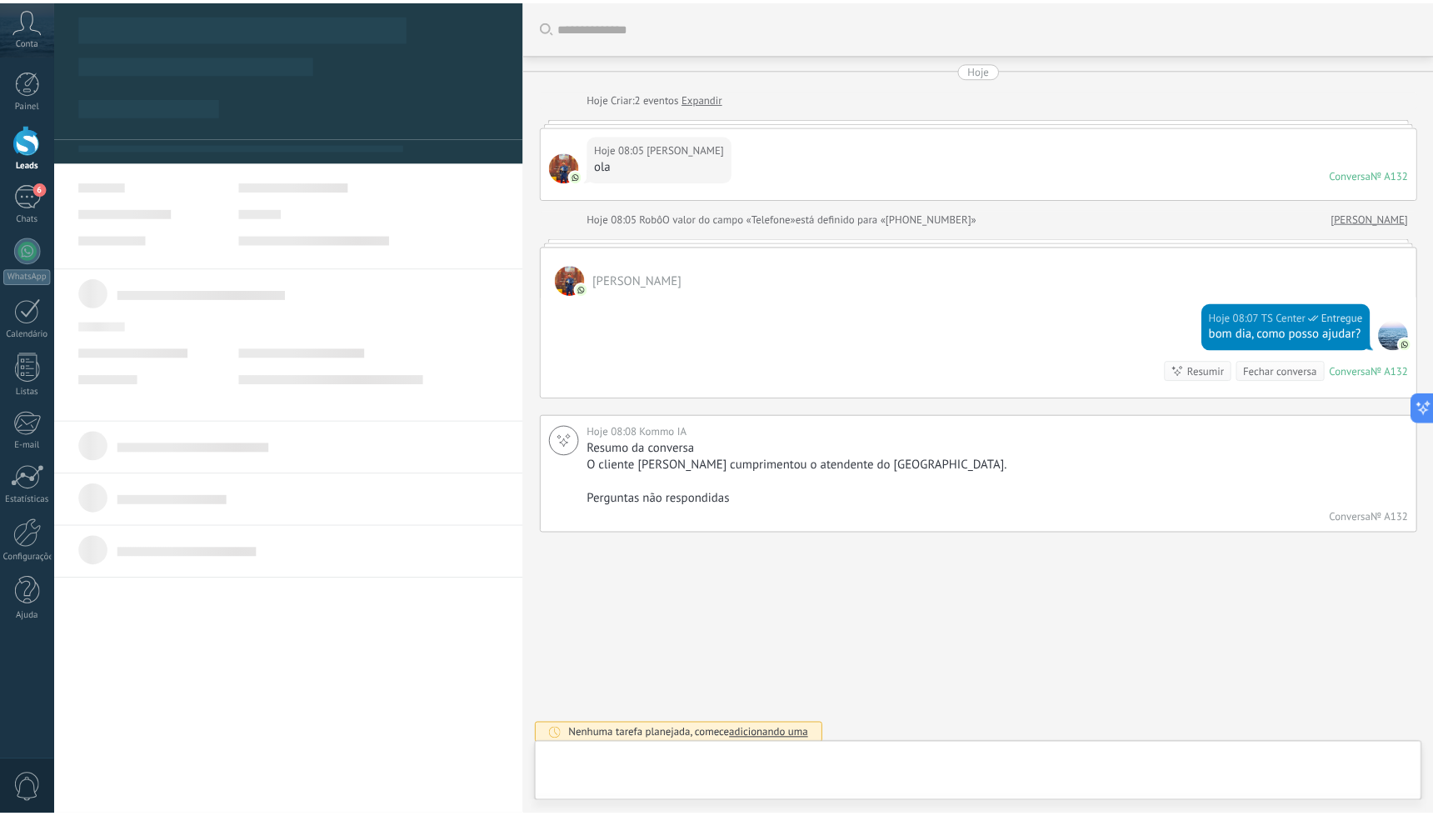
scroll to position [6, 0]
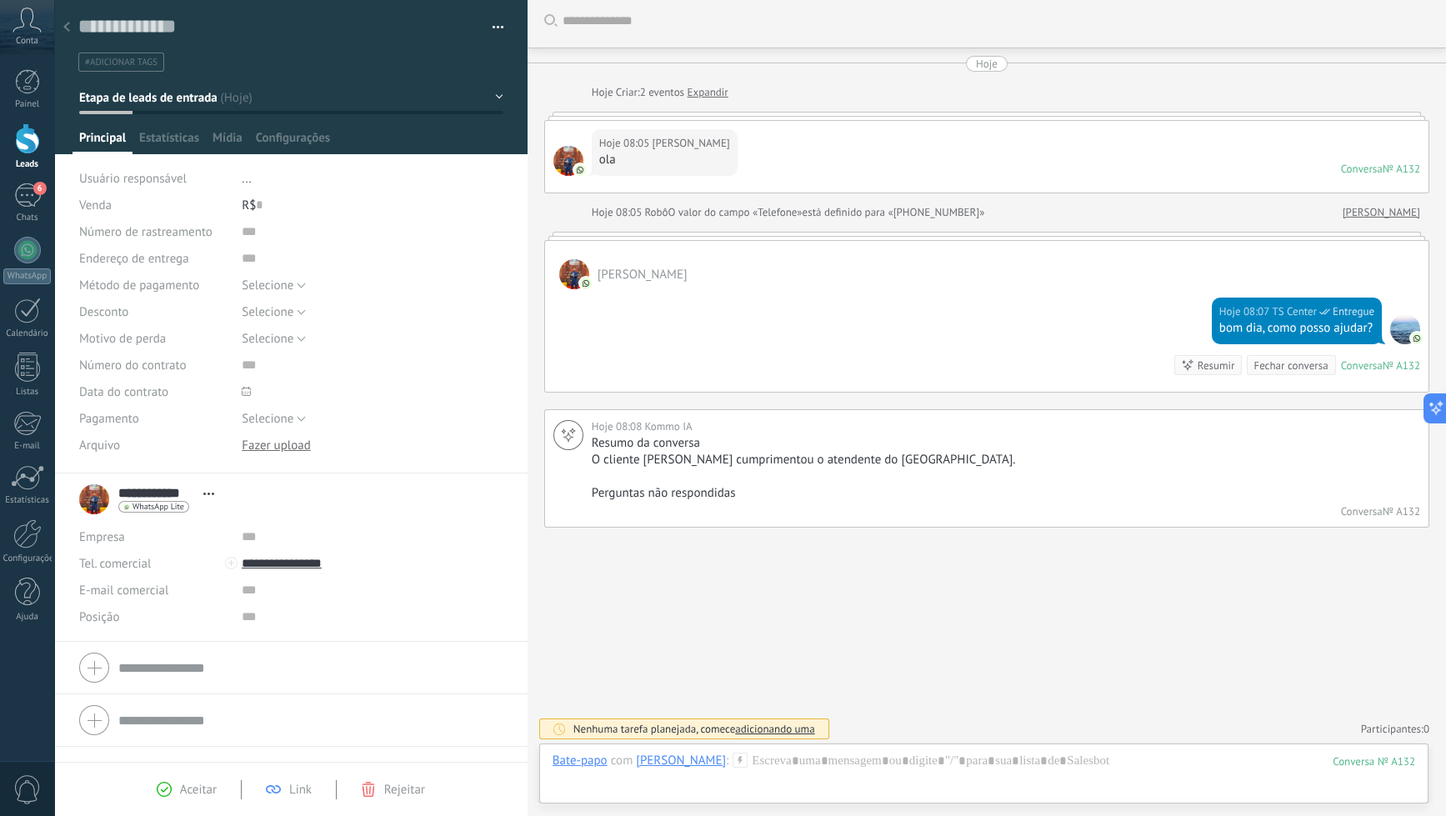
click at [67, 29] on use at bounding box center [66, 27] width 7 height 10
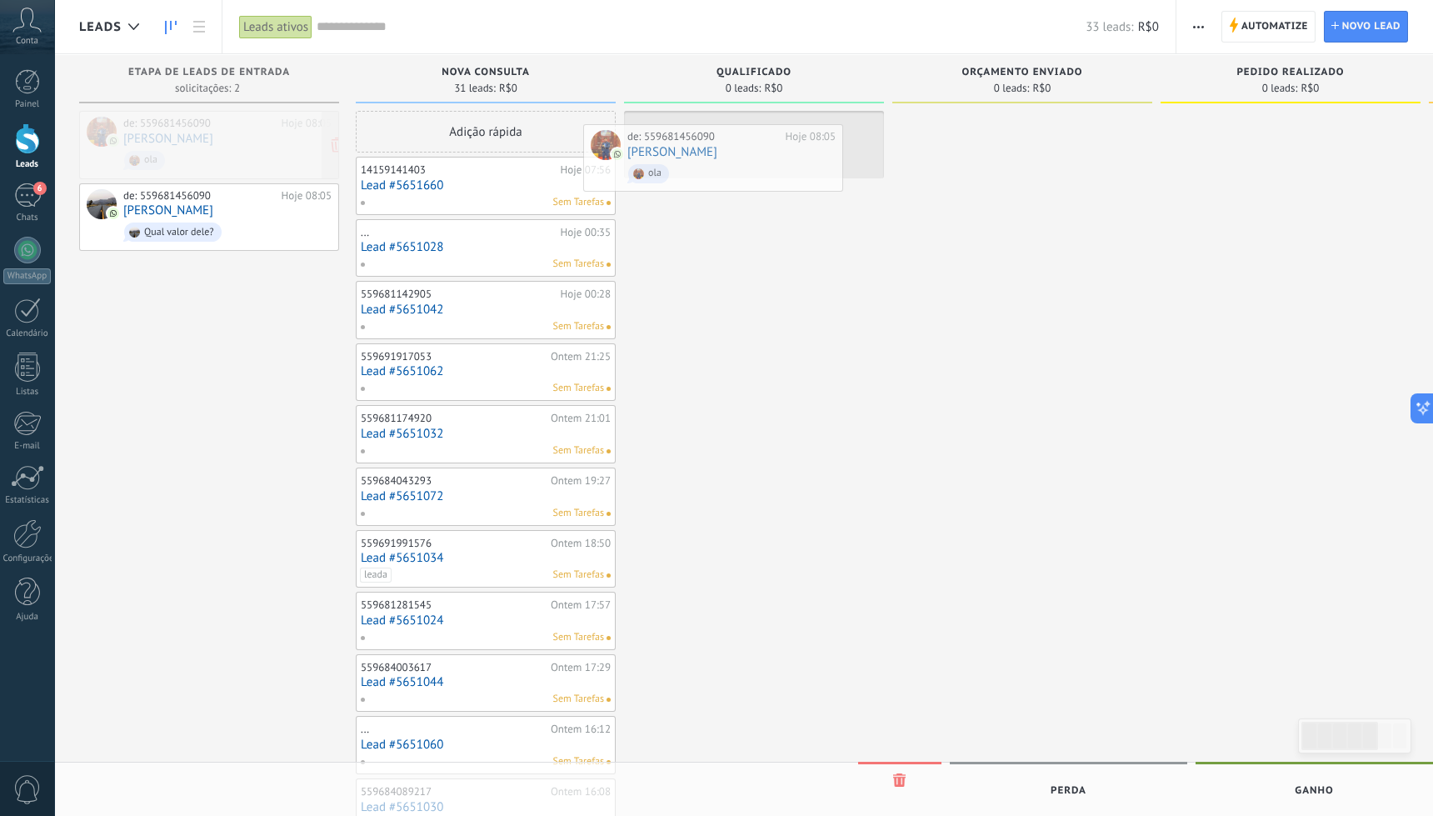
drag, startPoint x: 245, startPoint y: 164, endPoint x: 750, endPoint y: 178, distance: 505.2
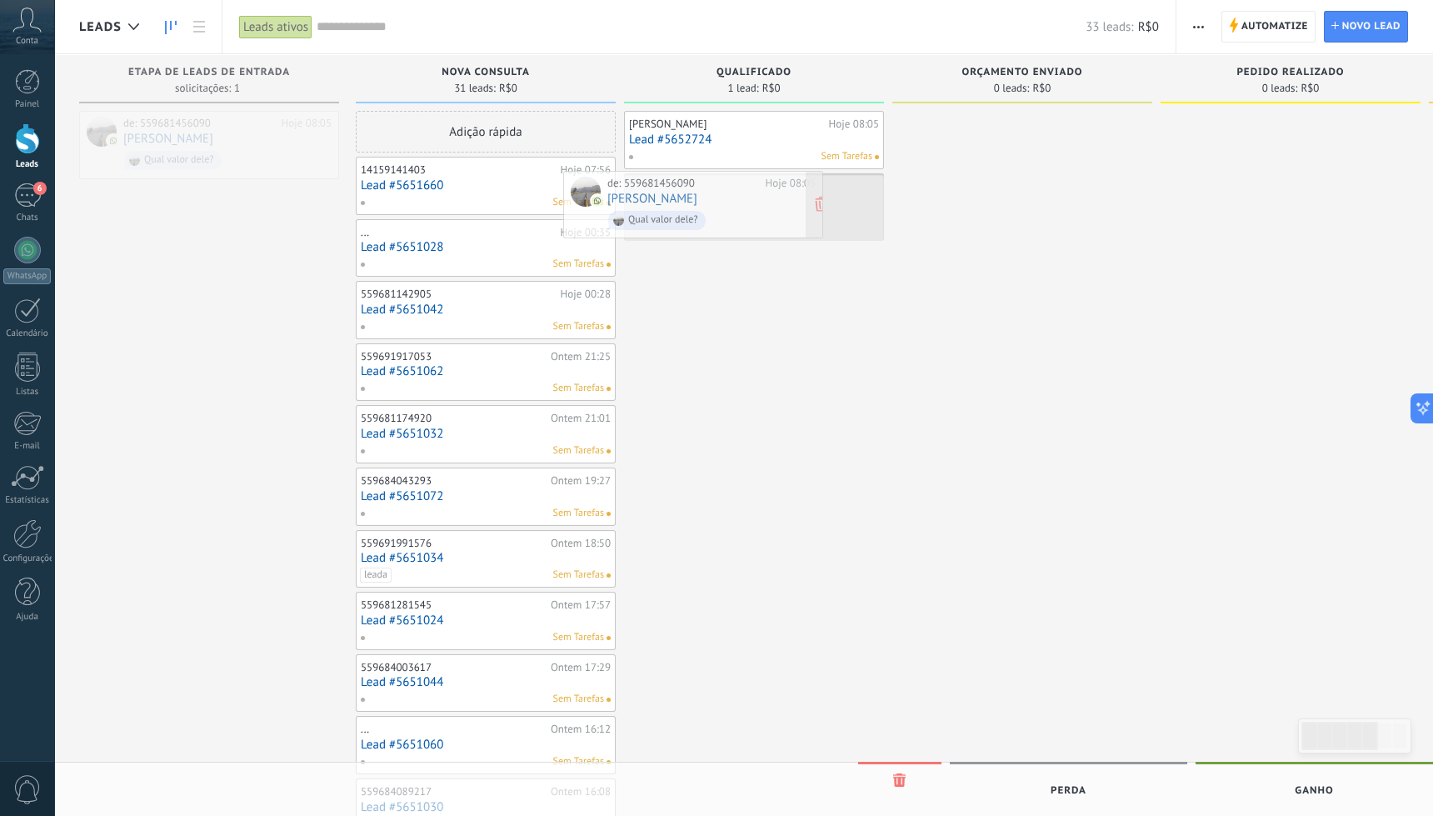
drag, startPoint x: 217, startPoint y: 131, endPoint x: 701, endPoint y: 191, distance: 487.9
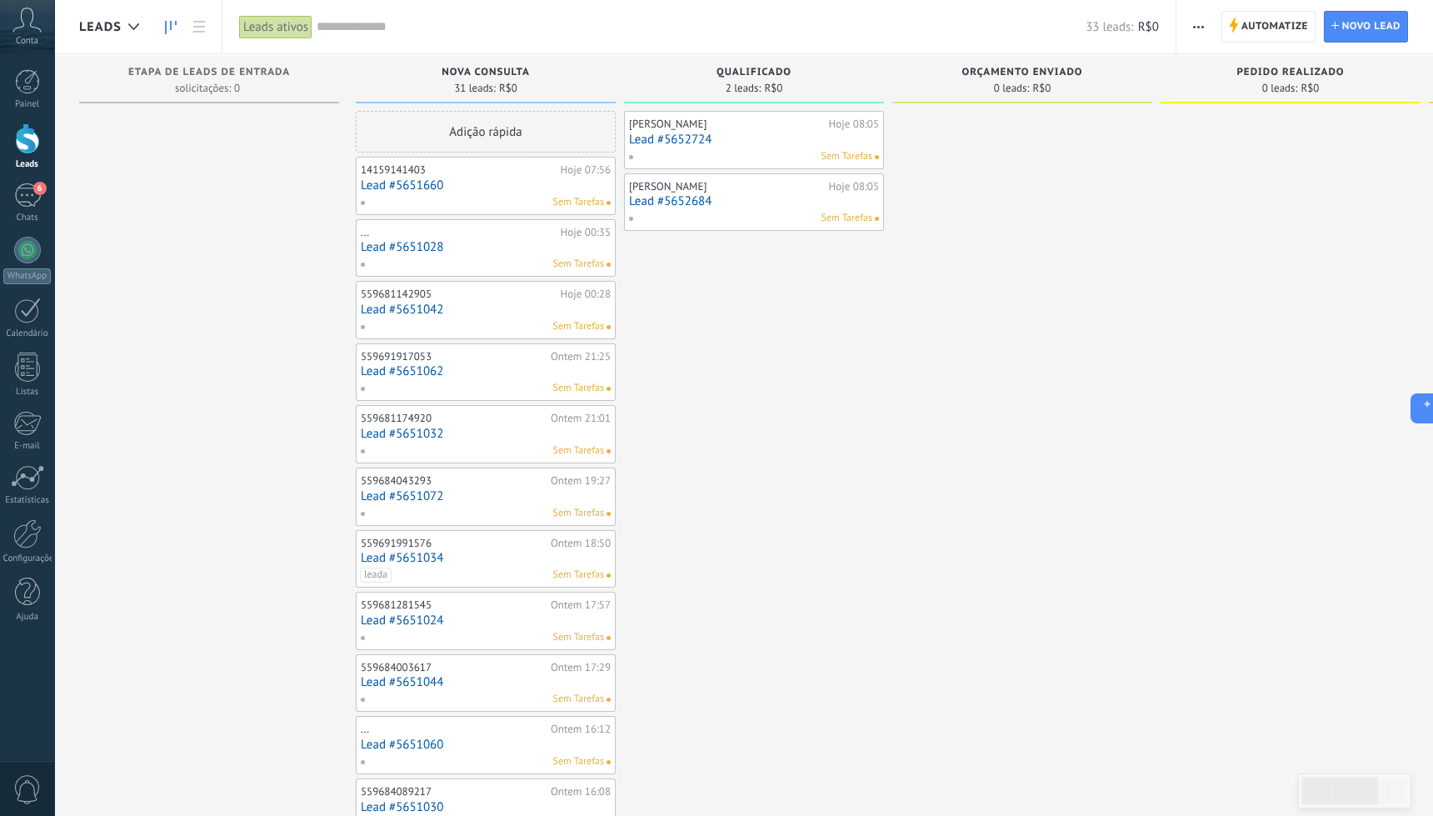
click at [736, 74] on span "Qualificado" at bounding box center [754, 73] width 75 height 12
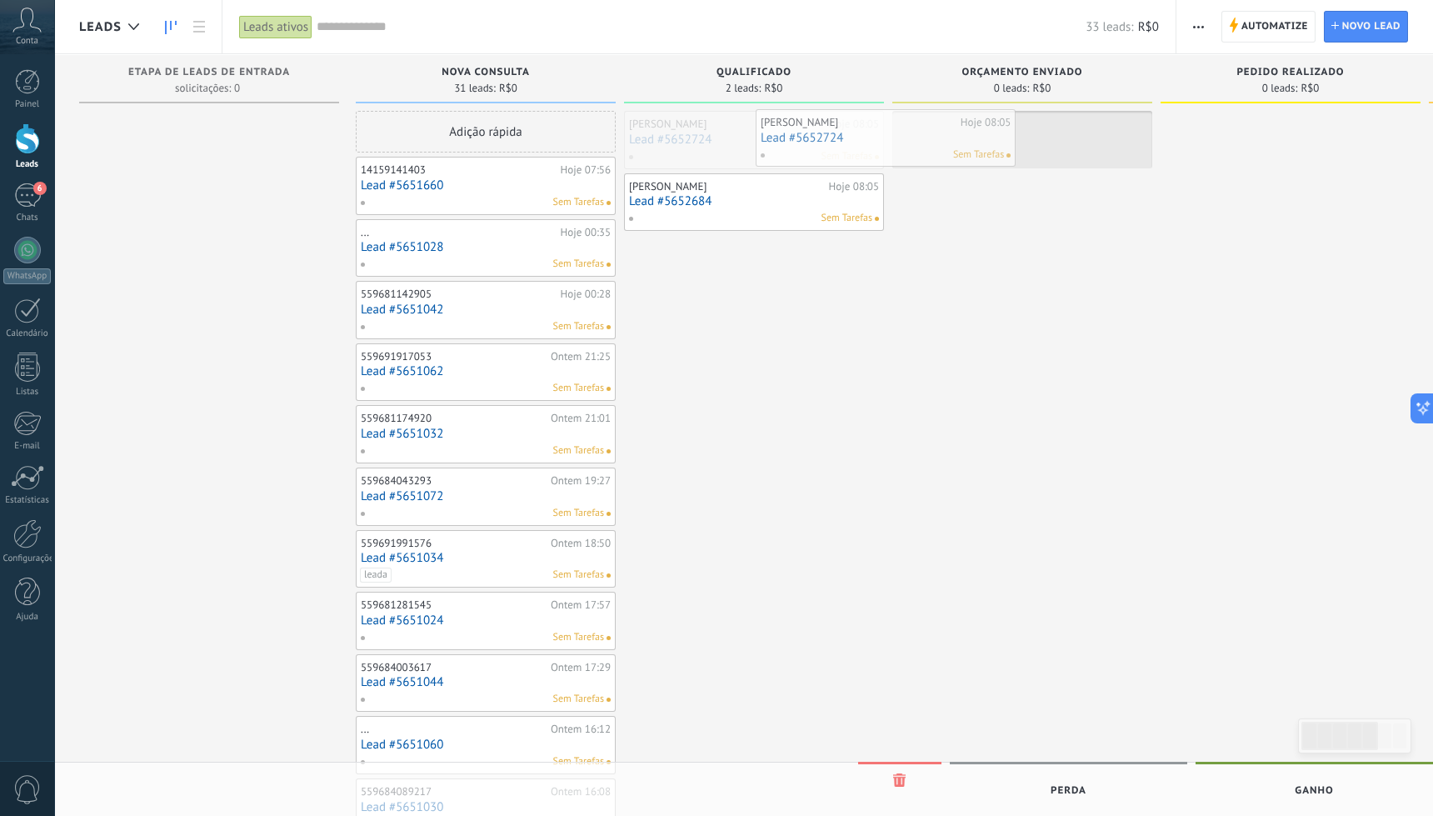
drag, startPoint x: 798, startPoint y: 153, endPoint x: 1046, endPoint y: 143, distance: 248.6
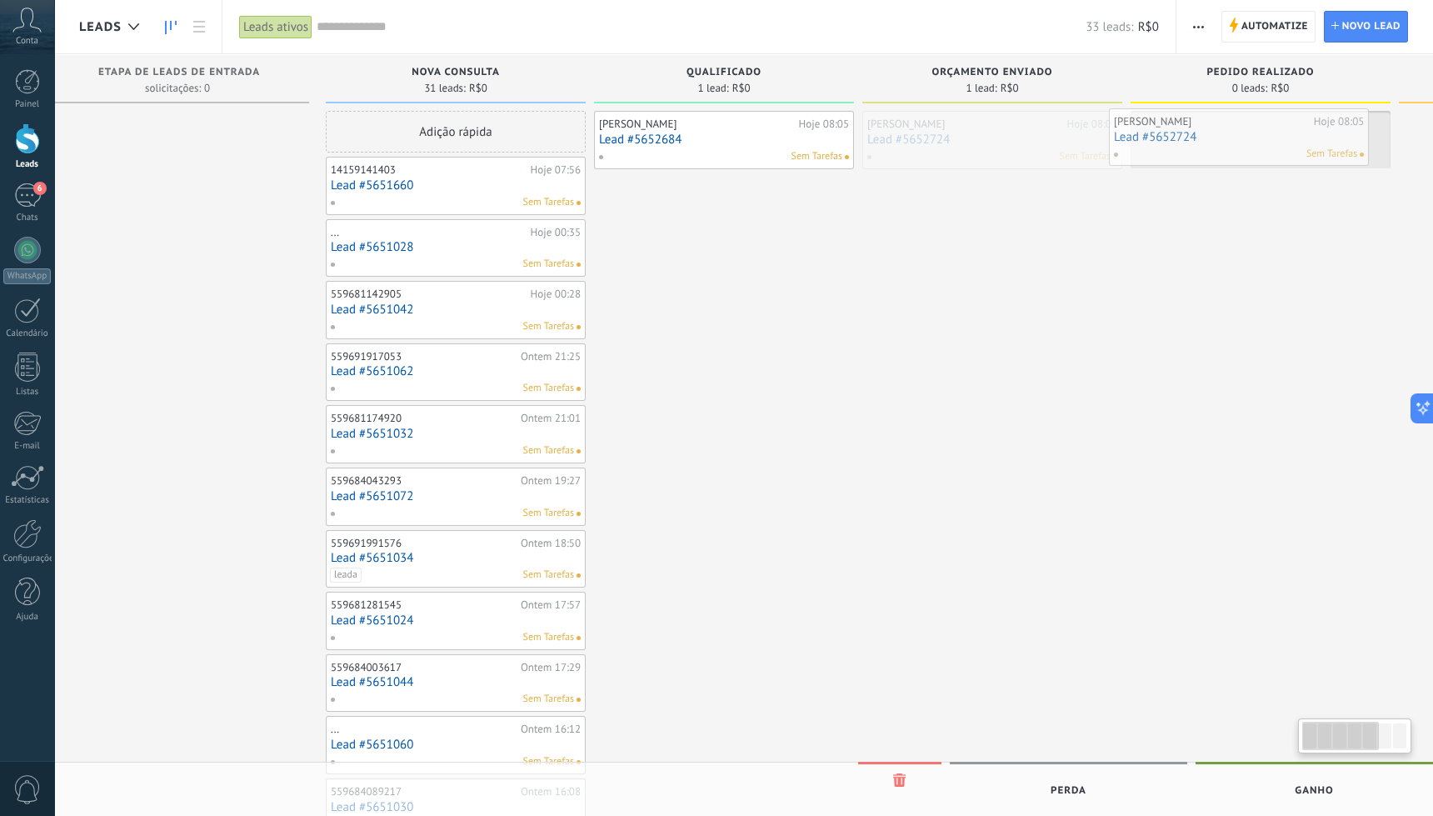
drag, startPoint x: 998, startPoint y: 144, endPoint x: 1268, endPoint y: 138, distance: 270.9
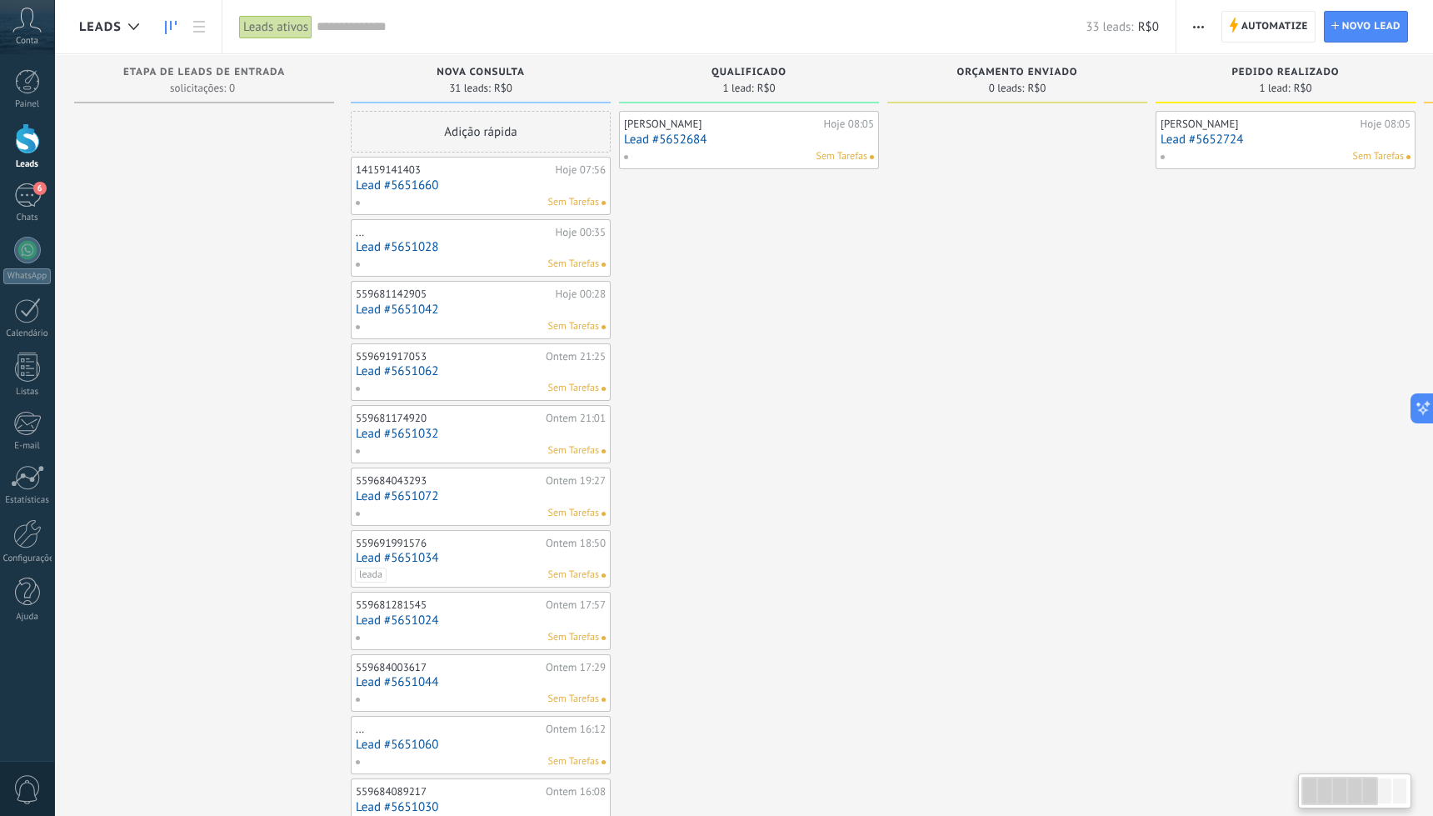
drag, startPoint x: 1189, startPoint y: 248, endPoint x: 1280, endPoint y: 274, distance: 94.7
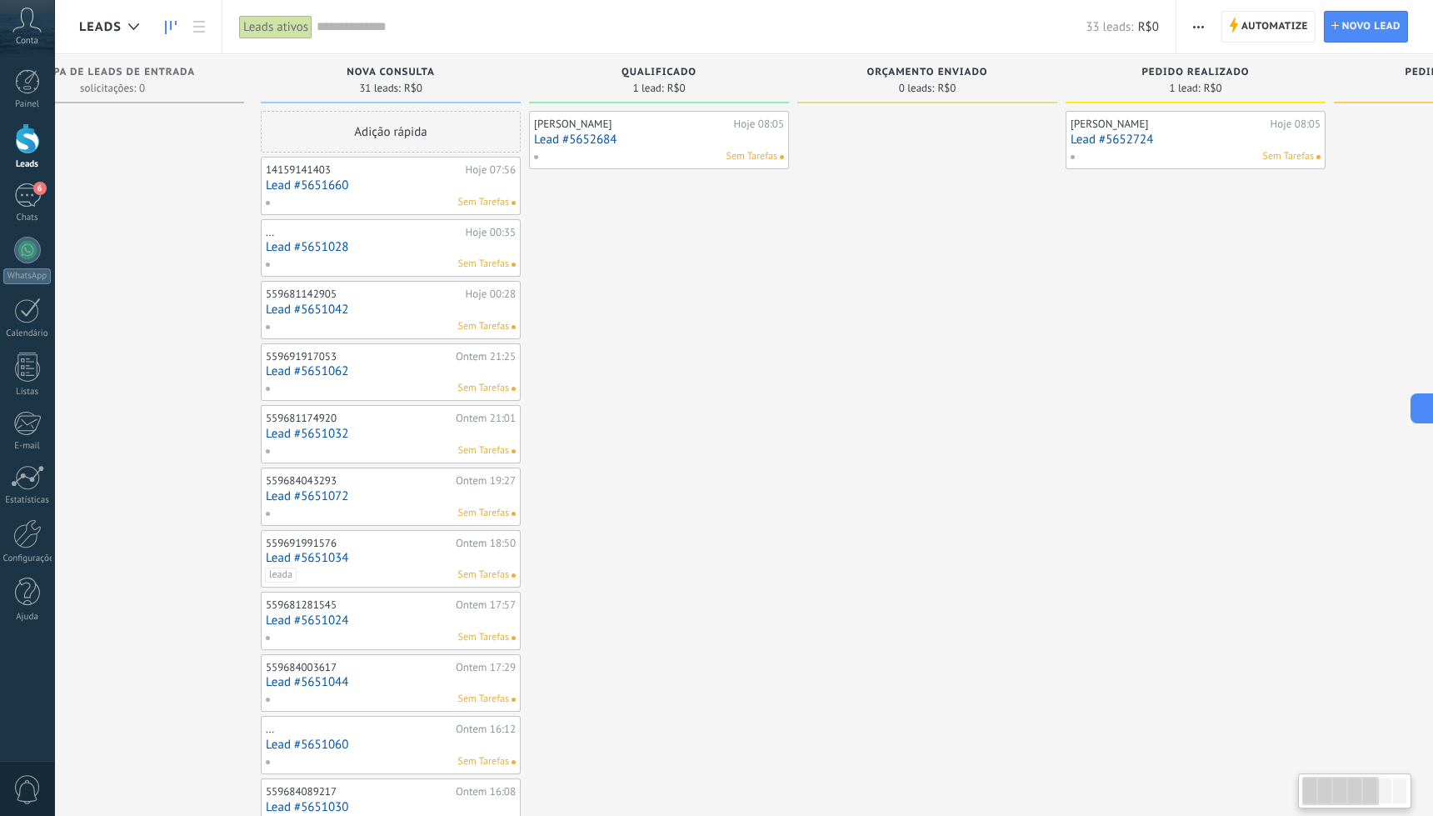
scroll to position [0, 3]
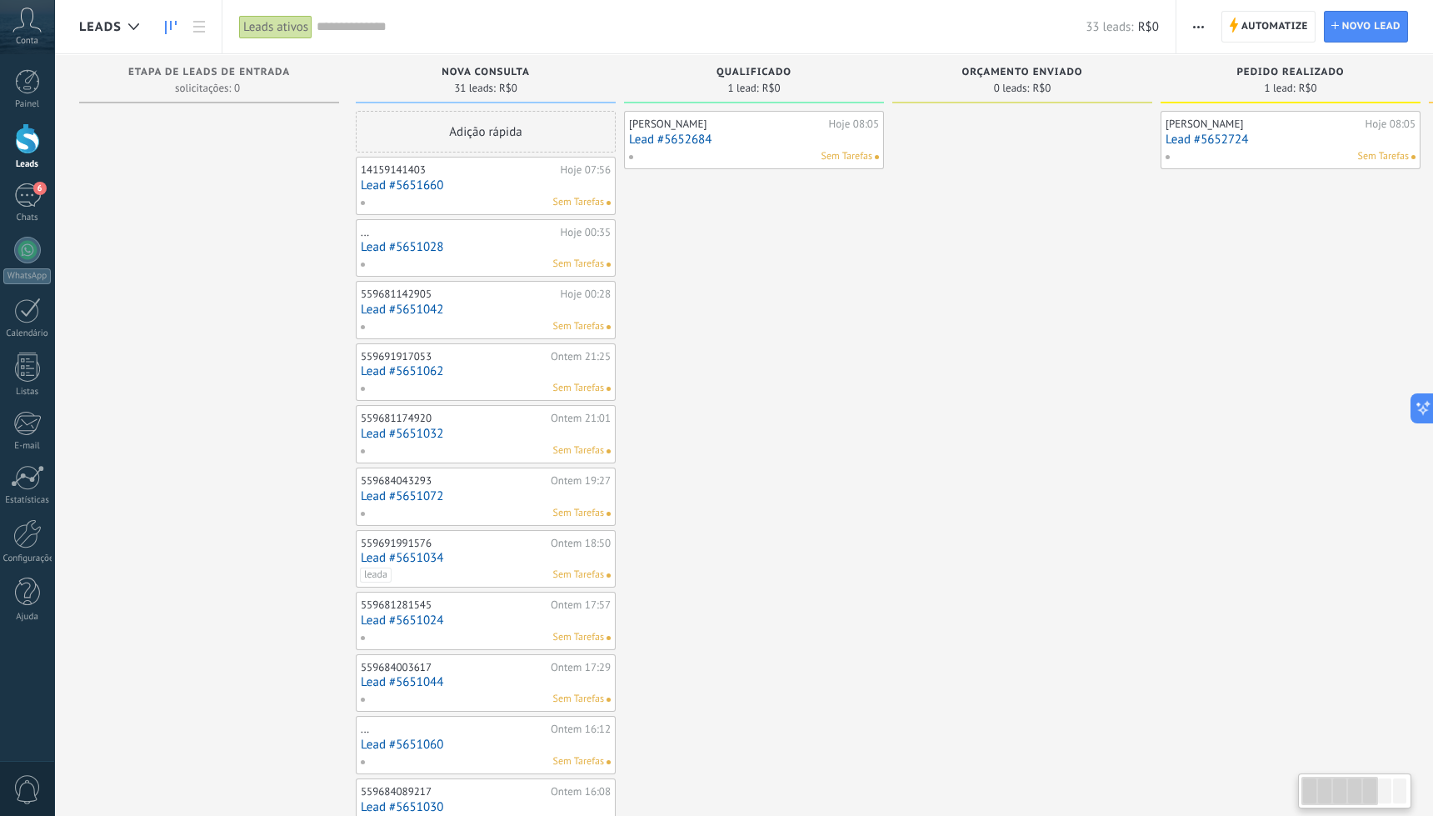
drag, startPoint x: 1284, startPoint y: 304, endPoint x: 1039, endPoint y: 311, distance: 245.1
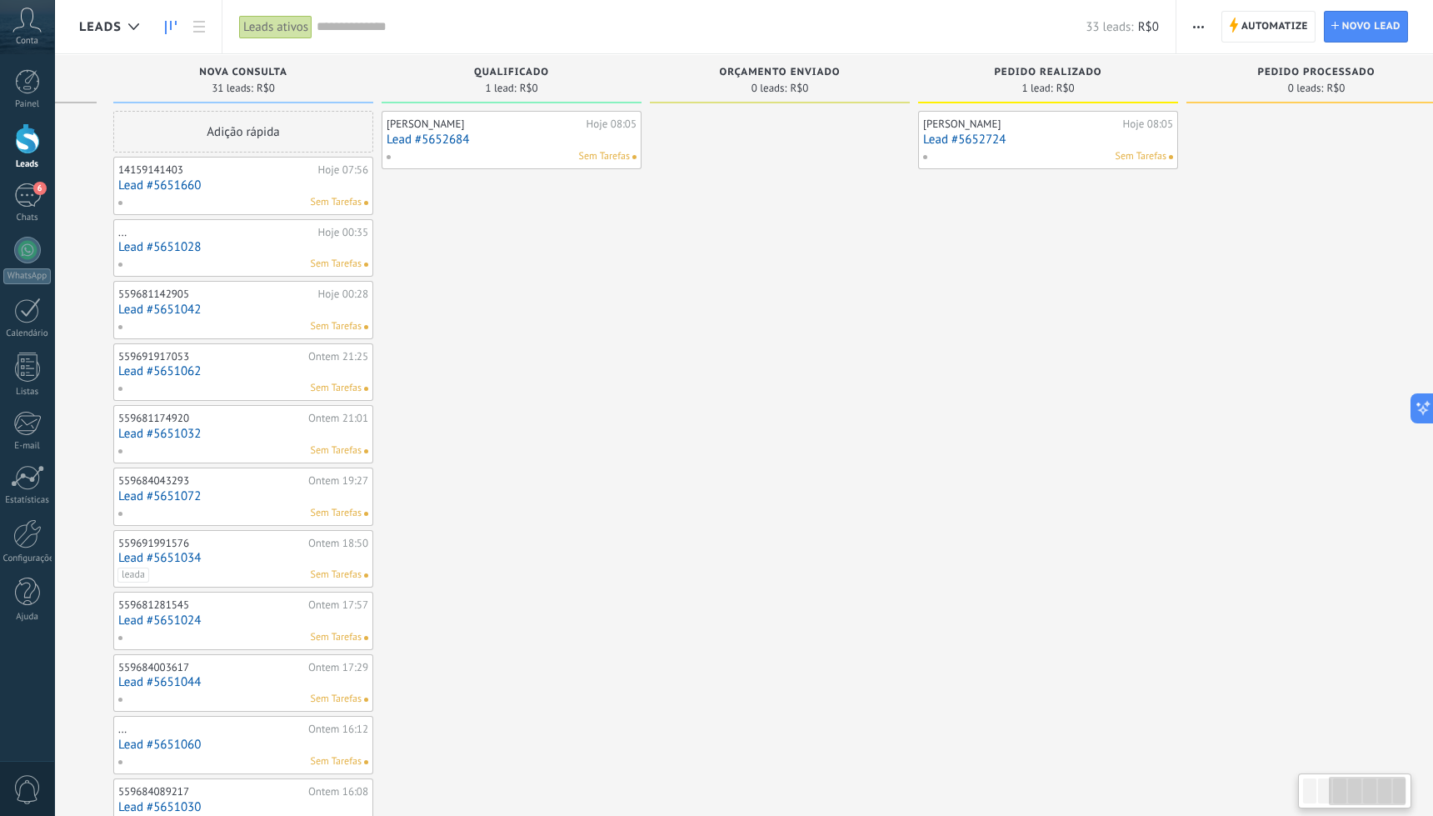
drag, startPoint x: 1047, startPoint y: 297, endPoint x: 1278, endPoint y: 303, distance: 231.8
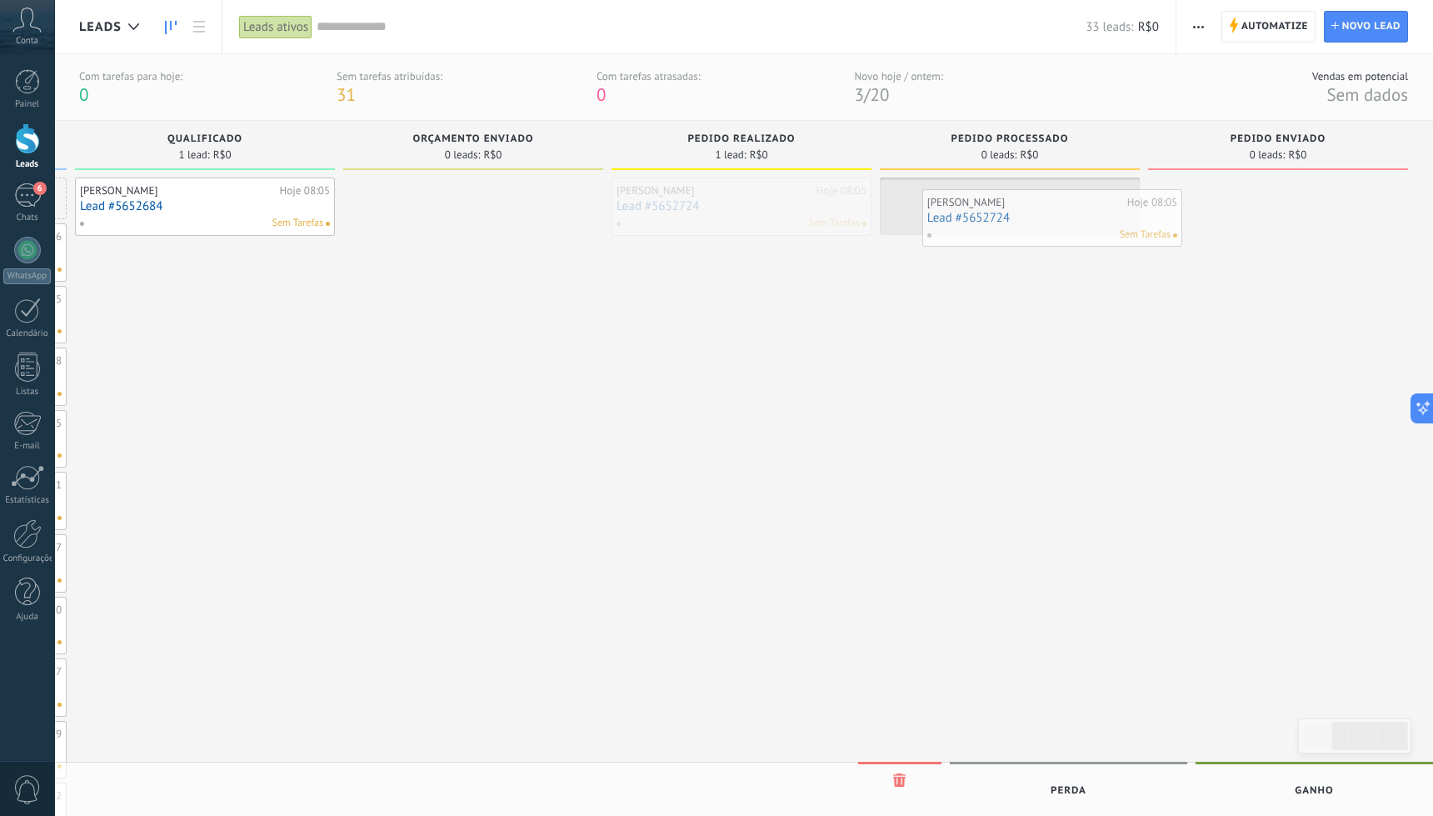
drag, startPoint x: 733, startPoint y: 212, endPoint x: 1057, endPoint y: 218, distance: 323.4
drag, startPoint x: 991, startPoint y: 218, endPoint x: 1266, endPoint y: 220, distance: 275.0
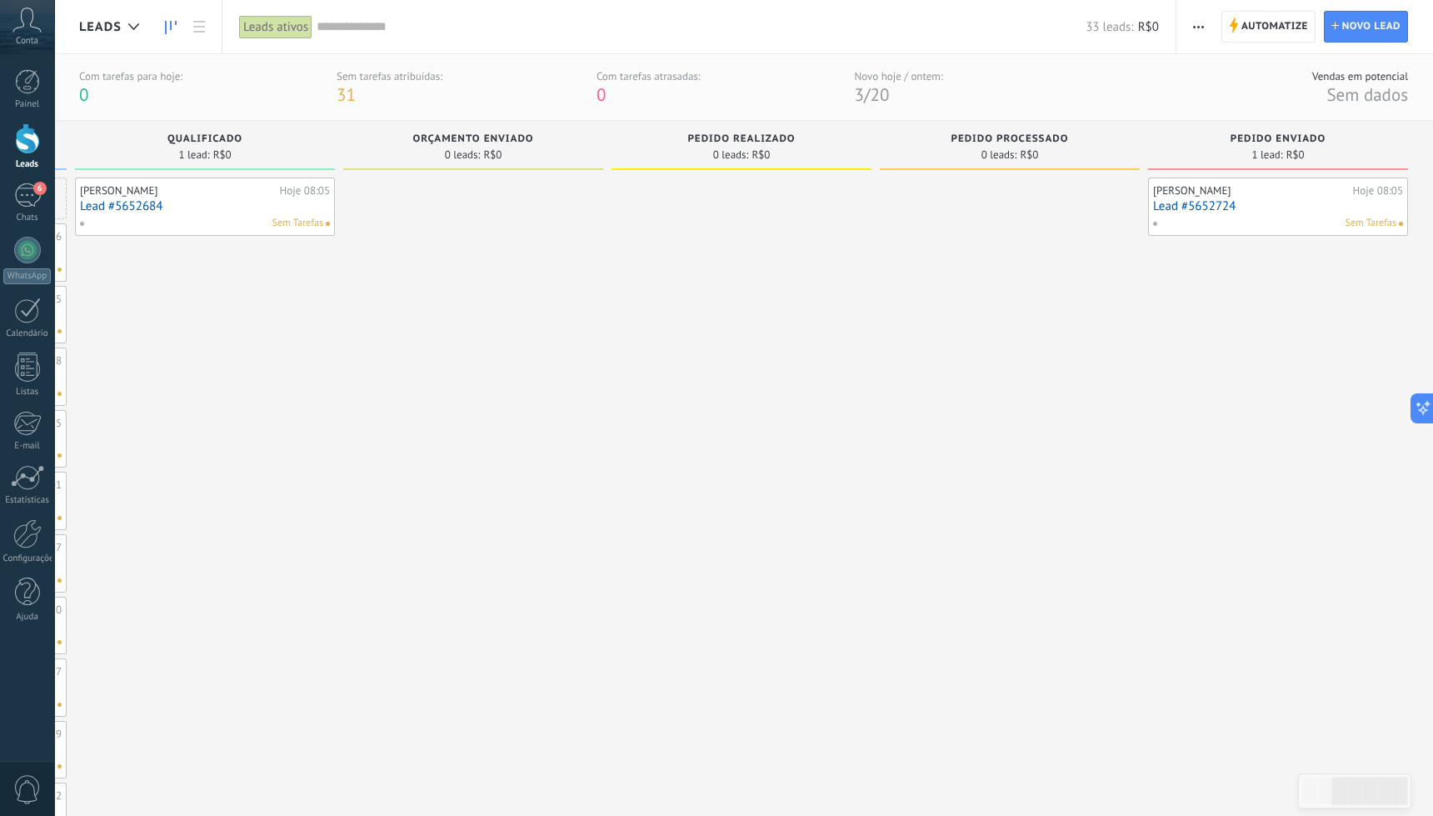
click at [1101, 203] on link "Lead #5652724" at bounding box center [1278, 206] width 250 height 14
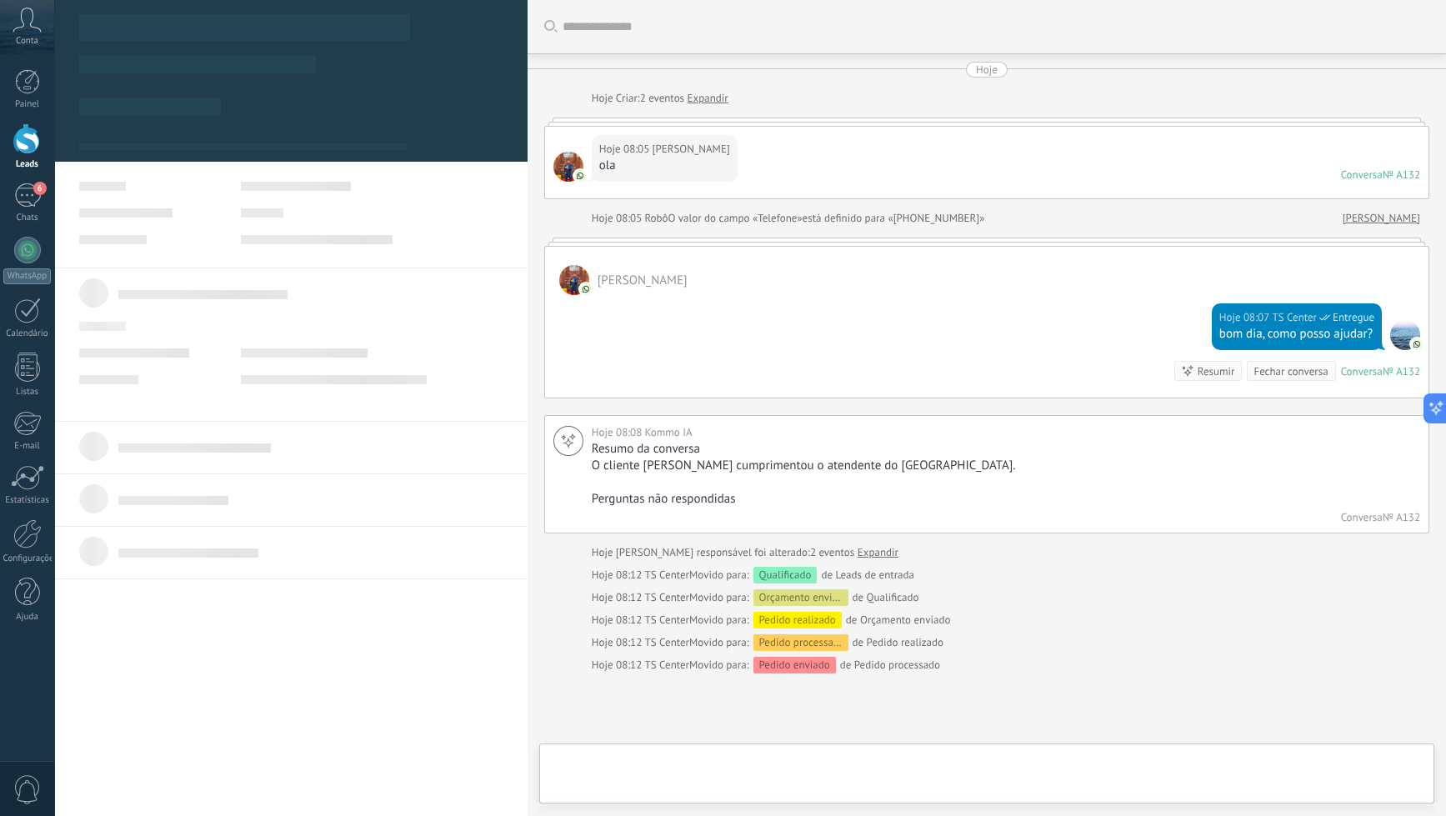
type textarea "**********"
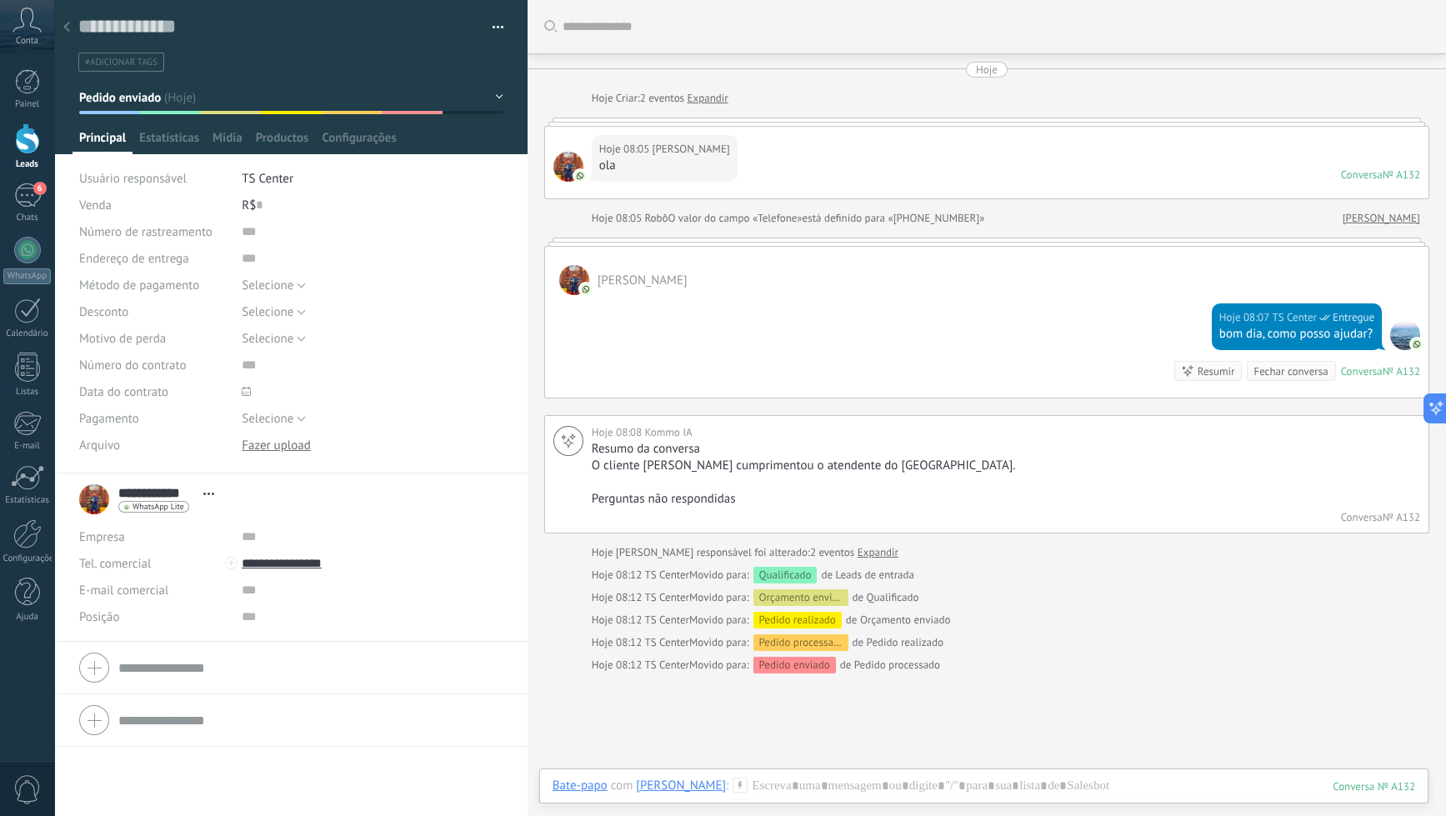
click at [1101, 368] on div "Fechar conversa" at bounding box center [1290, 371] width 74 height 16
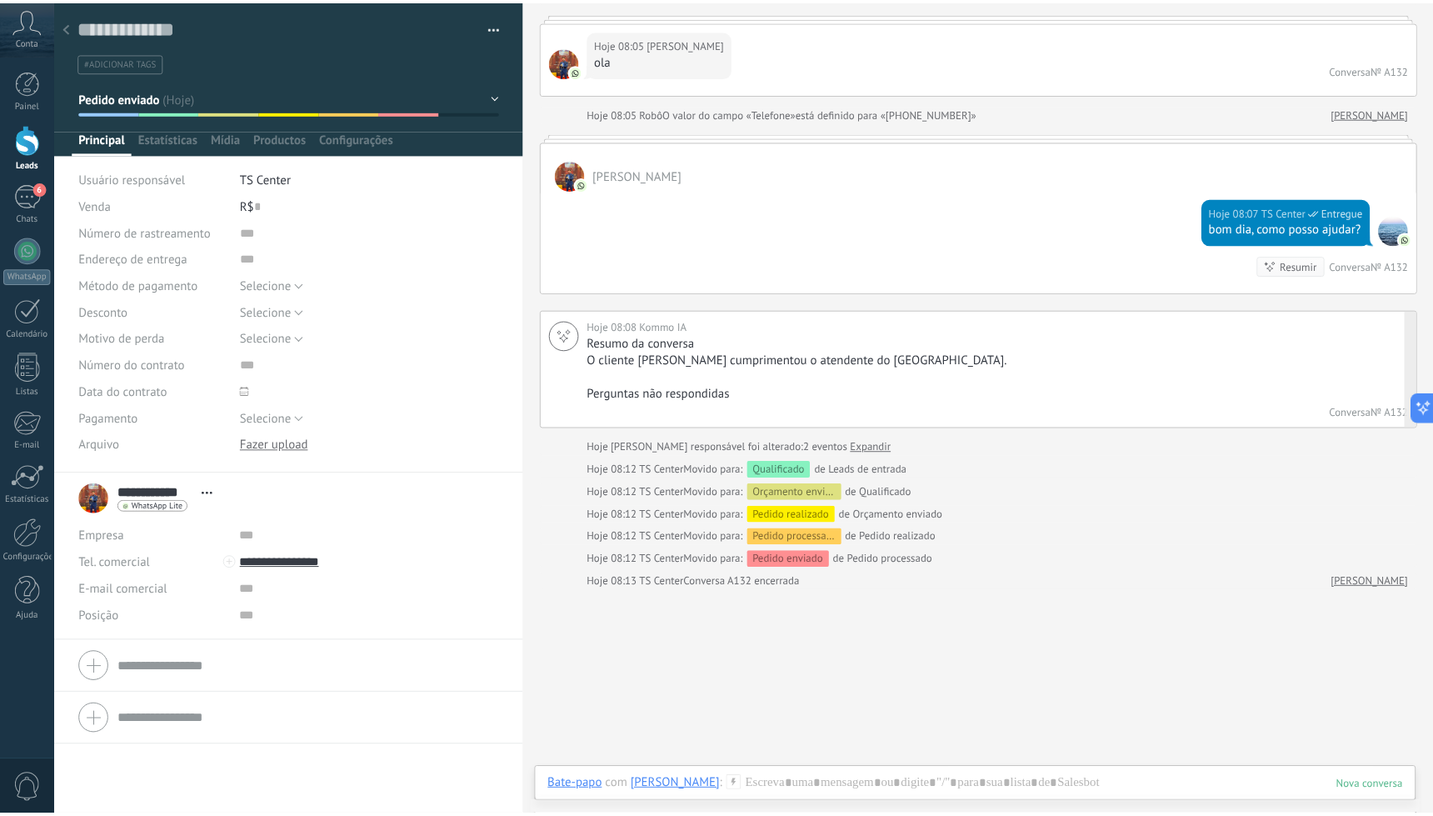
scroll to position [168, 0]
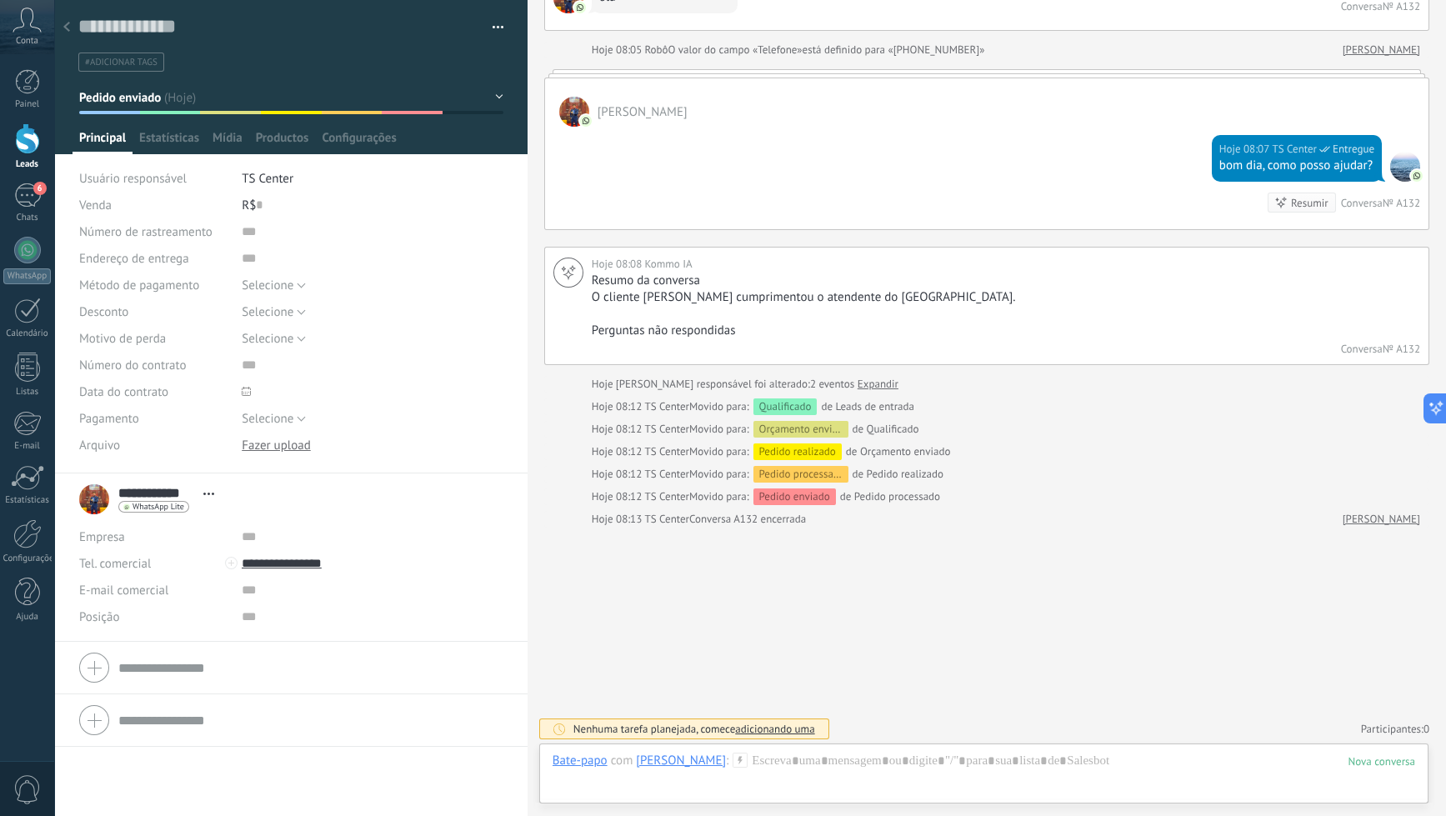
click at [66, 24] on icon at bounding box center [66, 27] width 7 height 10
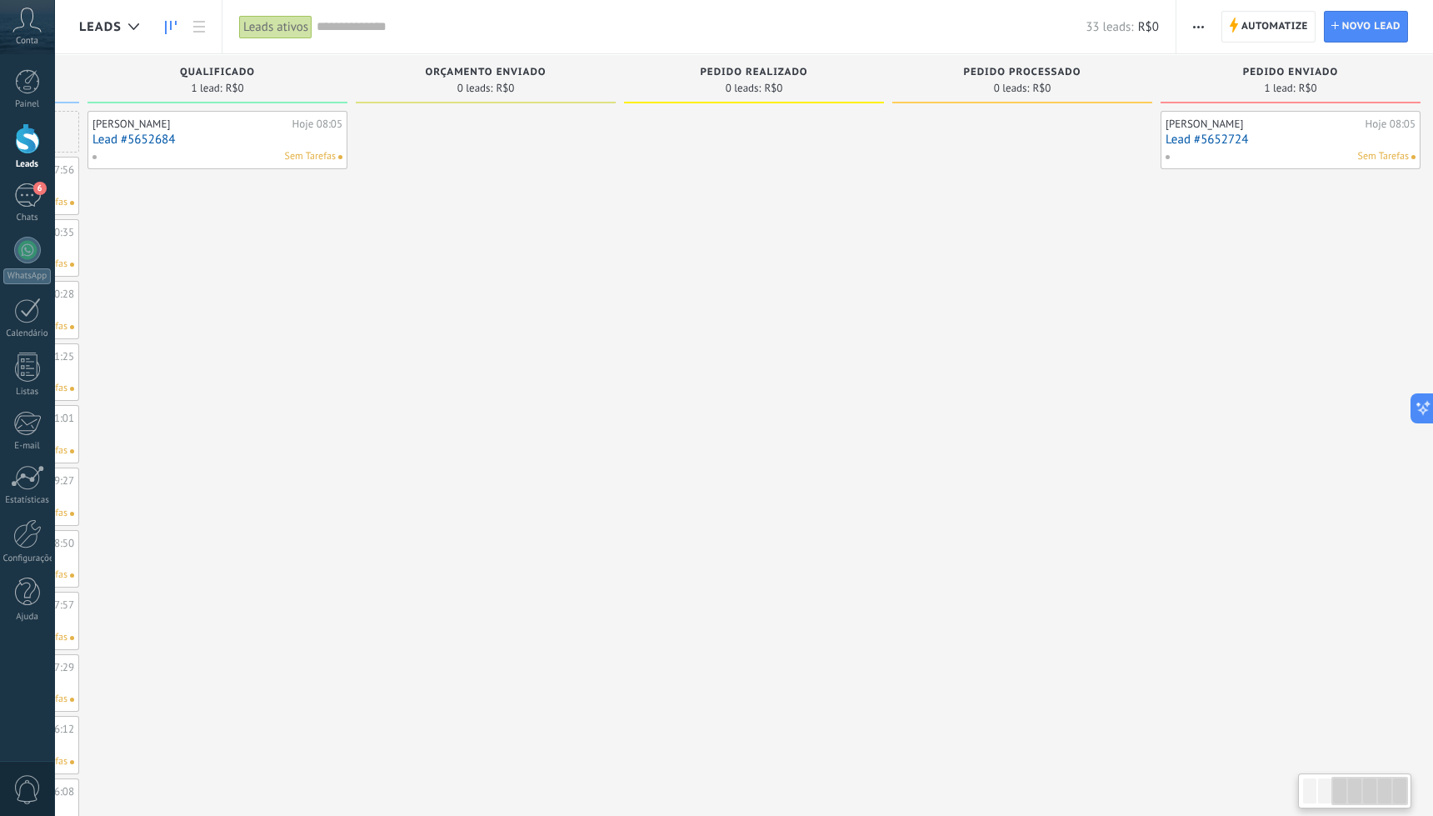
drag, startPoint x: 952, startPoint y: 181, endPoint x: 1242, endPoint y: 188, distance: 290.1
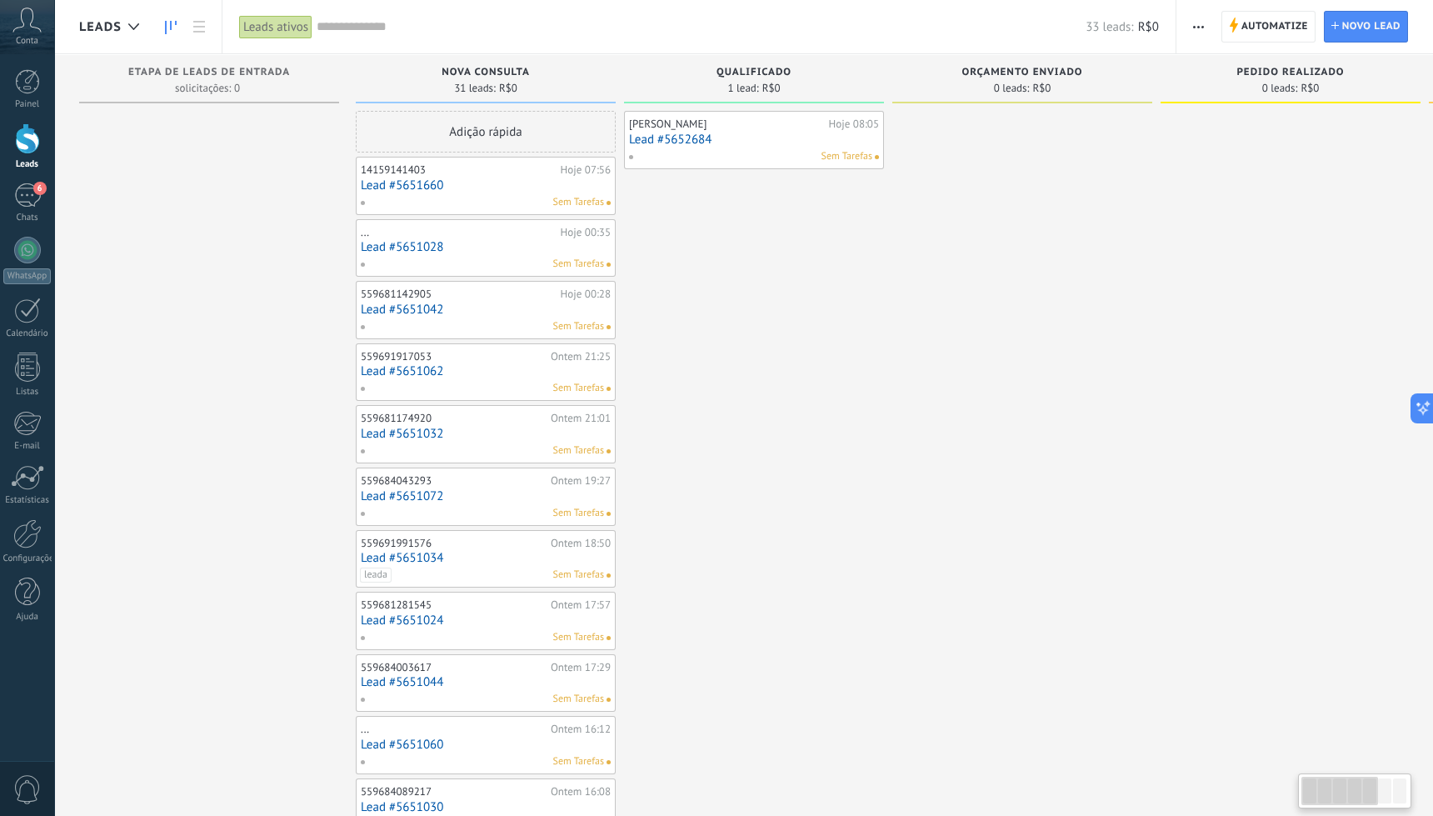
drag, startPoint x: 958, startPoint y: 192, endPoint x: 533, endPoint y: 209, distance: 424.5
drag, startPoint x: 1018, startPoint y: 236, endPoint x: 406, endPoint y: 216, distance: 612.0
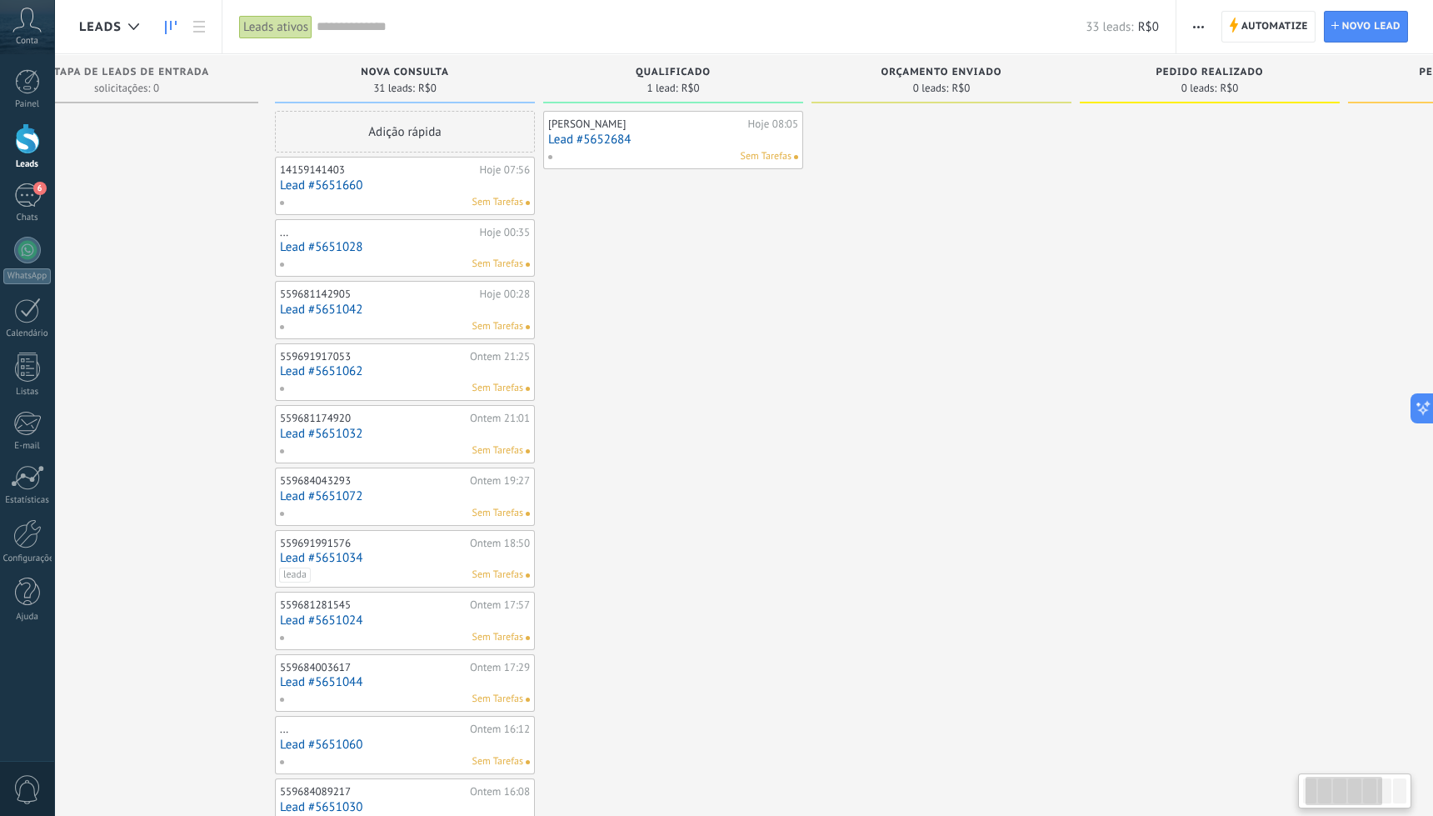
scroll to position [0, 0]
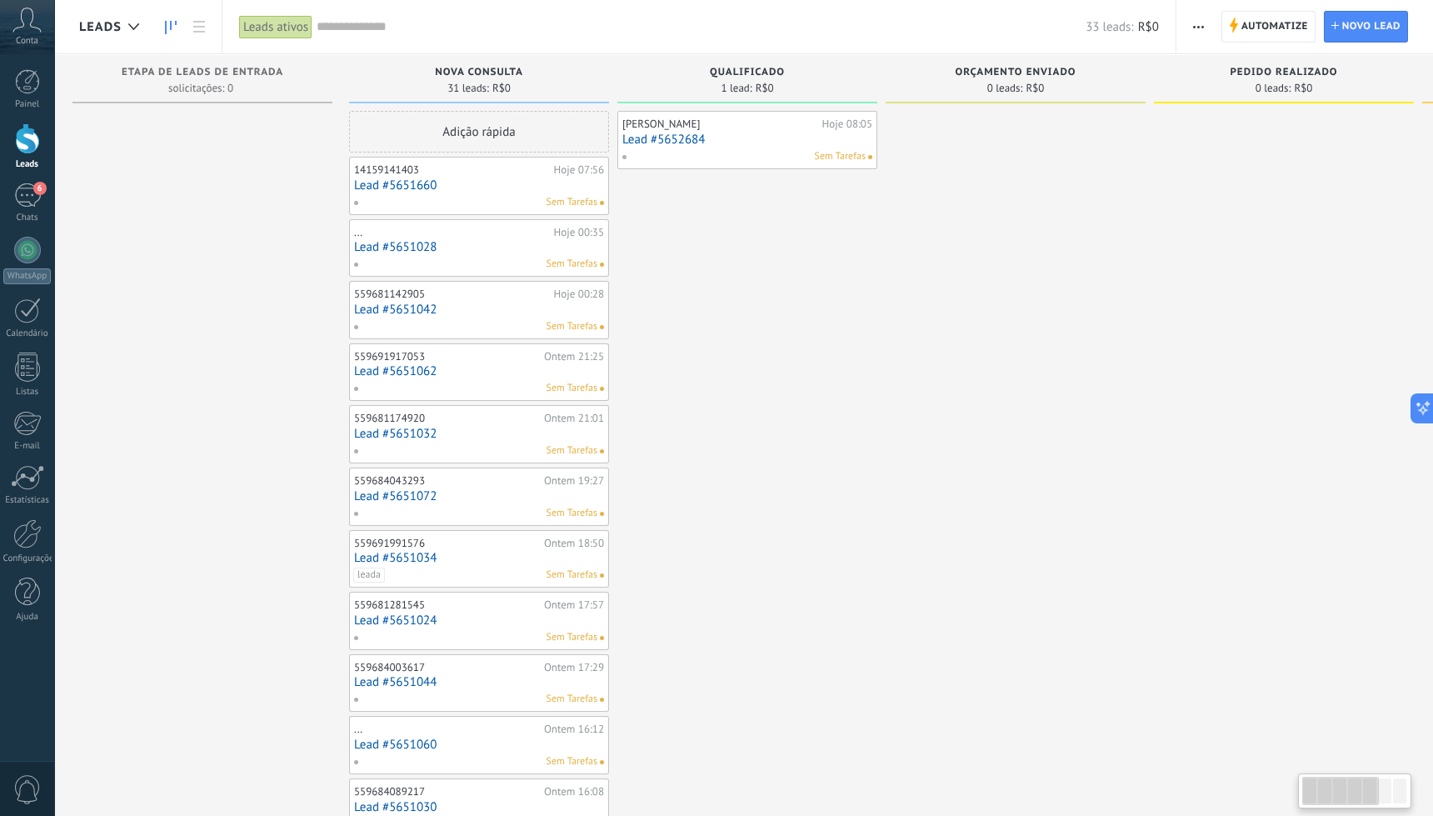
drag, startPoint x: 267, startPoint y: 215, endPoint x: 335, endPoint y: 217, distance: 68.4
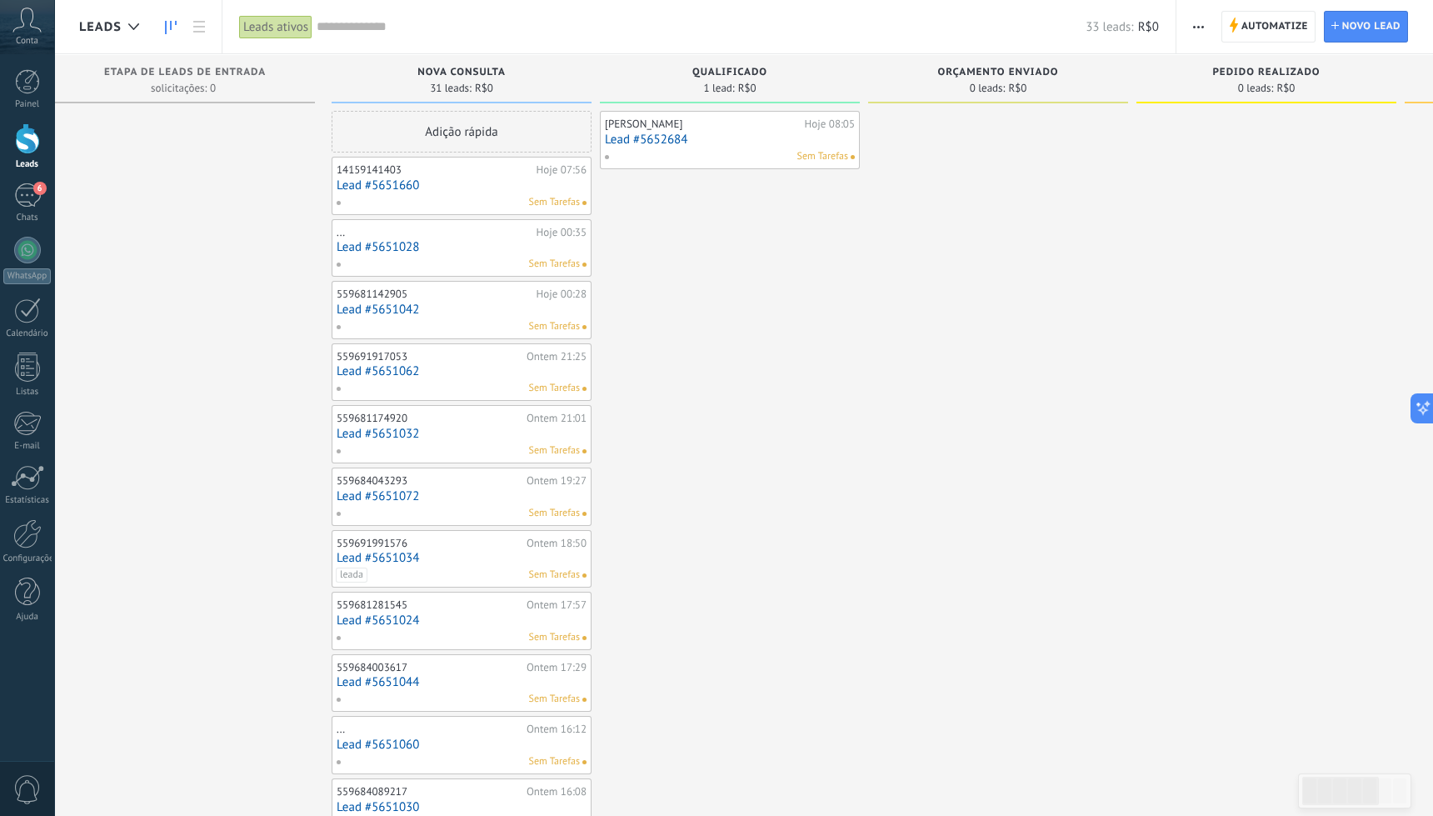
click at [32, 30] on icon at bounding box center [27, 20] width 29 height 25
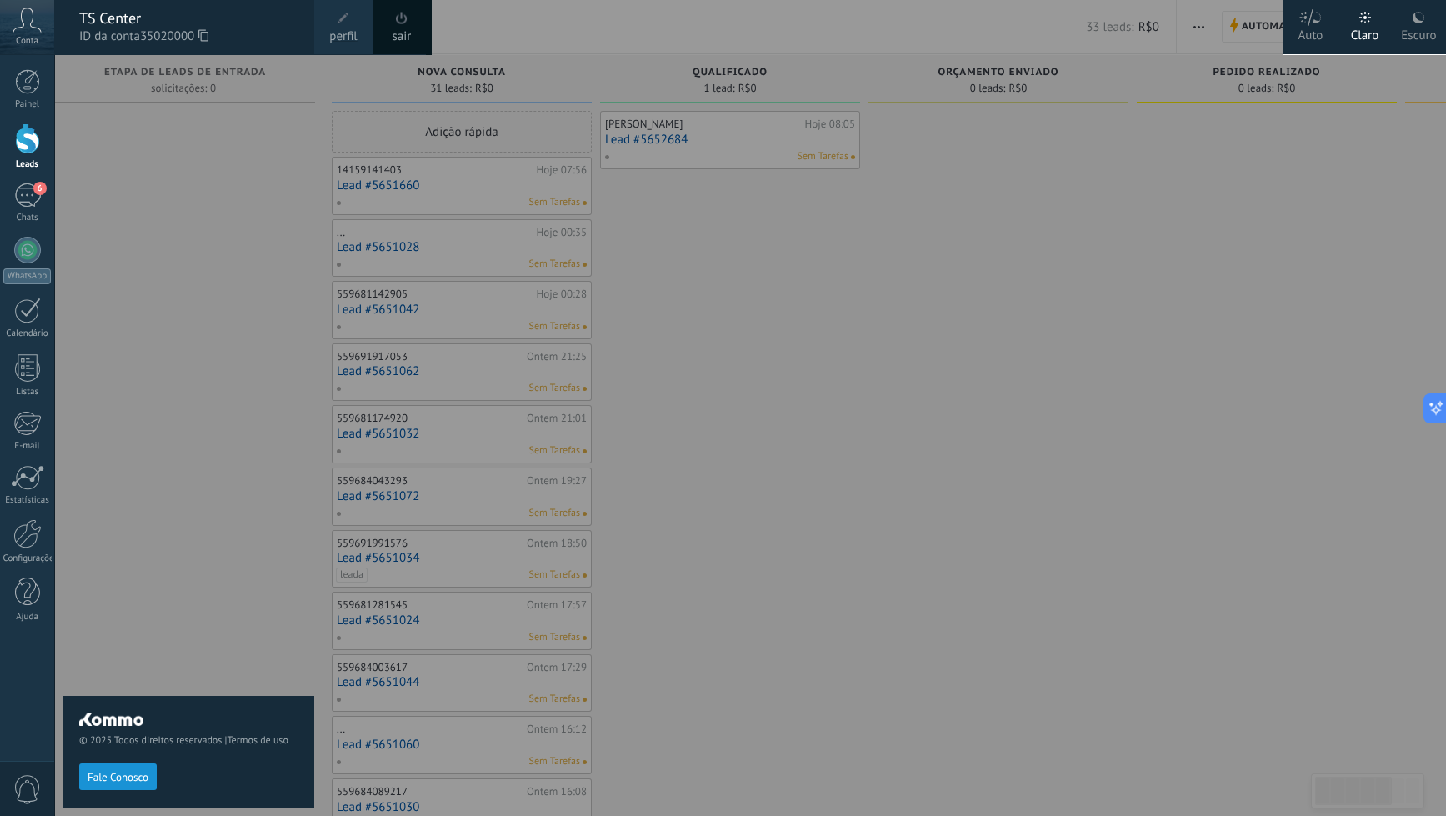
click at [352, 24] on span at bounding box center [343, 18] width 18 height 18
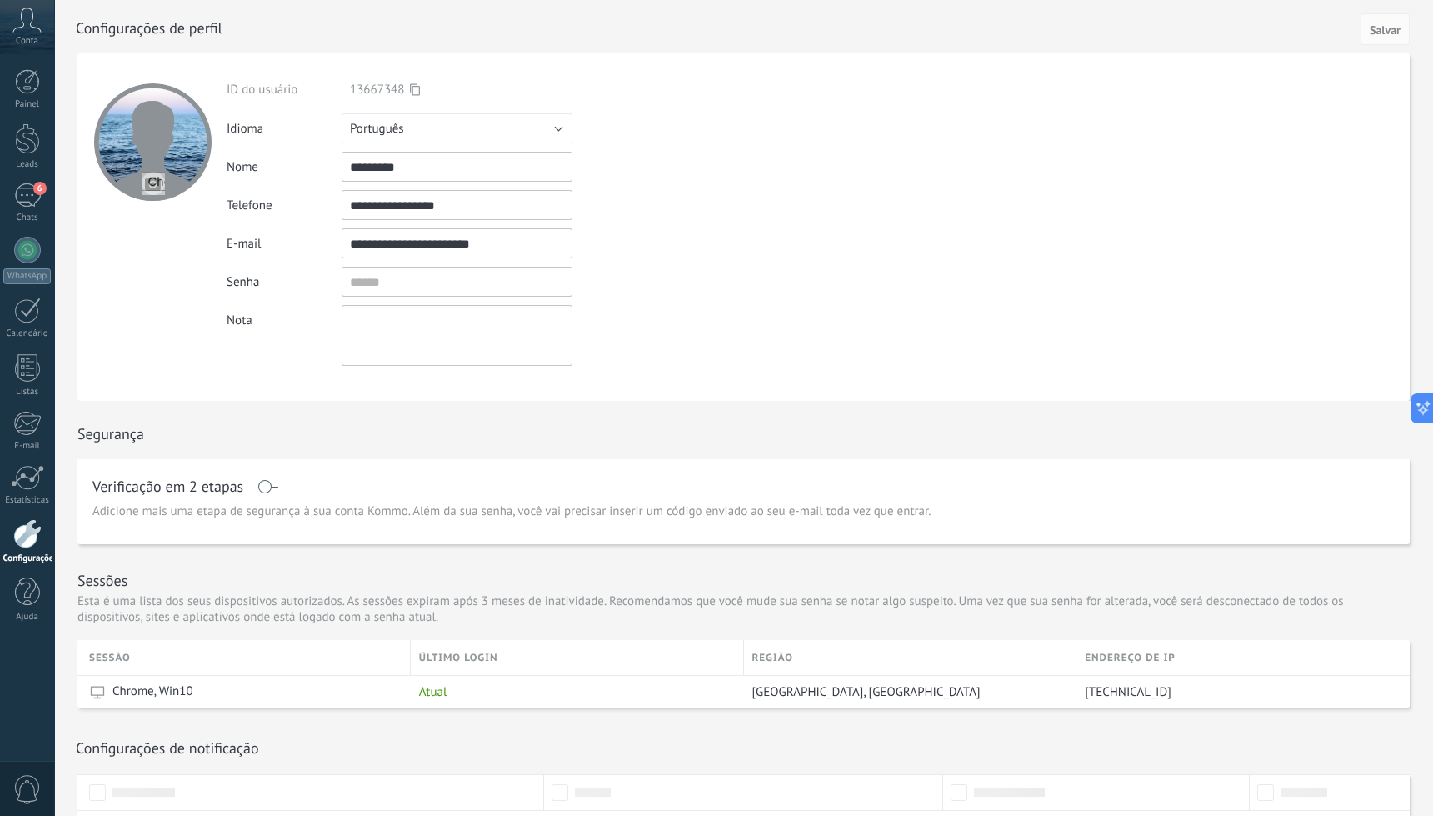
click at [16, 25] on icon at bounding box center [27, 20] width 29 height 25
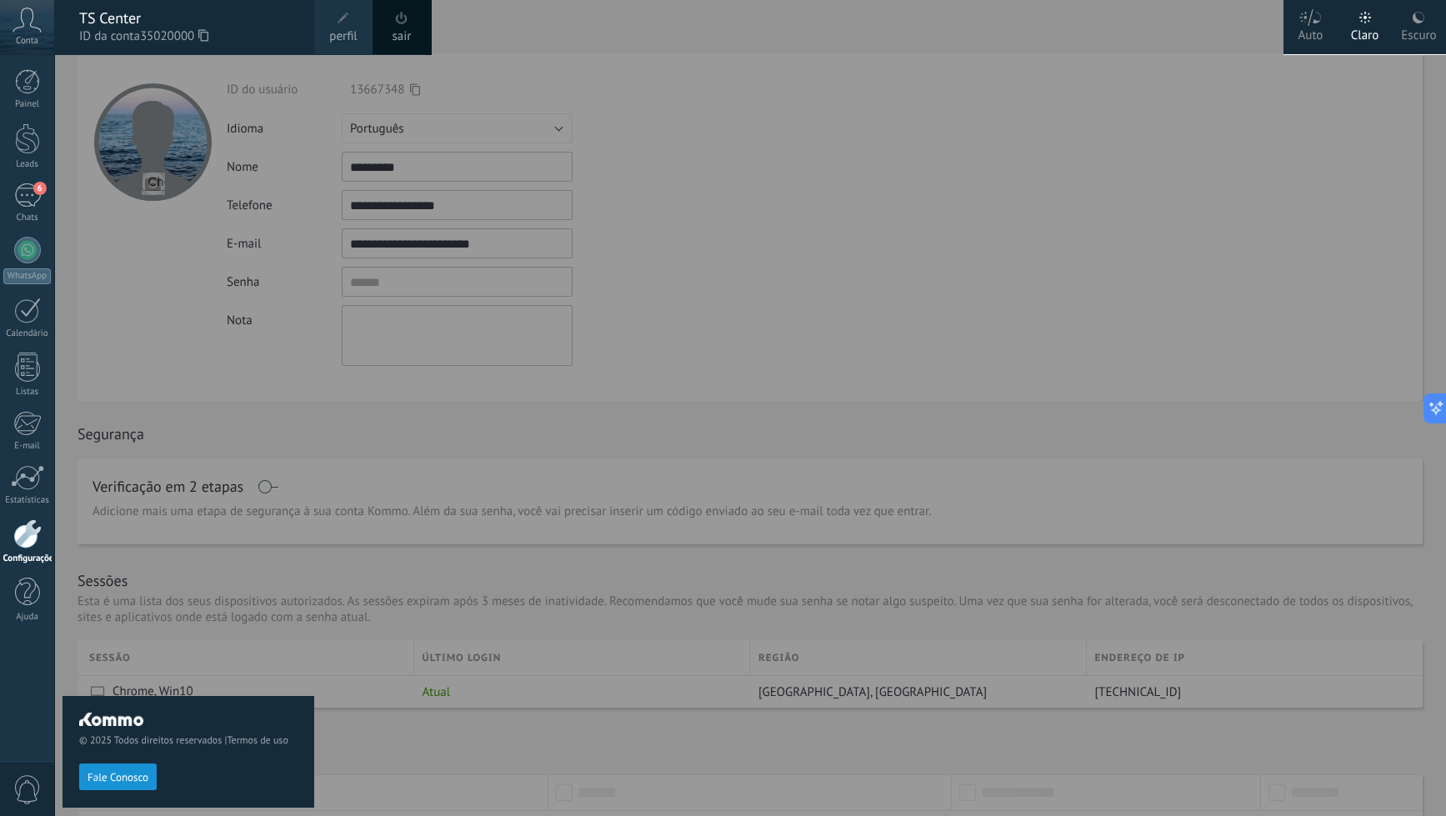
click at [400, 26] on span at bounding box center [402, 18] width 18 height 18
